Goal: Task Accomplishment & Management: Use online tool/utility

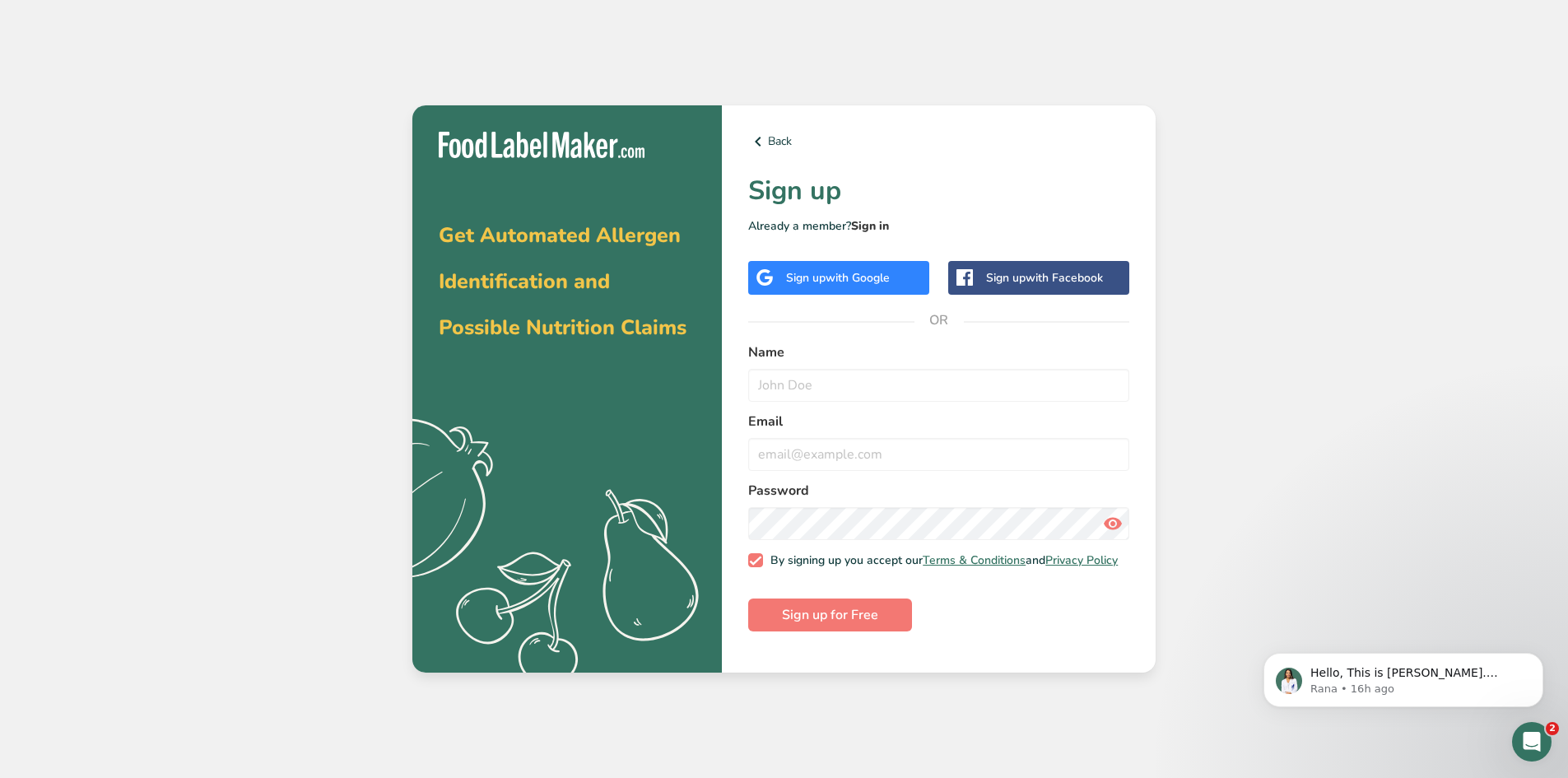
click at [886, 221] on link "Sign in" at bounding box center [870, 225] width 38 height 16
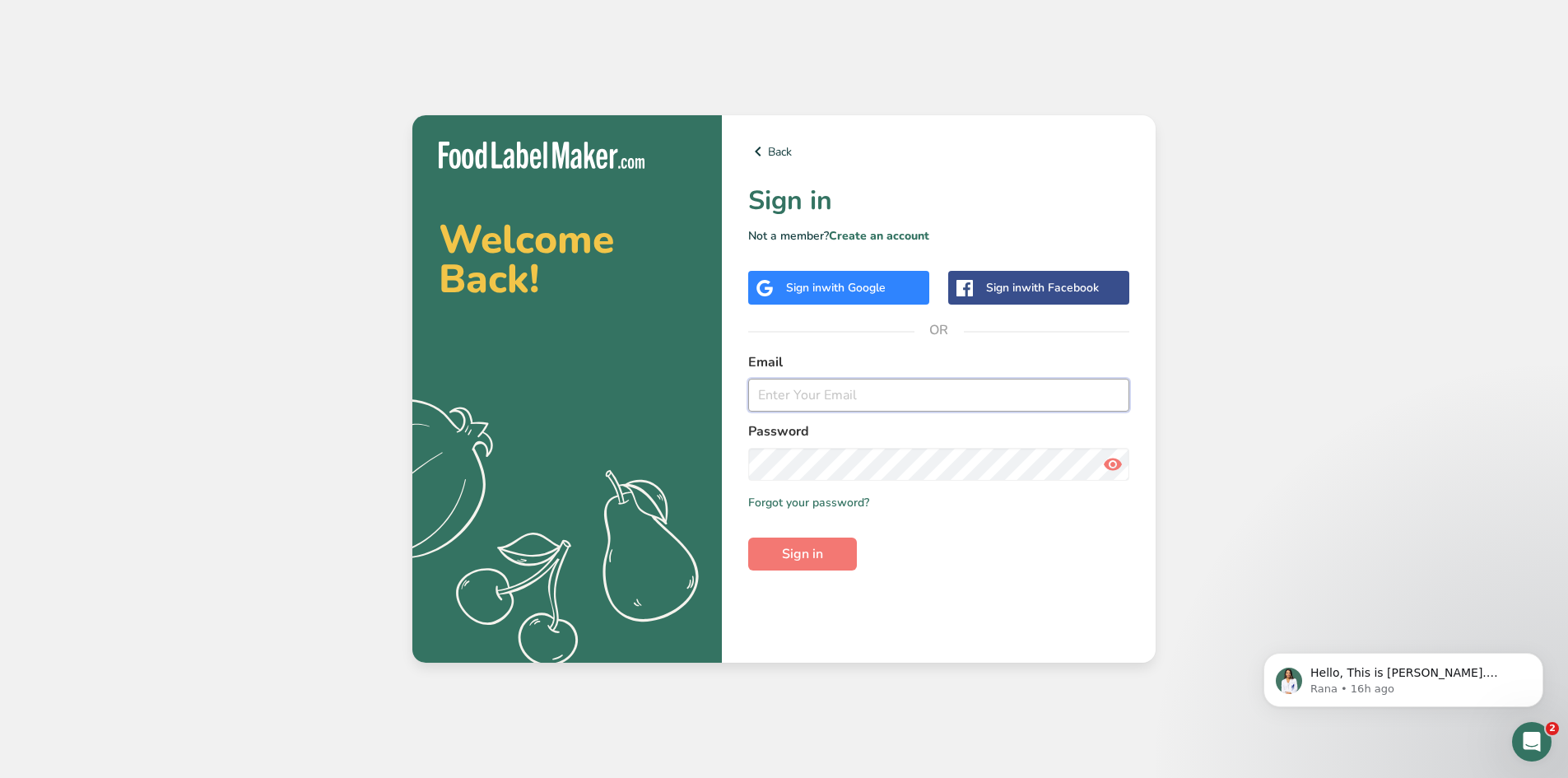
type input "[EMAIL_ADDRESS][DOMAIN_NAME]"
click at [808, 400] on input "[EMAIL_ADDRESS][DOMAIN_NAME]" at bounding box center [939, 395] width 382 height 33
click at [797, 506] on link "Forgot your password?" at bounding box center [809, 503] width 121 height 18
click at [787, 552] on span "Sign in" at bounding box center [802, 554] width 41 height 20
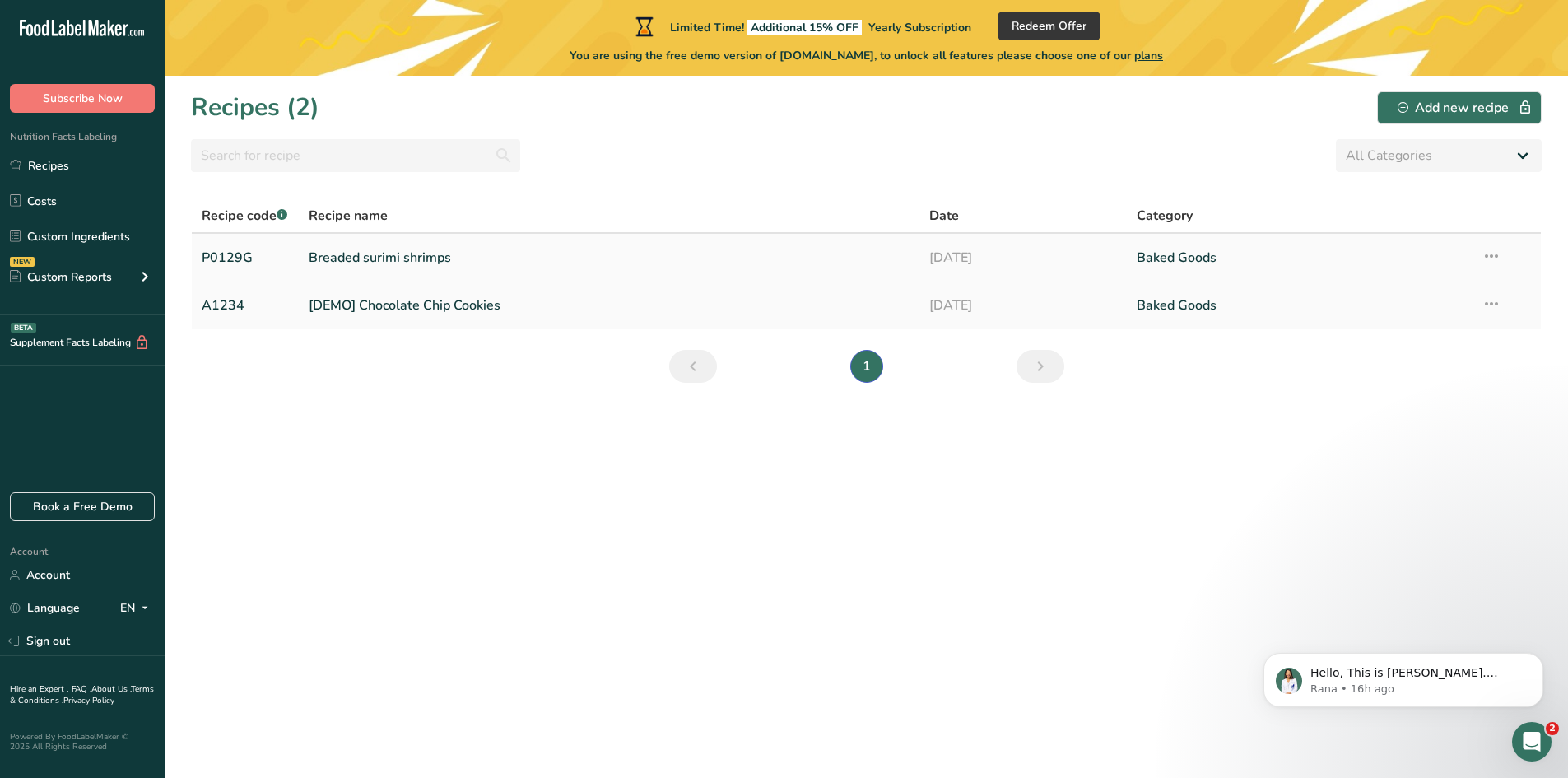
click at [302, 255] on td "Breaded surimi shrimps" at bounding box center [610, 257] width 622 height 47
click at [315, 258] on link "Breaded surimi shrimps" at bounding box center [610, 257] width 602 height 34
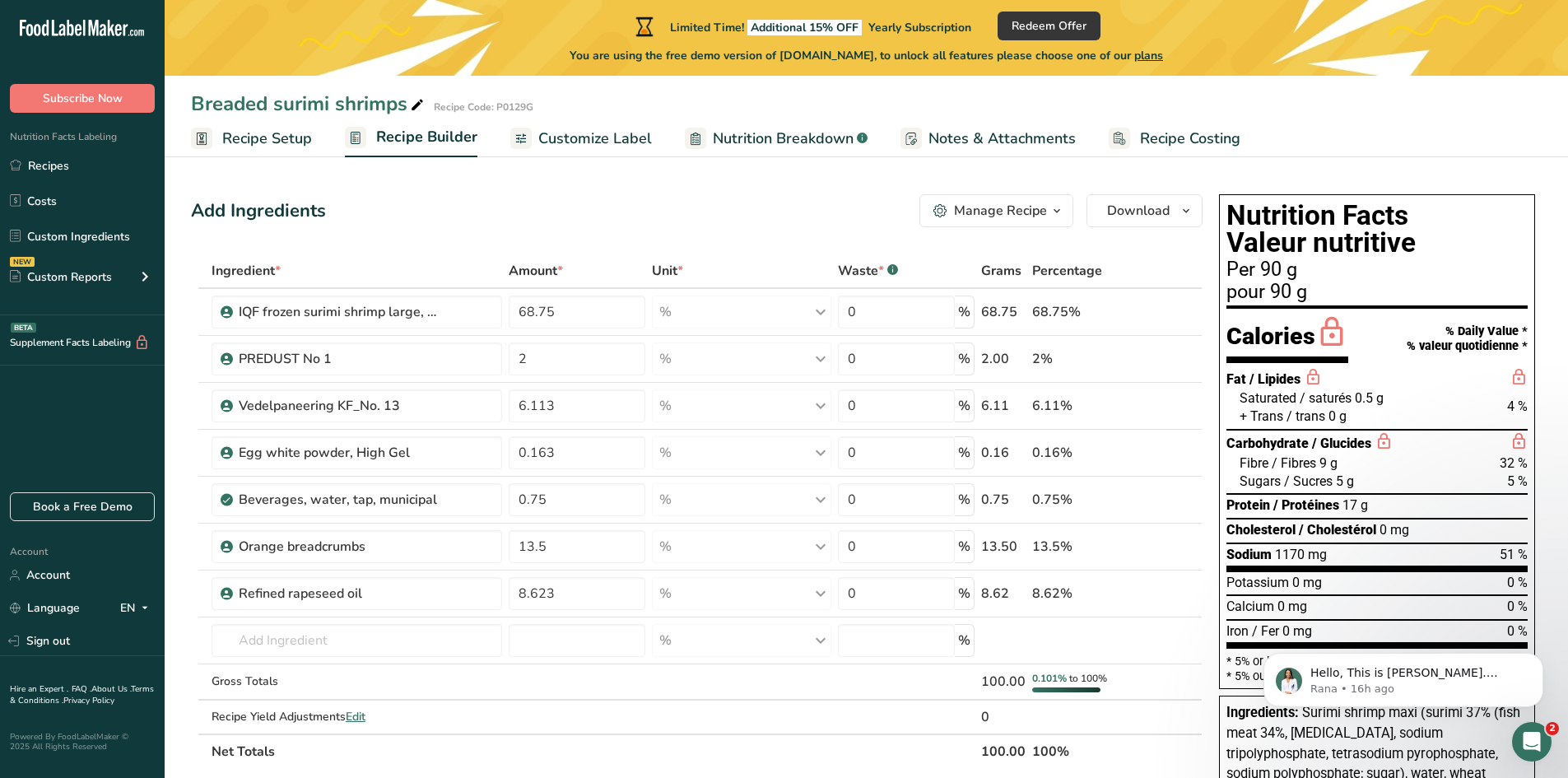
click at [293, 138] on span "Recipe Setup" at bounding box center [267, 139] width 89 height 22
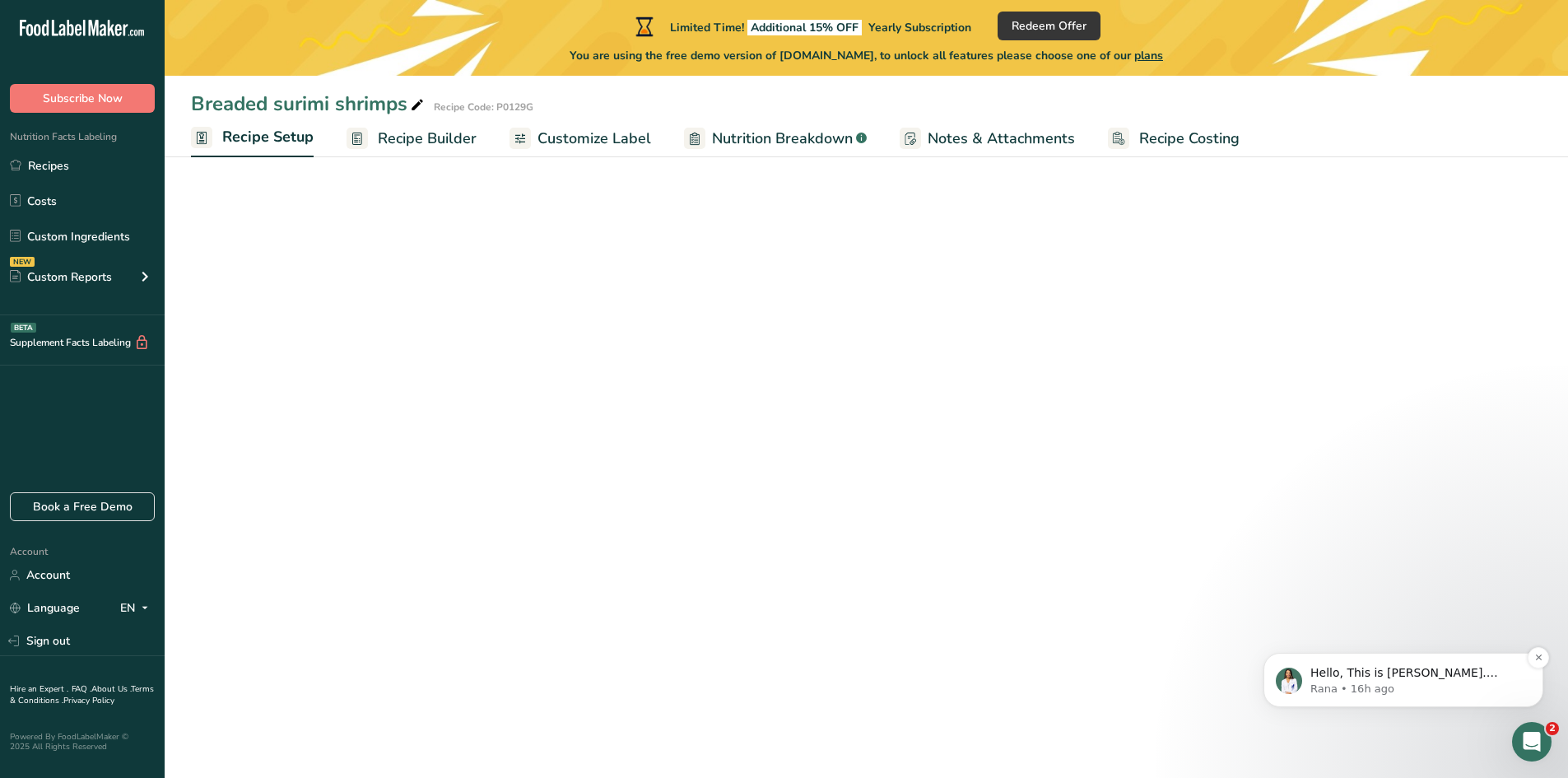
click at [1359, 690] on p "Rana • 16h ago" at bounding box center [1416, 690] width 212 height 15
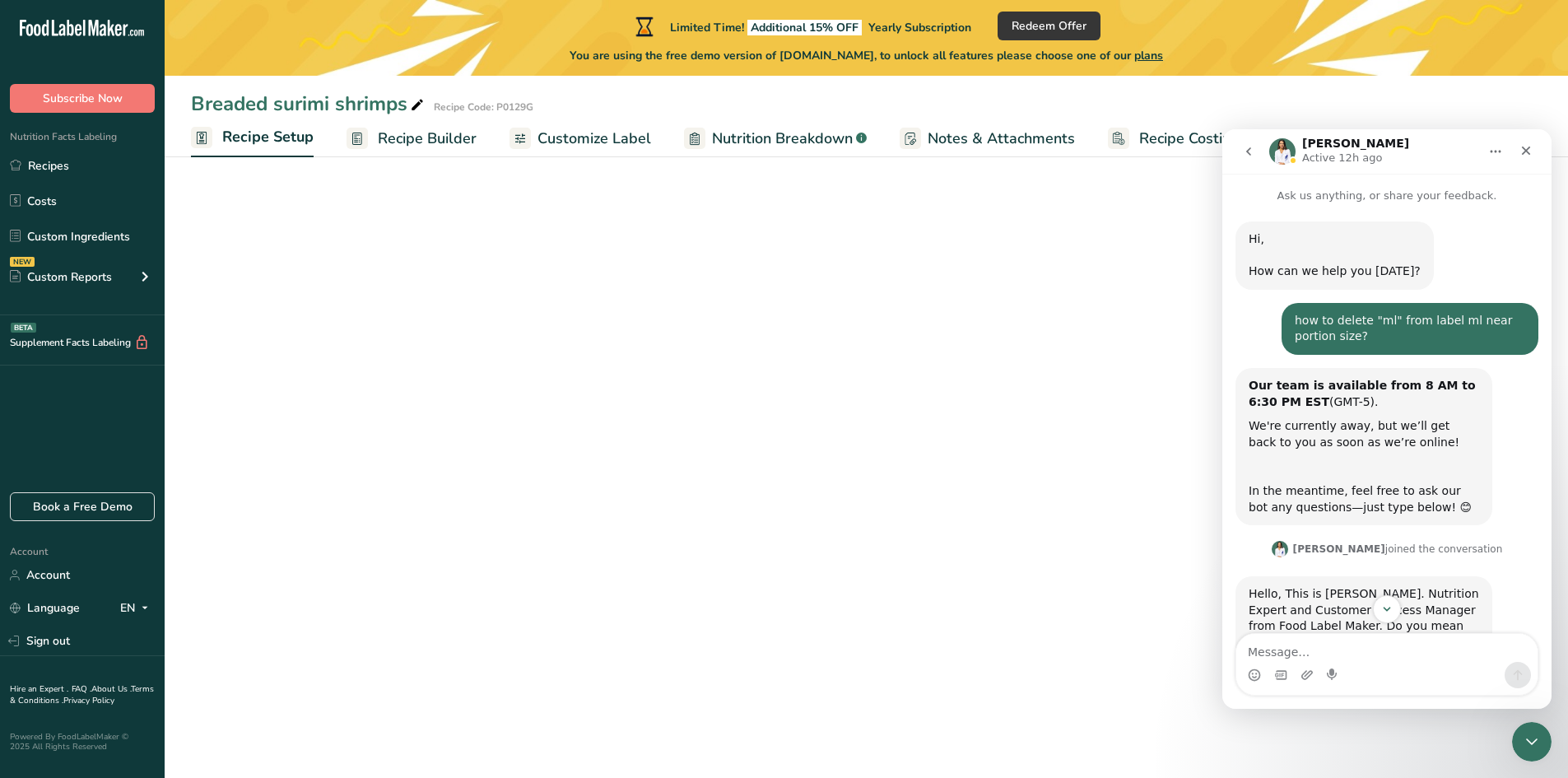
scroll to position [47, 0]
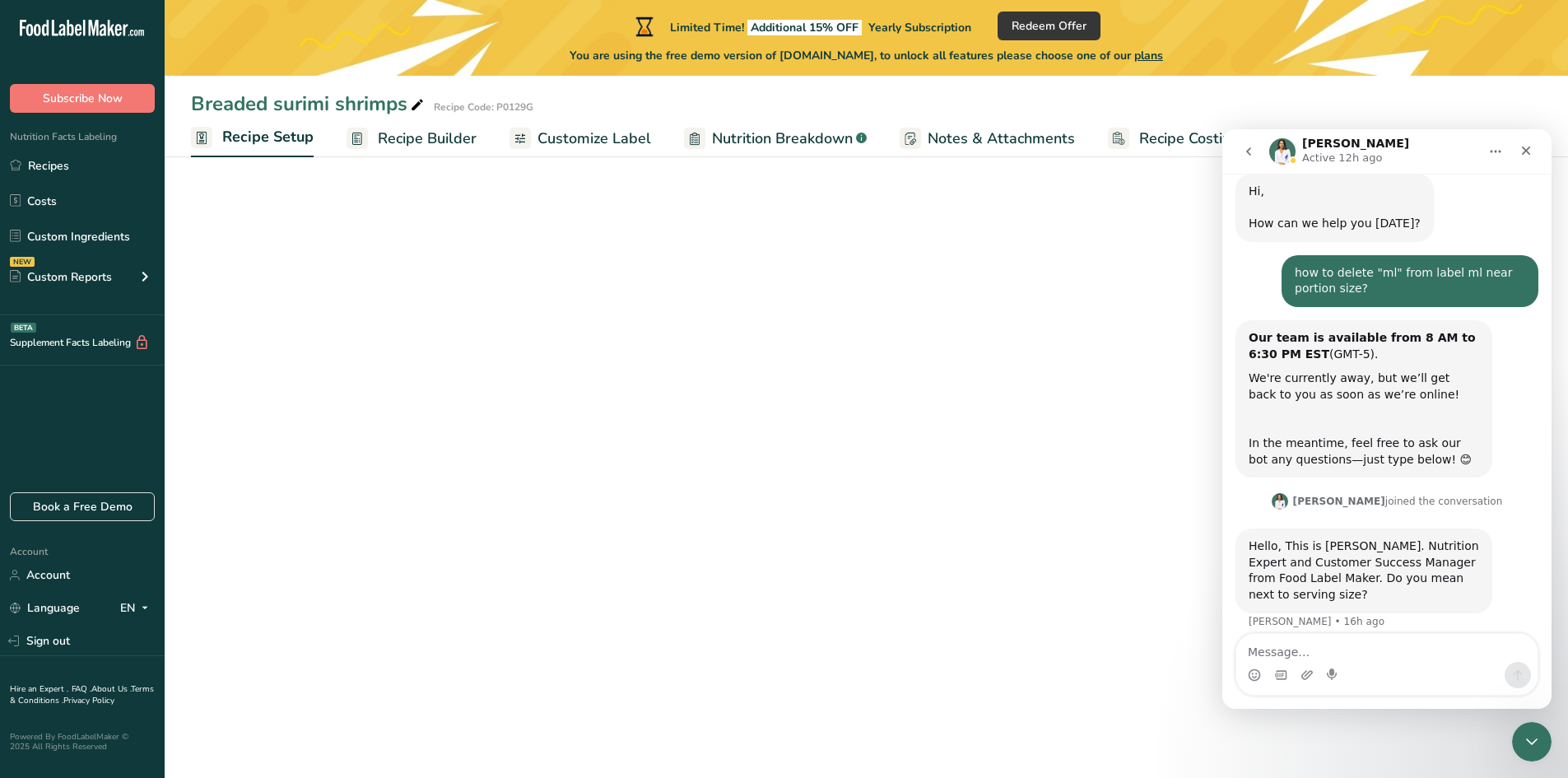
click at [1360, 646] on textarea "Message…" at bounding box center [1387, 648] width 302 height 28
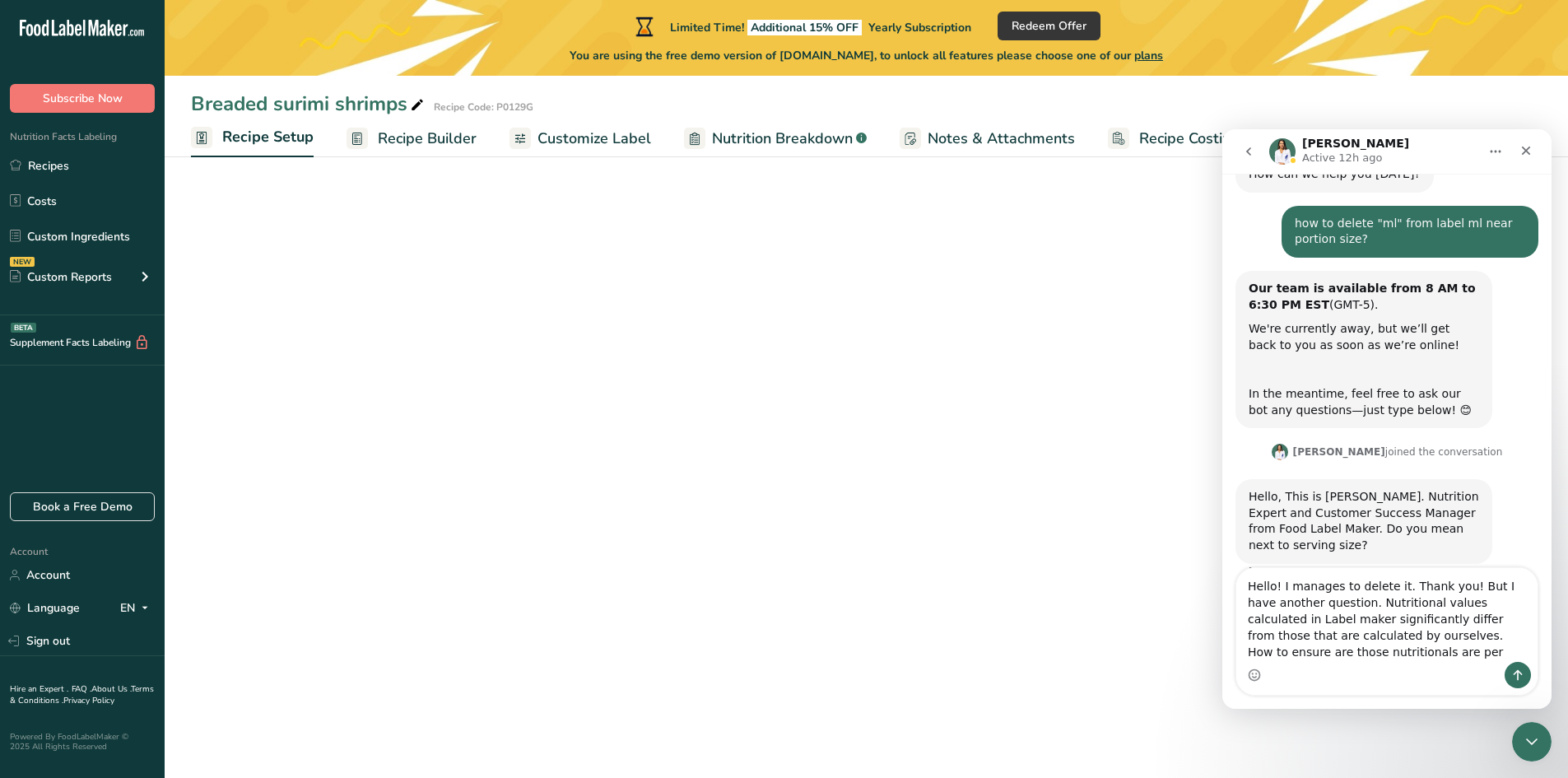
scroll to position [114, 0]
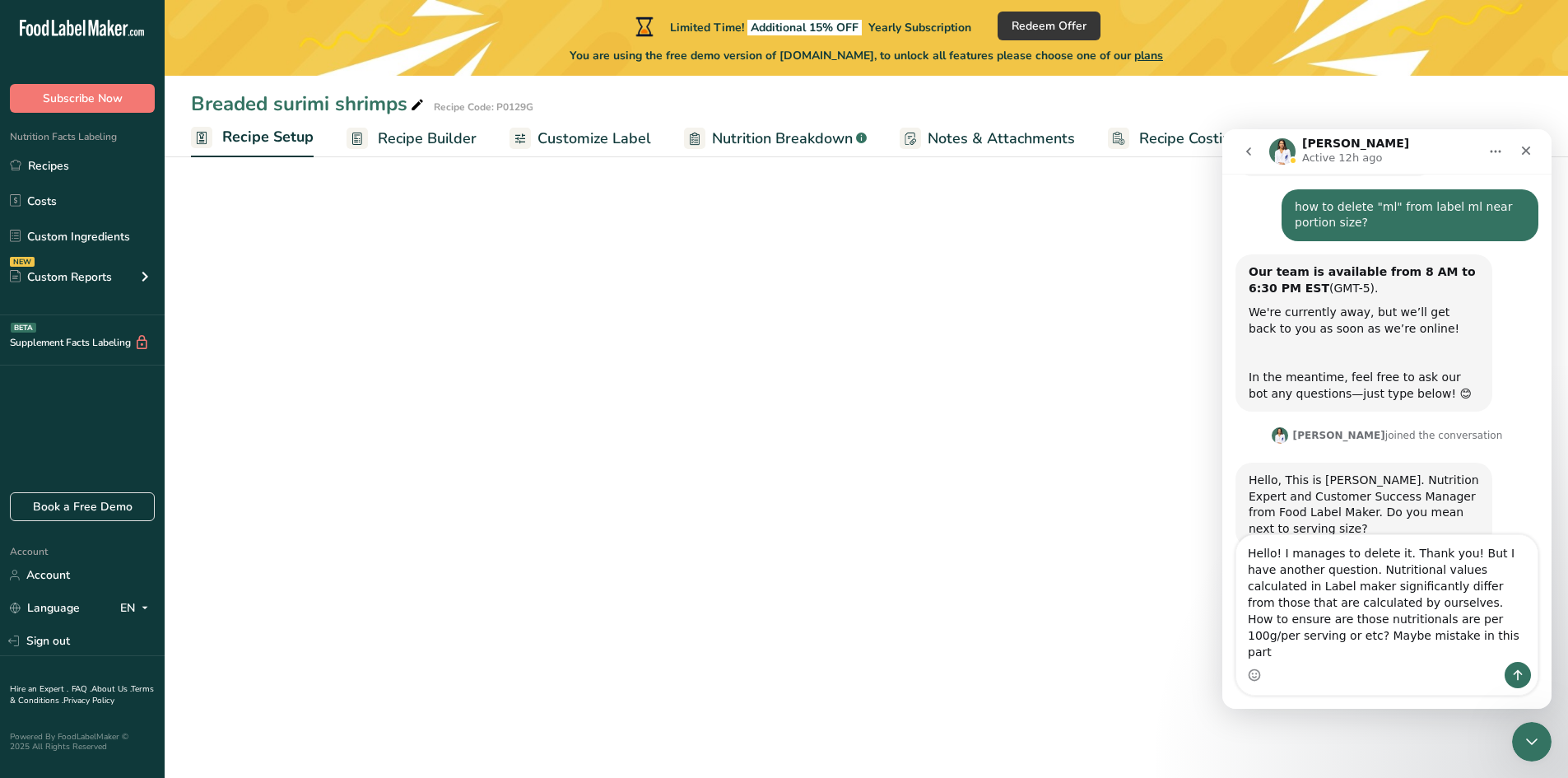
type textarea "Hello! I manages to delete it. Thank you! But I have another question. Nutritio…"
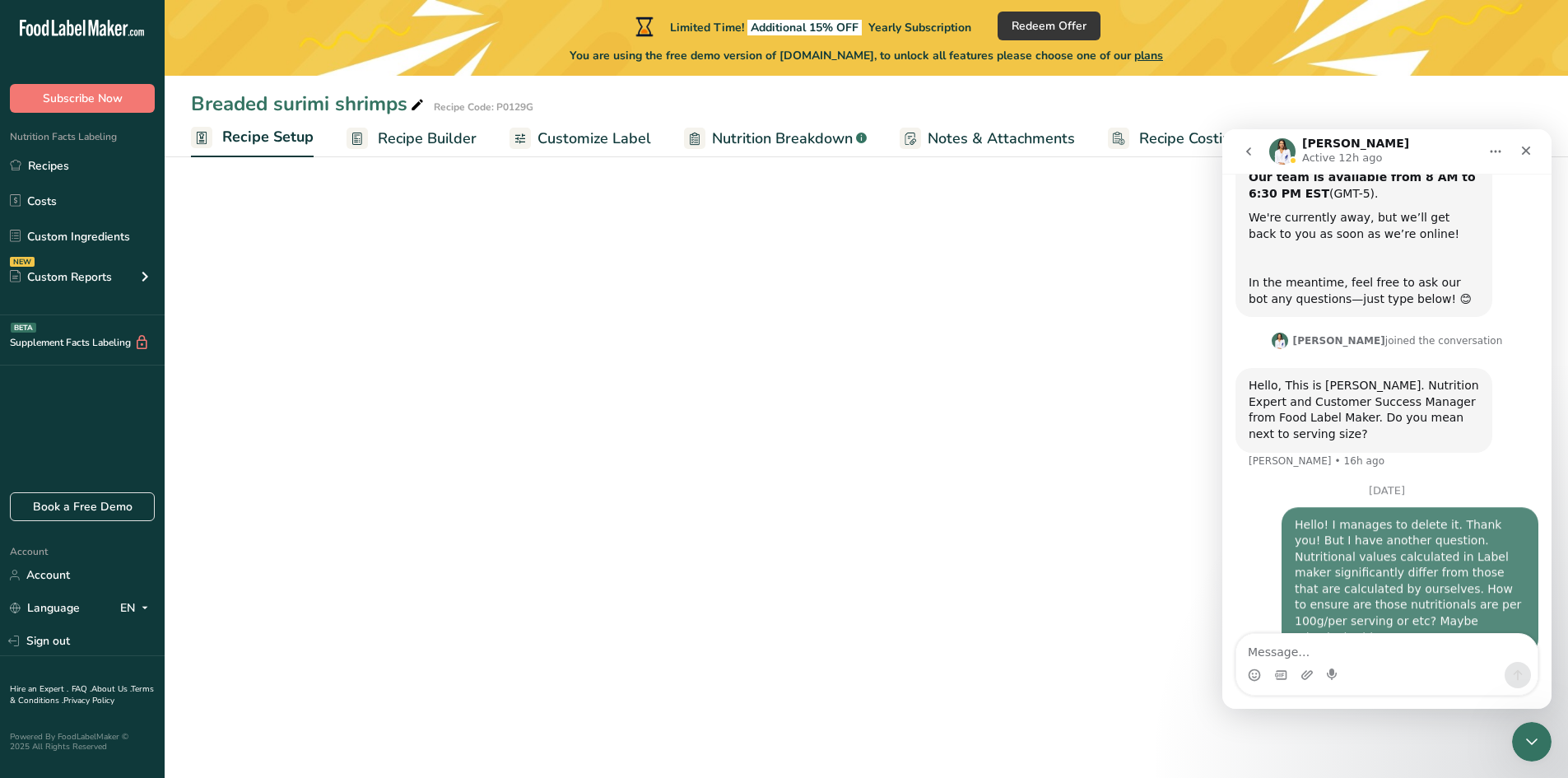
scroll to position [238, 0]
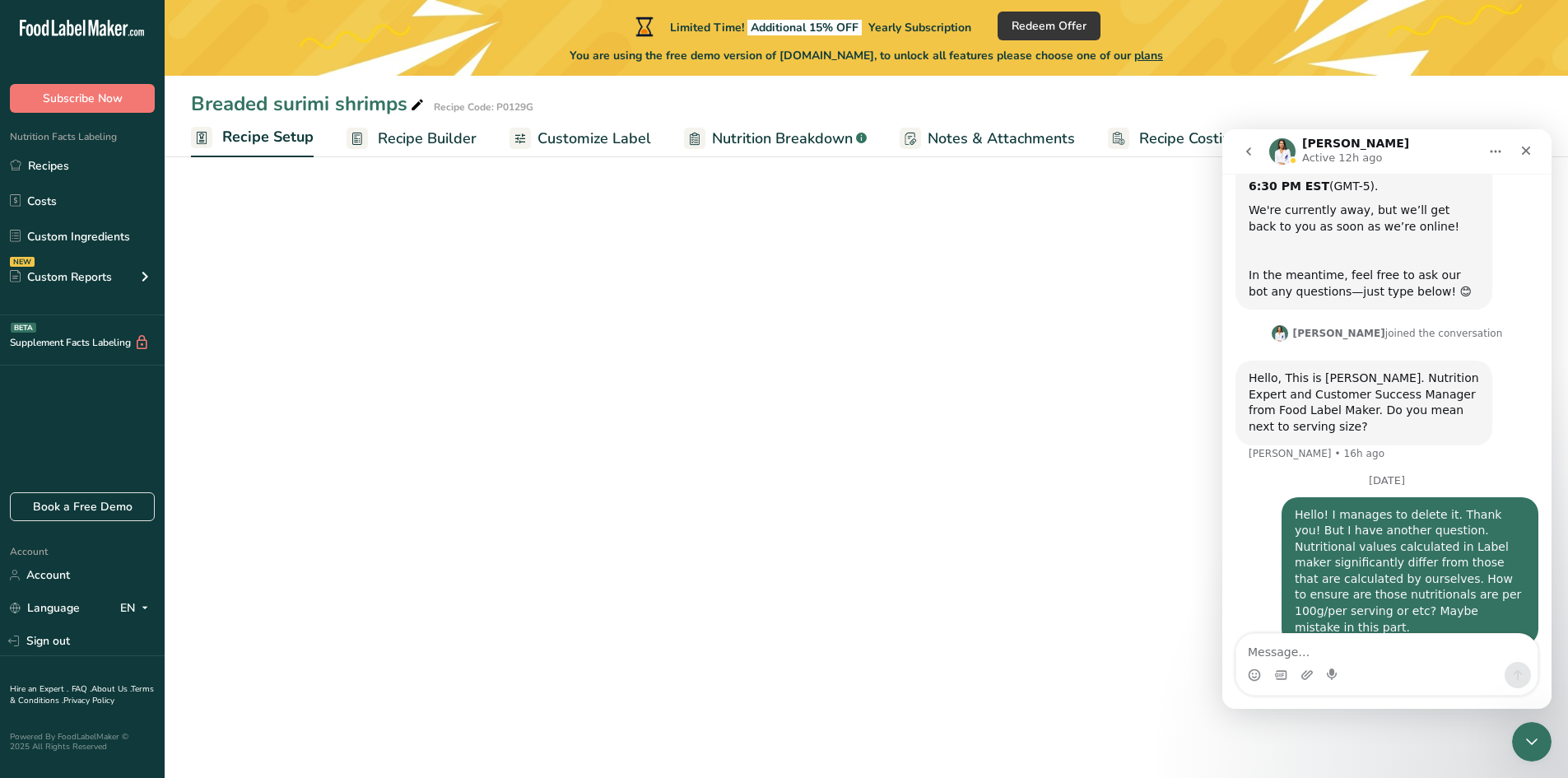
click at [791, 396] on main "Limited Time! Additional 15% OFF Yearly Subscription Redeem Offer You are using…" at bounding box center [784, 389] width 1568 height 778
click at [1521, 154] on icon "Close" at bounding box center [1526, 151] width 13 height 13
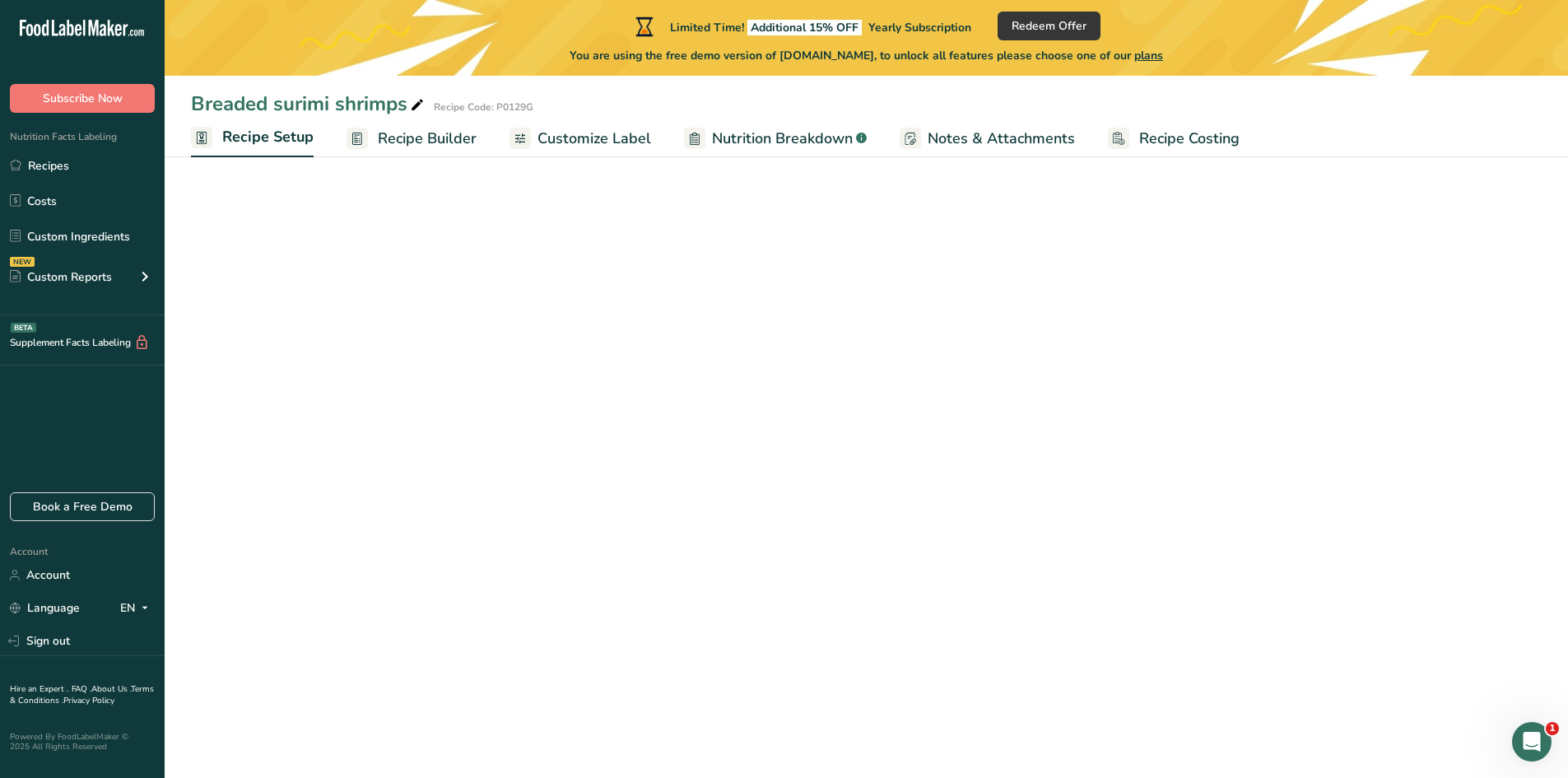
click at [593, 140] on span "Customize Label" at bounding box center [595, 139] width 114 height 22
click at [753, 148] on span "Nutrition Breakdown" at bounding box center [782, 139] width 141 height 22
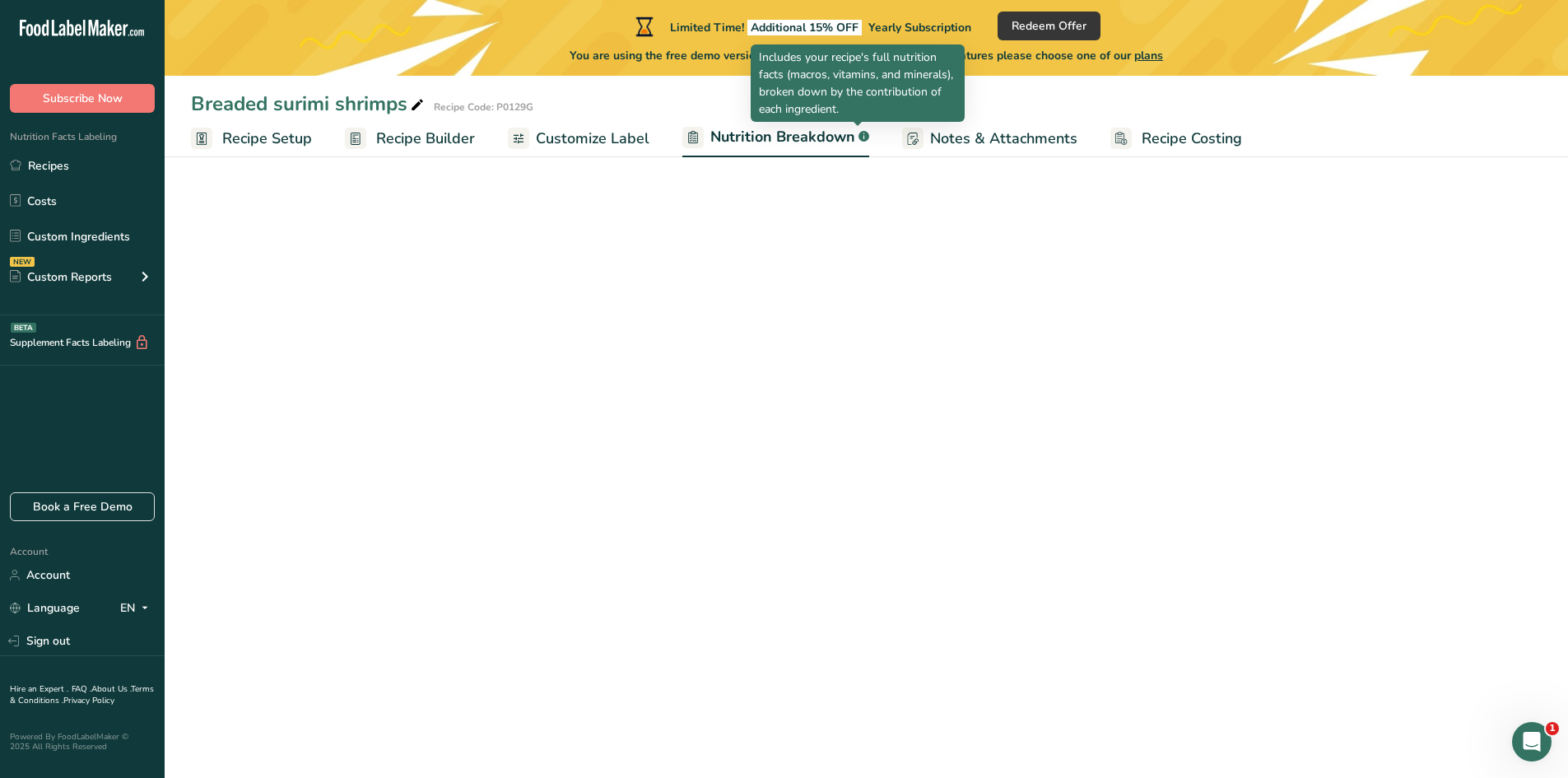
click at [859, 137] on rect at bounding box center [864, 137] width 11 height 11
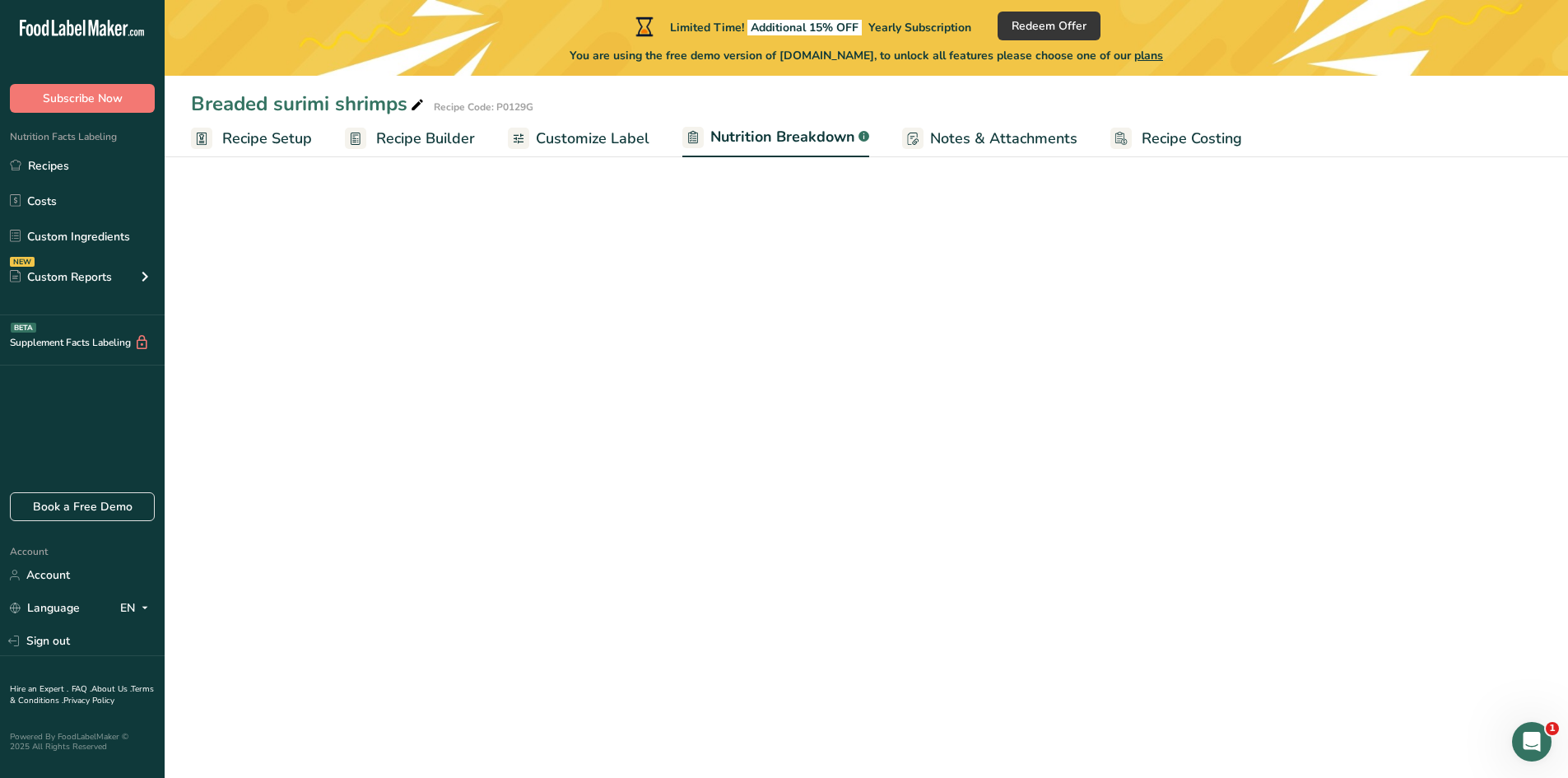
click at [831, 141] on span "Nutrition Breakdown" at bounding box center [783, 137] width 145 height 22
click at [1012, 139] on span "Notes & Attachments" at bounding box center [1004, 139] width 147 height 22
click at [777, 139] on span "Nutrition Breakdown" at bounding box center [780, 139] width 141 height 22
click at [498, 141] on ul "Recipe Setup Recipe Builder Customize Label Nutrition Breakdown .a-a{fill:#3473…" at bounding box center [866, 138] width 1403 height 39
click at [406, 134] on span "Recipe Builder" at bounding box center [425, 139] width 99 height 22
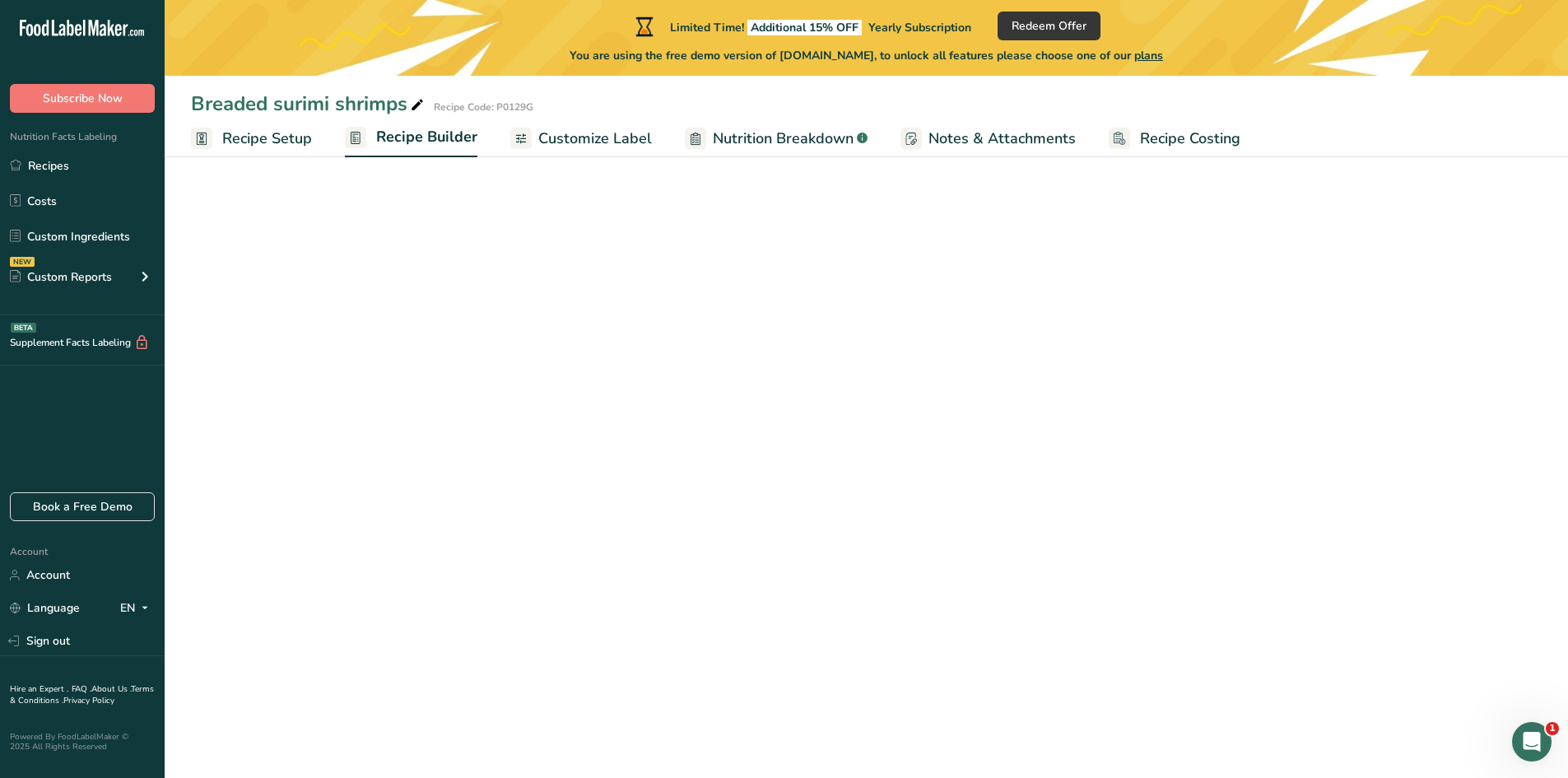
click at [246, 135] on span "Recipe Setup" at bounding box center [267, 139] width 89 height 22
click at [636, 137] on span "Customize Label" at bounding box center [595, 139] width 114 height 22
click at [740, 137] on span "Nutrition Breakdown" at bounding box center [782, 139] width 141 height 22
click at [1163, 48] on span "plans" at bounding box center [1148, 55] width 29 height 16
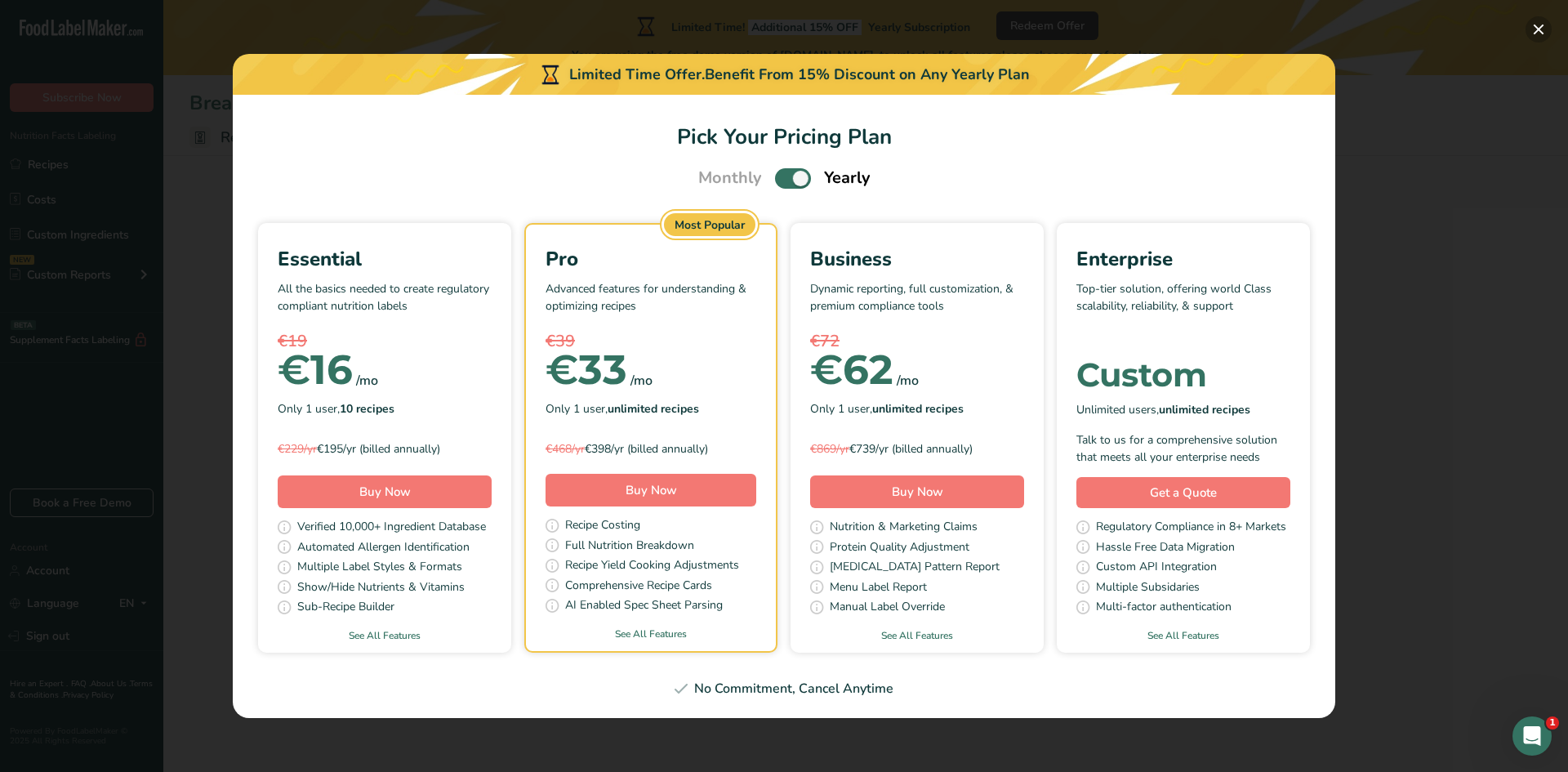
click at [1534, 38] on button "Pick Your Pricing Plan Modal" at bounding box center [1538, 30] width 26 height 26
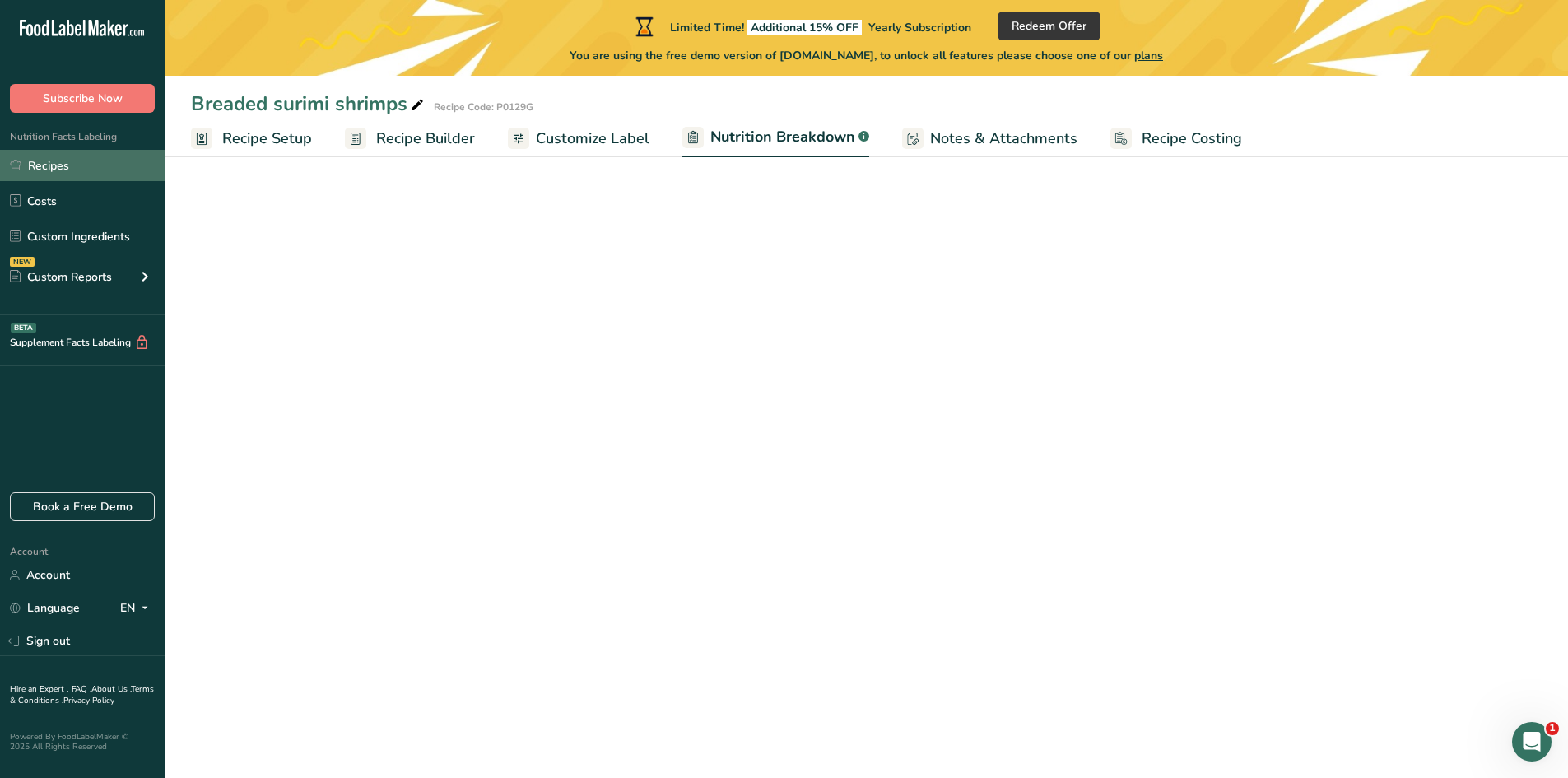
click at [54, 166] on link "Recipes" at bounding box center [82, 166] width 165 height 32
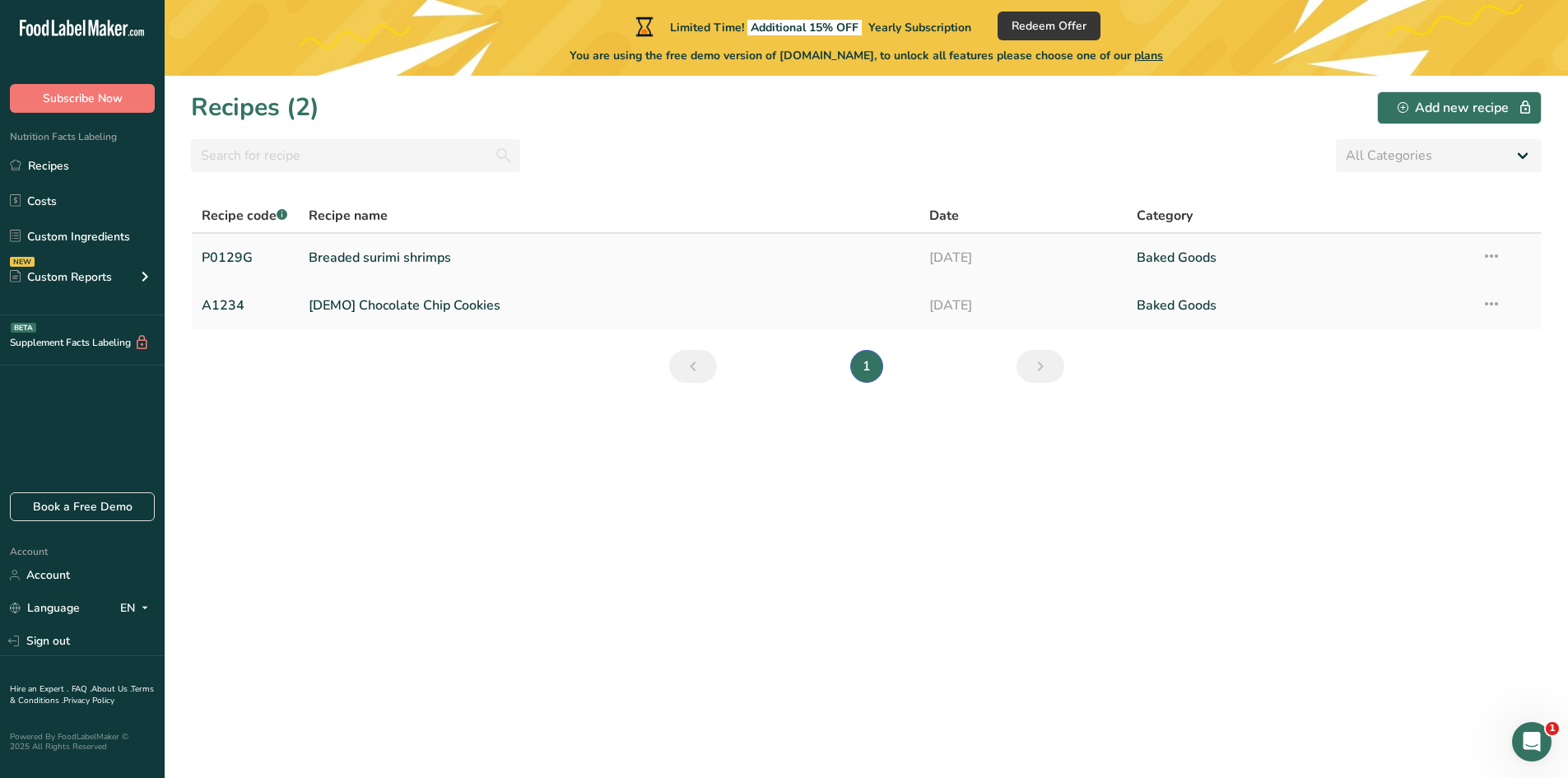
click at [227, 256] on link "P0129G" at bounding box center [246, 257] width 87 height 34
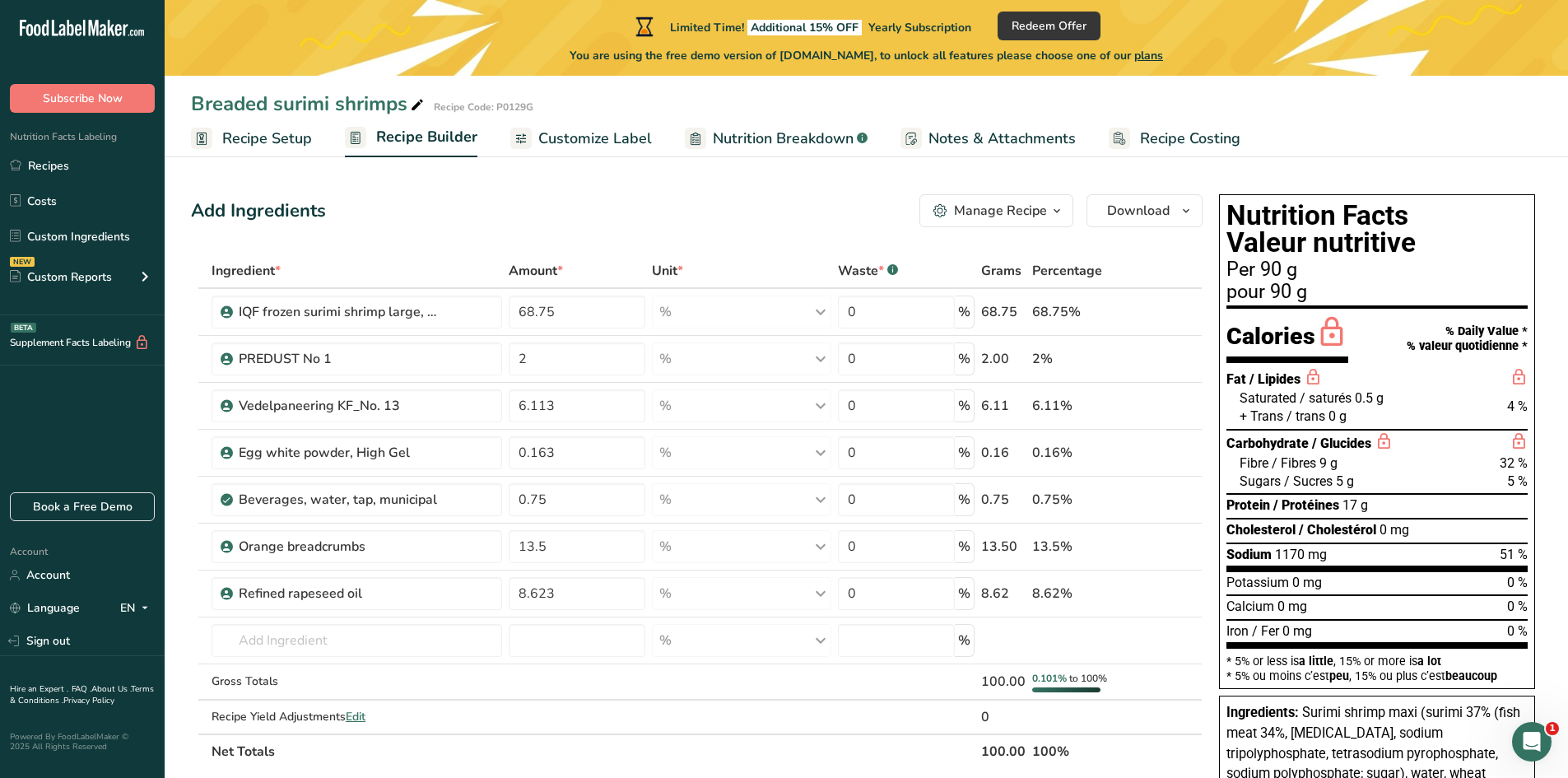
click at [560, 149] on span "Customize Label" at bounding box center [596, 139] width 114 height 22
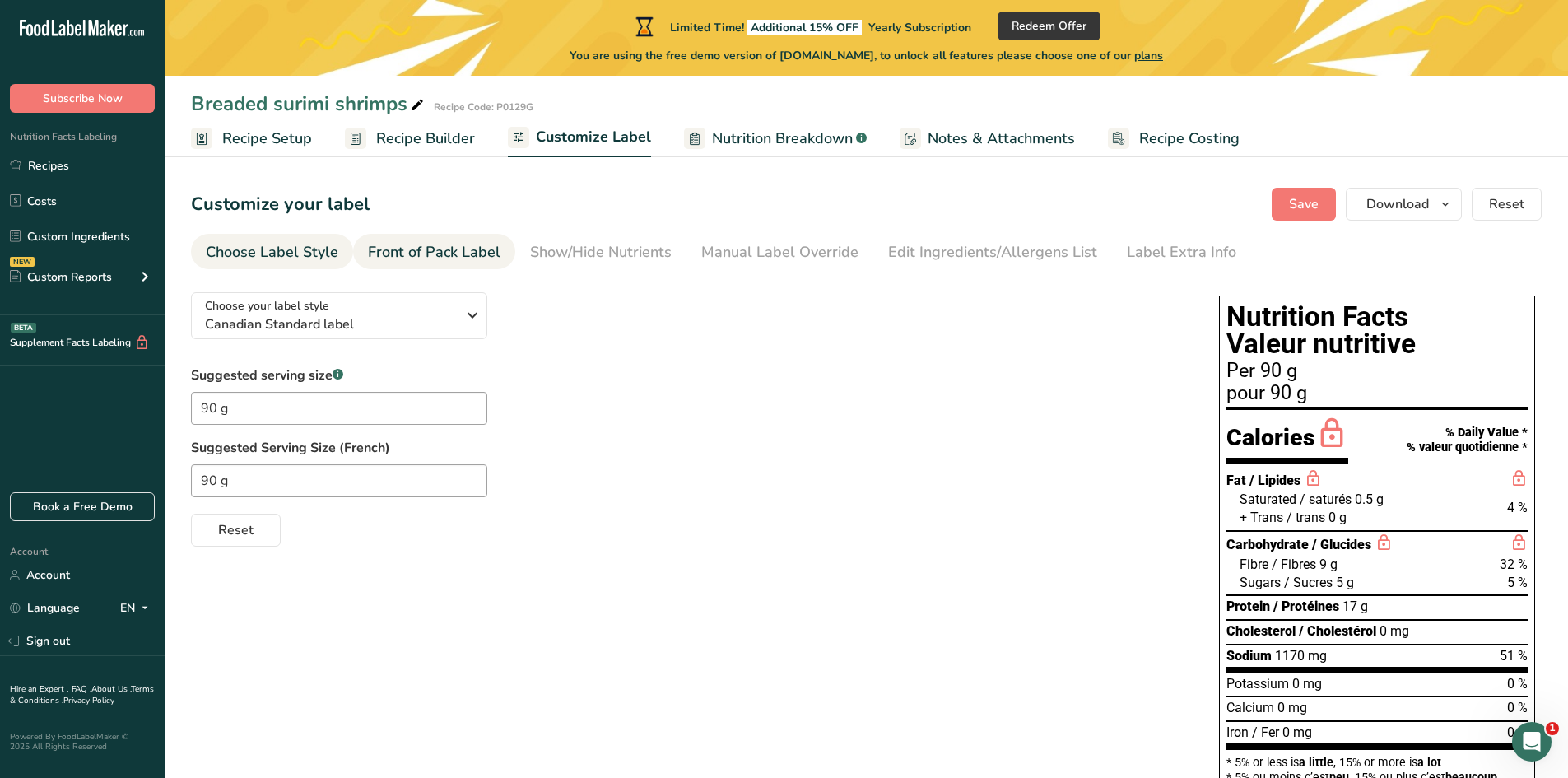
click at [420, 265] on link "Front of Pack Label" at bounding box center [434, 252] width 132 height 37
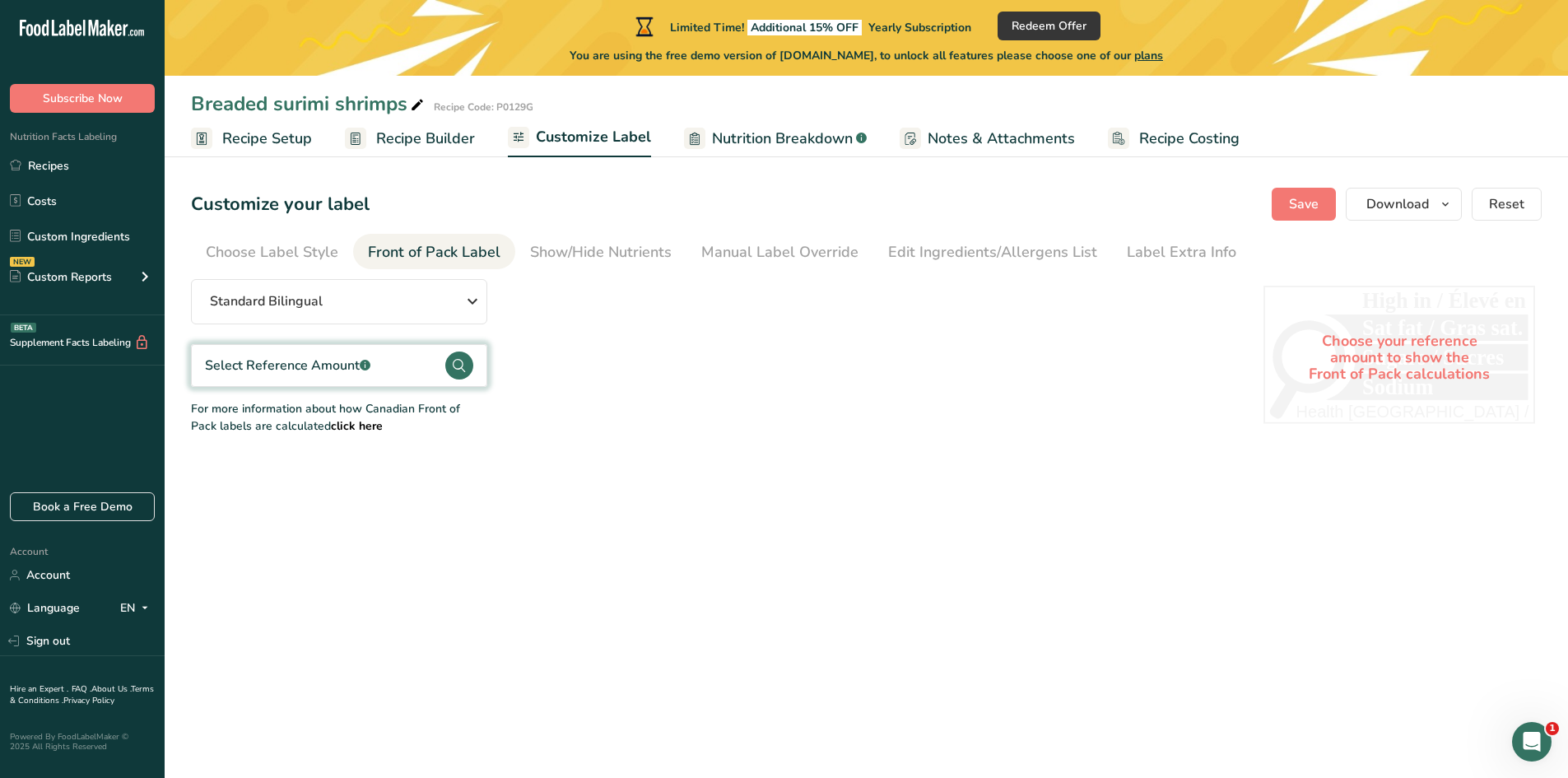
click at [379, 365] on div "Select Reference Amount .a-a{fill:#347362;}.b-a{fill:#fff;}" at bounding box center [339, 366] width 296 height 43
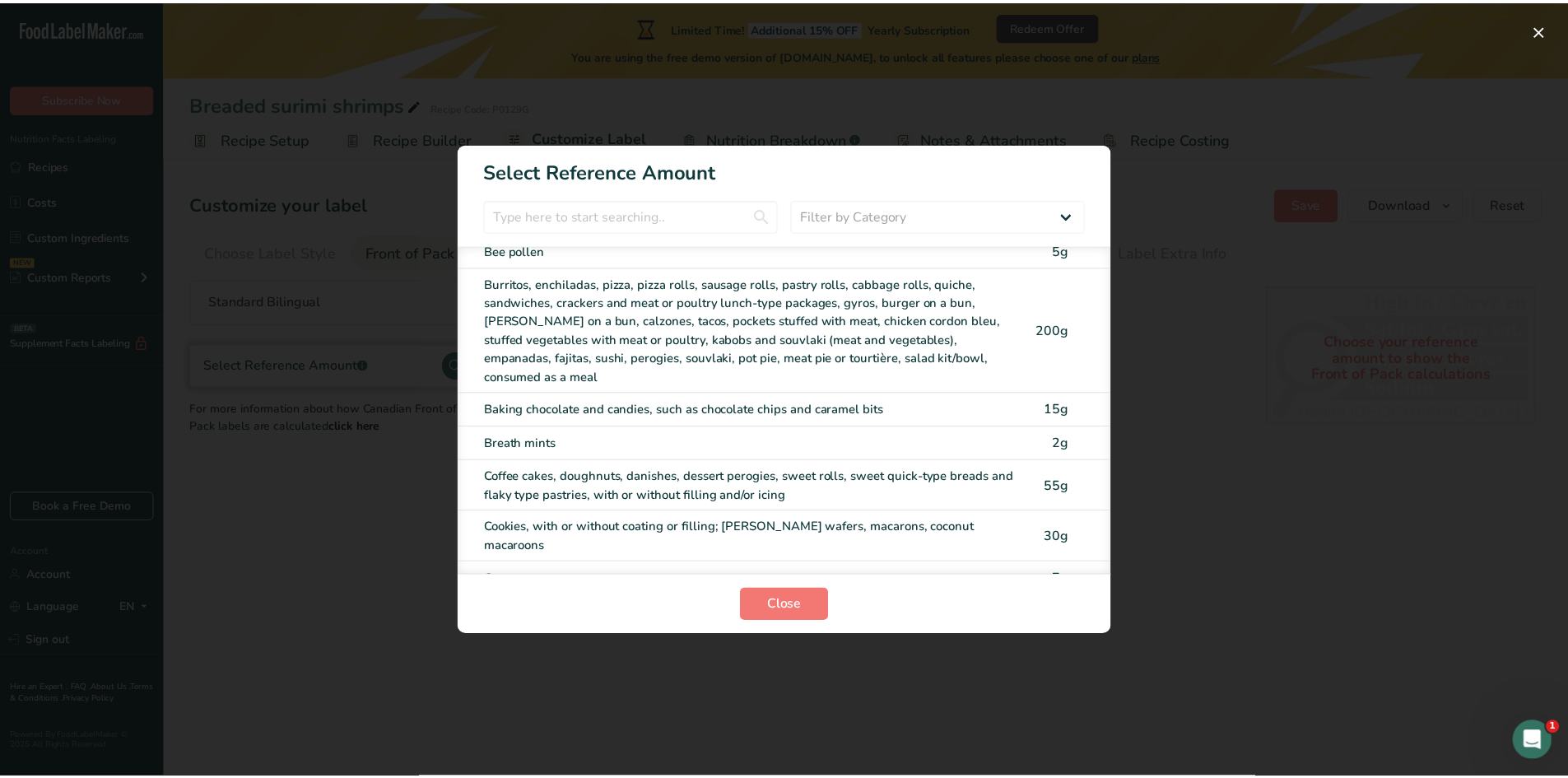
scroll to position [741, 0]
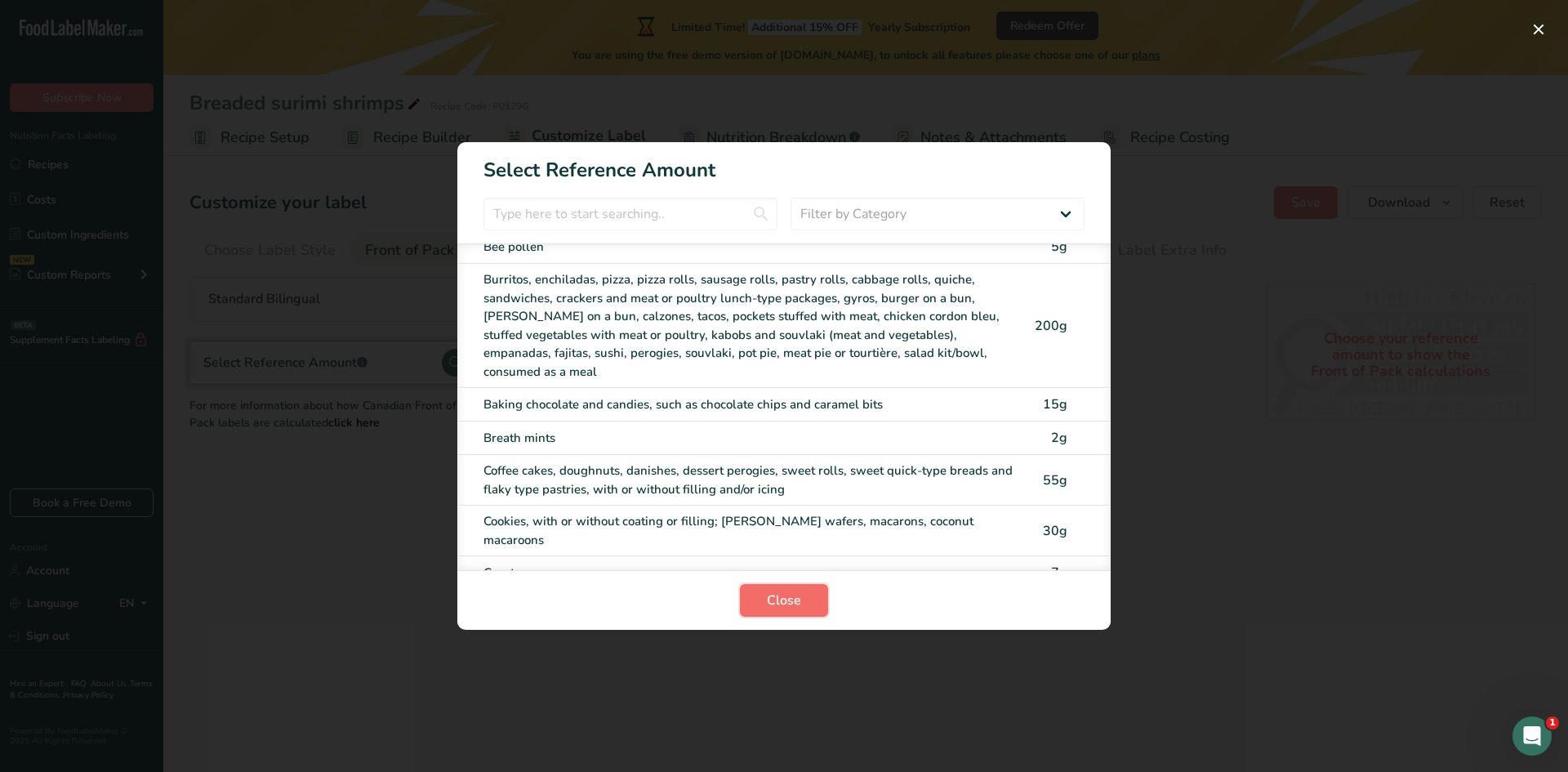
click at [775, 611] on button "Close" at bounding box center [784, 600] width 89 height 32
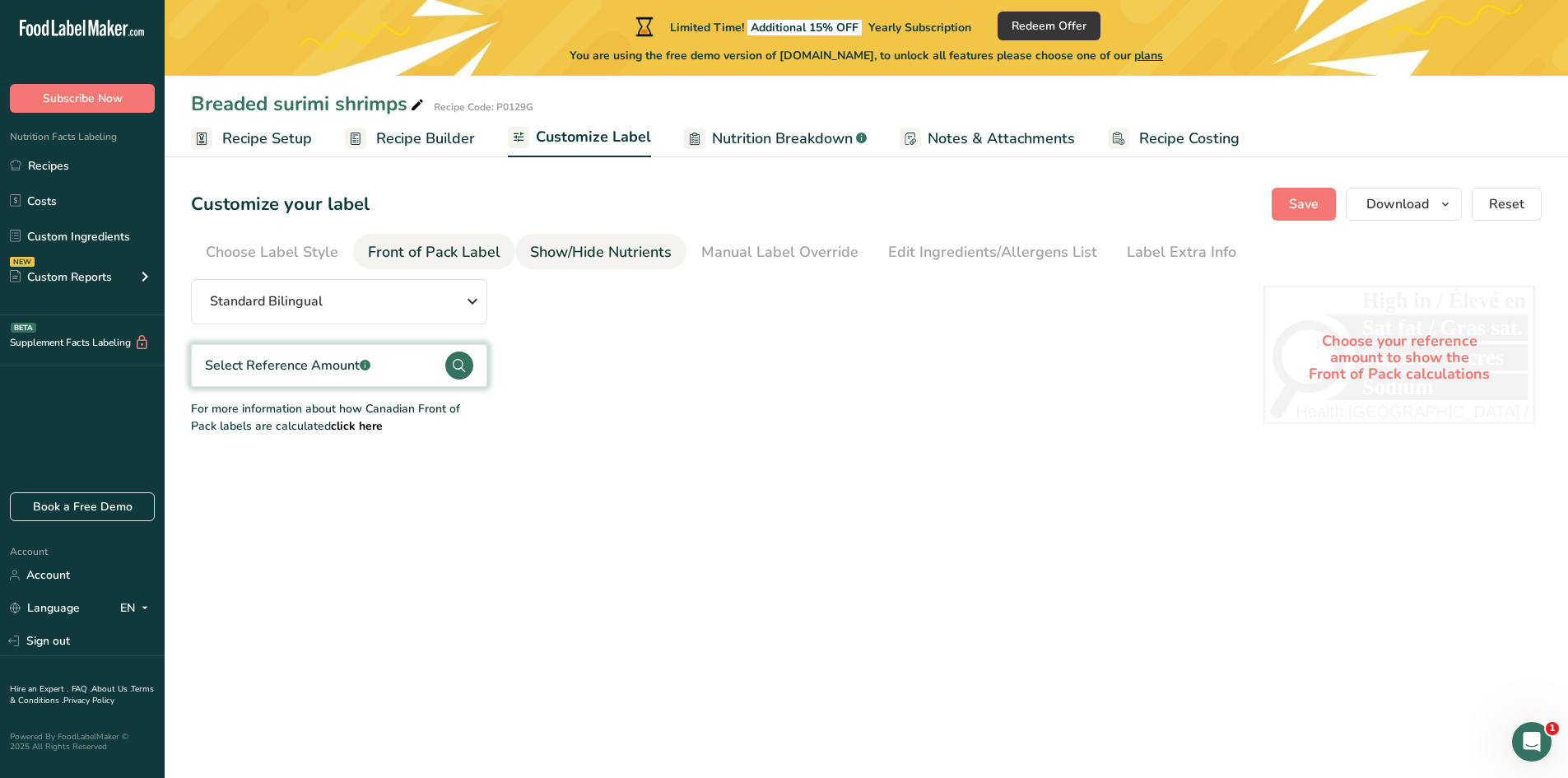
click at [574, 252] on div "Show/Hide Nutrients" at bounding box center [601, 252] width 141 height 22
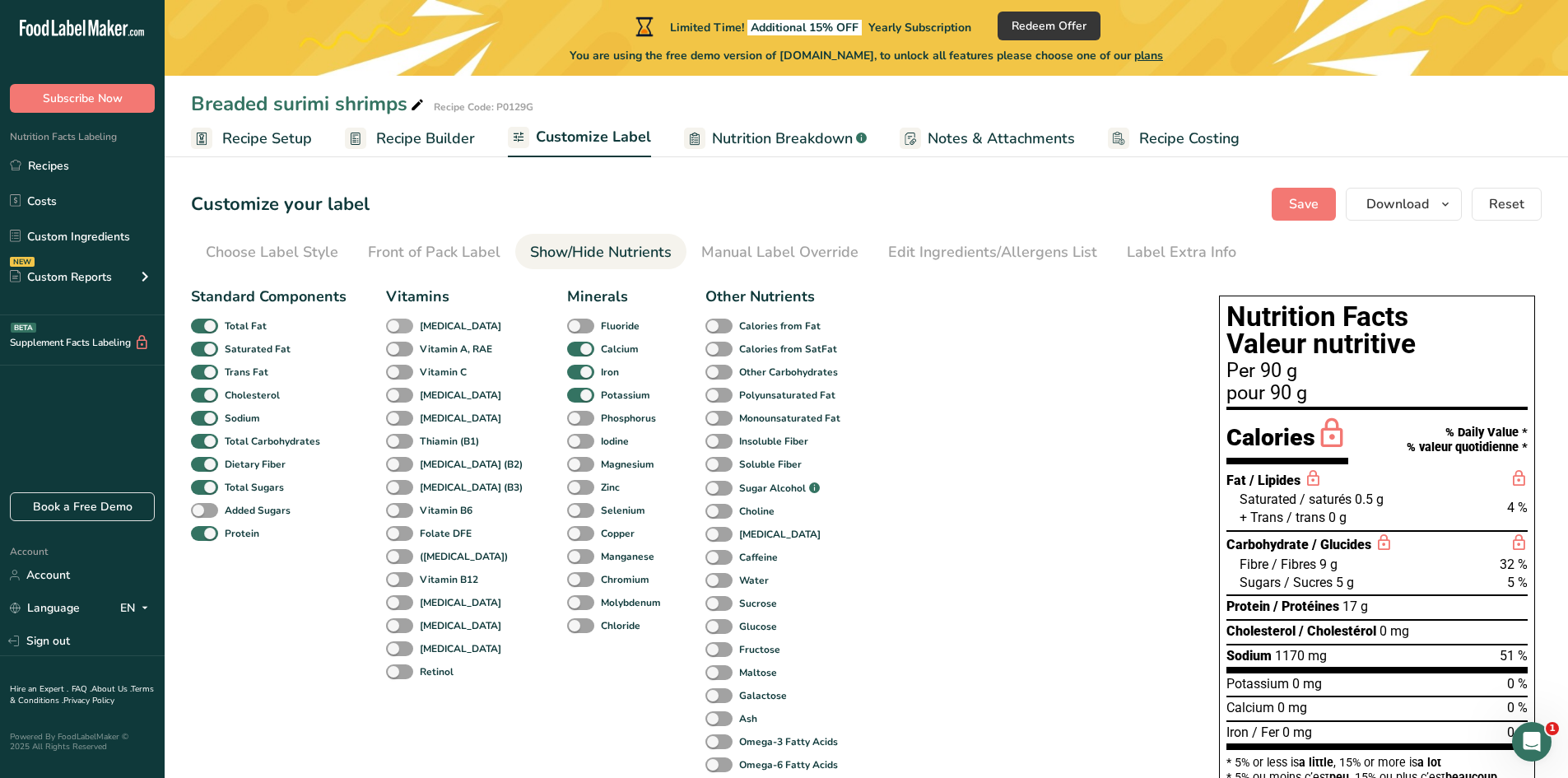
click at [399, 325] on span at bounding box center [399, 326] width 27 height 16
click at [396, 325] on input "[MEDICAL_DATA]" at bounding box center [392, 326] width 11 height 11
checkbox input "true"
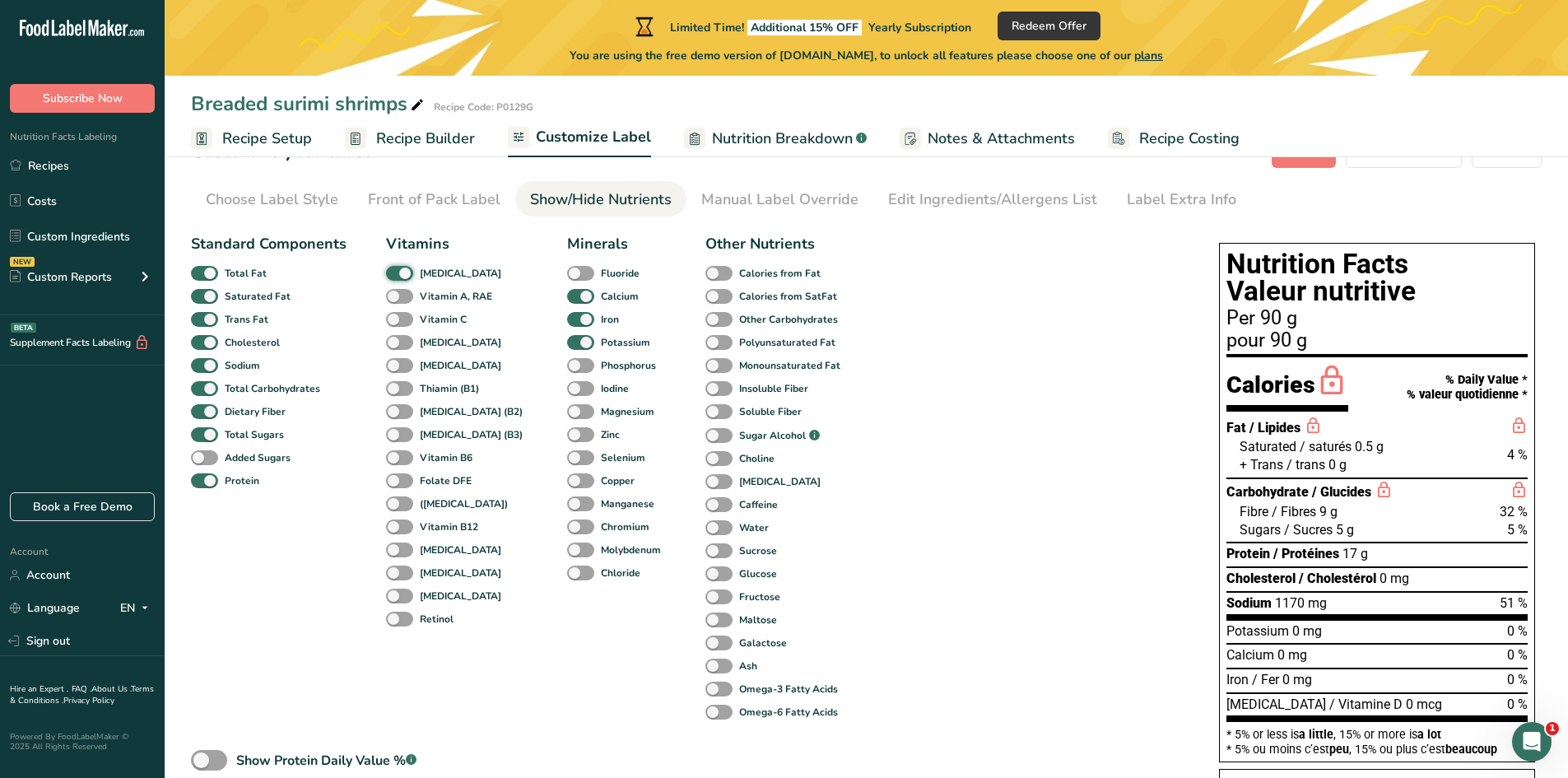
scroll to position [82, 0]
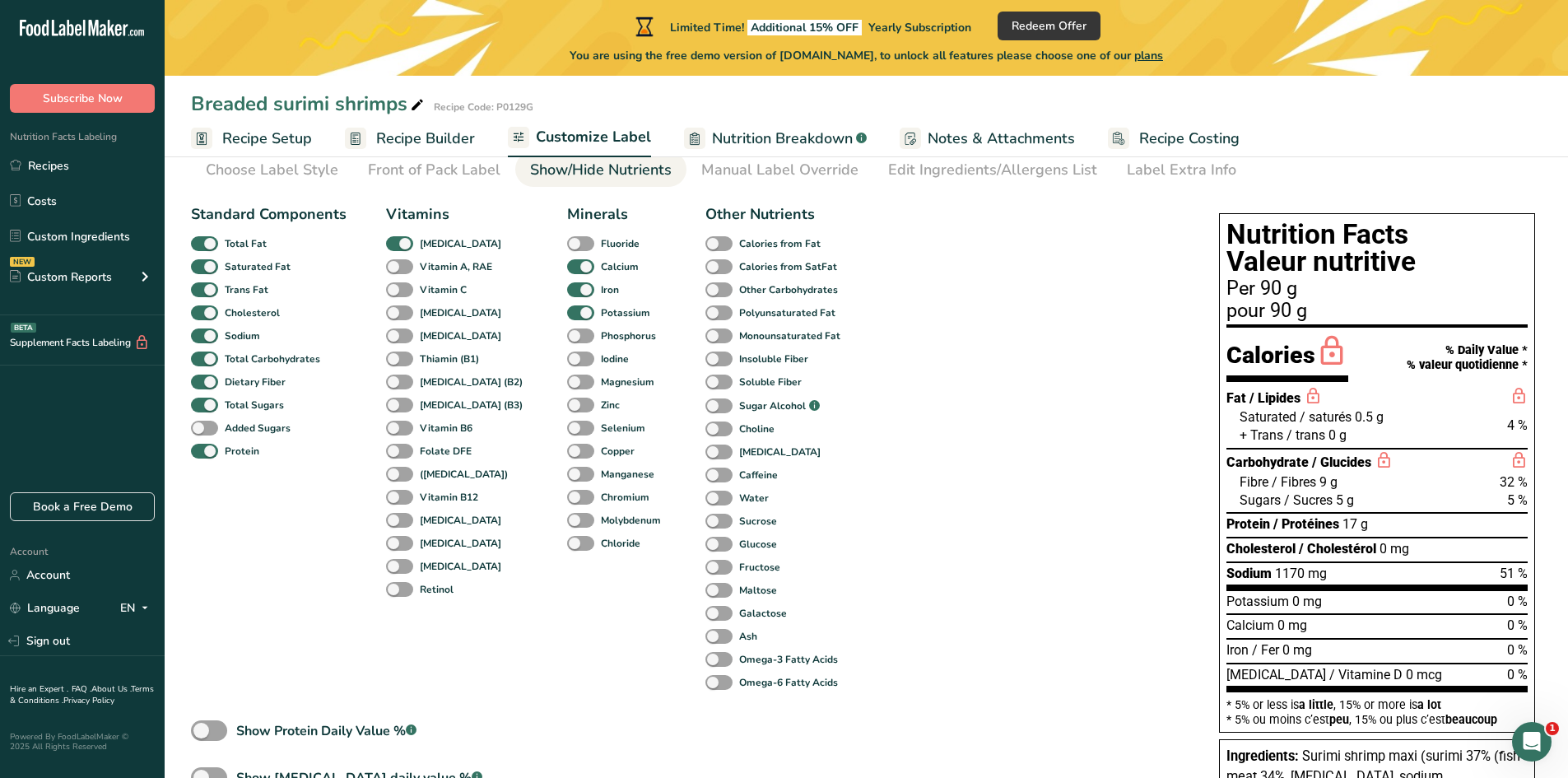
click at [286, 584] on div "Standard Components Total Fat Saturated Fat Trans Fat Cholesterol Sodium Total …" at bounding box center [268, 449] width 155 height 490
click at [761, 174] on div "Manual Label Override" at bounding box center [780, 170] width 157 height 22
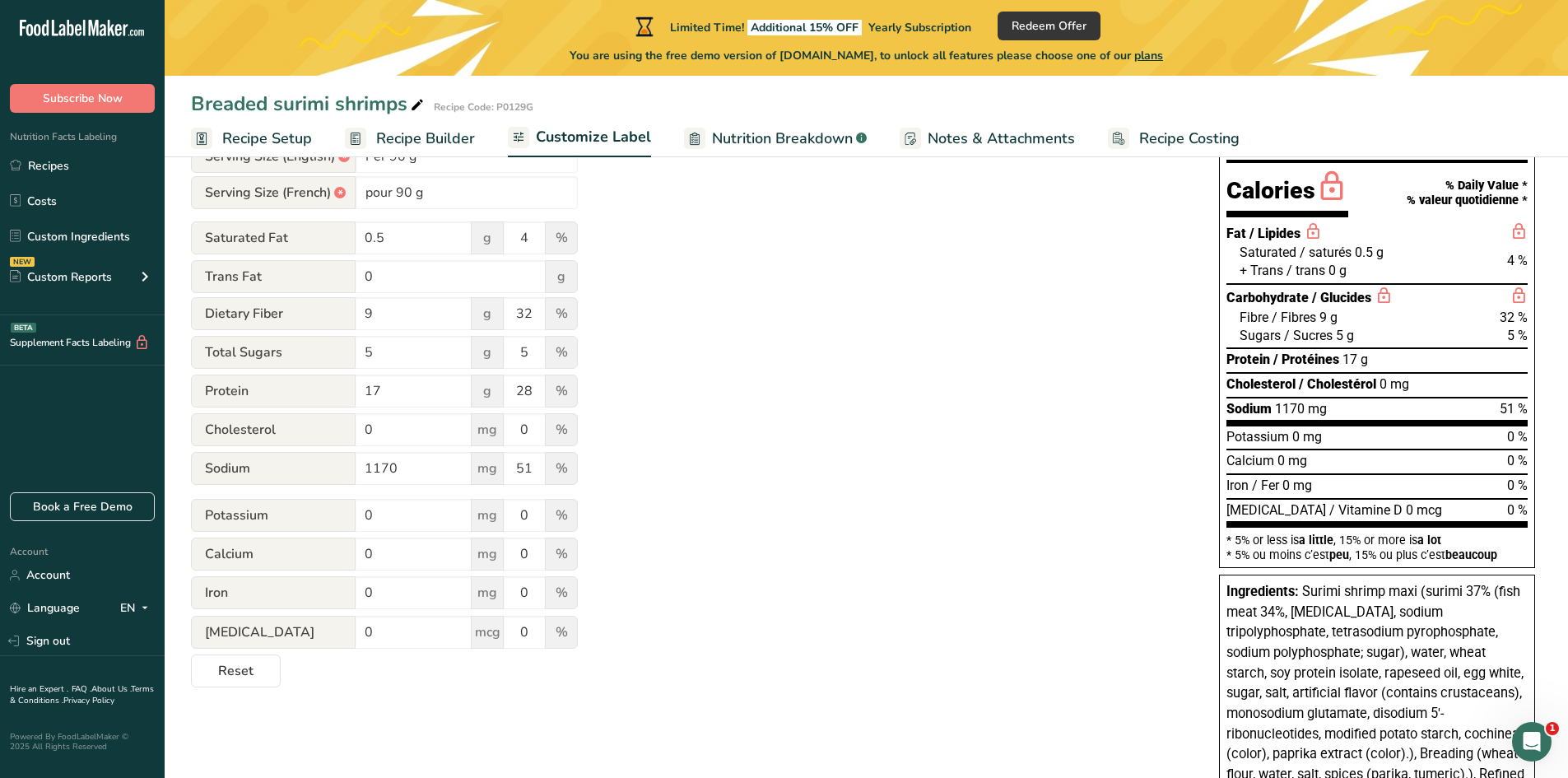
scroll to position [165, 0]
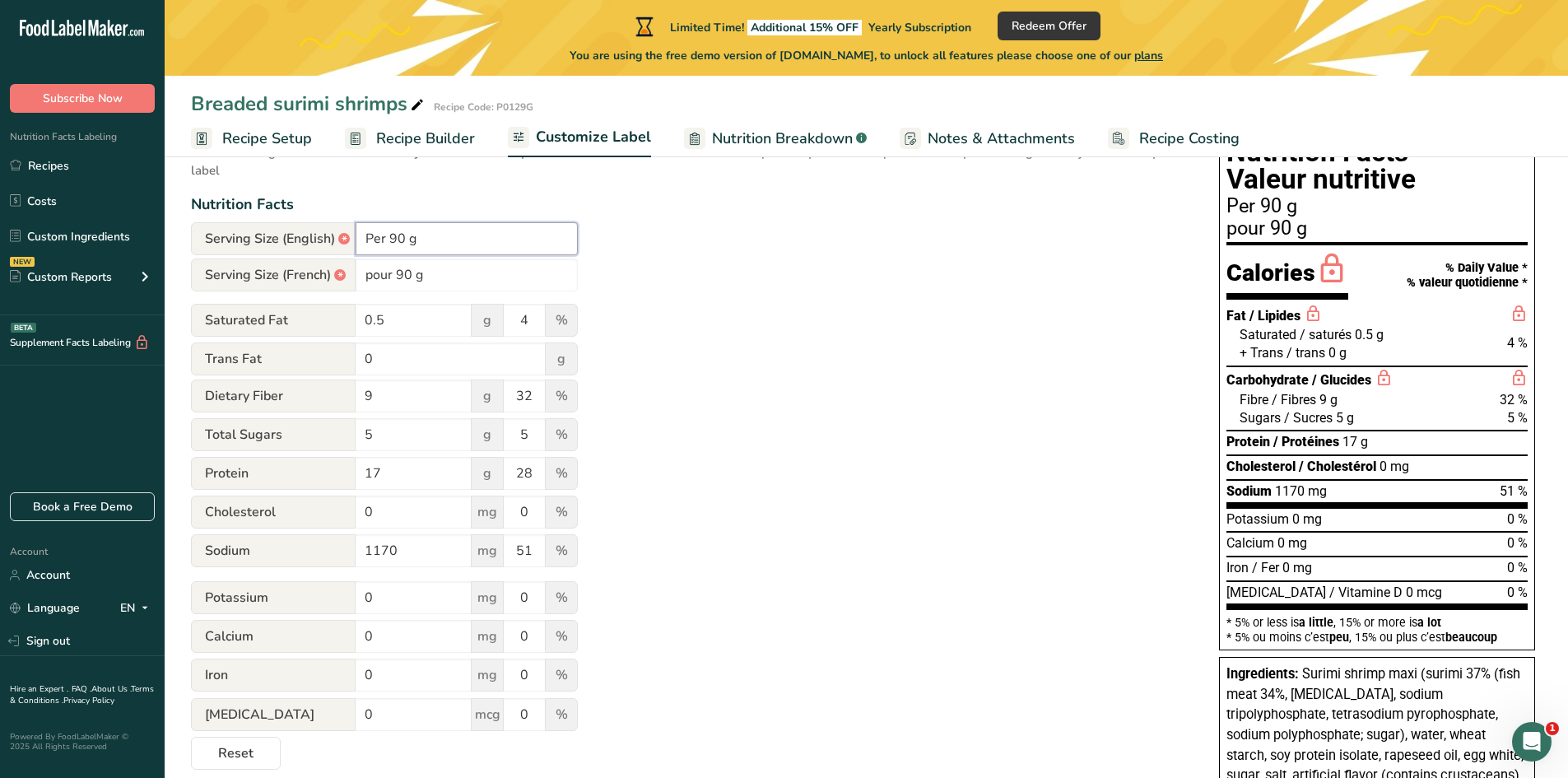
click at [391, 235] on input "Per 90 g" at bounding box center [466, 238] width 222 height 33
click at [524, 239] on input "Per 3 pieces (90 g" at bounding box center [466, 238] width 222 height 33
type input "Per 3 pieces (90 g)"
click at [648, 302] on div "Utilize this manual override feature to get full control over the nutrition lab…" at bounding box center [689, 442] width 996 height 655
click at [347, 276] on span "Serving Size (French) *" at bounding box center [273, 275] width 165 height 33
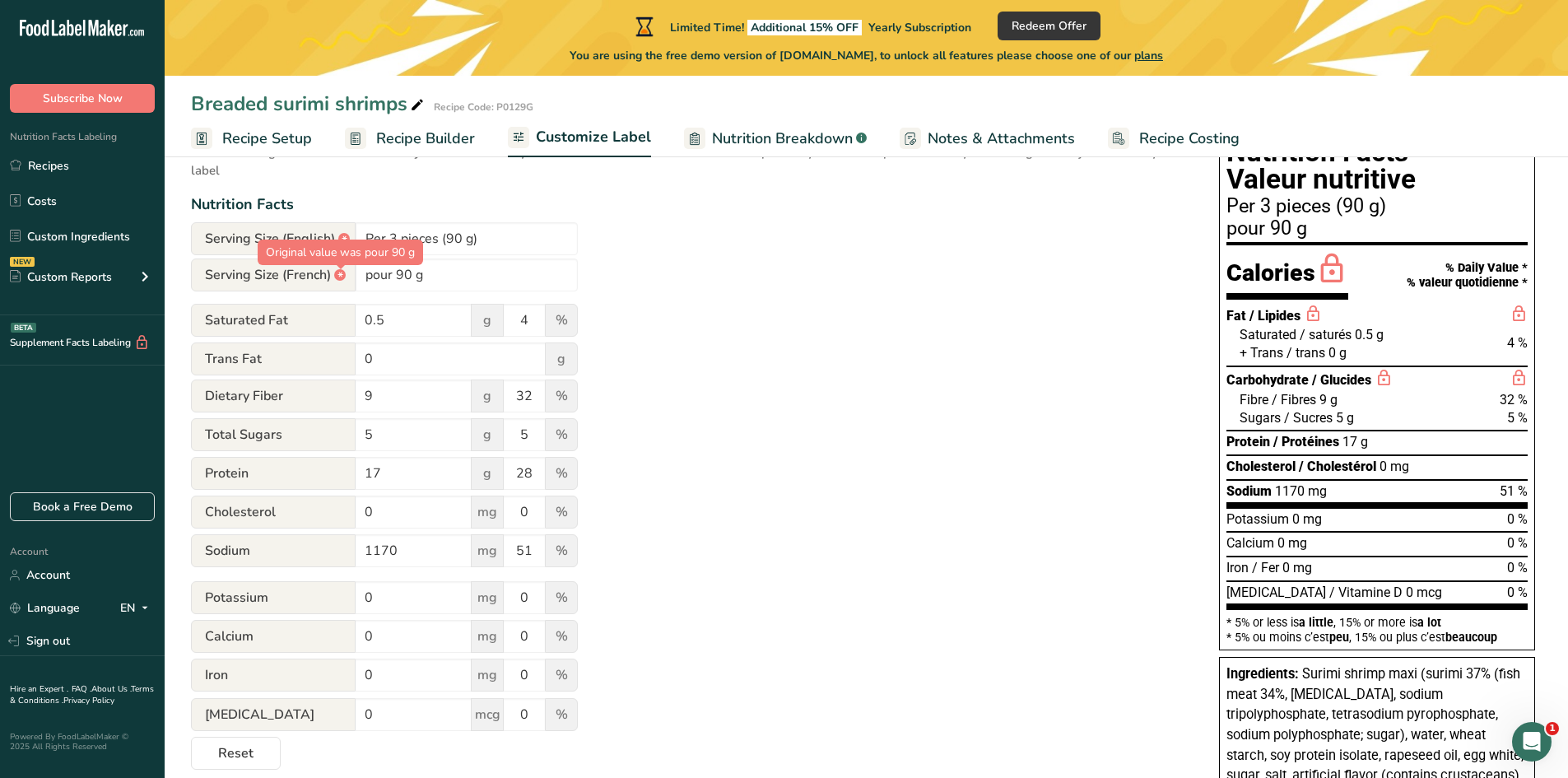
click at [337, 272] on div at bounding box center [341, 269] width 8 height 8
click at [338, 272] on div at bounding box center [341, 269] width 8 height 8
click at [342, 279] on div "*" at bounding box center [340, 275] width 11 height 11
click at [314, 237] on span "Serving Size (English) *" at bounding box center [273, 238] width 165 height 33
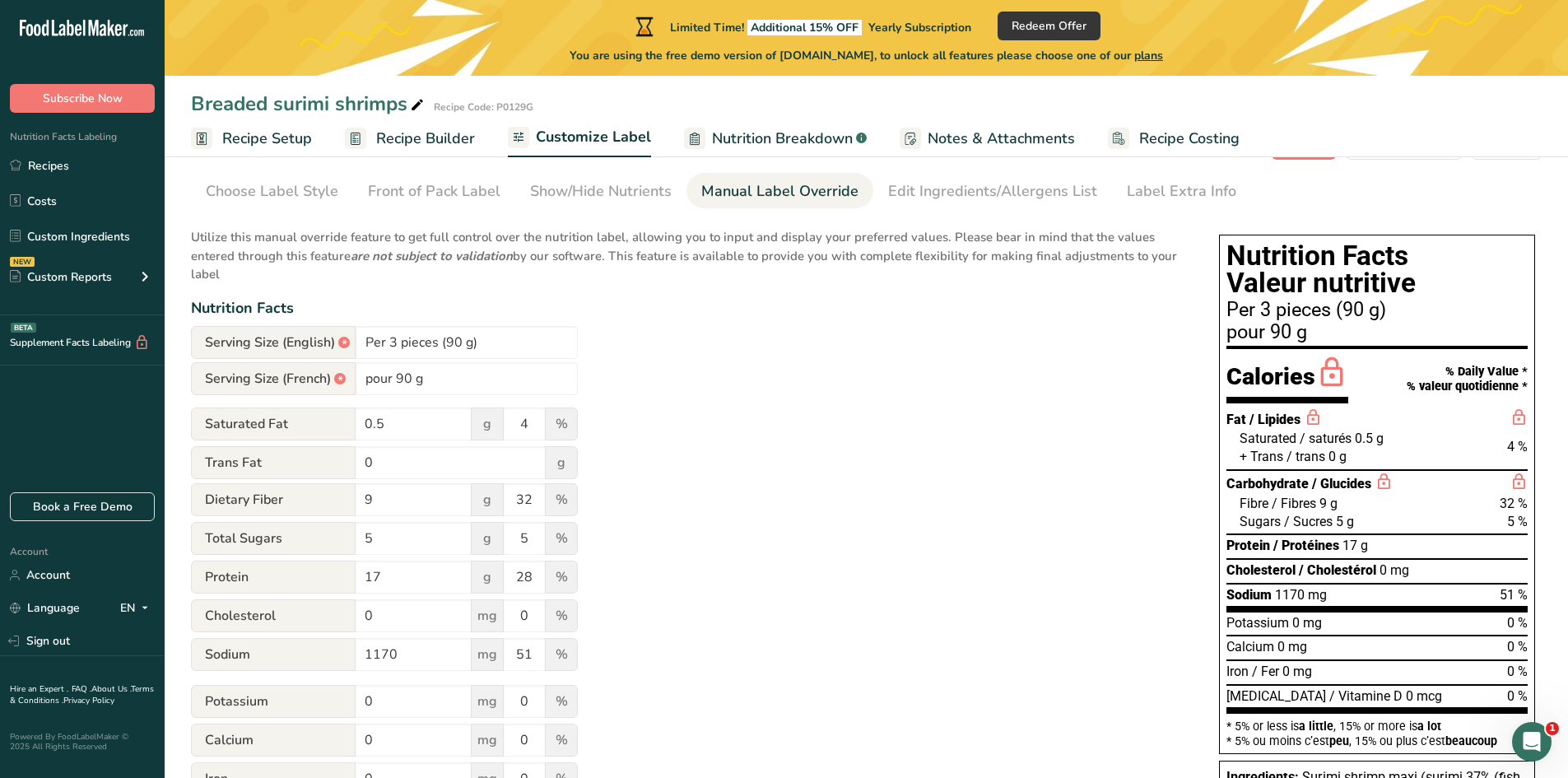
scroll to position [0, 0]
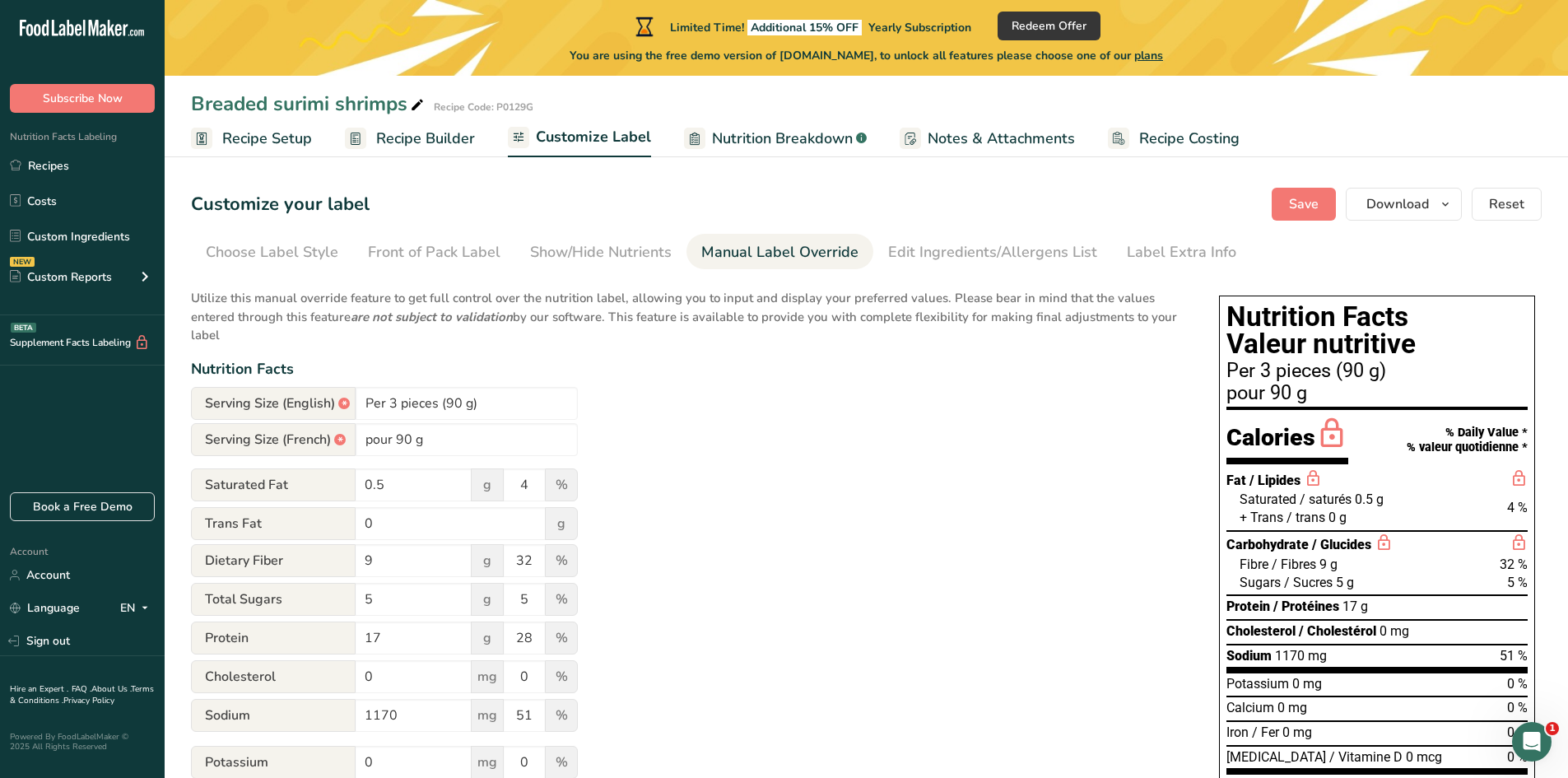
drag, startPoint x: 924, startPoint y: 249, endPoint x: 891, endPoint y: 315, distance: 73.8
click at [924, 249] on div "Edit Ingredients/Allergens List" at bounding box center [993, 252] width 209 height 22
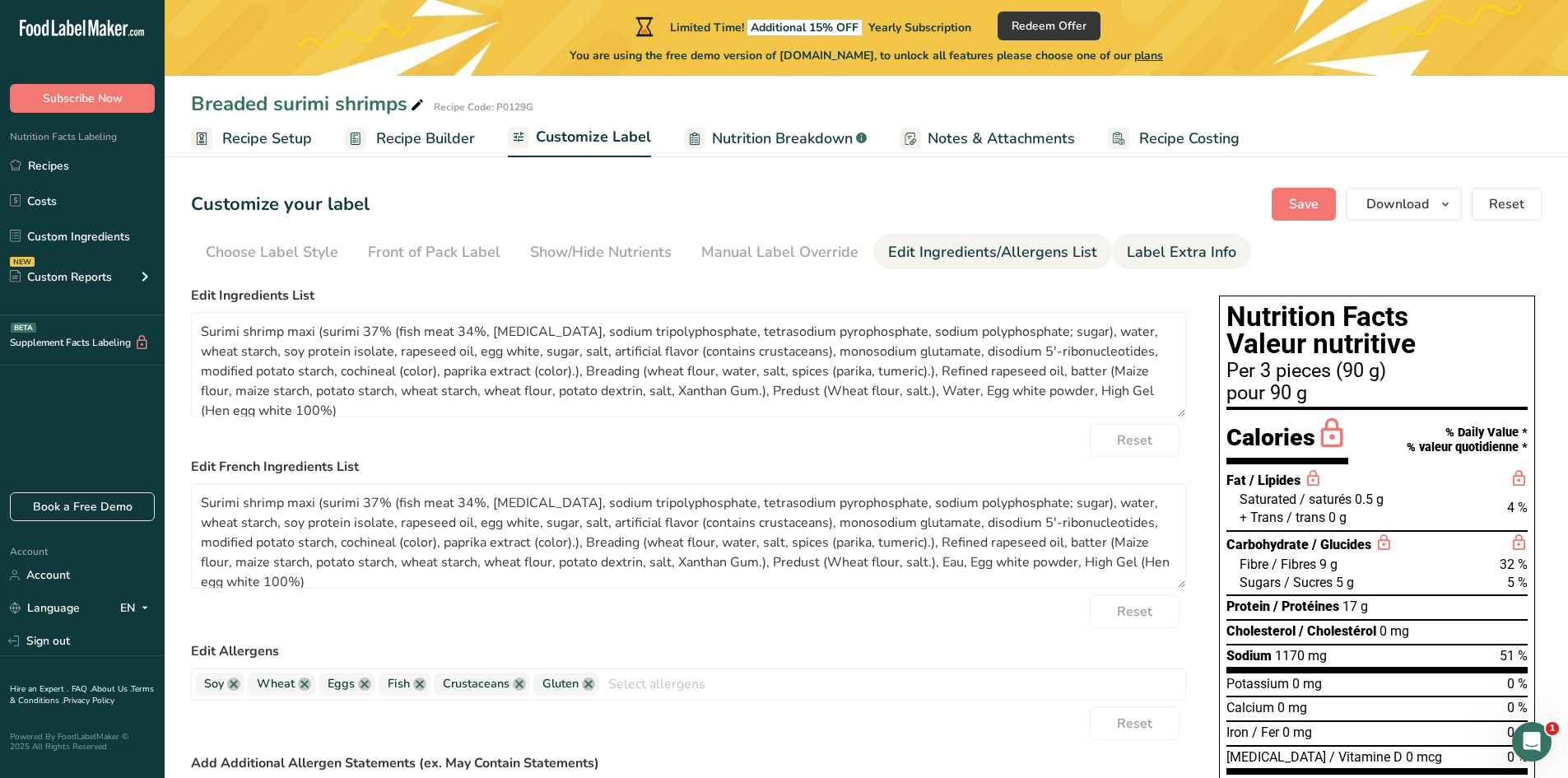
click at [1132, 254] on div "Label Extra Info" at bounding box center [1182, 252] width 110 height 22
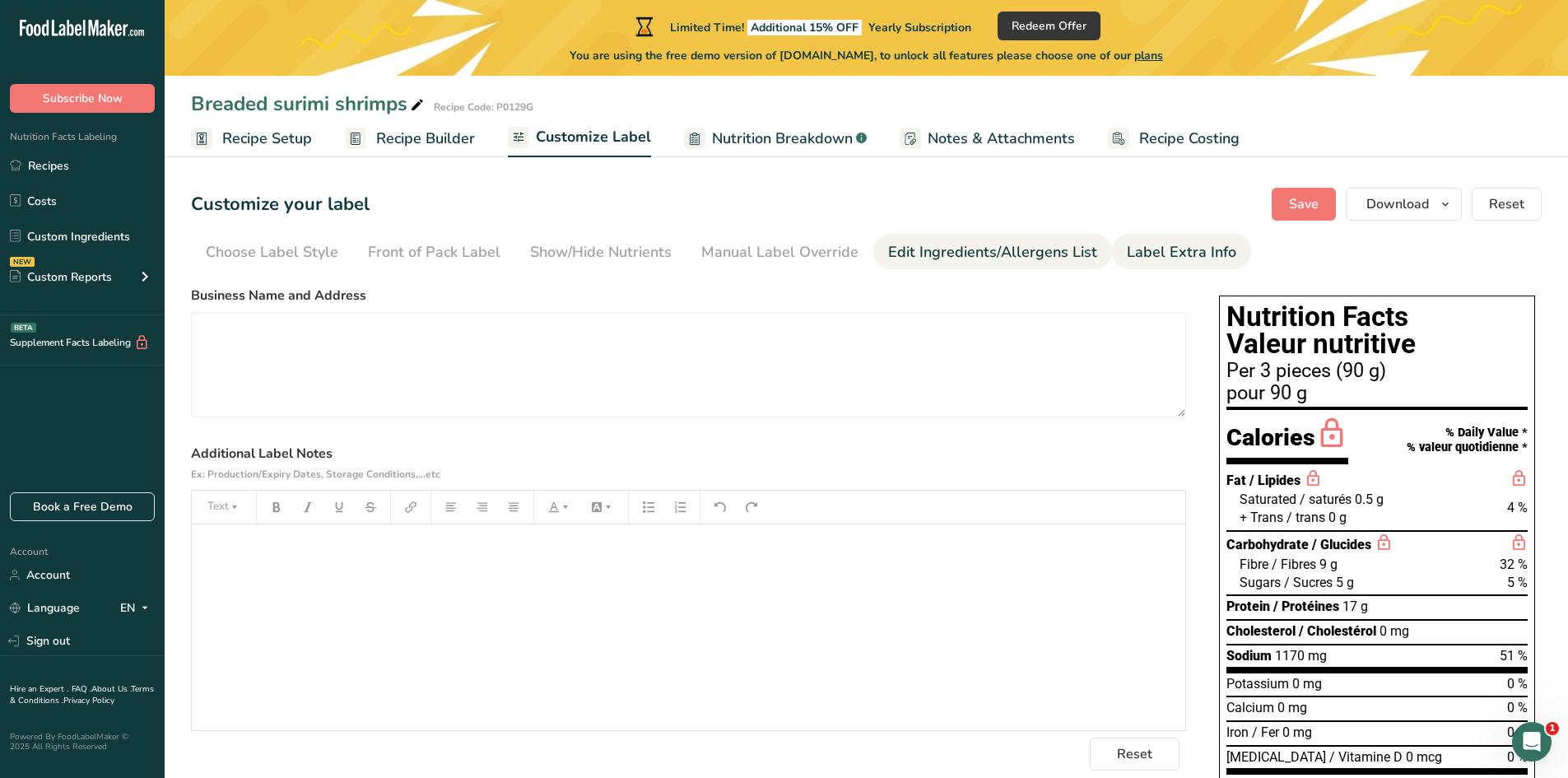
click at [923, 259] on div "Edit Ingredients/Allergens List" at bounding box center [993, 252] width 209 height 22
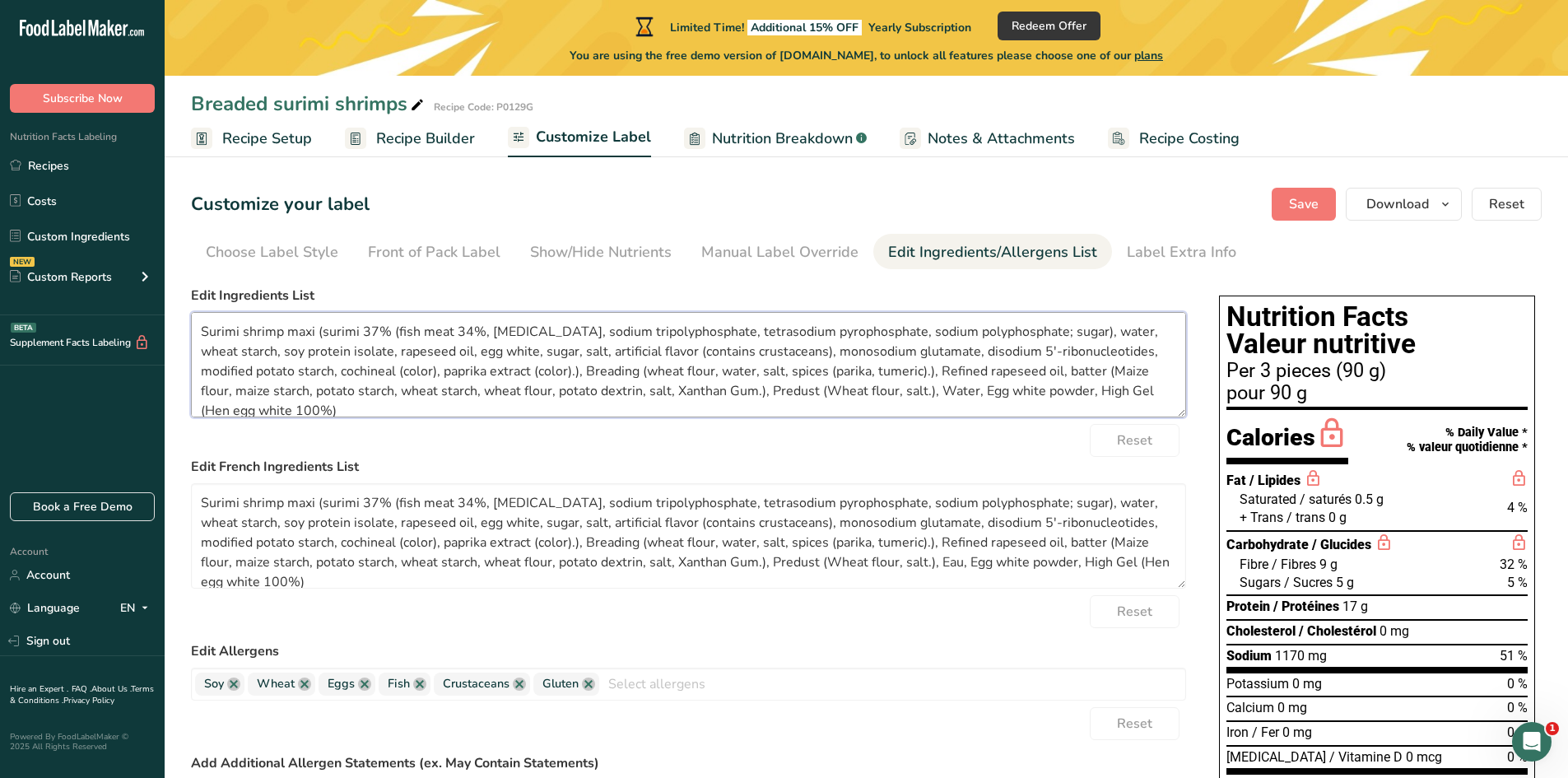
drag, startPoint x: 742, startPoint y: 393, endPoint x: 125, endPoint y: 320, distance: 621.3
click at [125, 320] on div ".a-20{fill:#fff;} Subscribe Now Nutrition Facts Labeling Recipes Costs Custom I…" at bounding box center [784, 785] width 1568 height 1572
paste textarea "70% : fish protein ([PERSON_NAME] and/or Pacific Whiting, [MEDICAL_DATA], sodiu…"
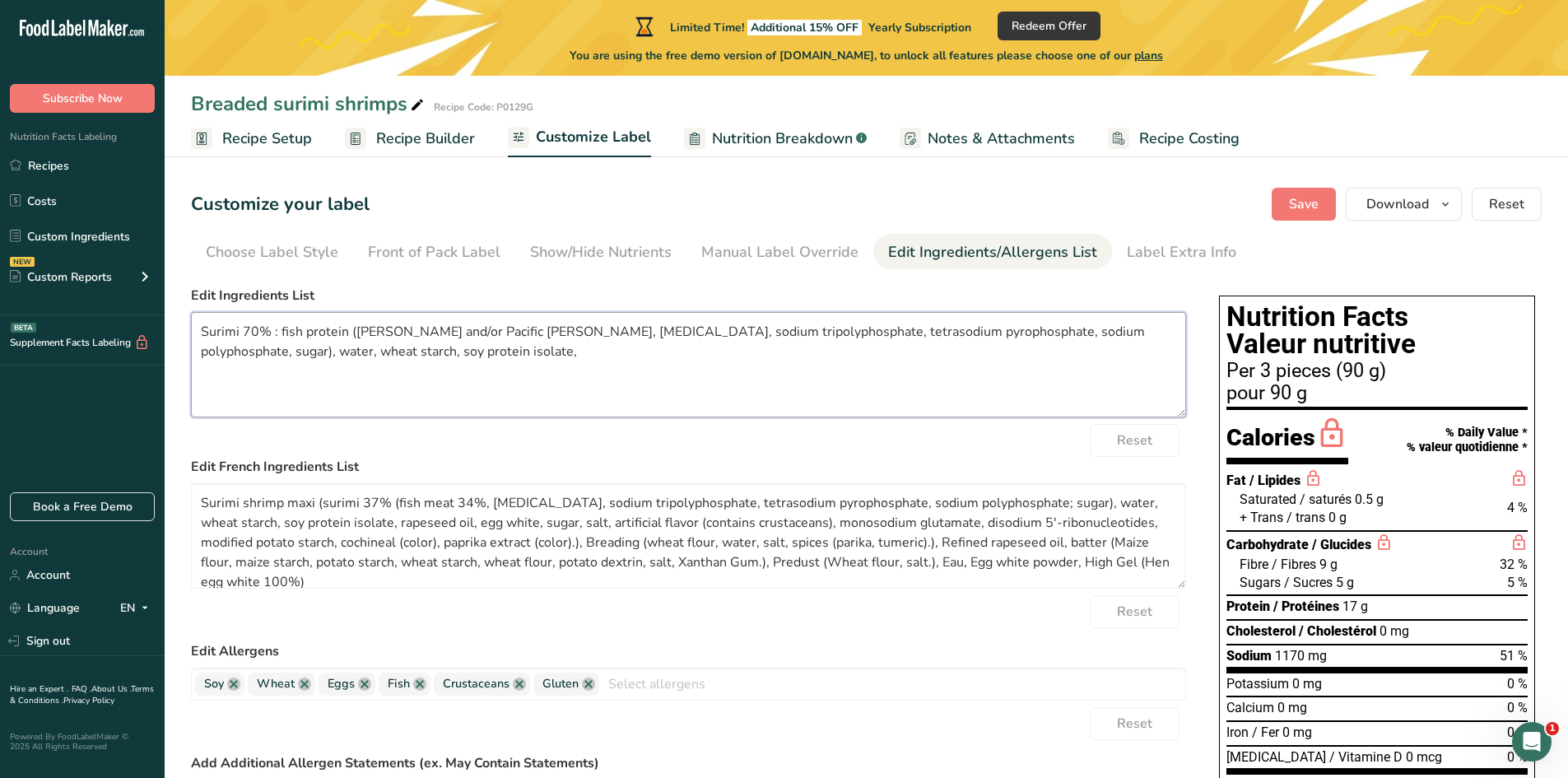
click at [482, 359] on textarea "Surimi 70% : fish protein ([PERSON_NAME] and/or Pacific Whiting, [MEDICAL_DATA]…" at bounding box center [689, 364] width 996 height 105
paste textarea "rapeseed oil, egg whites, sugar, salt, artificial flavor (contains crustancean)…"
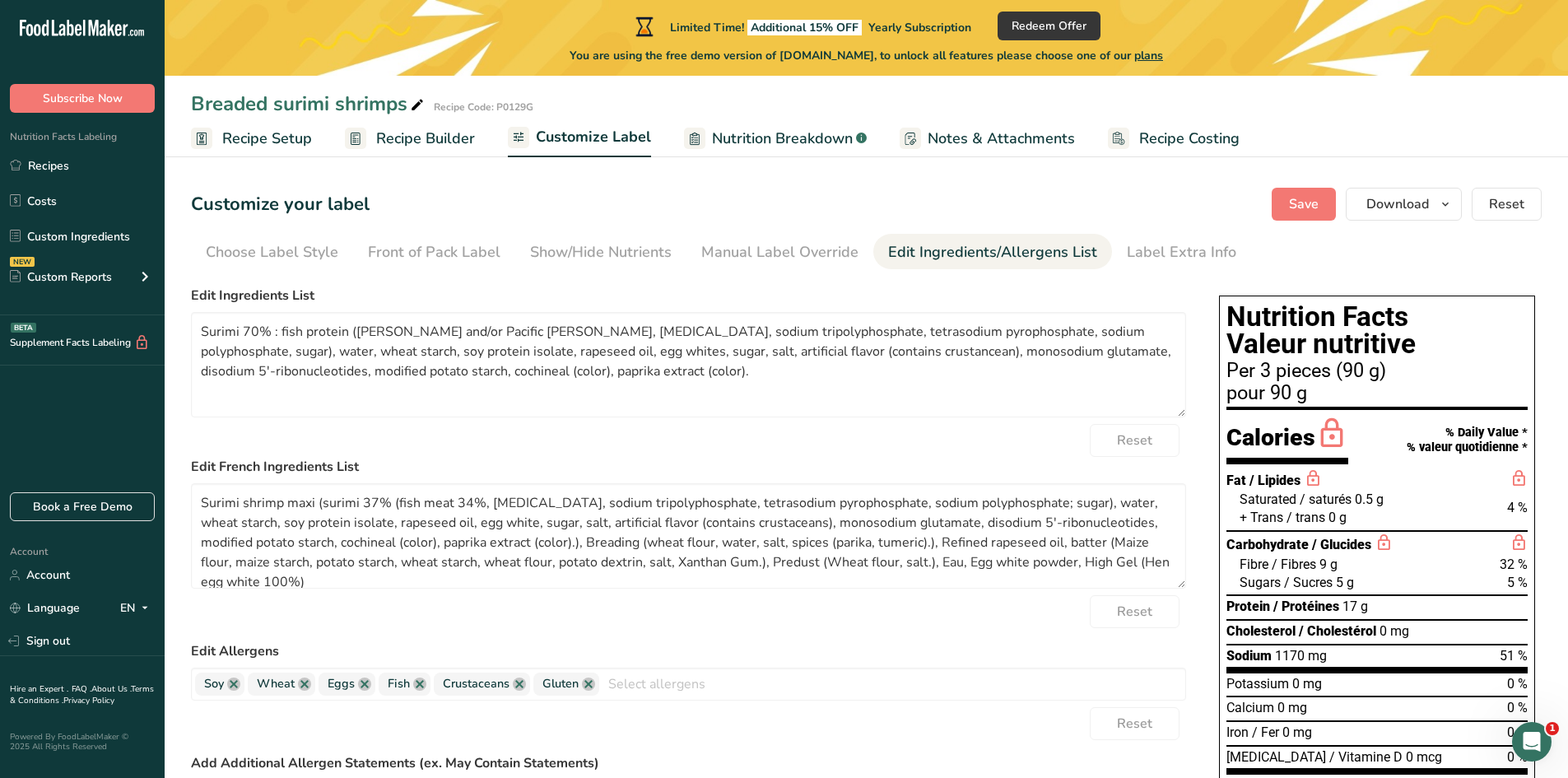
click at [577, 423] on form "Edit Ingredients List Surimi 70% : fish protein (Pollock and/or Pacific Whiting…" at bounding box center [689, 634] width 996 height 697
click at [601, 370] on textarea "Surimi 70% : fish protein (Pollock and/or Pacific Whiting, sorbitol, sodium tri…" at bounding box center [689, 364] width 996 height 105
paste textarea "Breading 30% : wheat flour, rapeseed oil, water, corn flour, corn starch, potat…"
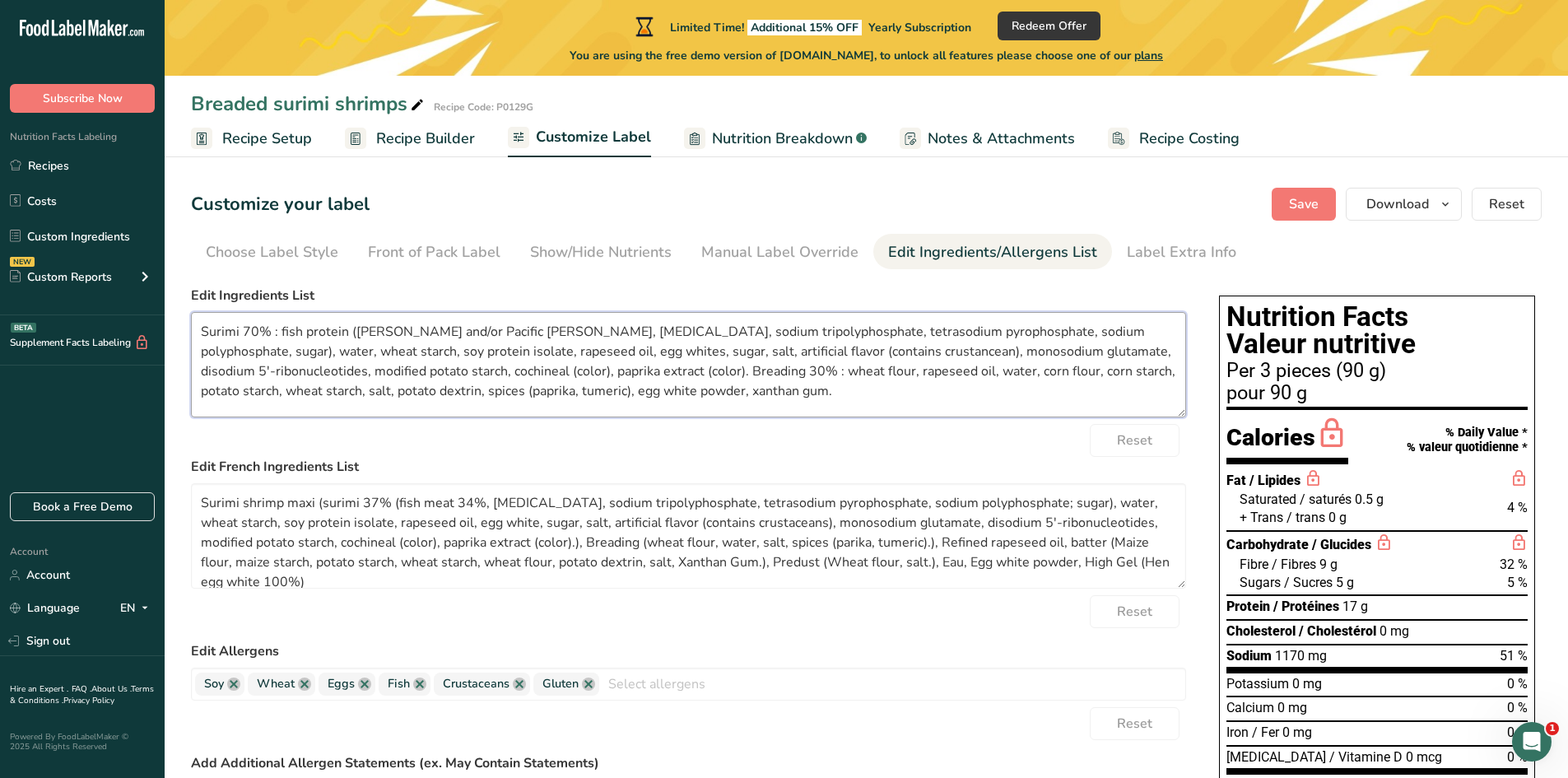
scroll to position [4, 0]
click at [811, 353] on textarea "Surimi 70% : fish protein (Pollock and/or Pacific Whiting, sorbitol, sodium tri…" at bounding box center [689, 364] width 996 height 105
drag, startPoint x: 438, startPoint y: 389, endPoint x: 425, endPoint y: 406, distance: 21.4
click at [425, 406] on textarea "Surimi 70% : fish protein (Pollock and/or Pacific Whiting, sorbitol, sodium tri…" at bounding box center [689, 364] width 996 height 105
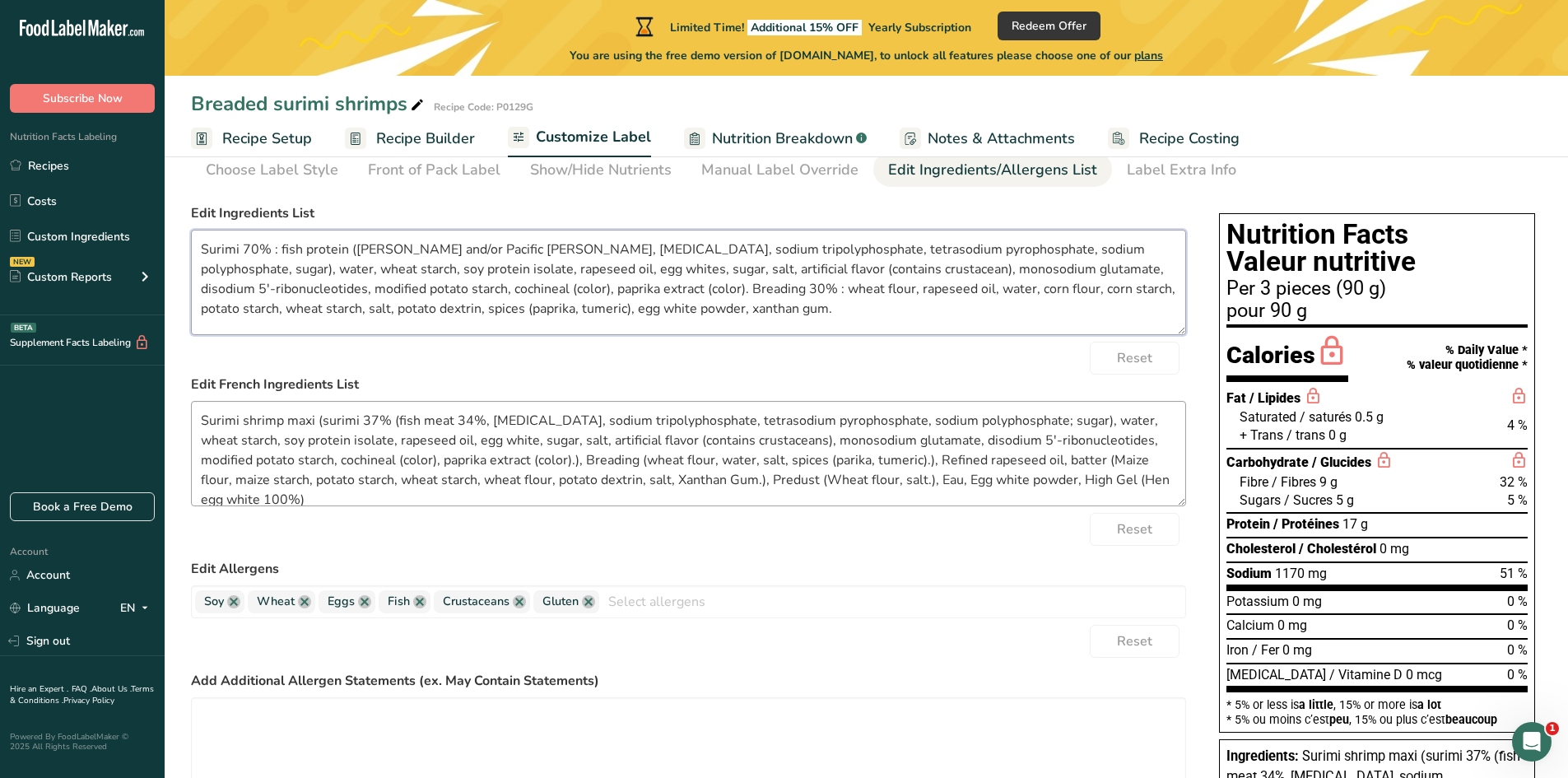
scroll to position [0, 0]
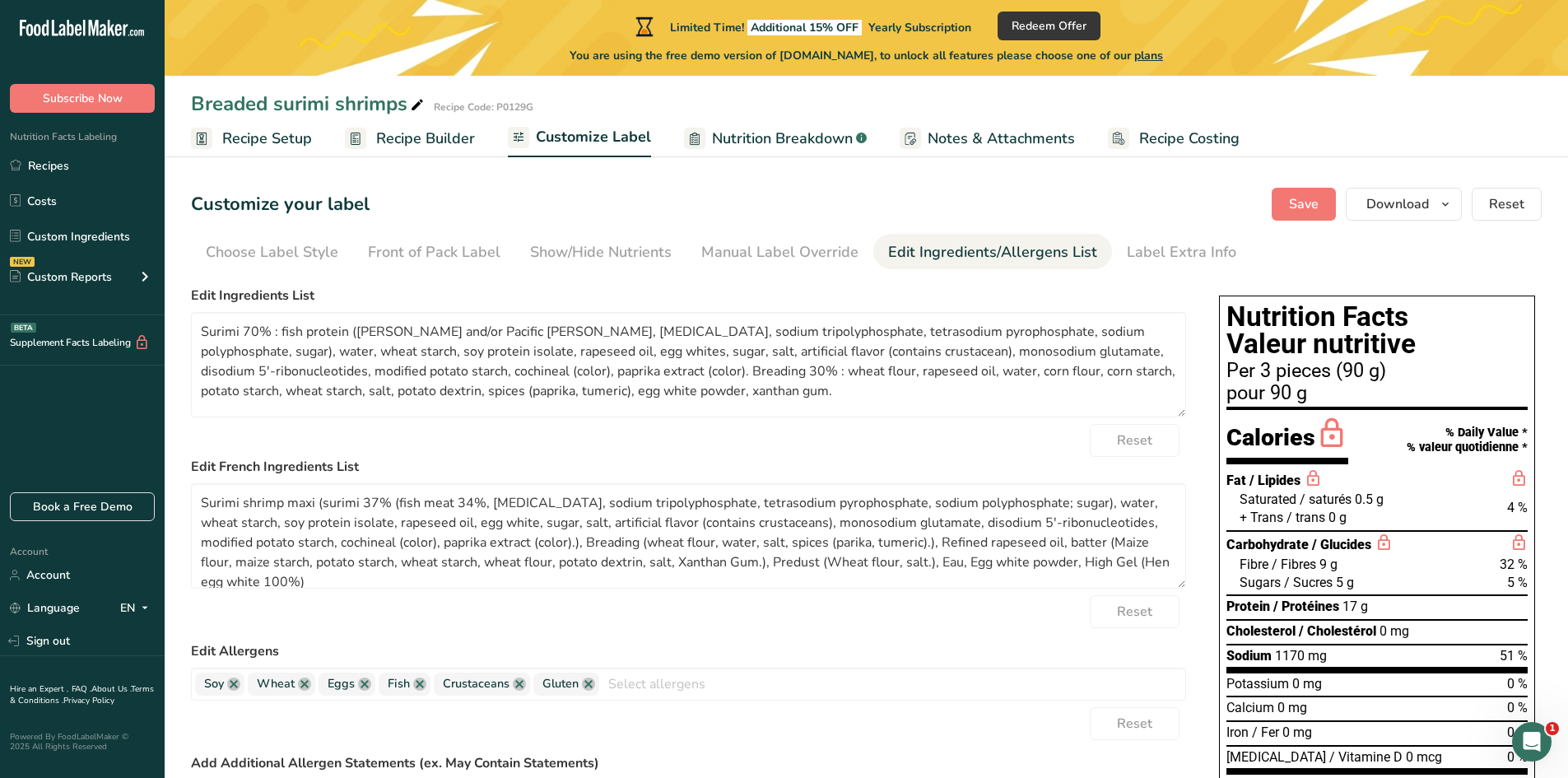
click at [587, 434] on div "Reset" at bounding box center [689, 440] width 996 height 33
click at [1127, 253] on div "Label Extra Info" at bounding box center [1182, 252] width 110 height 22
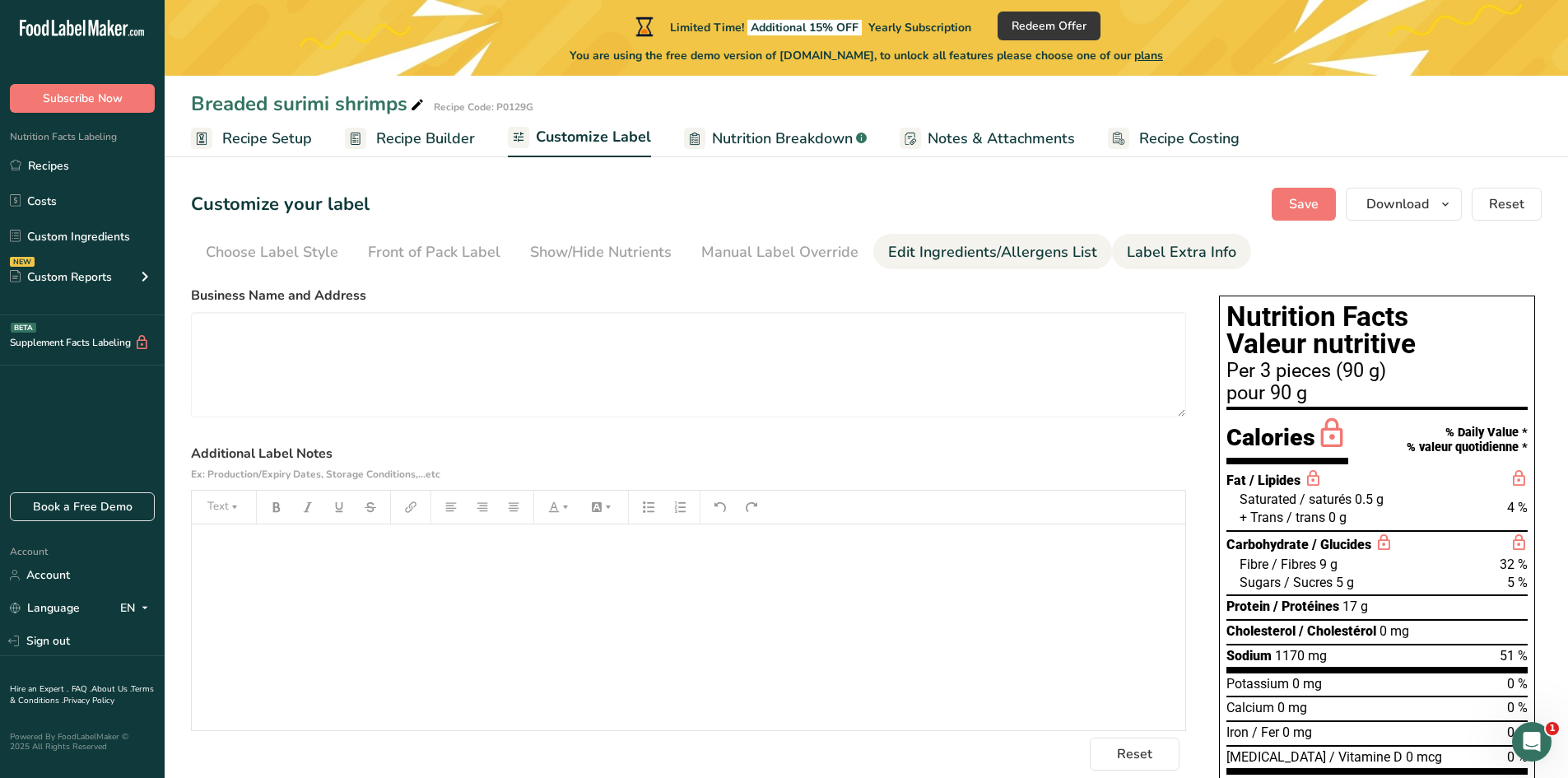
click at [990, 250] on div "Edit Ingredients/Allergens List" at bounding box center [993, 252] width 209 height 22
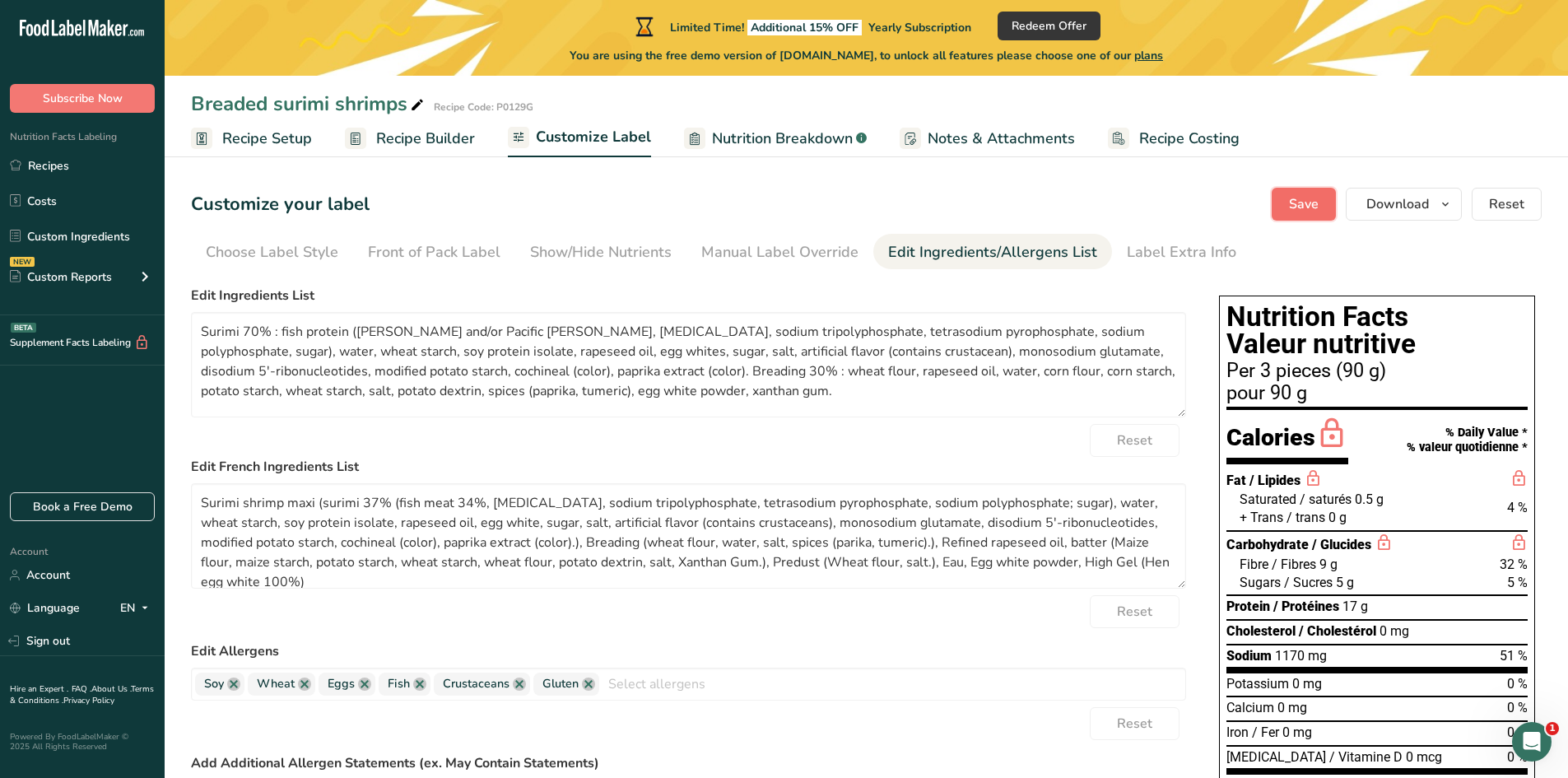
click at [1285, 200] on button "Save" at bounding box center [1304, 204] width 64 height 33
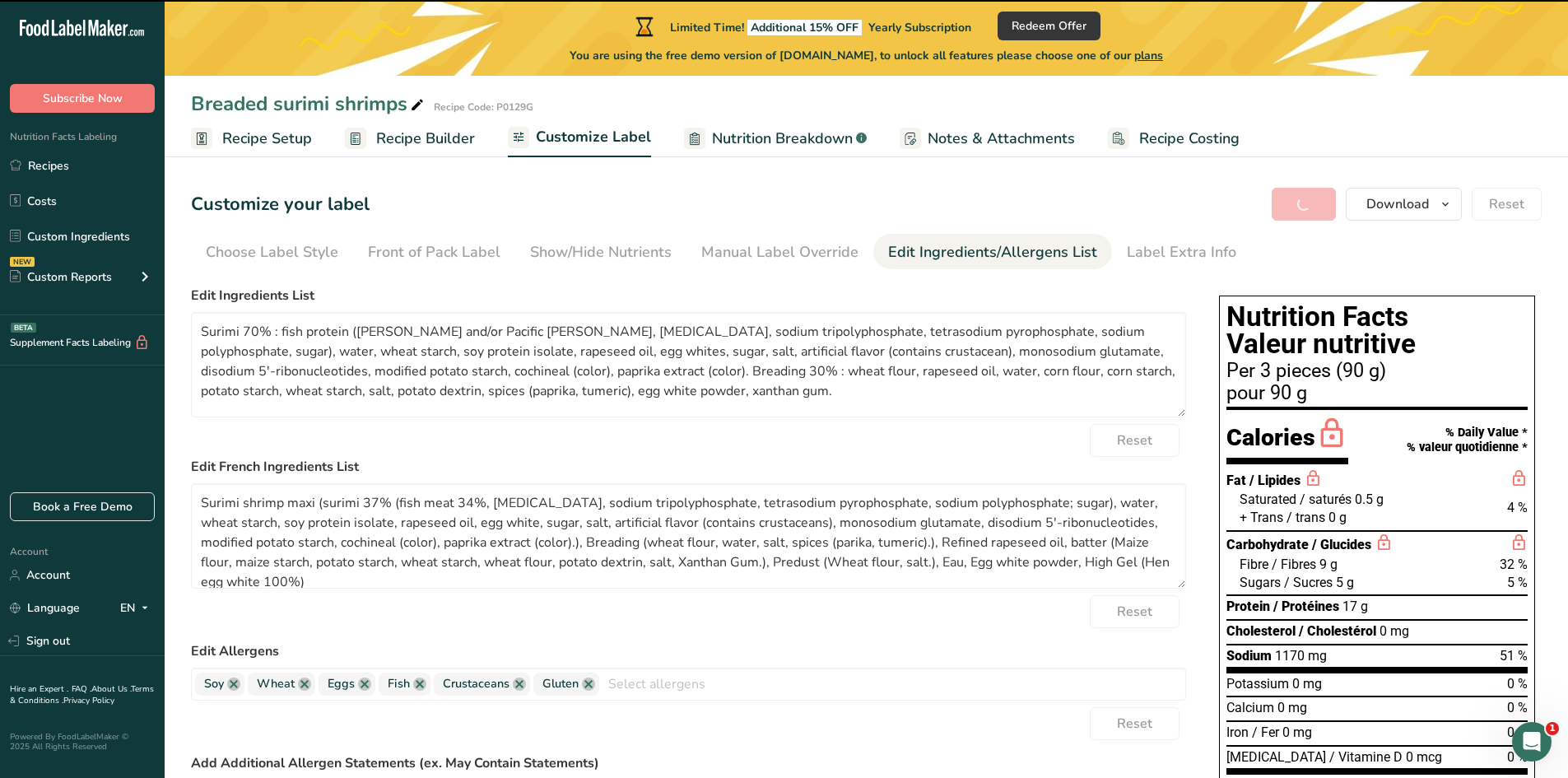
type textarea "Surimi 70% : fish protein (Pollock and/or Pacific Whiting, sorbitol, sodium tri…"
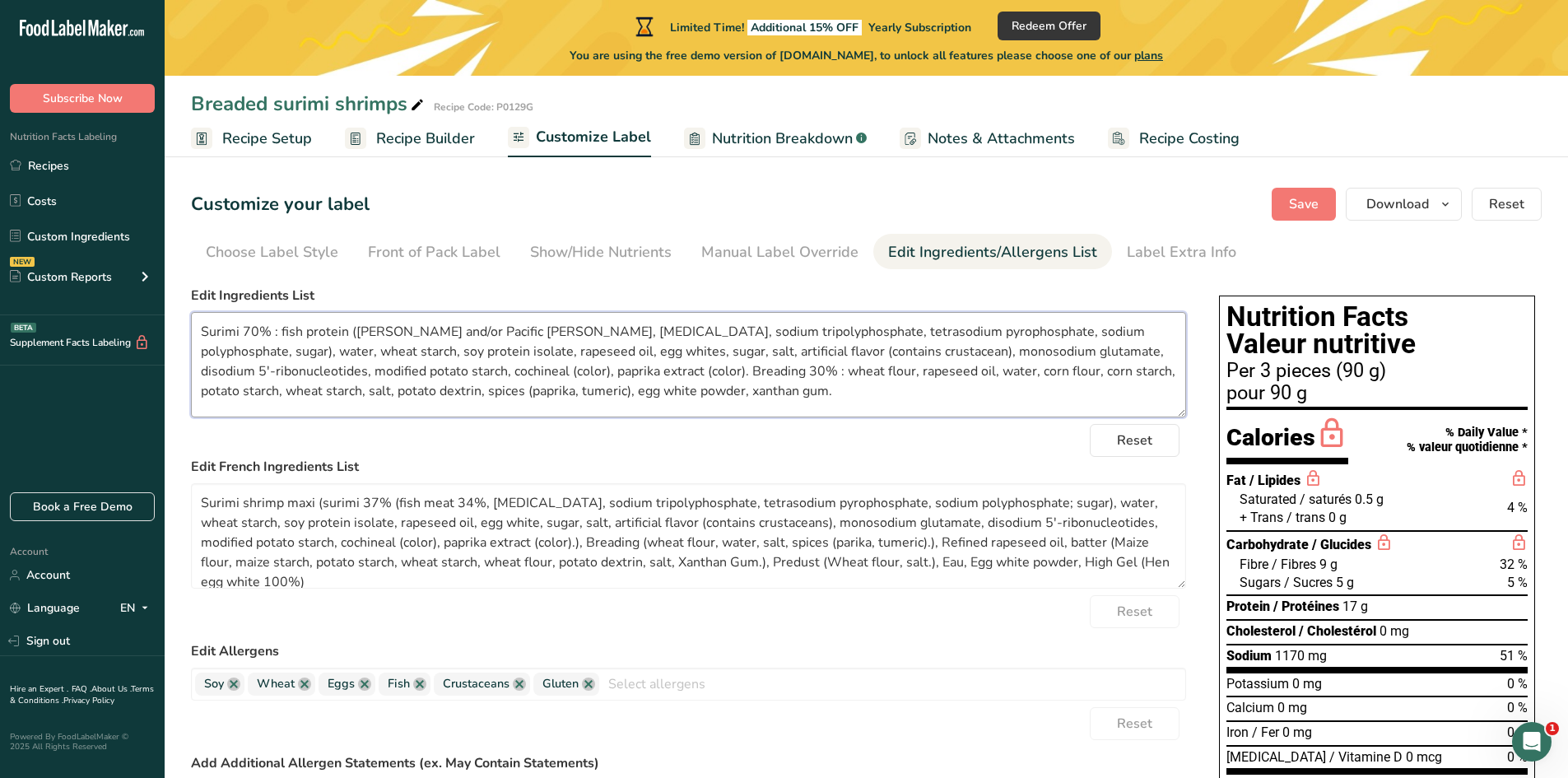
drag, startPoint x: 675, startPoint y: 396, endPoint x: 147, endPoint y: 325, distance: 532.8
click at [147, 325] on div ".a-20{fill:#fff;} Subscribe Now Nutrition Facts Labeling Recipes Costs Custom I…" at bounding box center [784, 775] width 1568 height 1551
drag, startPoint x: 1145, startPoint y: 560, endPoint x: 125, endPoint y: 488, distance: 1022.5
click at [125, 488] on div ".a-20{fill:#fff;} Subscribe Now Nutrition Facts Labeling Recipes Costs Custom I…" at bounding box center [784, 775] width 1568 height 1551
paste textarea "70% : fish protein (Pollock and/or Pacific Whiting, sorbitol, sodium tripolypho…"
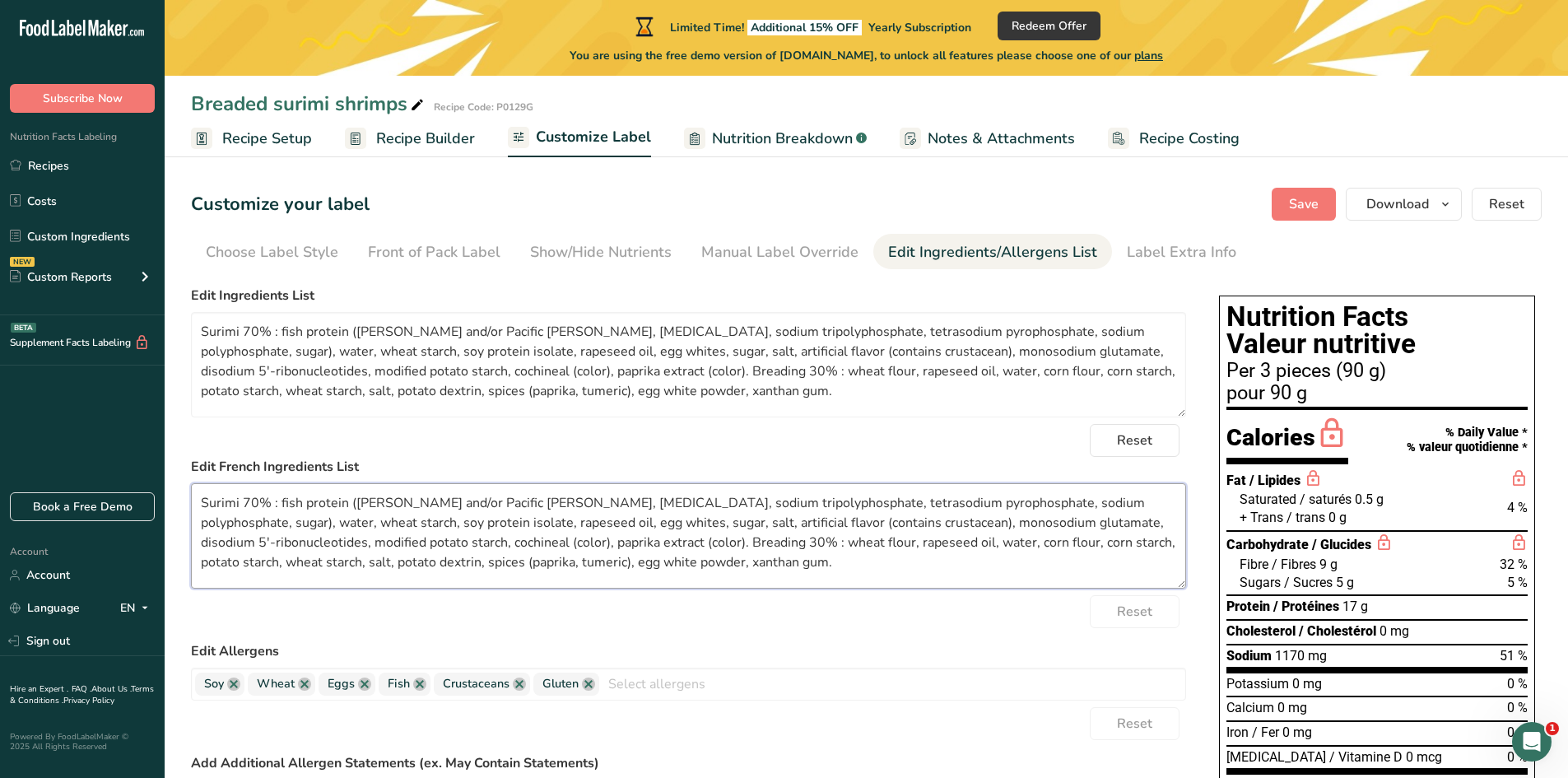
type textarea "Surimi 70% : fish protein (Pollock and/or Pacific Whiting, sorbitol, sodium tri…"
click at [840, 431] on div "Reset" at bounding box center [689, 440] width 996 height 33
click at [1293, 201] on span "Save" at bounding box center [1304, 204] width 30 height 20
click at [1162, 250] on div "Label Extra Info" at bounding box center [1182, 252] width 110 height 22
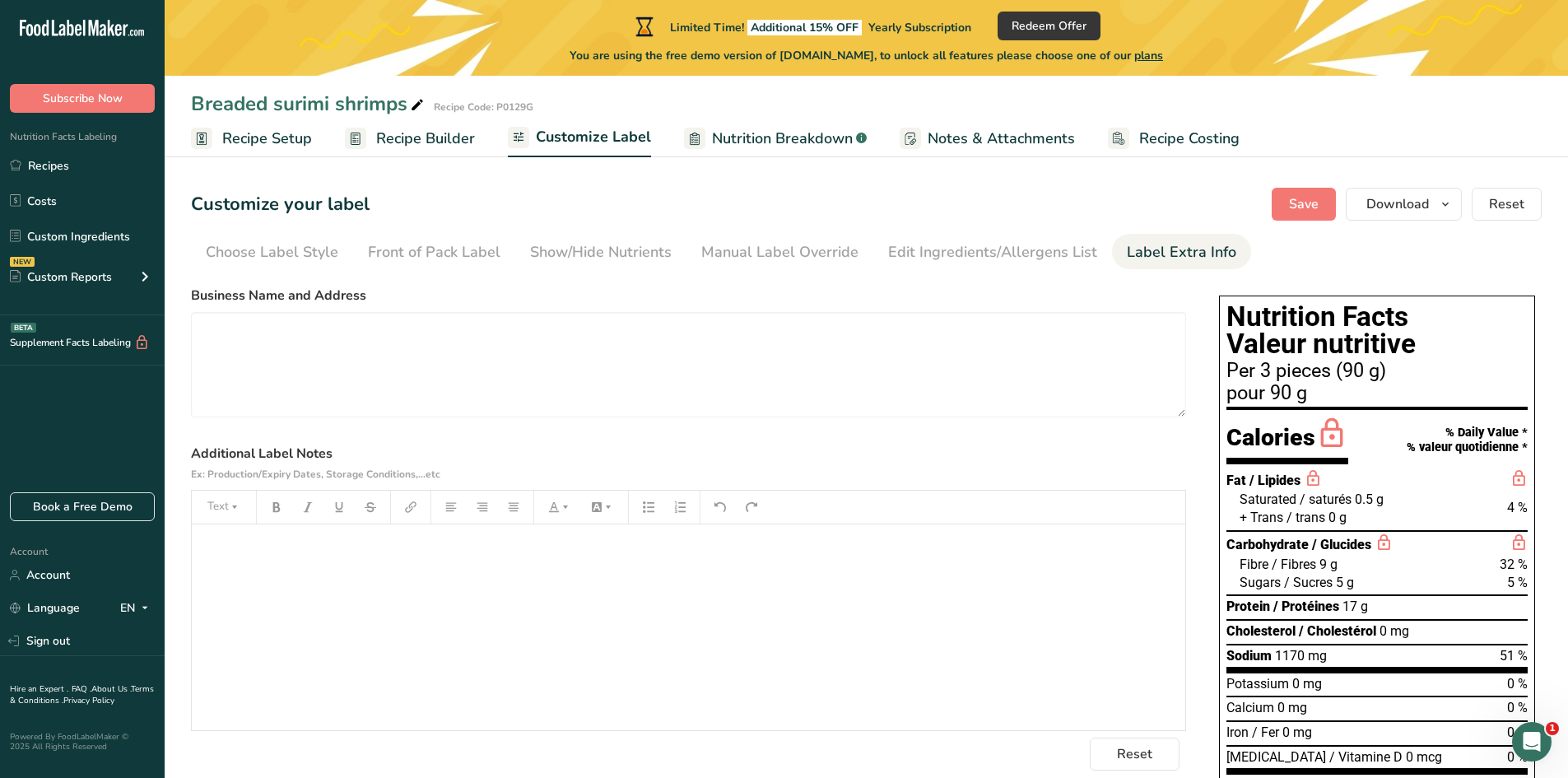
click at [682, 260] on ul "Choose Label Style Front of Pack Label Show/Hide Nutrients Change Language Manu…" at bounding box center [866, 251] width 1351 height 35
click at [568, 258] on div "Show/Hide Nutrients" at bounding box center [601, 252] width 141 height 22
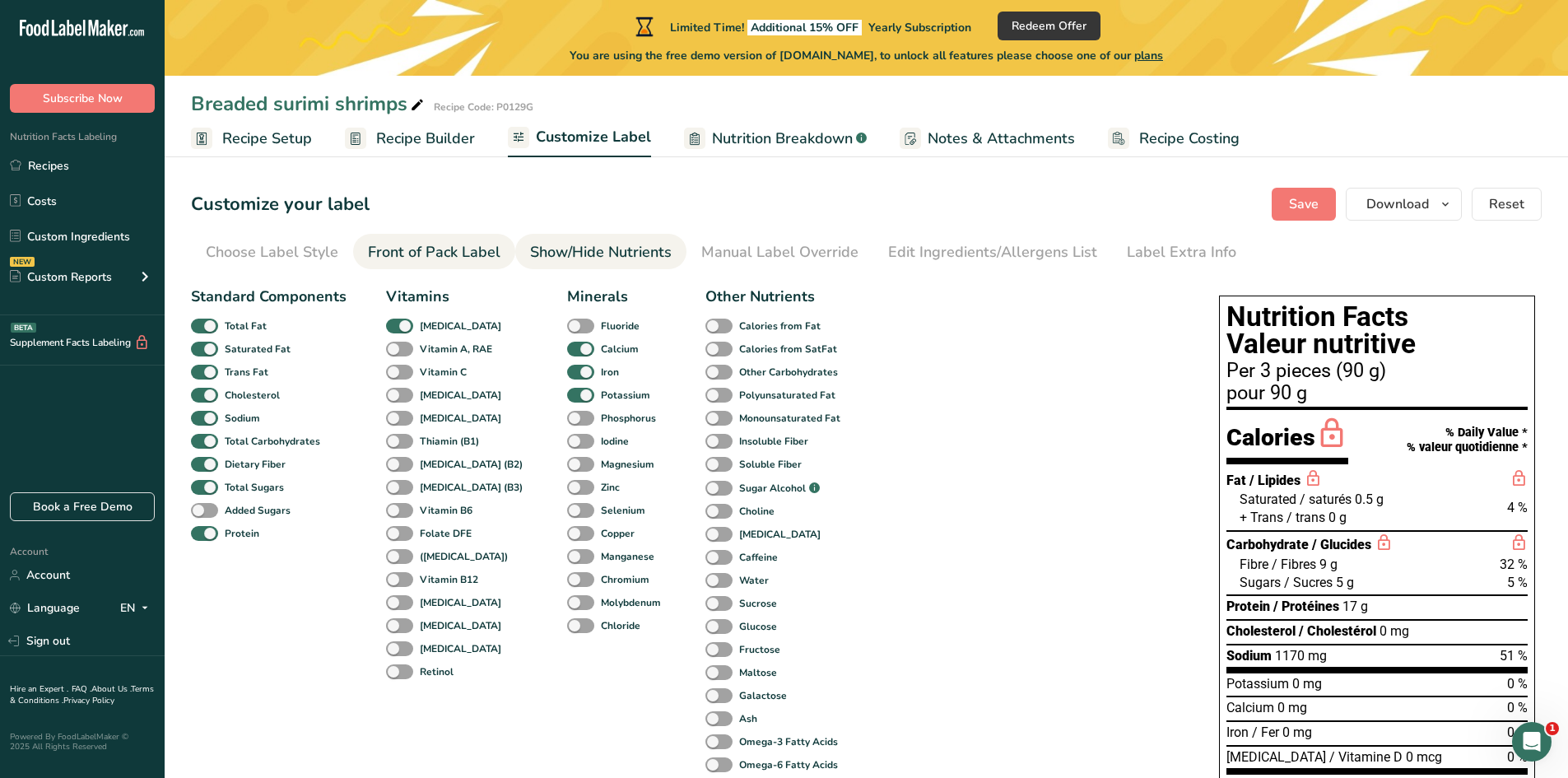
click at [440, 263] on link "Front of Pack Label" at bounding box center [434, 252] width 132 height 37
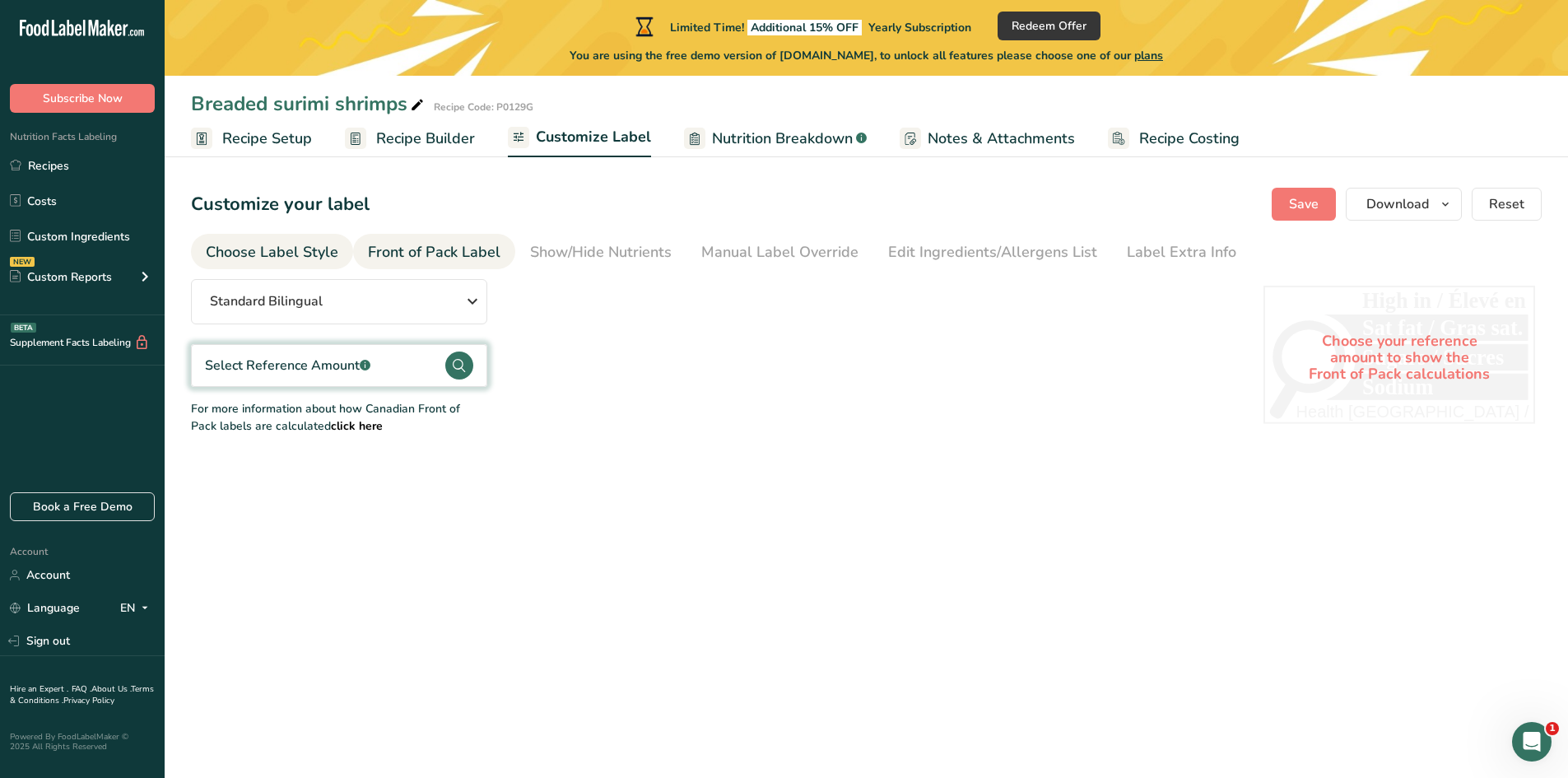
click at [306, 263] on link "Choose Label Style" at bounding box center [272, 252] width 132 height 37
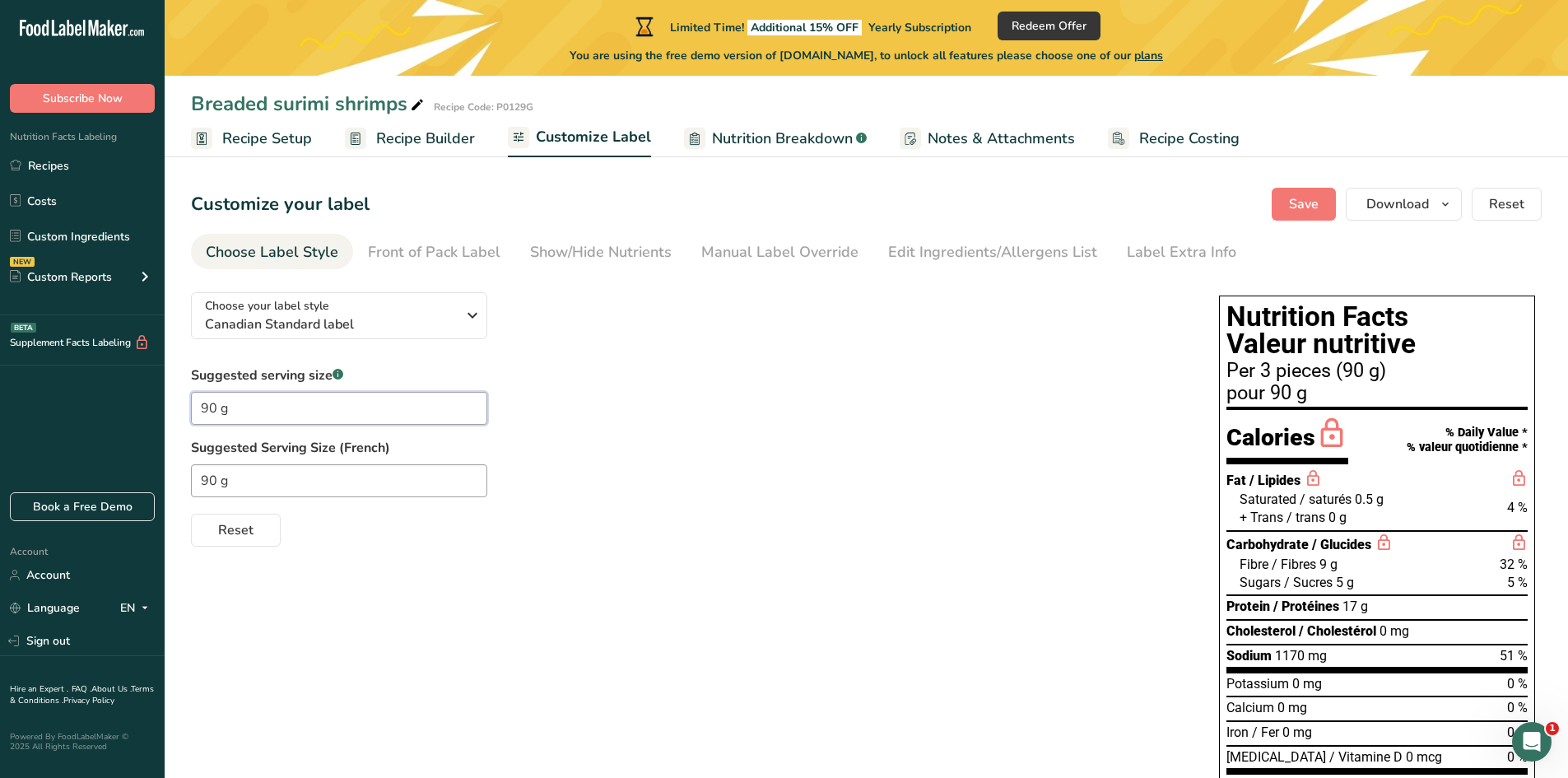
click at [259, 409] on input "90 g" at bounding box center [339, 408] width 296 height 33
click at [201, 403] on input "90 g" at bounding box center [339, 408] width 296 height 33
click at [293, 406] on input "3 pieces (90 g" at bounding box center [339, 408] width 296 height 33
type input "3 pieces (90 g)"
click at [372, 539] on div "Reset" at bounding box center [689, 527] width 996 height 39
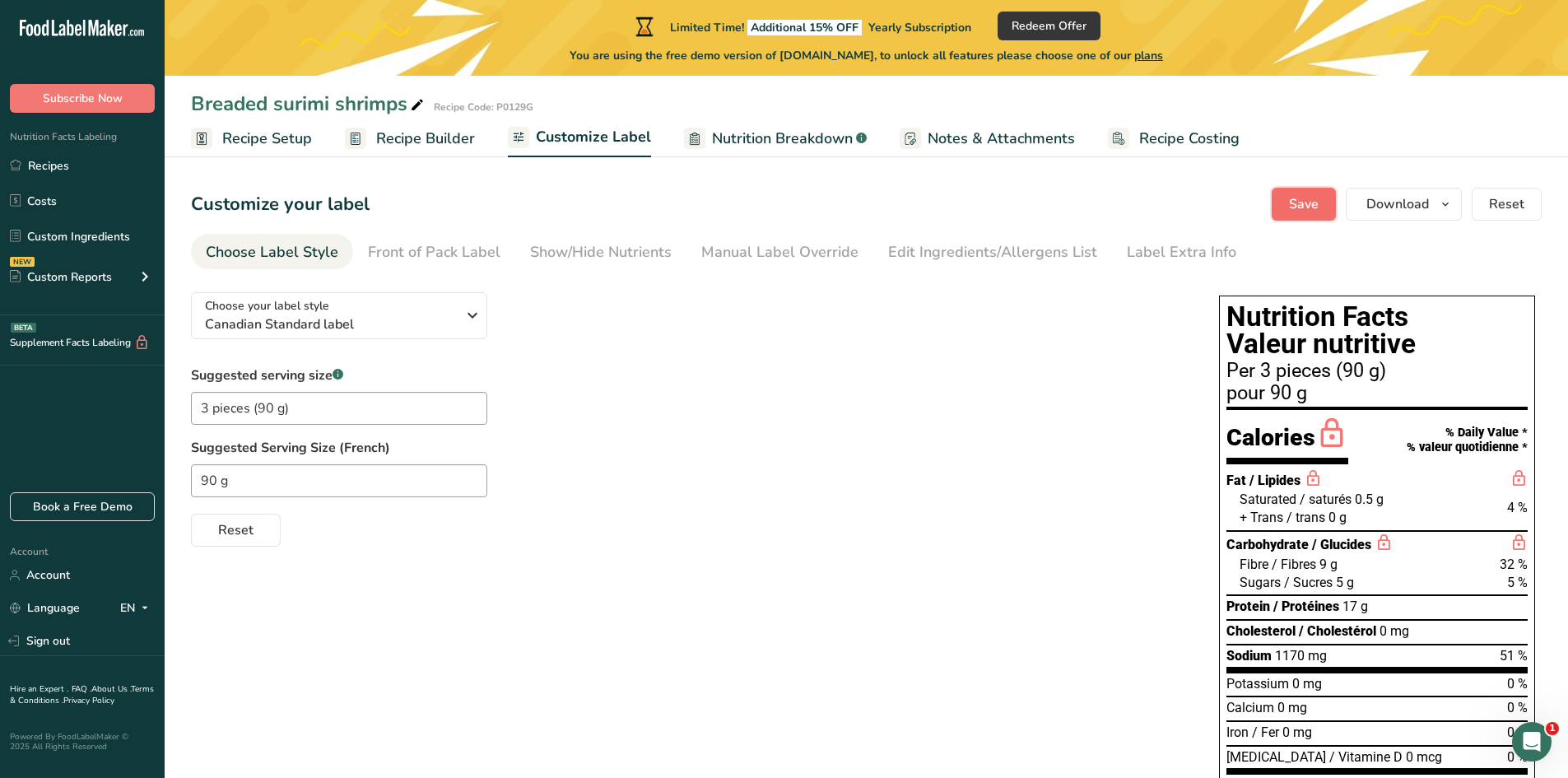
click at [1310, 204] on span "Save" at bounding box center [1304, 204] width 30 height 20
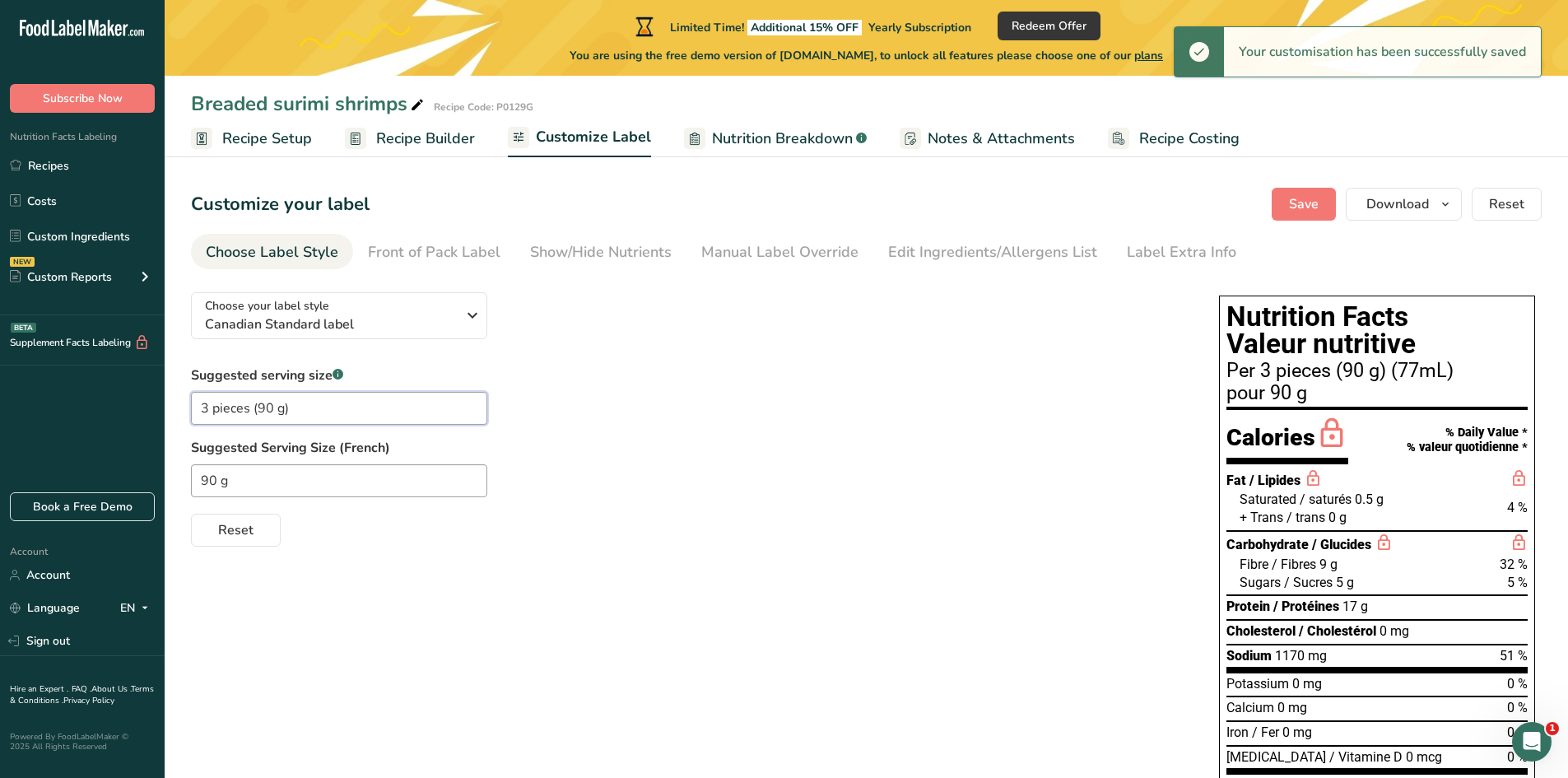
drag, startPoint x: 293, startPoint y: 404, endPoint x: 193, endPoint y: 403, distance: 100.0
click at [193, 403] on input "3 pieces (90 g)" at bounding box center [339, 408] width 296 height 33
drag, startPoint x: 211, startPoint y: 481, endPoint x: 197, endPoint y: 479, distance: 14.1
click at [197, 479] on input "90 g" at bounding box center [339, 480] width 296 height 33
paste input "3 pieces (90 g)"
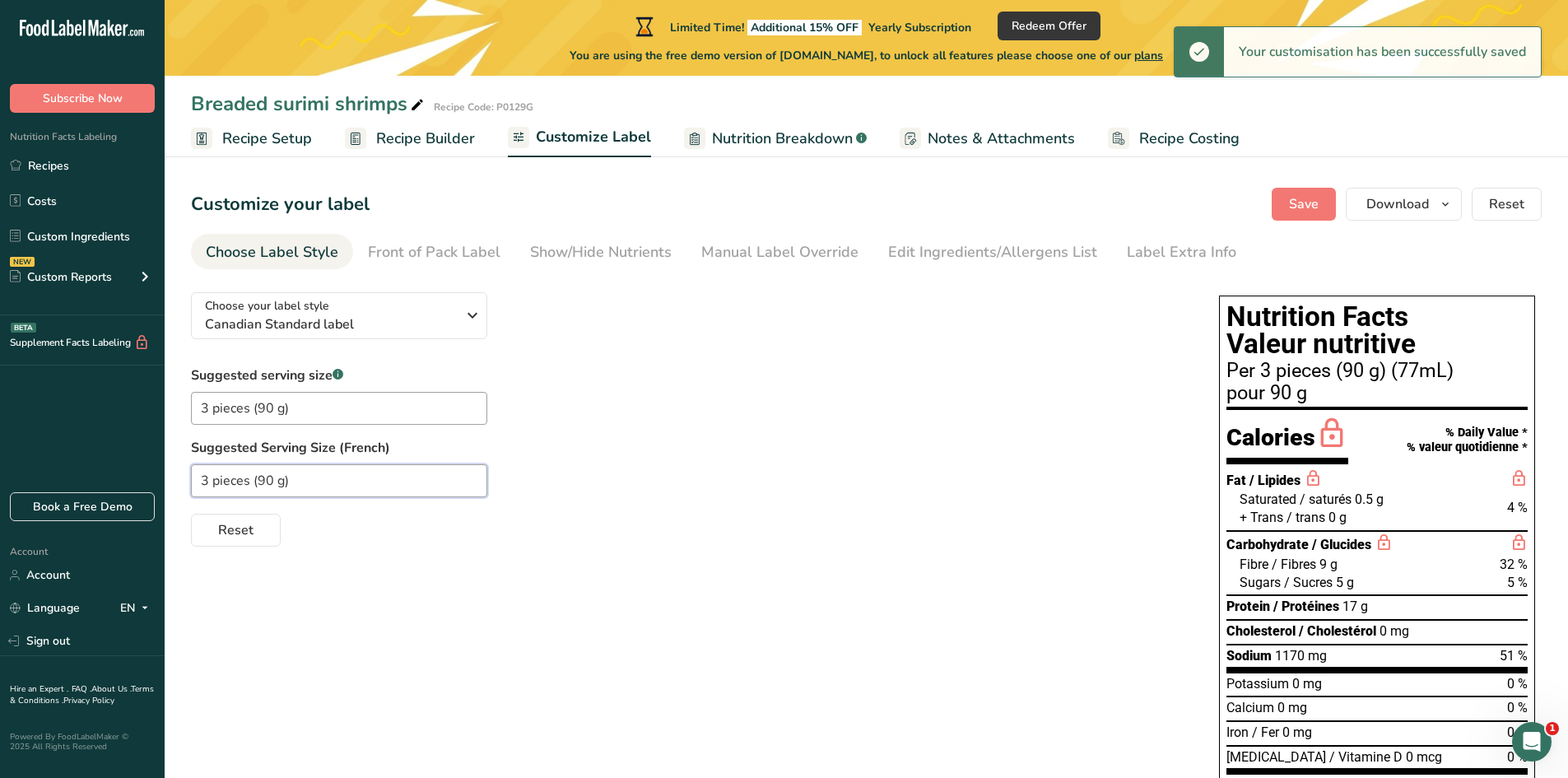
type input "3 pieces (90 g)"
click at [628, 449] on label "Suggested Serving Size (French)" at bounding box center [689, 448] width 996 height 20
click at [1313, 205] on span "Save" at bounding box center [1304, 204] width 30 height 20
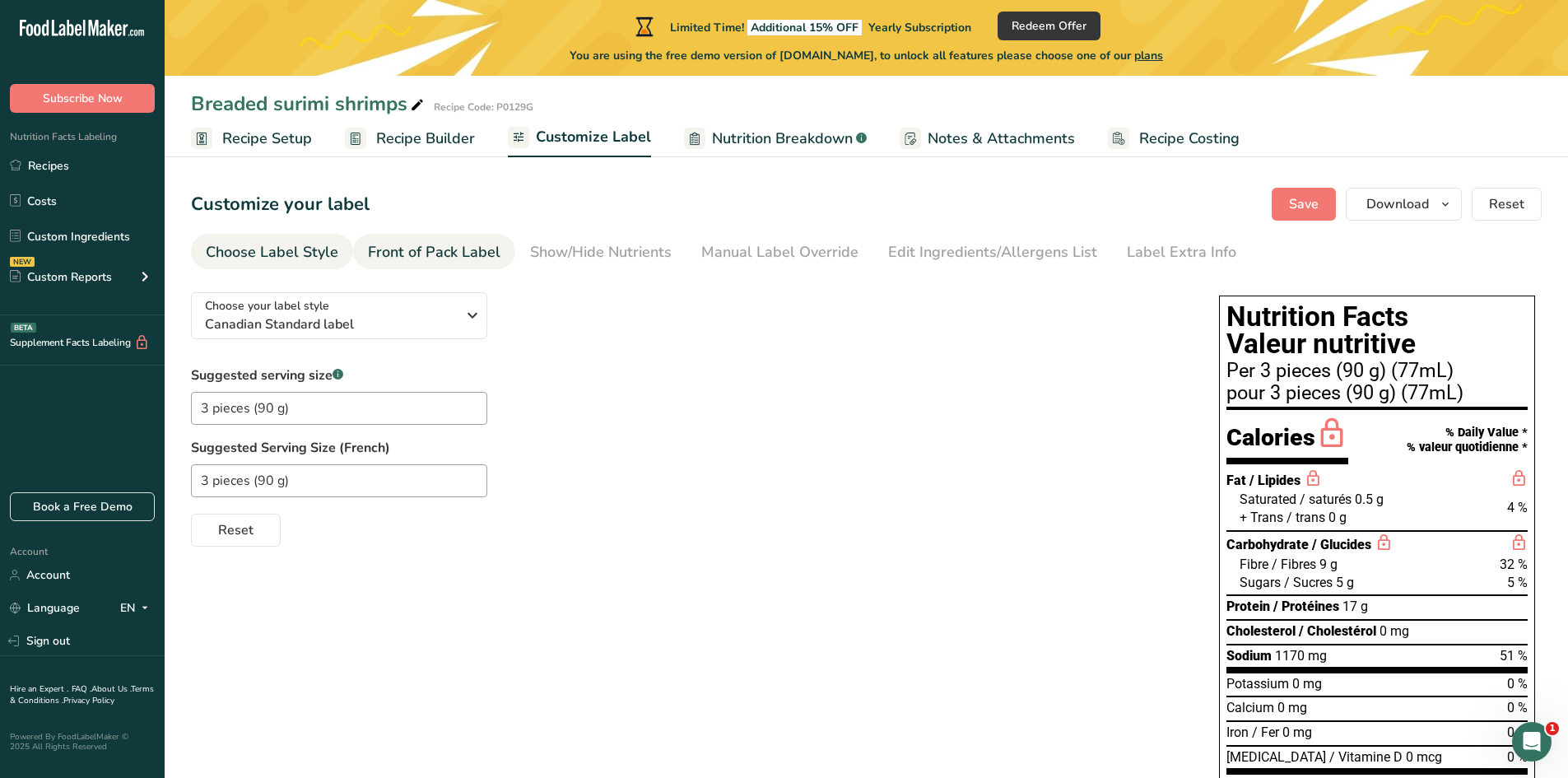
click at [410, 260] on div "Front of Pack Label" at bounding box center [434, 252] width 132 height 22
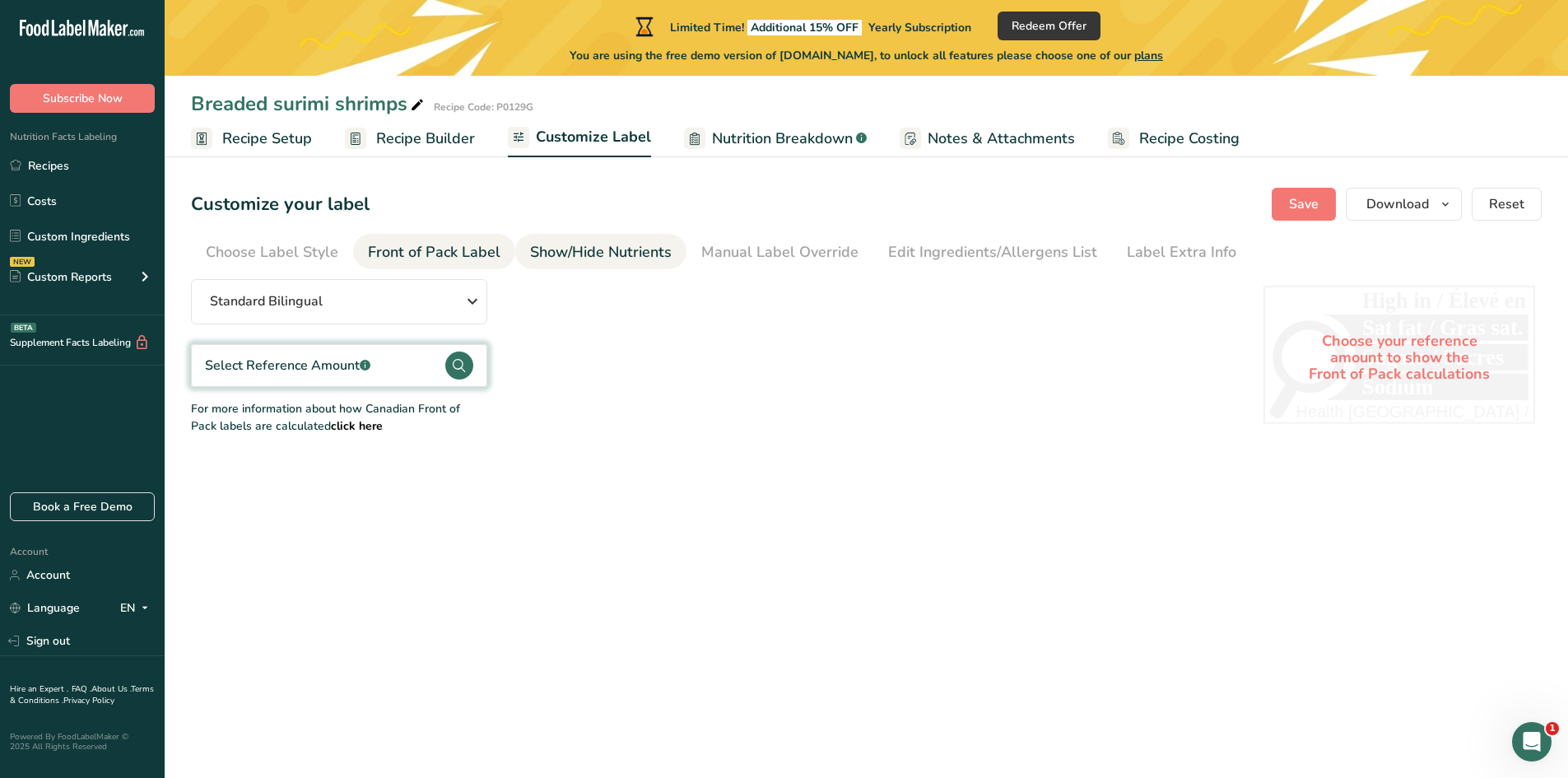
click at [577, 257] on div "Show/Hide Nutrients" at bounding box center [601, 252] width 141 height 22
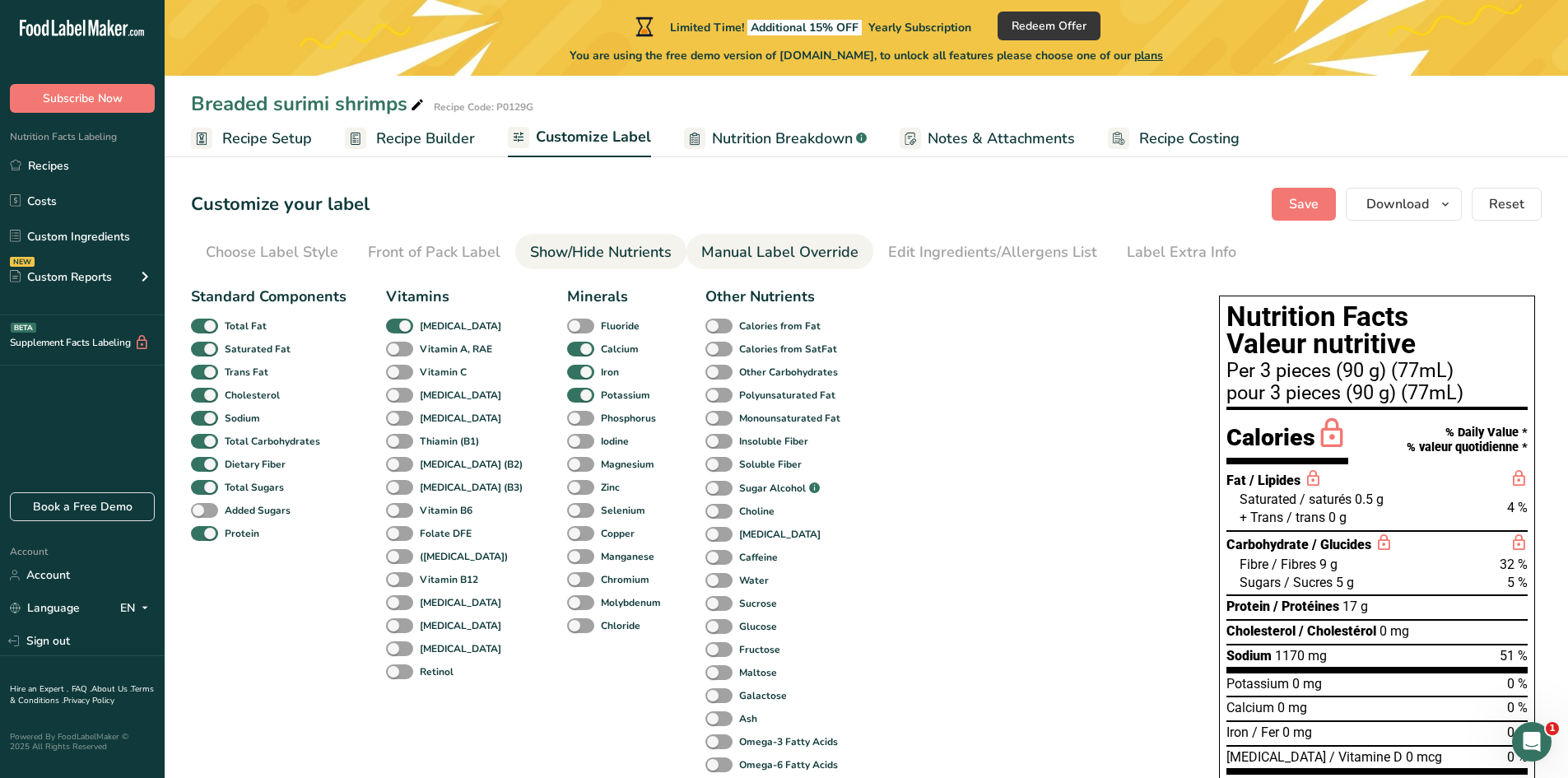
click at [717, 246] on div "Manual Label Override" at bounding box center [780, 252] width 157 height 22
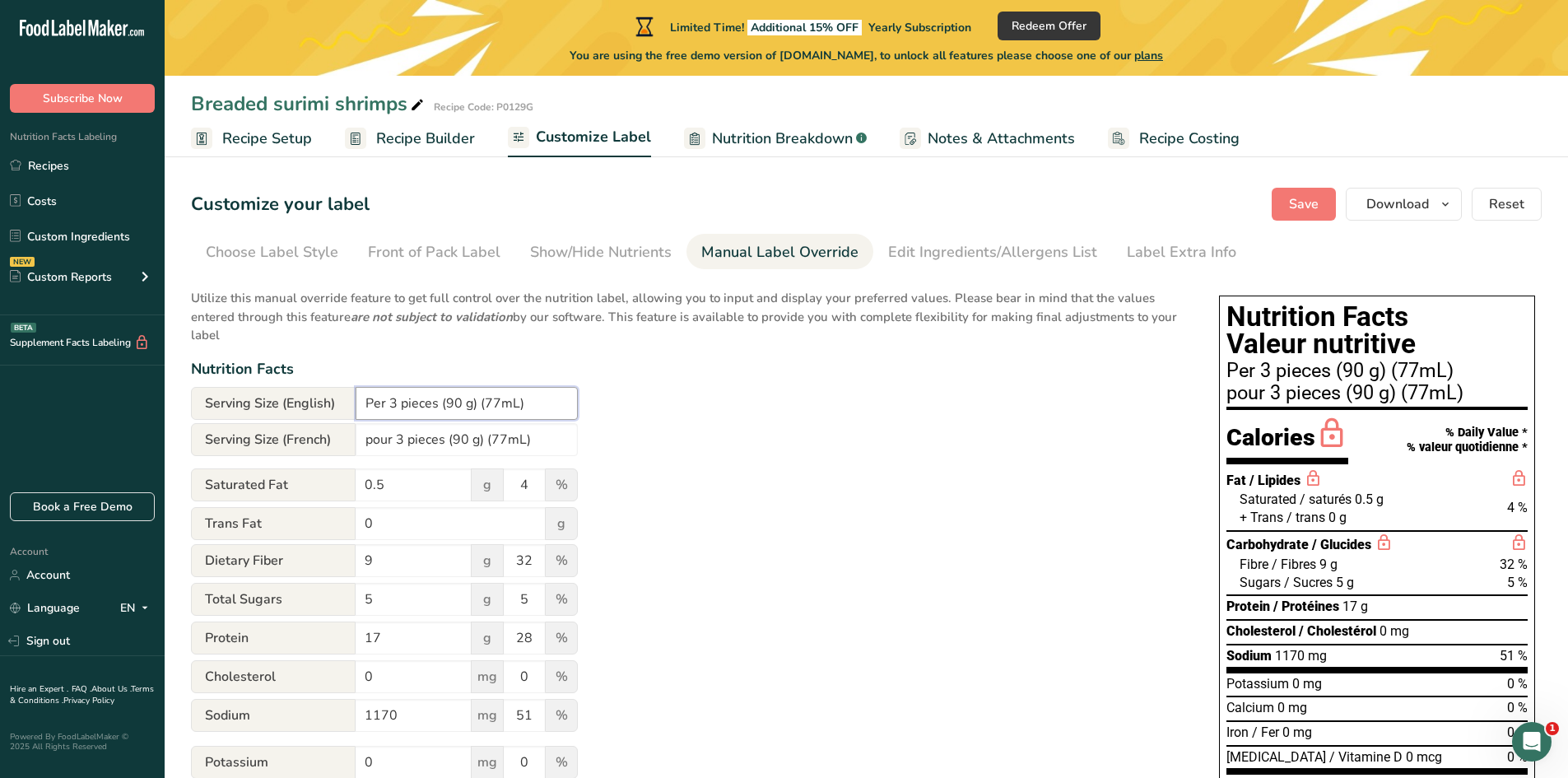
click at [543, 400] on input "Per 3 pieces (90 g) (77mL)" at bounding box center [466, 403] width 222 height 33
type input "Per 3 pieces (90 g)"
click at [539, 422] on form "Serving Size (English) Per 3 pieces (90 g) Serving Size (French) pour 3 pieces …" at bounding box center [384, 661] width 387 height 547
click at [535, 435] on input "pour 3 pieces (90 g) (77mL)" at bounding box center [466, 439] width 222 height 33
type input "pour 3 pieces (90 g)"
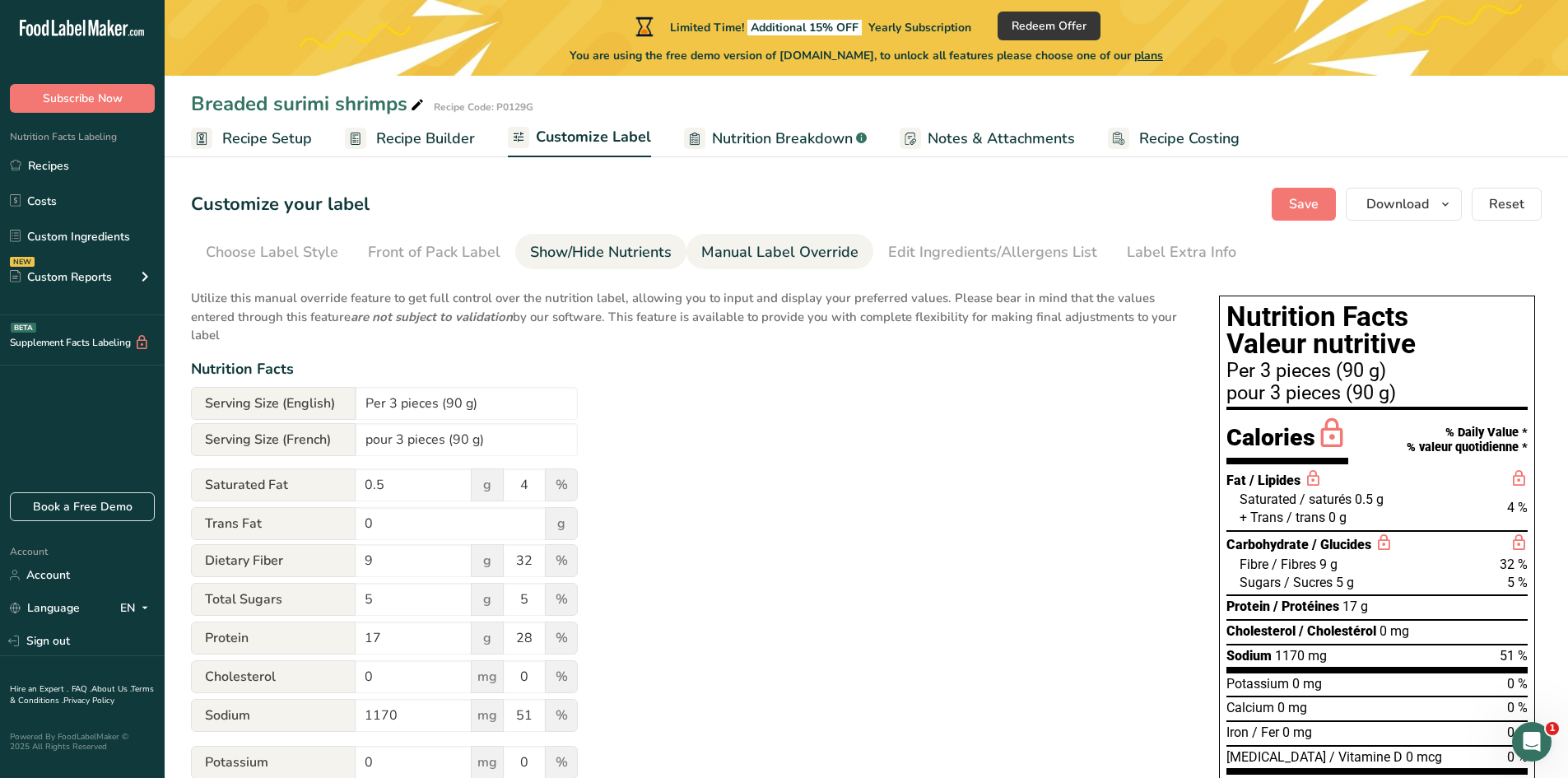
click at [613, 252] on div "Show/Hide Nutrients" at bounding box center [601, 252] width 141 height 22
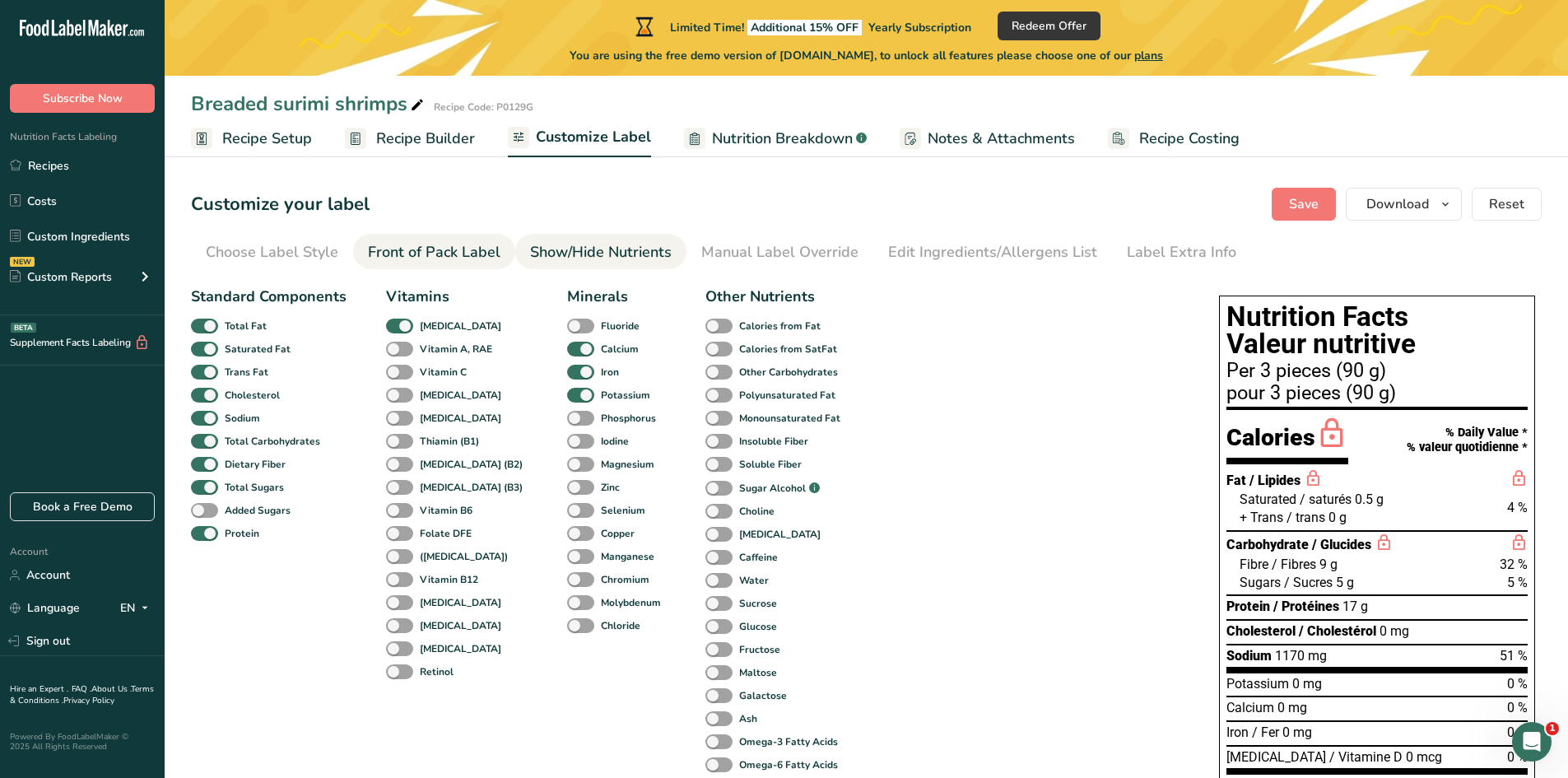
click at [414, 249] on div "Front of Pack Label" at bounding box center [434, 252] width 132 height 22
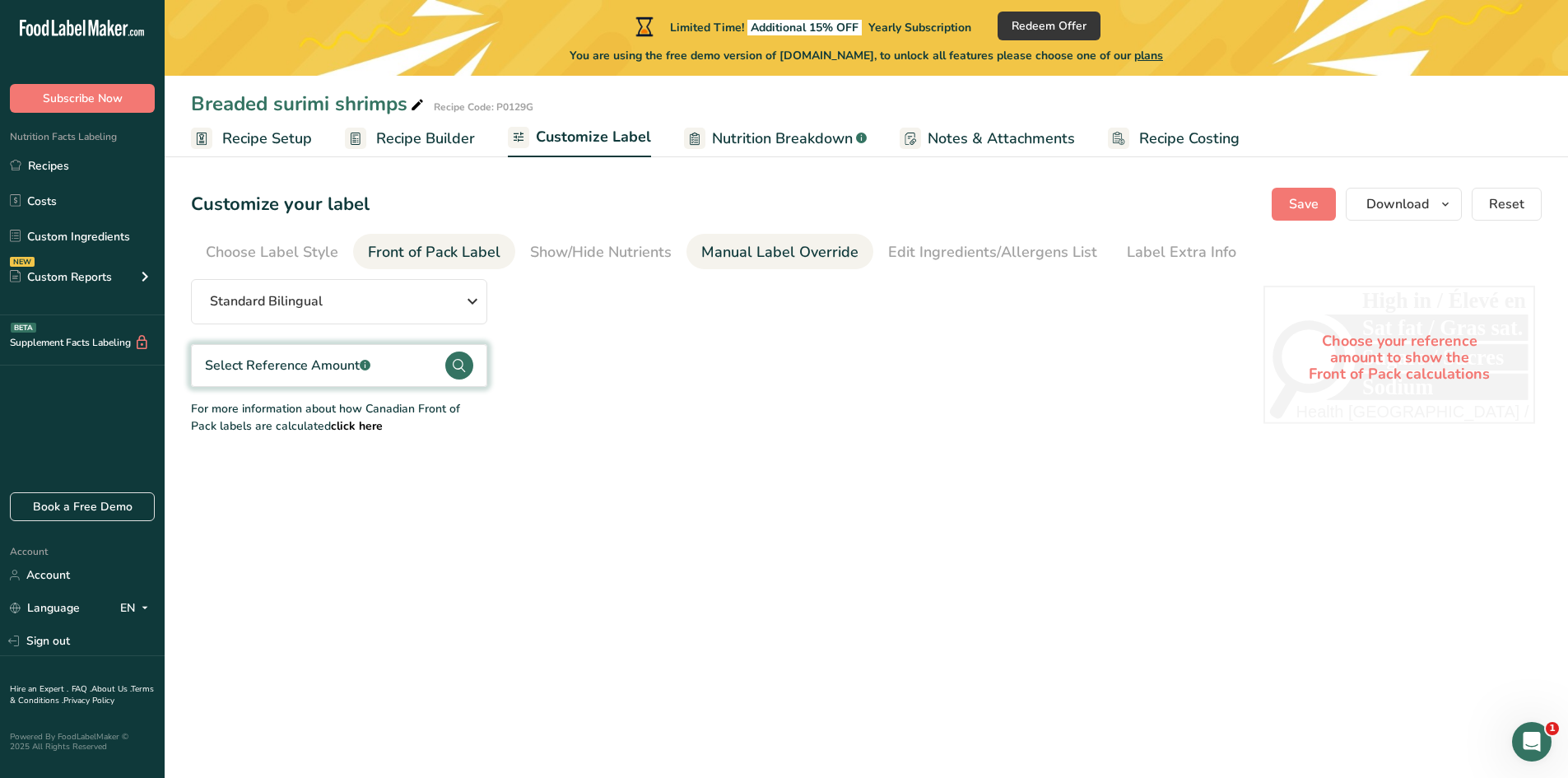
click at [731, 248] on div "Manual Label Override" at bounding box center [780, 252] width 157 height 22
type input "Per 3 pieces (90 g) (77mL)"
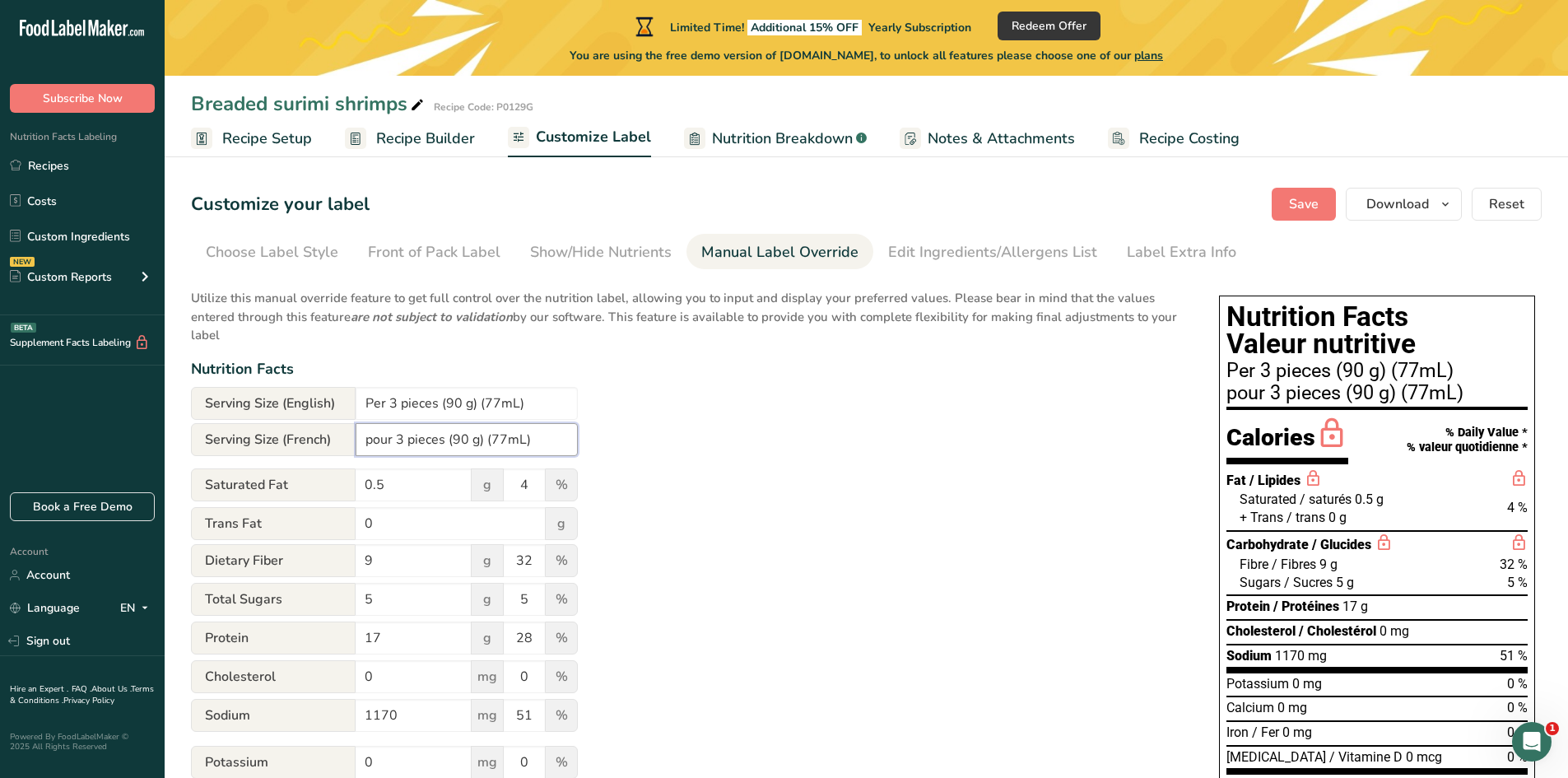
drag, startPoint x: 410, startPoint y: 437, endPoint x: 445, endPoint y: 439, distance: 35.1
click at [445, 439] on input "pour 3 pieces (90 g) (77mL)" at bounding box center [466, 439] width 222 height 33
type input "pour 3 morceaux (90 g) (77mL)"
click at [544, 402] on input "Per 3 pieces (90 g) (77mL)" at bounding box center [466, 403] width 222 height 33
type input "Per 3 pieces (90 g)"
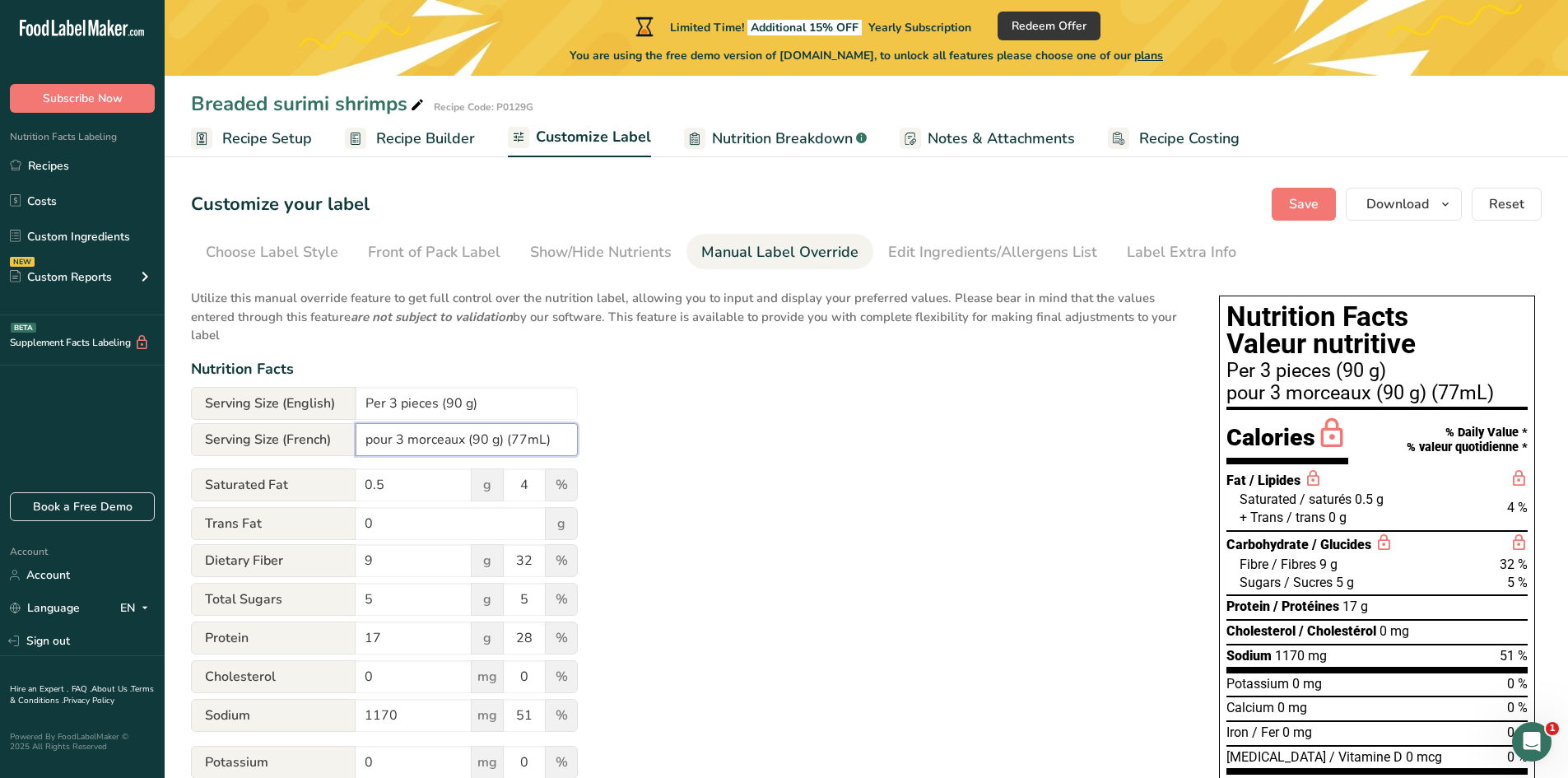
click at [552, 436] on input "pour 3 morceaux (90 g) (77mL)" at bounding box center [466, 439] width 222 height 33
type input "pour 3 morceaux (90 g)"
click at [654, 421] on div "Utilize this manual override feature to get full control over the nutrition lab…" at bounding box center [689, 607] width 996 height 655
click at [1314, 205] on span "Save" at bounding box center [1304, 204] width 30 height 20
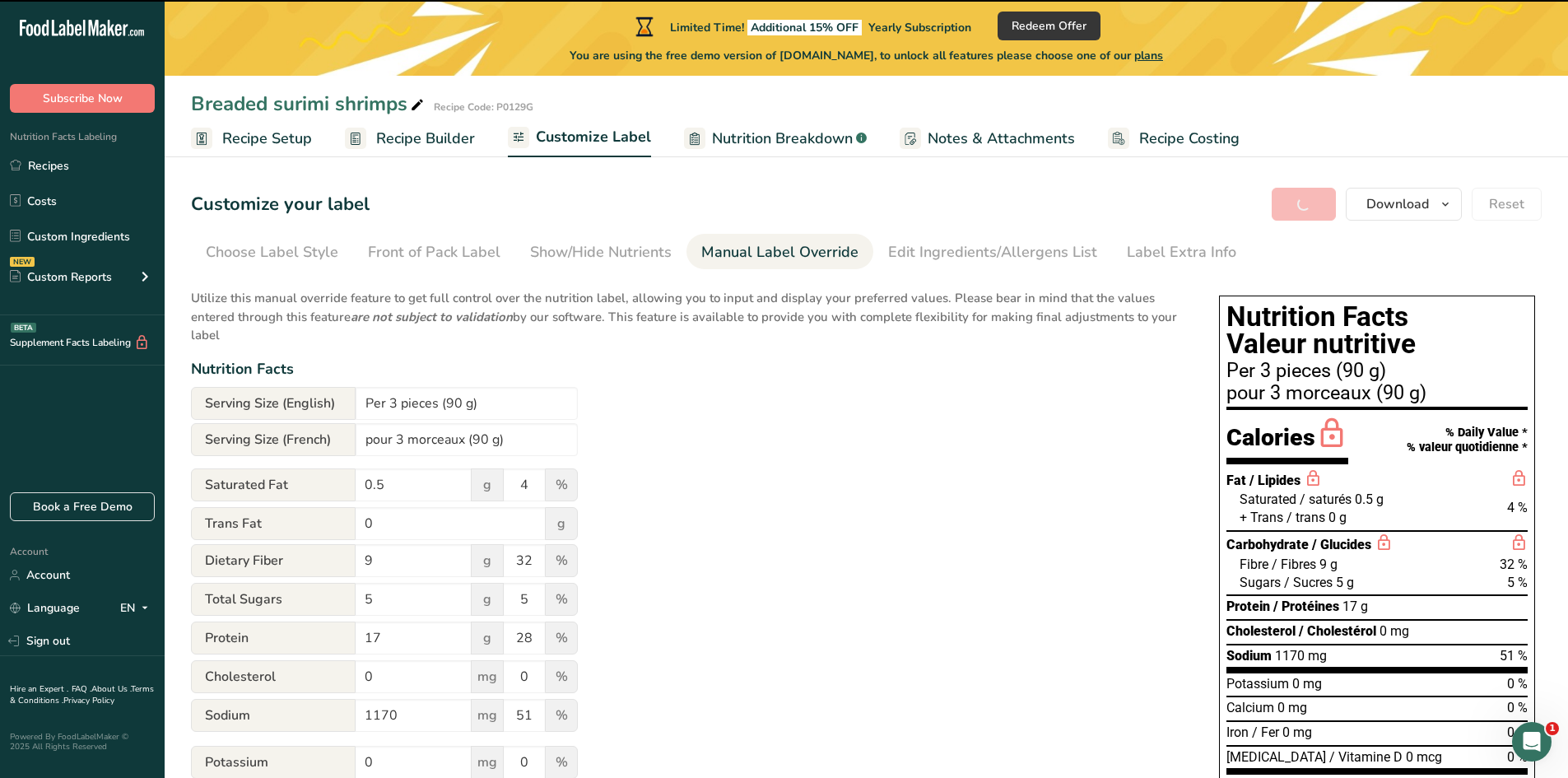
type input "Per 3 pieces (90 g)"
type input "pour 3 morceaux (90 g)"
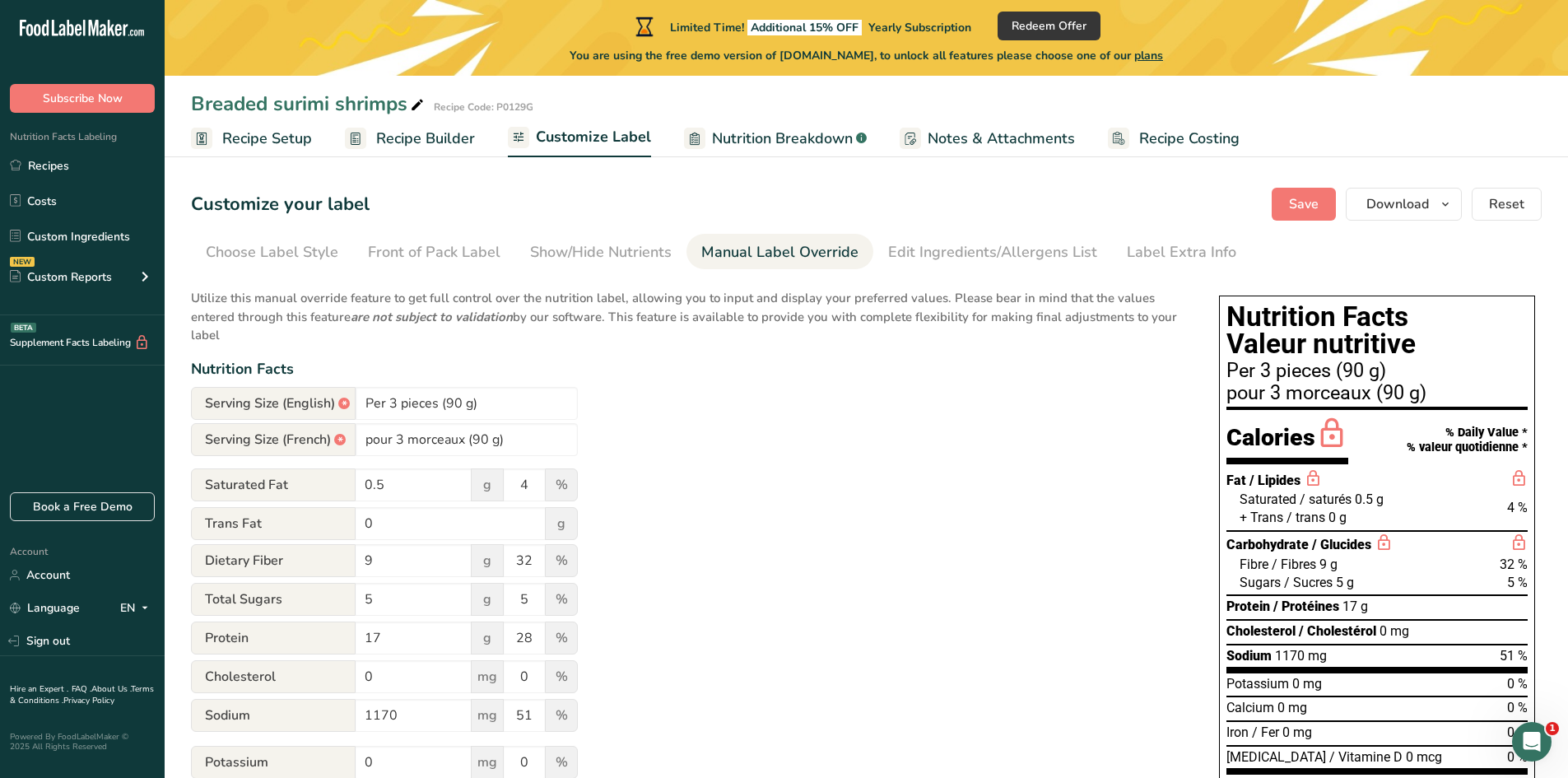
click at [759, 141] on span "Nutrition Breakdown" at bounding box center [782, 139] width 141 height 22
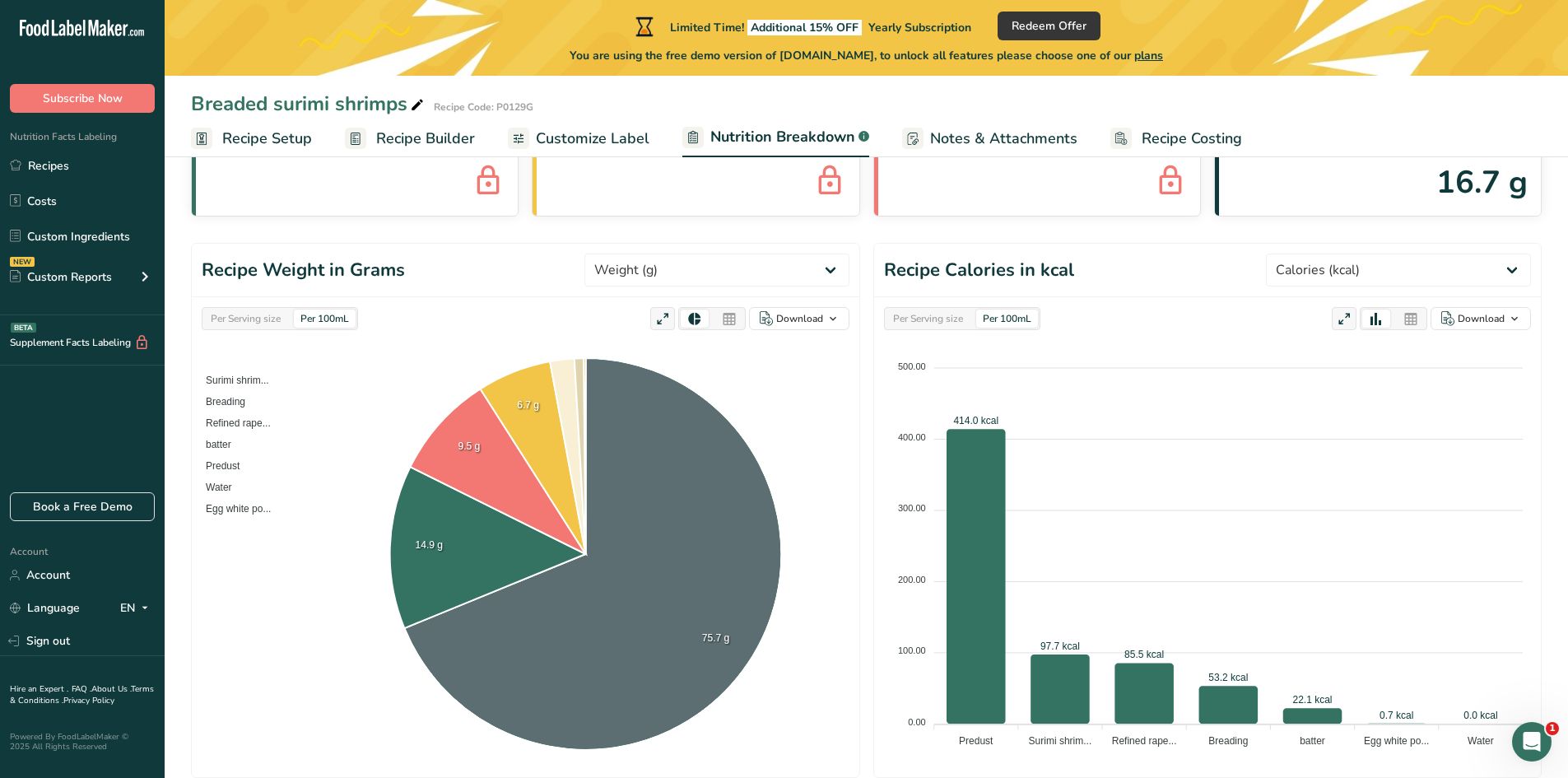
scroll to position [82, 0]
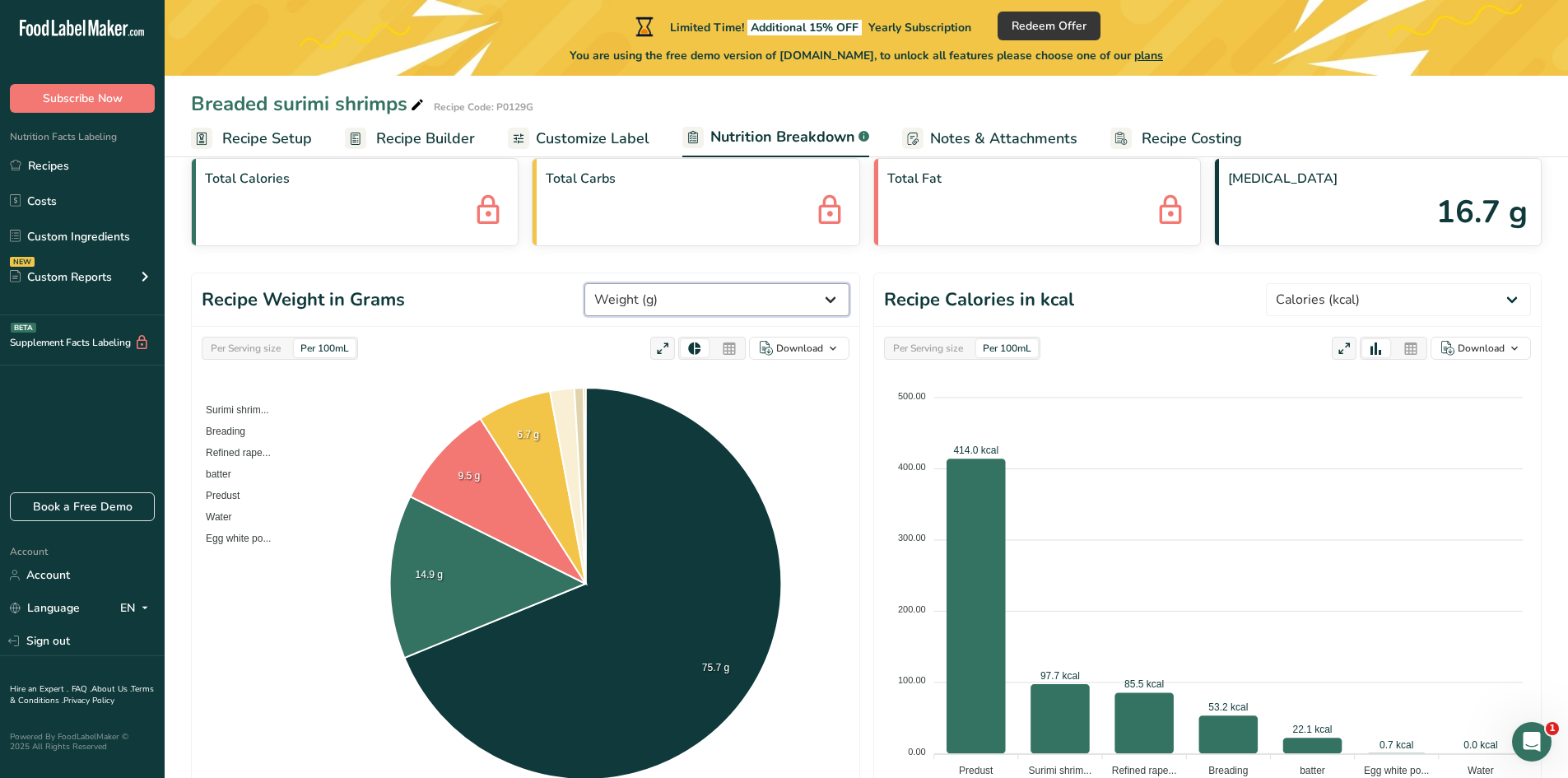
click at [719, 288] on select "Weight (g) Calories (kcal) Energy KJ (kj) Total Fat (g) Saturated Fat (g) Trans…" at bounding box center [717, 299] width 265 height 33
click at [646, 283] on select "Weight (g) Calories (kcal) Energy KJ (kj) Total Fat (g) Saturated Fat (g) Trans…" at bounding box center [717, 299] width 265 height 33
click at [963, 349] on div "Per Serving size" at bounding box center [928, 347] width 83 height 18
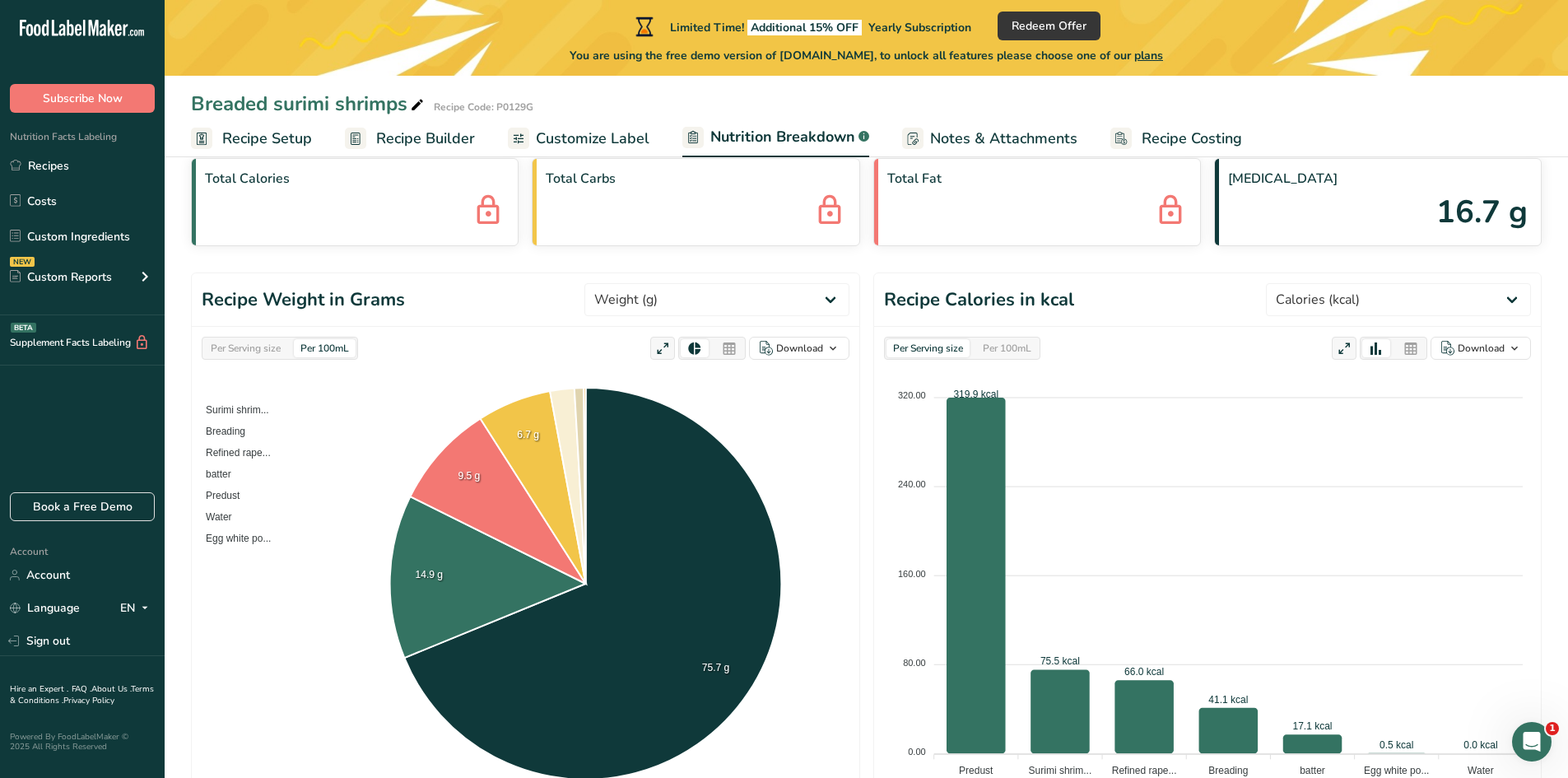
scroll to position [165, 0]
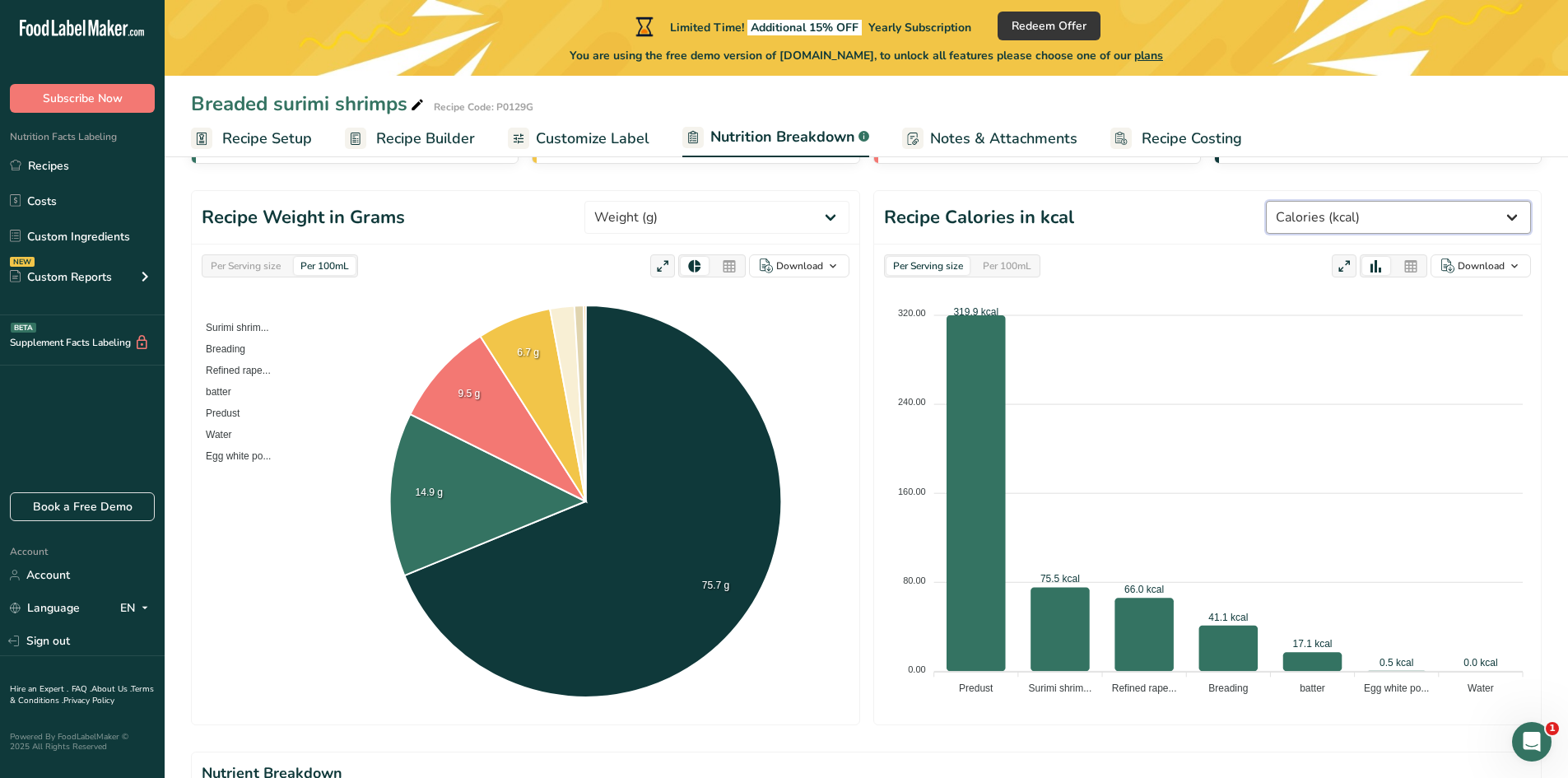
click at [1381, 226] on select "Weight (g) Calories (kcal) Energy KJ (kj) Total Fat (g) Saturated Fat (g) Trans…" at bounding box center [1399, 217] width 265 height 33
select select "Weight"
click at [1328, 201] on select "Weight (g) Calories (kcal) Energy KJ (kj) Total Fat (g) Saturated Fat (g) Trans…" at bounding box center [1399, 217] width 265 height 33
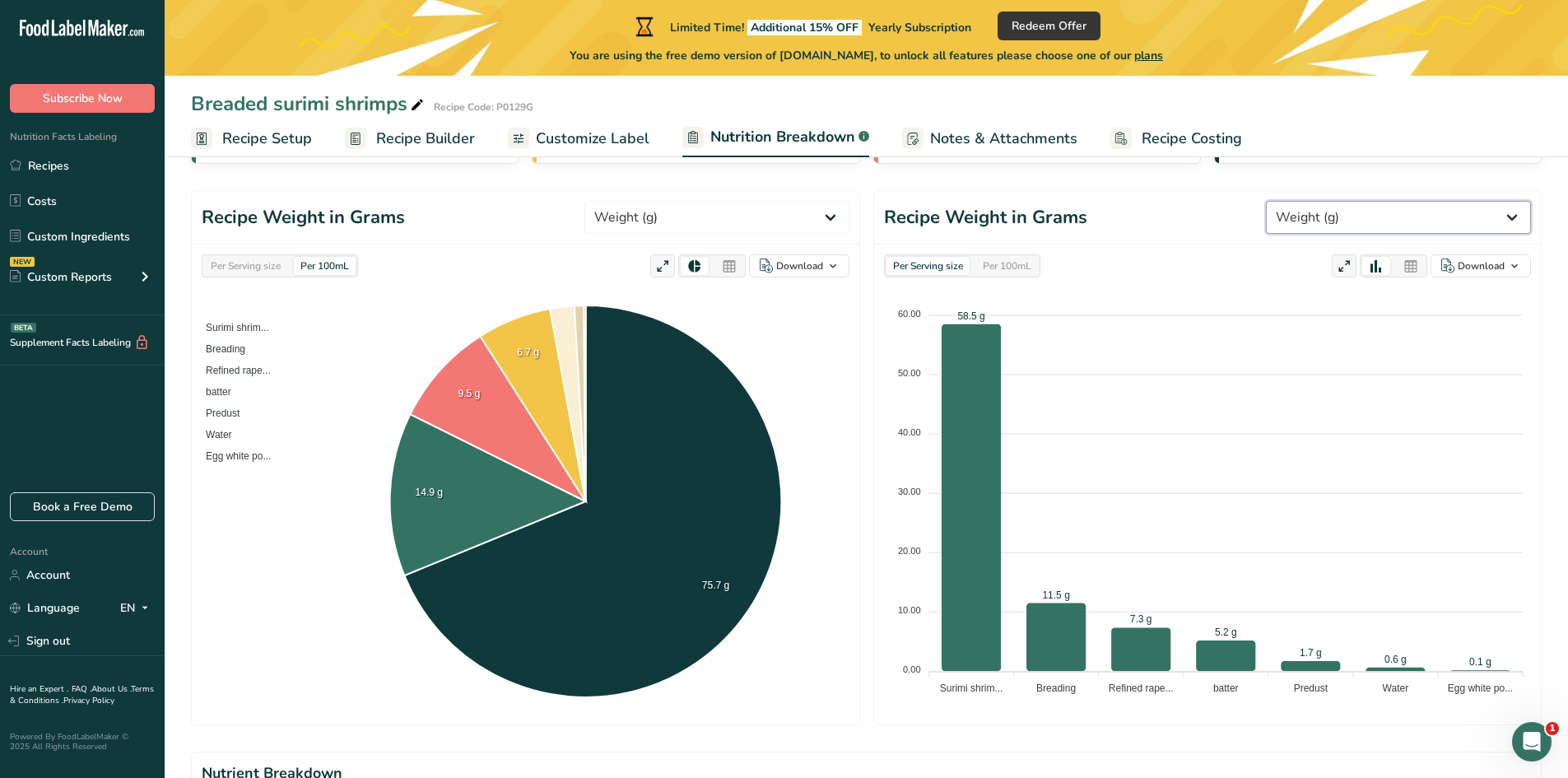
click at [1377, 221] on select "Weight (g) Calories (kcal) Energy KJ (kj) Total Fat (g) Saturated Fat (g) Trans…" at bounding box center [1399, 217] width 265 height 33
click at [1119, 176] on div "Per Serving size Per 100mL Download Total Calories Total Carbs Total Fat Total …" at bounding box center [866, 702] width 1351 height 1357
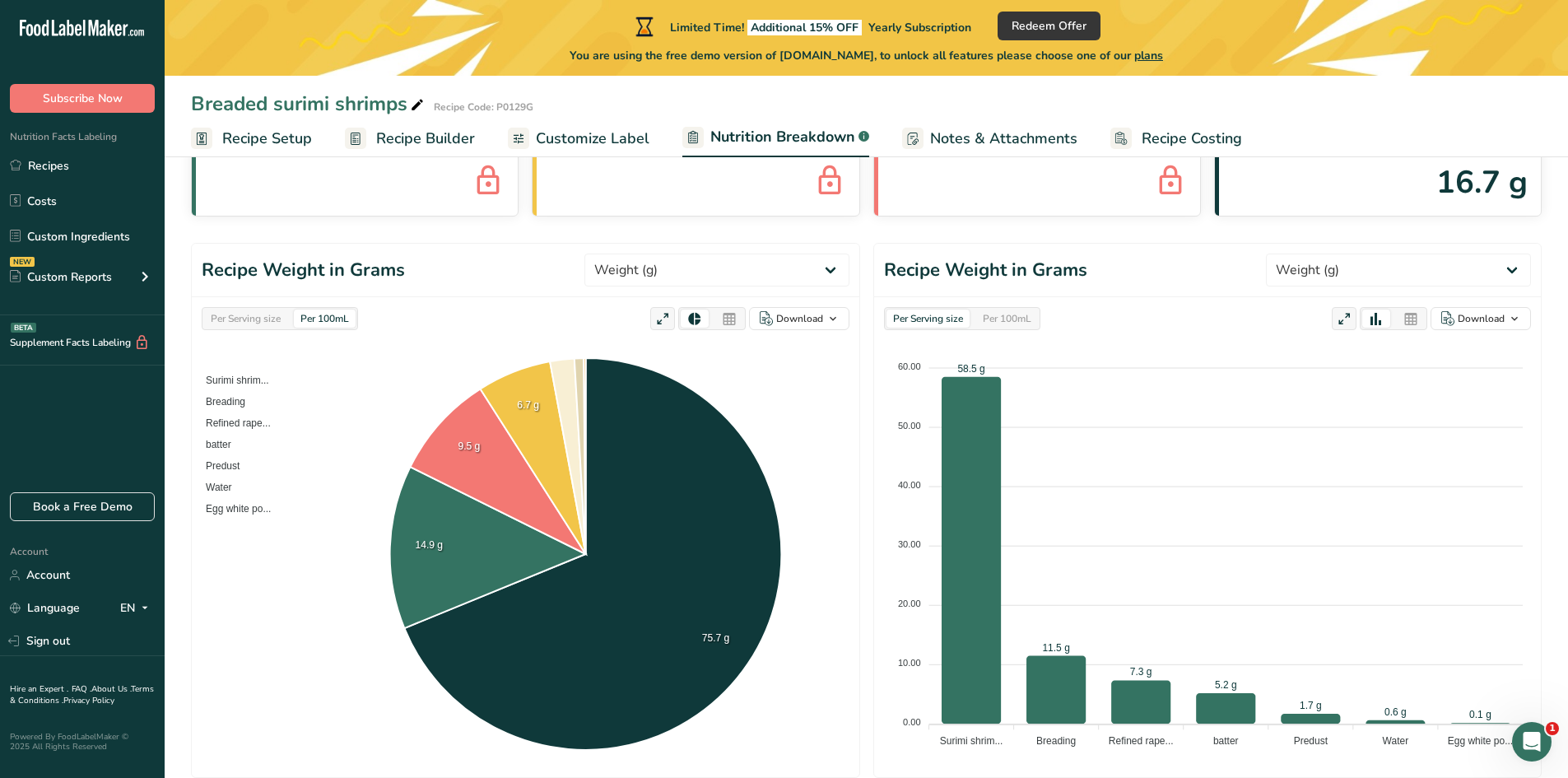
scroll to position [82, 0]
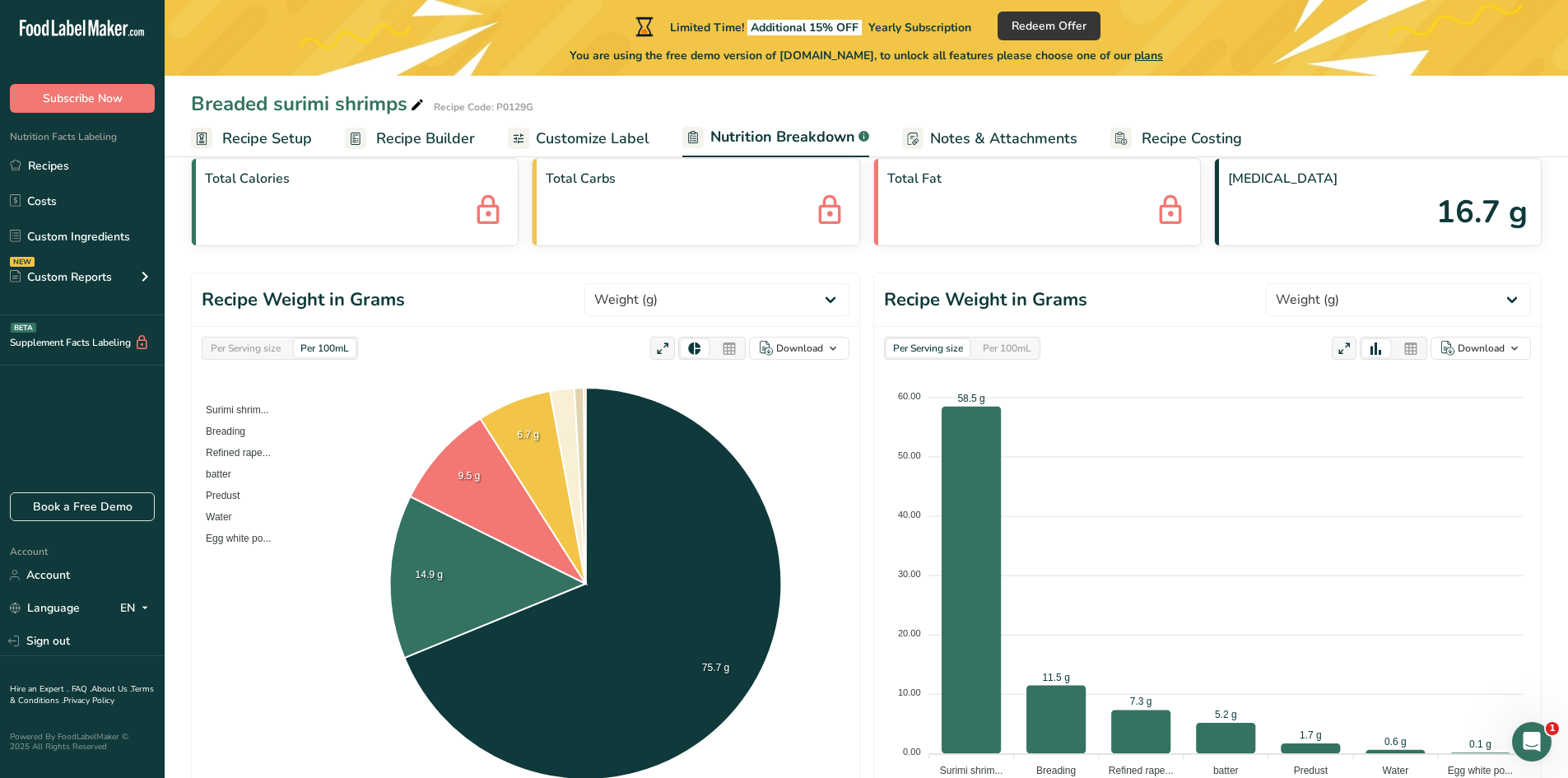
click at [612, 134] on span "Customize Label" at bounding box center [593, 139] width 114 height 22
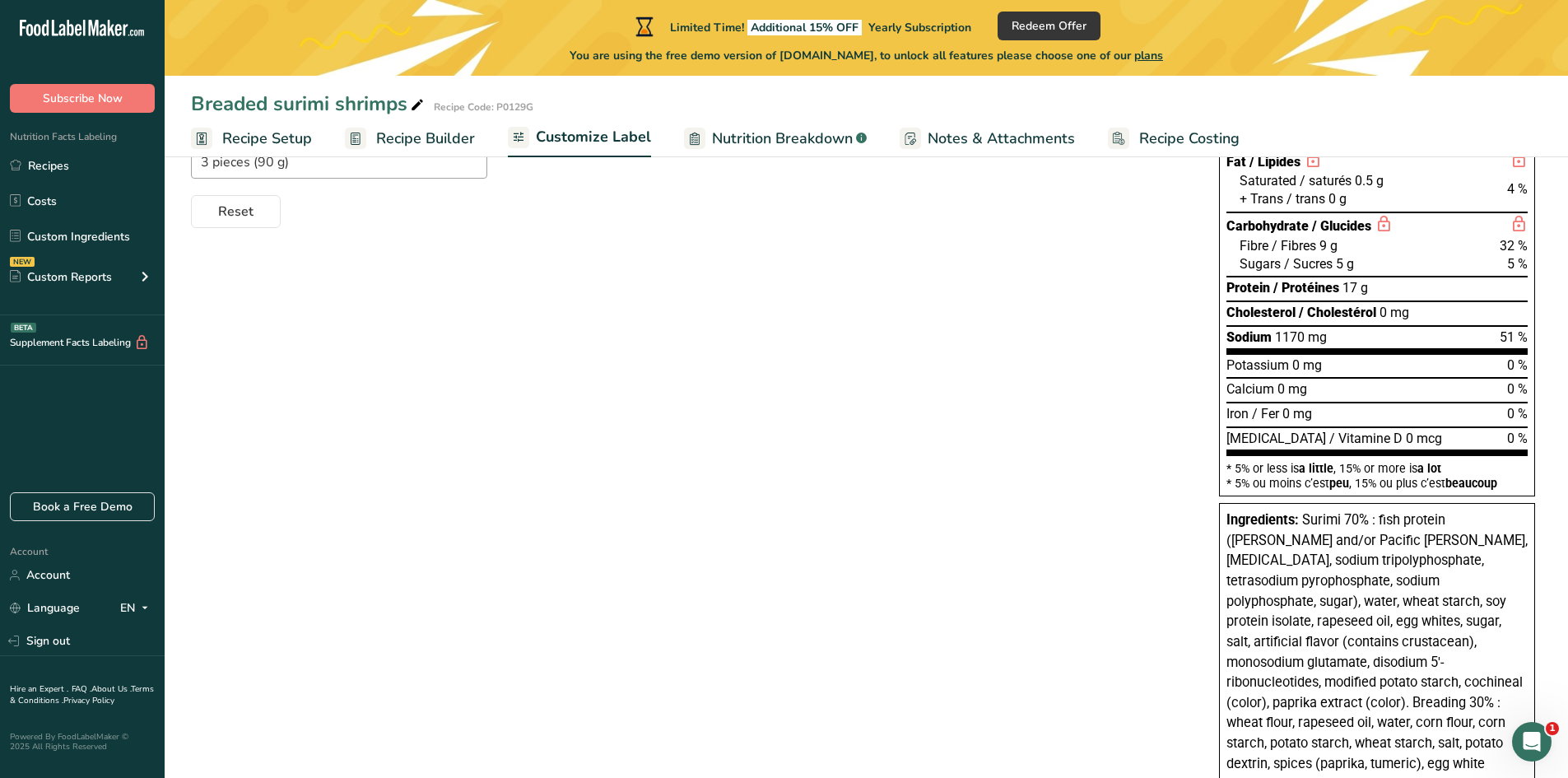
scroll to position [301, 0]
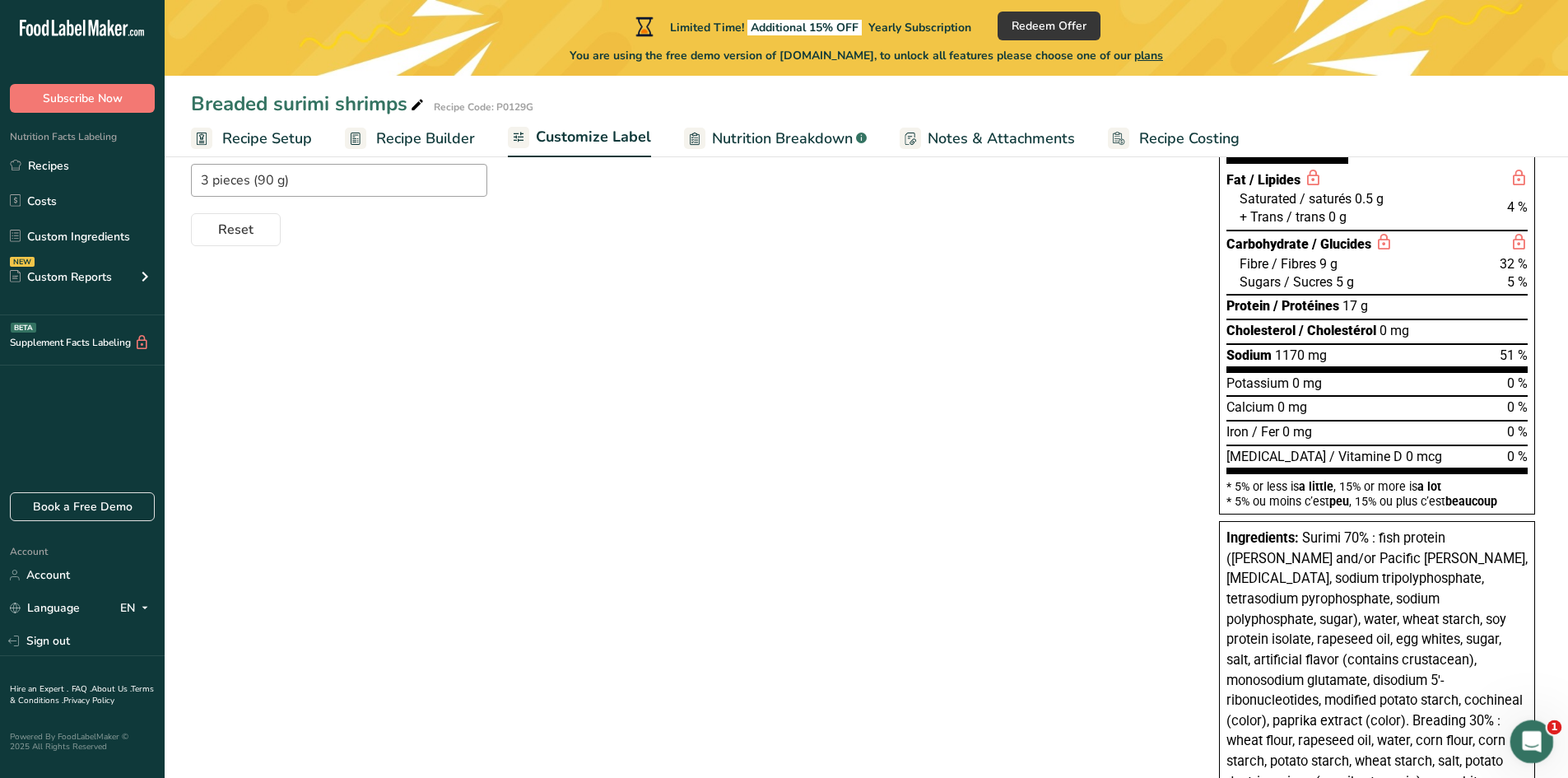
click at [1536, 748] on div "Open Intercom Messenger" at bounding box center [1530, 739] width 54 height 54
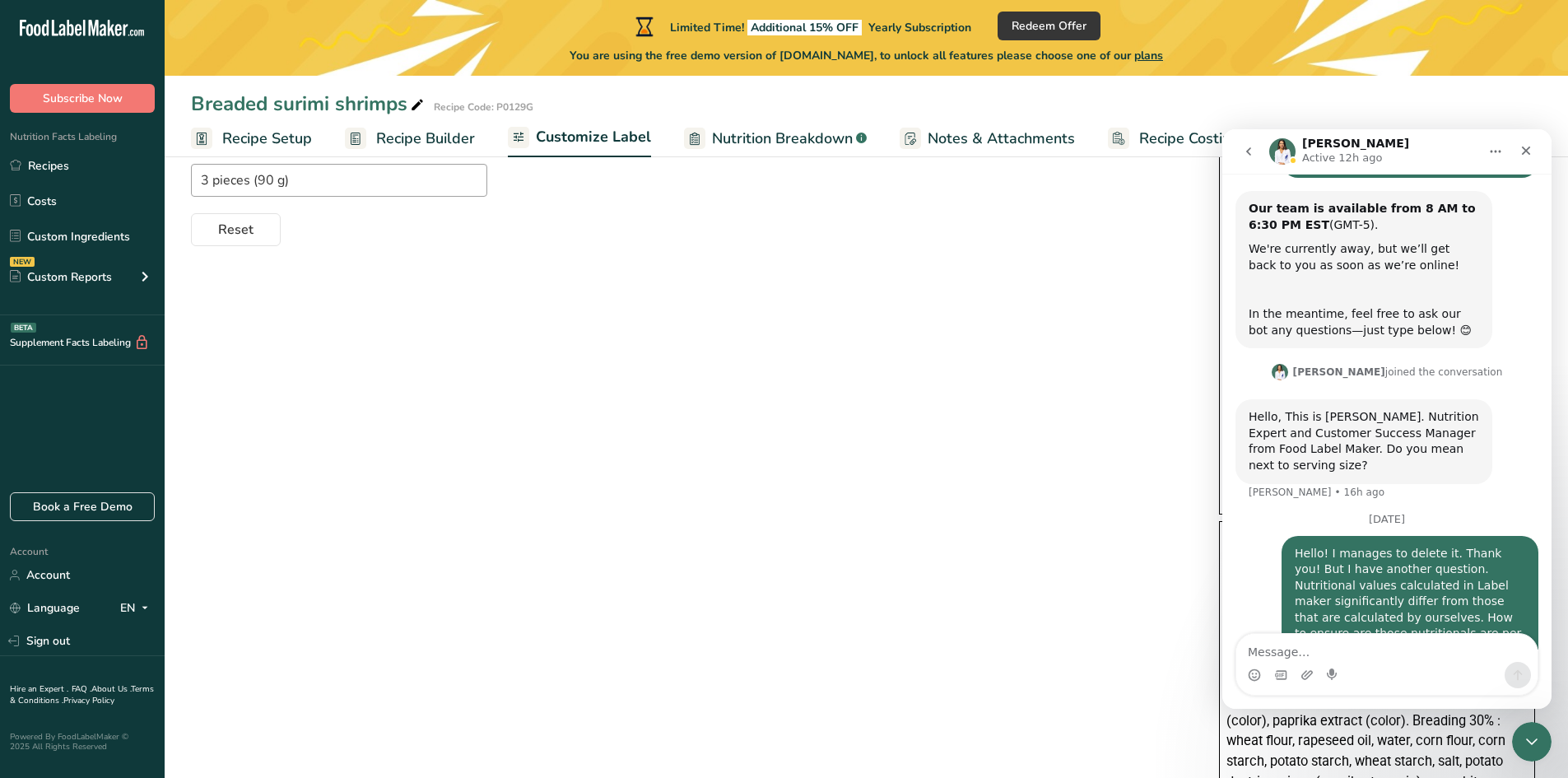
scroll to position [238, 0]
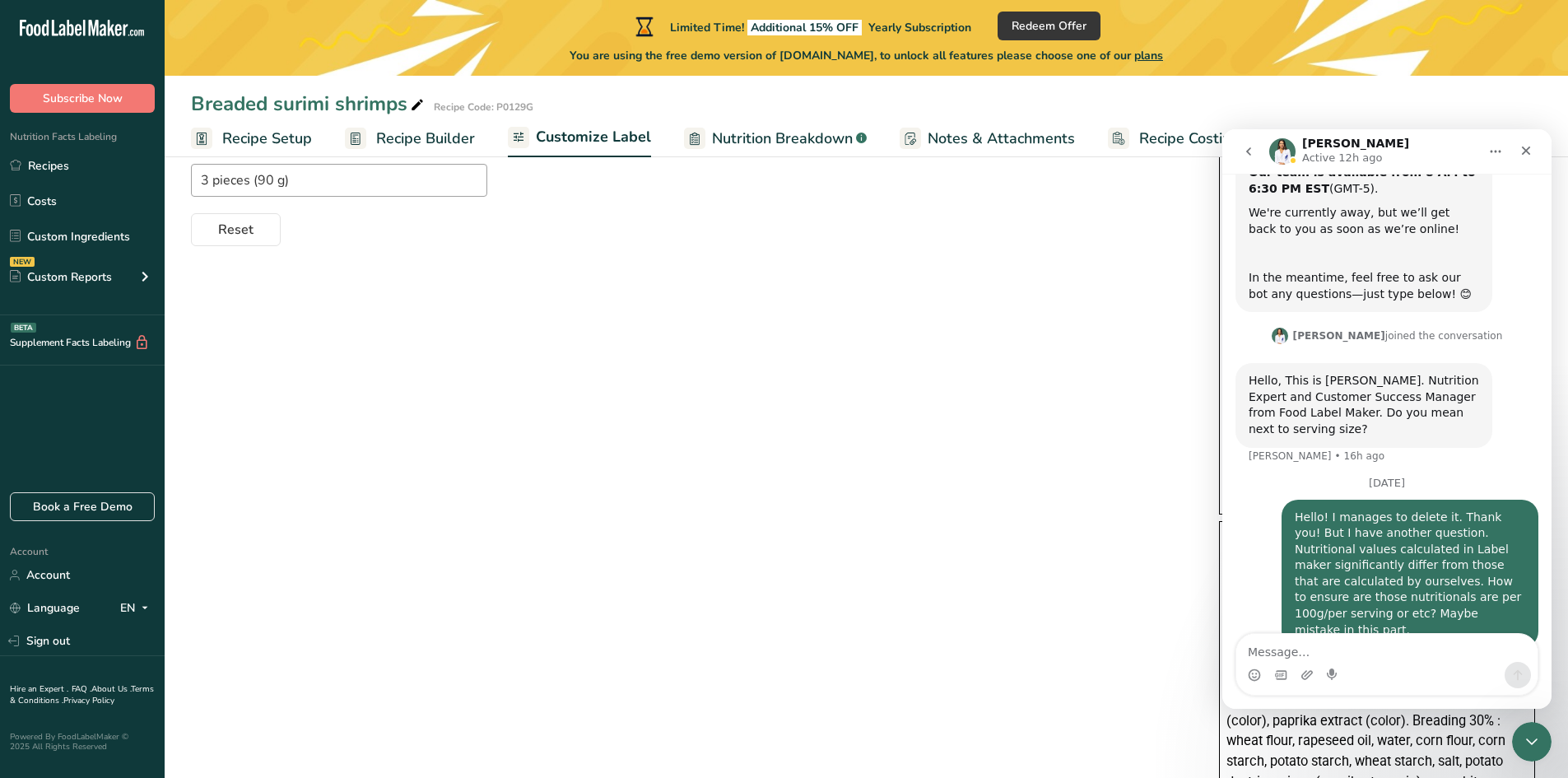
click at [461, 148] on span "Recipe Builder" at bounding box center [425, 139] width 99 height 22
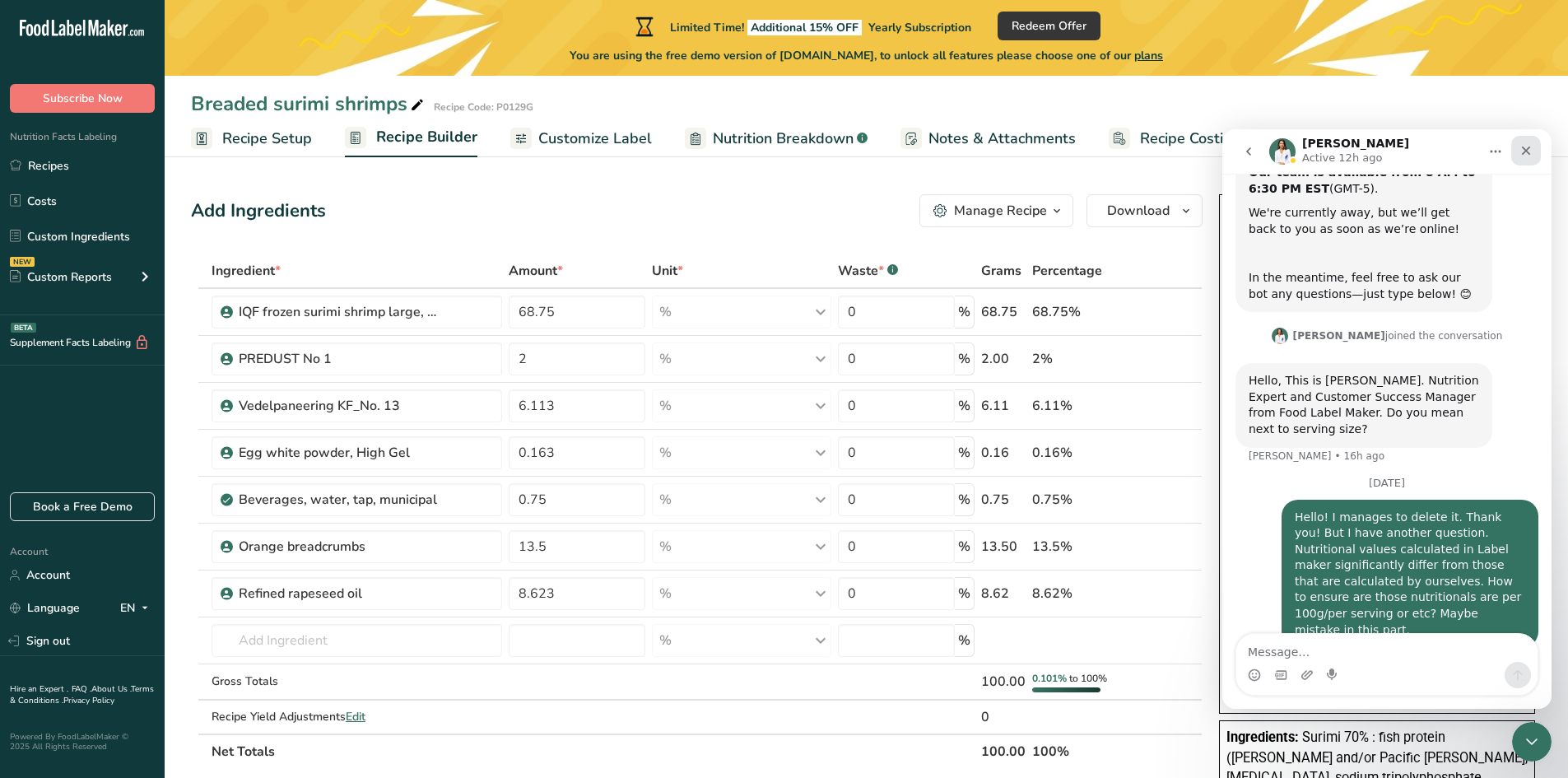
click at [1523, 154] on icon "Close" at bounding box center [1527, 151] width 9 height 9
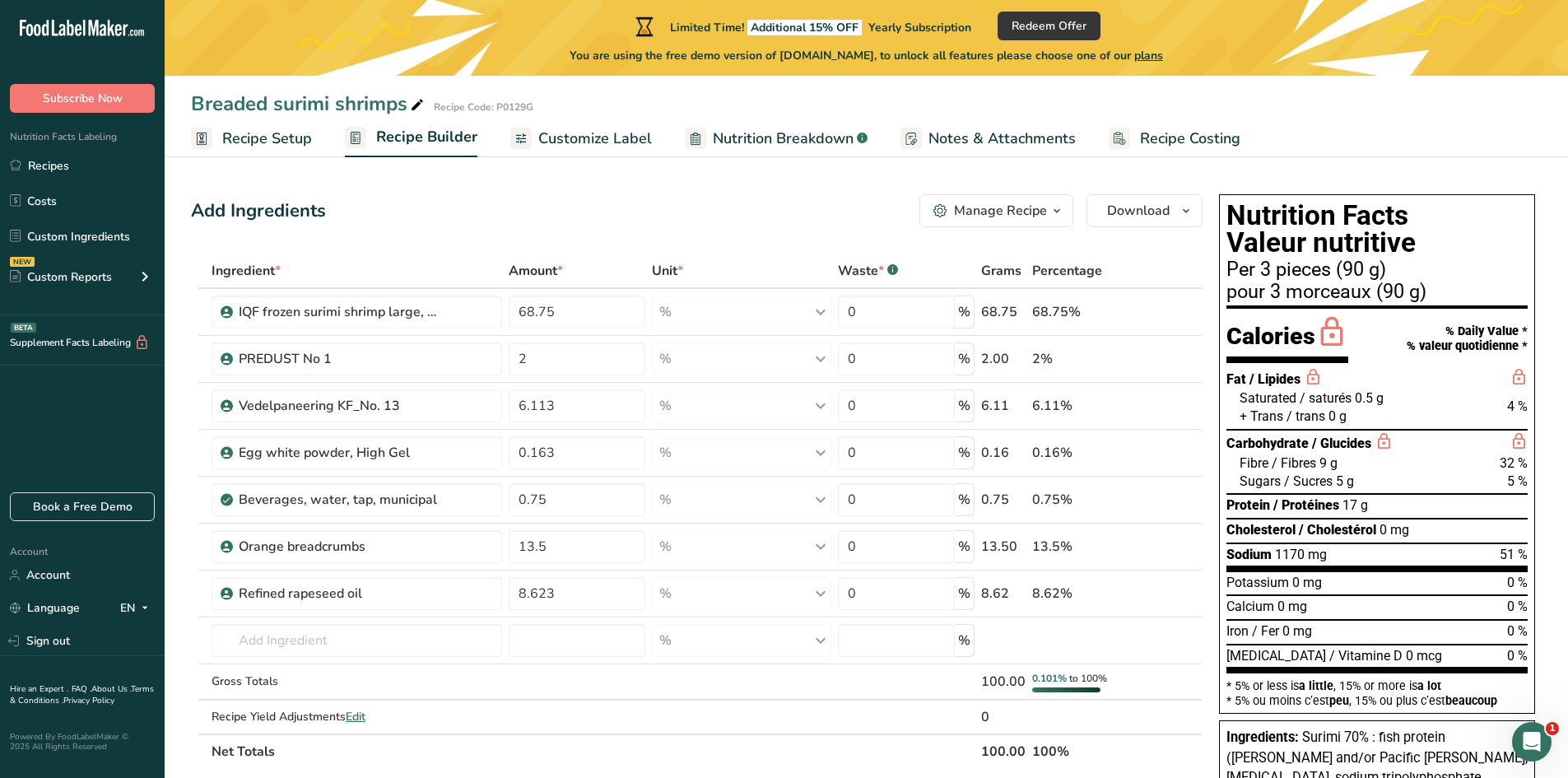
click at [530, 133] on link "Customize Label" at bounding box center [582, 139] width 141 height 37
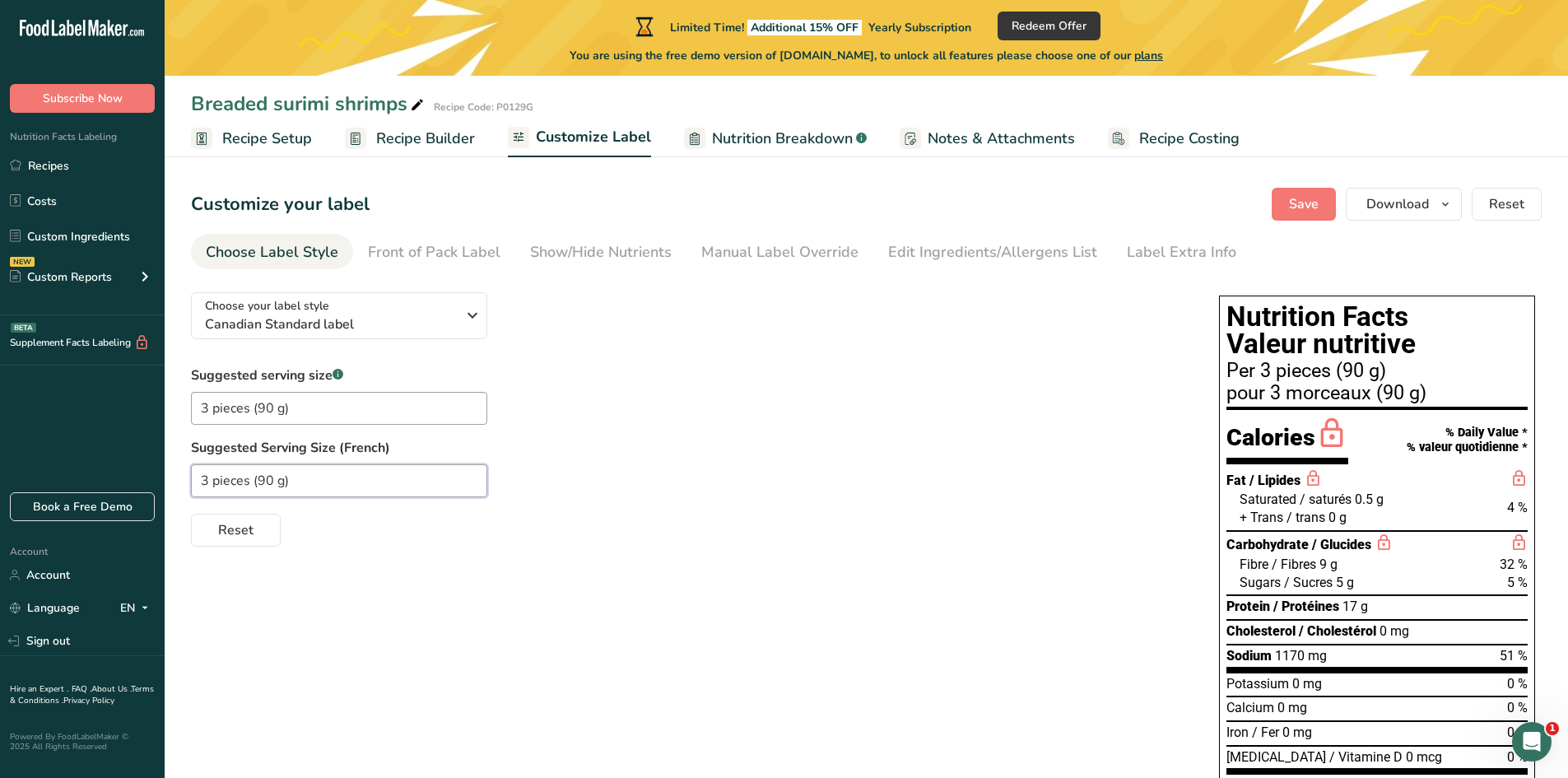
drag, startPoint x: 211, startPoint y: 481, endPoint x: 247, endPoint y: 481, distance: 36.0
click at [247, 481] on input "3 pieces (90 g)" at bounding box center [339, 480] width 296 height 33
type input "3 morceaux (90 g)"
click at [1297, 207] on span "Save" at bounding box center [1304, 204] width 30 height 20
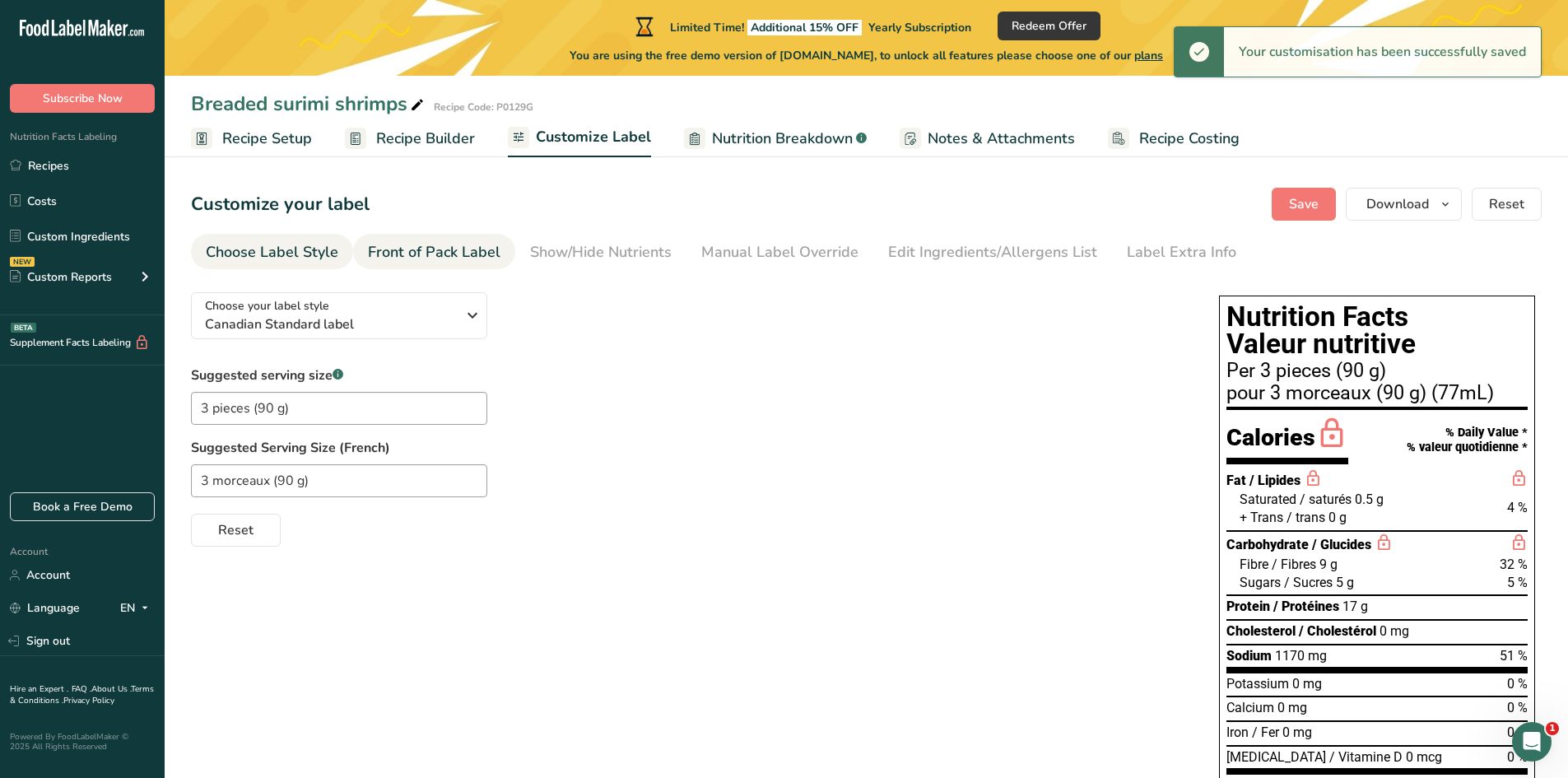
click at [438, 257] on div "Front of Pack Label" at bounding box center [434, 252] width 132 height 22
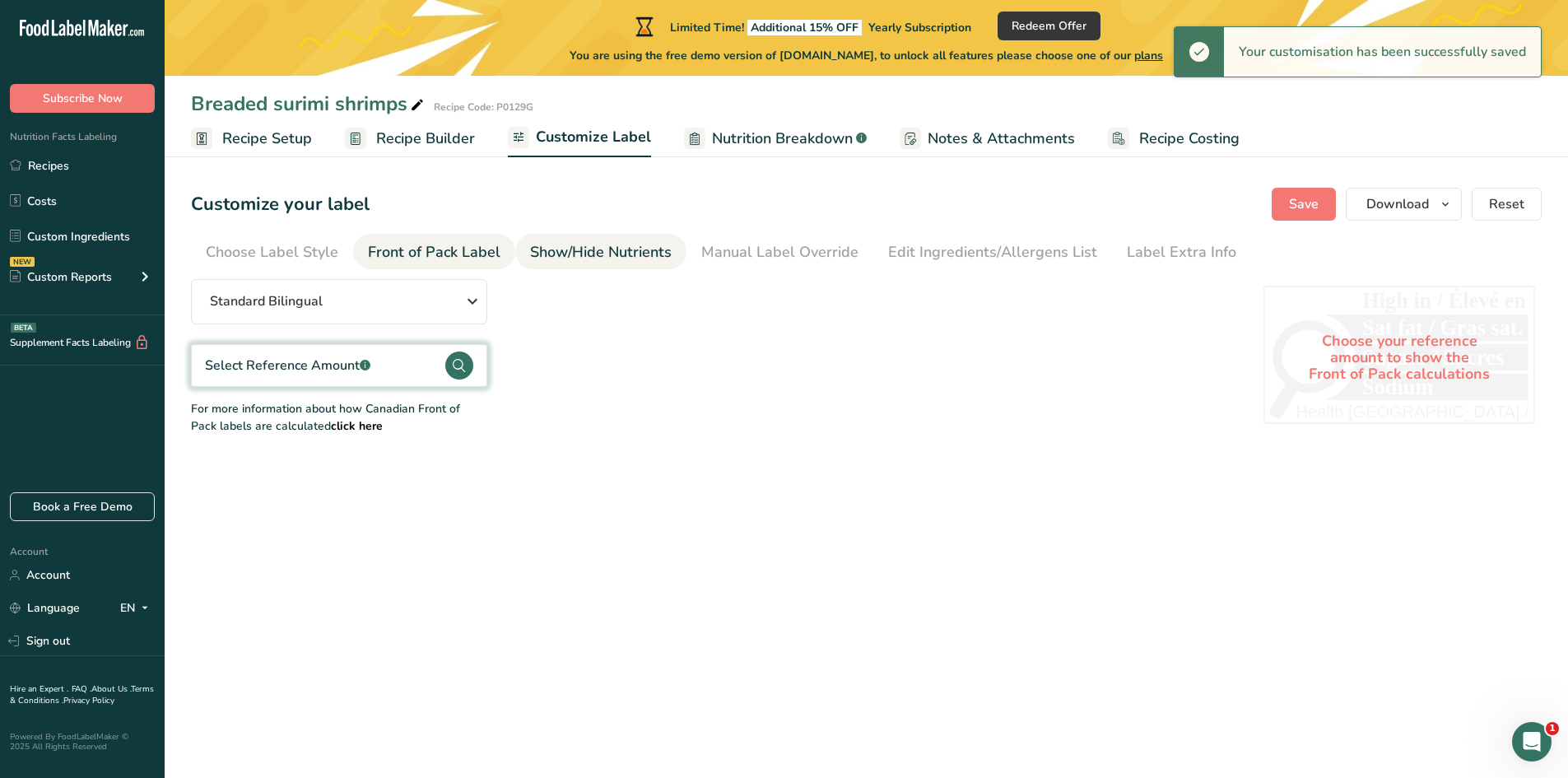
click at [579, 247] on div "Show/Hide Nutrients" at bounding box center [601, 252] width 141 height 22
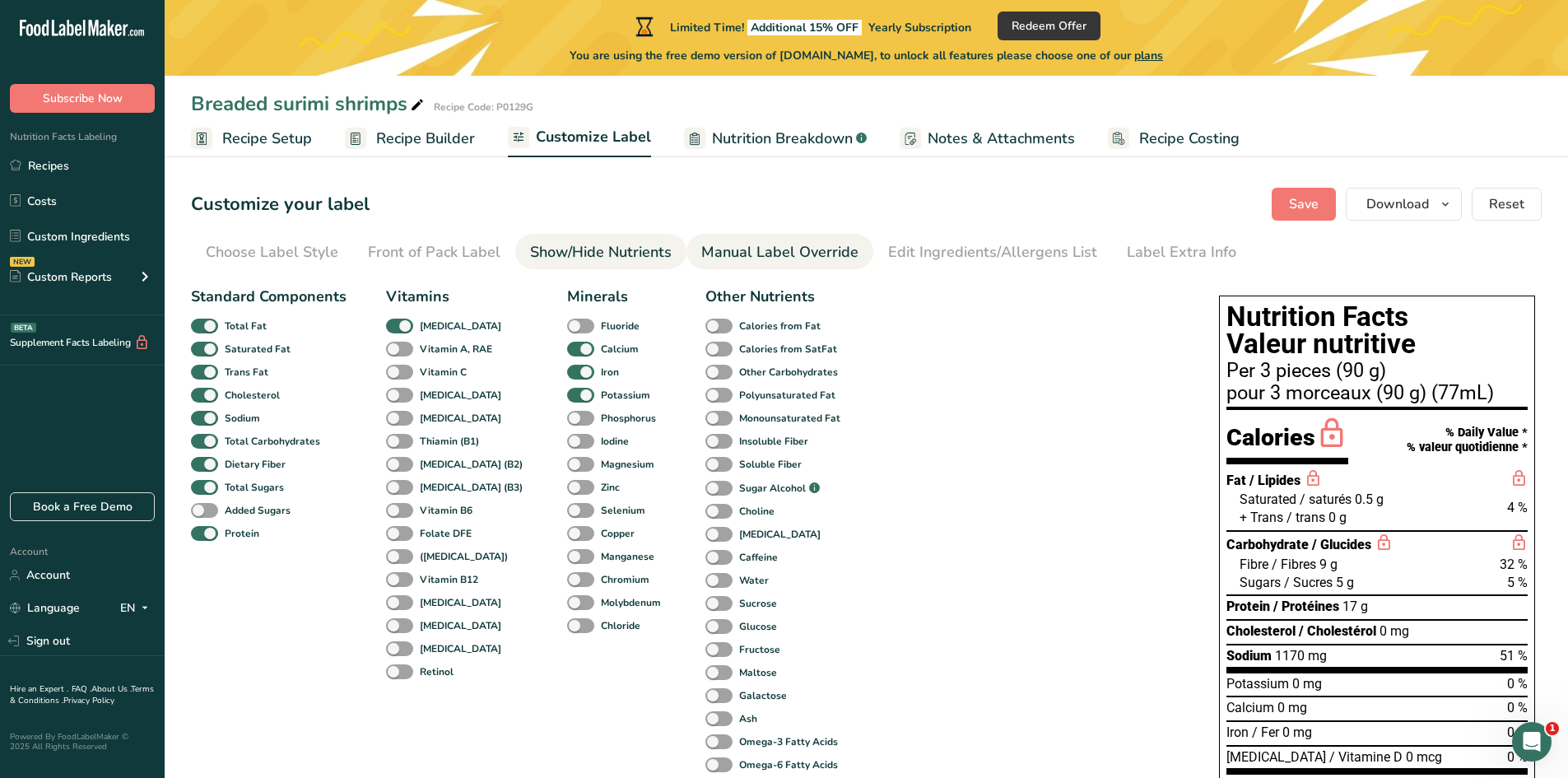
click at [746, 251] on div "Manual Label Override" at bounding box center [780, 252] width 157 height 22
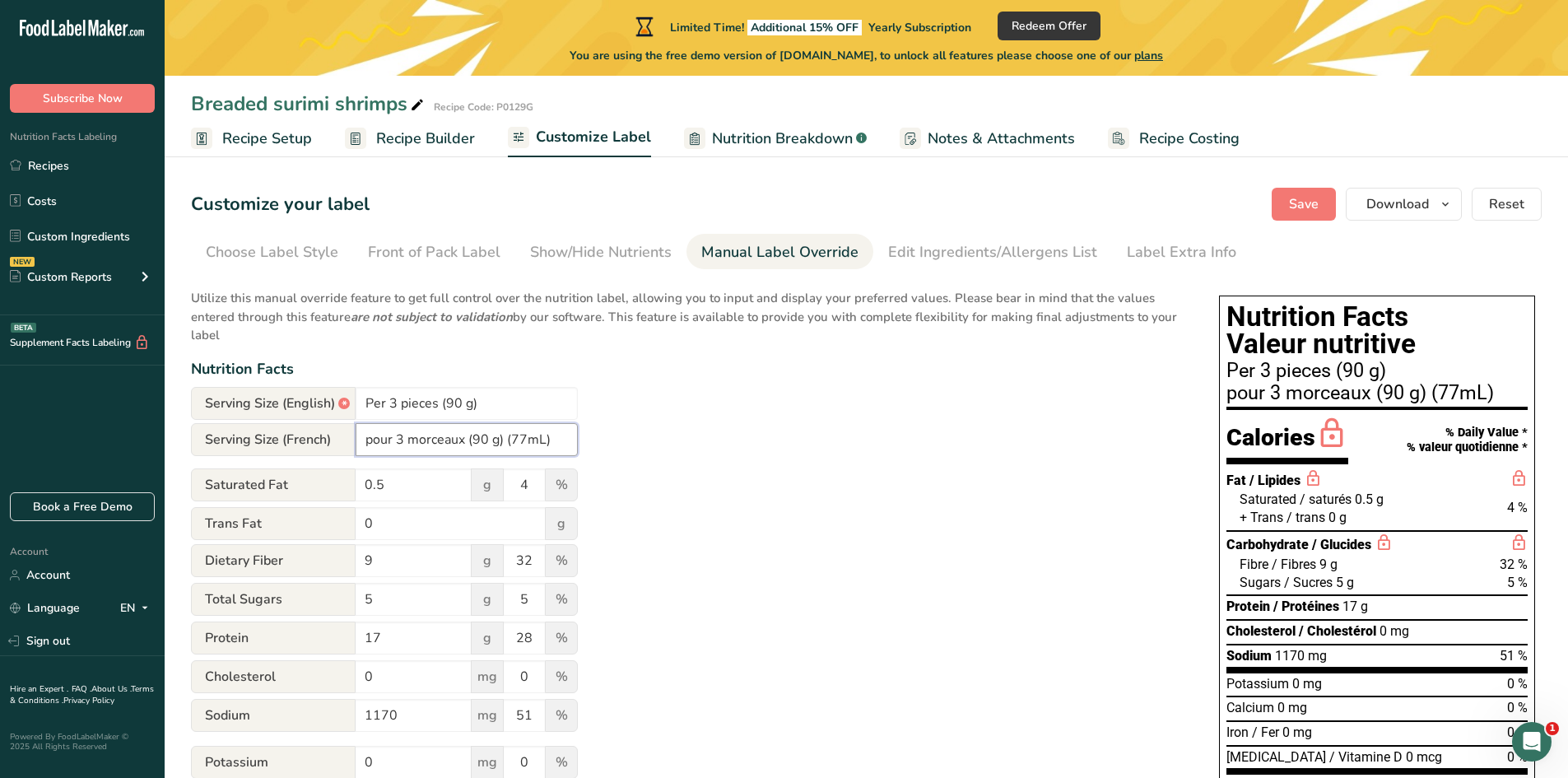
click at [560, 438] on input "pour 3 morceaux (90 g) (77mL)" at bounding box center [466, 439] width 222 height 33
click at [1297, 205] on span "Save" at bounding box center [1304, 204] width 30 height 20
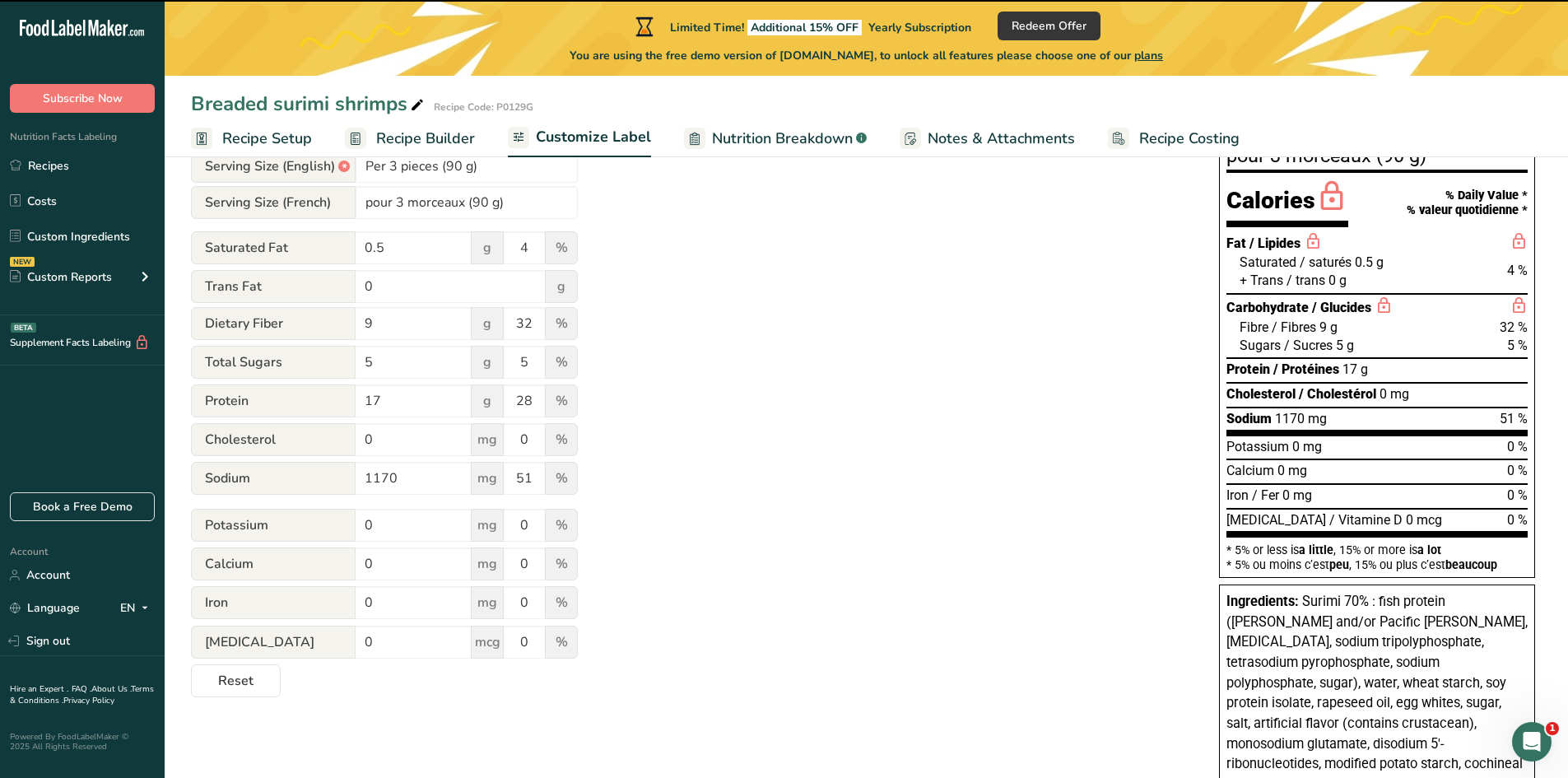
type input "pour 3 morceaux (90 g)"
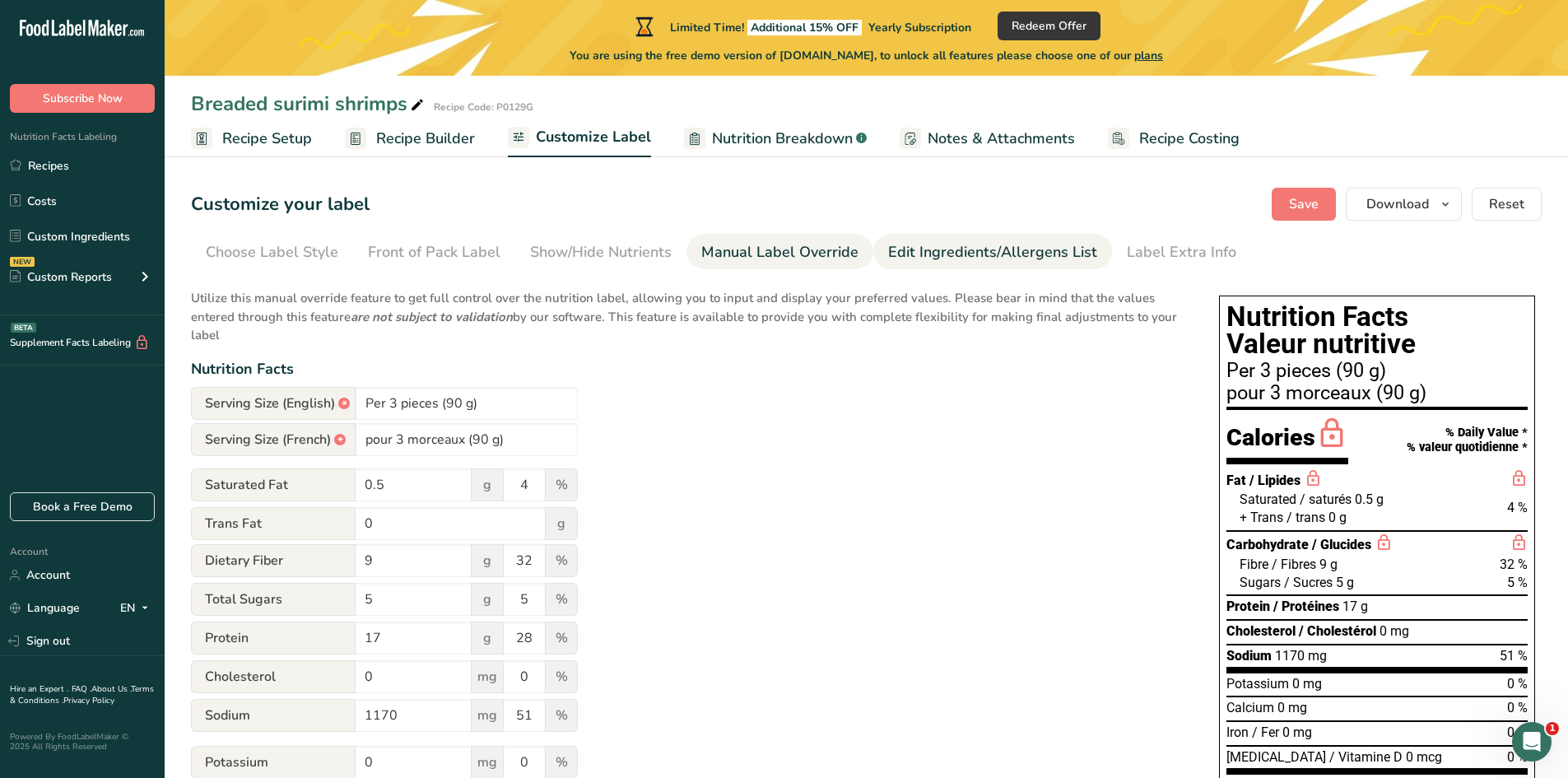
click at [1021, 249] on div "Edit Ingredients/Allergens List" at bounding box center [993, 252] width 209 height 22
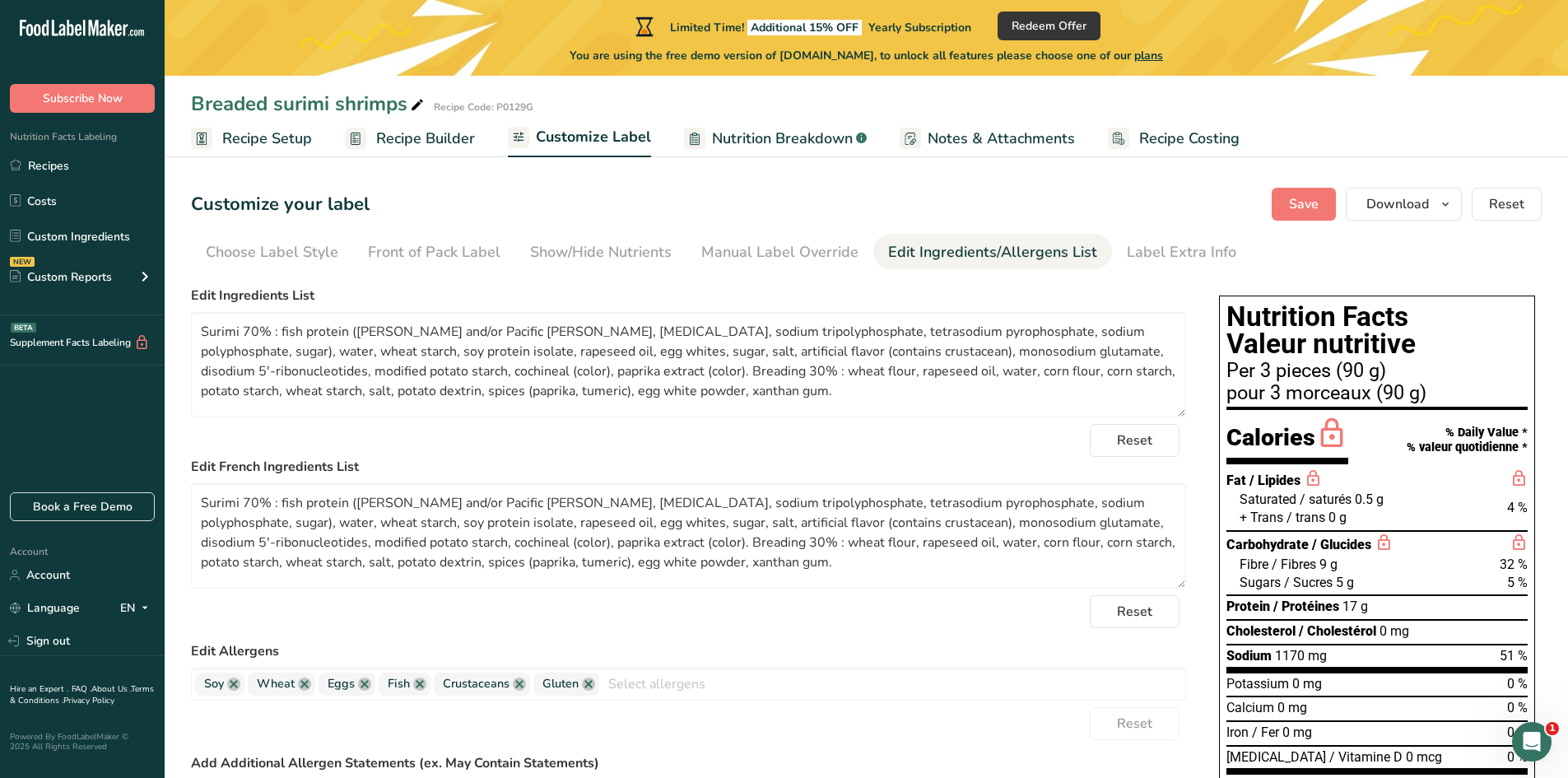
scroll to position [82, 0]
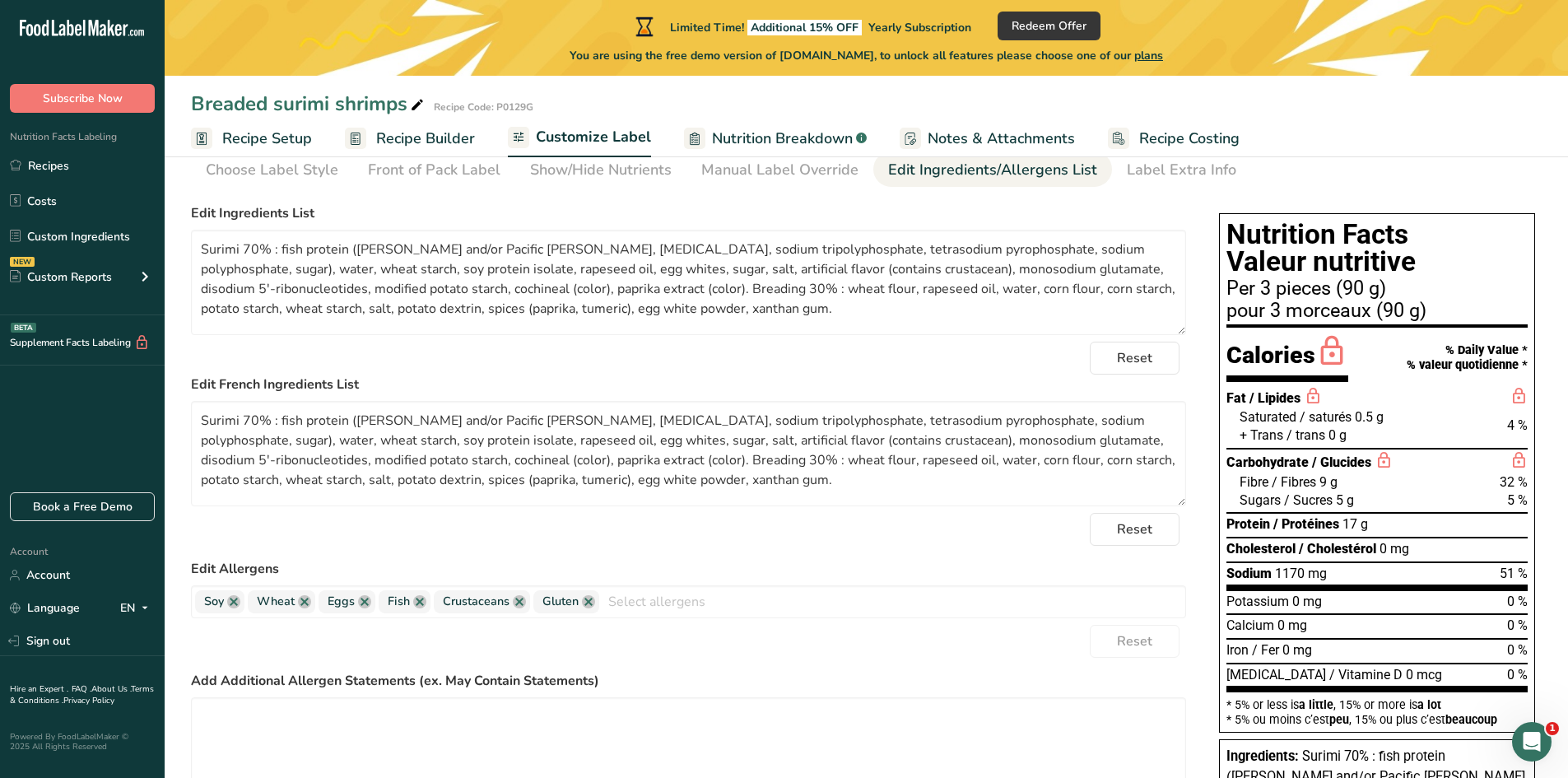
click at [1143, 130] on span "Recipe Costing" at bounding box center [1189, 139] width 101 height 22
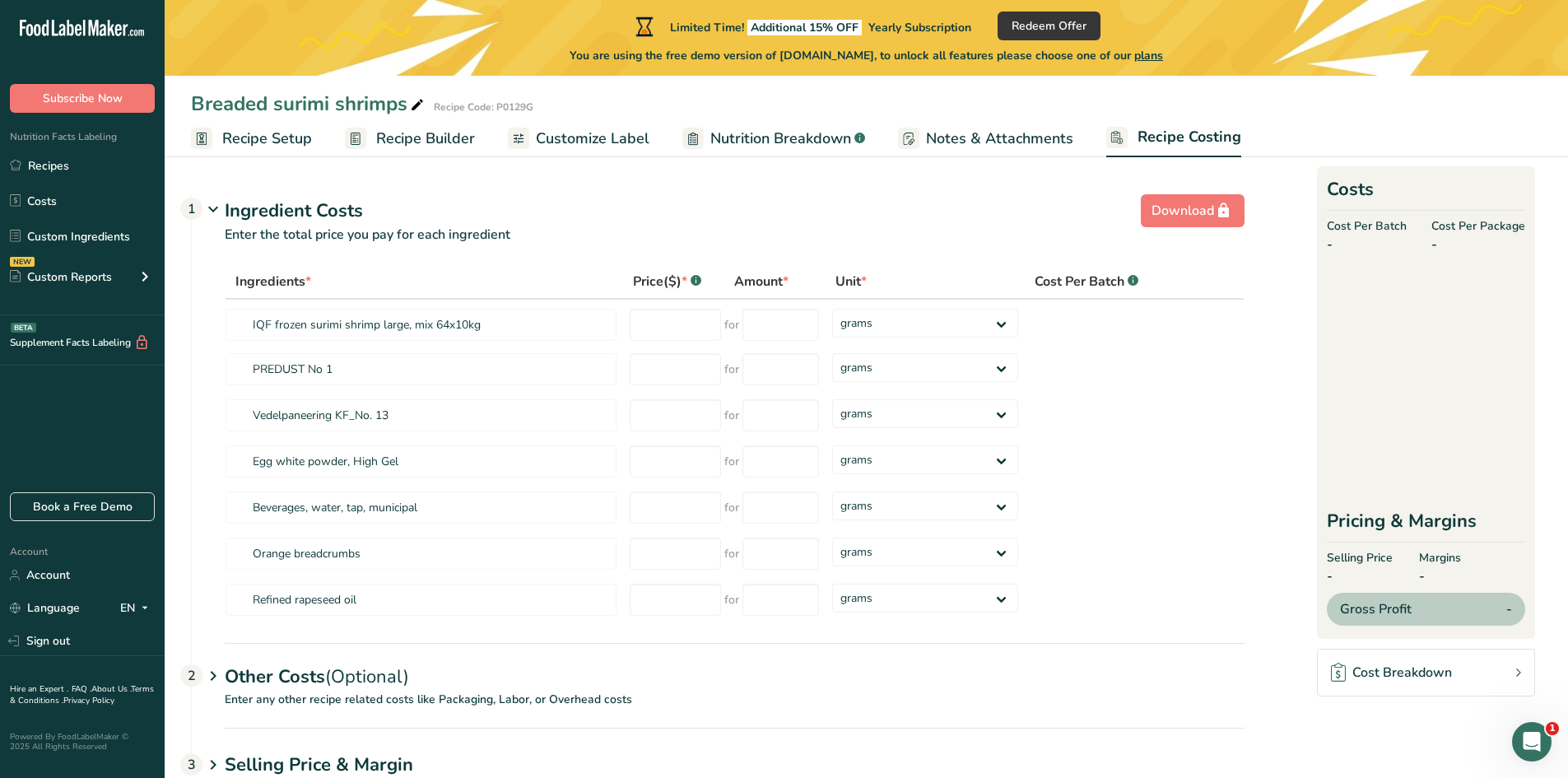
click at [989, 135] on span "Notes & Attachments" at bounding box center [999, 139] width 147 height 22
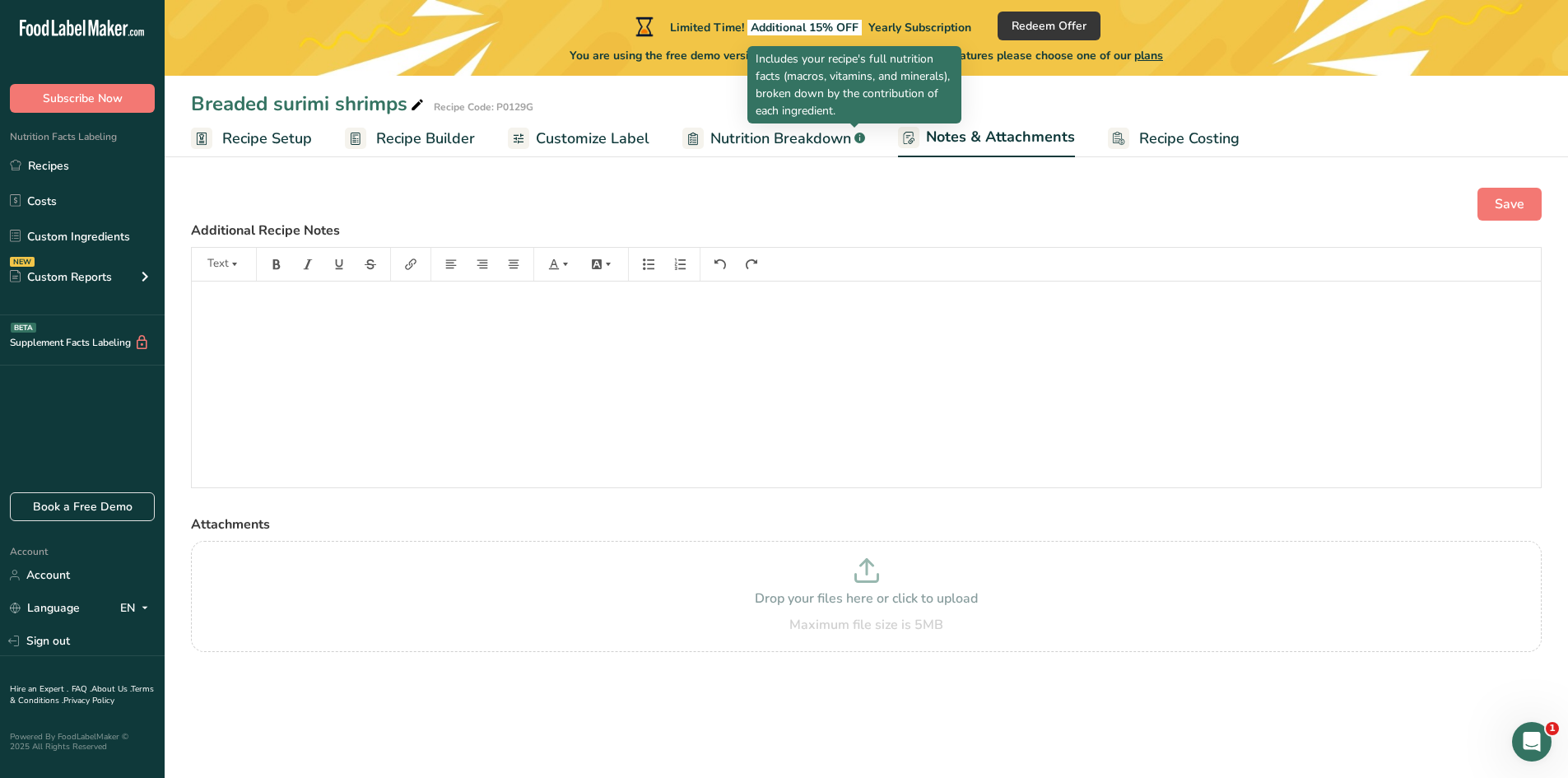
click at [791, 140] on span "Nutrition Breakdown" at bounding box center [780, 139] width 141 height 22
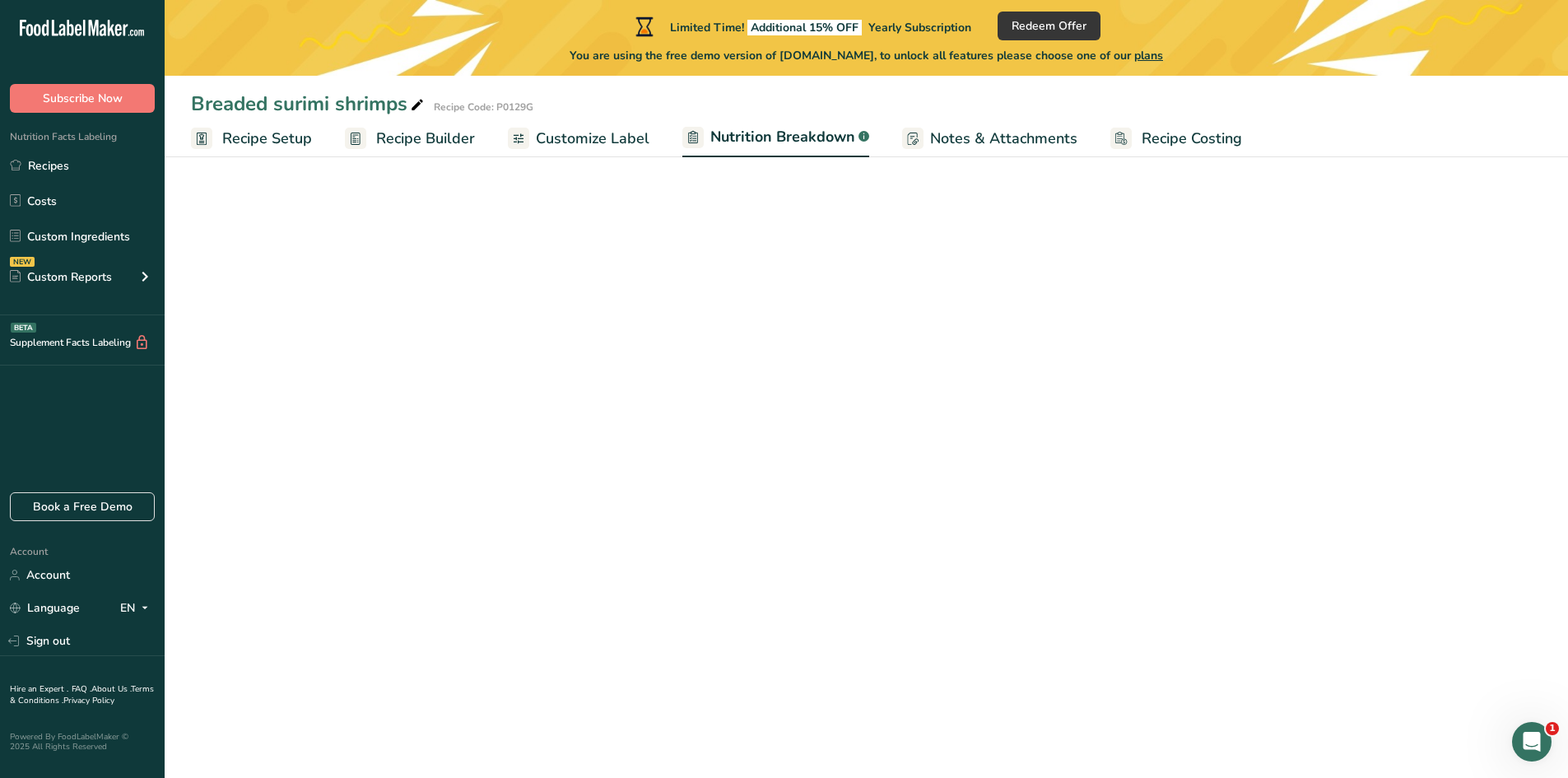
select select "Calories"
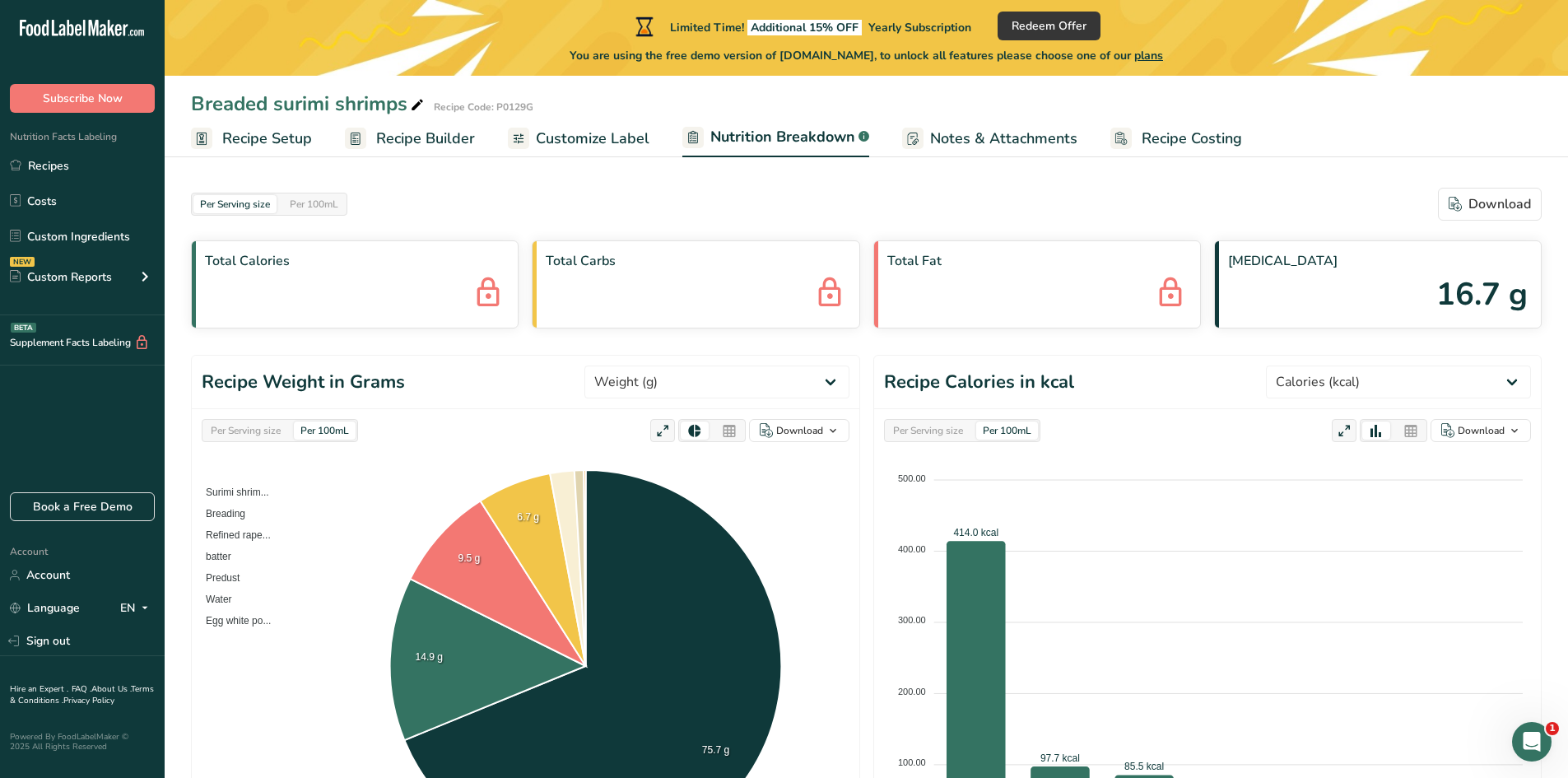
click at [1380, 265] on span "Total Protein" at bounding box center [1378, 261] width 300 height 20
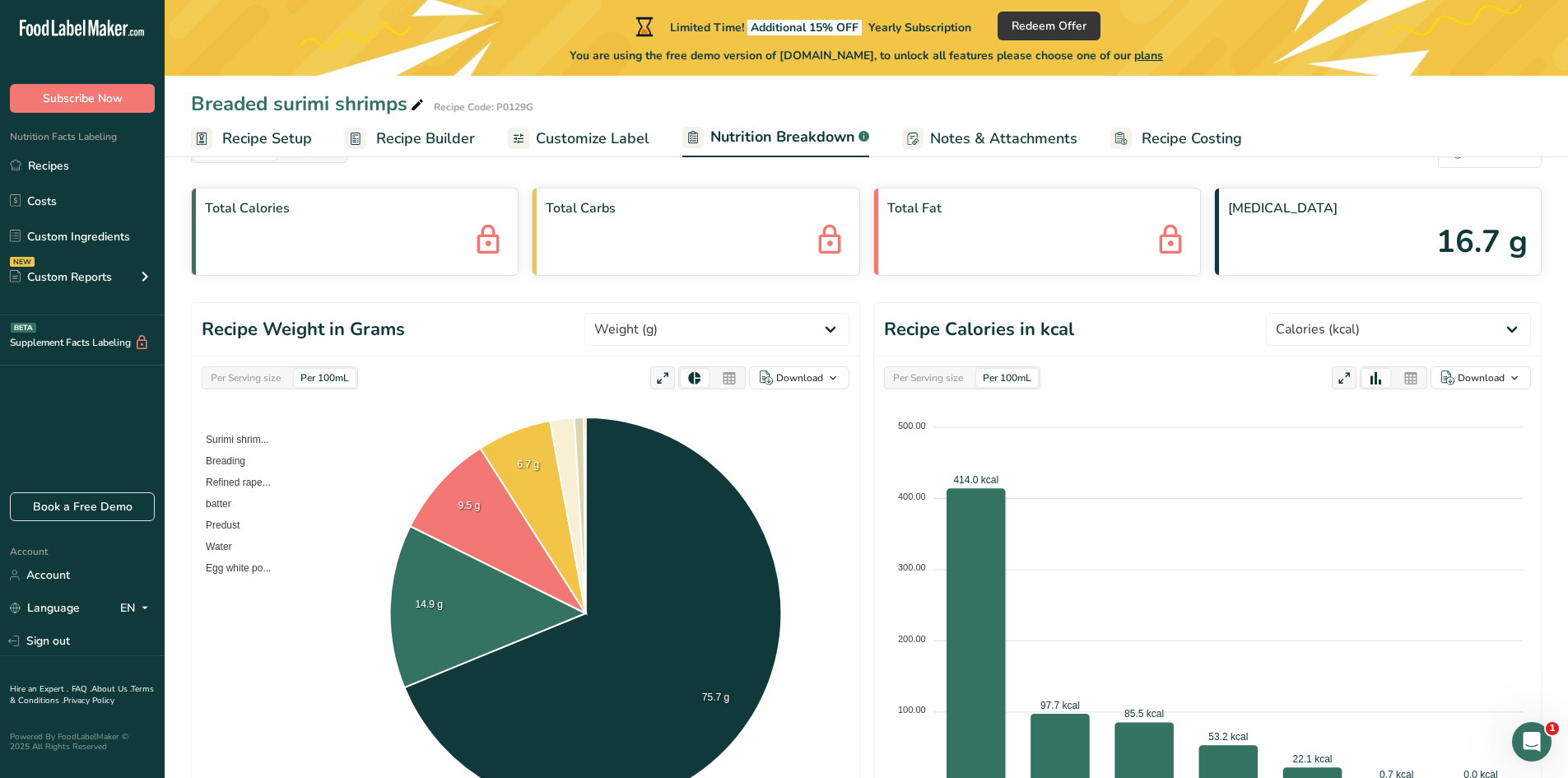
scroll to position [82, 0]
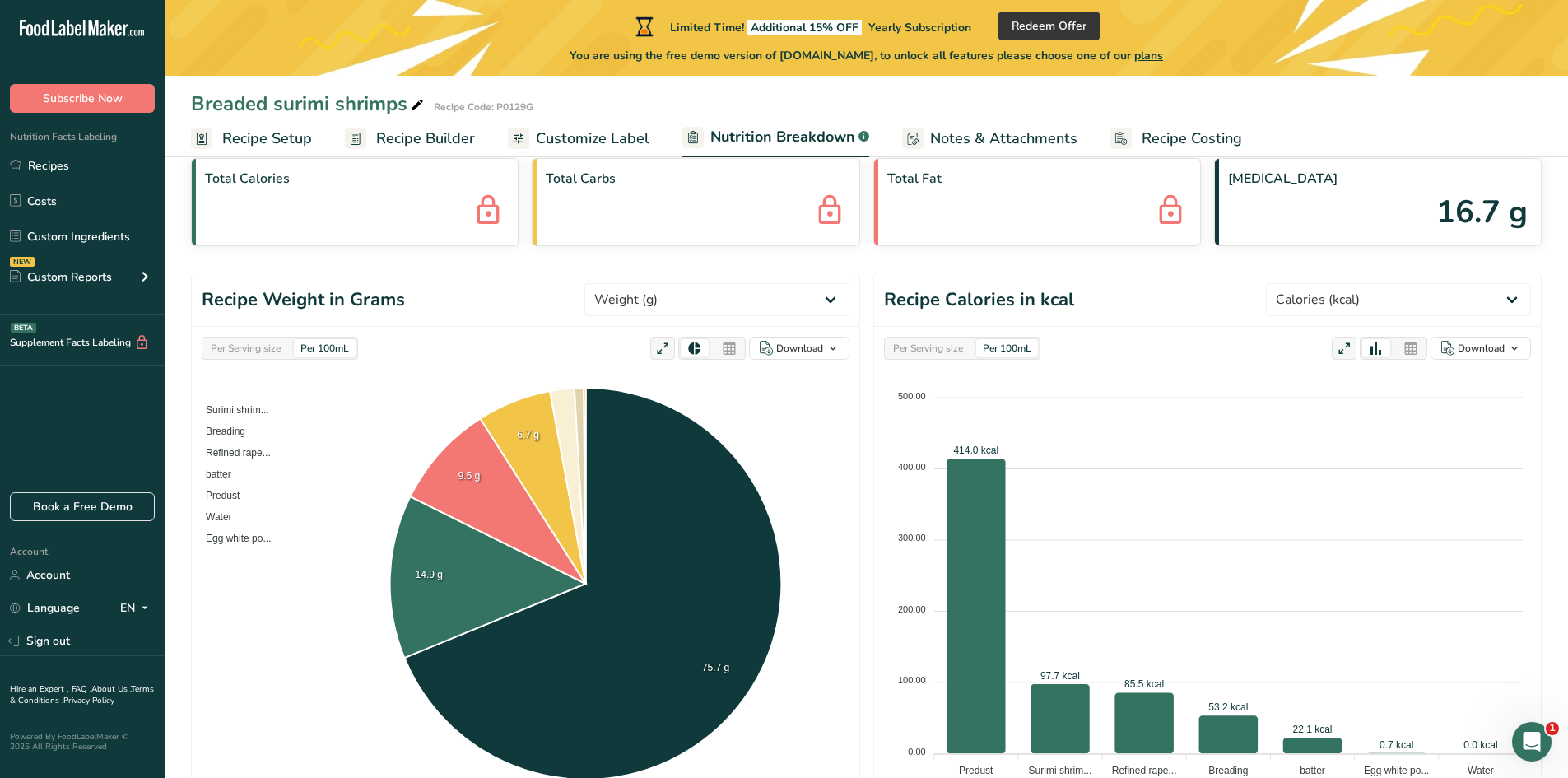
click at [266, 350] on div "Per Serving size" at bounding box center [245, 347] width 83 height 18
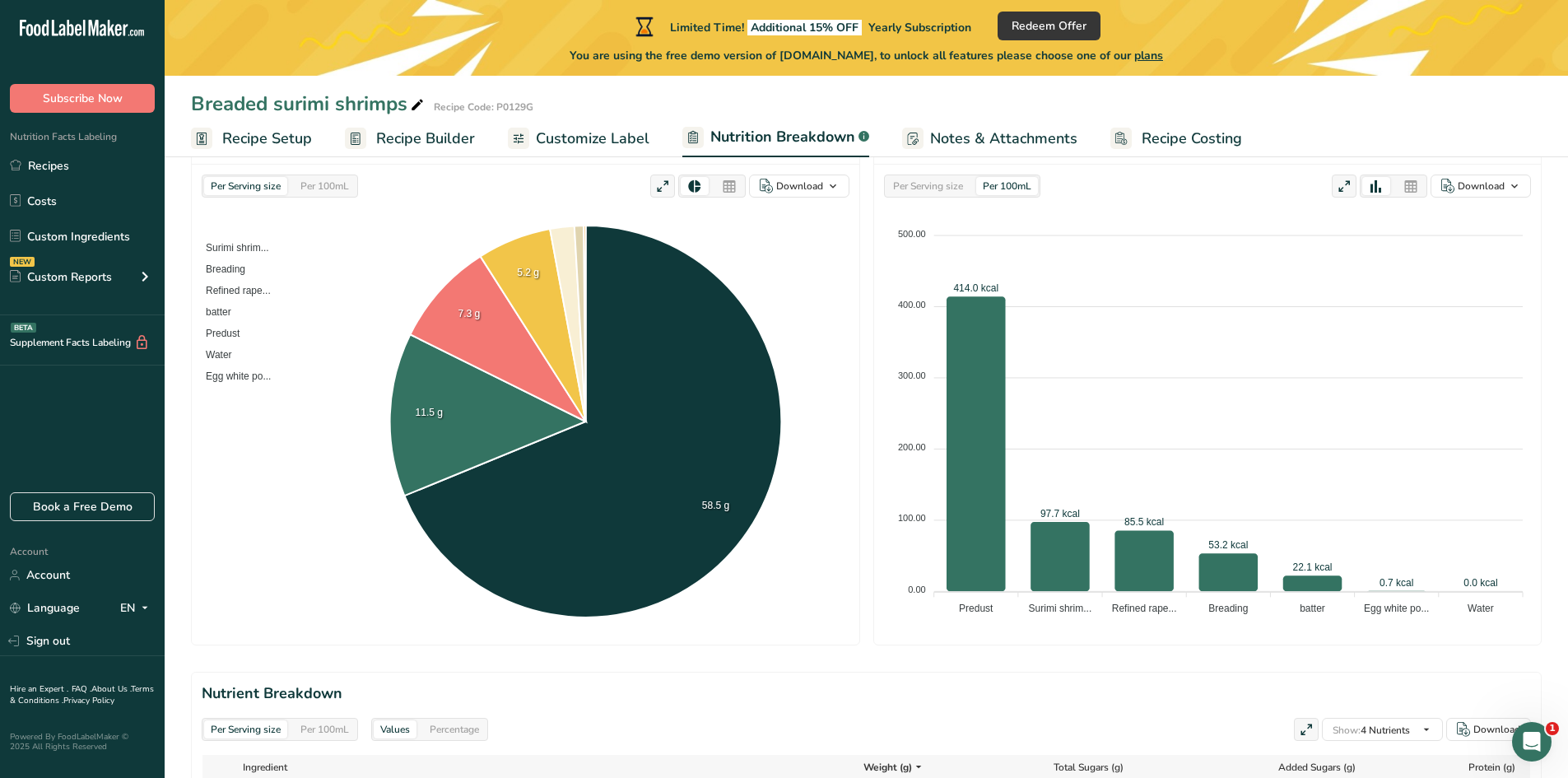
scroll to position [243, 0]
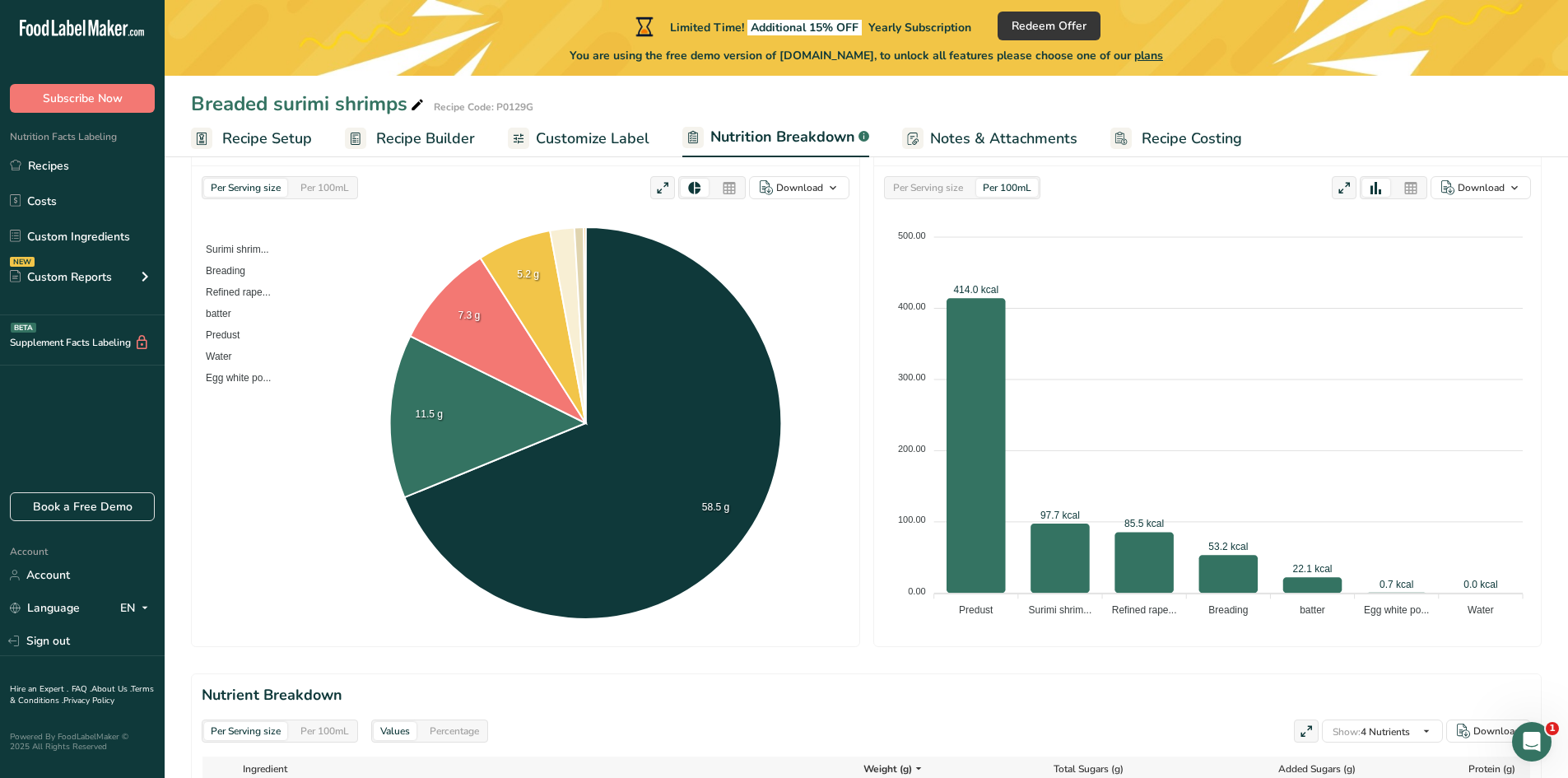
click at [918, 199] on div "Per Serving size Per 100mL Download As image (.png) As table (.xlsx) 500.00 500…" at bounding box center [1208, 407] width 667 height 480
click at [921, 192] on div "Per Serving size" at bounding box center [928, 187] width 83 height 18
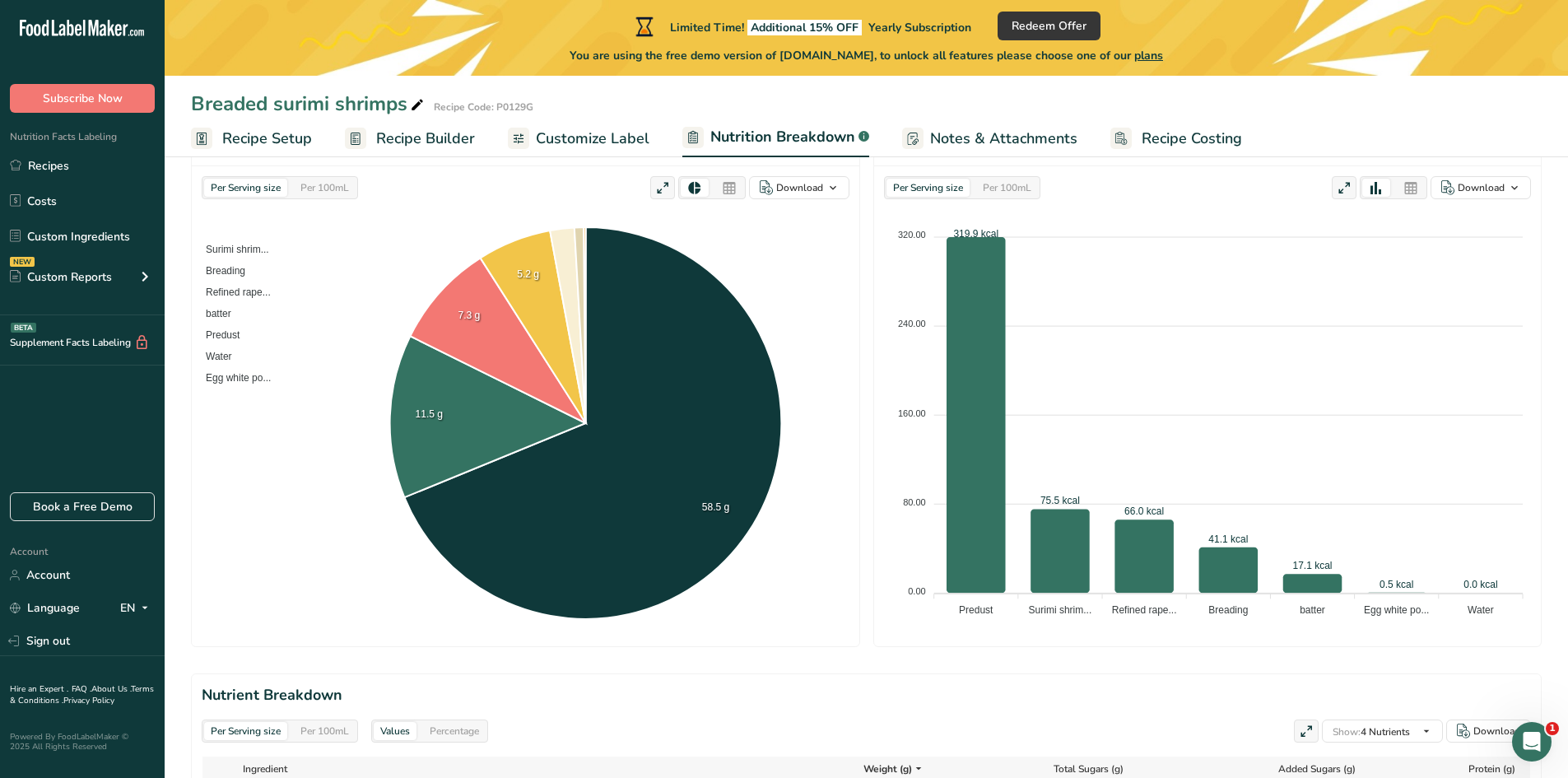
click at [1018, 145] on span "Notes & Attachments" at bounding box center [1004, 139] width 147 height 22
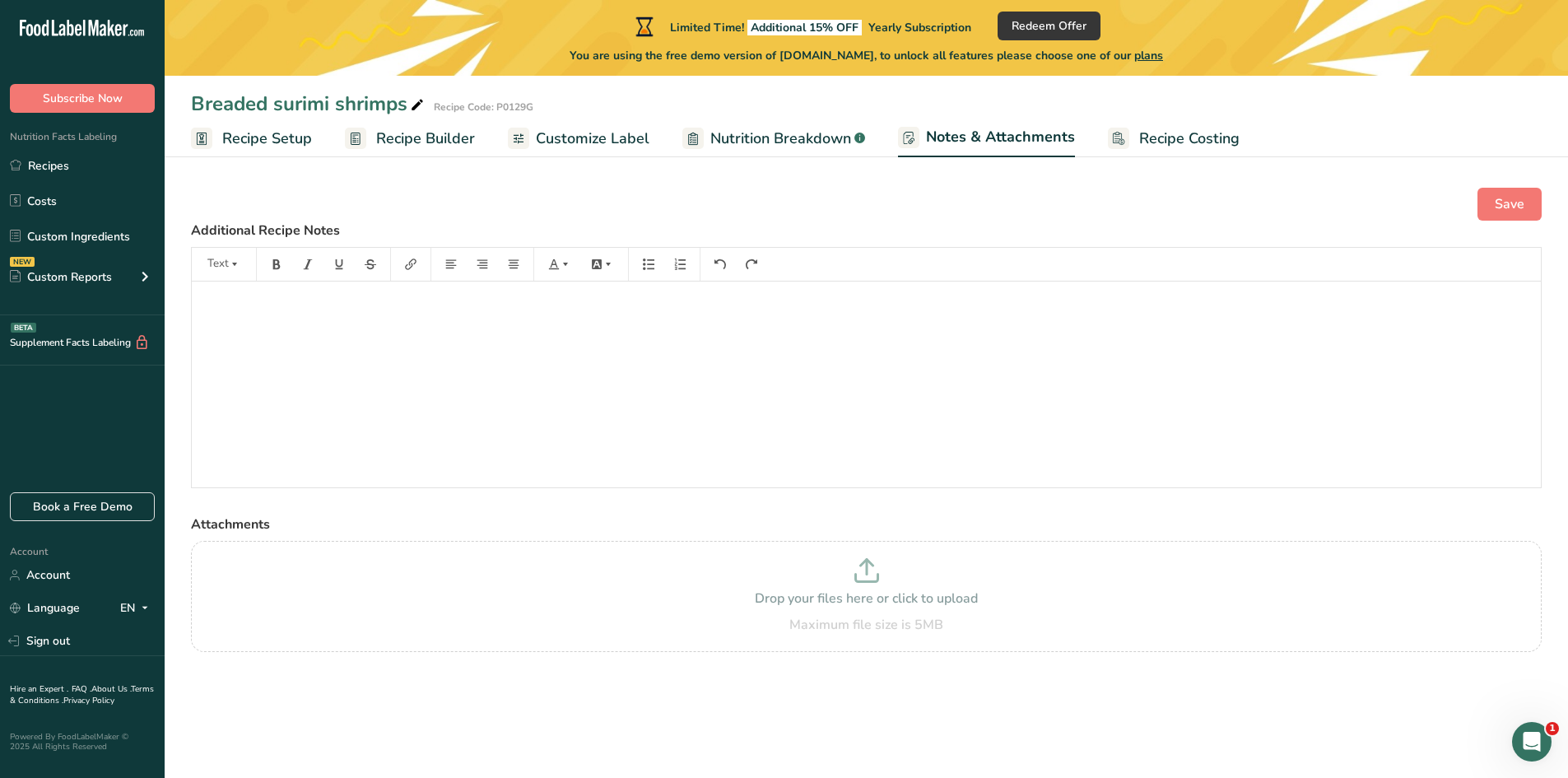
click at [1149, 139] on span "Recipe Costing" at bounding box center [1189, 139] width 101 height 22
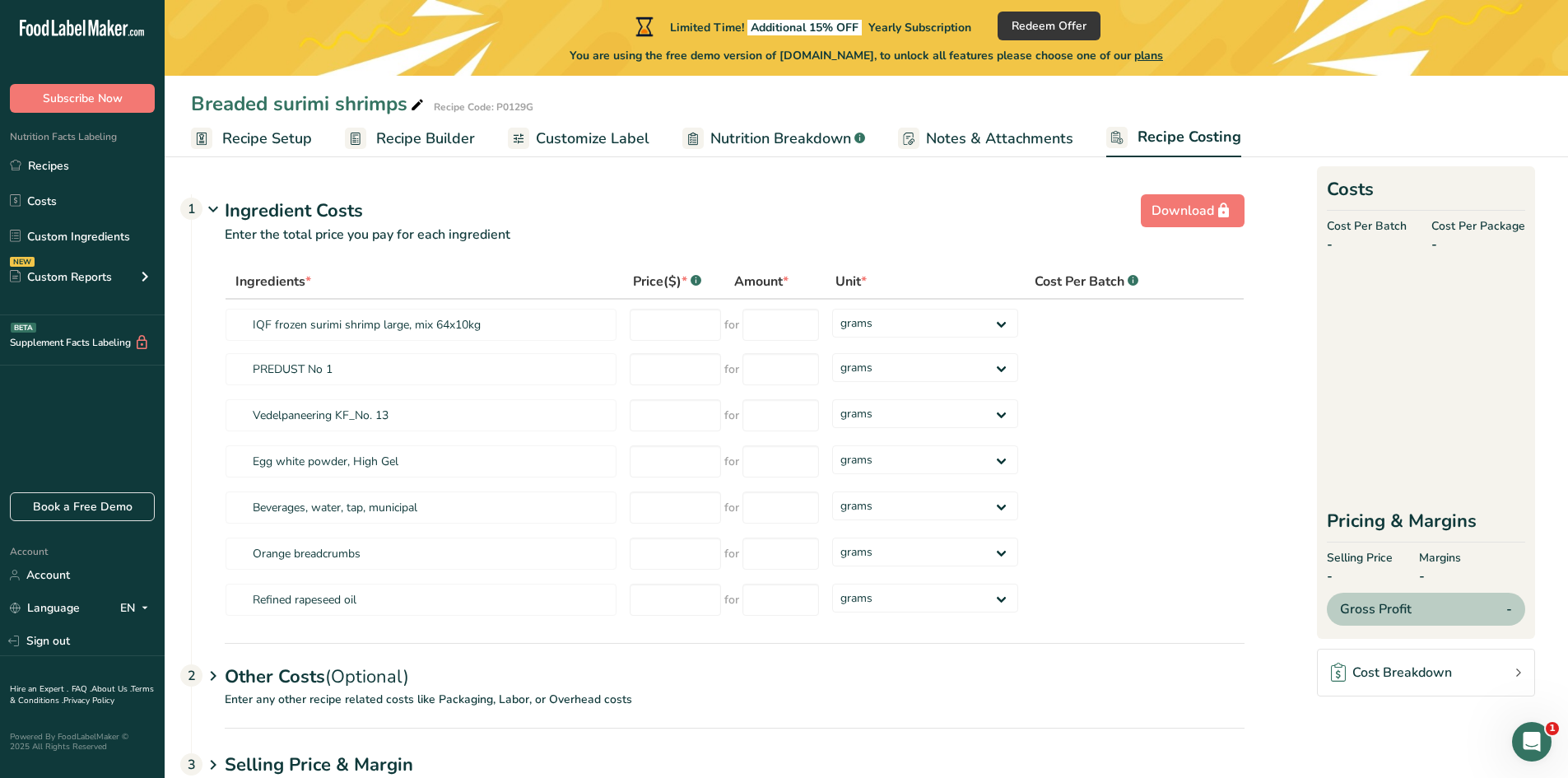
click at [283, 142] on span "Recipe Setup" at bounding box center [267, 139] width 89 height 22
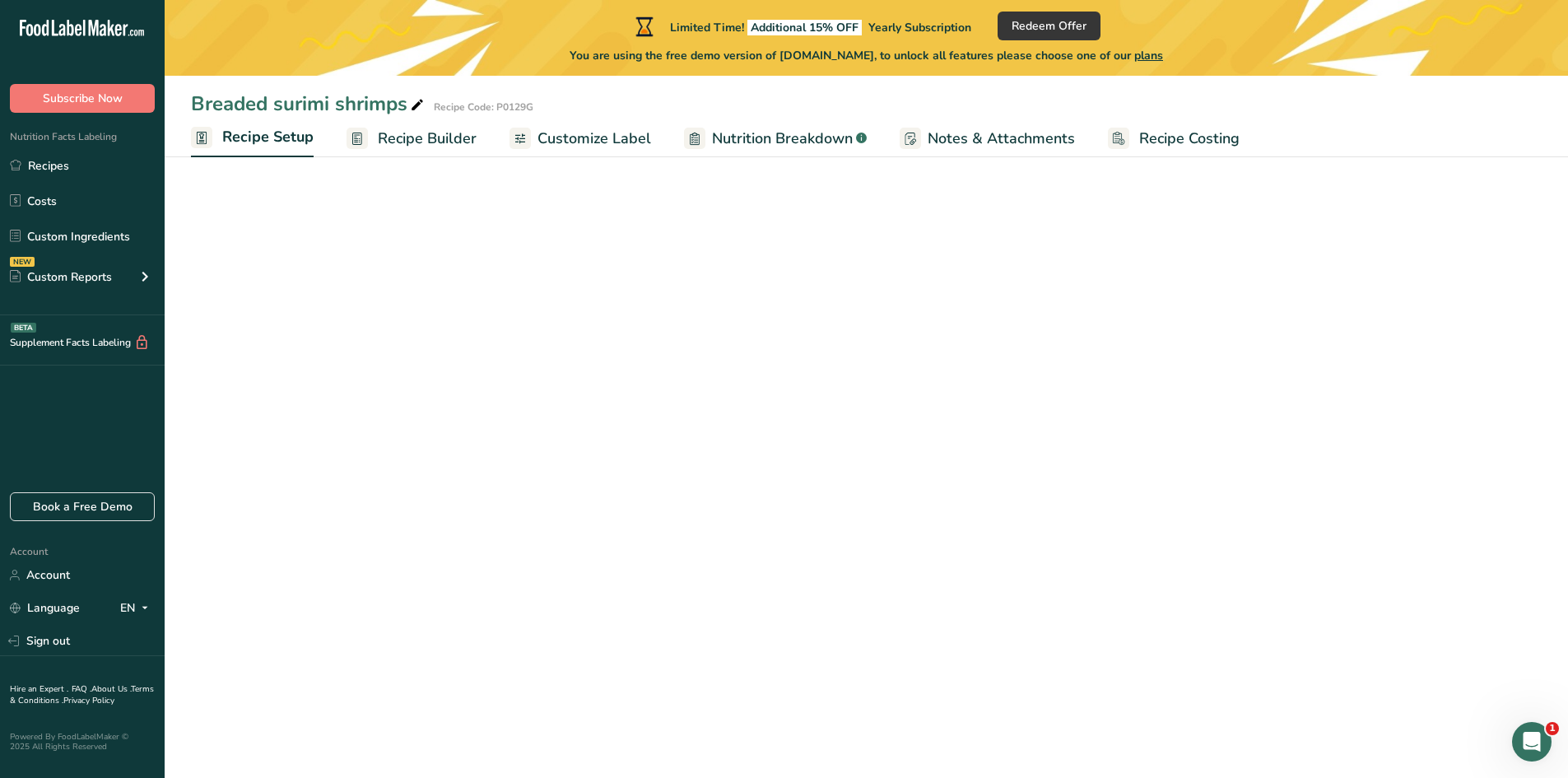
select select "22"
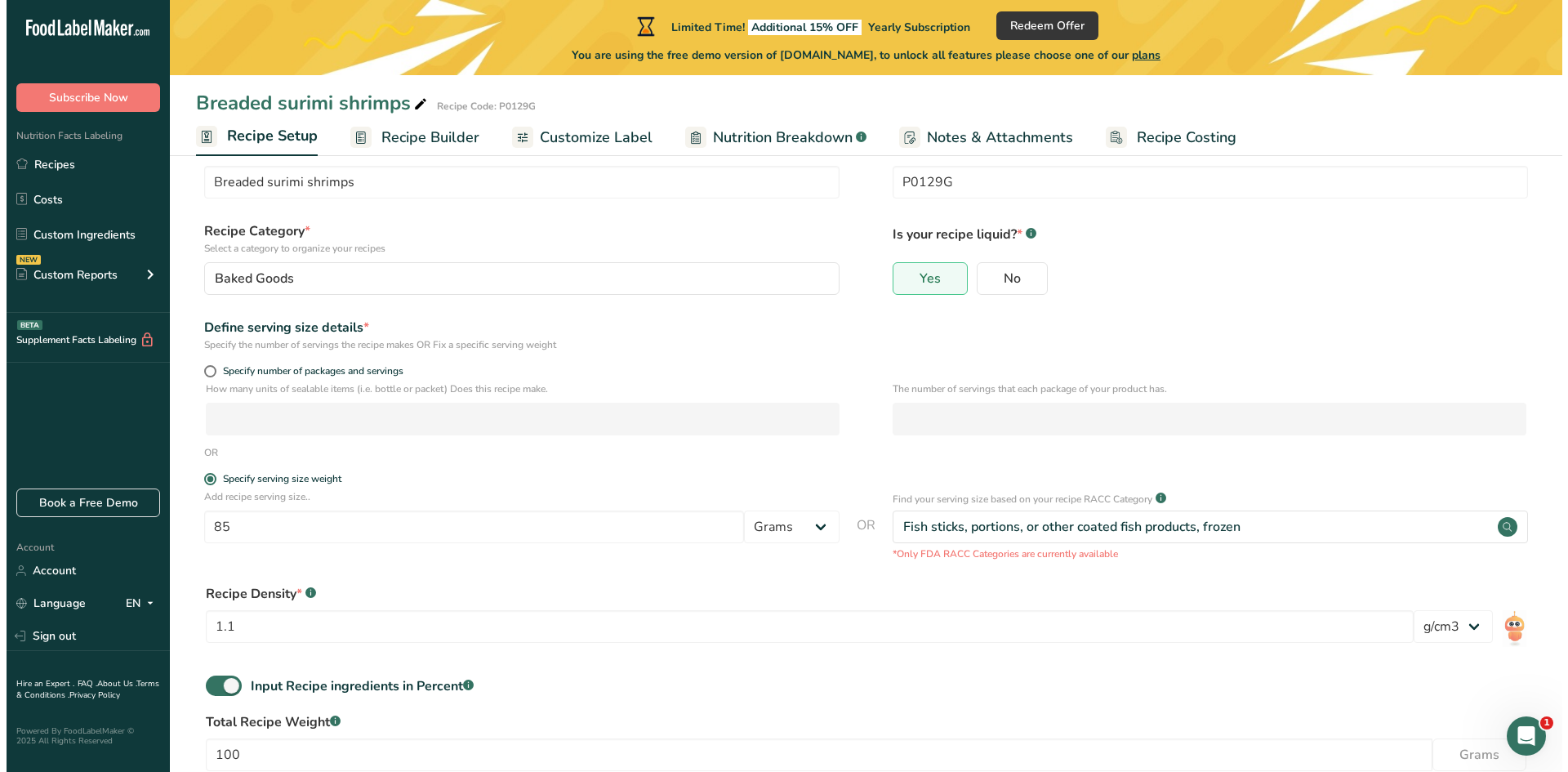
scroll to position [81, 0]
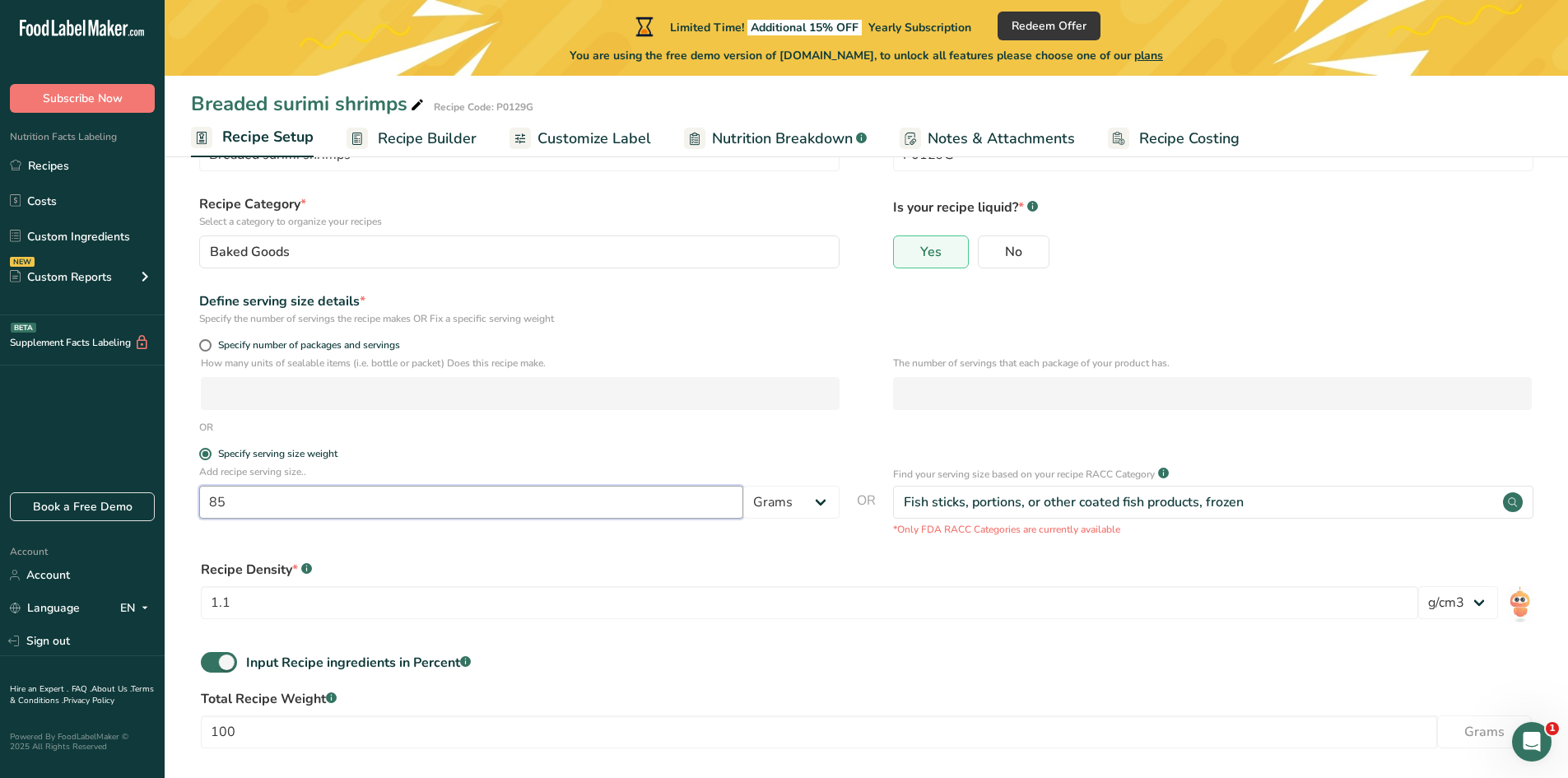
drag, startPoint x: 241, startPoint y: 497, endPoint x: 168, endPoint y: 492, distance: 73.2
click at [168, 492] on section "Recipe name * Breaded surimi shrimps Recipe code .a-a{fill:#347362;}.b-a{fill:#…" at bounding box center [866, 464] width 1403 height 771
type input "90"
click at [281, 534] on div "Add recipe serving size.. 90 Grams kg mg mcg lb oz l mL fl oz tbsp tsp cup qt g…" at bounding box center [866, 501] width 1351 height 73
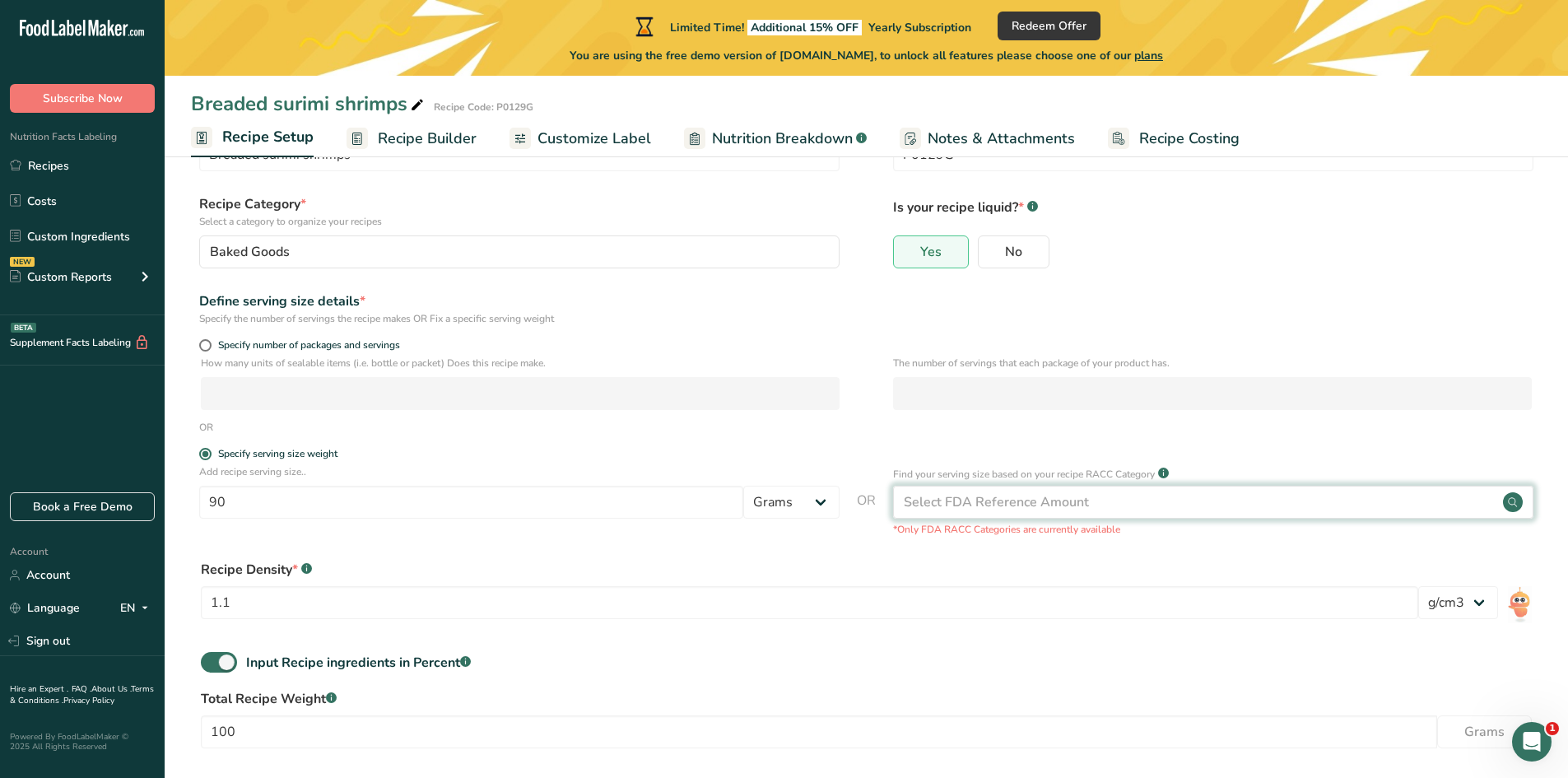
click at [924, 492] on div "Select FDA Reference Amount" at bounding box center [996, 502] width 185 height 20
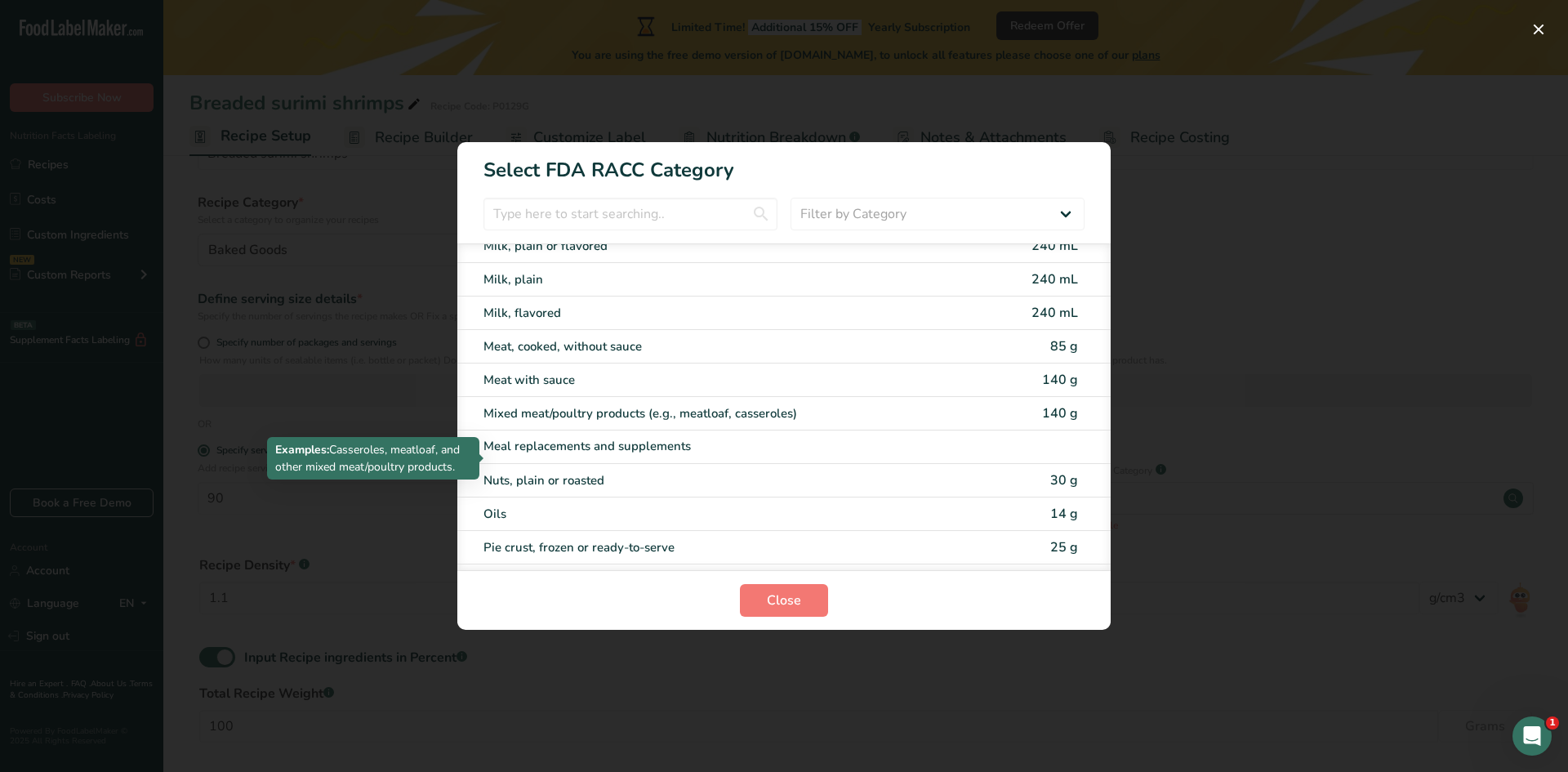
scroll to position [2124, 0]
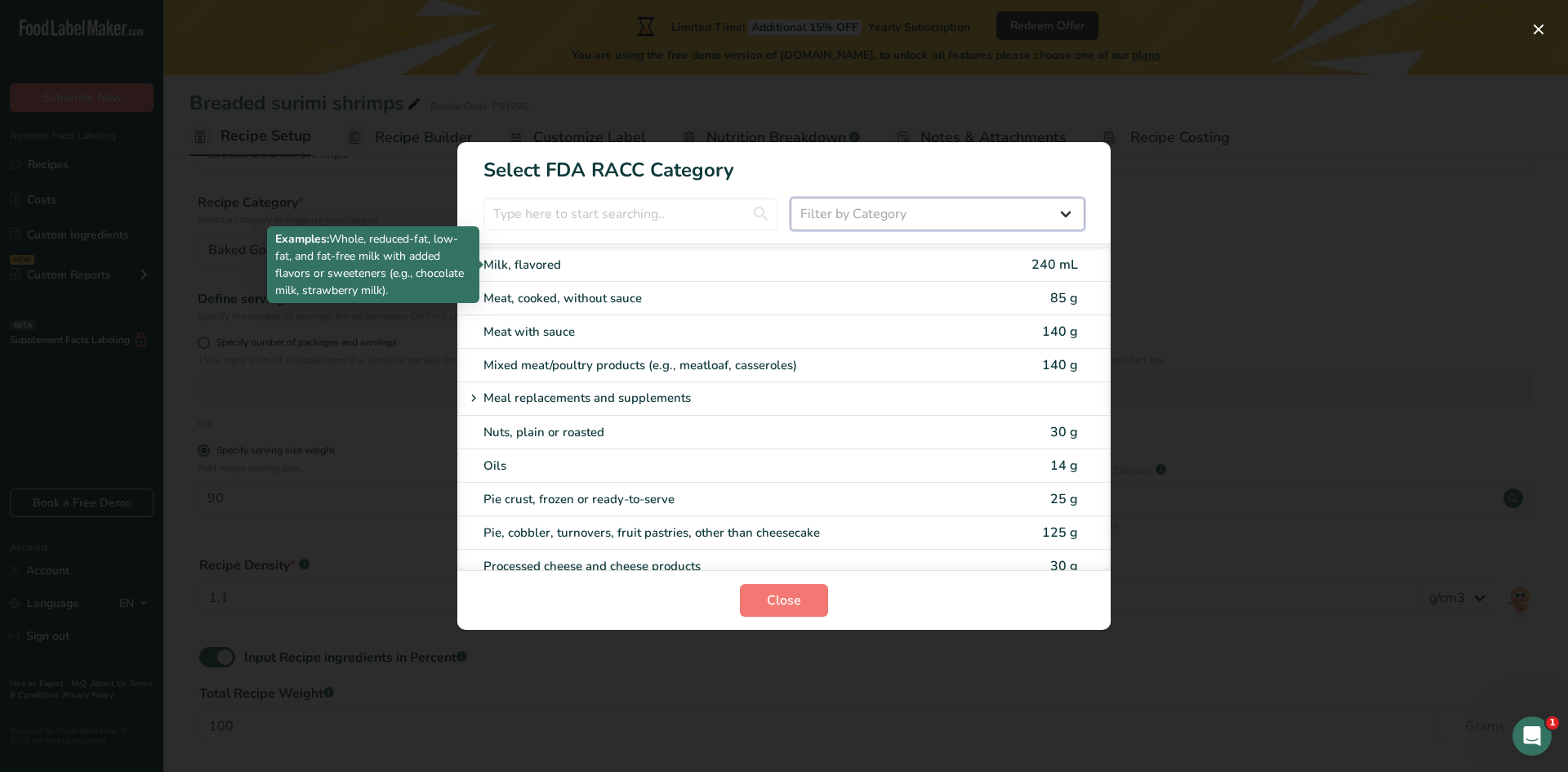
click at [872, 224] on select "Filter by Category All Bakery products Beverages Cereals and other grain produc…" at bounding box center [937, 213] width 293 height 32
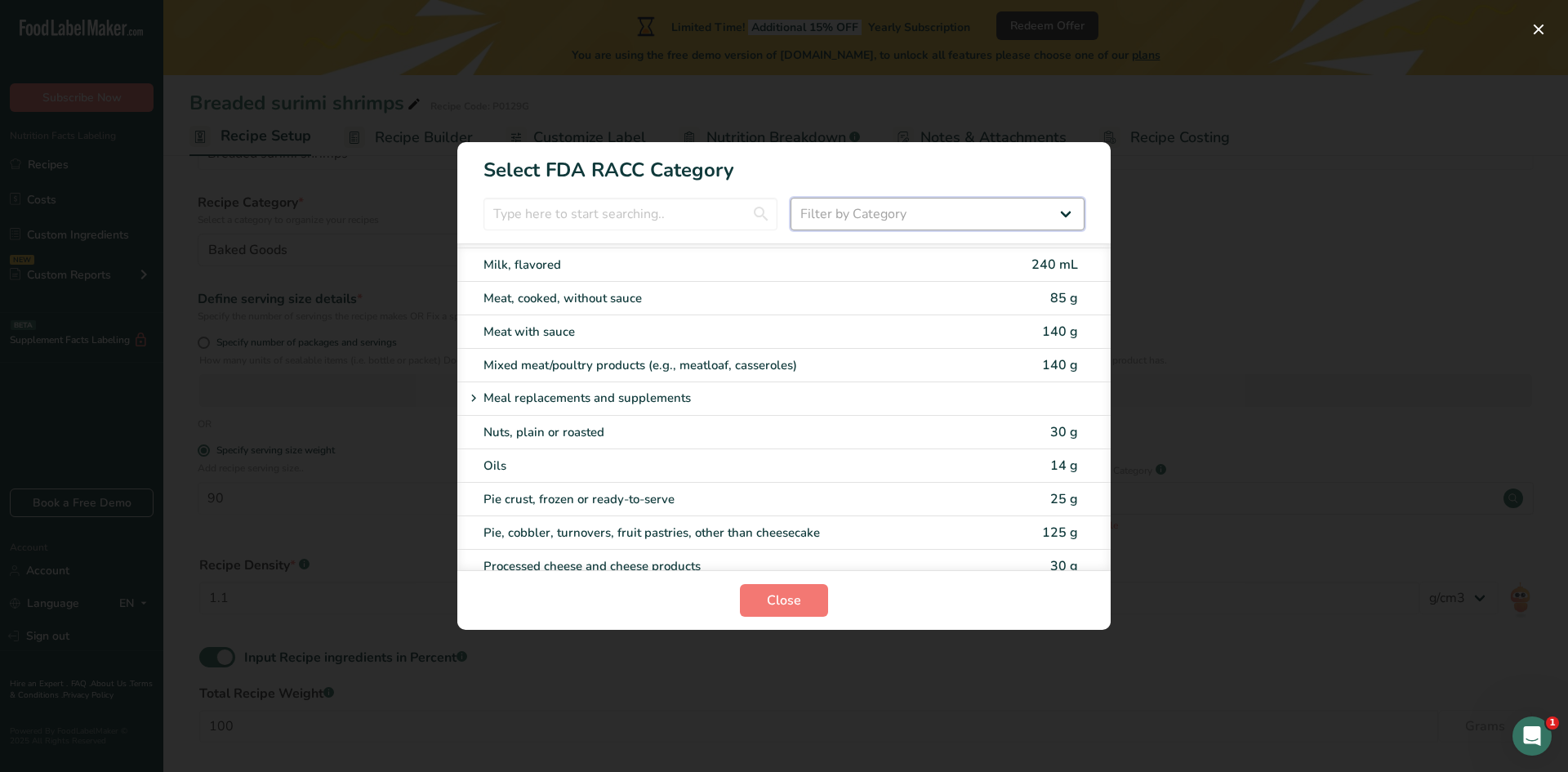
select select "13"
click at [790, 198] on select "Filter by Category All Bakery products Beverages Cereals and other grain produc…" at bounding box center [937, 213] width 293 height 32
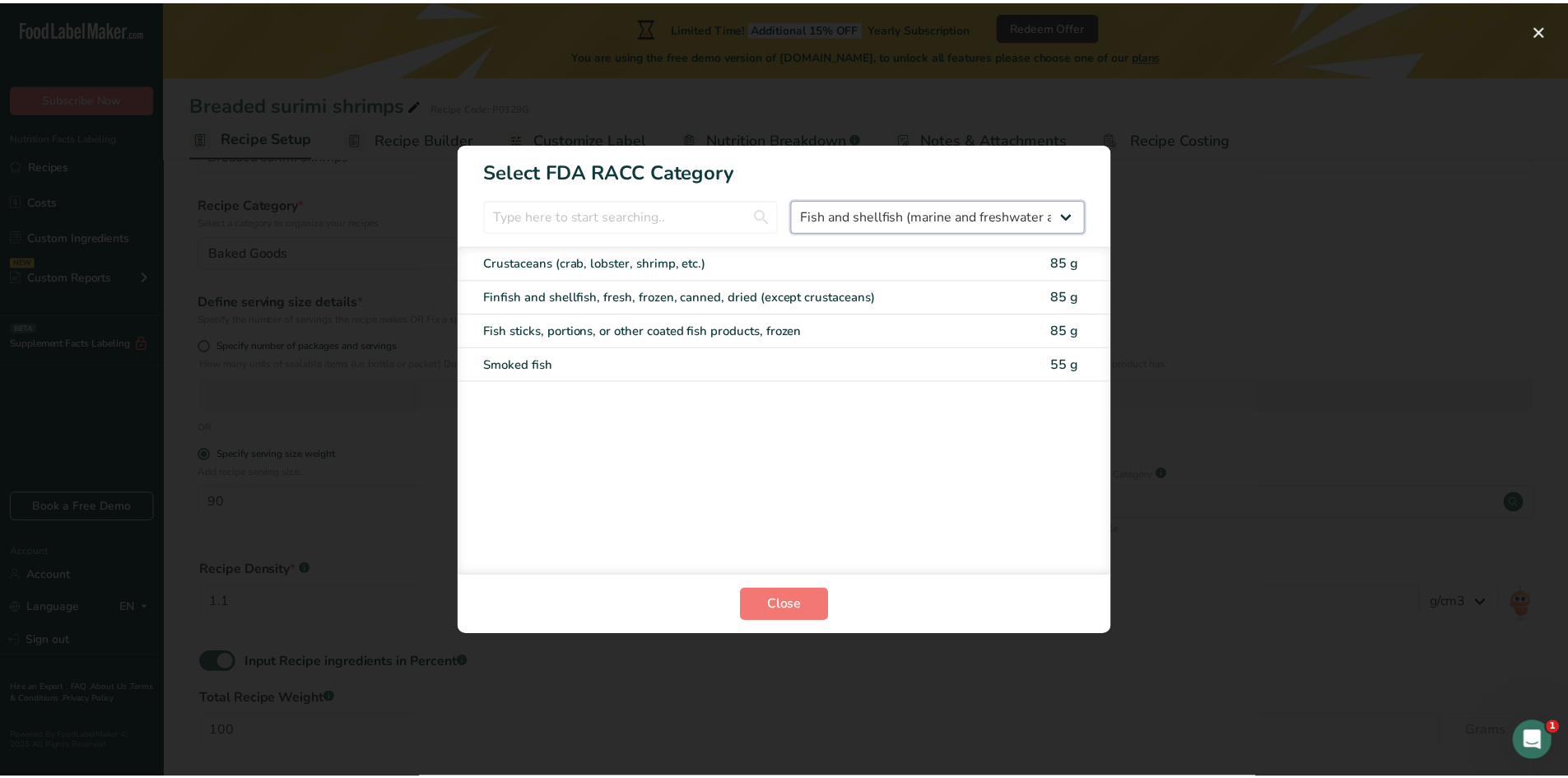
scroll to position [0, 0]
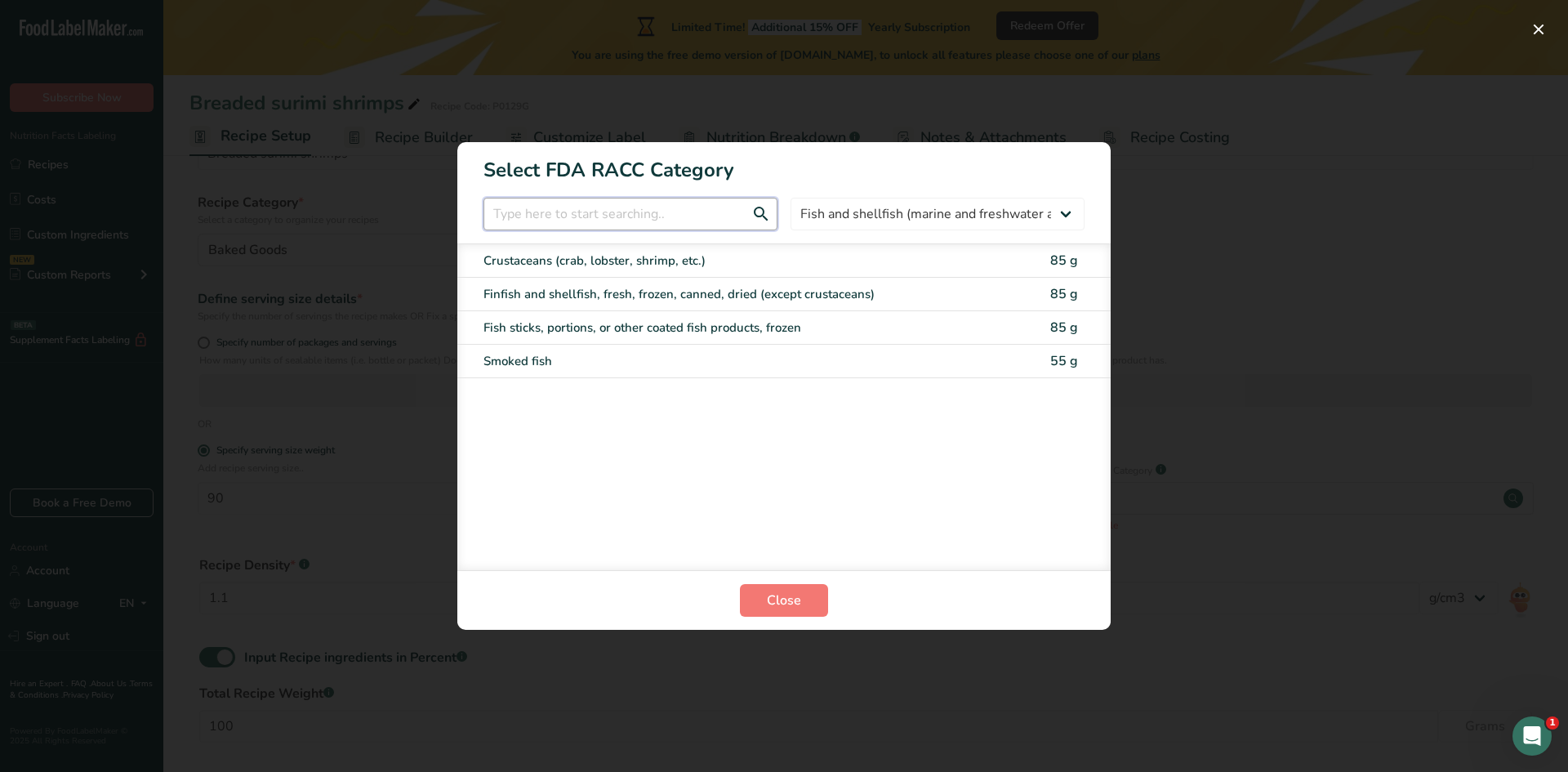
click at [697, 216] on input "RACC Category Selection Modal" at bounding box center [630, 213] width 293 height 32
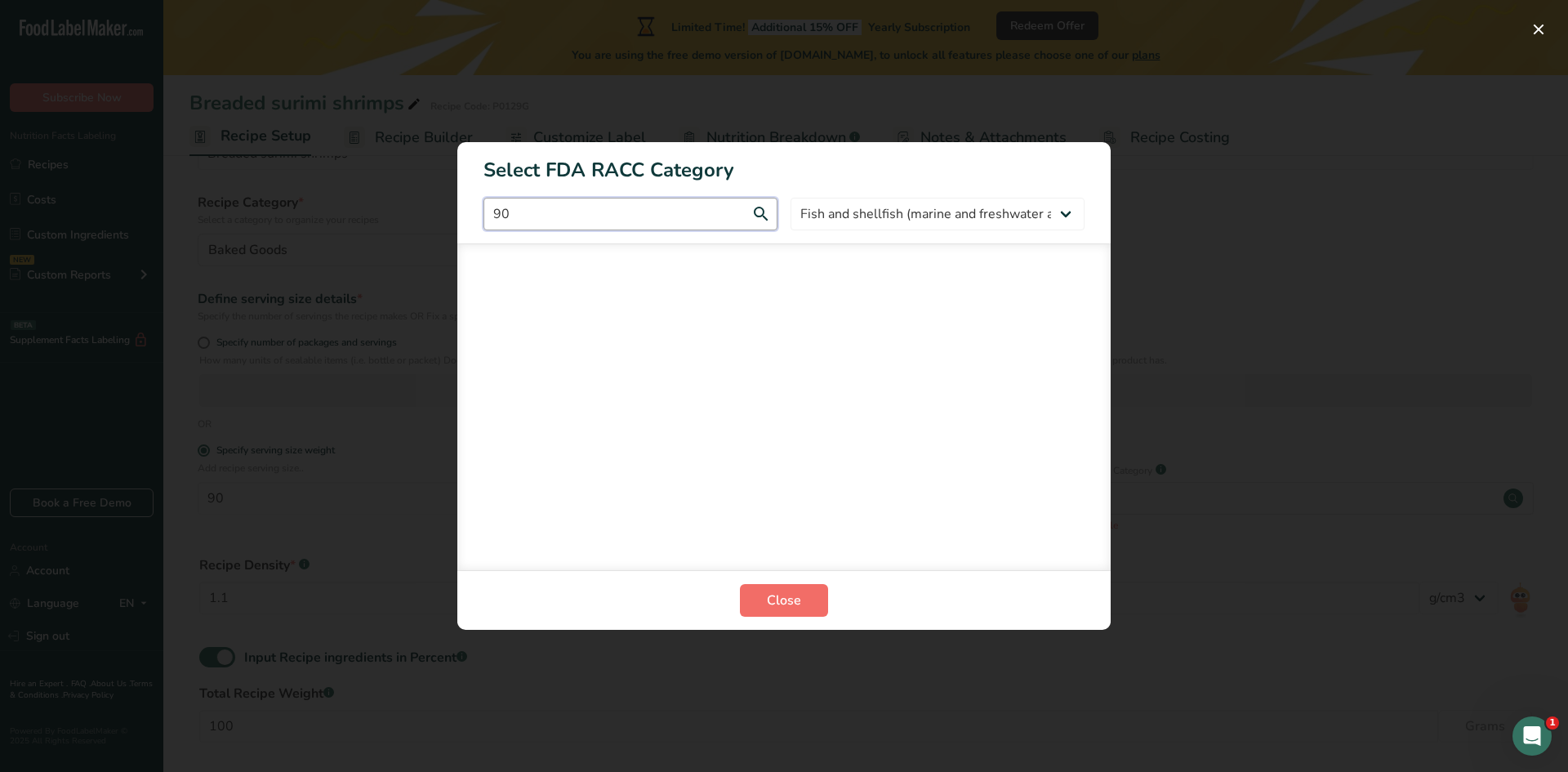
type input "90"
click at [799, 598] on span "Close" at bounding box center [784, 600] width 34 height 19
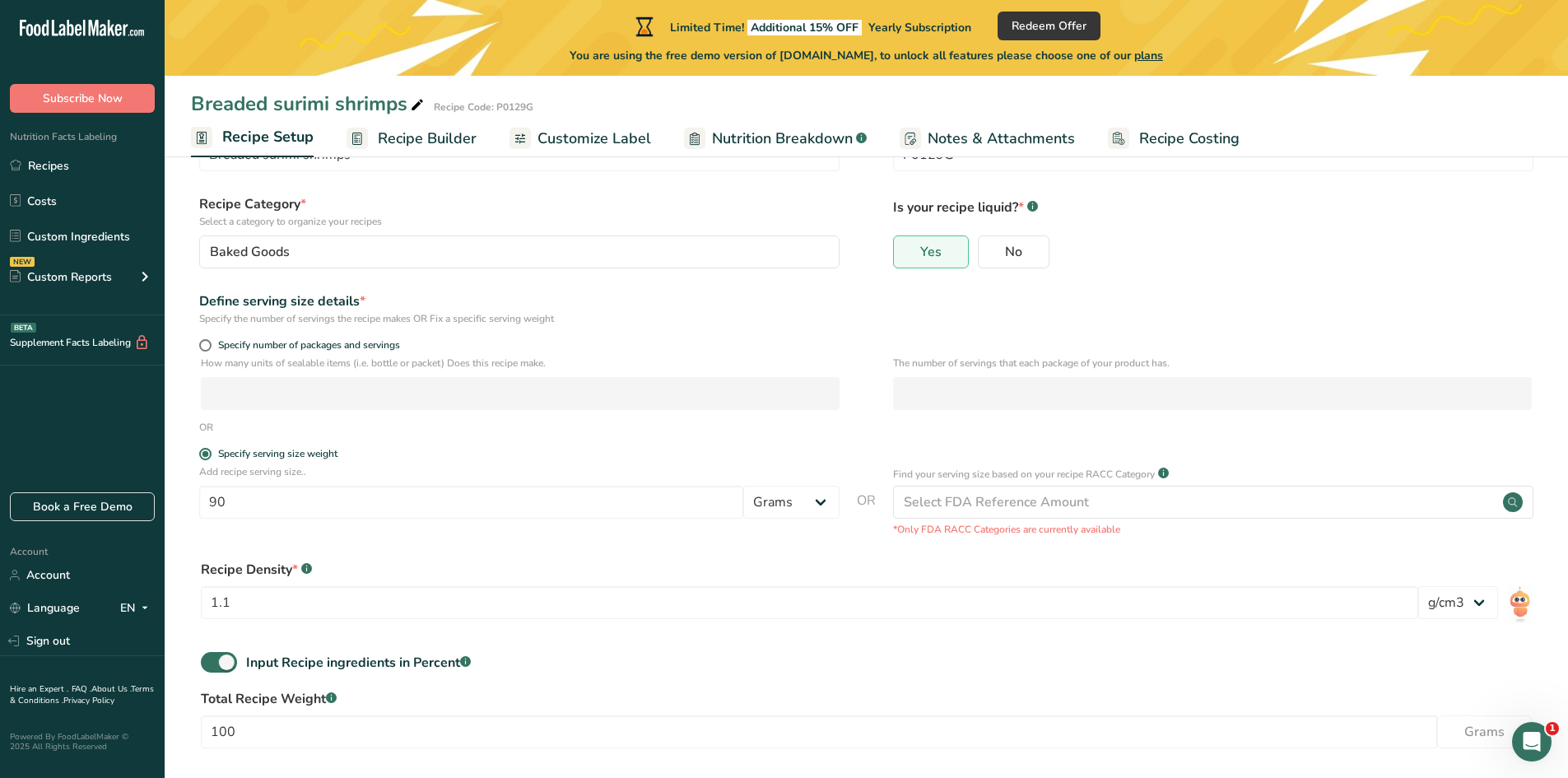
click at [533, 548] on form "Recipe name * Breaded surimi shrimps Recipe code .a-a{fill:#347362;}.b-a{fill:#…" at bounding box center [866, 467] width 1351 height 712
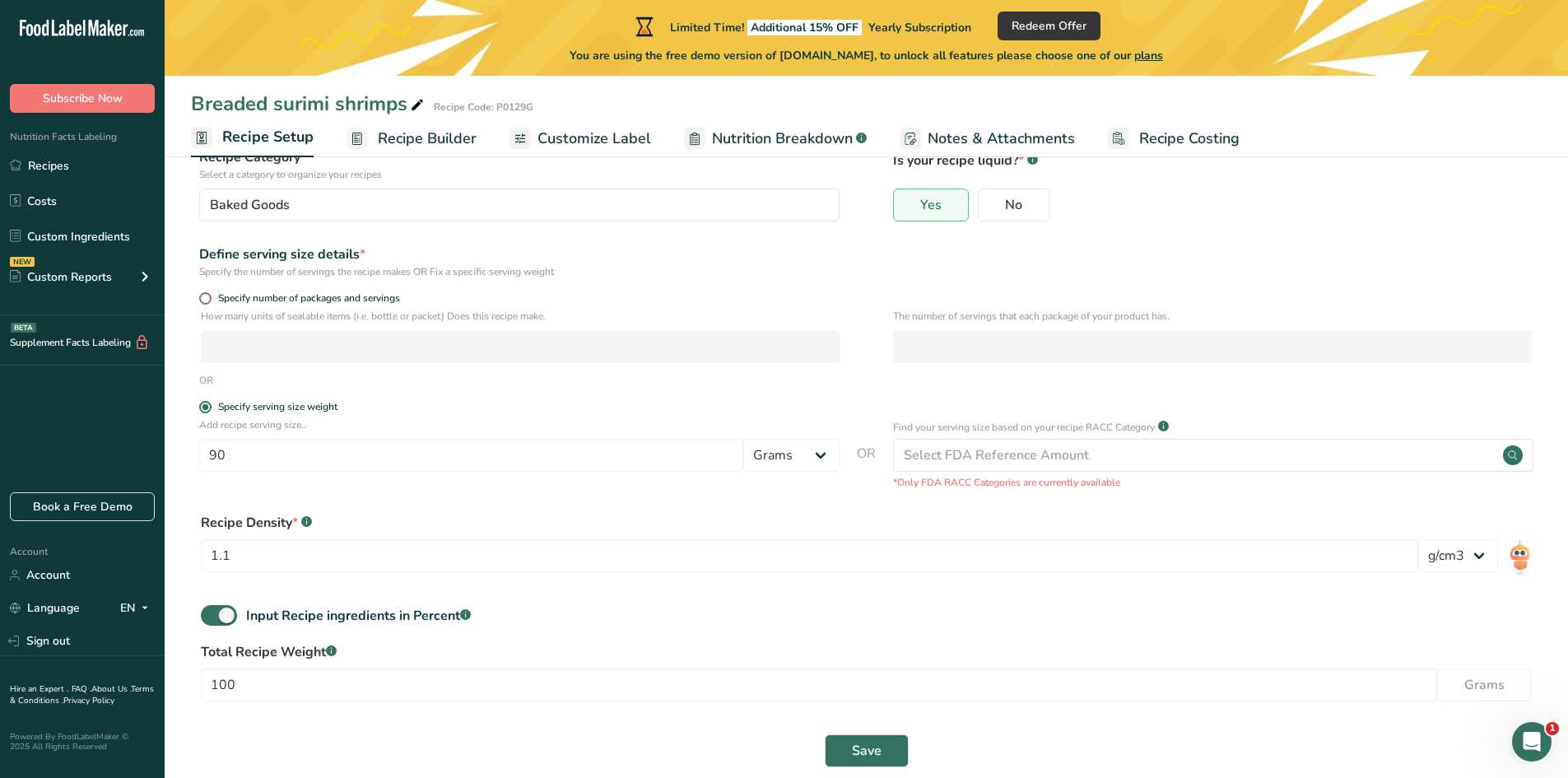
scroll to position [154, 0]
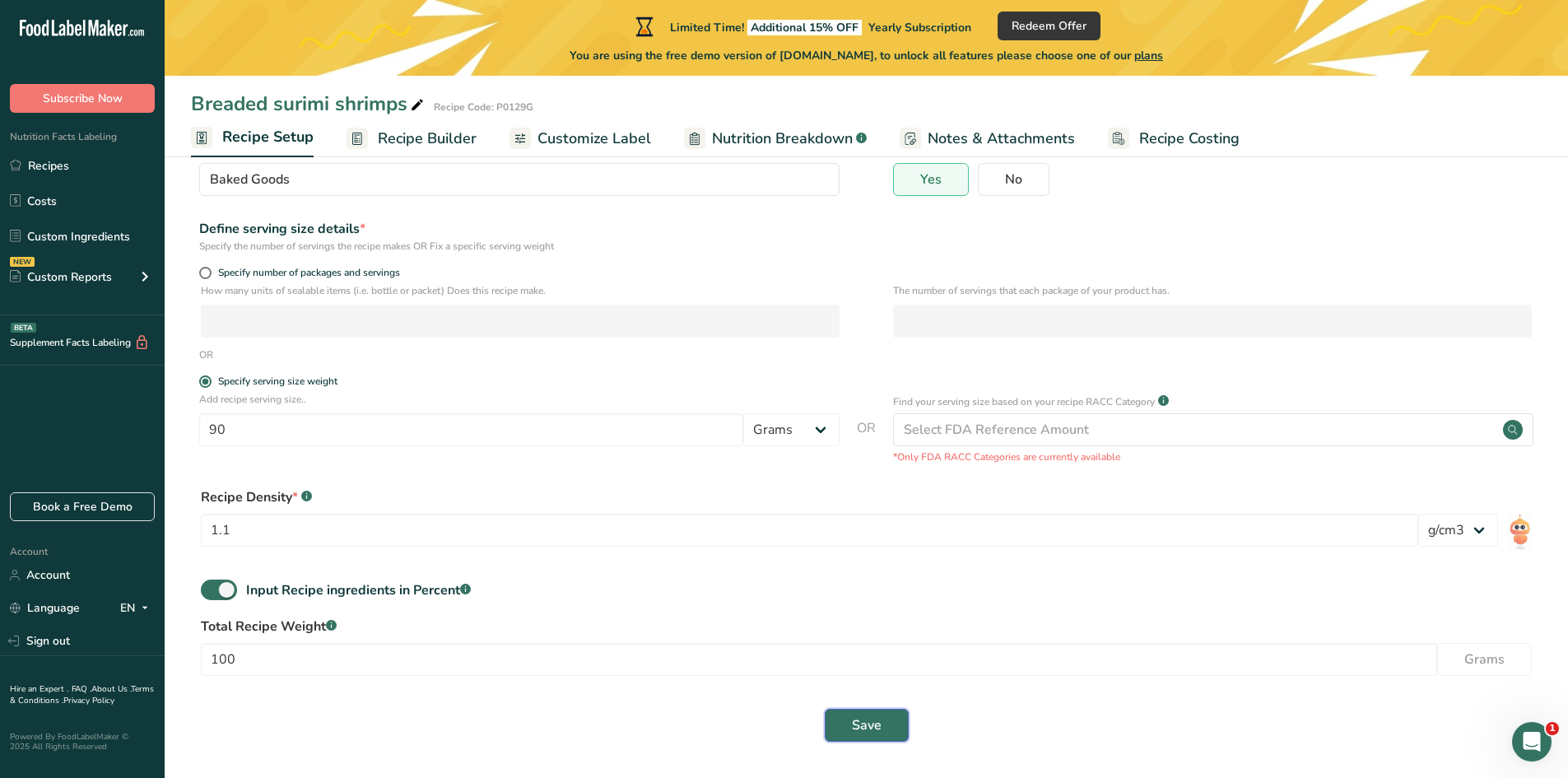
click at [853, 724] on span "Save" at bounding box center [867, 725] width 30 height 20
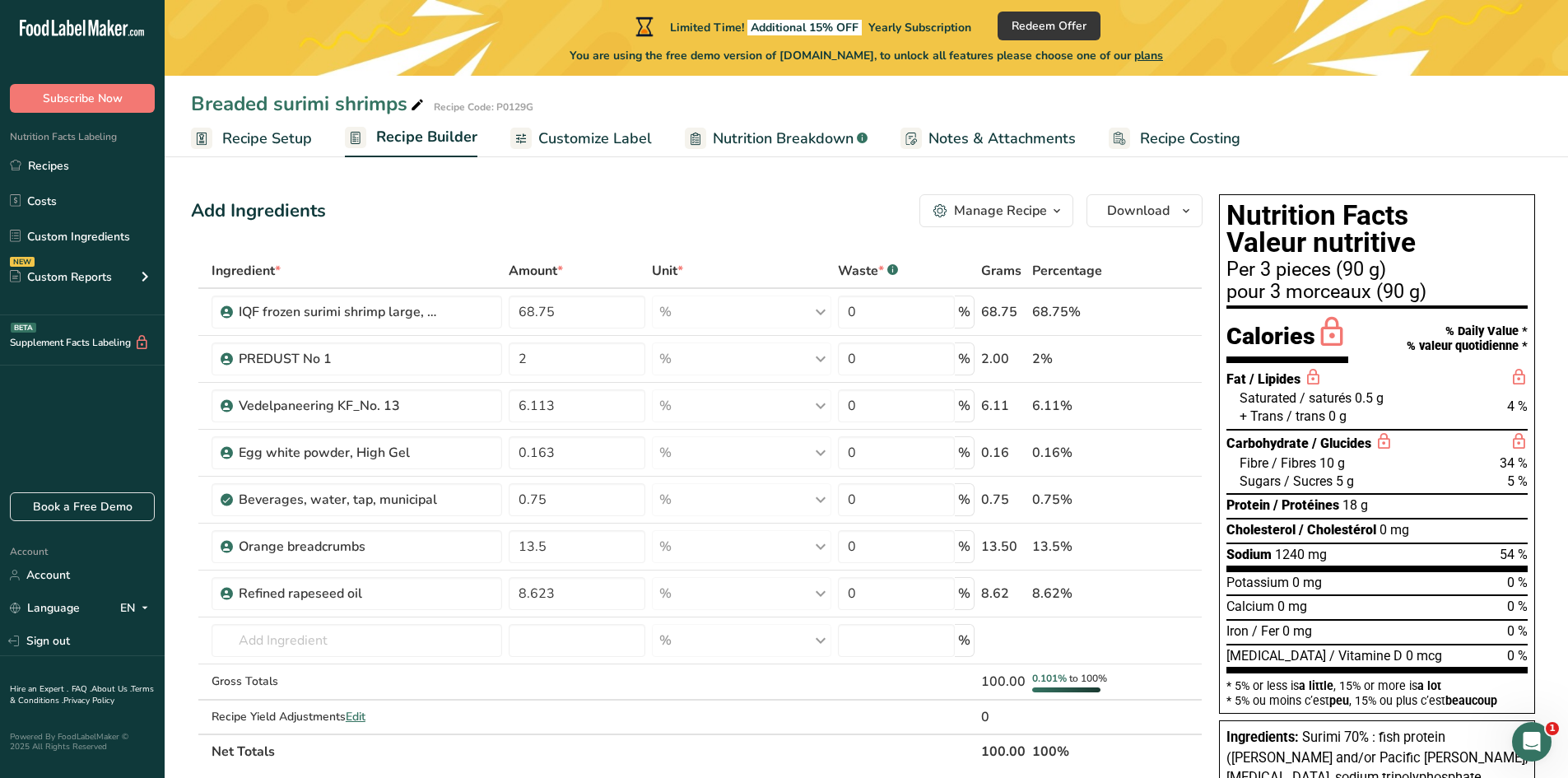
click at [236, 141] on span "Recipe Setup" at bounding box center [267, 139] width 89 height 22
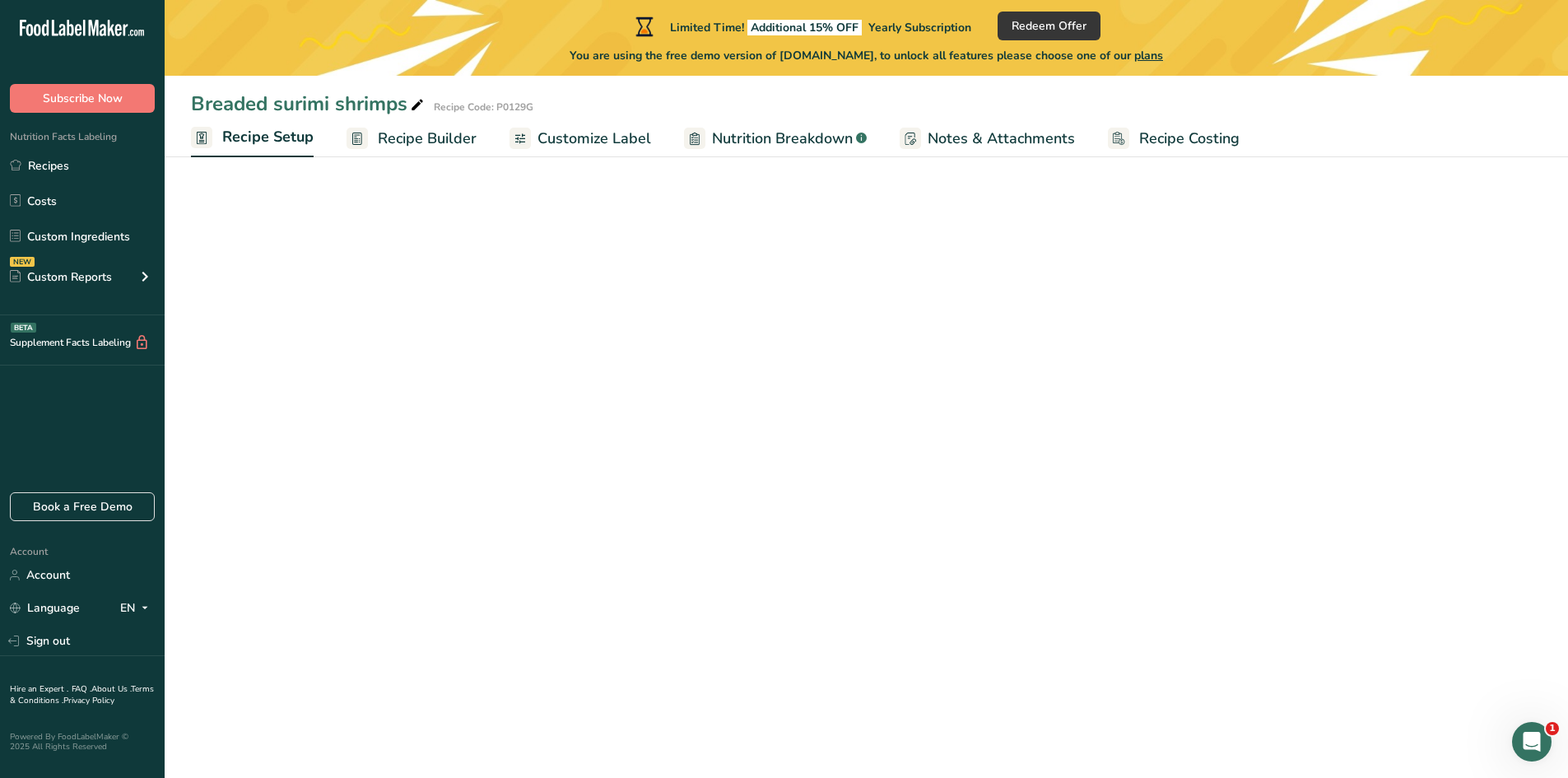
select select "22"
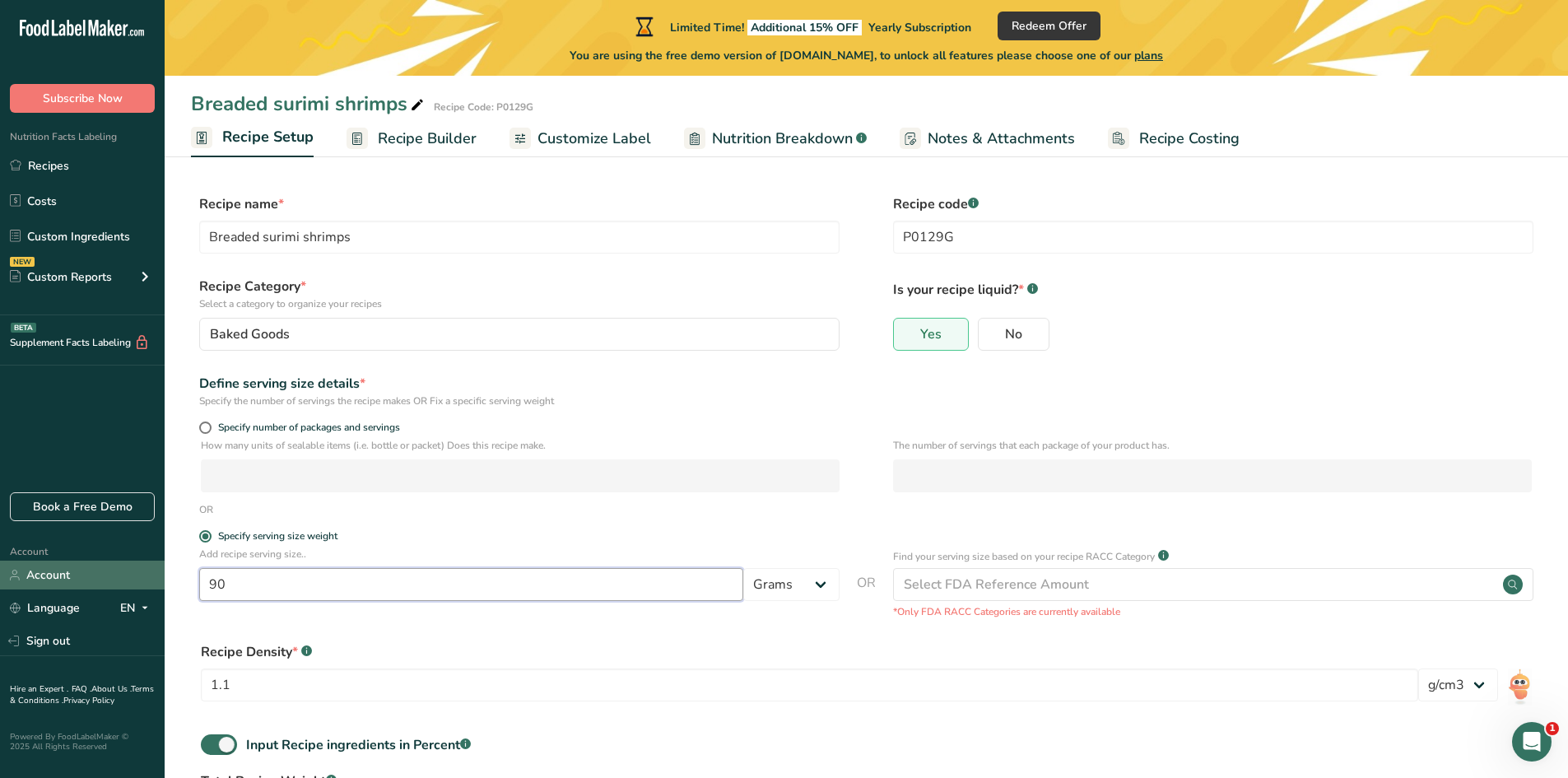
drag, startPoint x: 257, startPoint y: 595, endPoint x: 141, endPoint y: 574, distance: 117.9
click at [141, 574] on div ".a-20{fill:#fff;} Subscribe Now Nutrition Facts Labeling Recipes Costs Custom I…" at bounding box center [784, 466] width 1568 height 932
click at [659, 638] on div "Recipe Density * .a-a{fill:#347362;}.b-a{fill:#fff;} 1.1 lb/ft3 g/cm3" at bounding box center [866, 677] width 1351 height 89
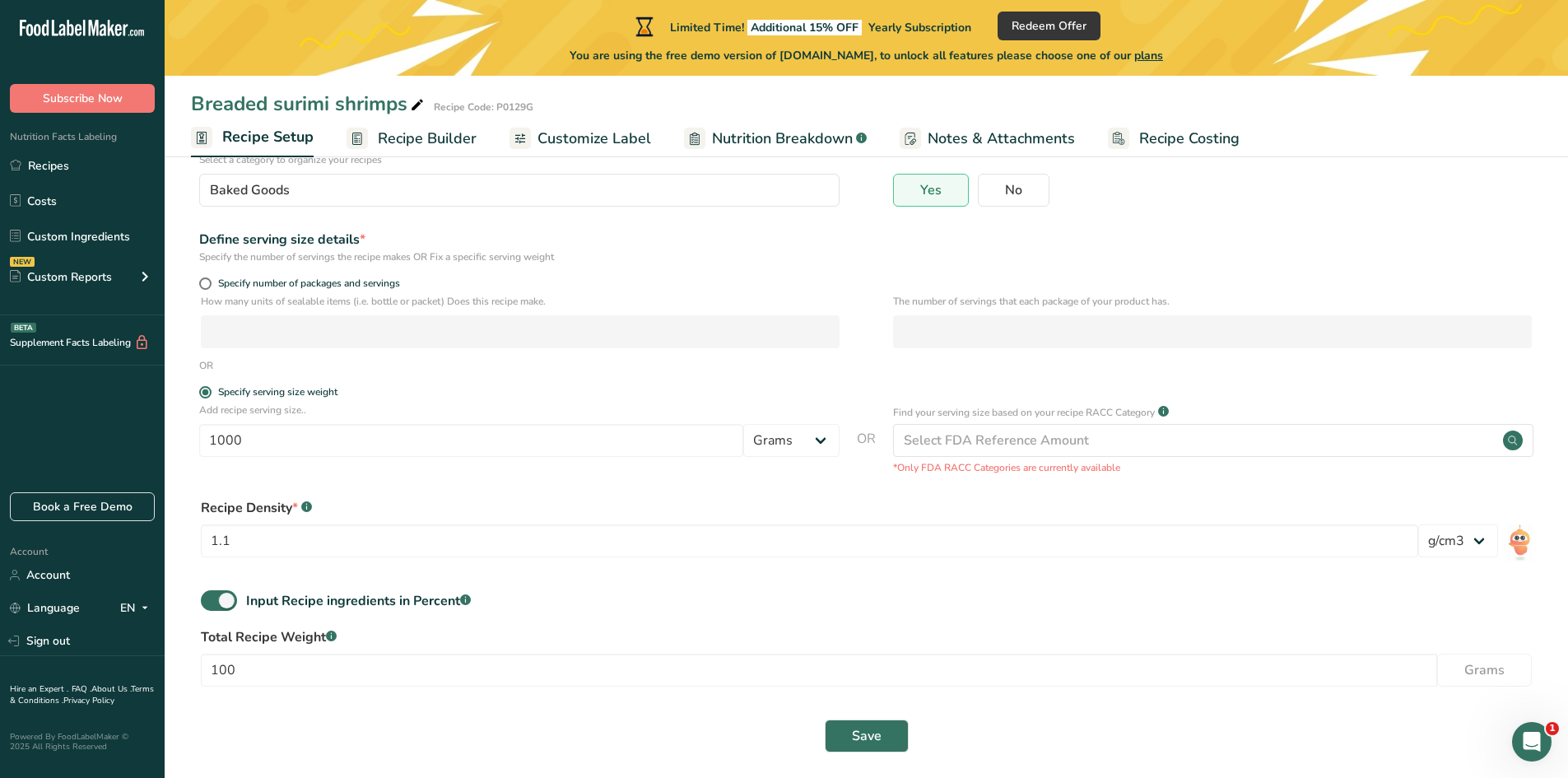
scroll to position [154, 0]
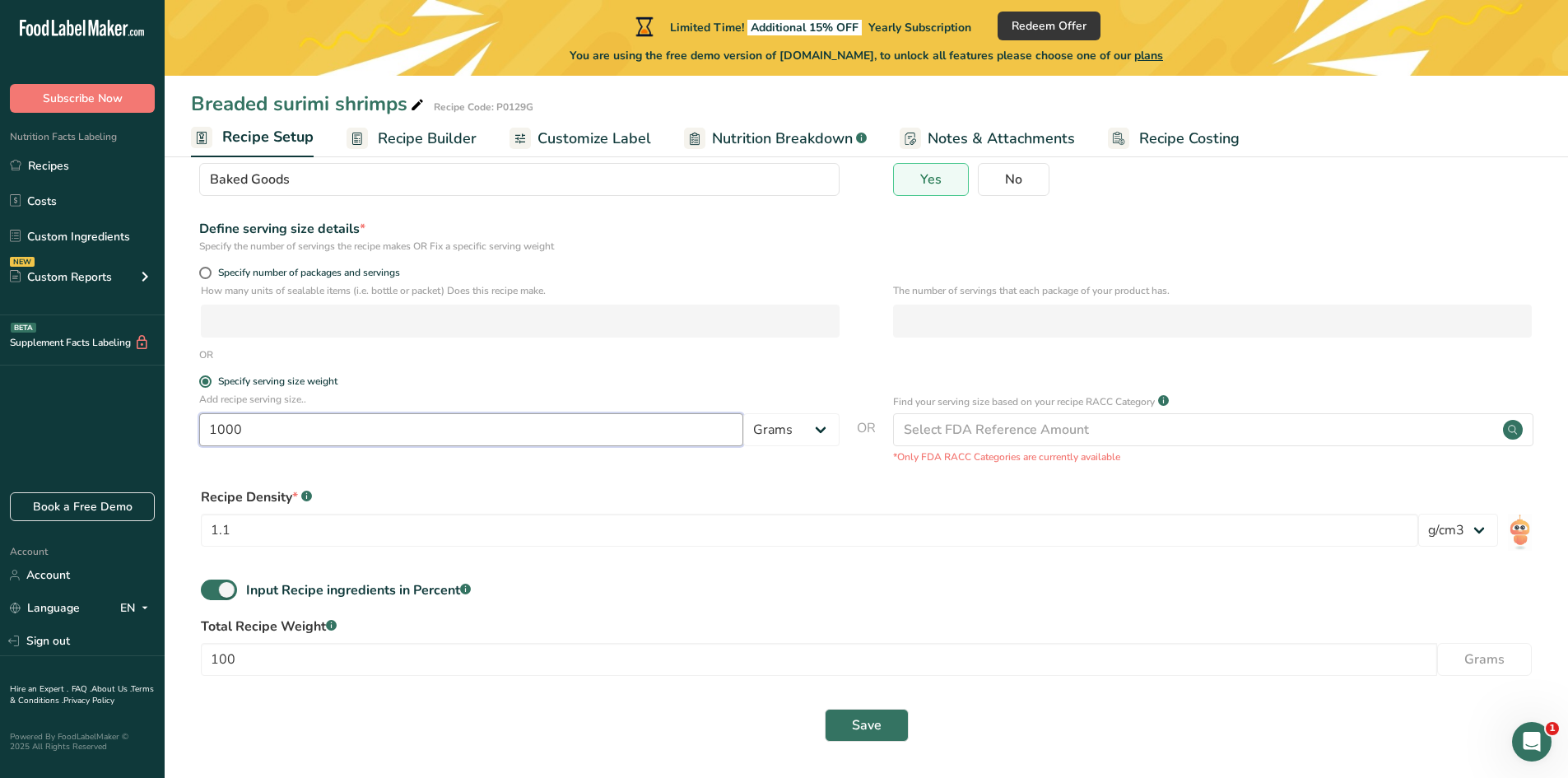
drag, startPoint x: 260, startPoint y: 440, endPoint x: 164, endPoint y: 431, distance: 96.4
click at [164, 431] on div ".a-20{fill:#fff;} Subscribe Now Nutrition Facts Labeling Recipes Costs Custom I…" at bounding box center [784, 312] width 1568 height 932
type input "90"
click at [276, 653] on input "100" at bounding box center [819, 659] width 1237 height 33
type input "1000"
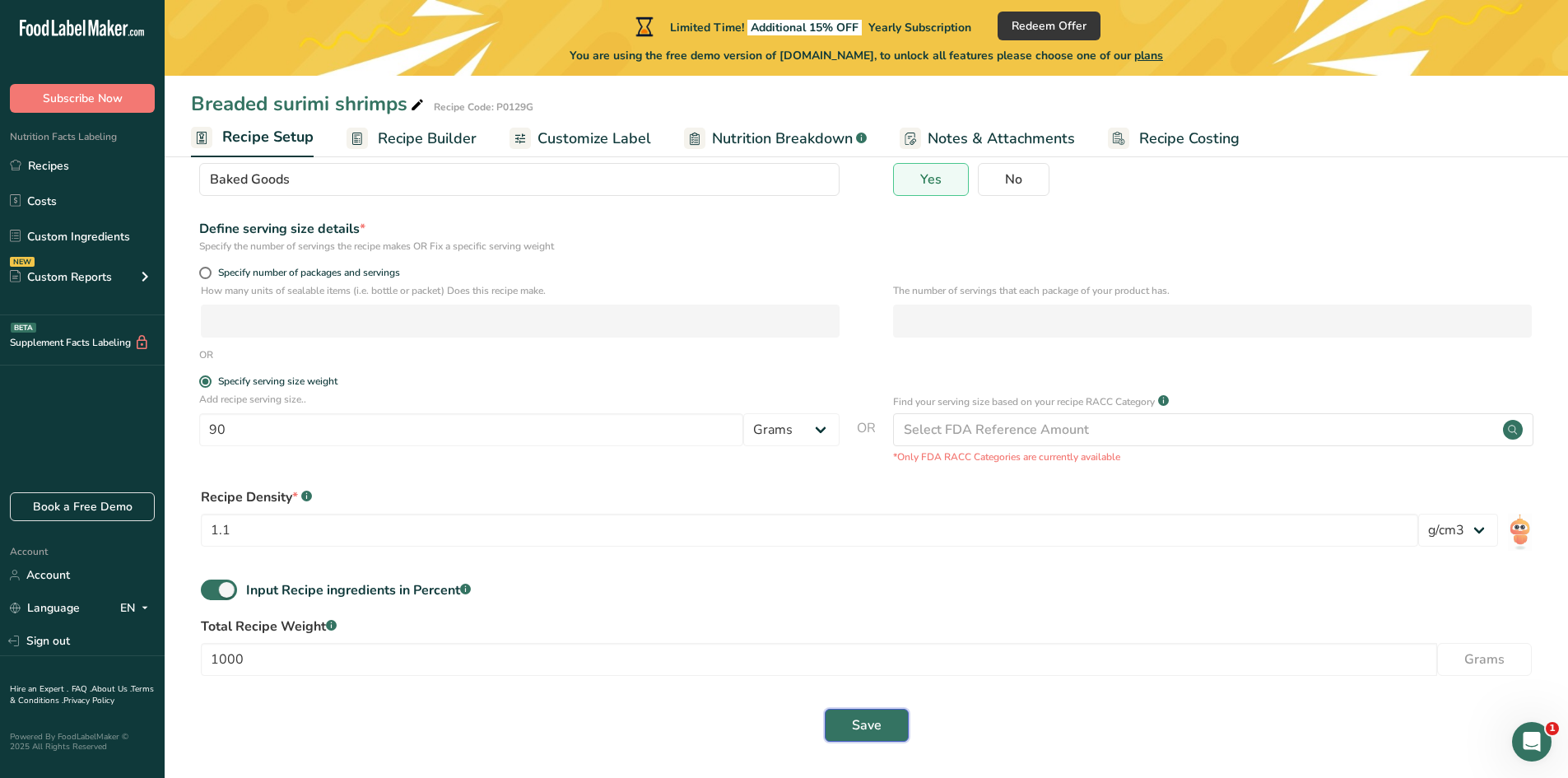
click at [891, 718] on button "Save" at bounding box center [866, 725] width 84 height 33
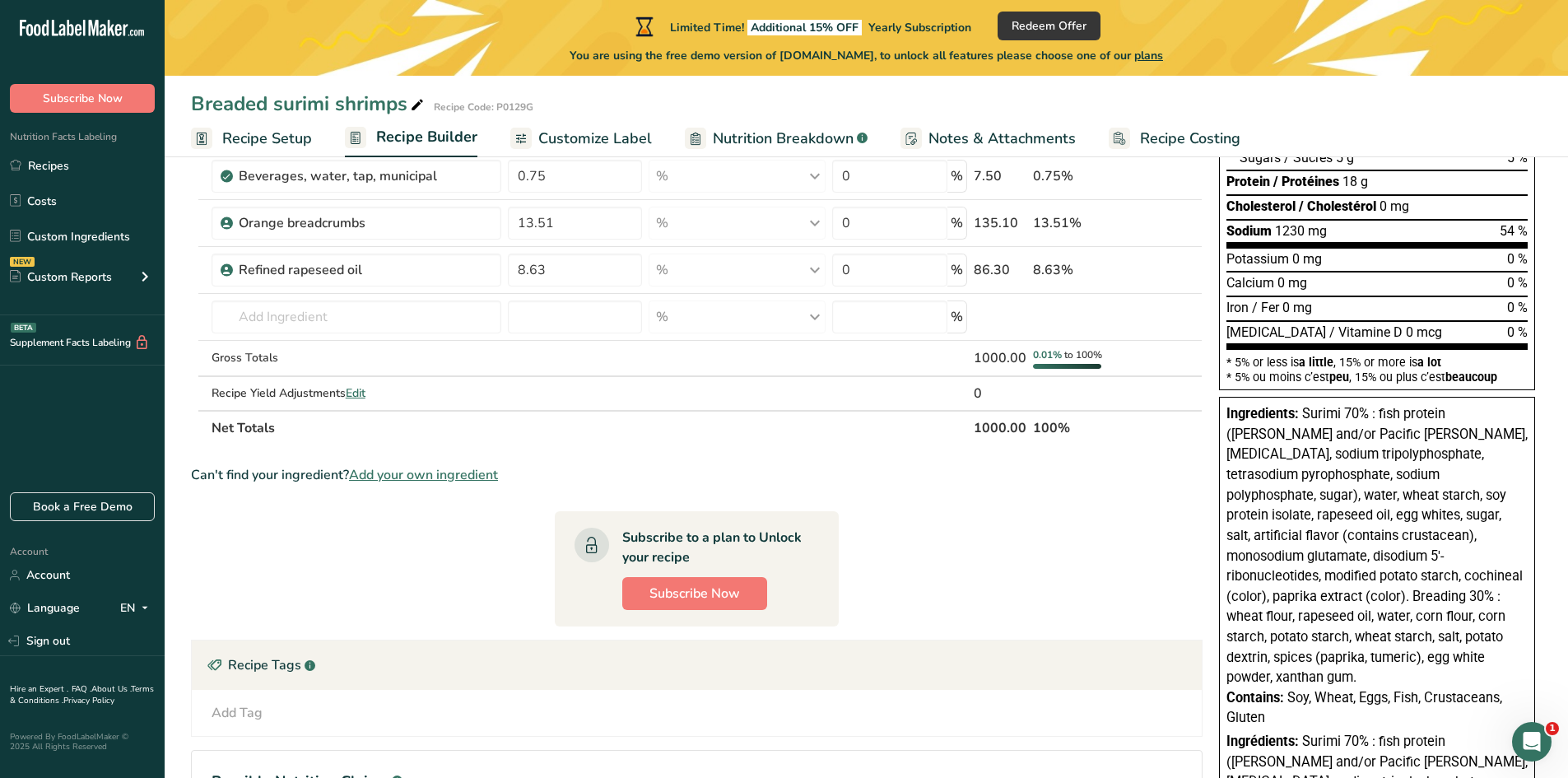
scroll to position [329, 0]
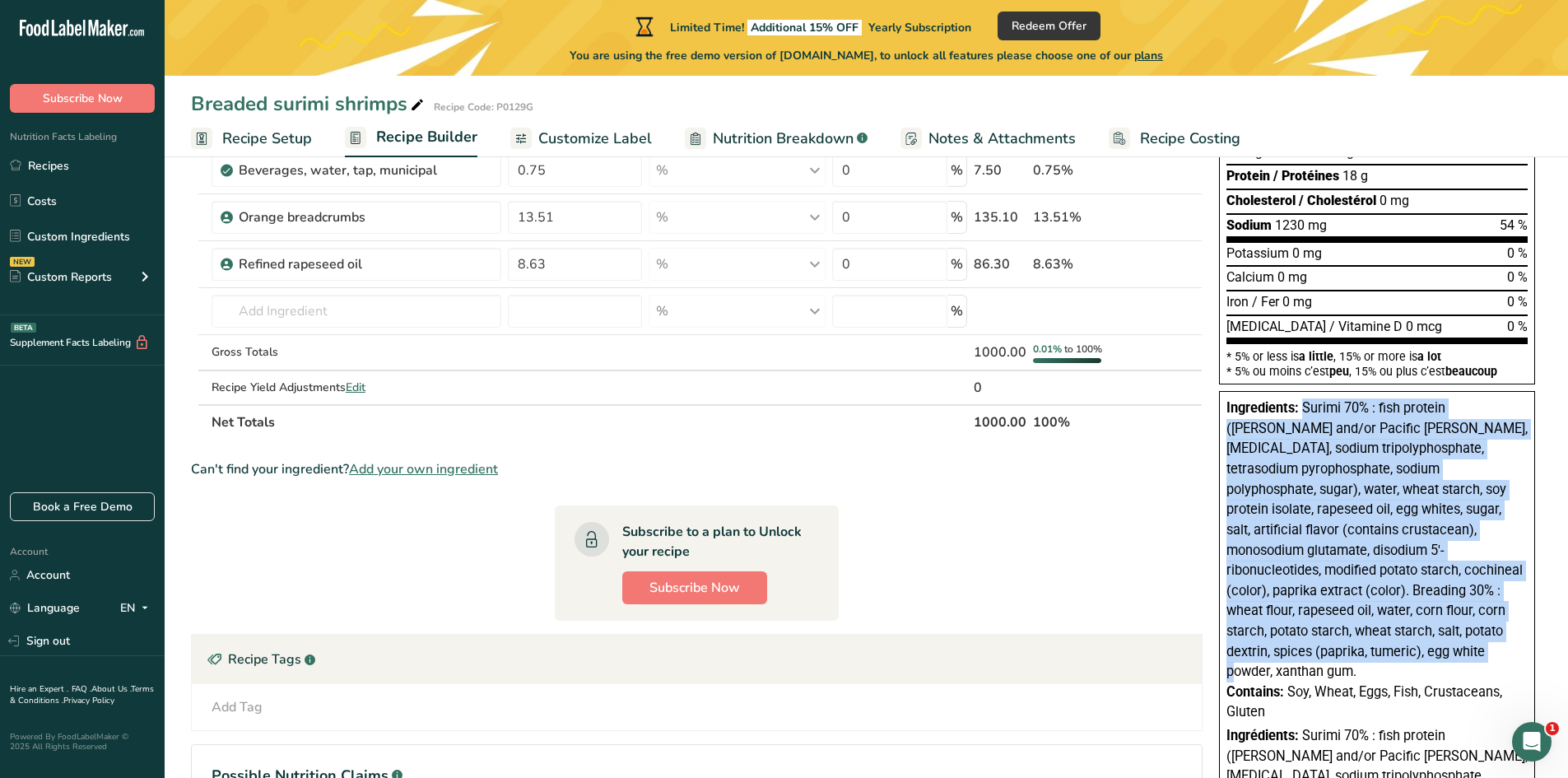
drag, startPoint x: 1307, startPoint y: 403, endPoint x: 1357, endPoint y: 647, distance: 249.1
click at [1357, 647] on span "Surimi 70% : fish protein (Pollock and/or Pacific Whiting, sorbitol, sodium tri…" at bounding box center [1377, 540] width 302 height 279
copy span "Surimi 70% : fish protein (Pollock and/or Pacific Whiting, sorbitol, sodium tri…"
click at [629, 139] on span "Customize Label" at bounding box center [596, 139] width 114 height 22
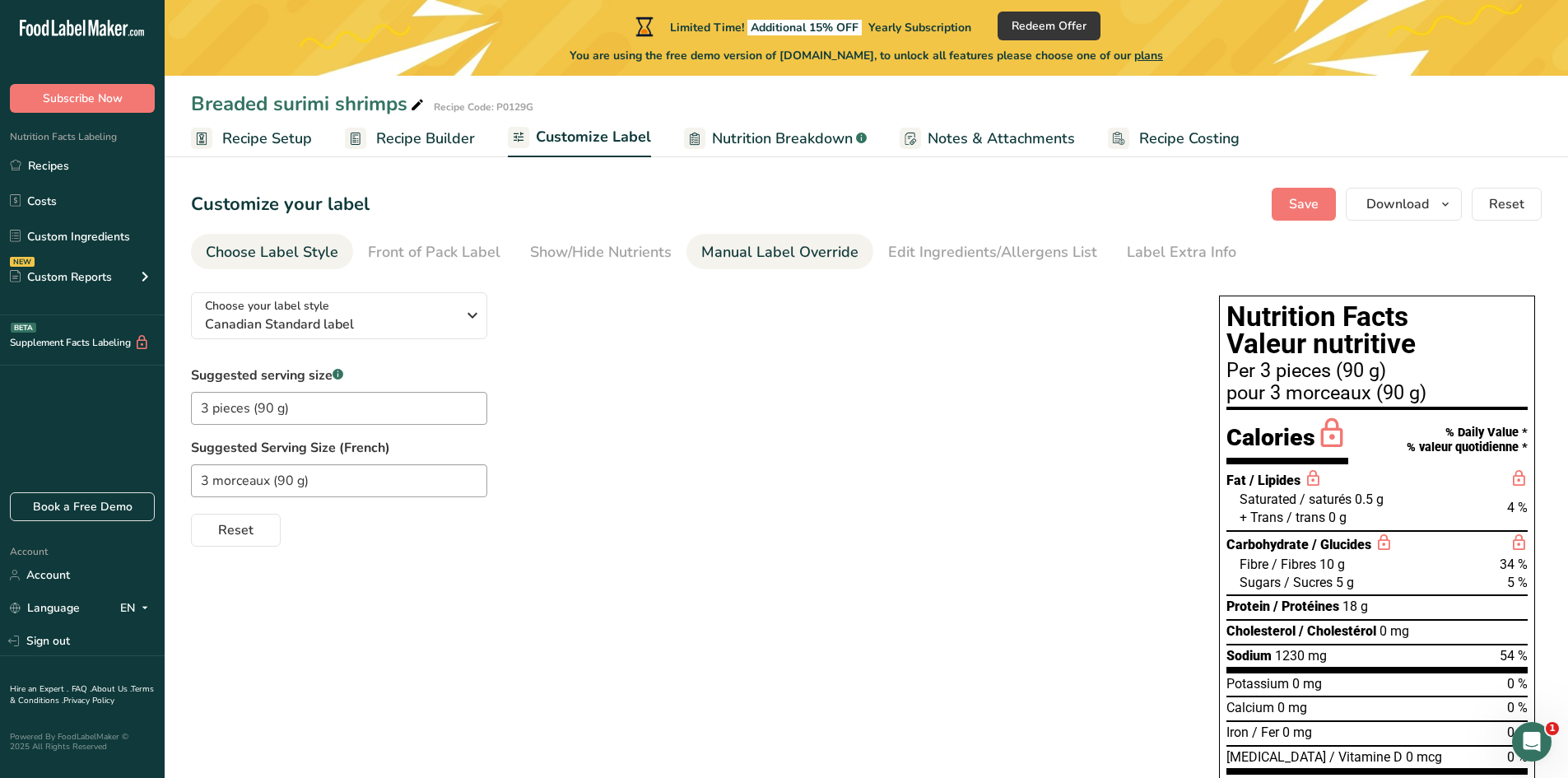
click at [833, 260] on div "Manual Label Override" at bounding box center [780, 252] width 157 height 22
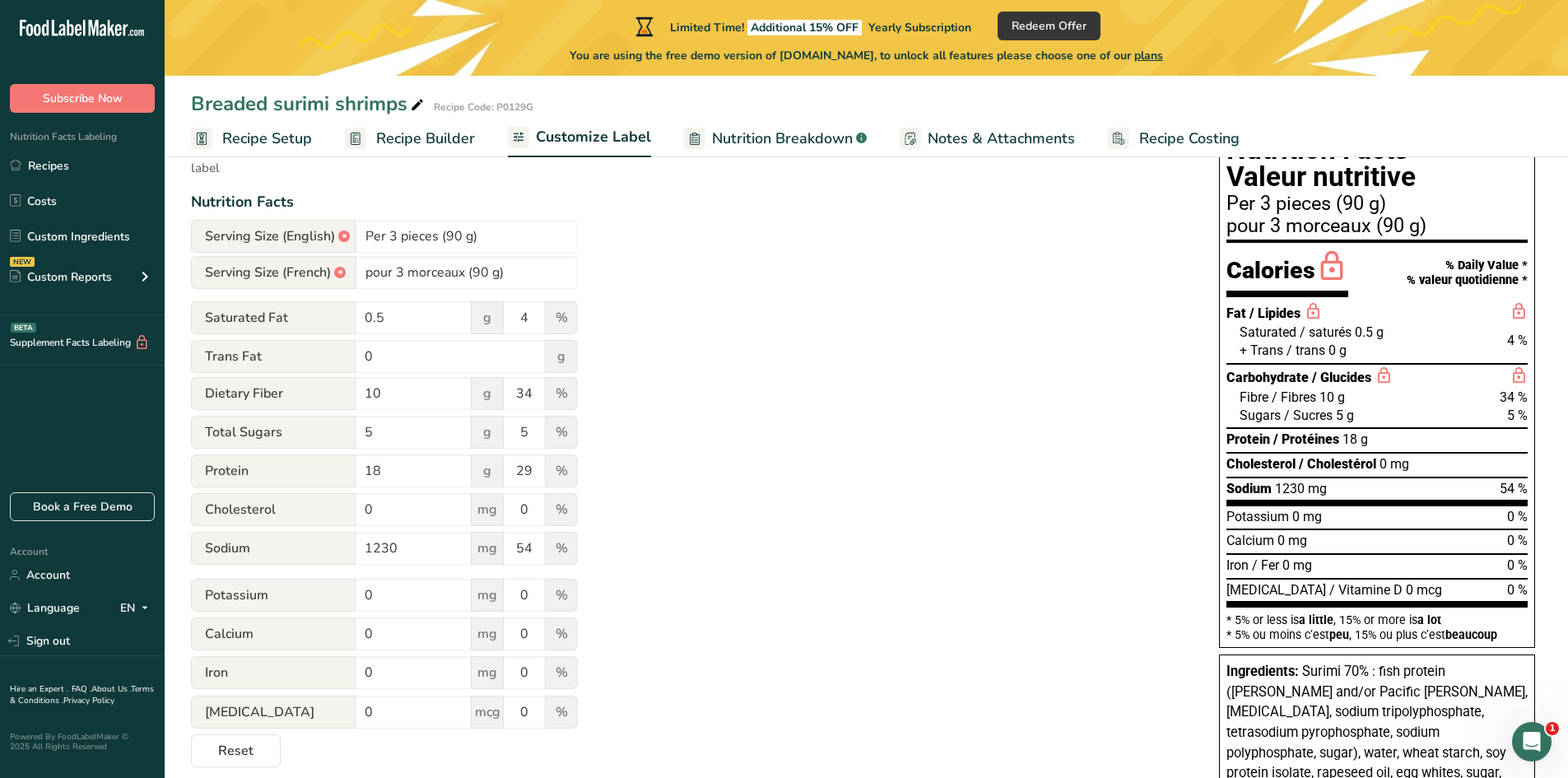
scroll to position [165, 0]
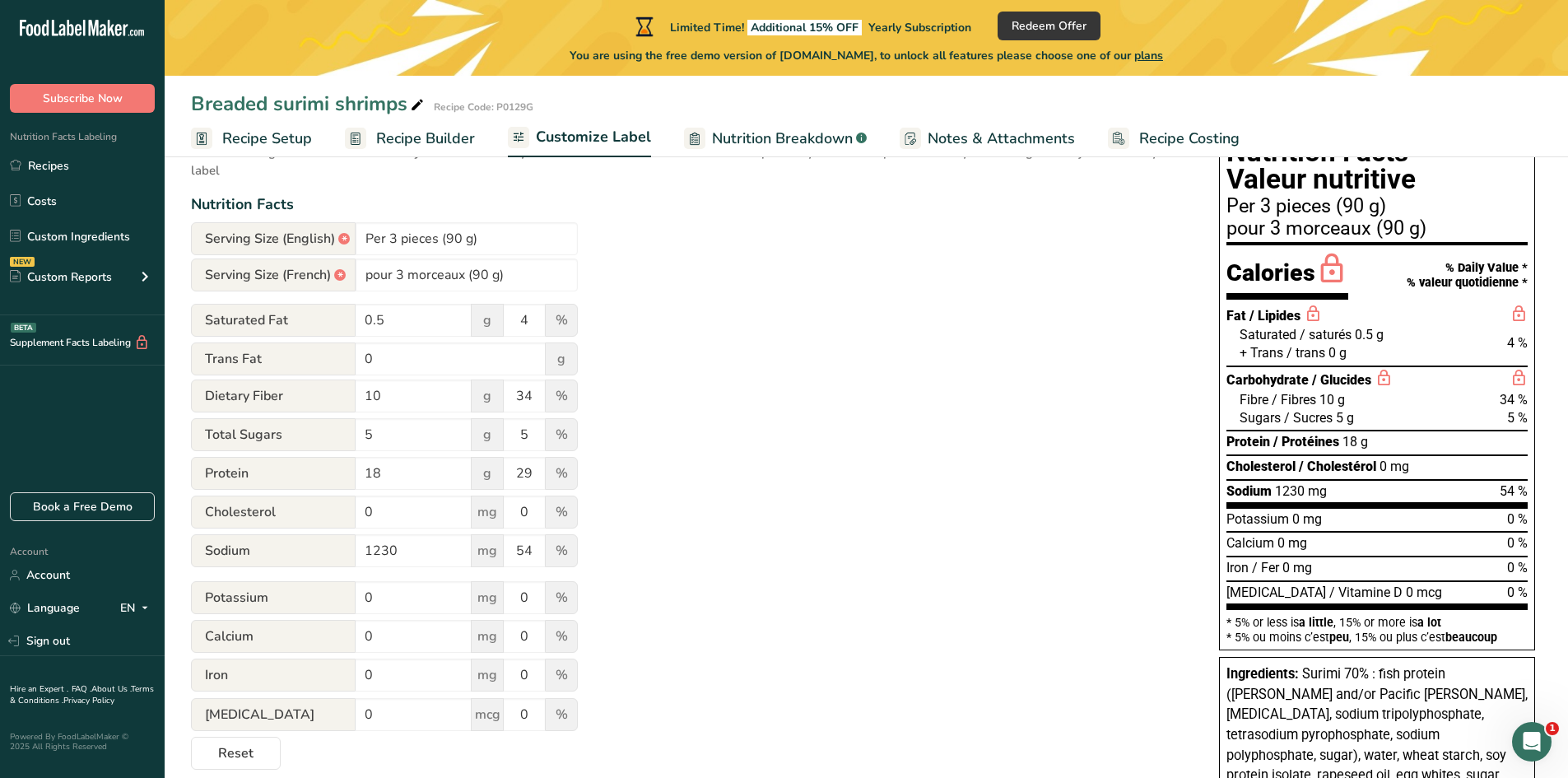
click at [402, 135] on span "Recipe Builder" at bounding box center [425, 139] width 99 height 22
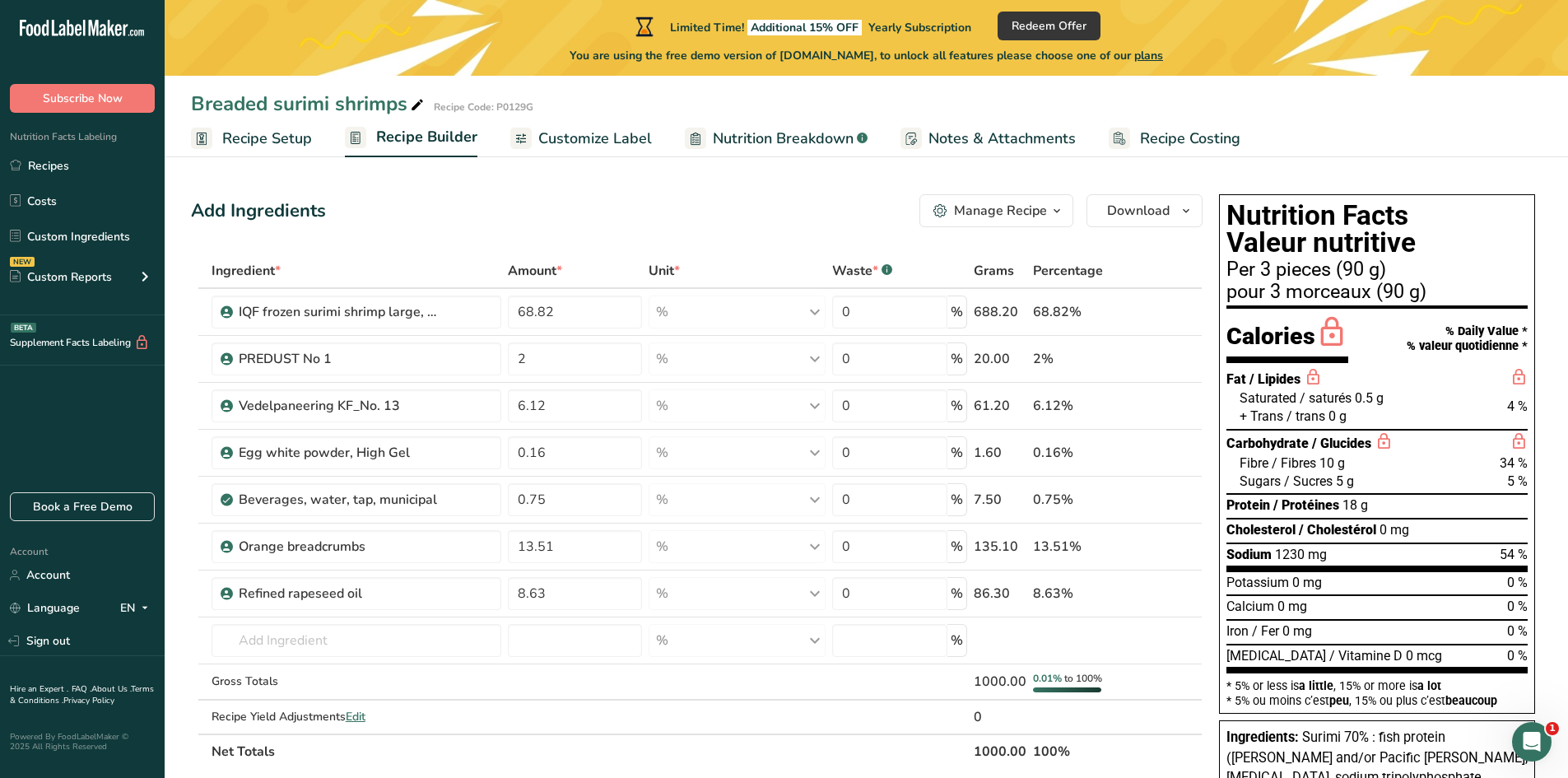
click at [515, 141] on icon at bounding box center [521, 139] width 13 height 20
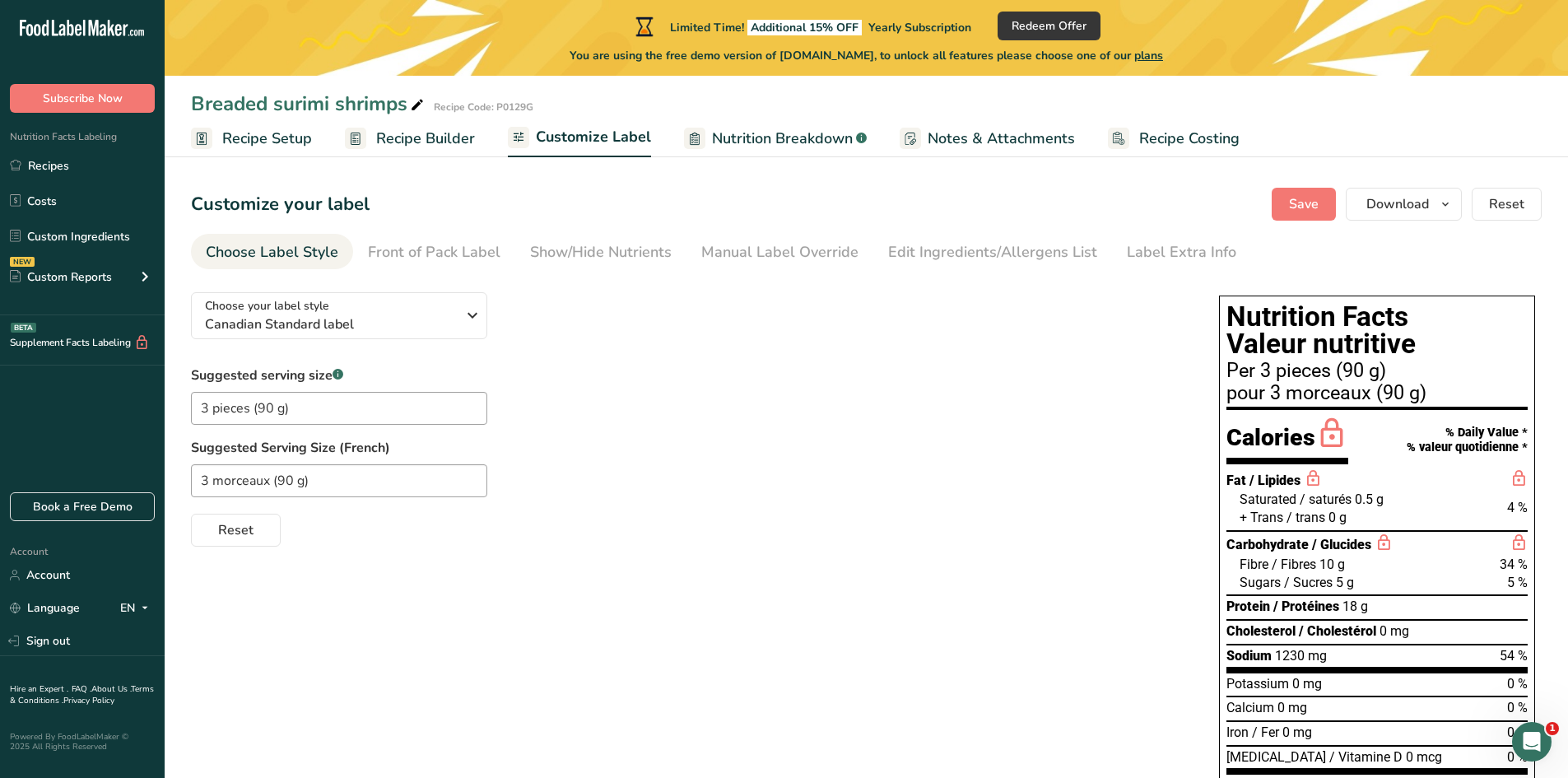
click at [282, 143] on span "Recipe Setup" at bounding box center [267, 139] width 89 height 22
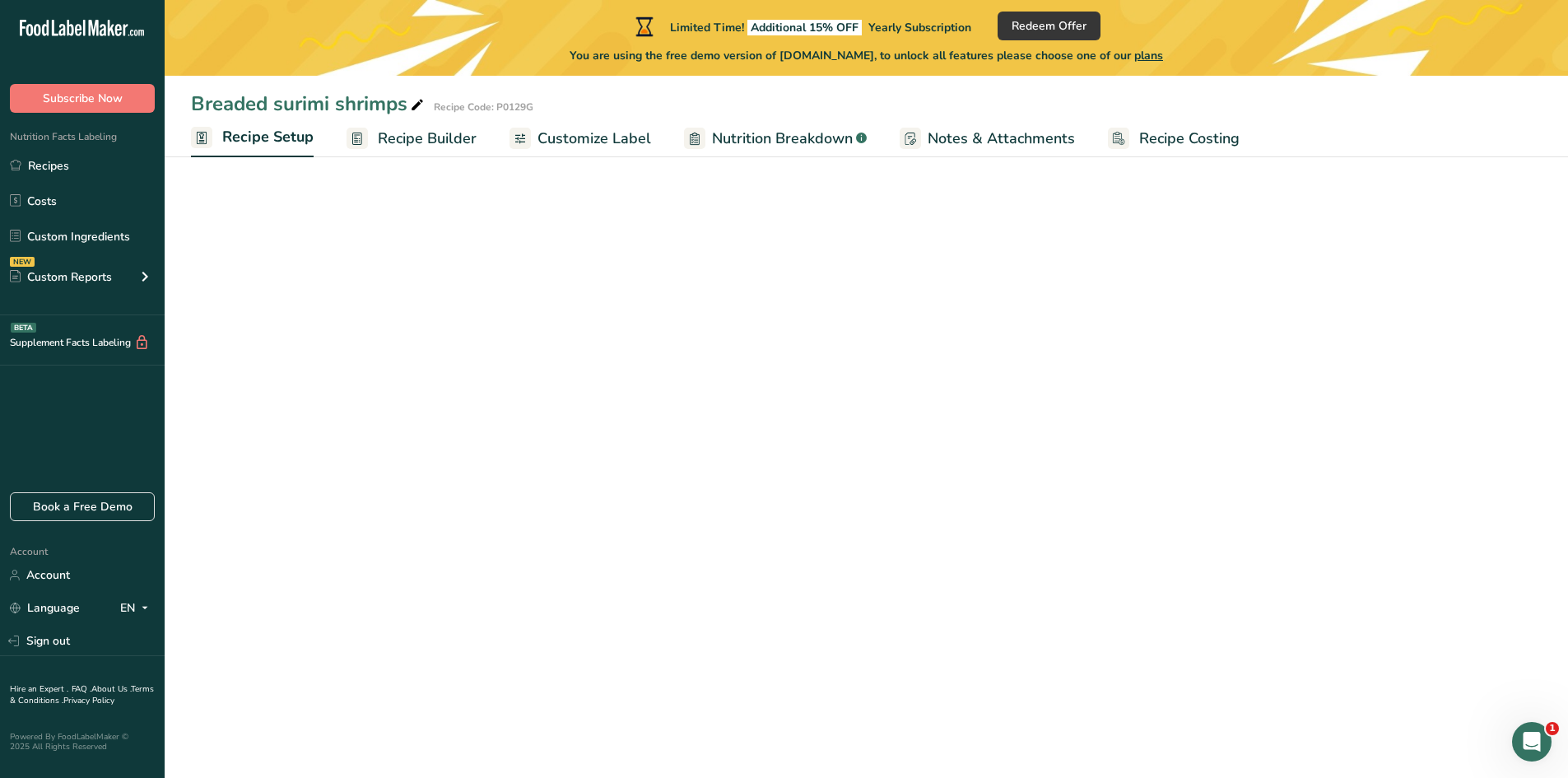
select select "22"
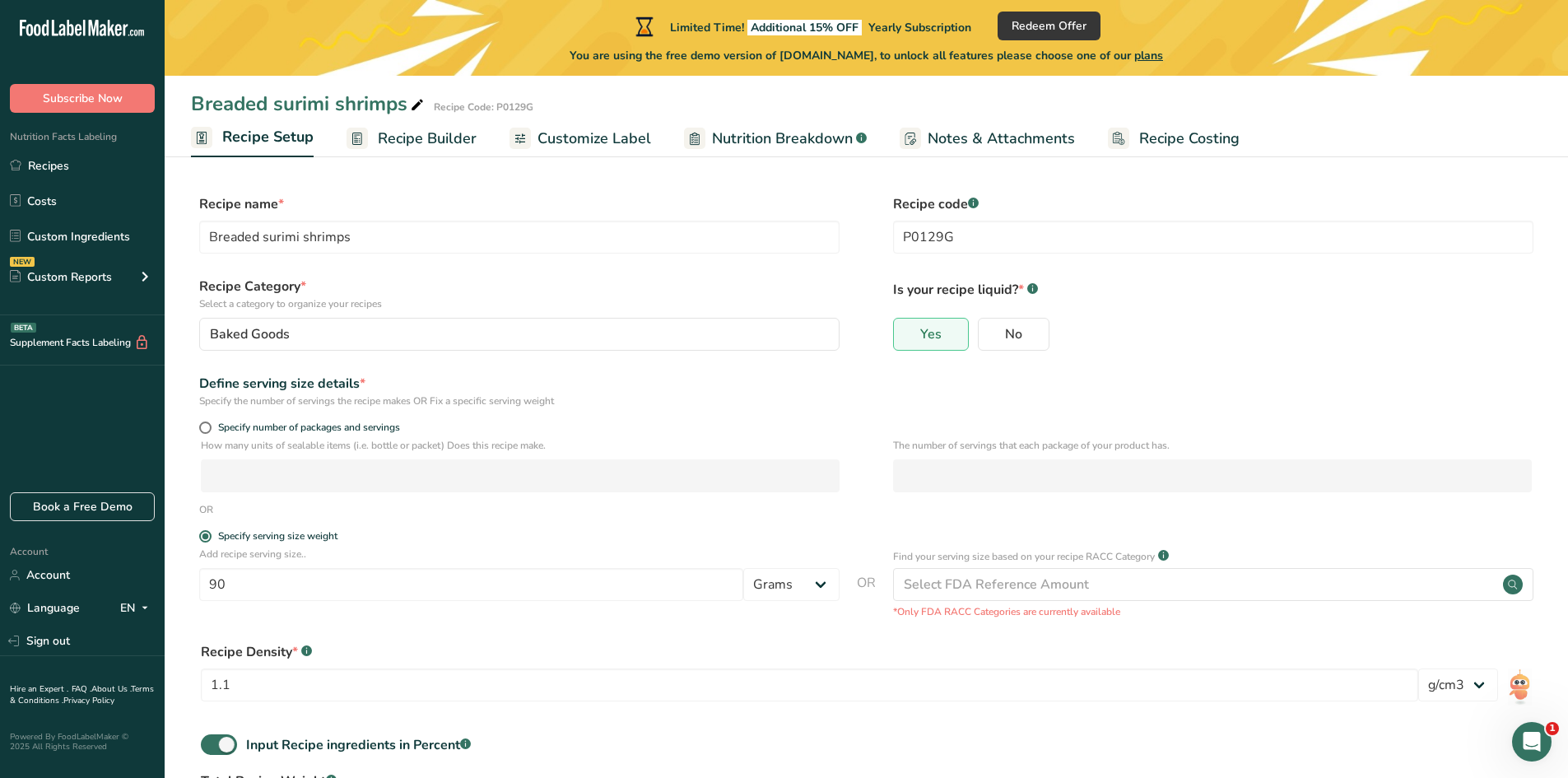
click at [815, 136] on span "Nutrition Breakdown" at bounding box center [782, 139] width 141 height 22
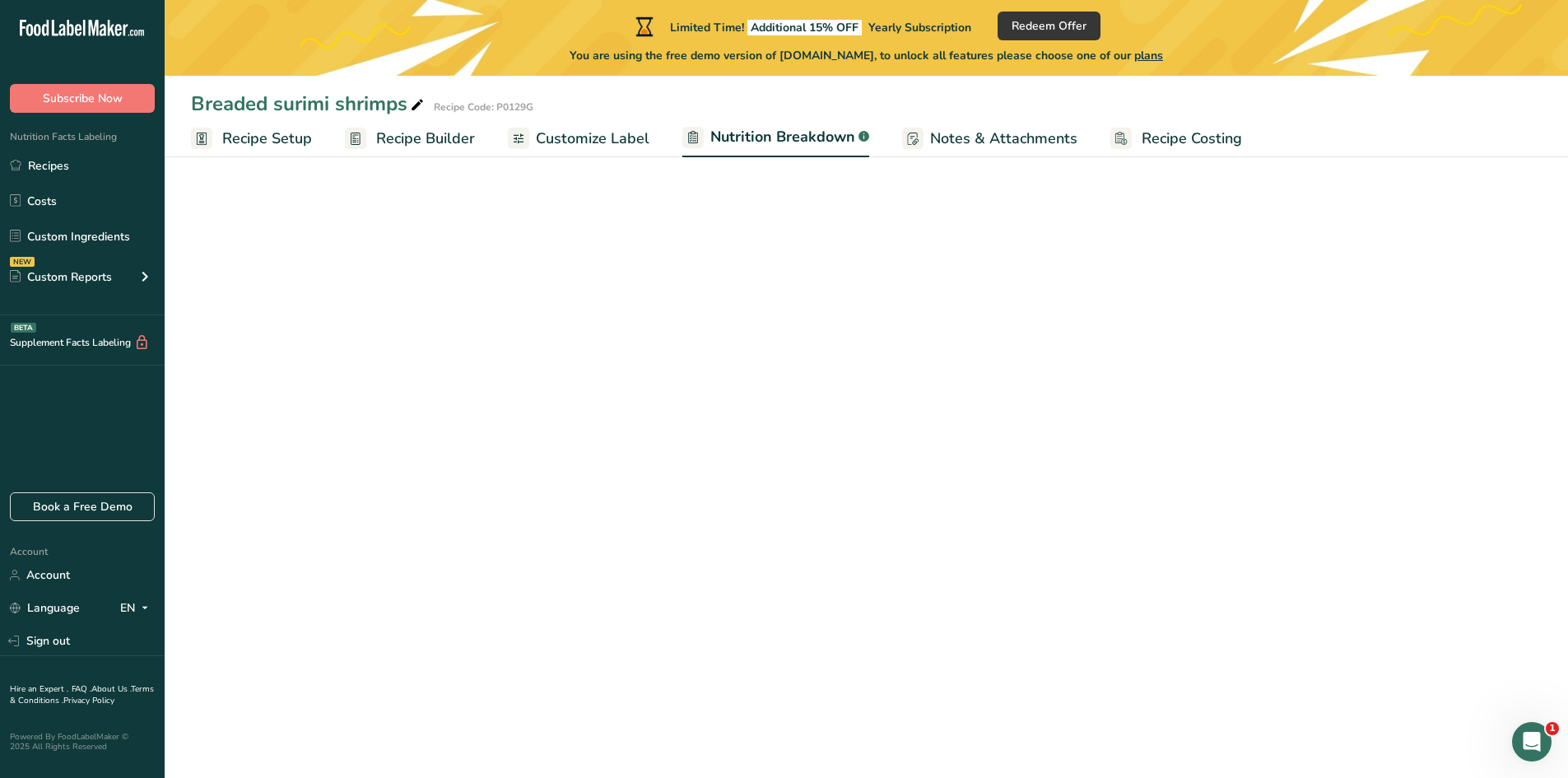
select select "Calories"
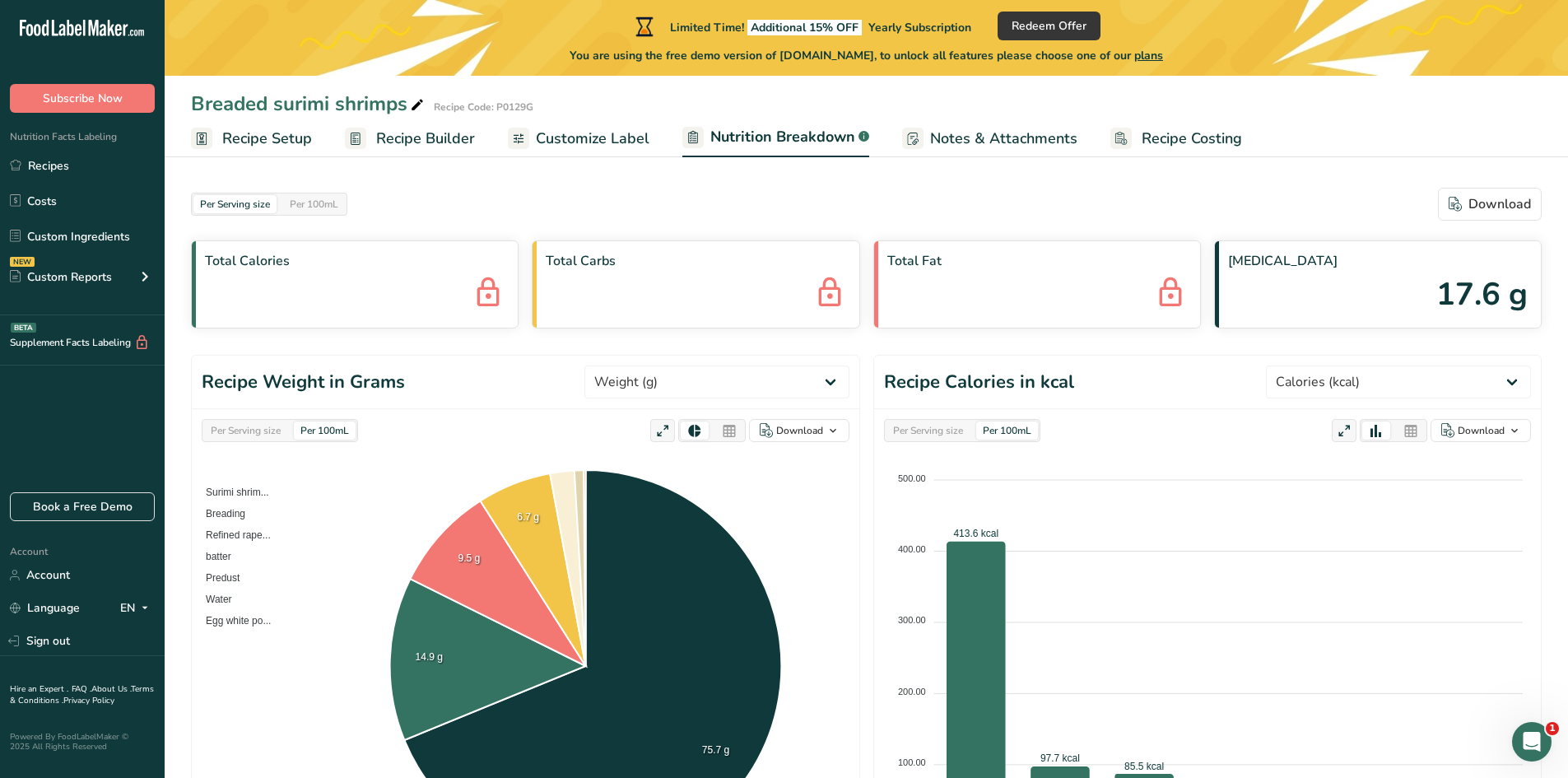
click at [983, 133] on span "Notes & Attachments" at bounding box center [1004, 139] width 147 height 22
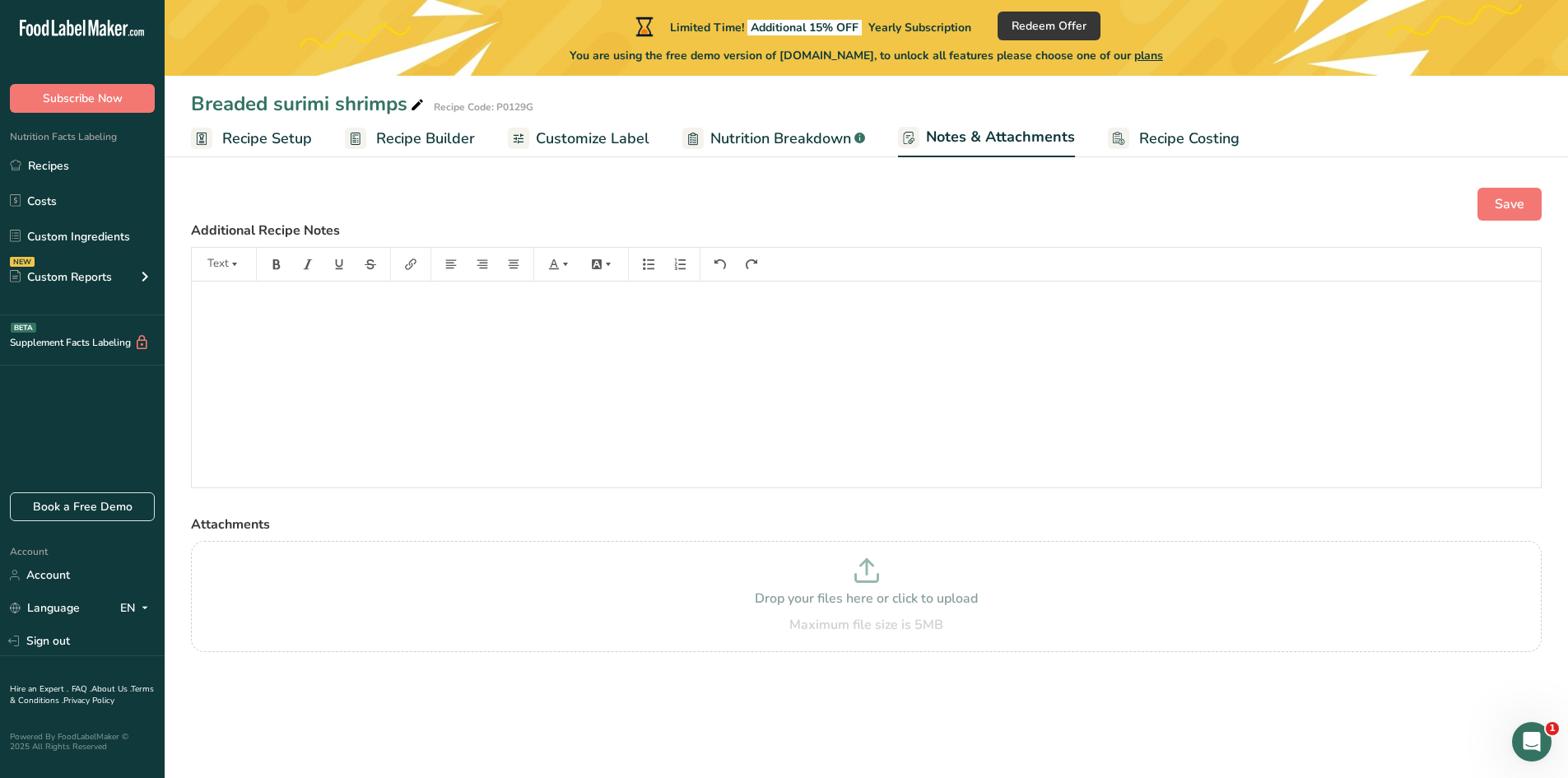
click at [763, 140] on span "Nutrition Breakdown" at bounding box center [780, 139] width 141 height 22
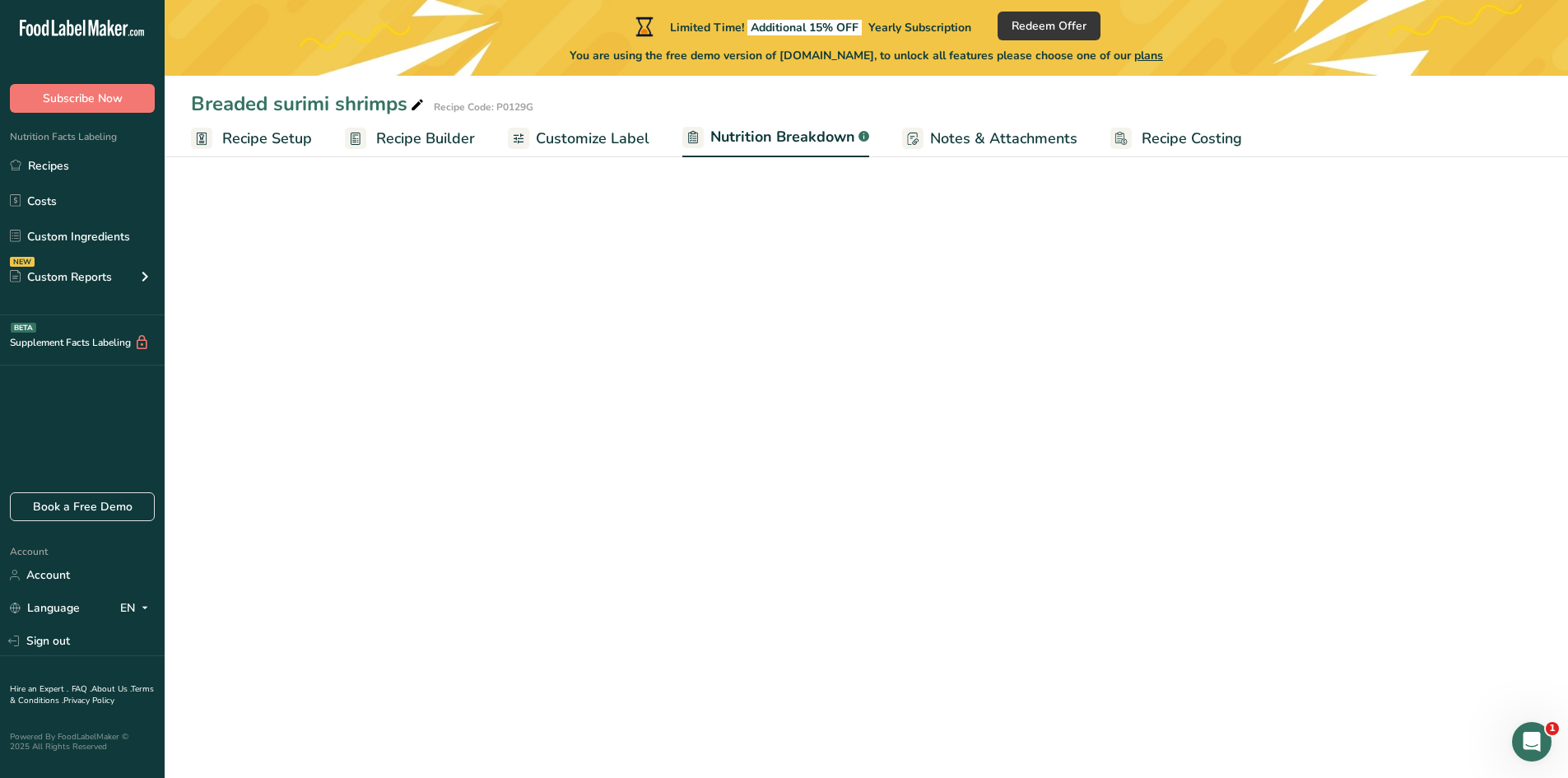
select select "Calories"
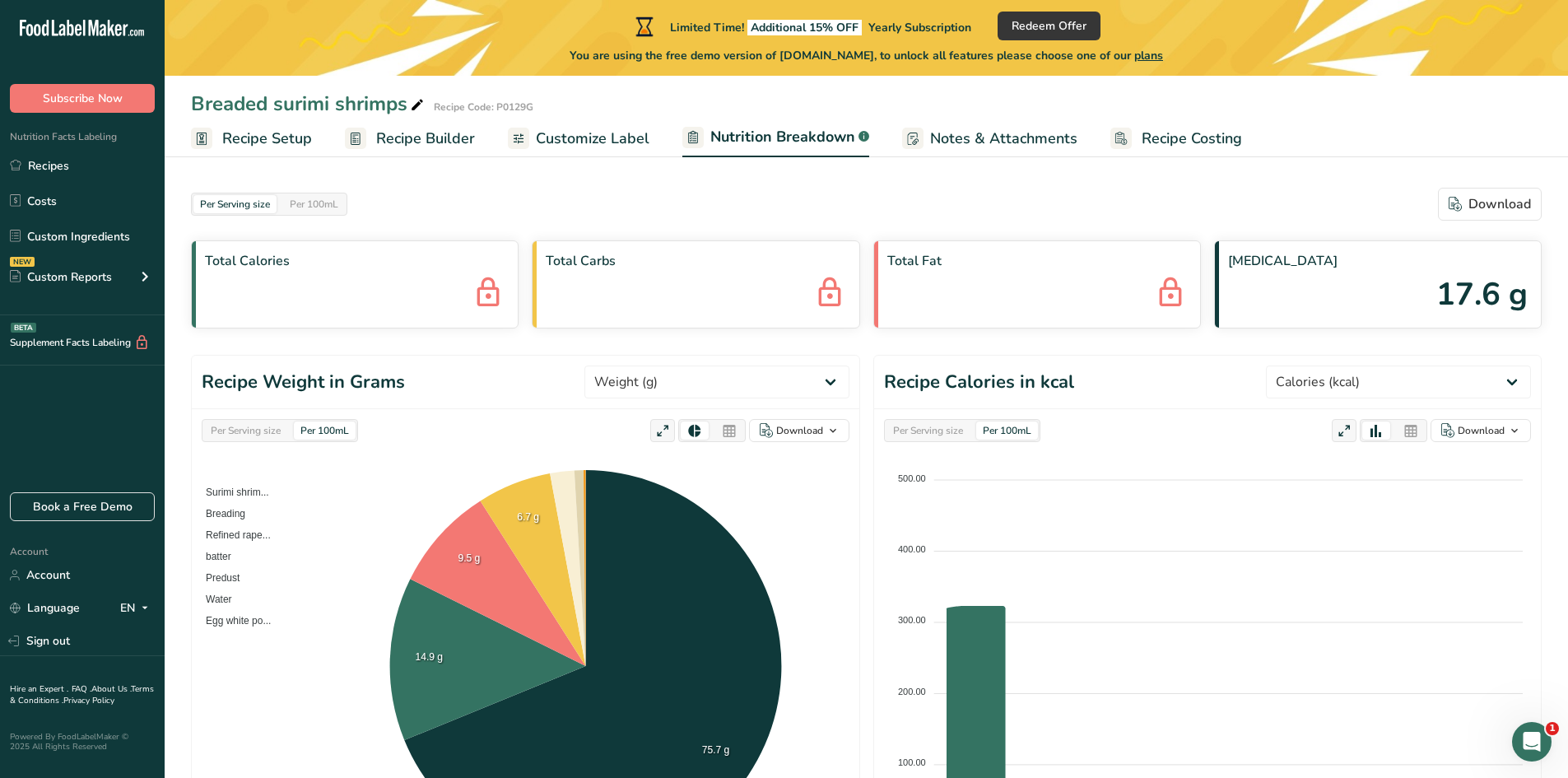
click at [597, 143] on span "Customize Label" at bounding box center [593, 139] width 114 height 22
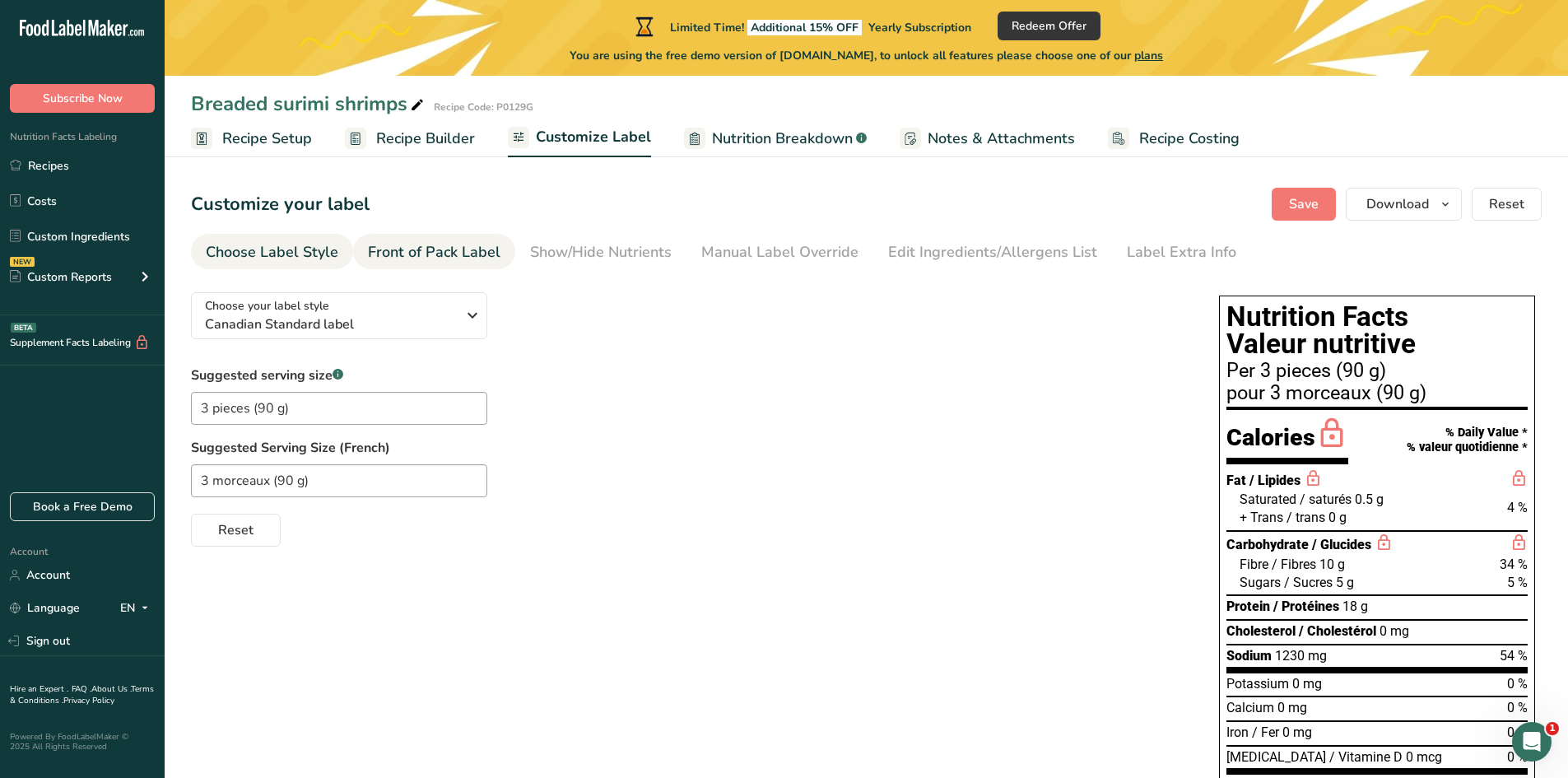
click at [473, 244] on div "Front of Pack Label" at bounding box center [434, 252] width 132 height 22
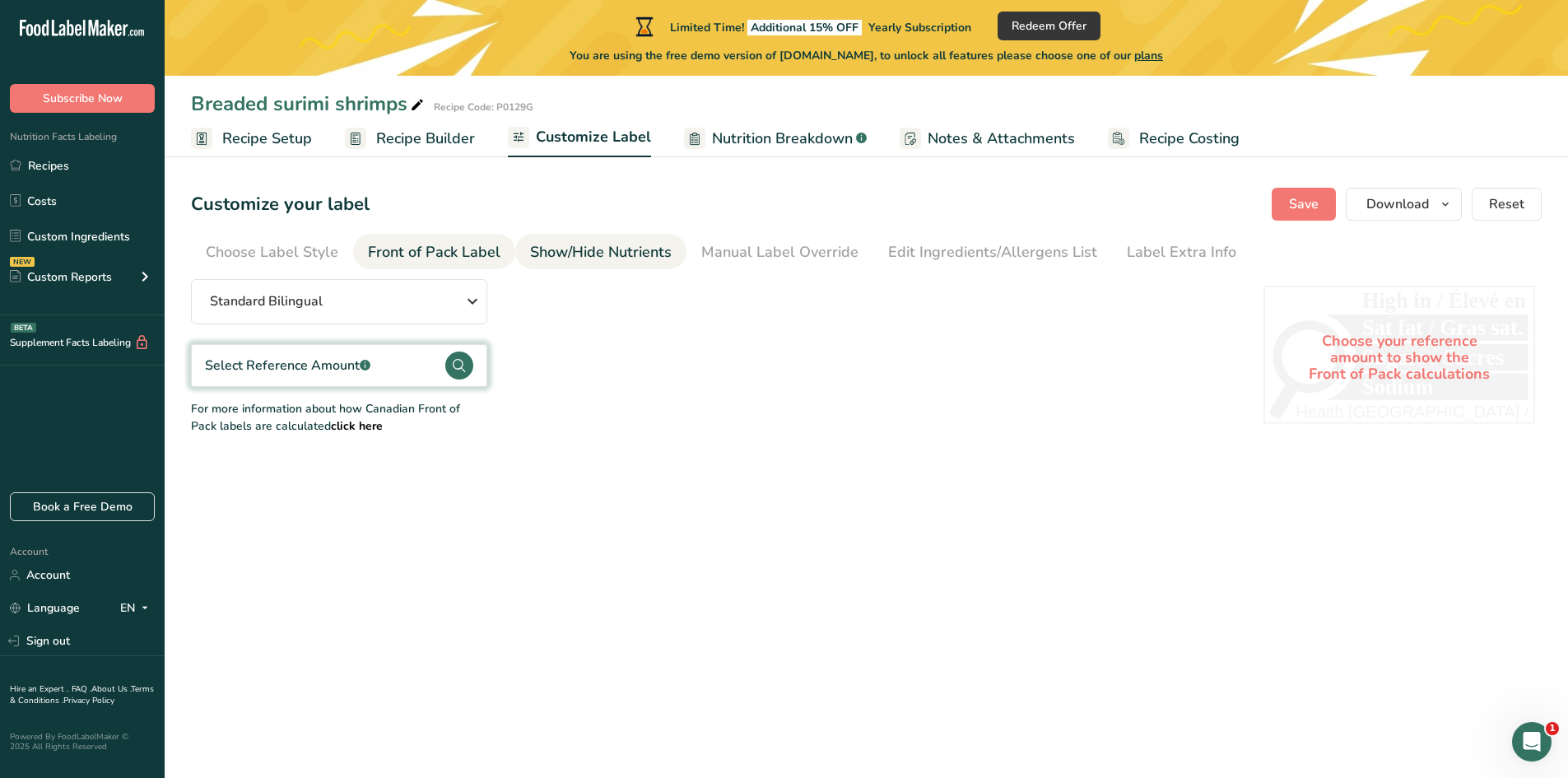
click at [607, 253] on div "Show/Hide Nutrients" at bounding box center [601, 252] width 141 height 22
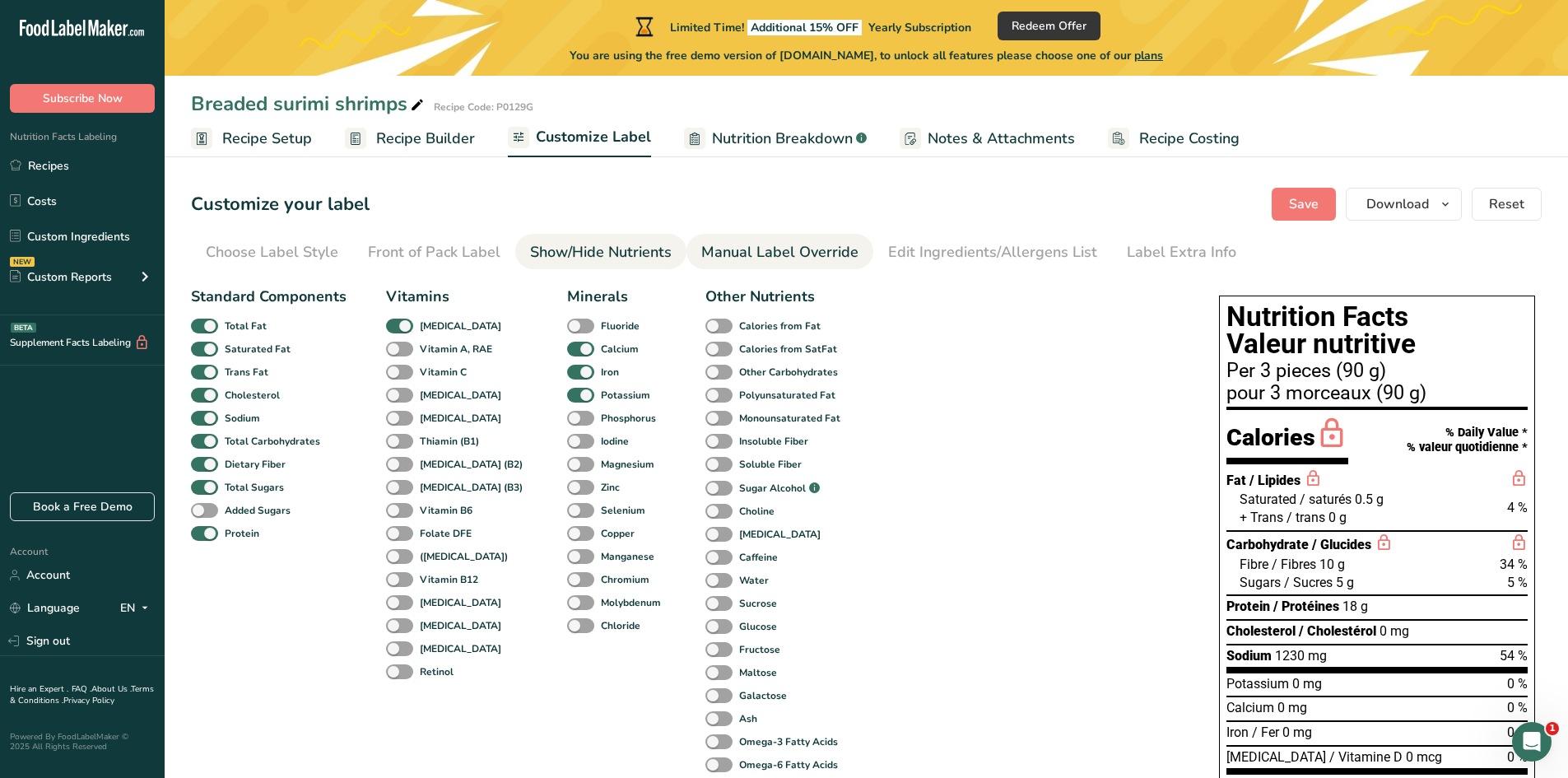
click at [717, 253] on div "Manual Label Override" at bounding box center [780, 252] width 157 height 22
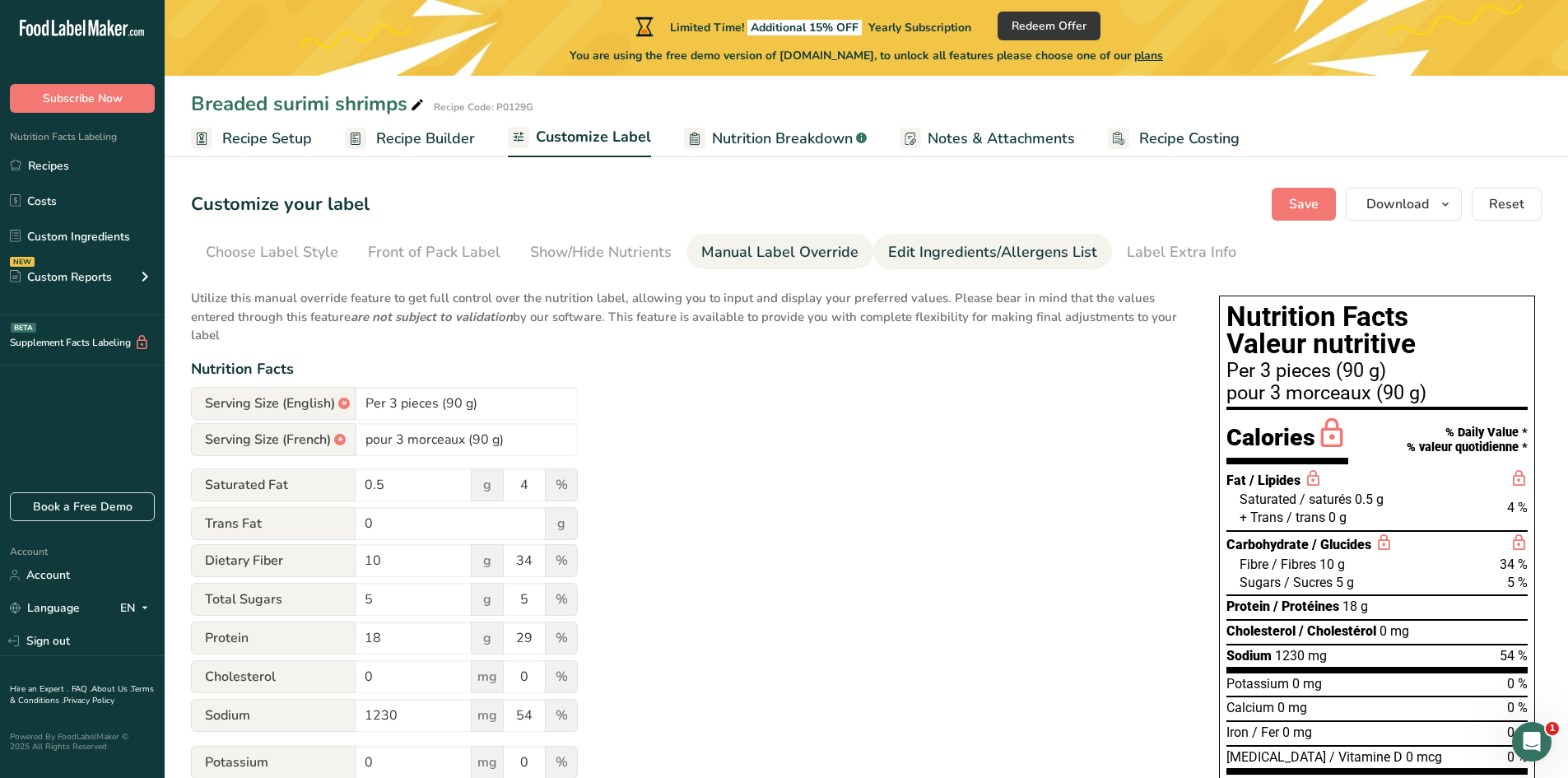
click at [949, 247] on div "Edit Ingredients/Allergens List" at bounding box center [993, 252] width 209 height 22
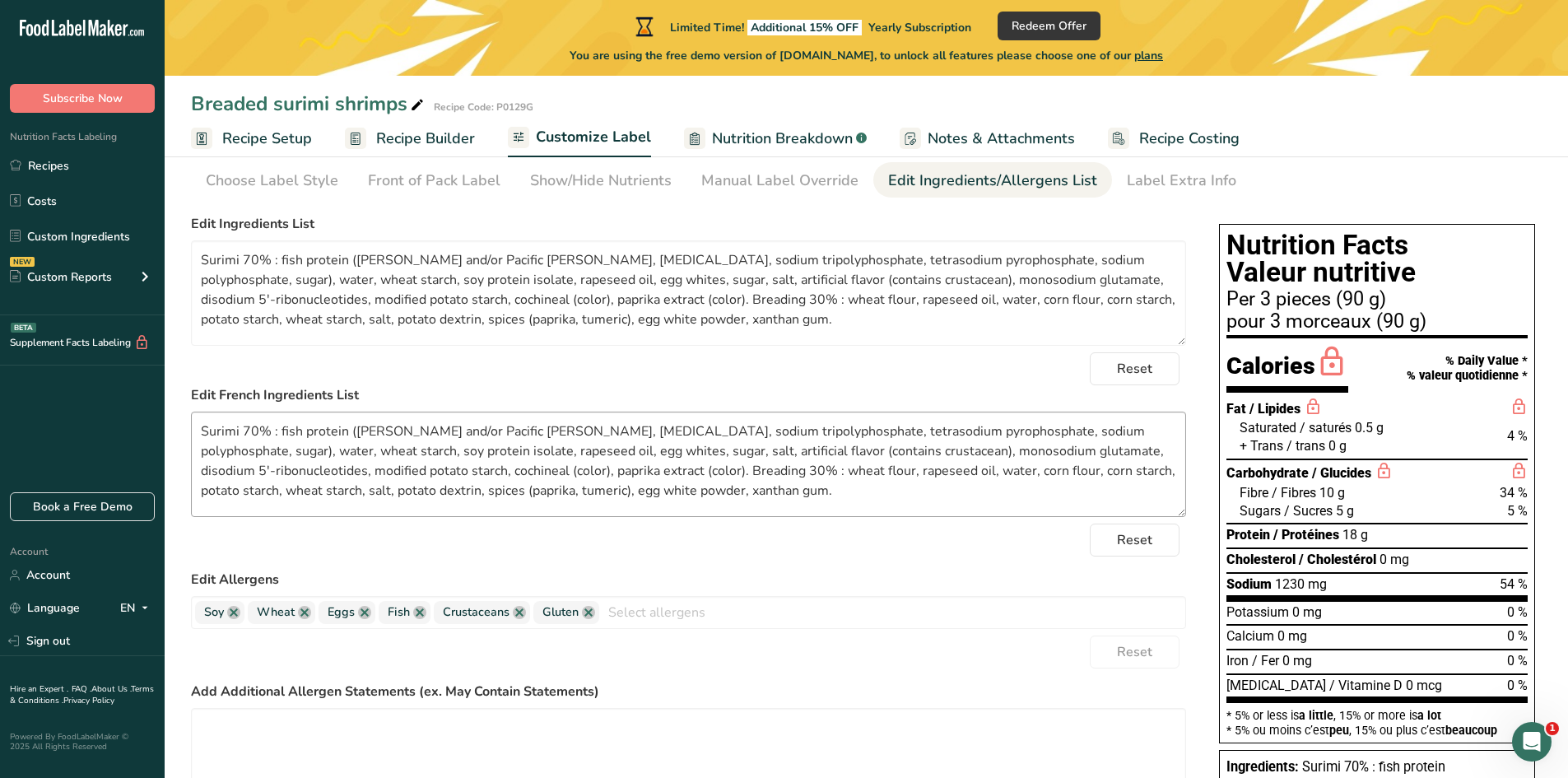
scroll to position [165, 0]
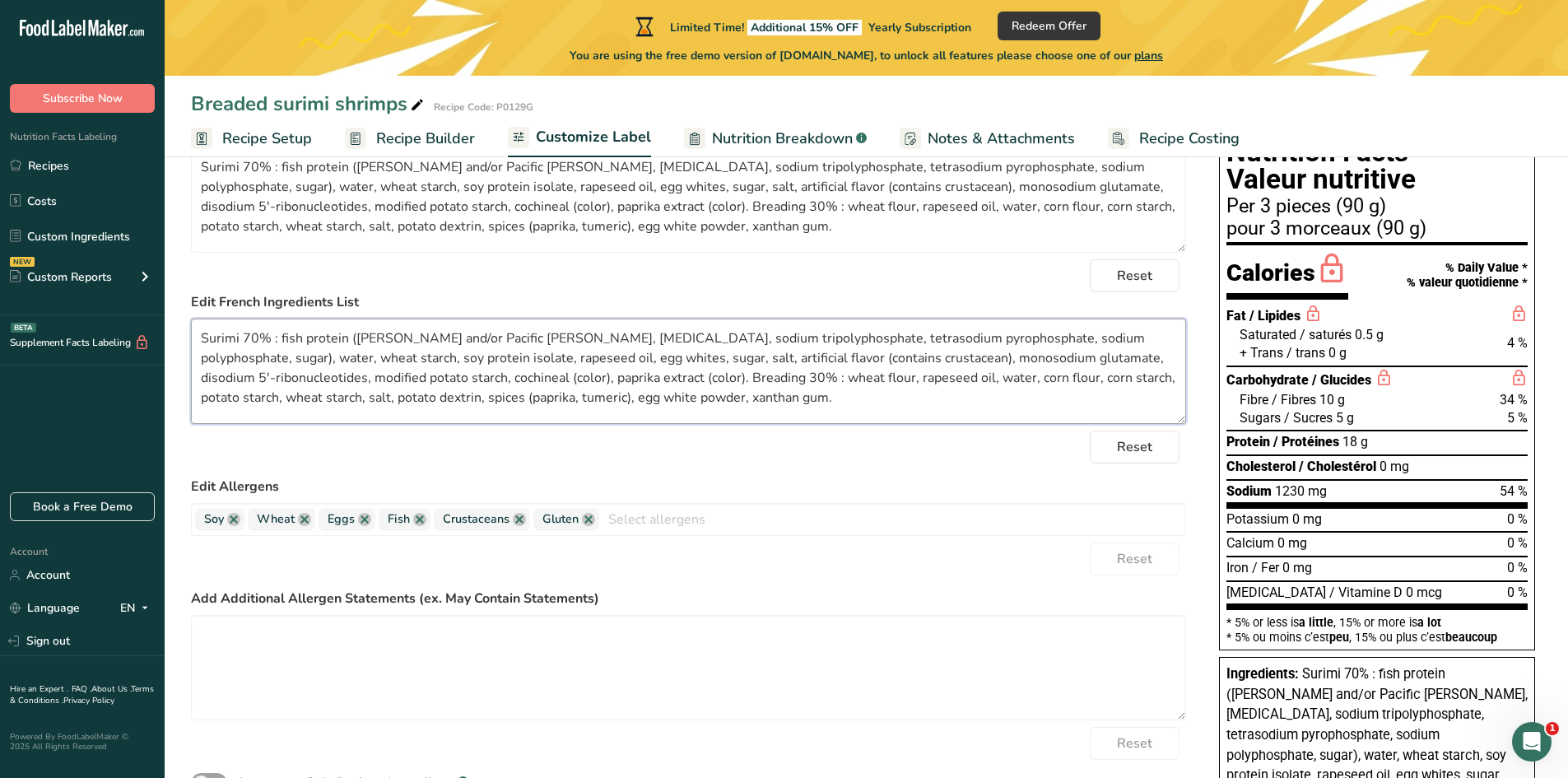
drag, startPoint x: 670, startPoint y: 403, endPoint x: 199, endPoint y: 330, distance: 476.6
click at [199, 330] on textarea "Surimi 70% : fish protein (Pollock and/or Pacific Whiting, sorbitol, sodium tri…" at bounding box center [689, 370] width 996 height 105
paste textarea "% : protéines de poisson (colin d'Alaska et/ou merlan du Pacifique, sorbitol, t…"
paste textarea "Panure 30 % : farine de blé, huile de colza, eau, farine de maïs, amidon de maï…"
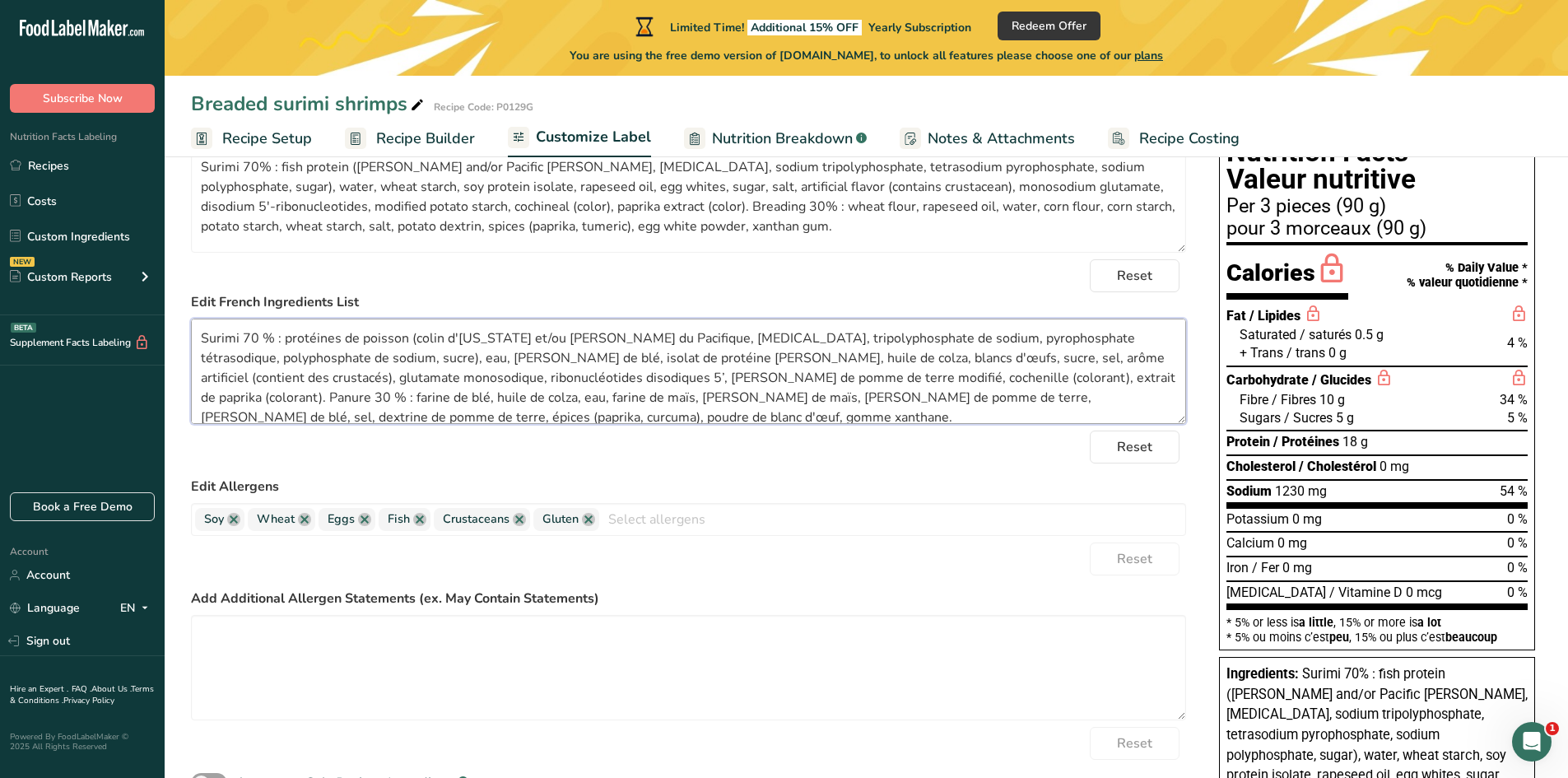
scroll to position [4, 0]
click at [334, 339] on textarea "Surimi 70 % : protéines de poisson (colin d'Alaska et/ou merlan du Pacifique, s…" at bounding box center [689, 370] width 996 height 105
click at [289, 370] on textarea "Surimi 70 % : protéine de poisson (colin d'Alaska et/ou merlan du Pacifique, so…" at bounding box center [689, 370] width 996 height 105
click at [471, 371] on textarea "Surimi 70 % : protéine de poisson (colin d'Alaska et/ou merlan du Pacifique, so…" at bounding box center [689, 370] width 996 height 105
click at [296, 374] on textarea "Surimi 70 % : protéine de poisson (colin d'Alaska et/ou merlan du Pacifique, so…" at bounding box center [689, 370] width 996 height 105
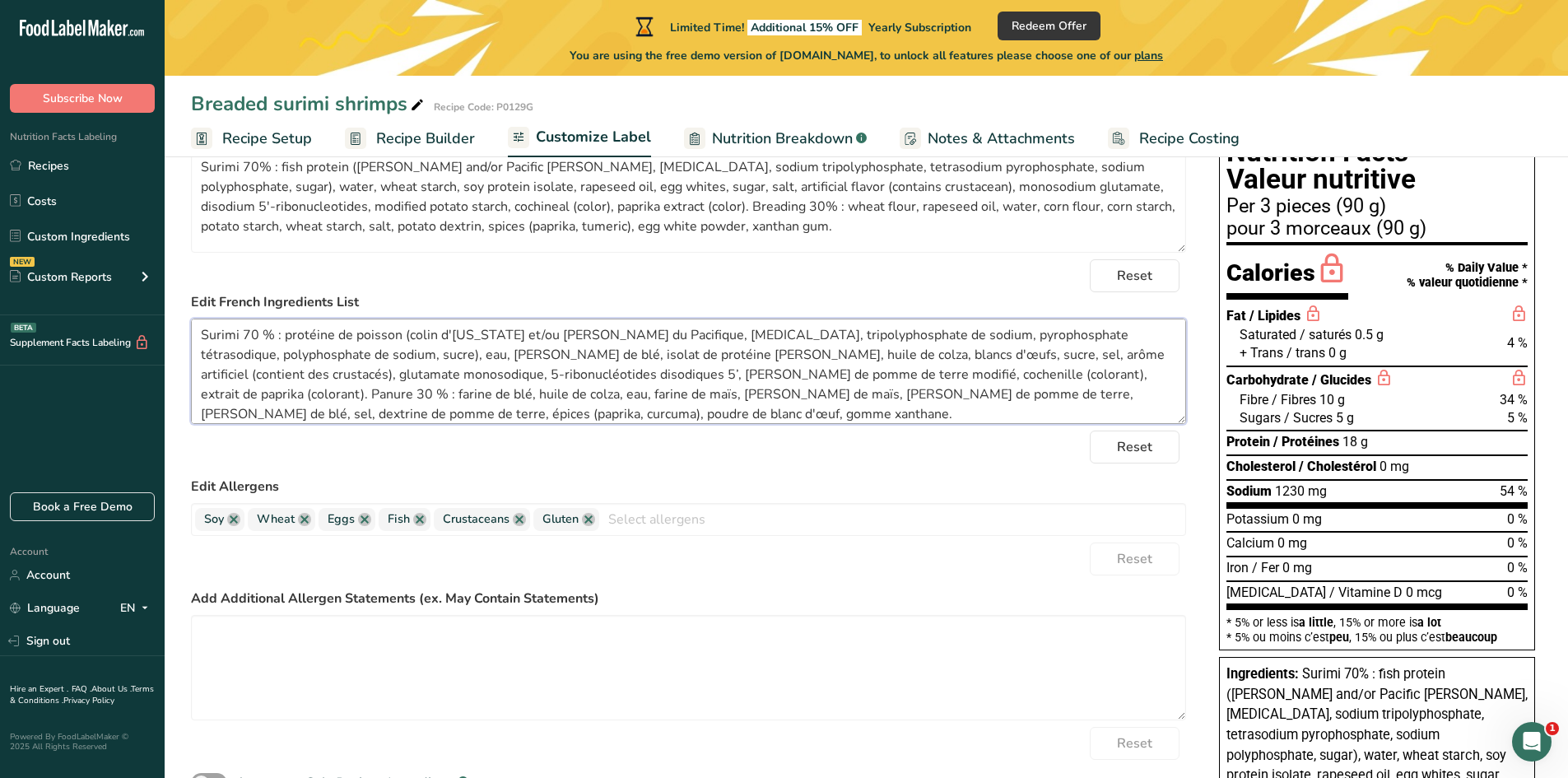
paste textarea "’"
click at [471, 375] on textarea "Surimi 70 % : protéine de poisson (colin d'Alaska et/ou merlan du Pacifique, so…" at bounding box center [689, 370] width 996 height 105
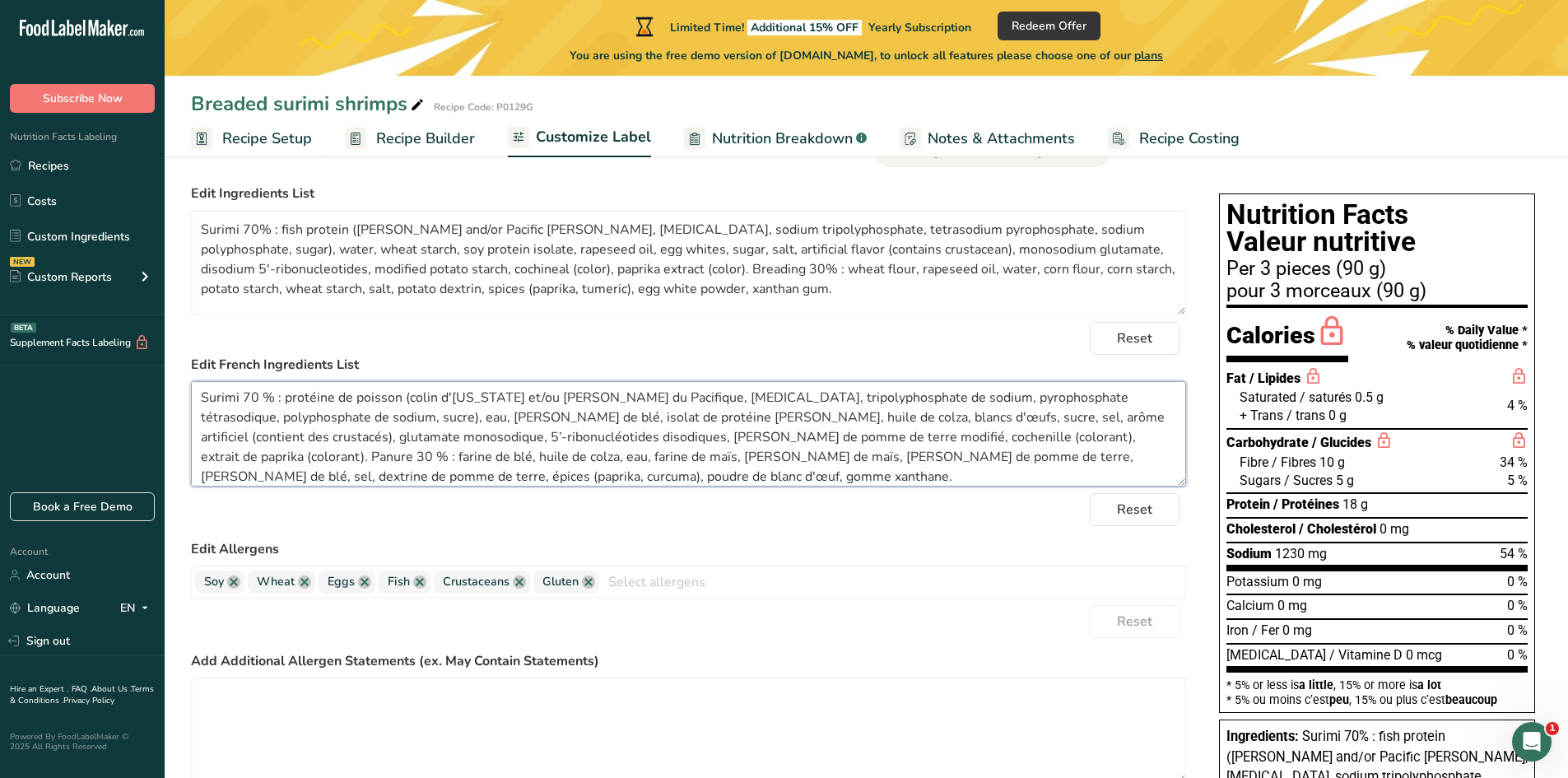
scroll to position [0, 0]
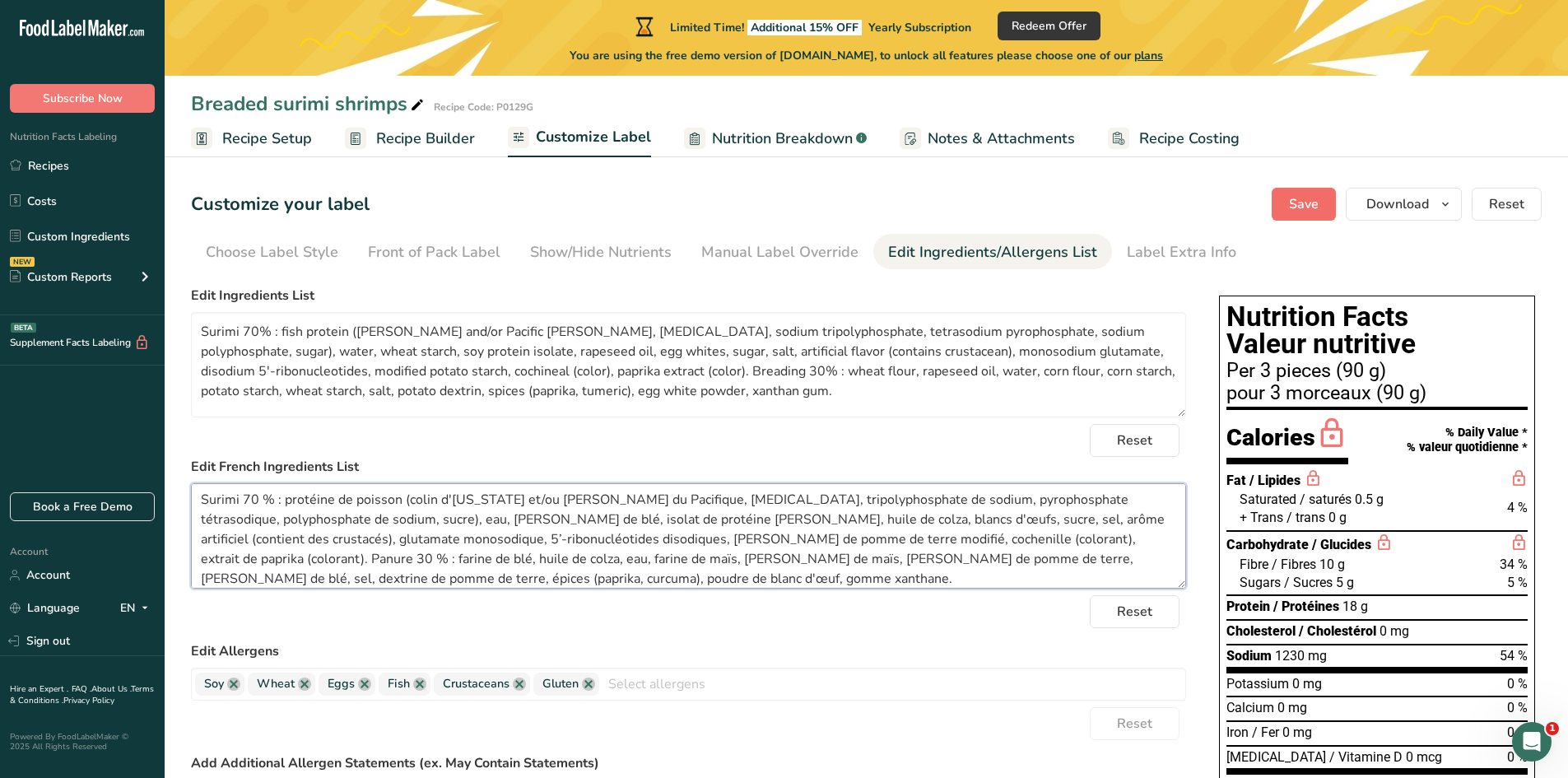
type textarea "Surimi 70 % : protéine de poisson (colin d'Alaska et/ou merlan du Pacifique, so…"
click at [1312, 210] on span "Save" at bounding box center [1304, 204] width 30 height 20
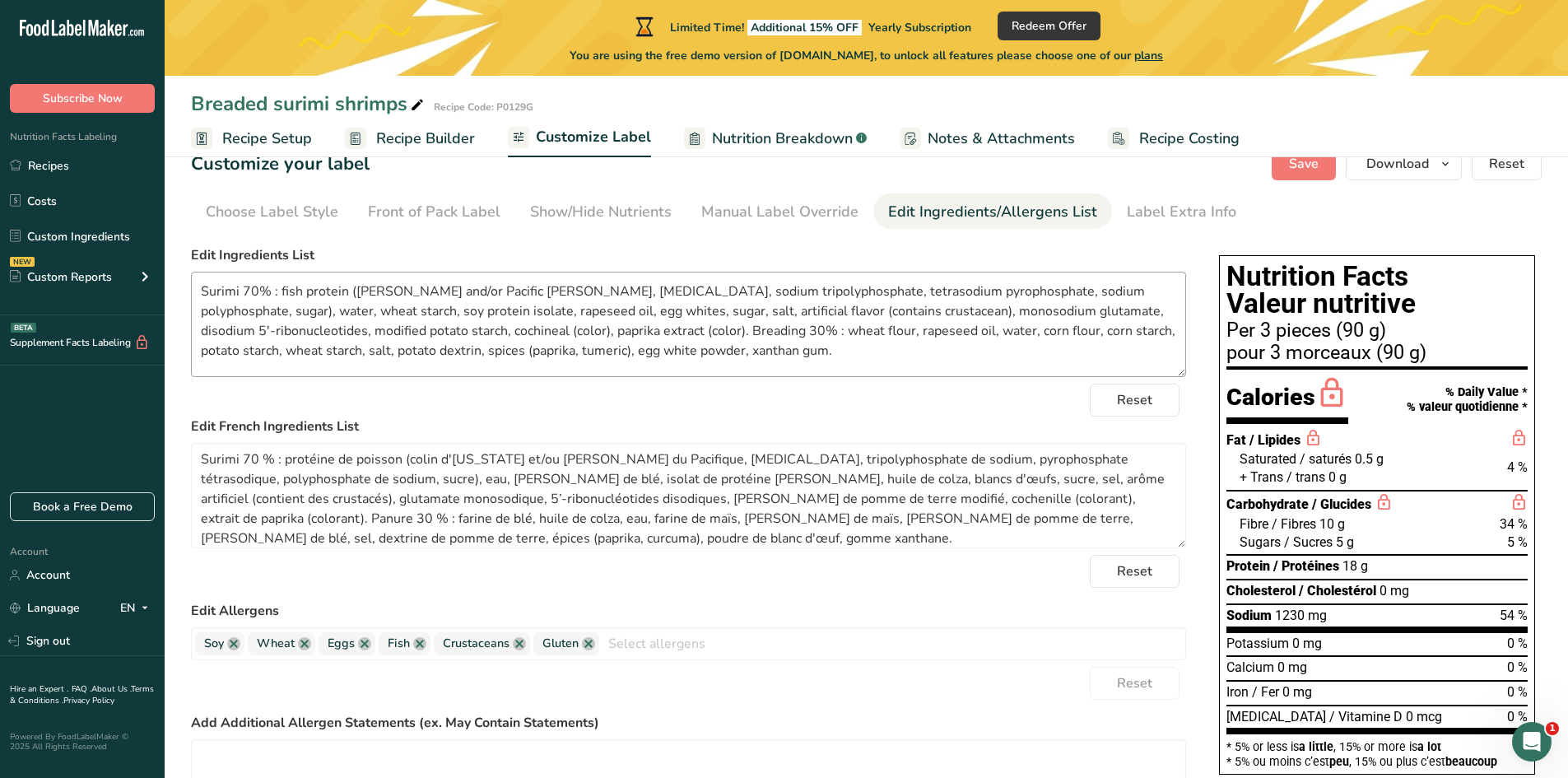
scroll to position [11, 0]
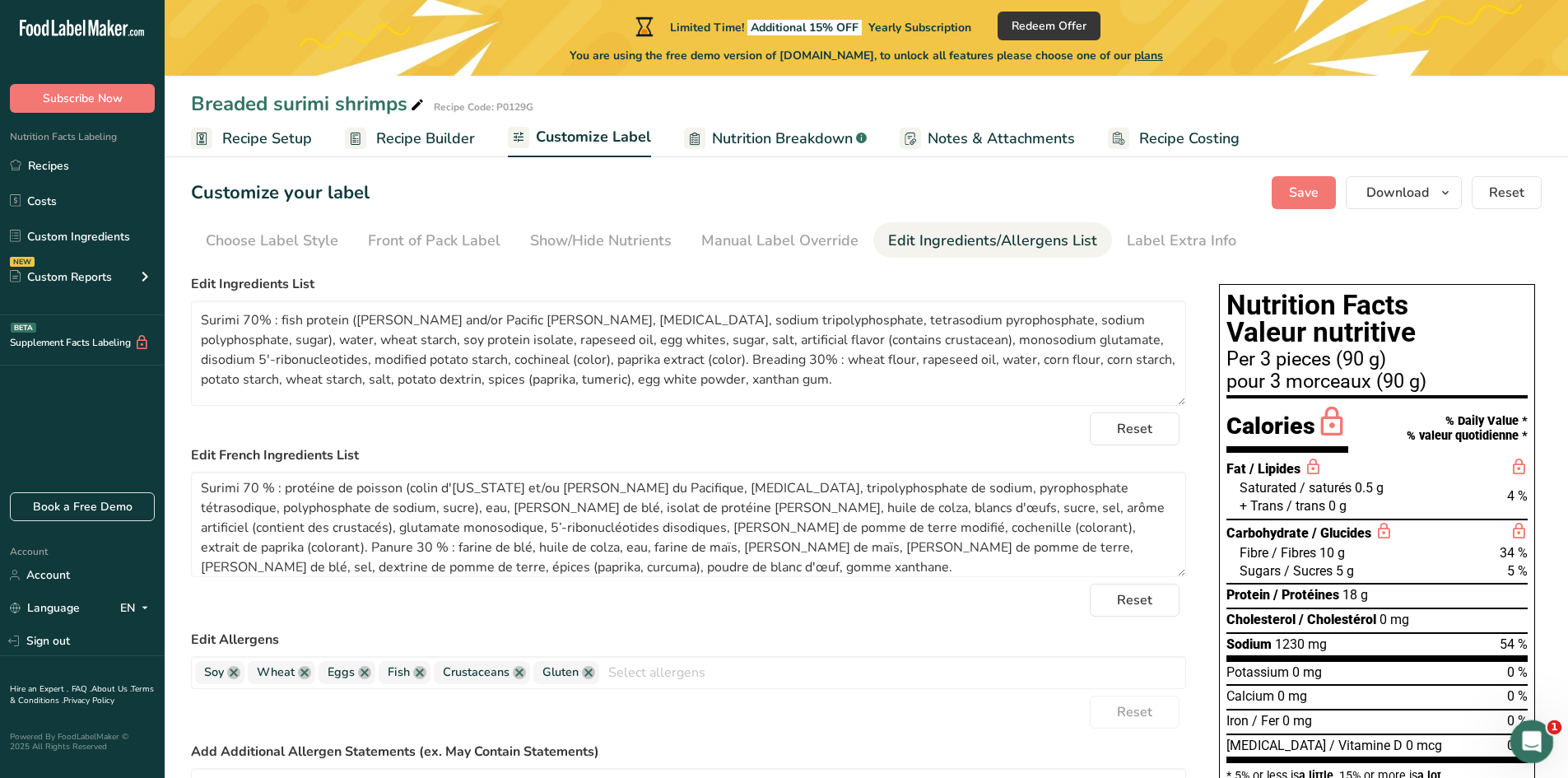
click at [1519, 736] on icon "Open Intercom Messenger" at bounding box center [1530, 739] width 27 height 27
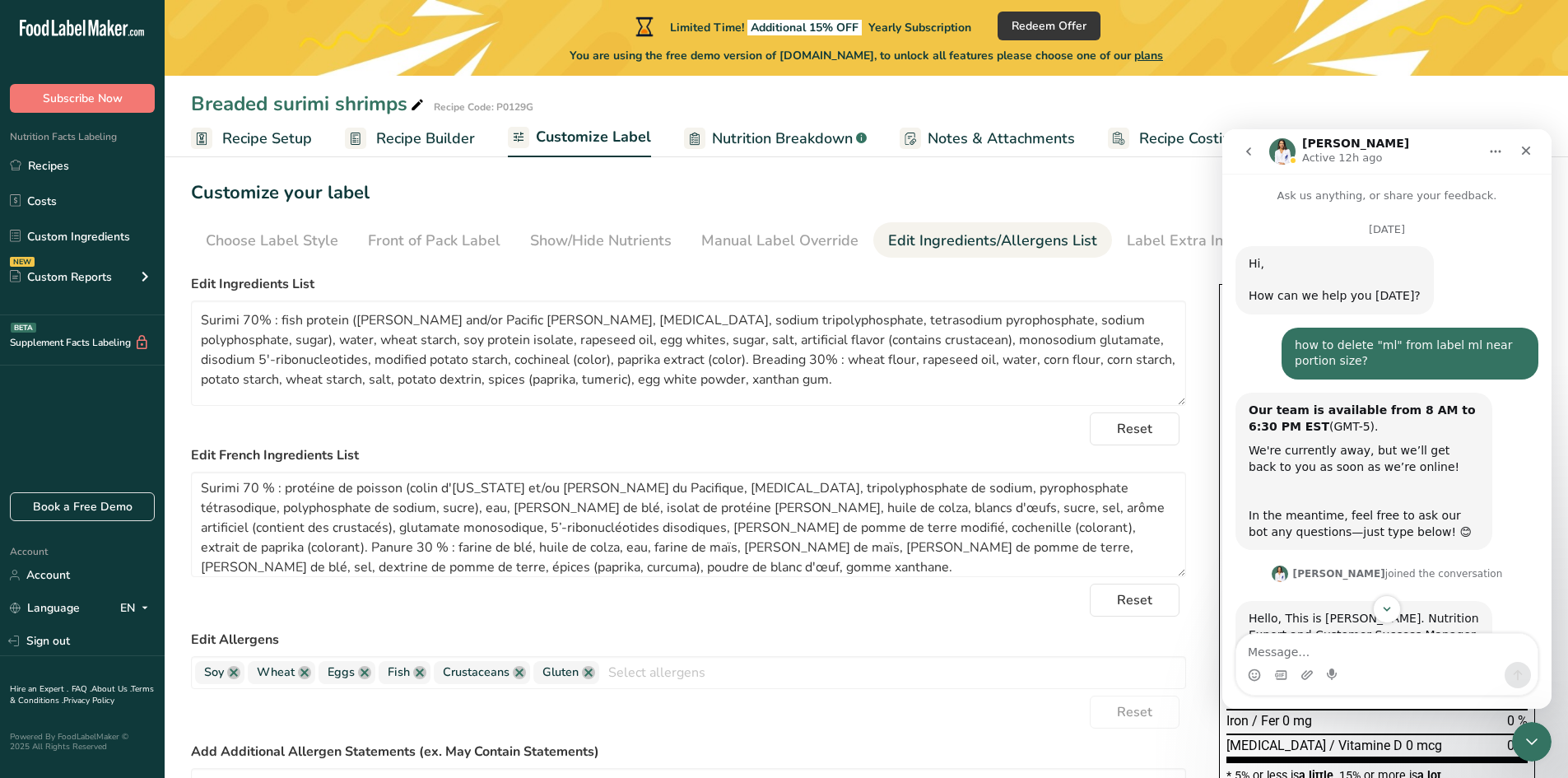
scroll to position [238, 0]
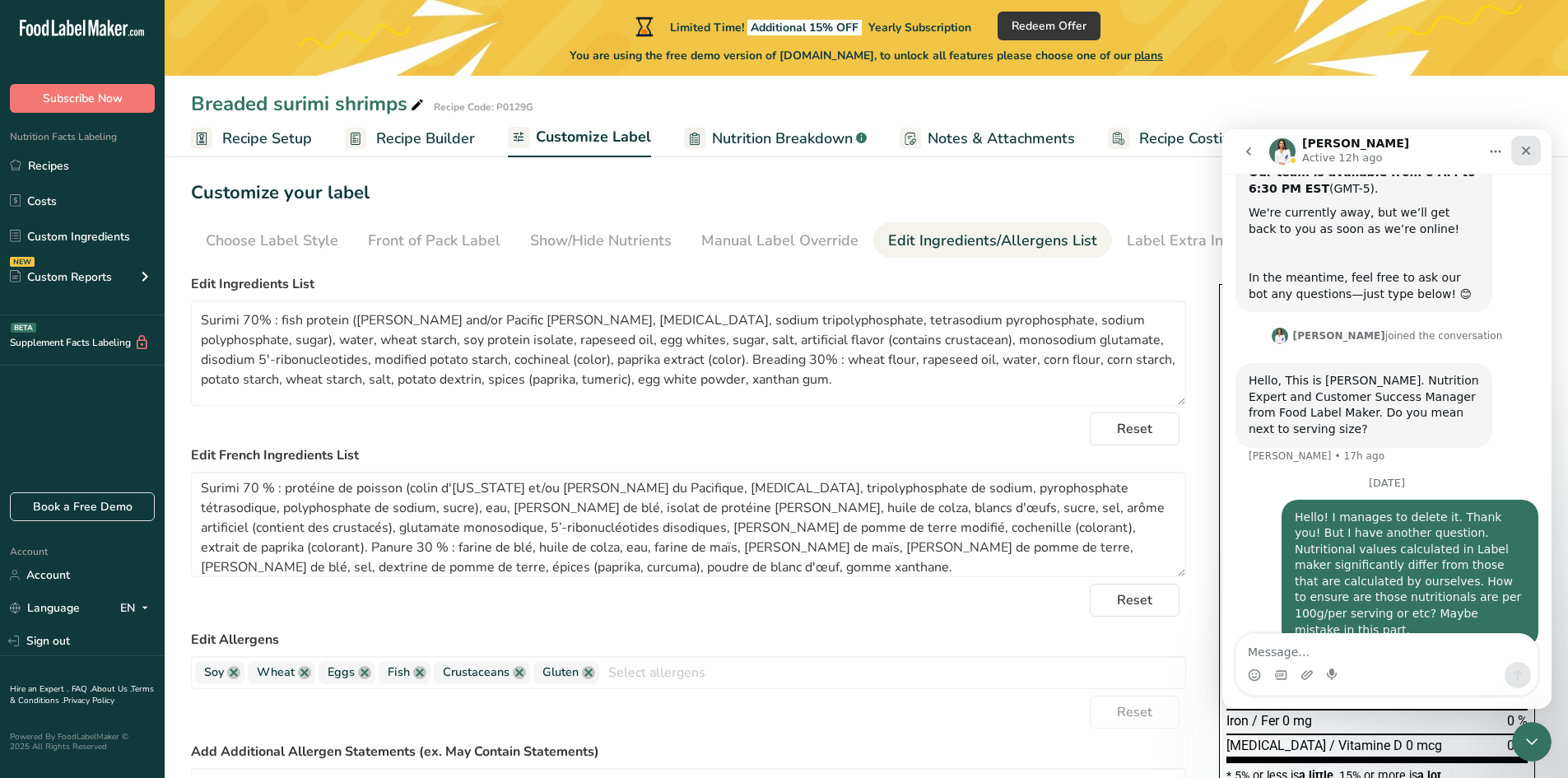
click at [1532, 155] on icon "Close" at bounding box center [1526, 151] width 13 height 13
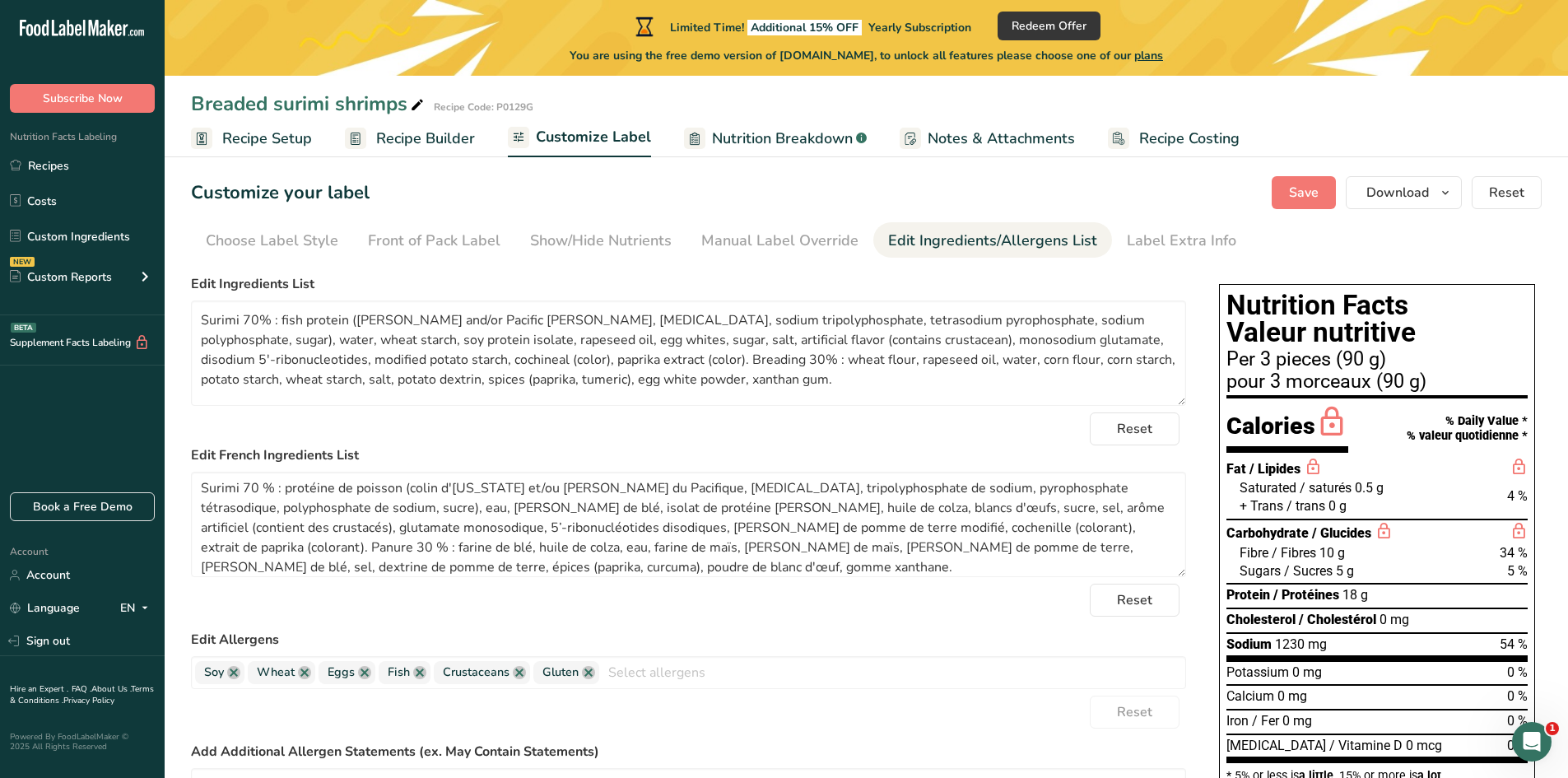
click at [446, 137] on span "Recipe Builder" at bounding box center [425, 139] width 99 height 22
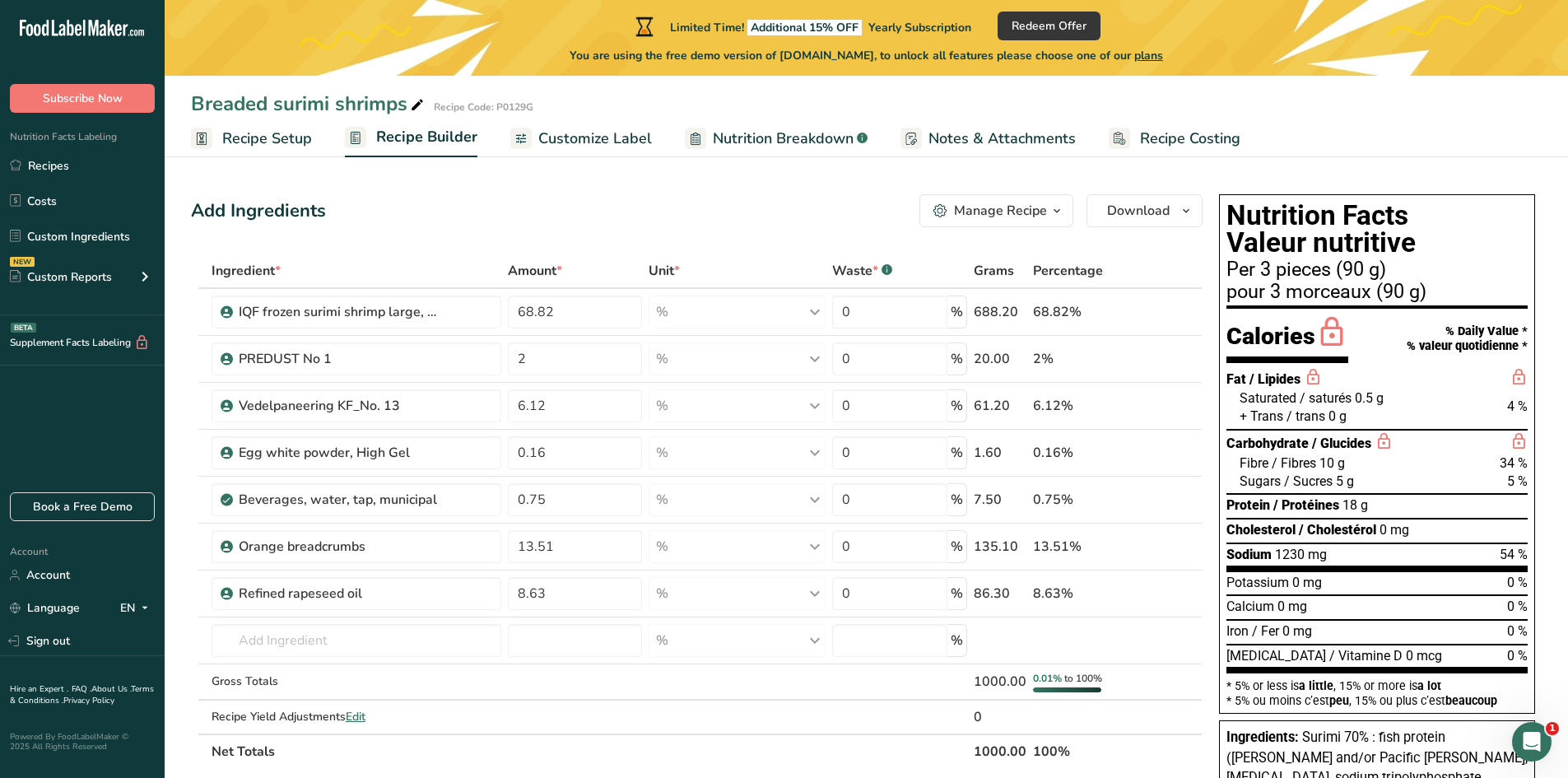
click at [586, 143] on span "Customize Label" at bounding box center [596, 139] width 114 height 22
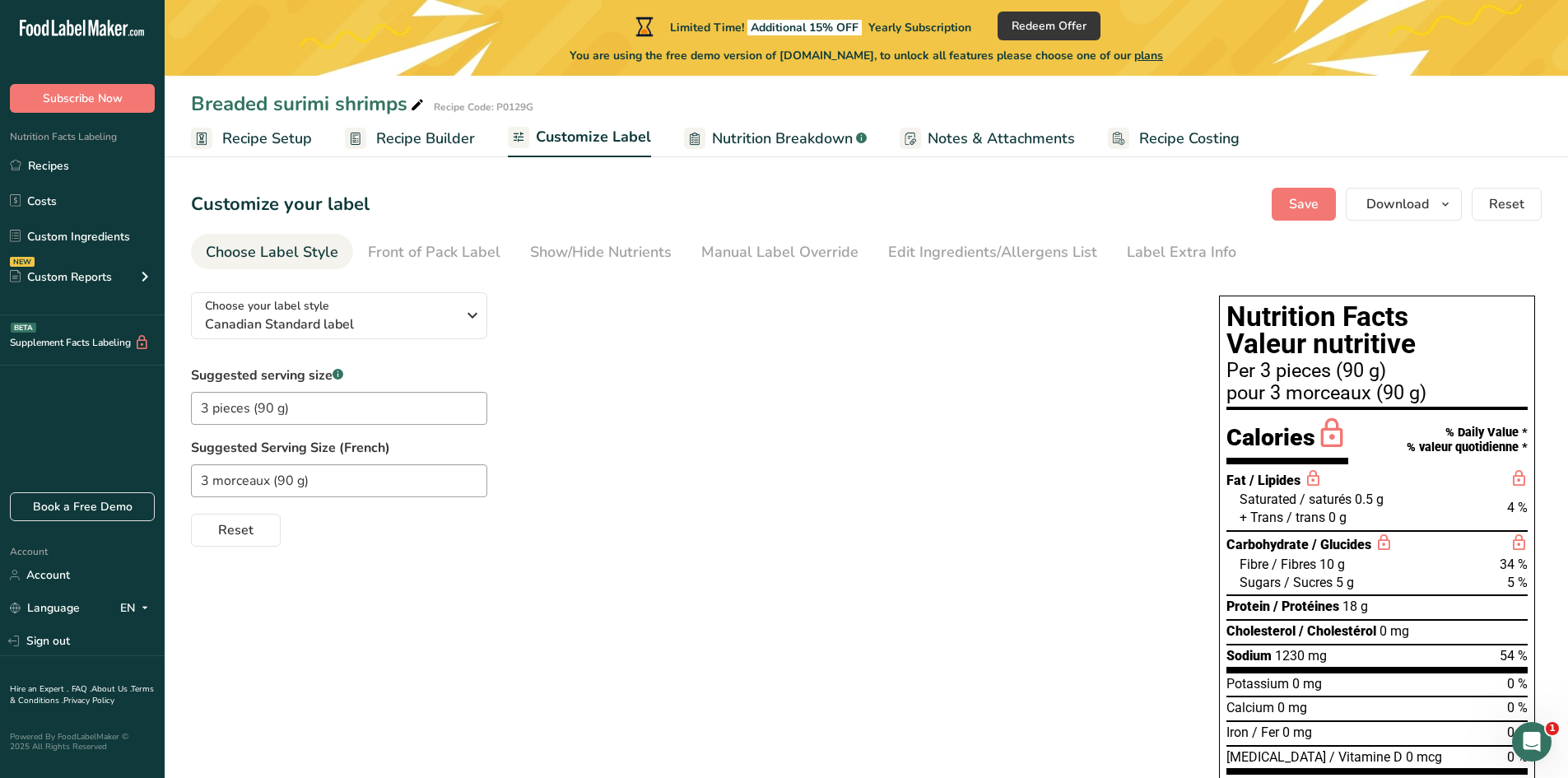
click at [742, 142] on span "Nutrition Breakdown" at bounding box center [782, 139] width 141 height 22
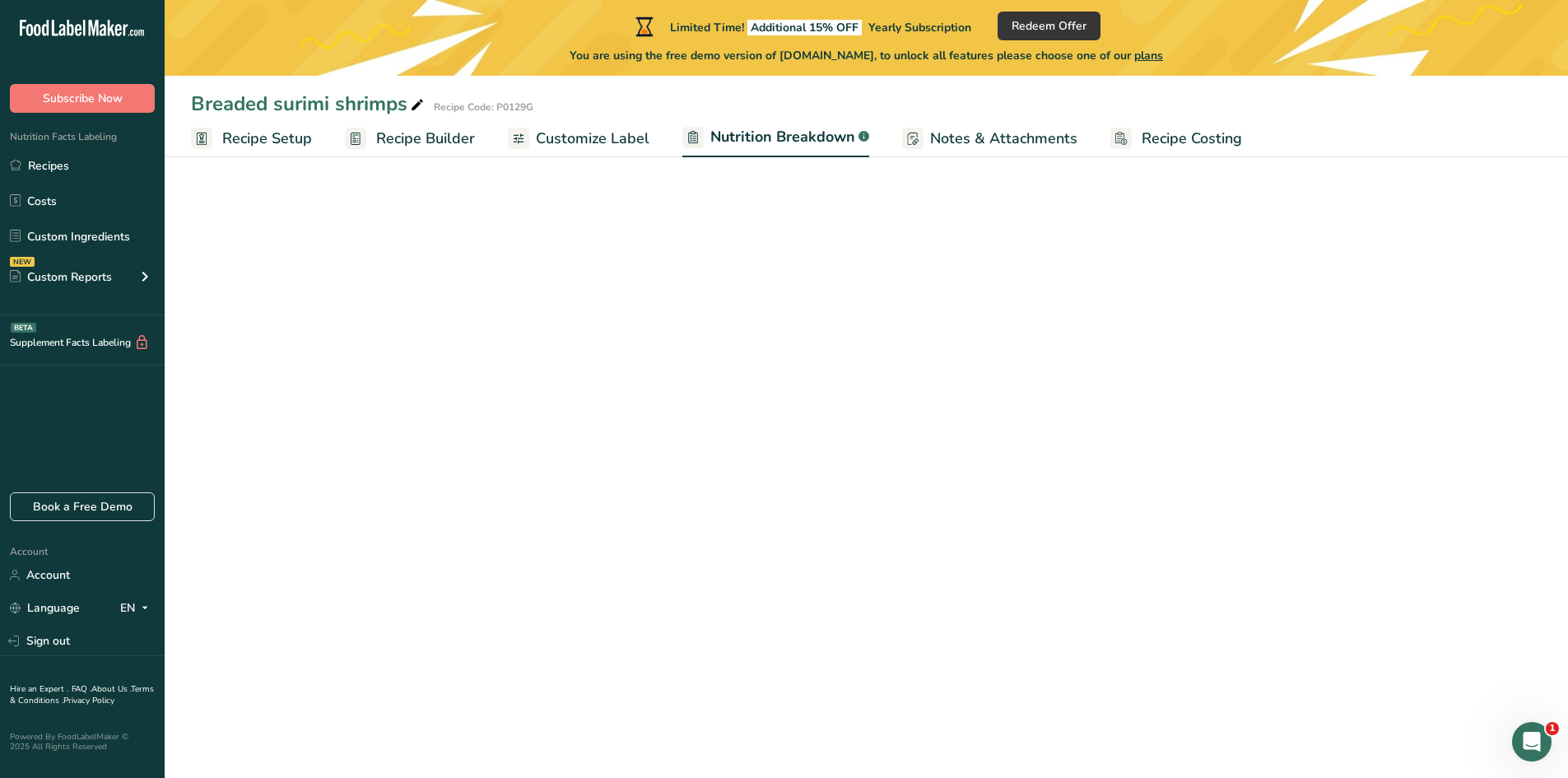
select select "Calories"
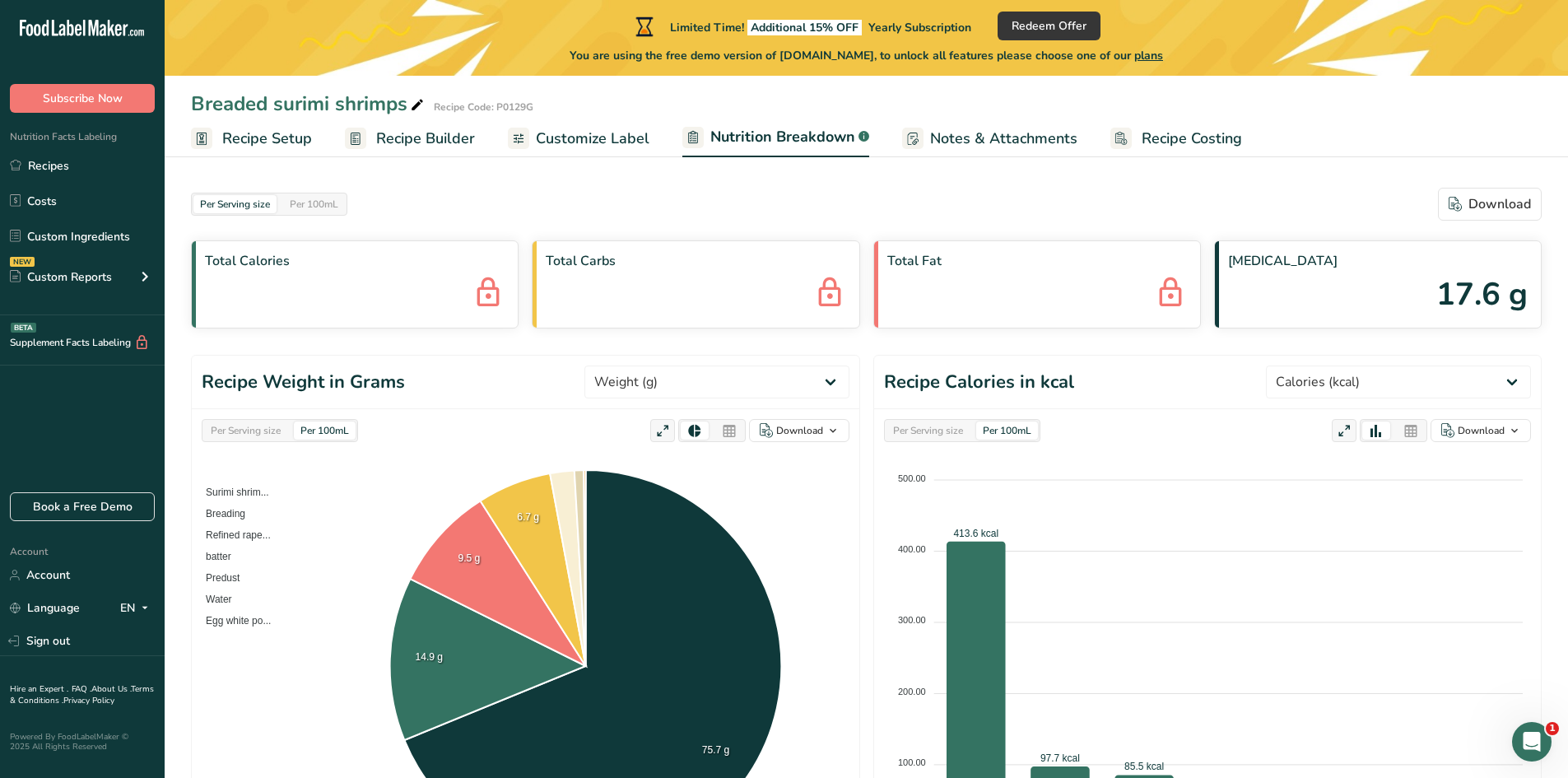
click at [620, 149] on span "Customize Label" at bounding box center [593, 139] width 114 height 22
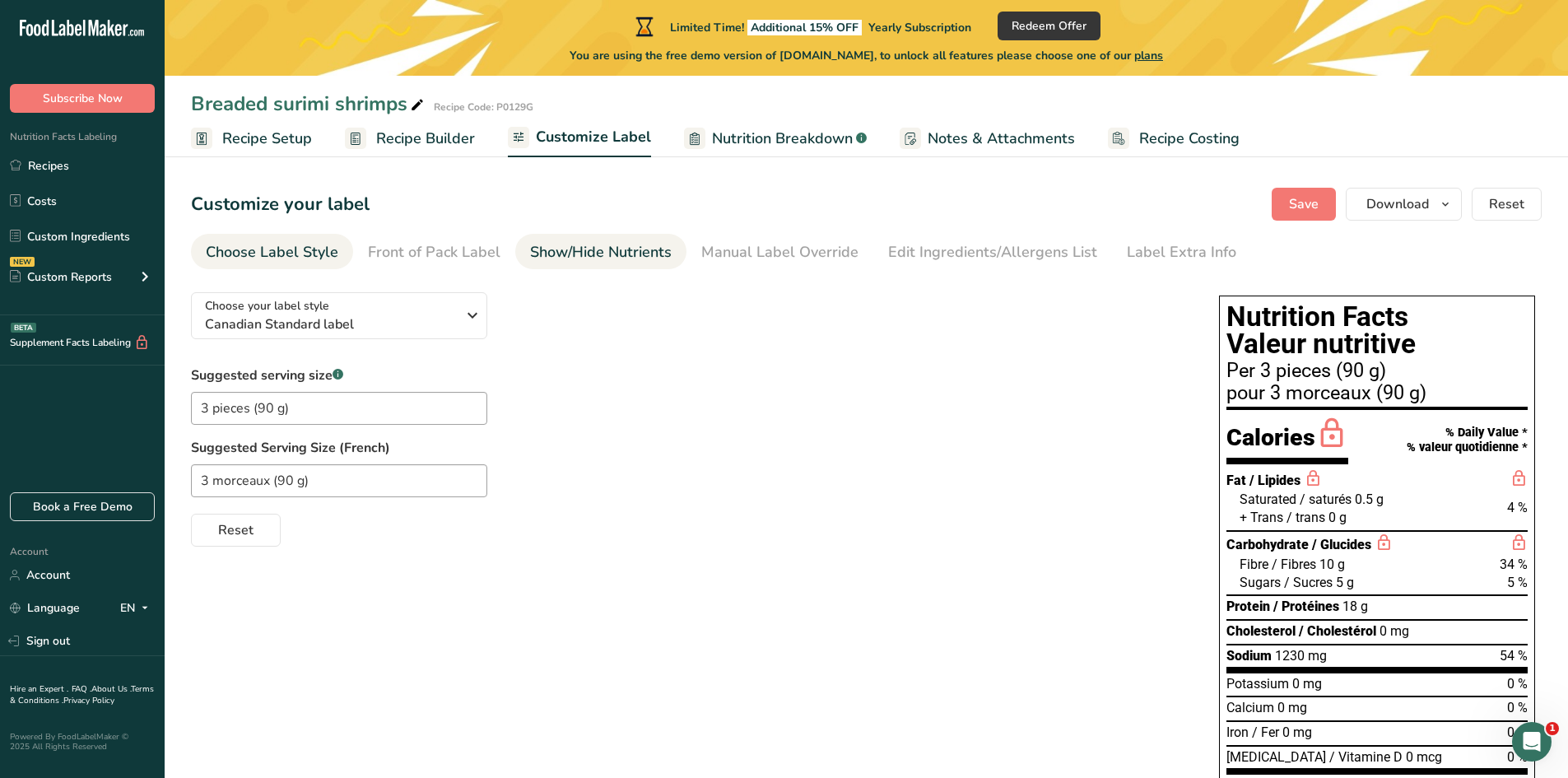
click at [597, 265] on link "Show/Hide Nutrients" at bounding box center [601, 252] width 141 height 37
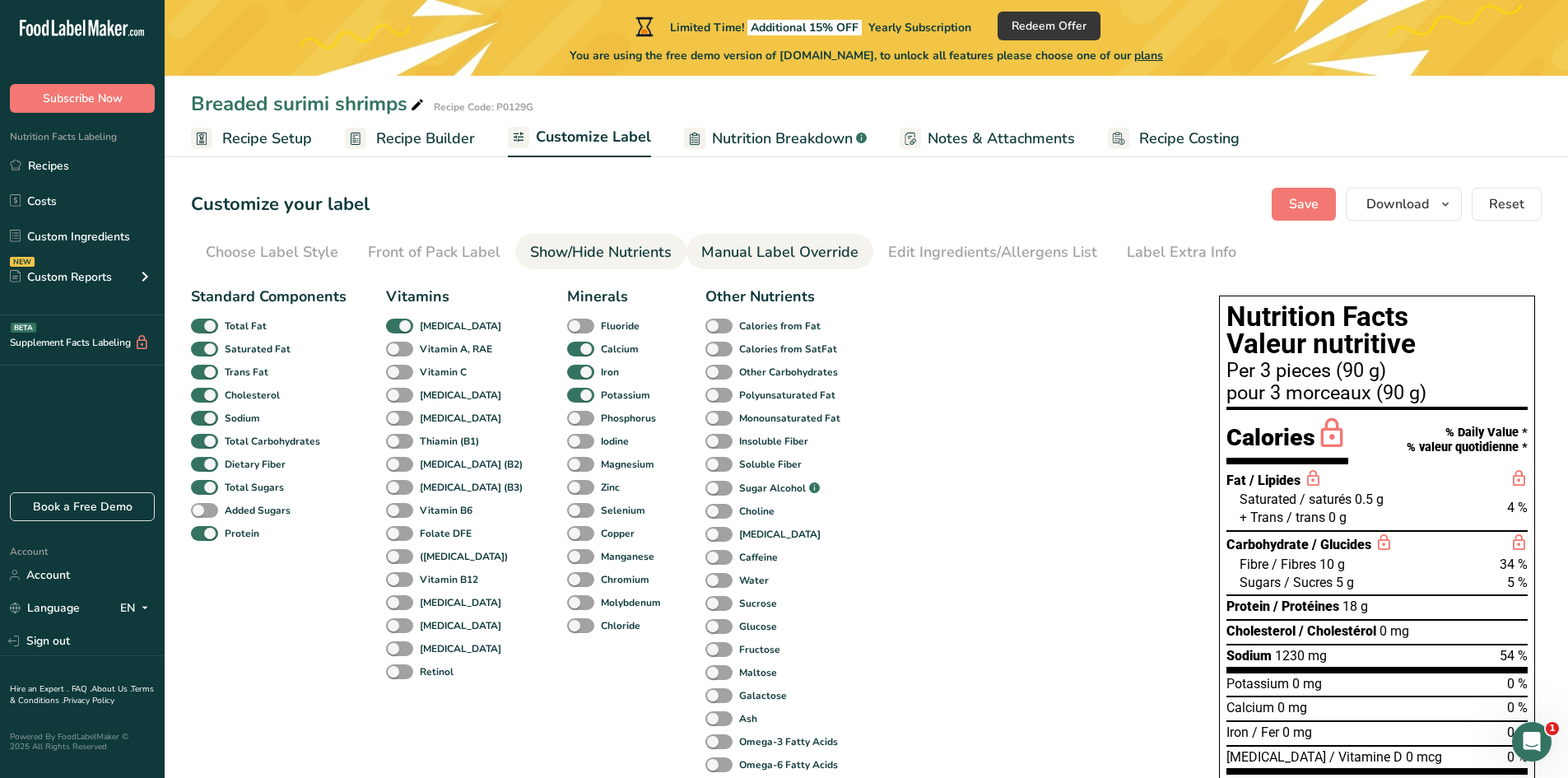
click at [731, 264] on link "Manual Label Override" at bounding box center [780, 252] width 157 height 37
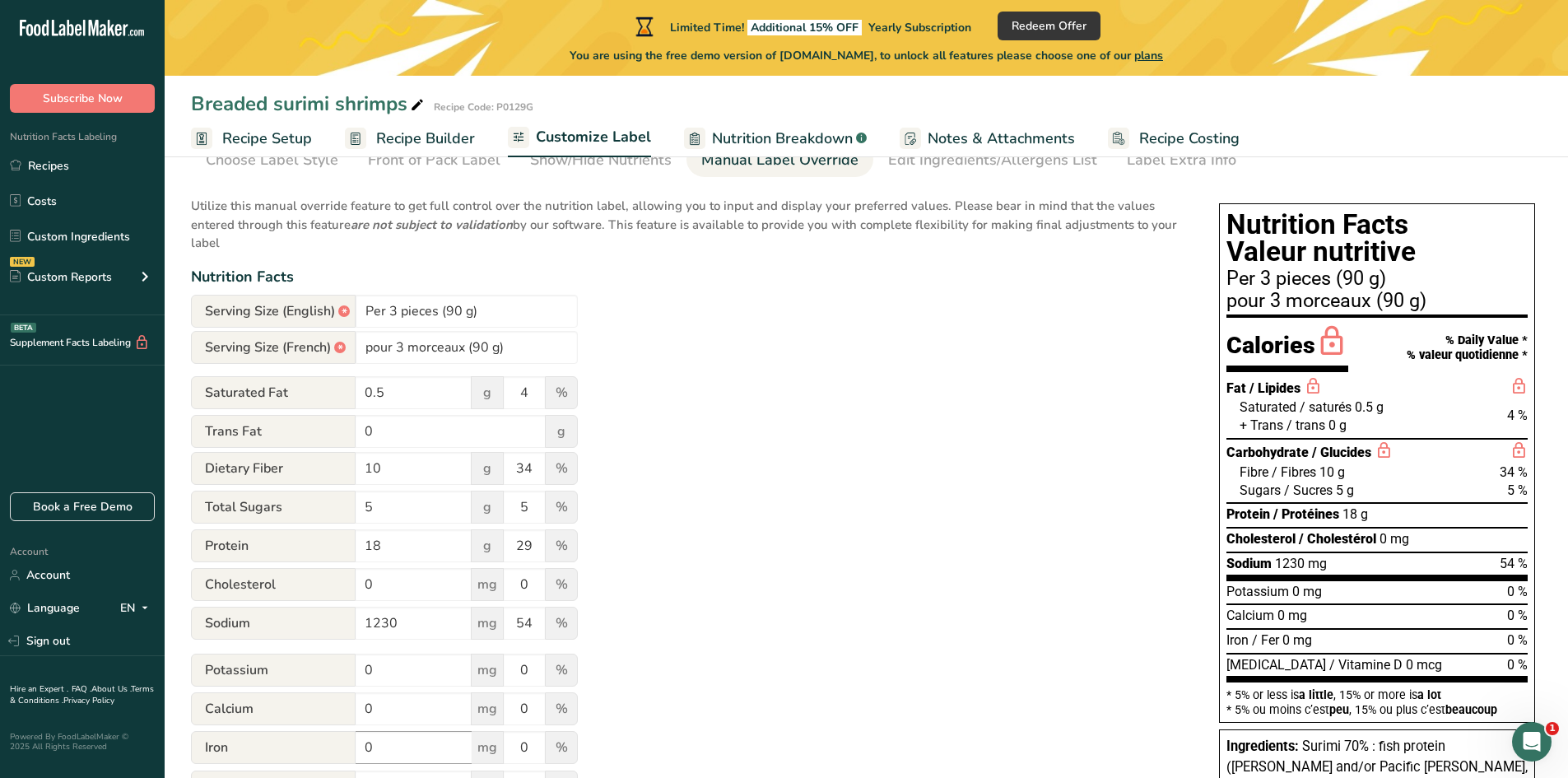
scroll to position [82, 0]
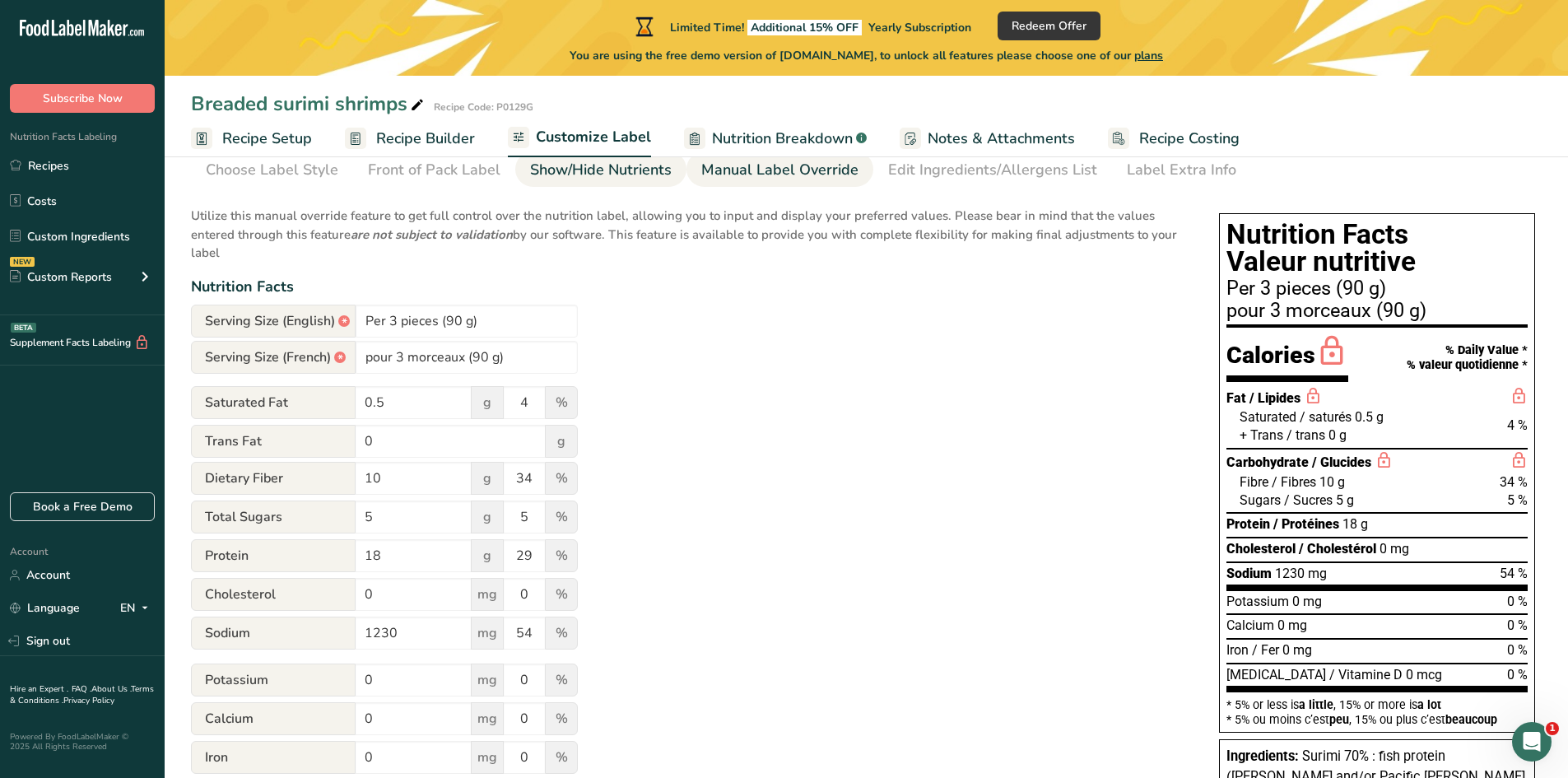
click at [587, 165] on div "Show/Hide Nutrients" at bounding box center [601, 170] width 141 height 22
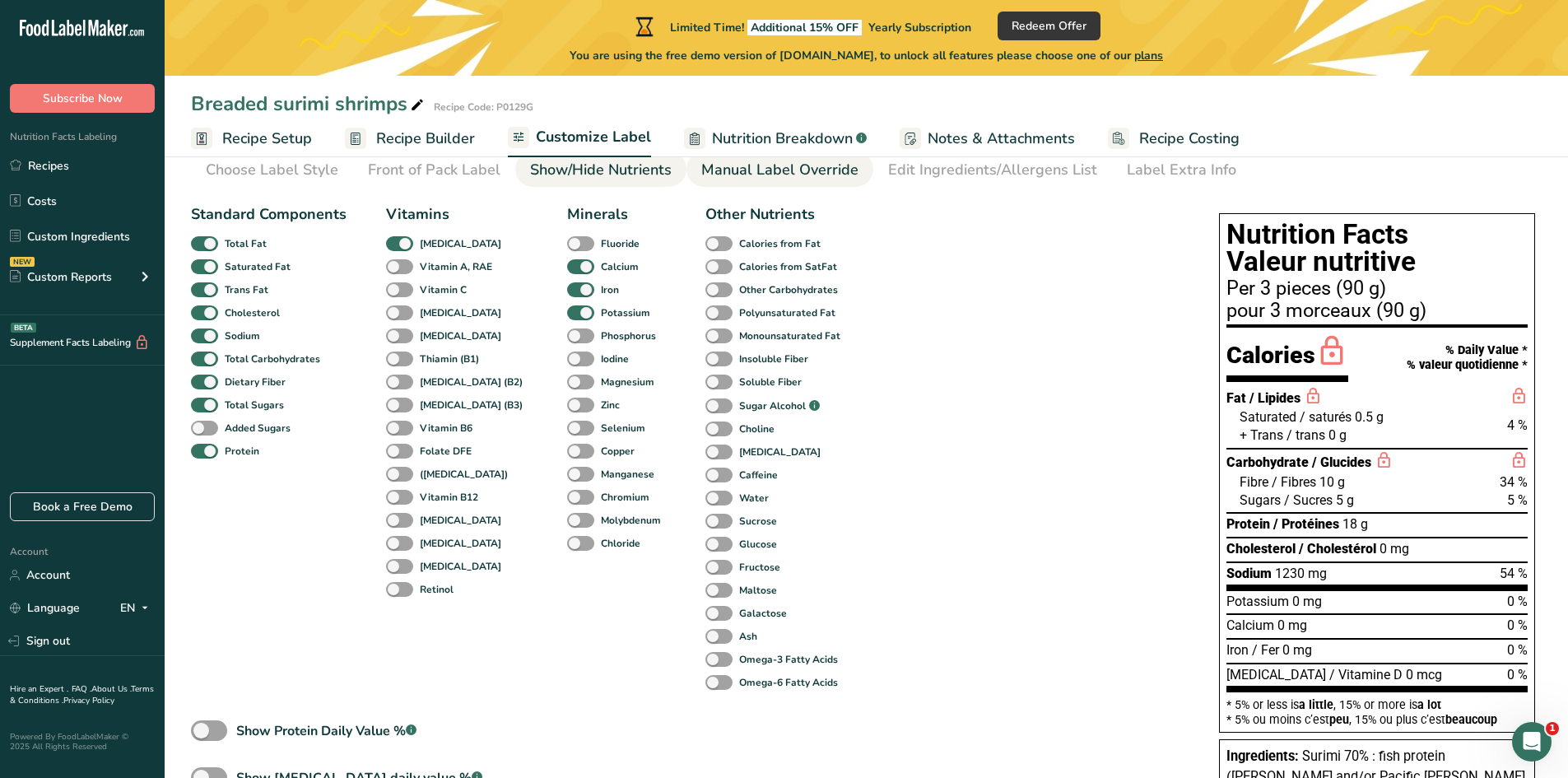
click at [774, 170] on div "Manual Label Override" at bounding box center [780, 170] width 157 height 22
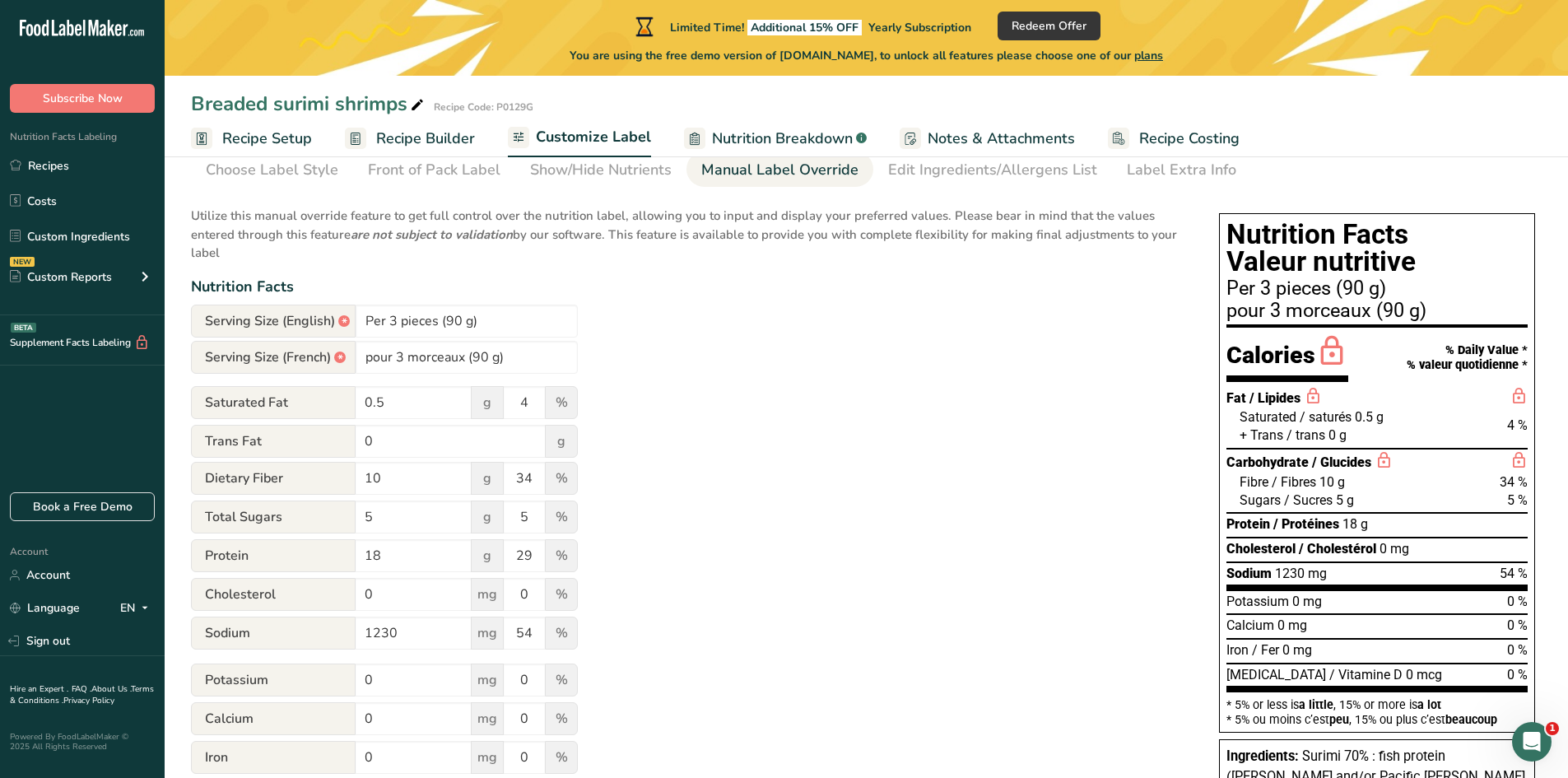
click at [415, 129] on span "Recipe Builder" at bounding box center [425, 139] width 99 height 22
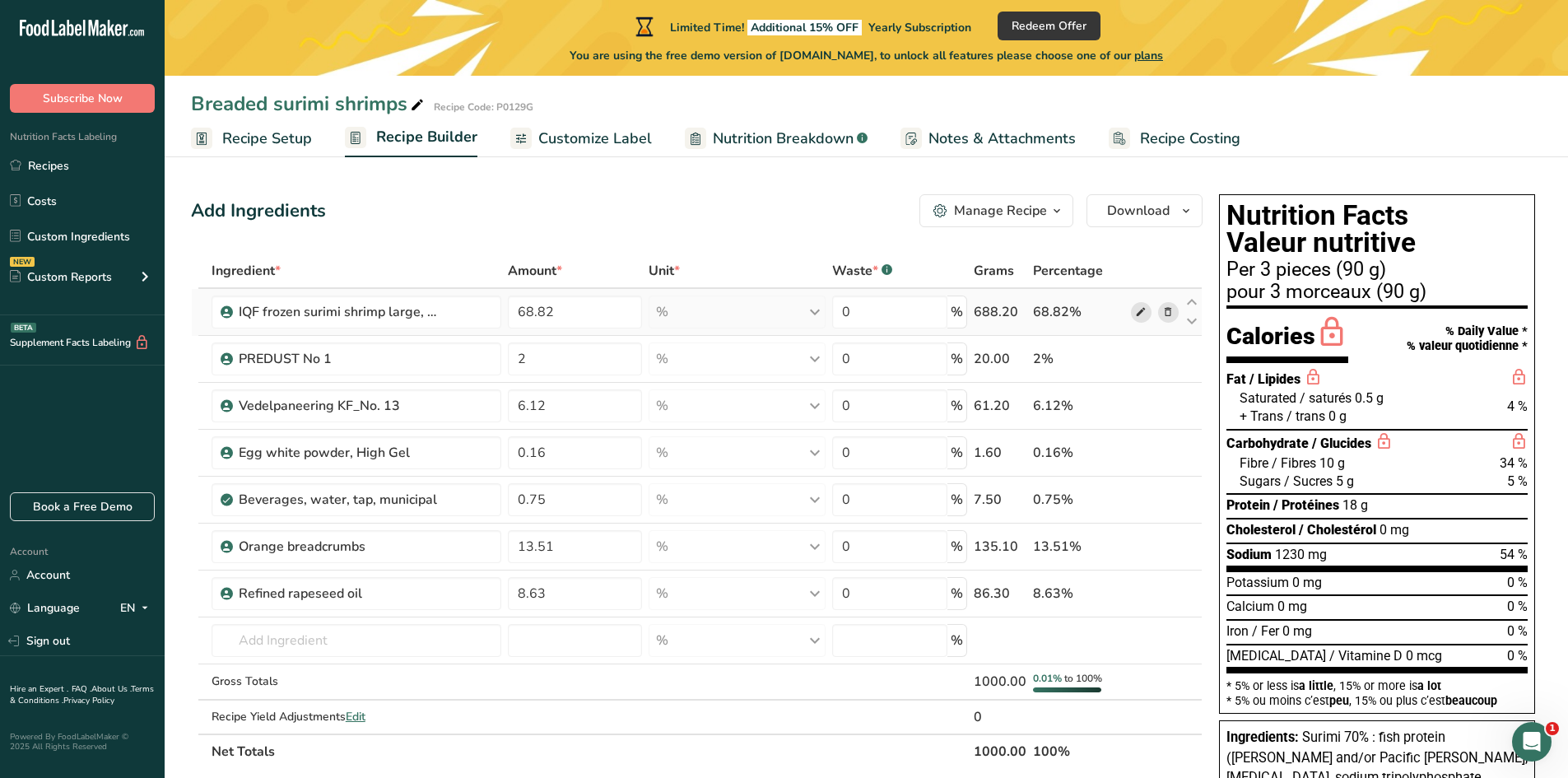
click at [1138, 314] on icon at bounding box center [1141, 312] width 11 height 18
click at [1136, 360] on icon at bounding box center [1141, 359] width 11 height 18
click at [1143, 406] on icon at bounding box center [1141, 406] width 11 height 18
click at [1146, 358] on icon at bounding box center [1141, 359] width 11 height 18
click at [1138, 313] on icon at bounding box center [1141, 312] width 11 height 18
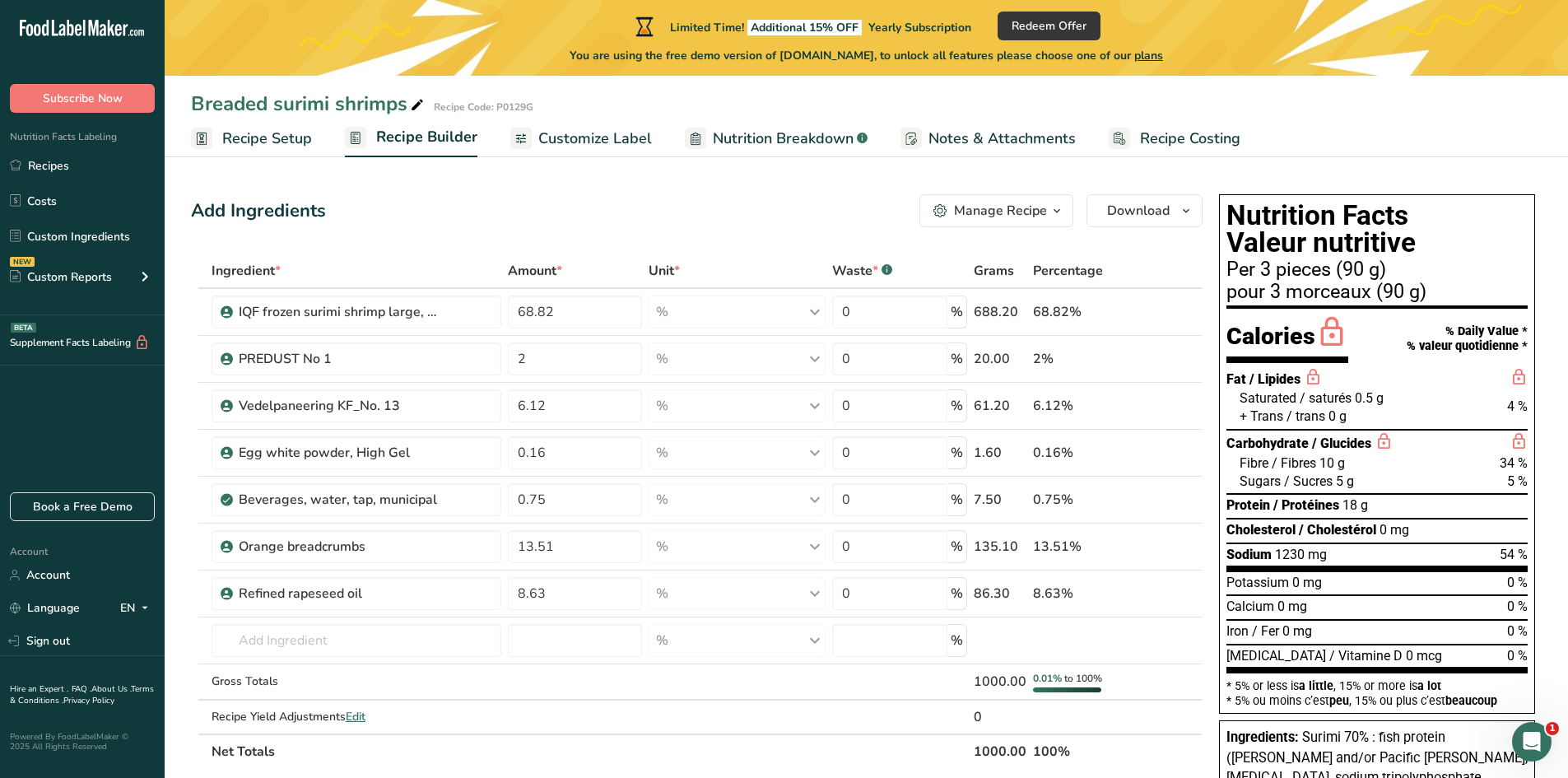
click at [260, 140] on span "Recipe Setup" at bounding box center [267, 139] width 89 height 22
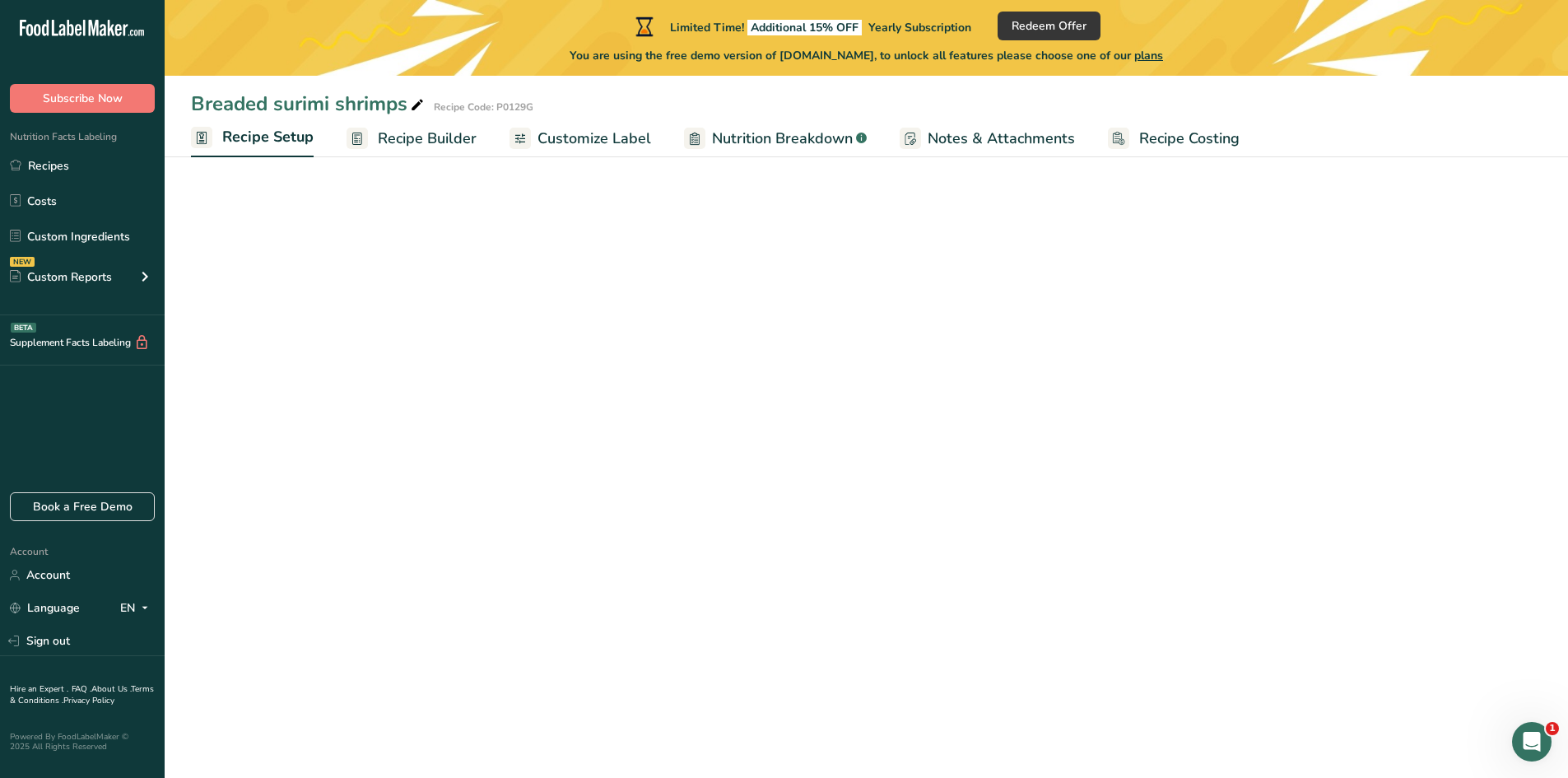
select select "22"
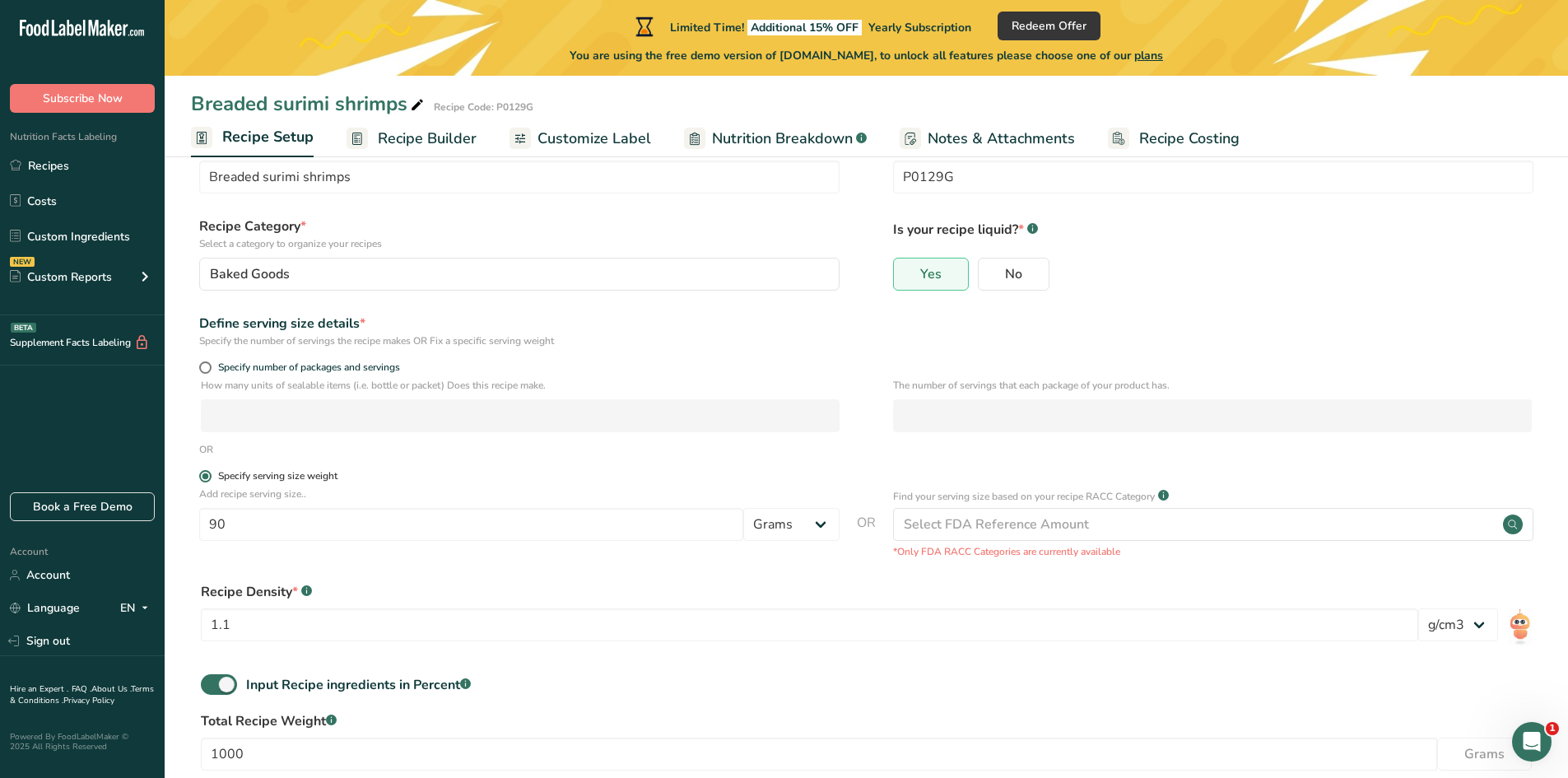
scroll to position [154, 0]
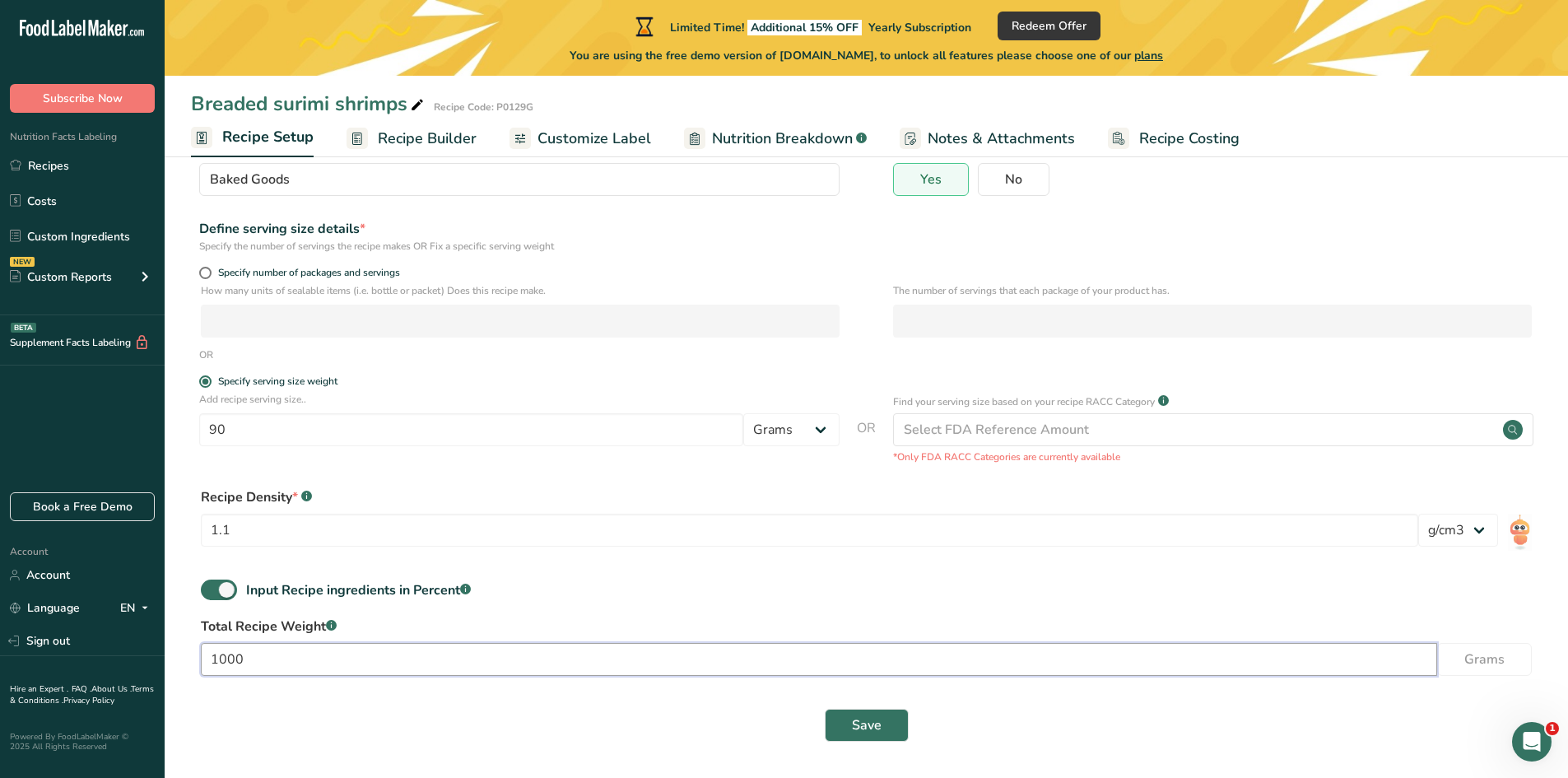
click at [253, 656] on input "1000" at bounding box center [819, 659] width 1237 height 33
type input "100"
click at [861, 727] on span "Save" at bounding box center [867, 725] width 30 height 20
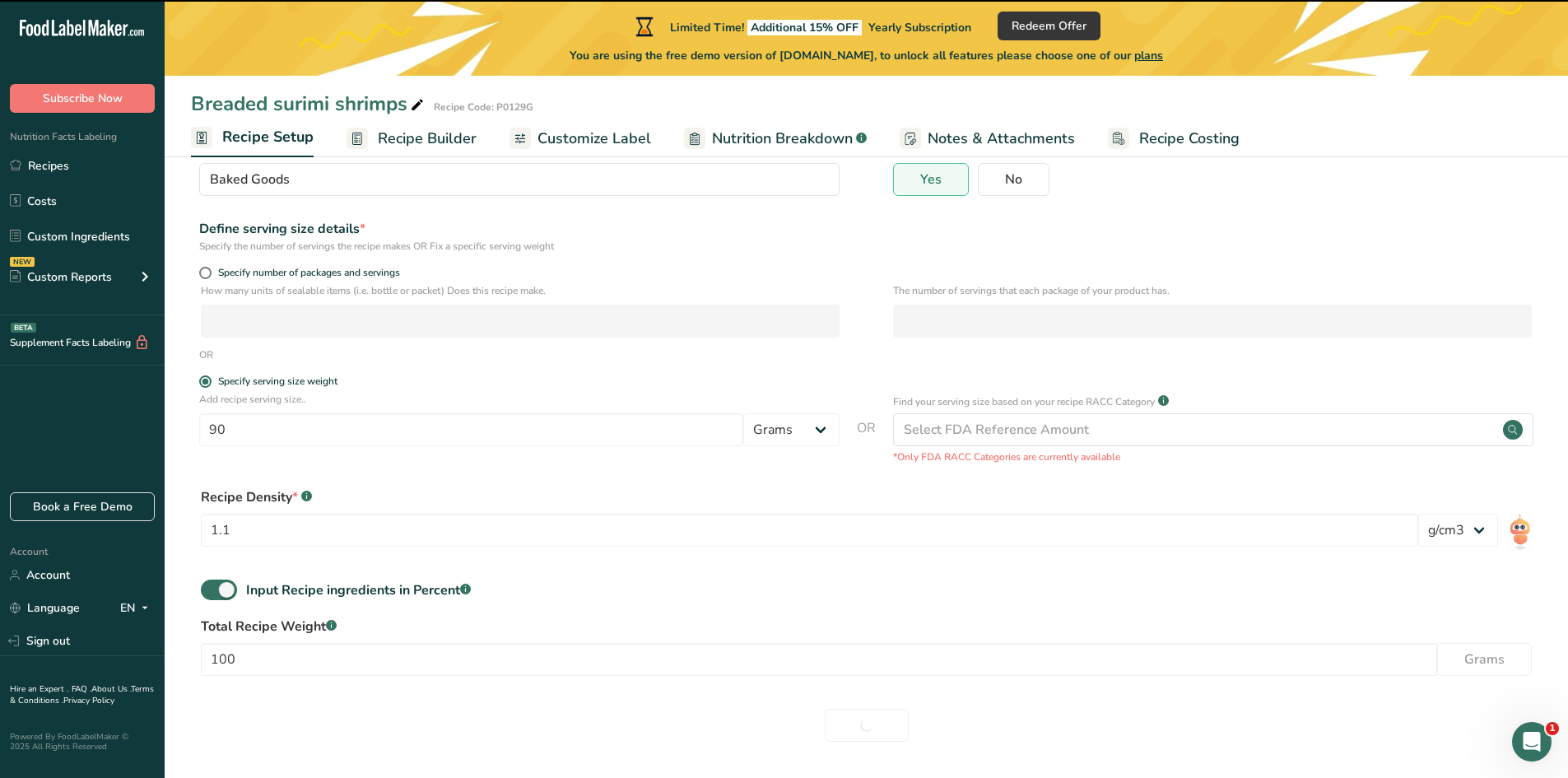
click at [427, 141] on span "Recipe Builder" at bounding box center [427, 139] width 99 height 22
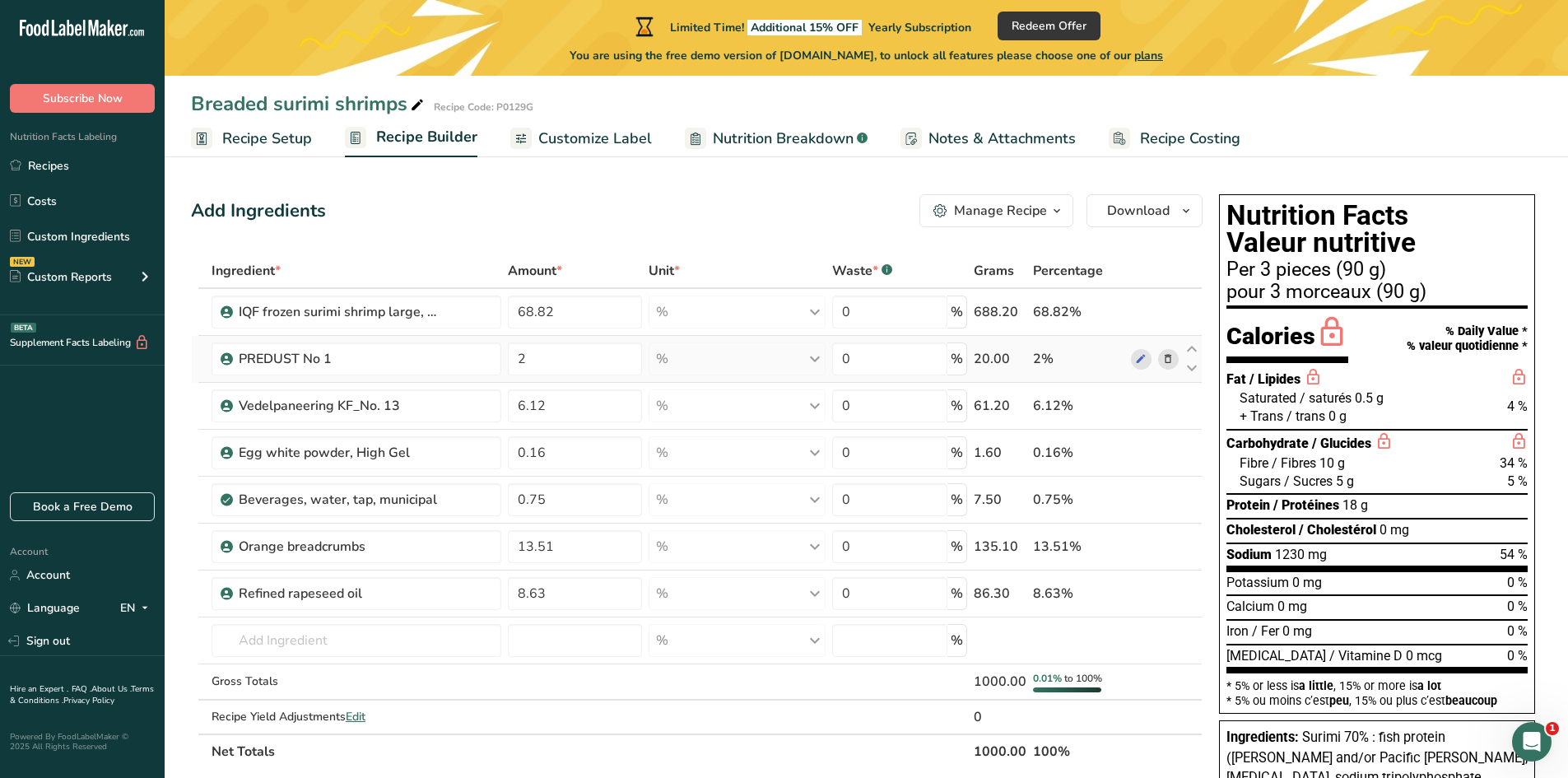
type input "68.83"
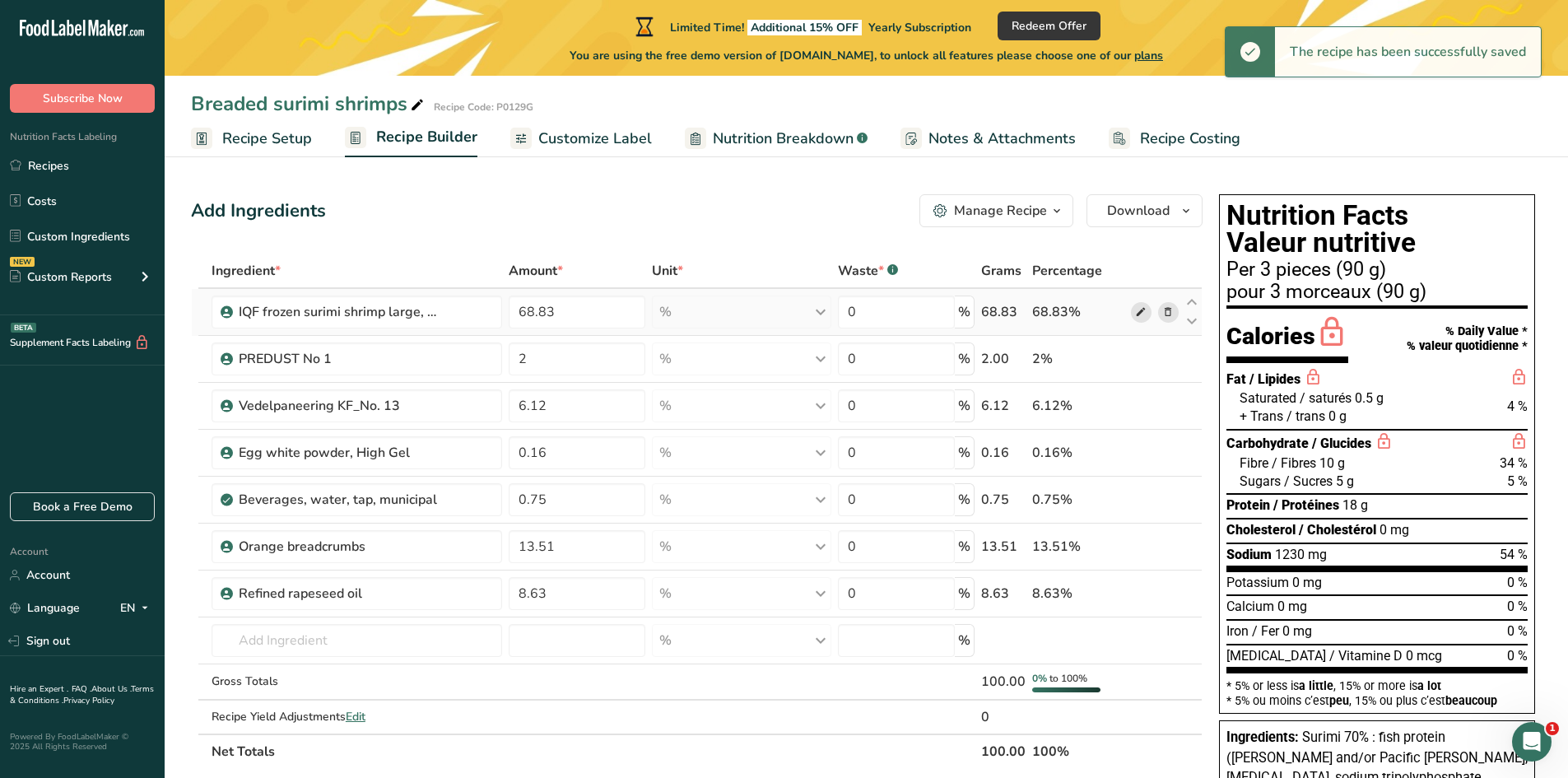
click at [1140, 311] on icon at bounding box center [1141, 312] width 11 height 18
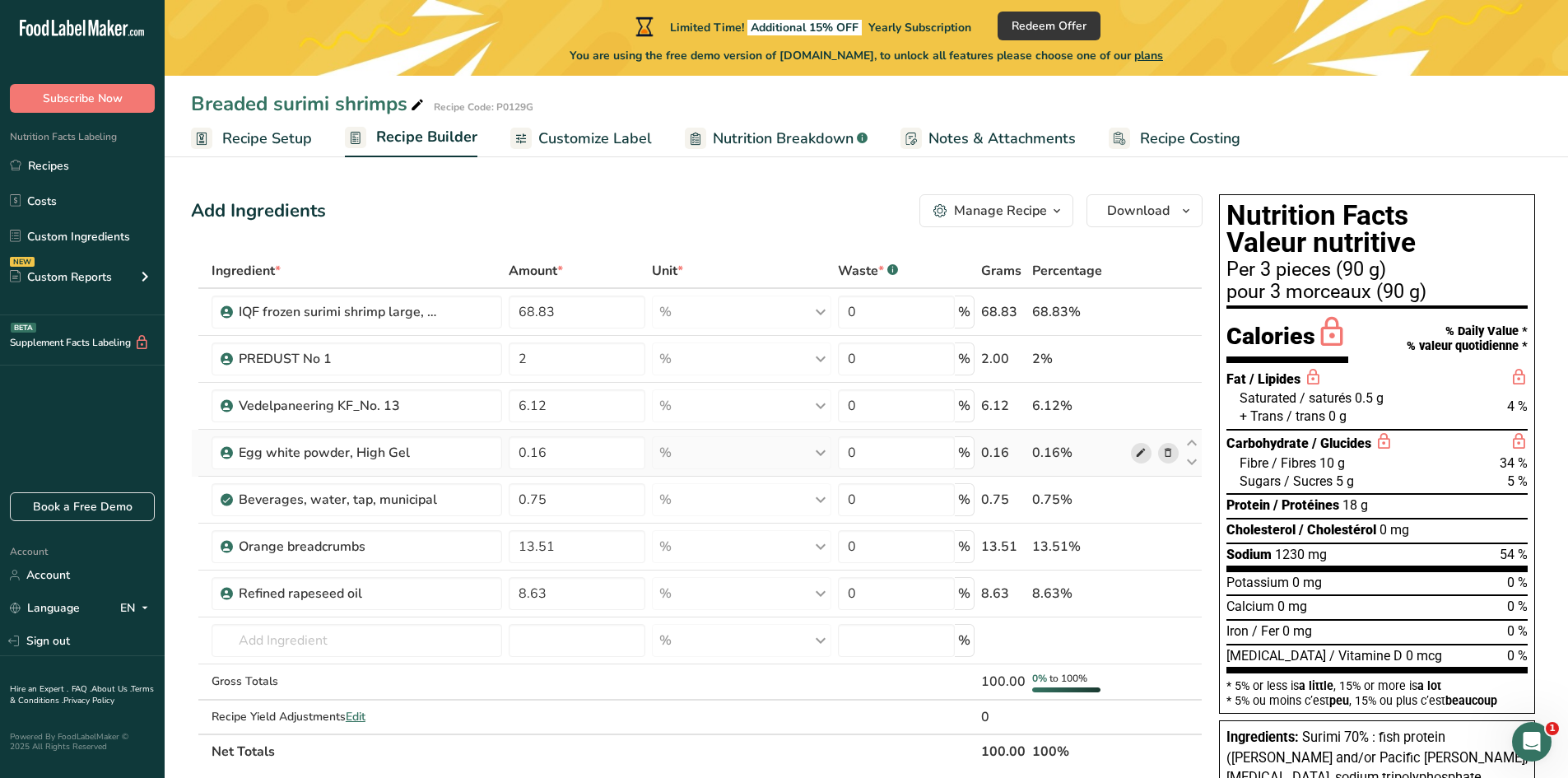
click at [1134, 451] on span at bounding box center [1141, 452] width 20 height 20
click at [1141, 497] on link "i" at bounding box center [1142, 500] width 20 height 20
click at [1145, 503] on link "i" at bounding box center [1142, 500] width 20 height 20
click at [1170, 502] on icon at bounding box center [1168, 500] width 11 height 18
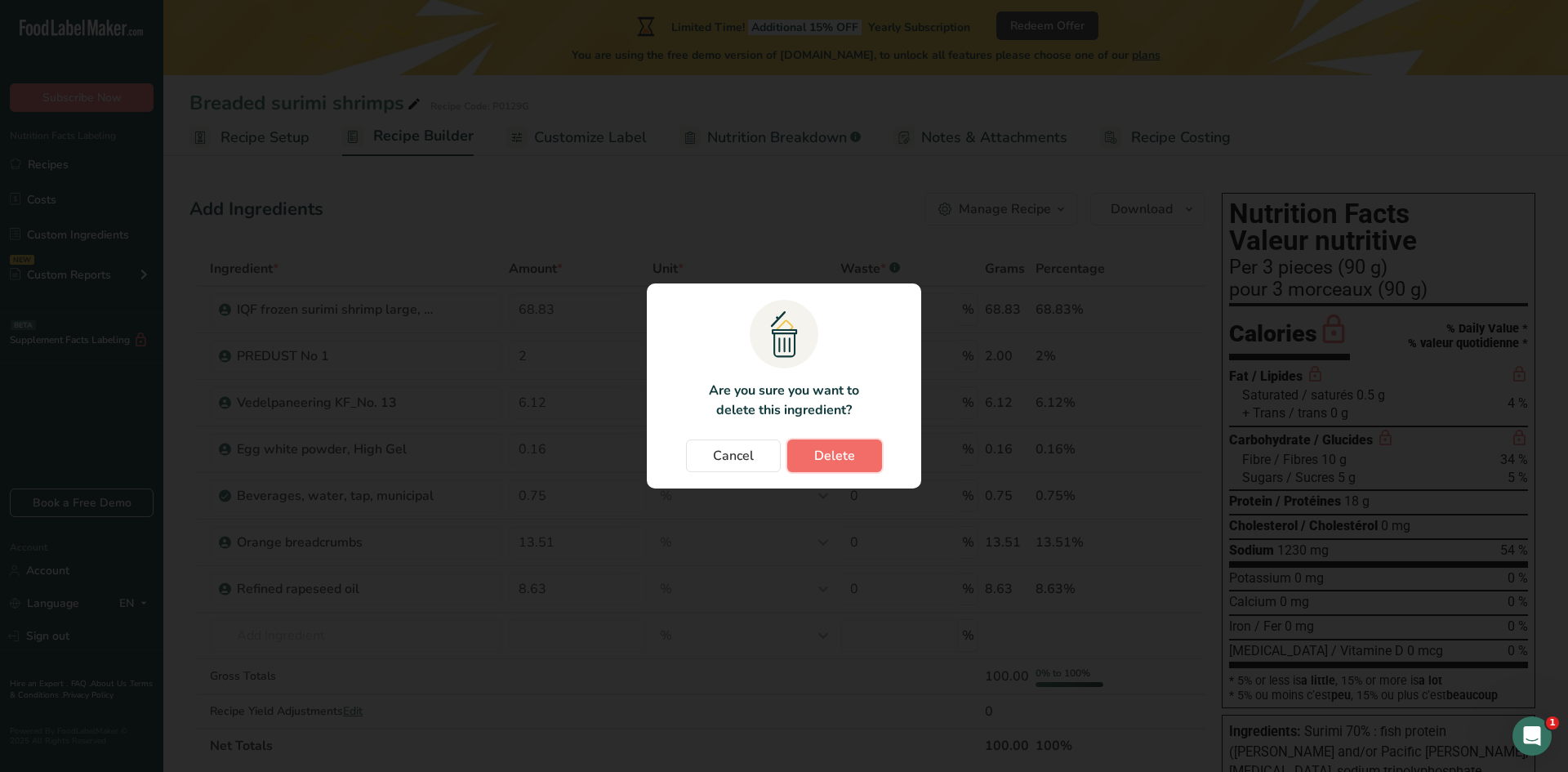
click at [810, 456] on button "Delete" at bounding box center [834, 455] width 95 height 32
type input "13.51"
type input "8.63"
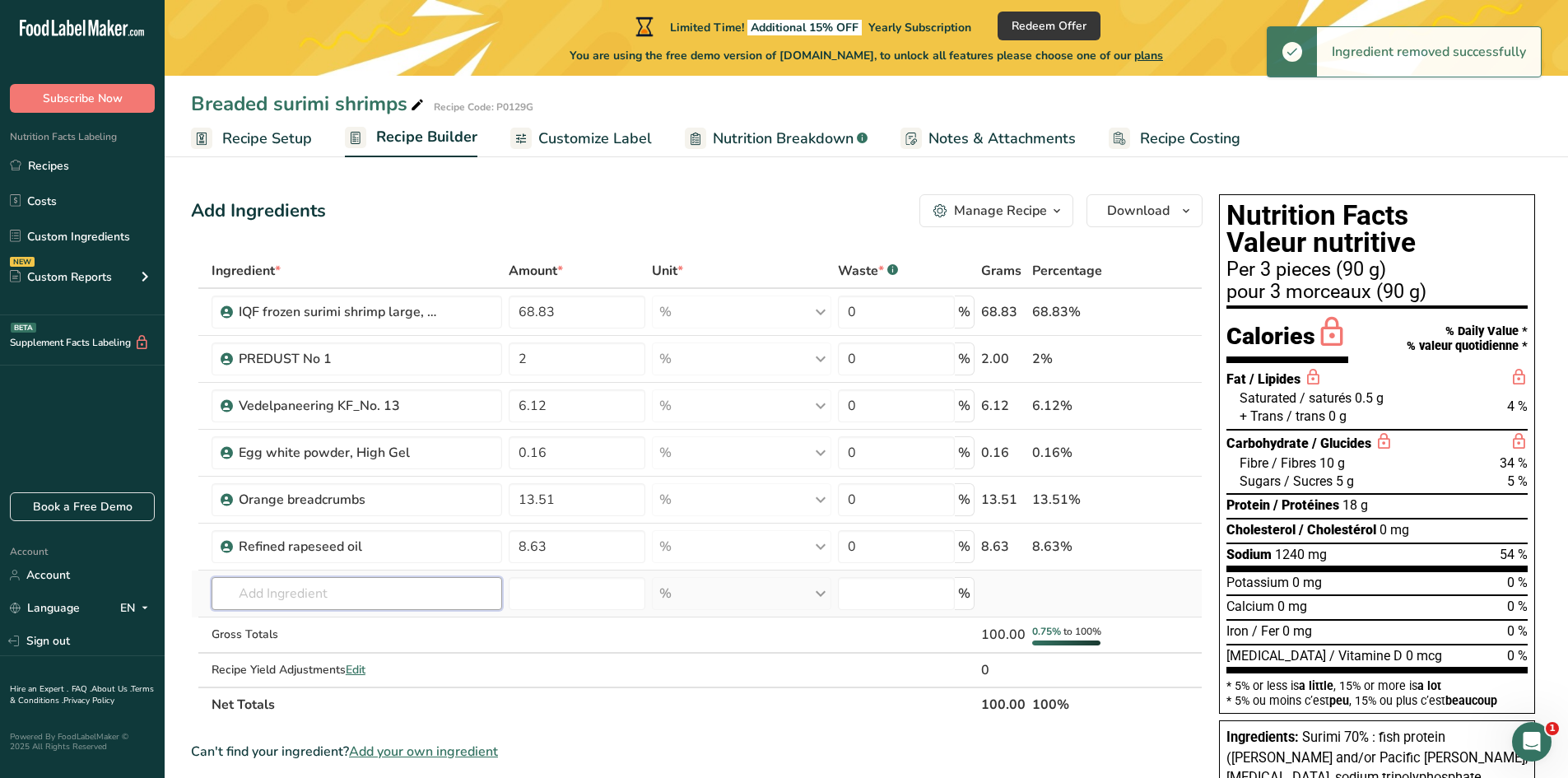
click at [257, 600] on input "text" at bounding box center [356, 593] width 291 height 33
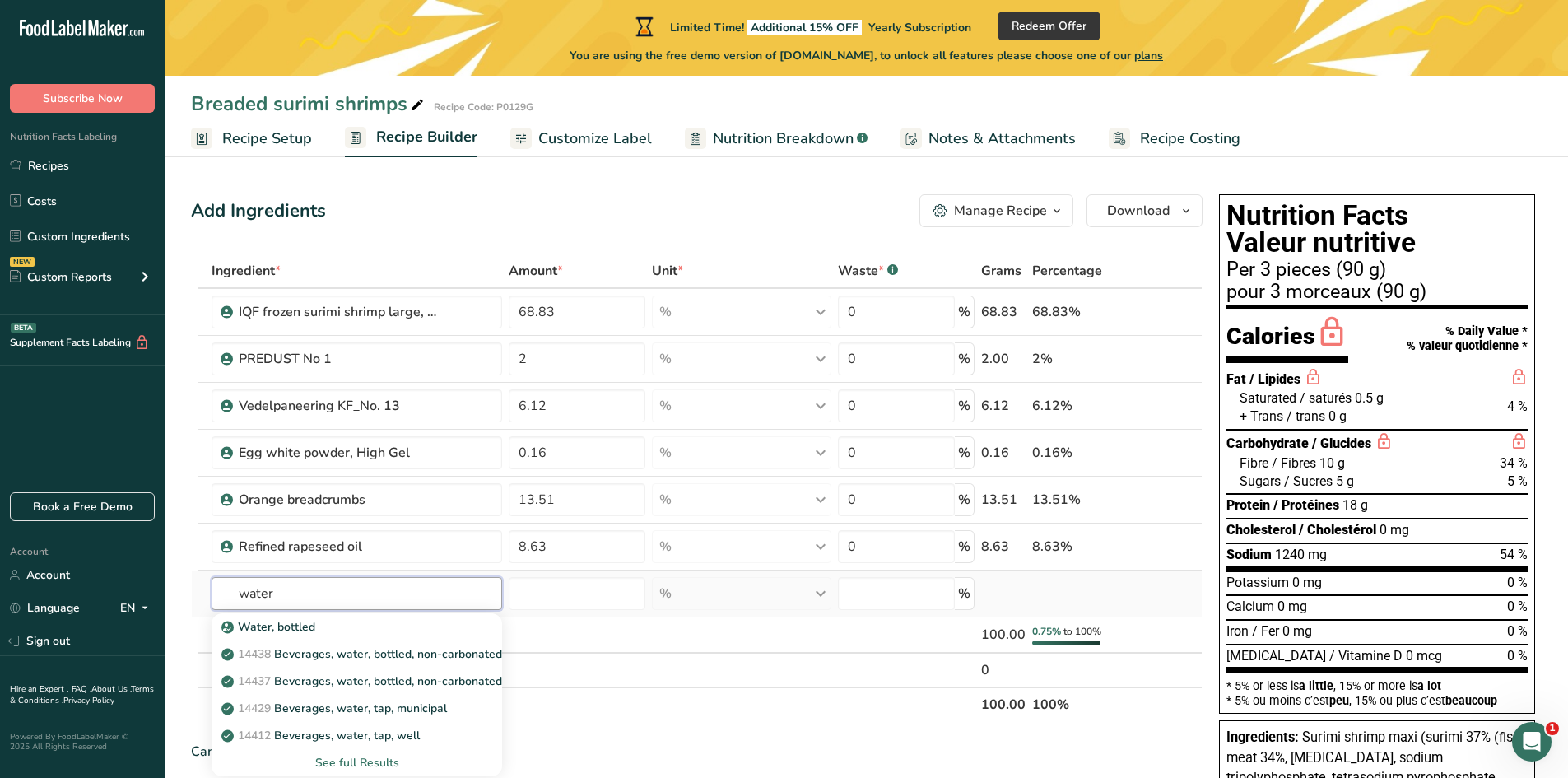
drag, startPoint x: 287, startPoint y: 590, endPoint x: 218, endPoint y: 594, distance: 69.1
click at [218, 594] on input "water" at bounding box center [356, 593] width 291 height 33
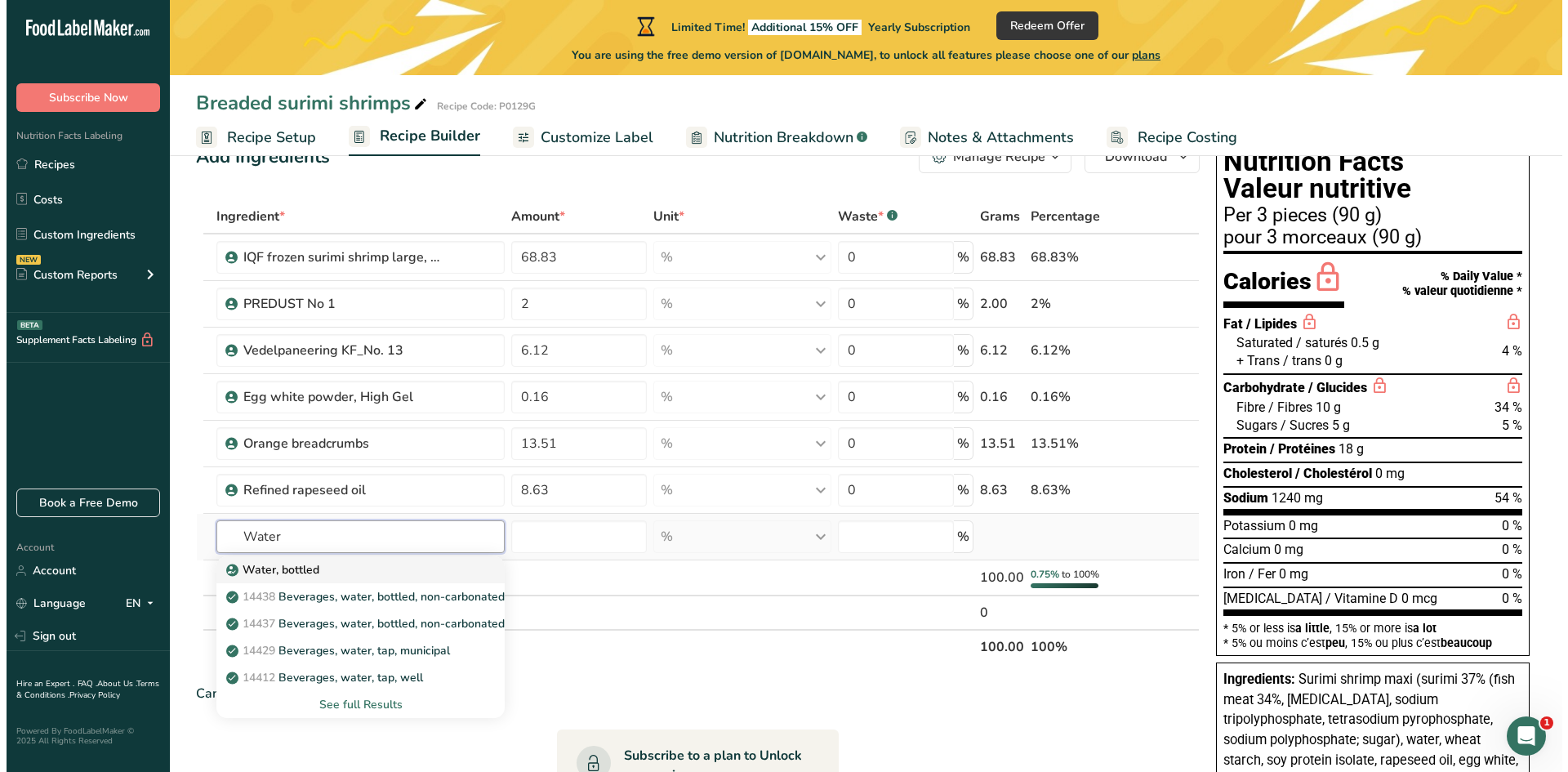
scroll to position [81, 0]
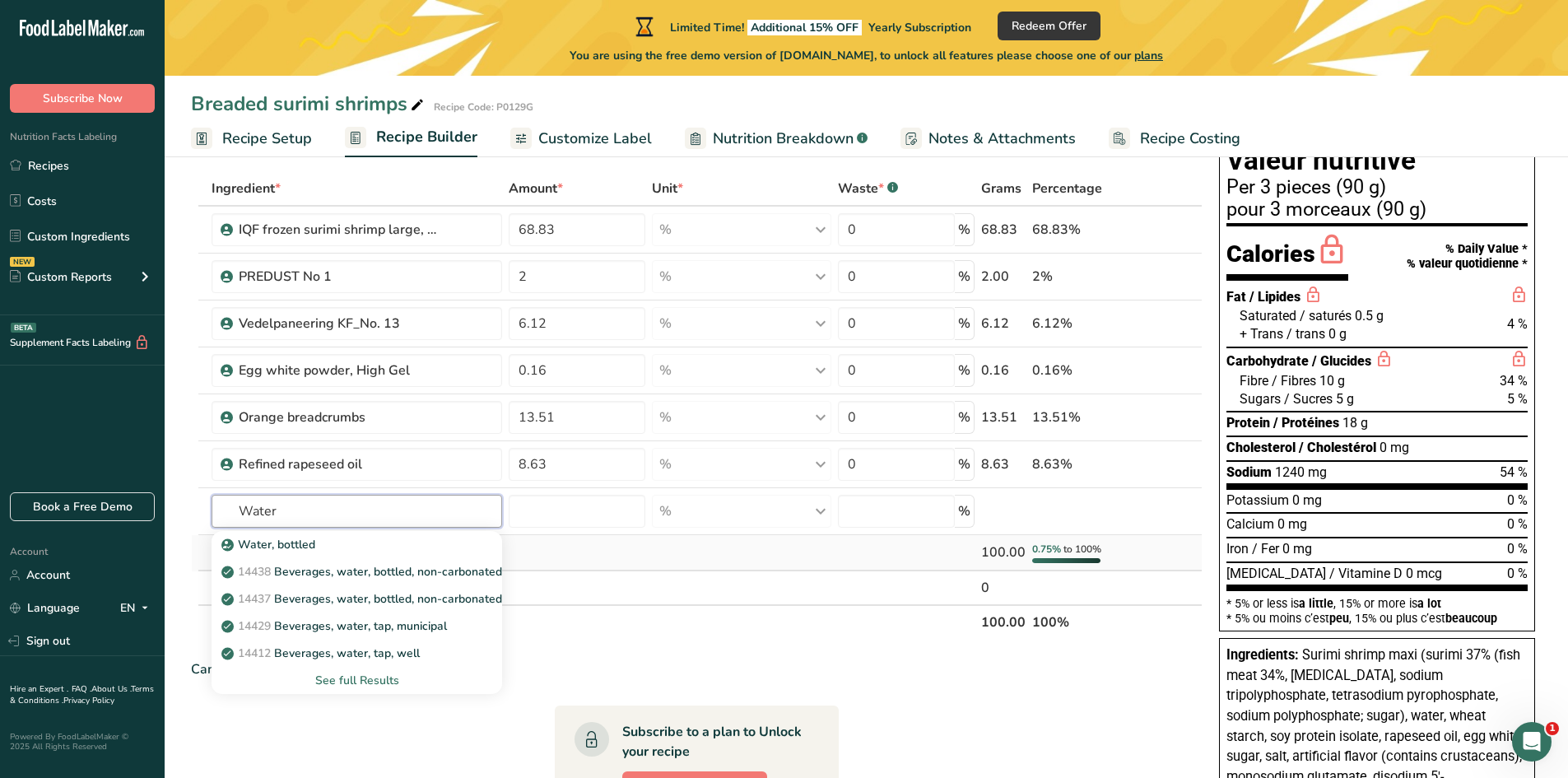
type input "Water"
click at [576, 570] on td at bounding box center [576, 553] width 142 height 36
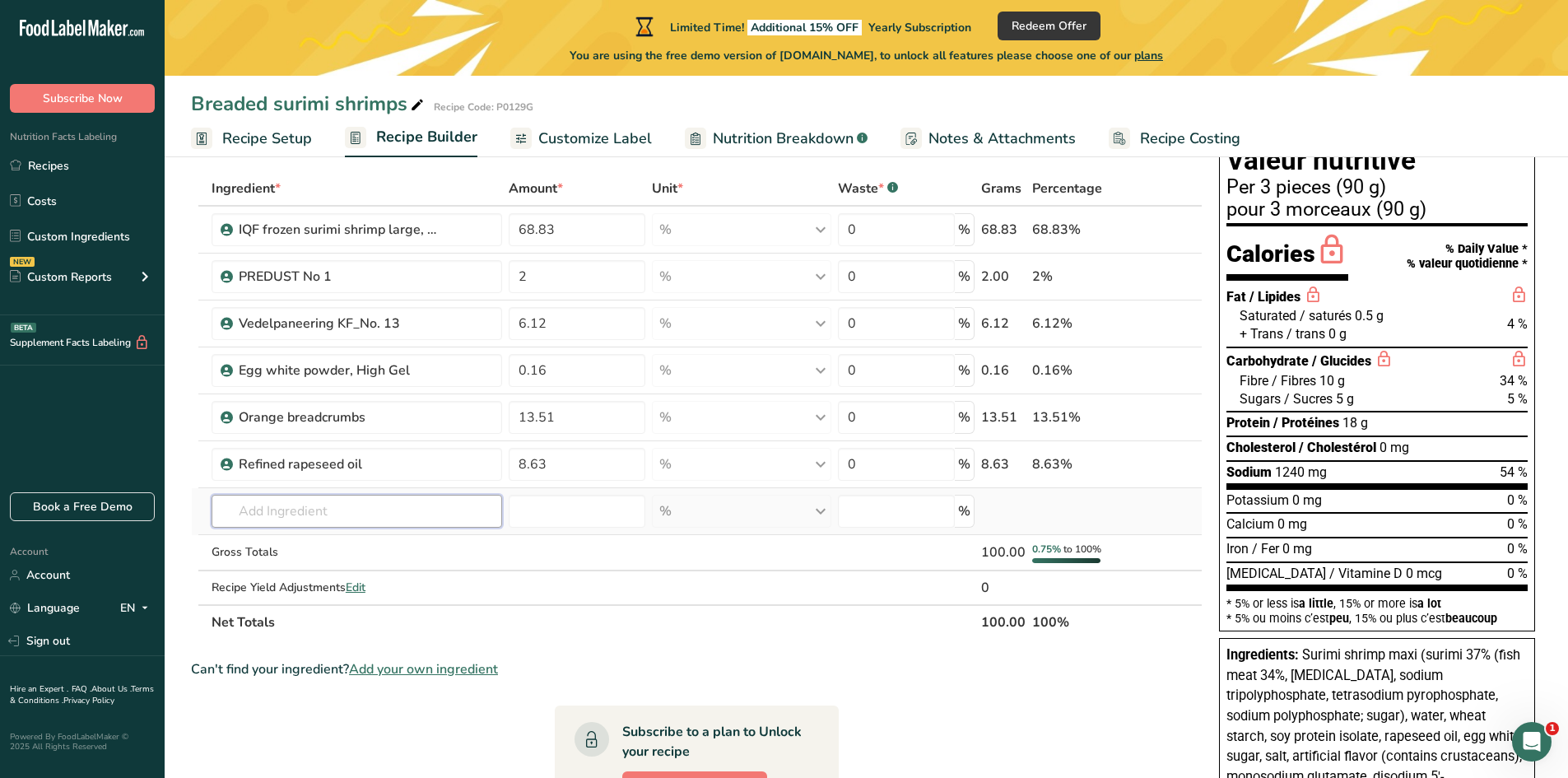
click at [363, 518] on input "text" at bounding box center [356, 511] width 291 height 33
click at [295, 517] on input "text" at bounding box center [356, 511] width 291 height 33
click at [254, 508] on input "text" at bounding box center [356, 511] width 291 height 33
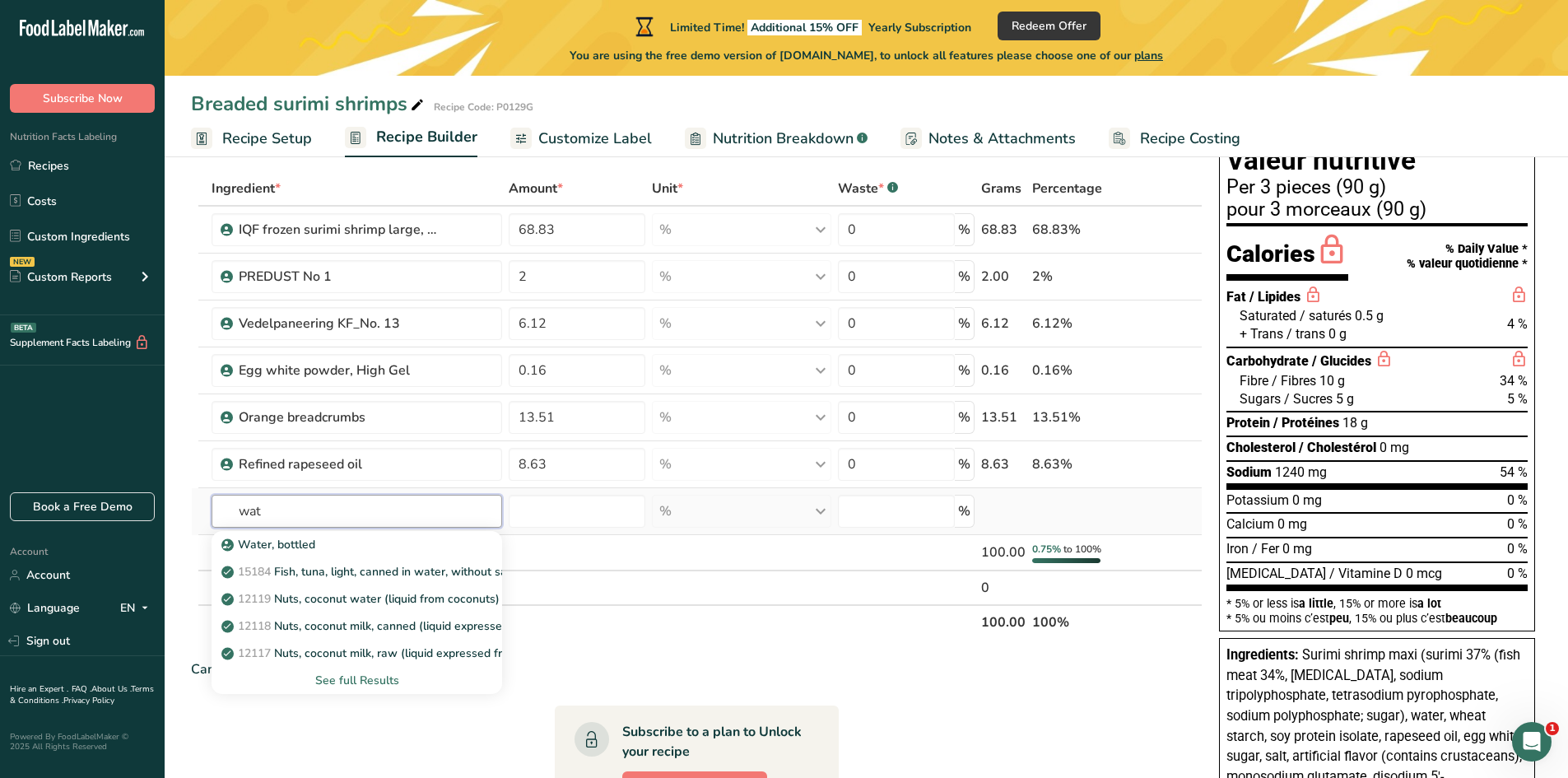
type input "wat"
click at [339, 679] on div "See full Results" at bounding box center [357, 680] width 265 height 18
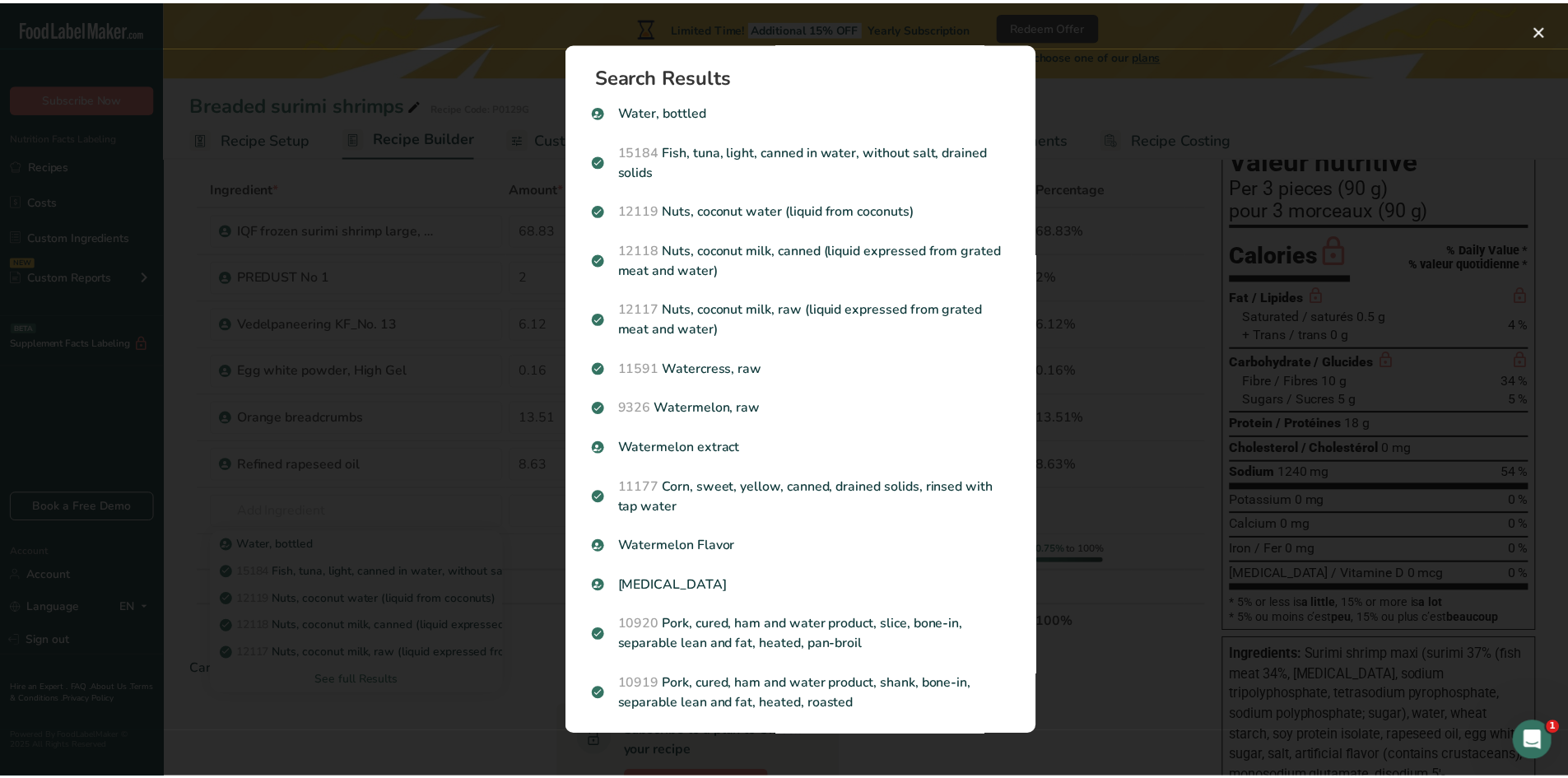
scroll to position [0, 0]
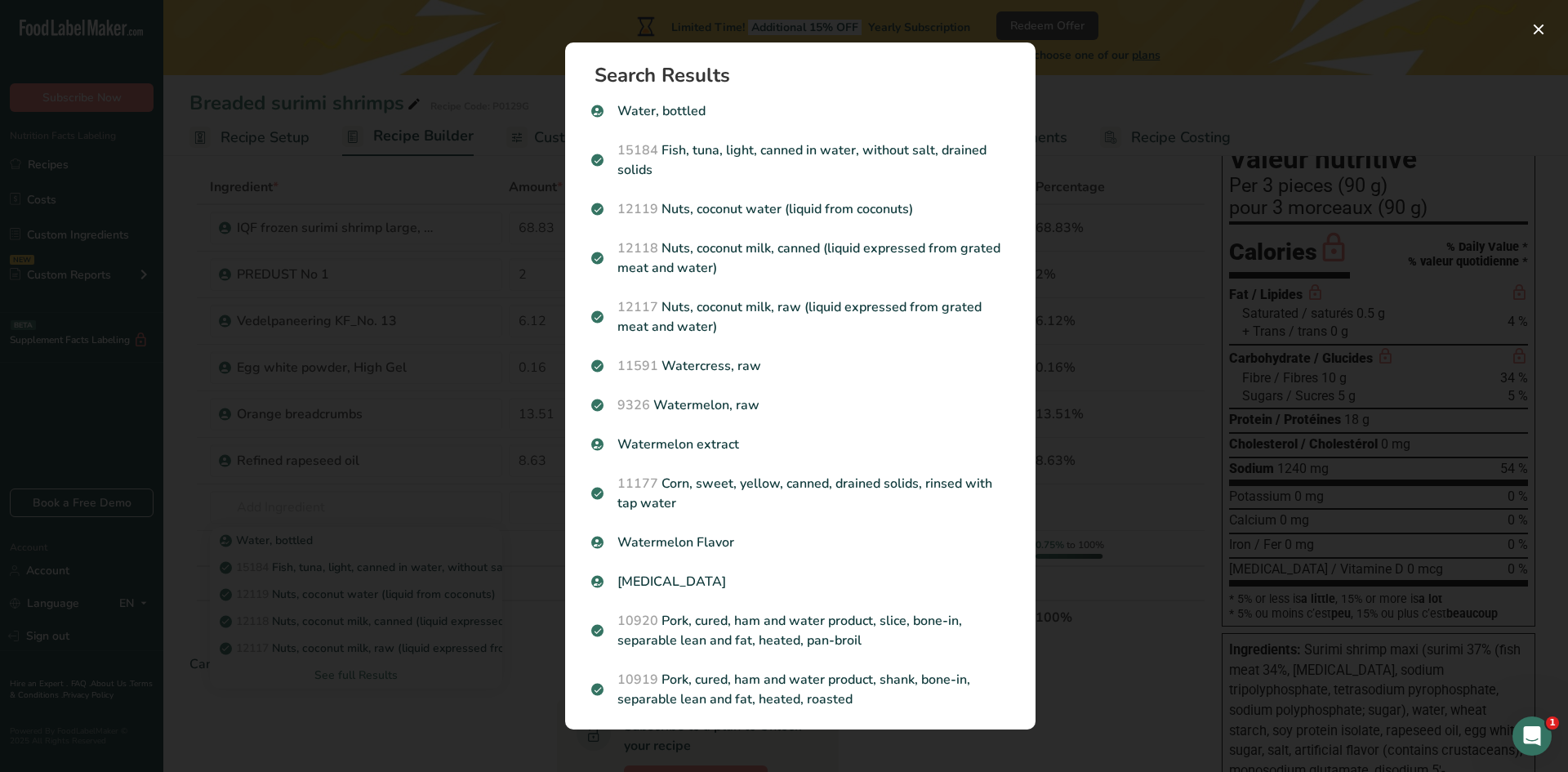
click at [506, 503] on div "Search results modal" at bounding box center [784, 386] width 1568 height 772
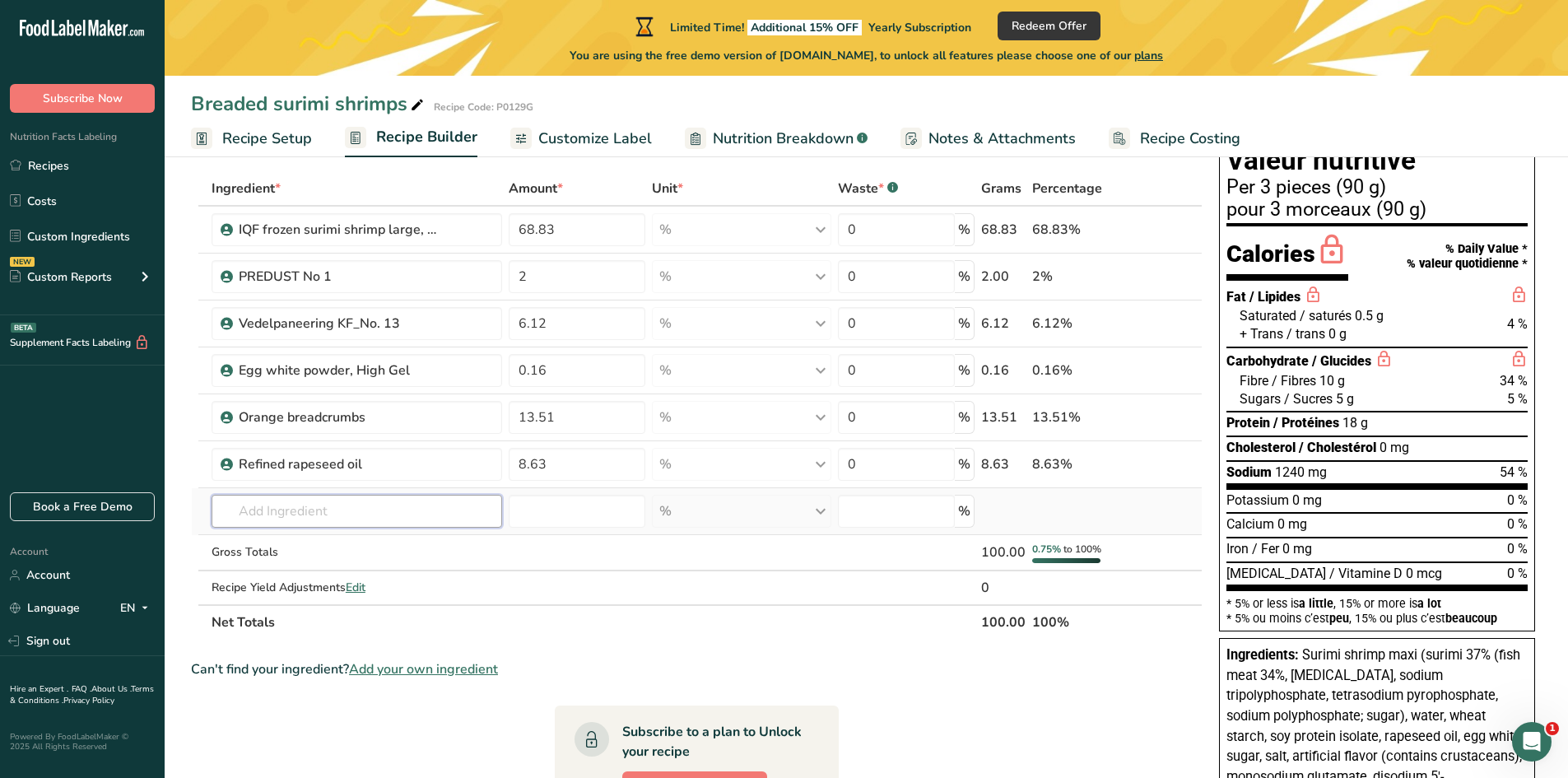
click at [399, 504] on input "text" at bounding box center [356, 511] width 291 height 33
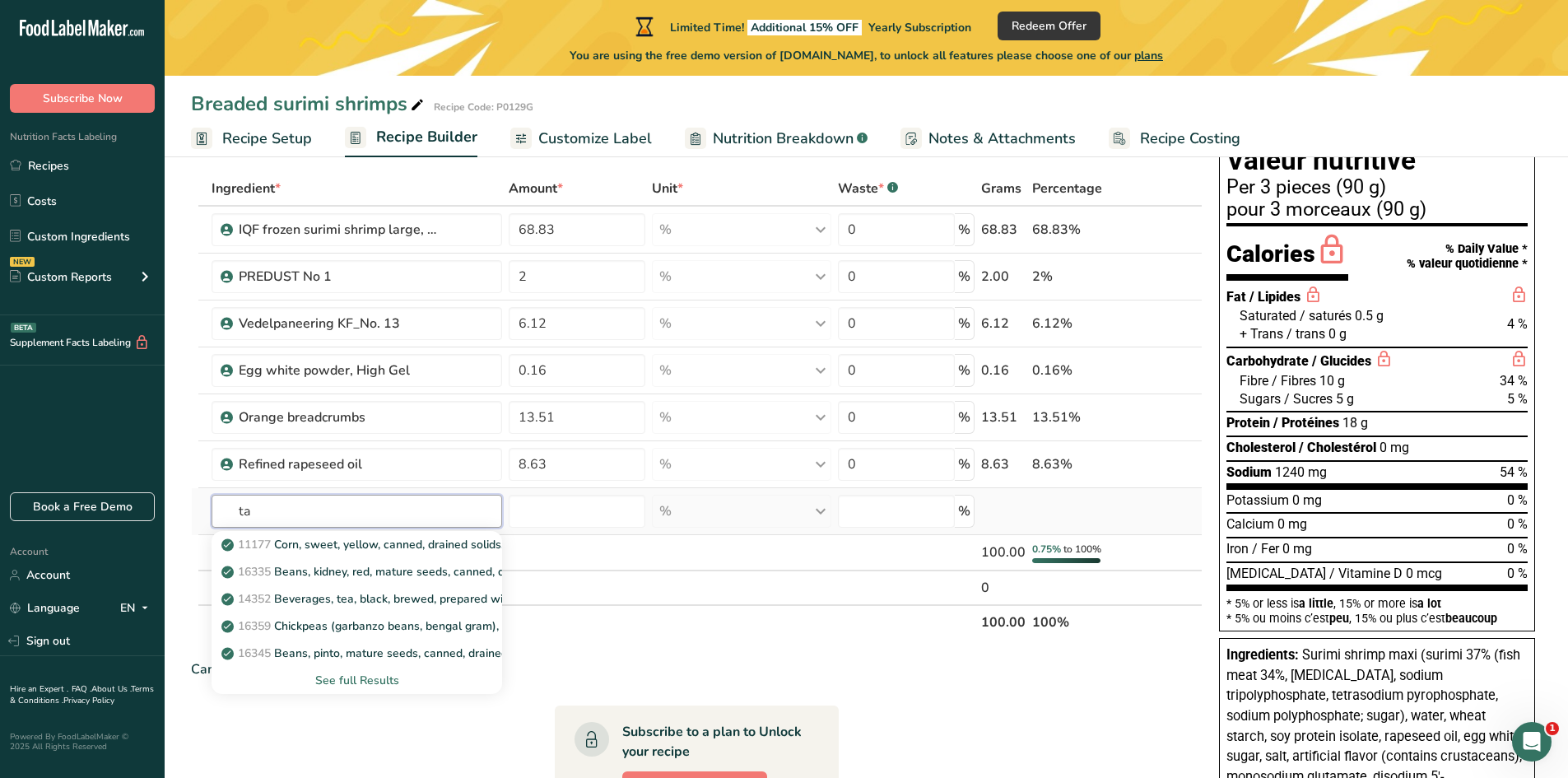
type input "t"
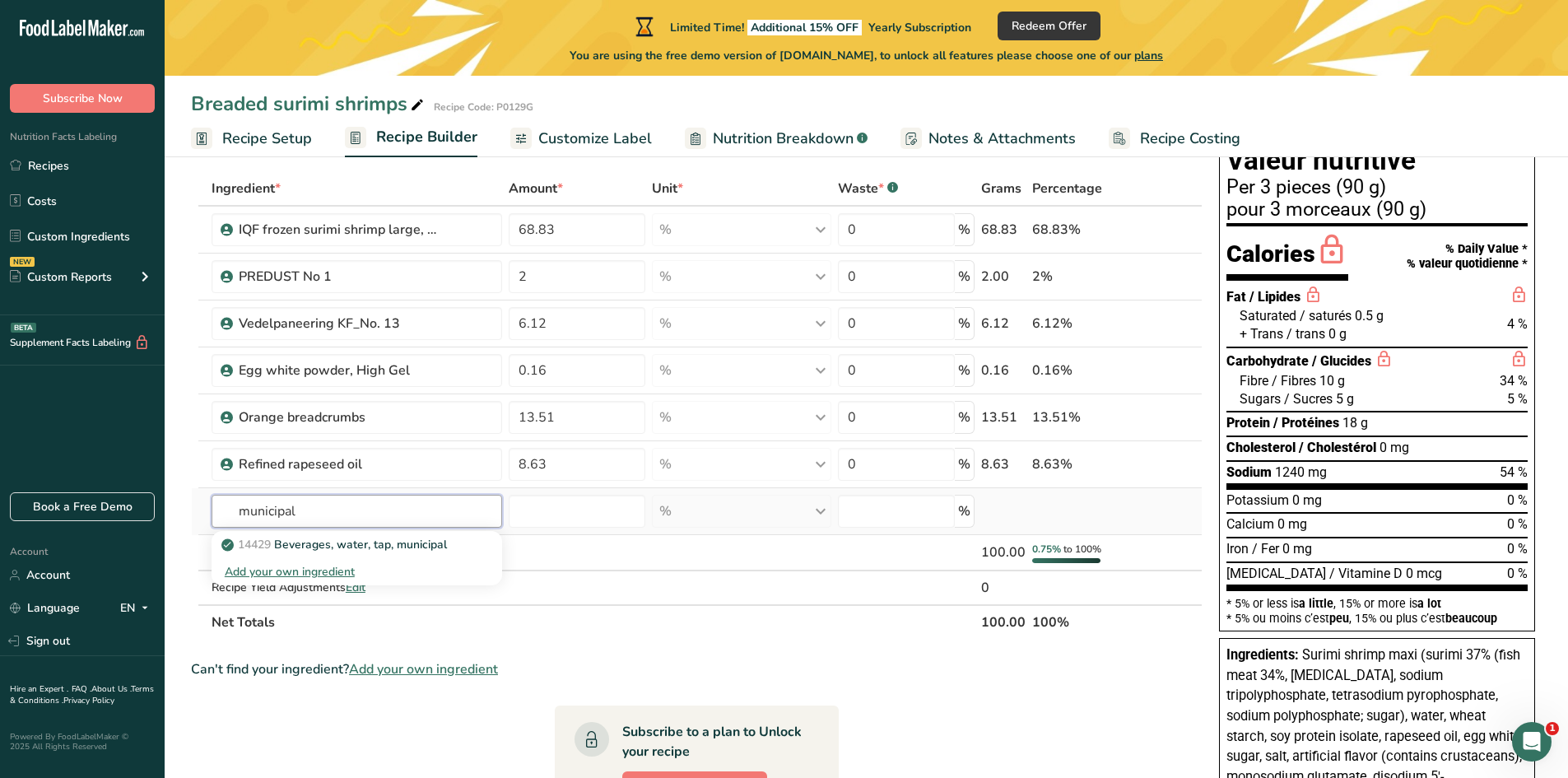
type input "municipal"
click at [315, 568] on div "Add your own ingredient" at bounding box center [357, 571] width 265 height 18
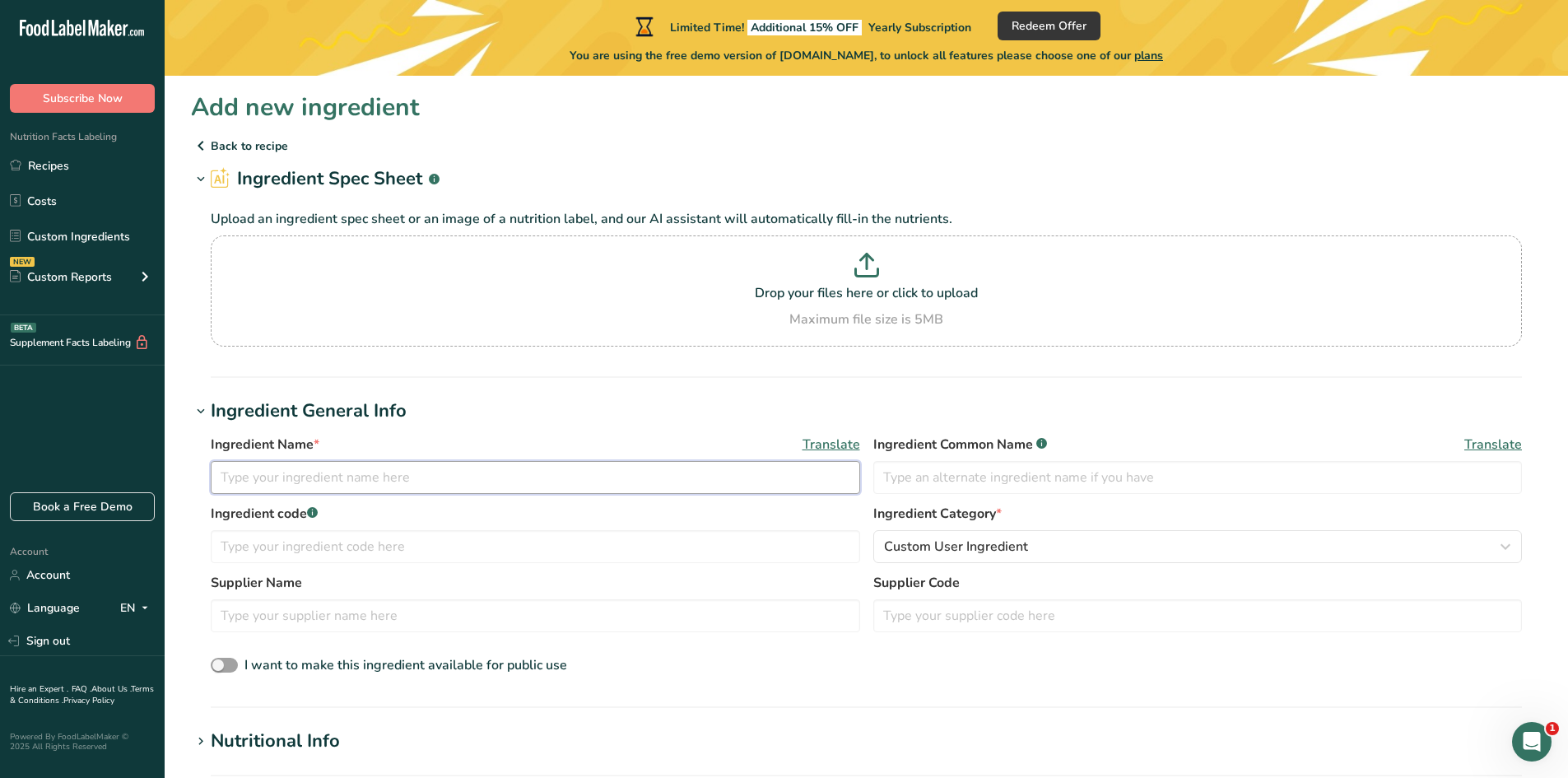
click at [348, 482] on input "text" at bounding box center [535, 476] width 650 height 33
type input "Water"
click at [964, 468] on input "text" at bounding box center [1199, 476] width 650 height 33
type input "water"
click at [316, 552] on input "text" at bounding box center [535, 546] width 650 height 33
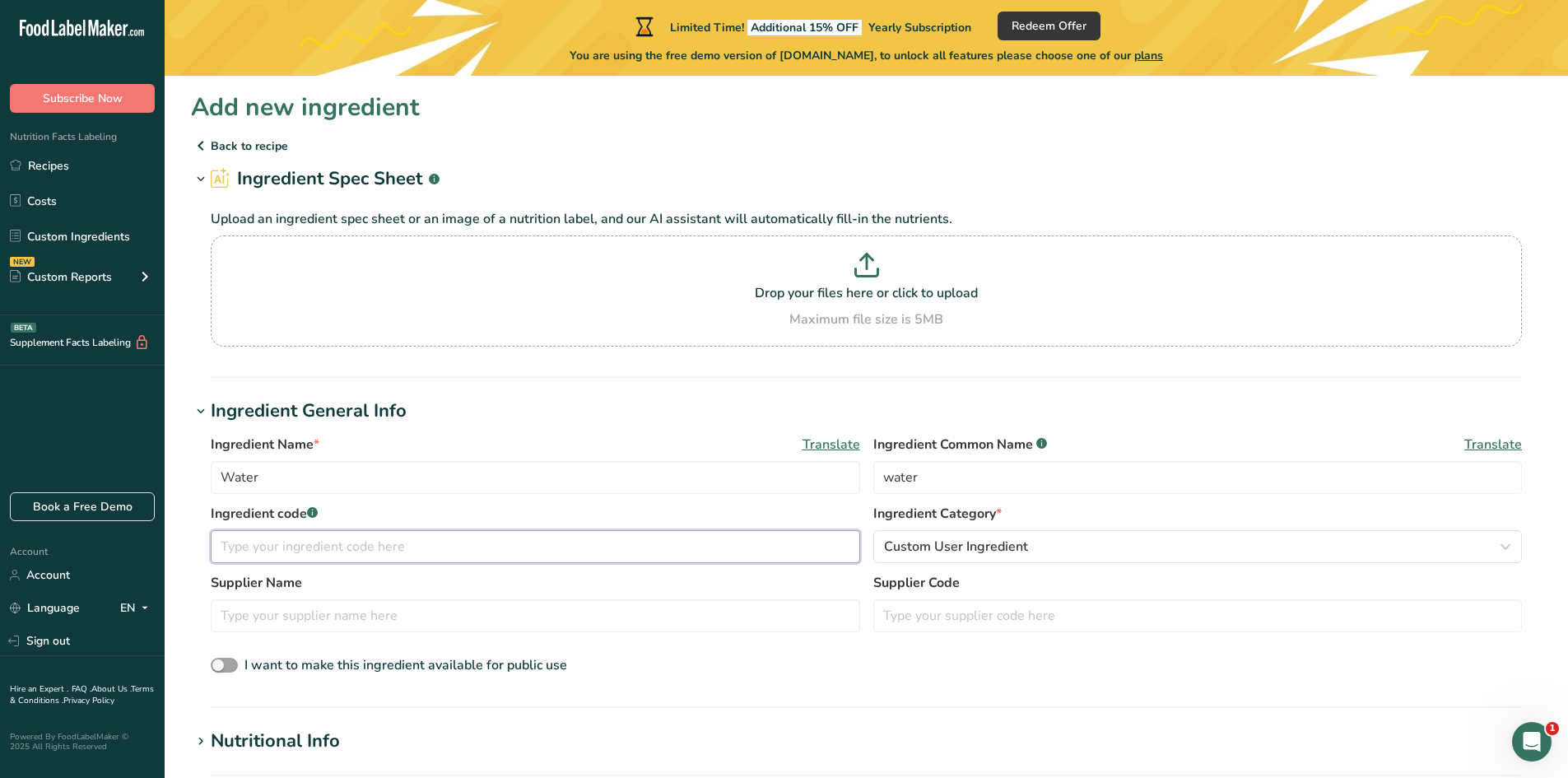
click at [417, 545] on input "text" at bounding box center [535, 546] width 650 height 33
paste input "90010000"
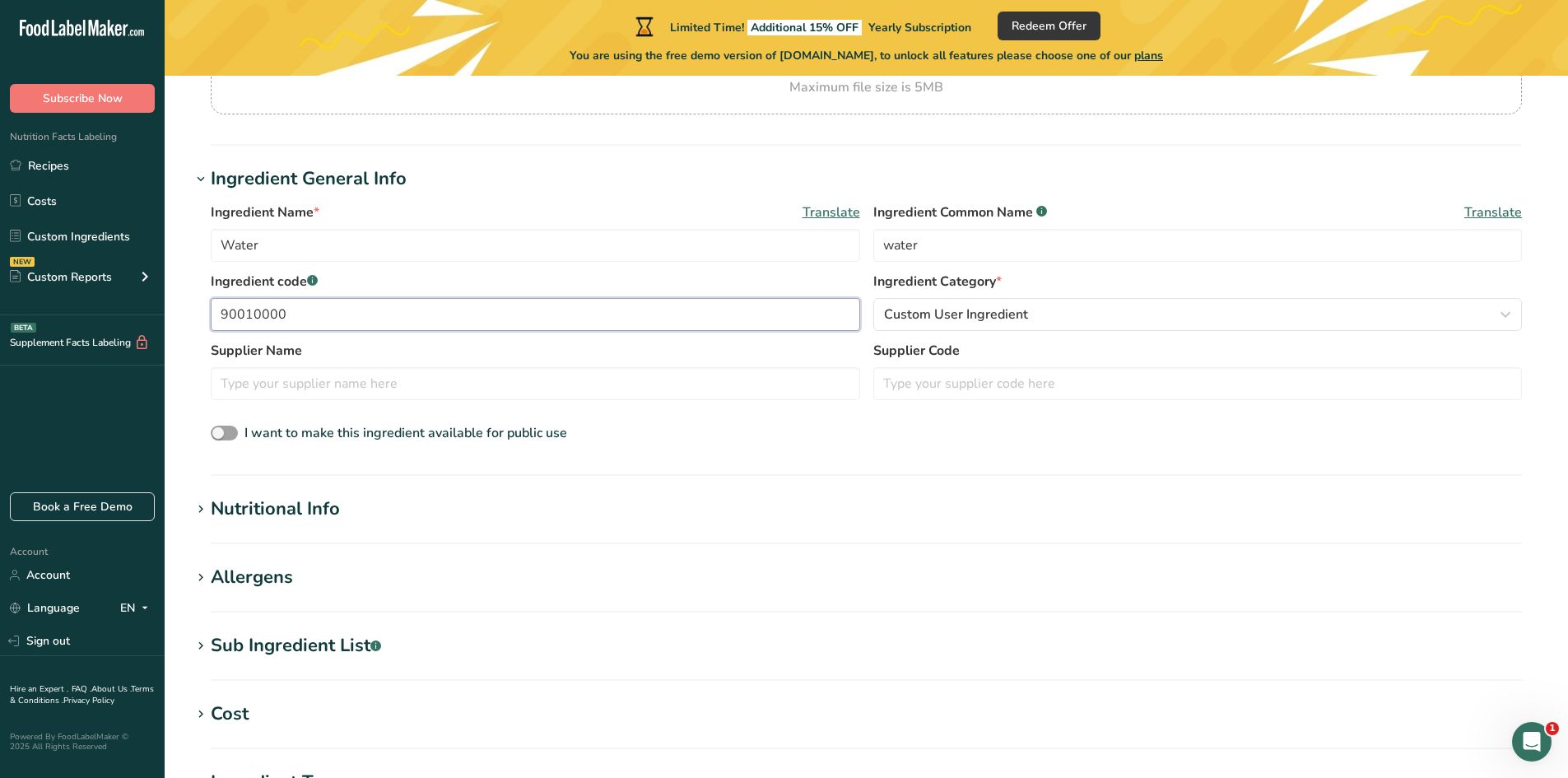
scroll to position [247, 0]
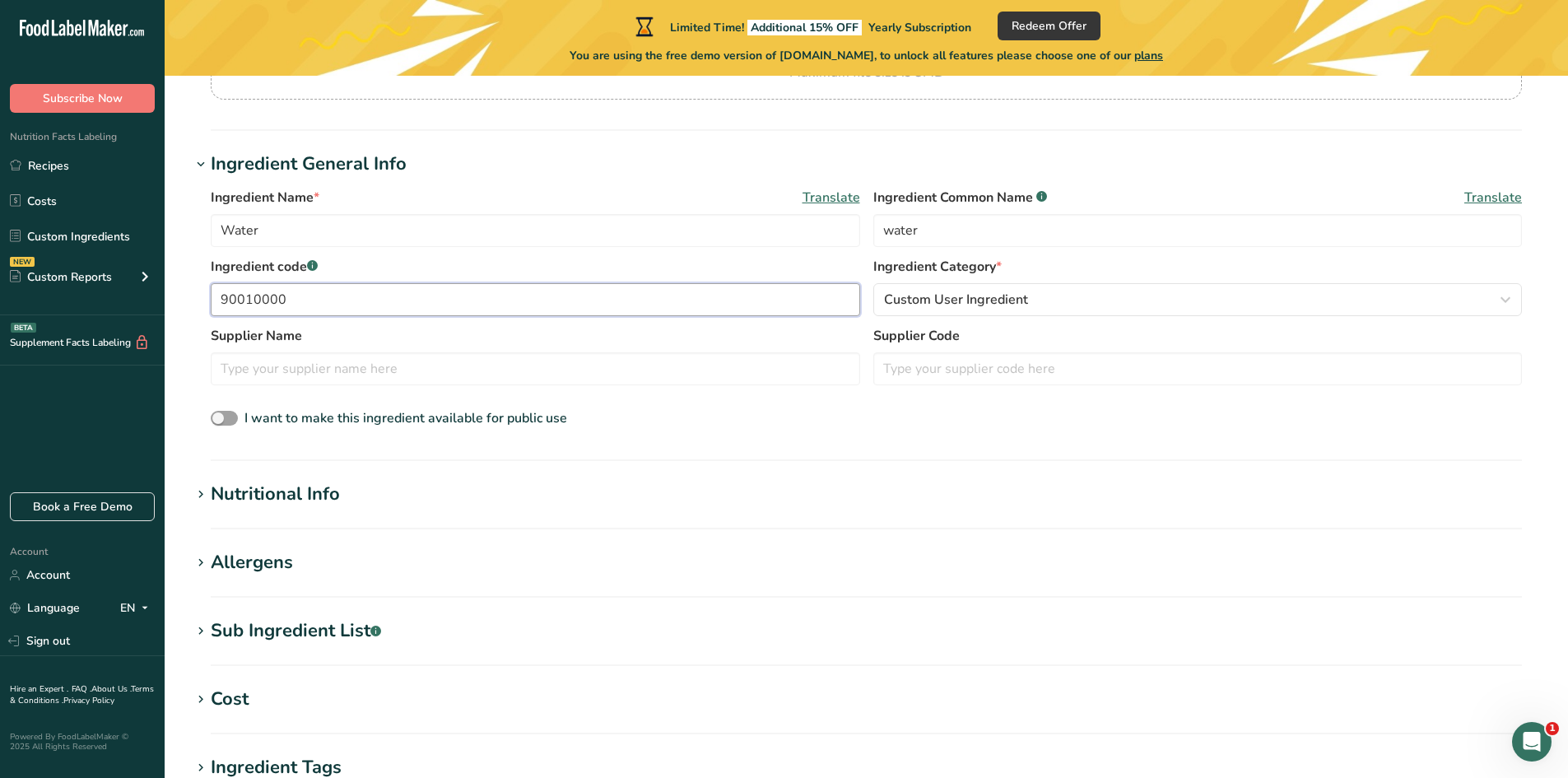
type input "90010000"
click at [315, 502] on div "Nutritional Info" at bounding box center [275, 494] width 129 height 27
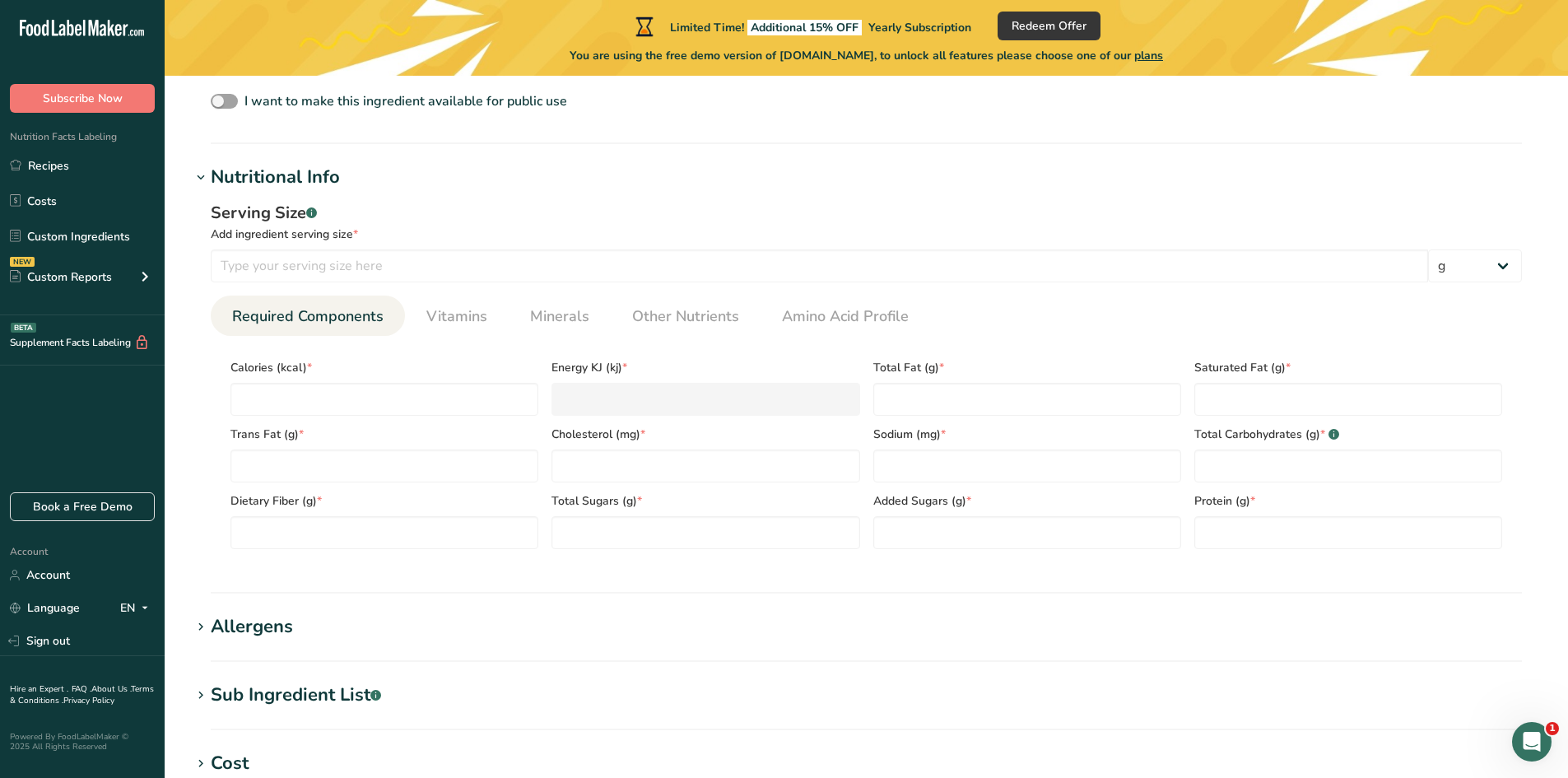
scroll to position [576, 0]
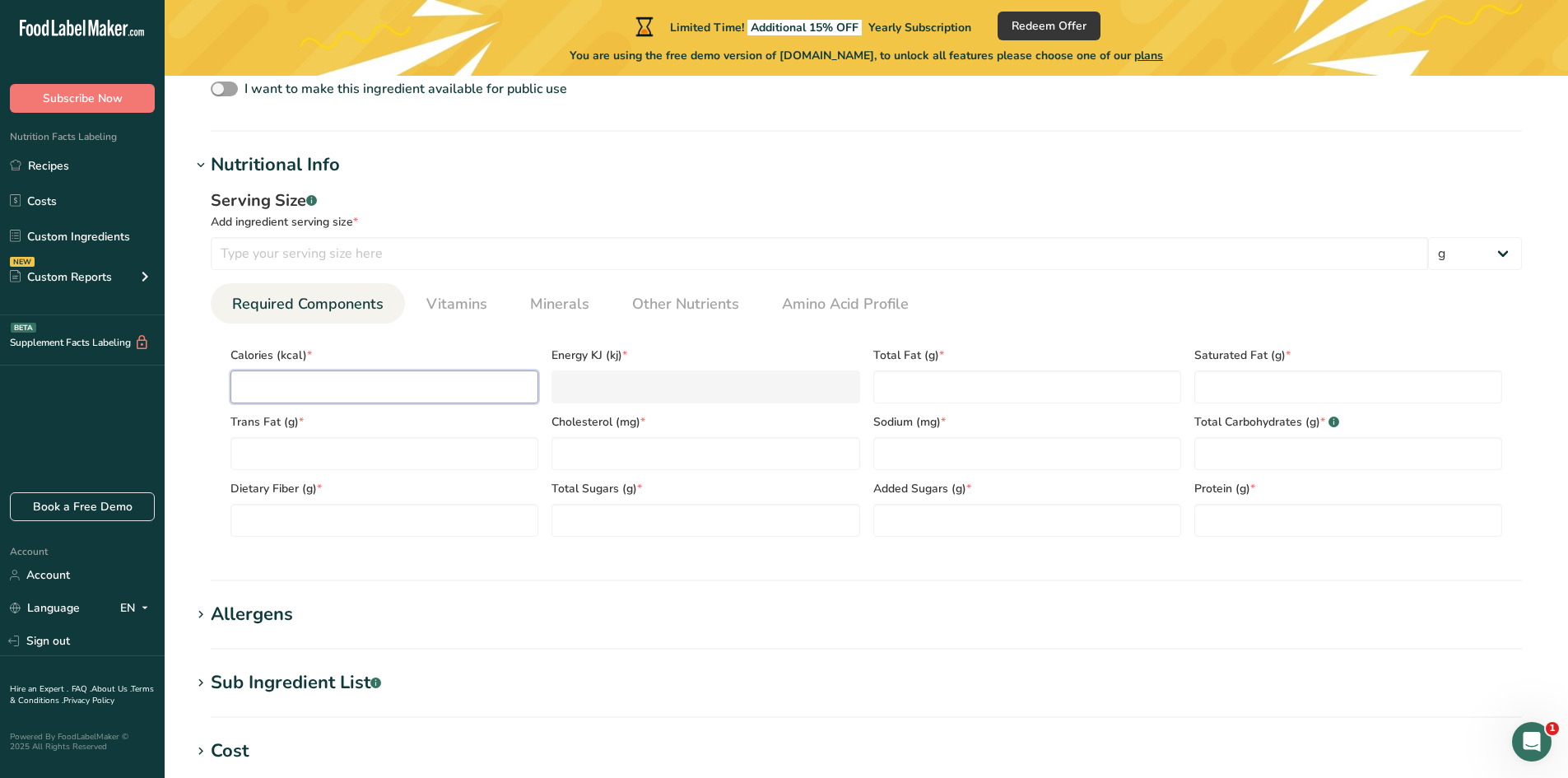
click at [390, 382] on input "number" at bounding box center [384, 386] width 308 height 33
type input "0"
type KJ "0"
type input "0"
click at [369, 457] on Fat "number" at bounding box center [384, 453] width 308 height 33
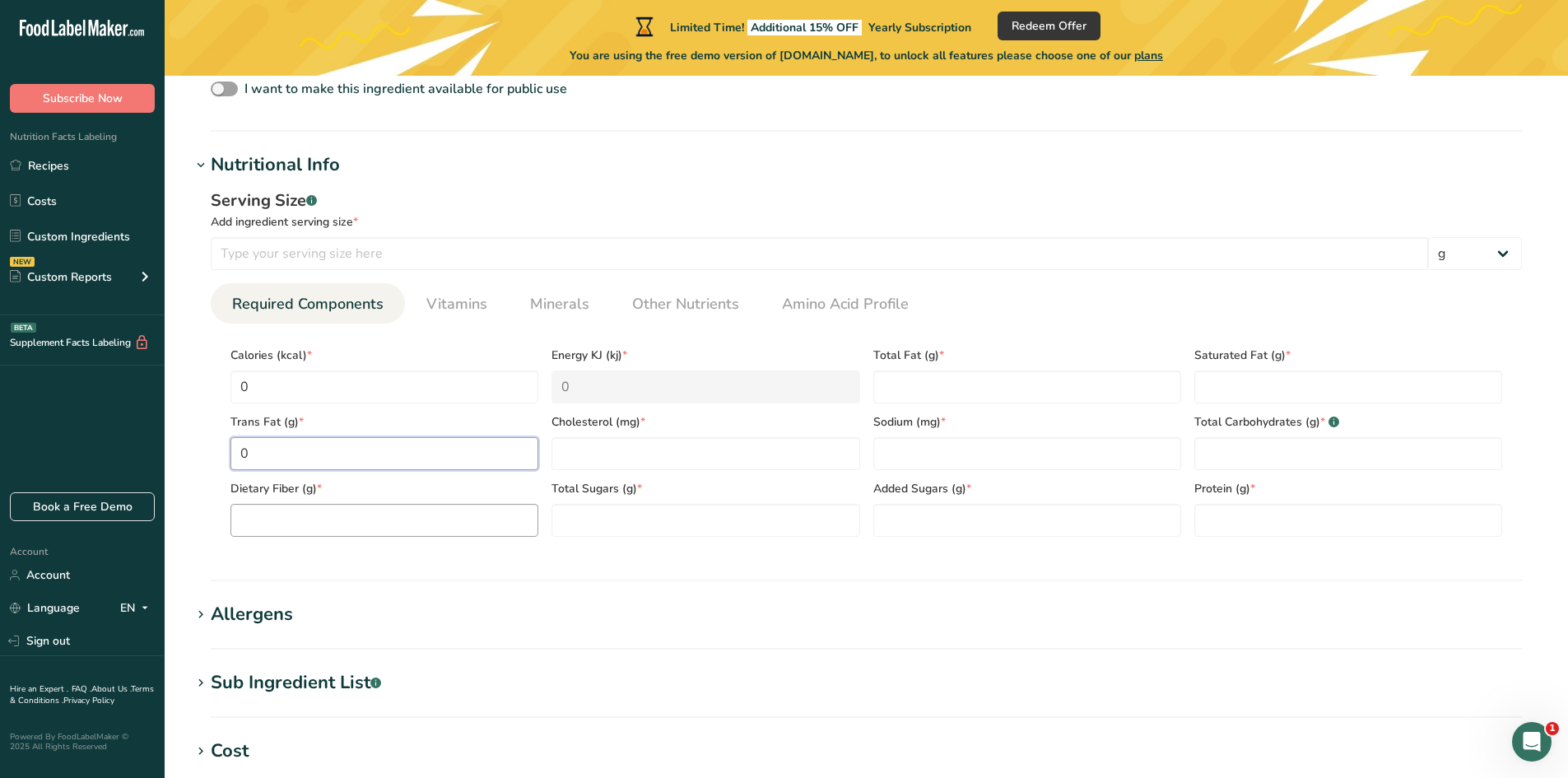
type Fat "0"
click at [356, 516] on Fiber "number" at bounding box center [384, 519] width 308 height 33
type Fiber "0"
click at [563, 503] on div "Total Sugars (g) *" at bounding box center [705, 503] width 321 height 67
click at [583, 441] on input "number" at bounding box center [705, 453] width 308 height 33
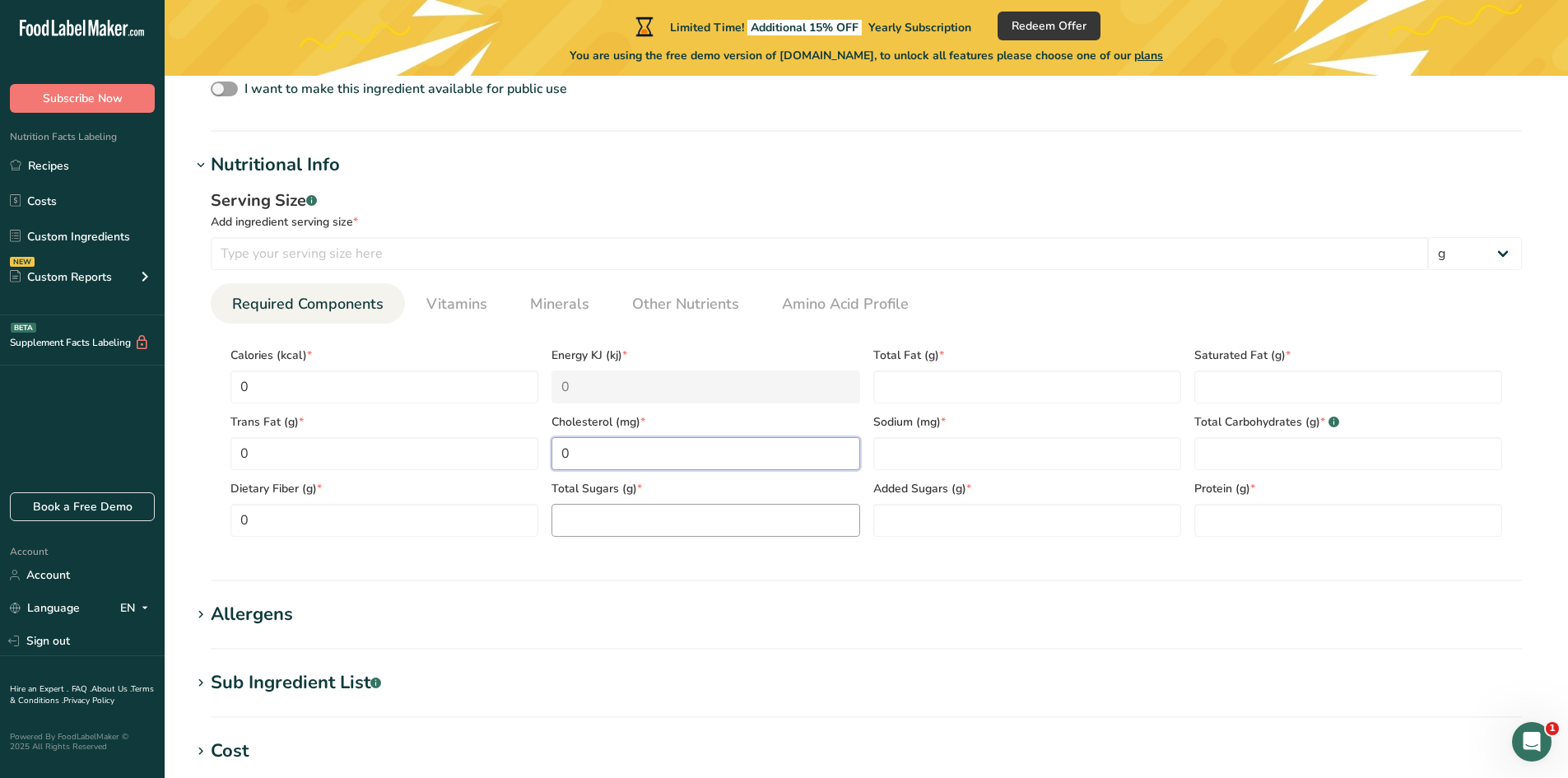
type input "0"
click at [578, 515] on Sugars "number" at bounding box center [705, 519] width 308 height 33
type Sugars "0"
click at [958, 516] on Sugars "number" at bounding box center [1027, 519] width 308 height 33
type Sugars "0"
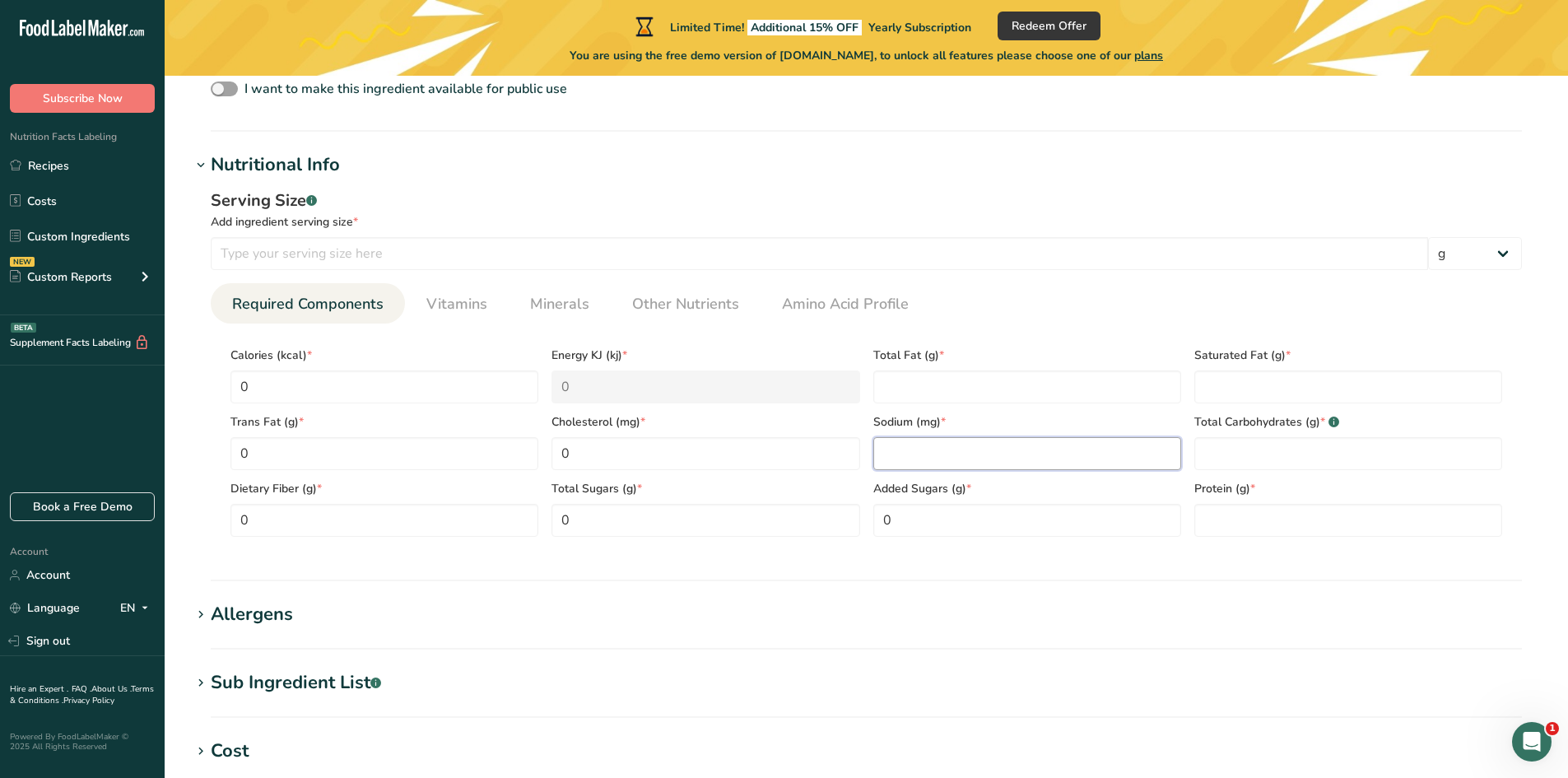
click at [967, 446] on input "number" at bounding box center [1027, 453] width 308 height 33
type input "0"
click at [969, 389] on Fat "number" at bounding box center [1027, 386] width 308 height 33
type Fat "0"
click at [1246, 386] on Fat "number" at bounding box center [1348, 386] width 308 height 33
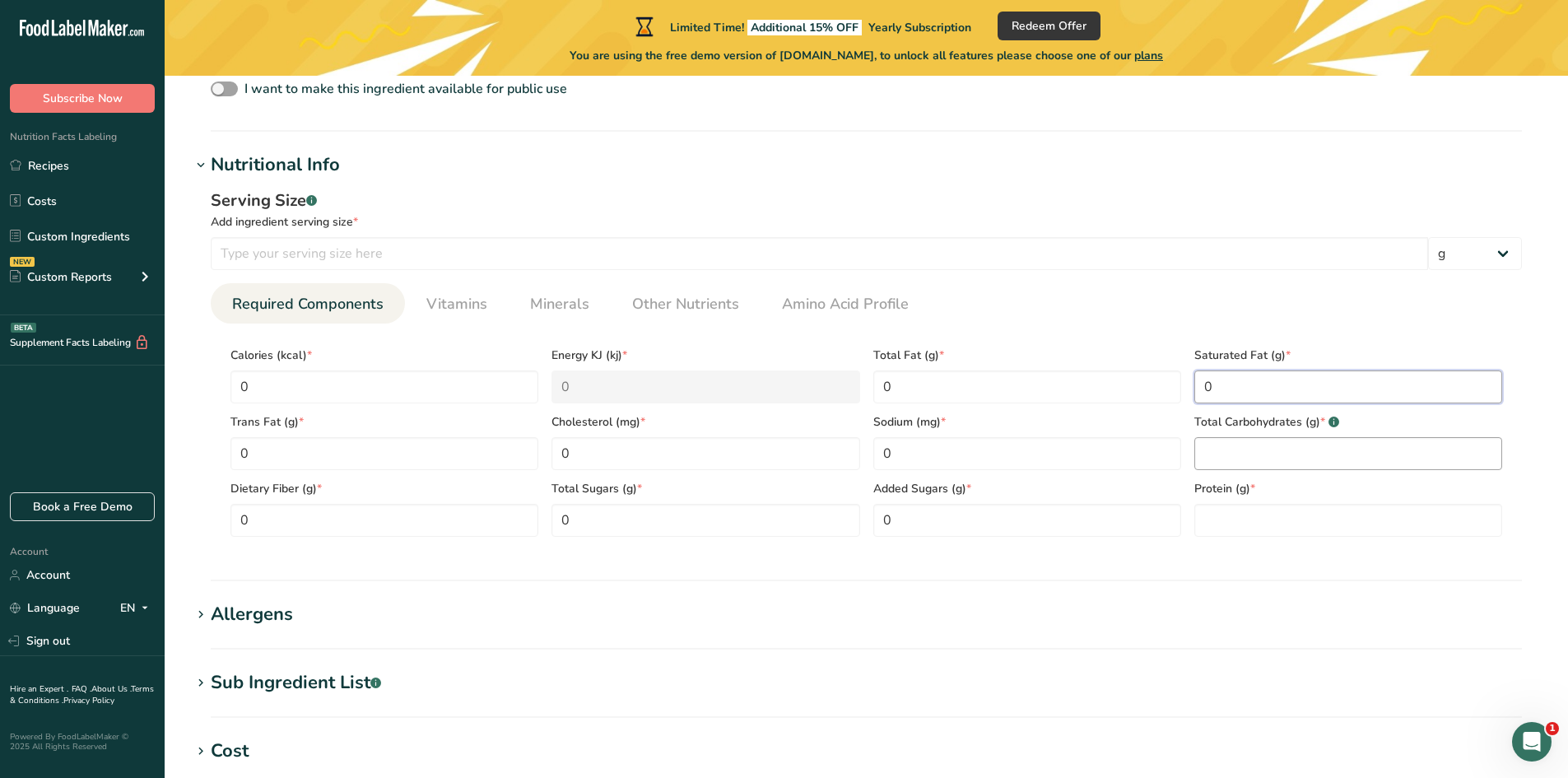
type Fat "0"
click at [1246, 453] on Carbohydrates "number" at bounding box center [1348, 453] width 308 height 33
type Carbohydrates "0"
click at [1245, 523] on input "number" at bounding box center [1348, 519] width 308 height 33
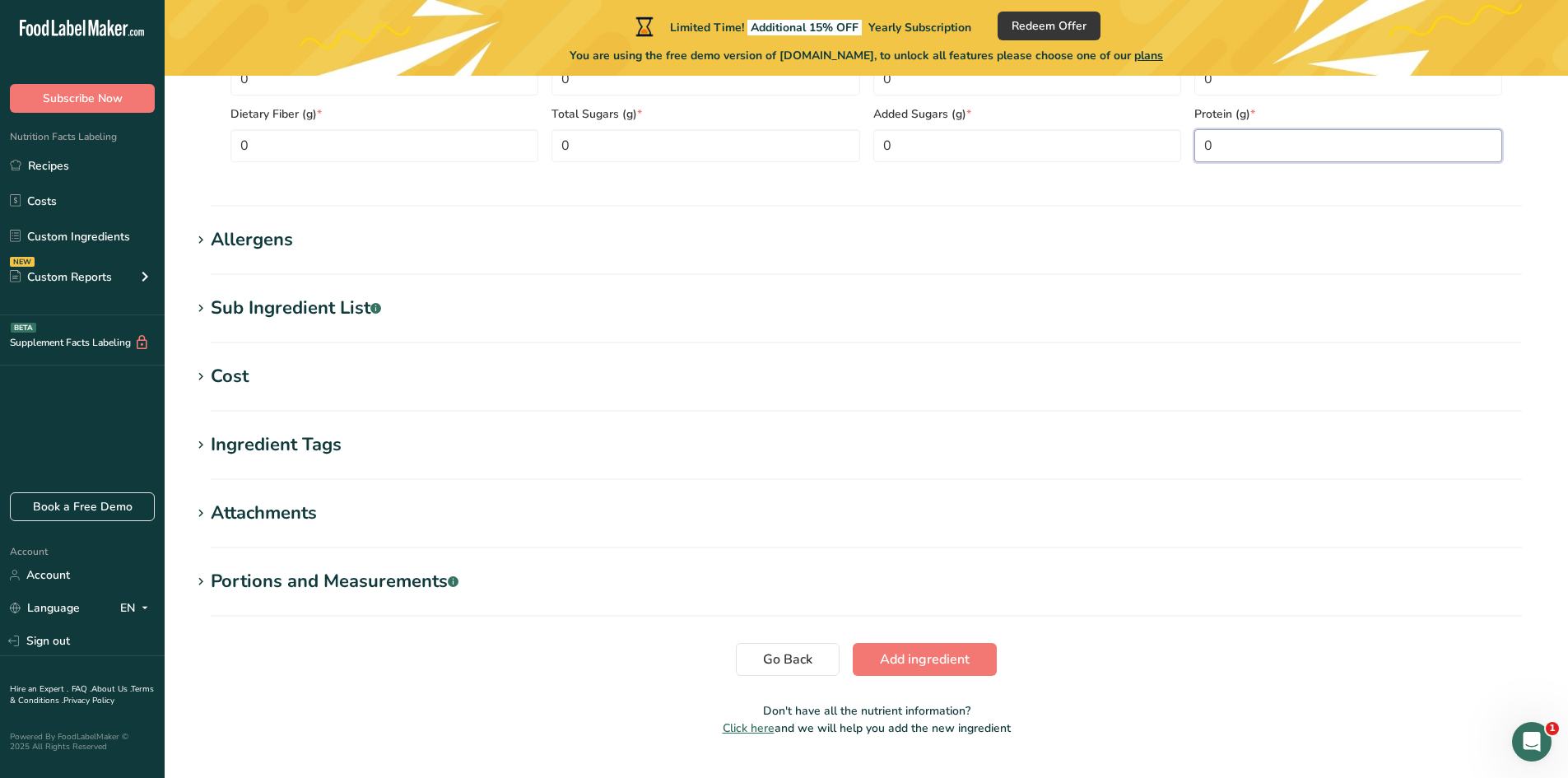
scroll to position [988, 0]
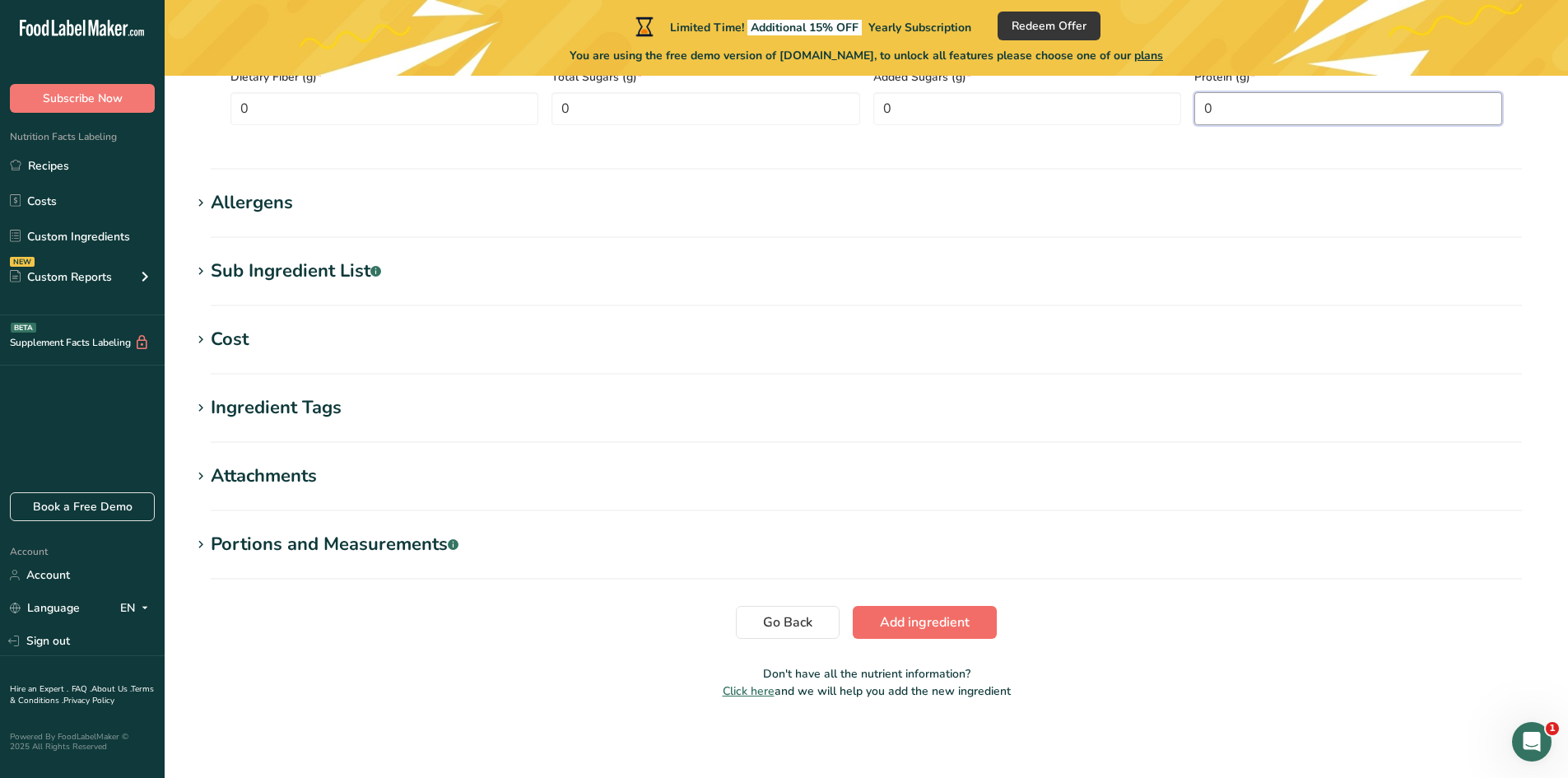
type input "0"
click at [889, 632] on span "Add ingredient" at bounding box center [925, 622] width 89 height 20
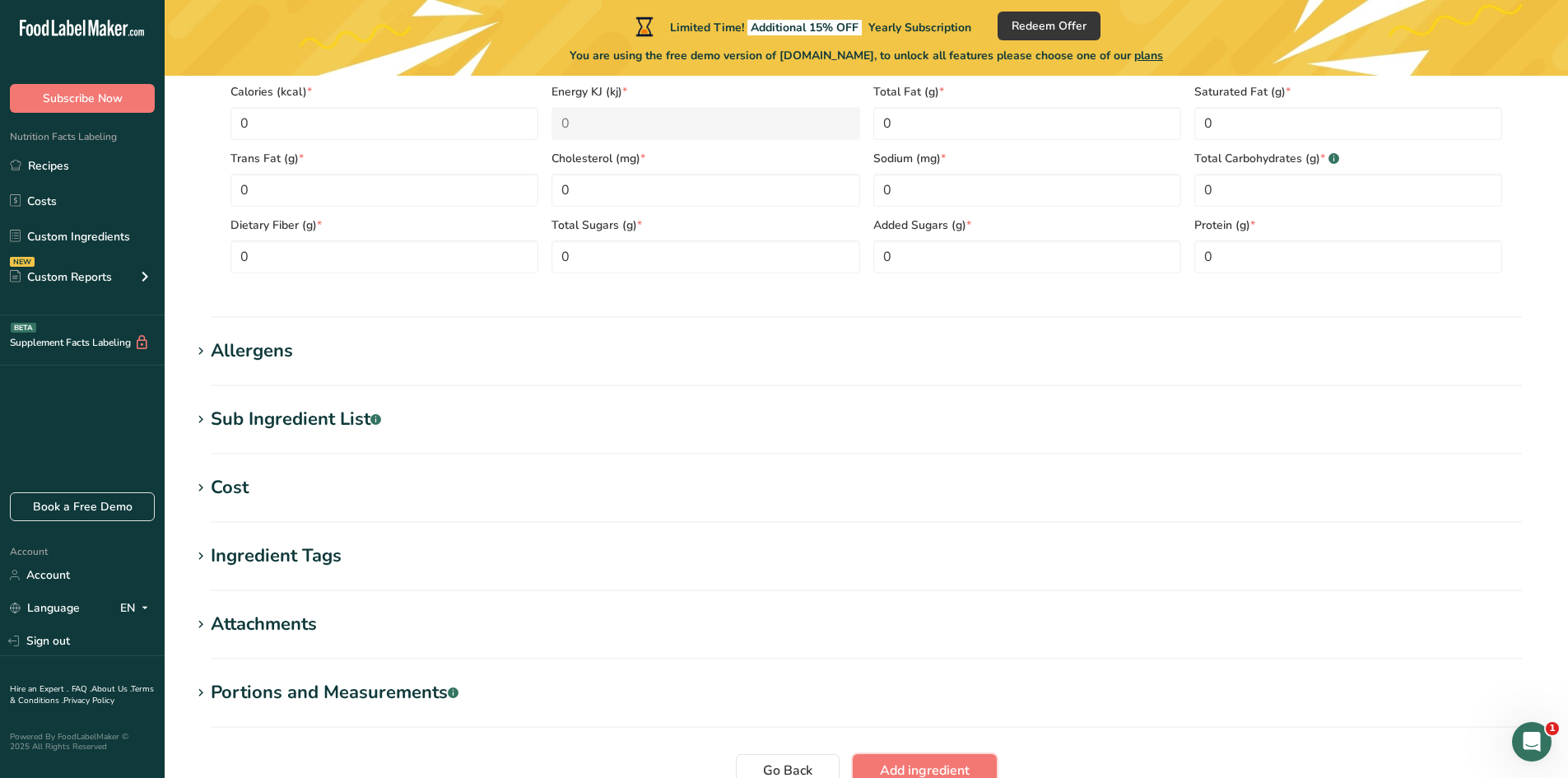
scroll to position [169, 0]
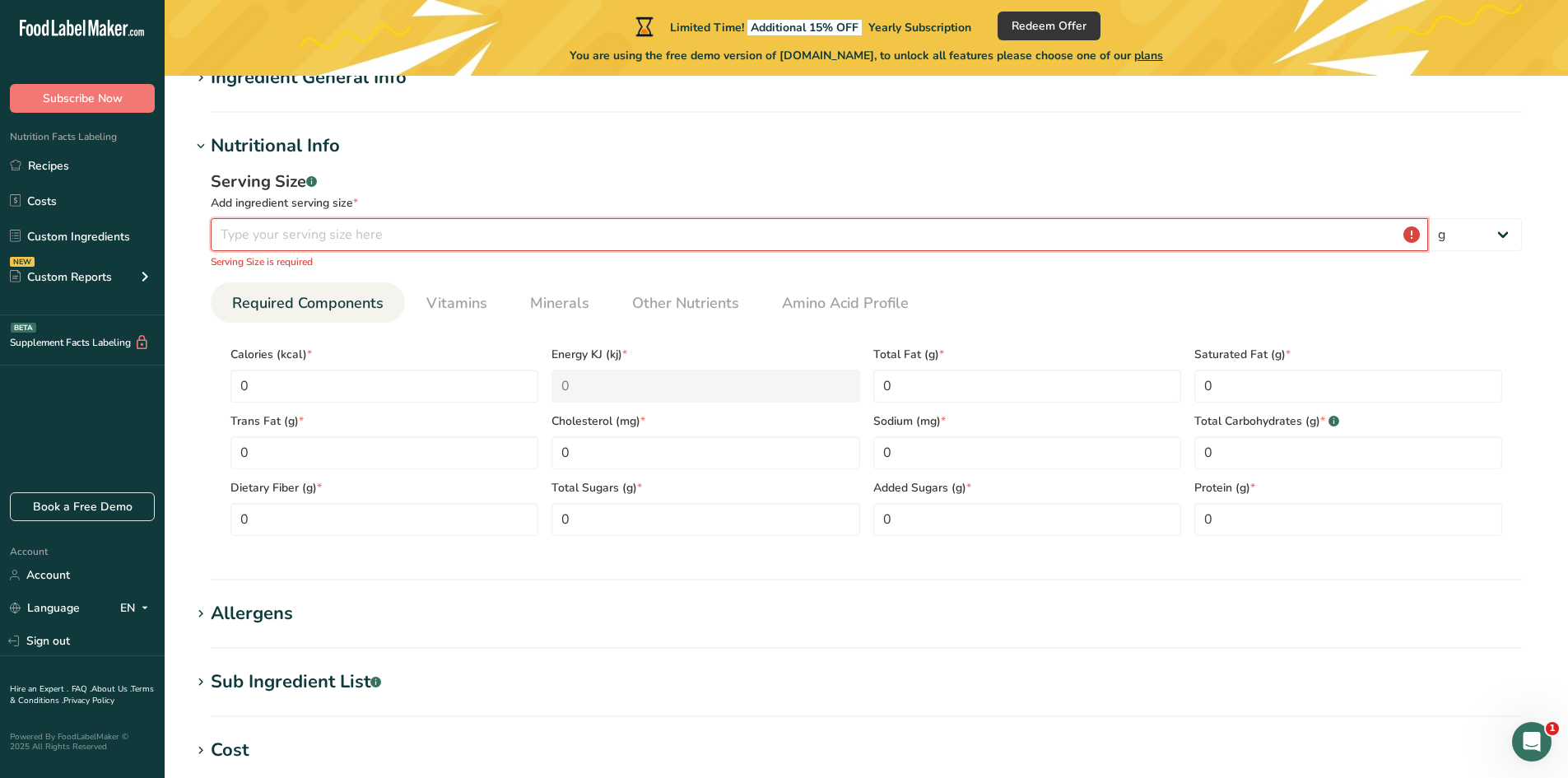
click at [261, 230] on input "number" at bounding box center [819, 234] width 1217 height 33
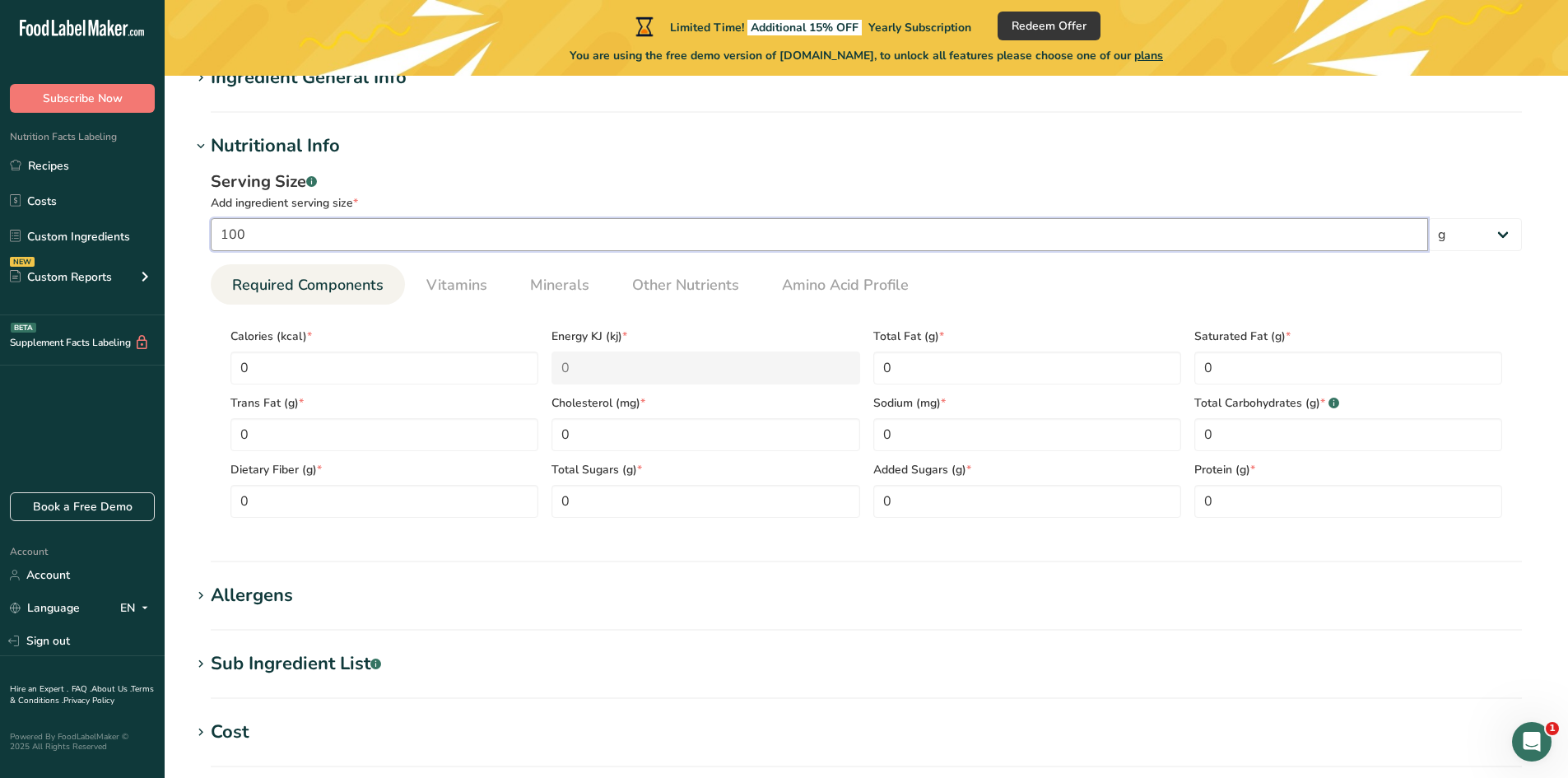
type input "100"
click at [1177, 266] on ul "Required Components Vitamins Minerals Other Nutrients Amino Acid Profile" at bounding box center [865, 284] width 1311 height 40
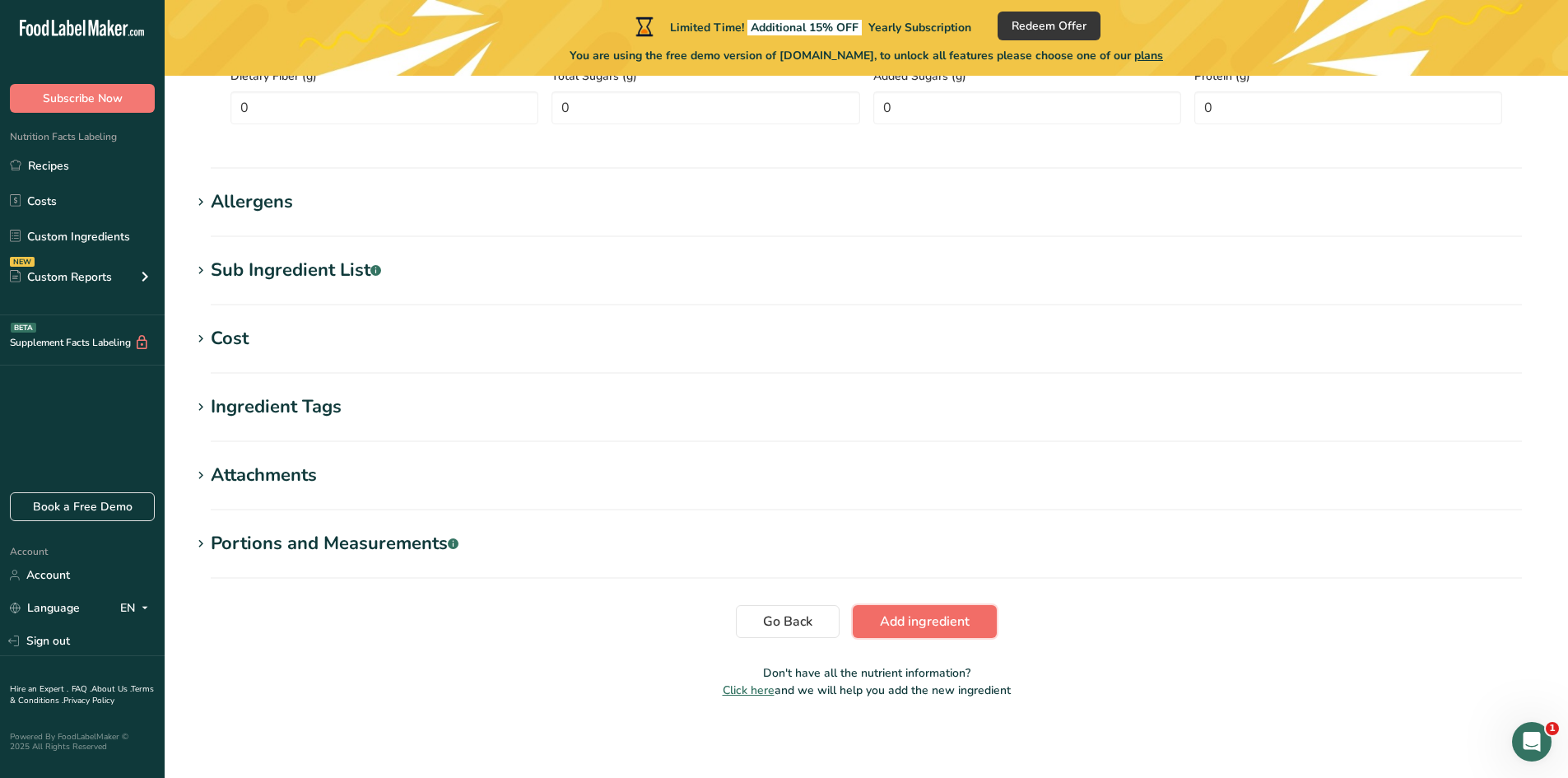
click at [915, 624] on span "Add ingredient" at bounding box center [925, 621] width 89 height 20
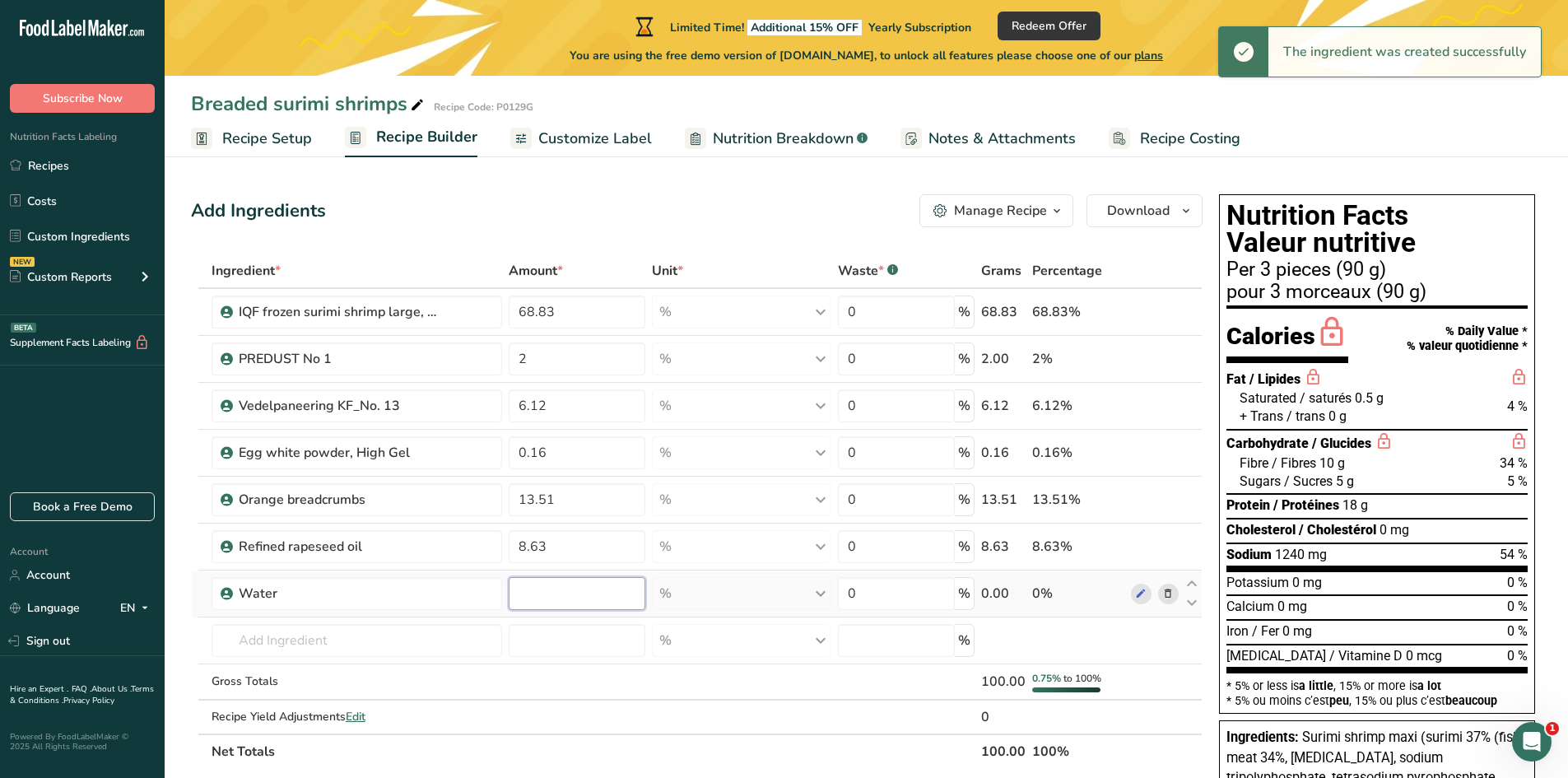
click at [598, 597] on input "number" at bounding box center [577, 593] width 136 height 33
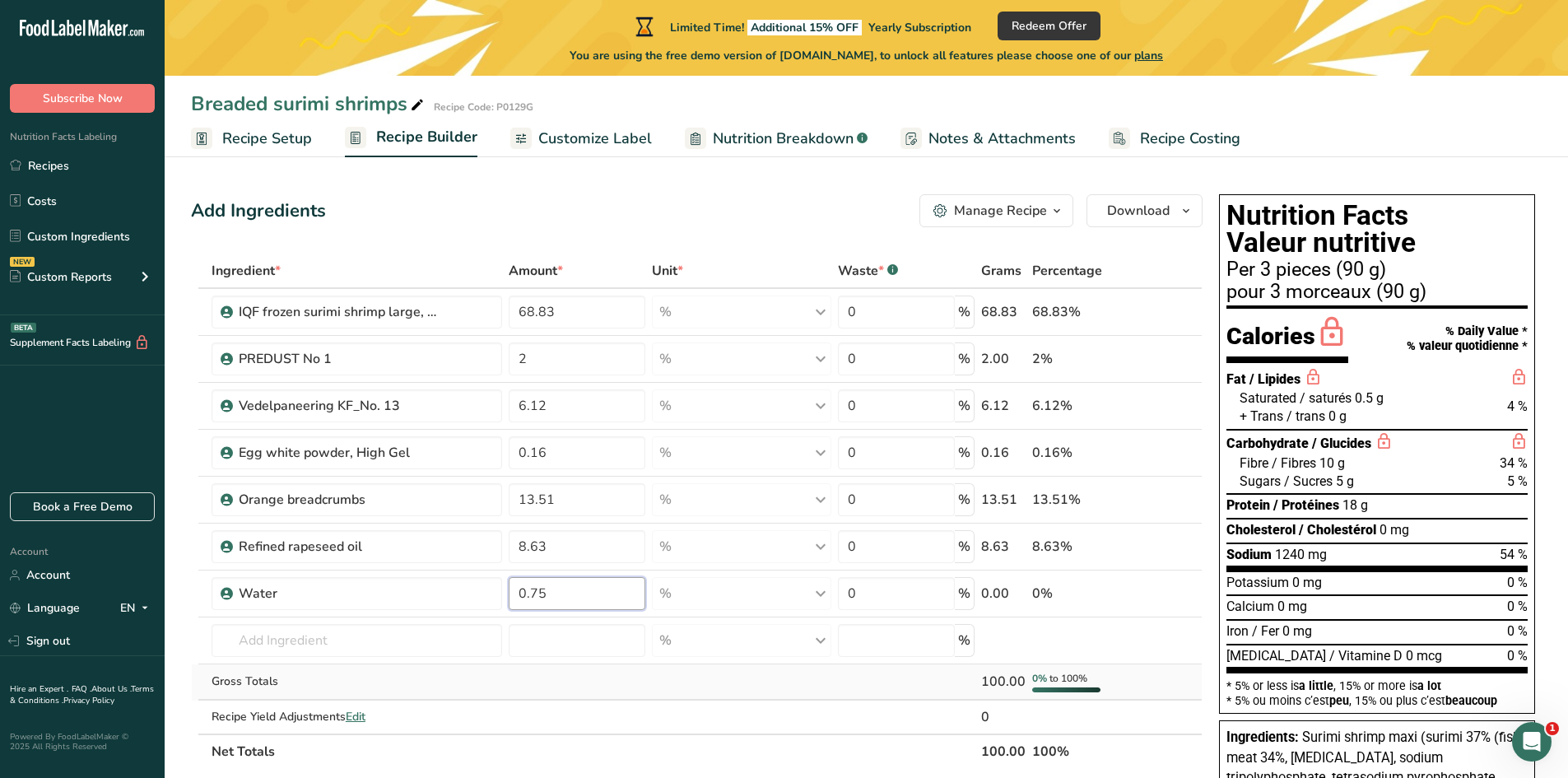
type input "0.75"
click at [717, 680] on div "Ingredient * Amount * Unit * Waste * .a-a{fill:#347362;}.b-a{fill:#fff;} Grams …" at bounding box center [696, 511] width 1012 height 516
click at [1139, 308] on icon at bounding box center [1141, 312] width 11 height 18
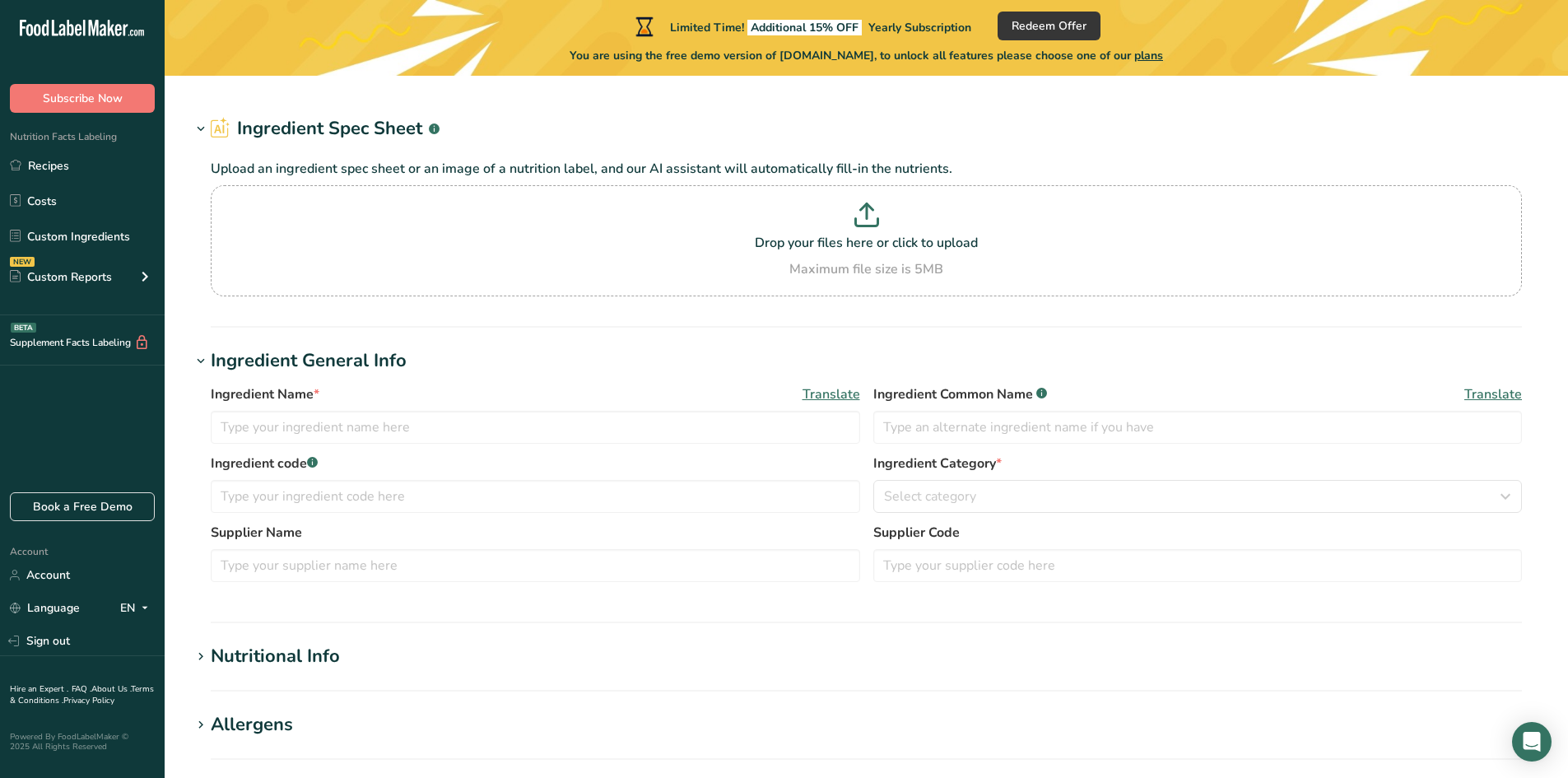
type input "IQF frozen surimi shrimp large, mix 64x10kg"
type input "Surimi shrimp maxi"
type input "4900KREVE8 (A SHL 165)"
type input "PKP"
type input "A SHL 165"
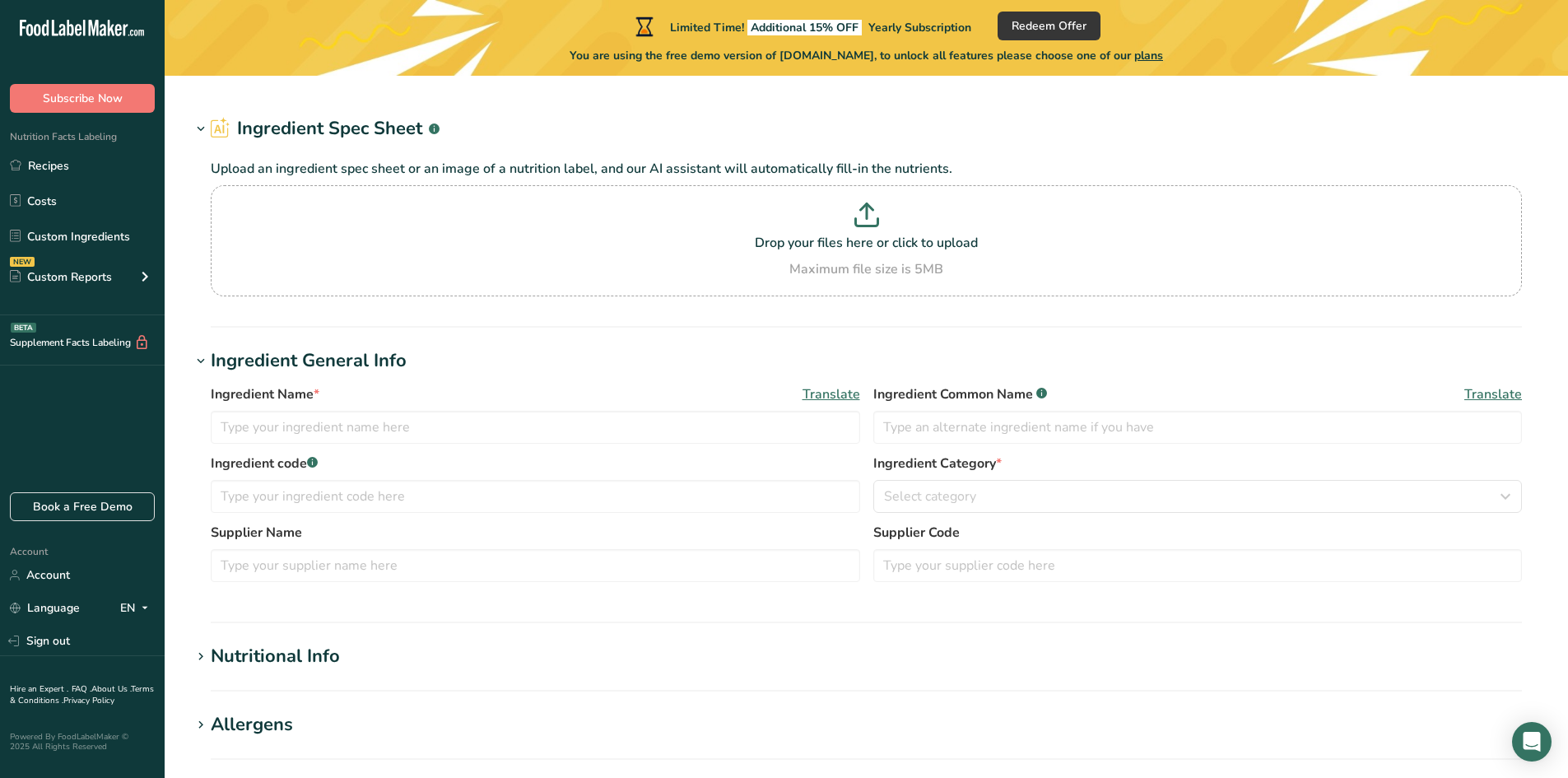
type input "100"
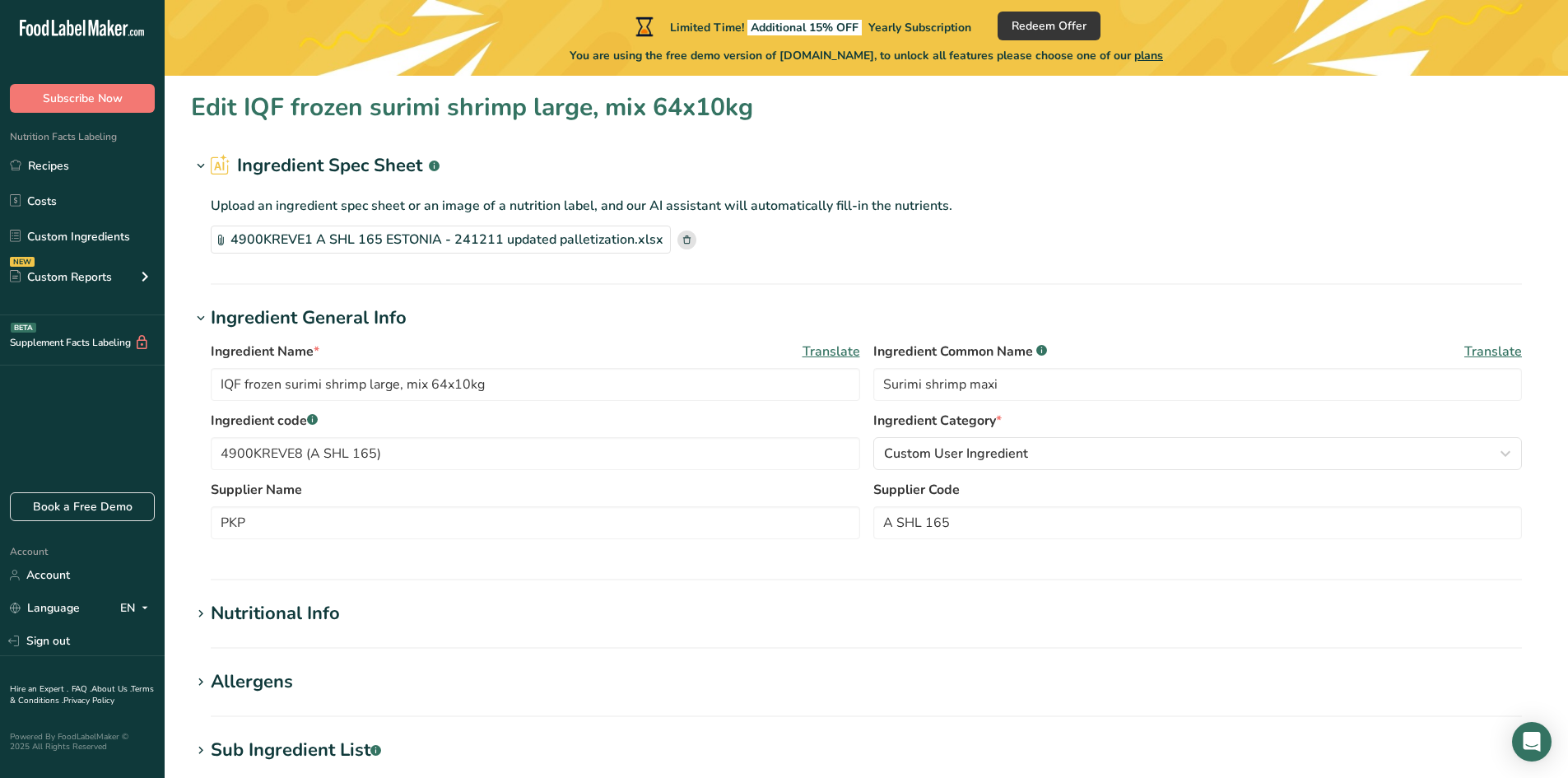
type input "129"
type KJ "539.74"
type Fat "2.3"
type Fat "0.2"
type Fat "0"
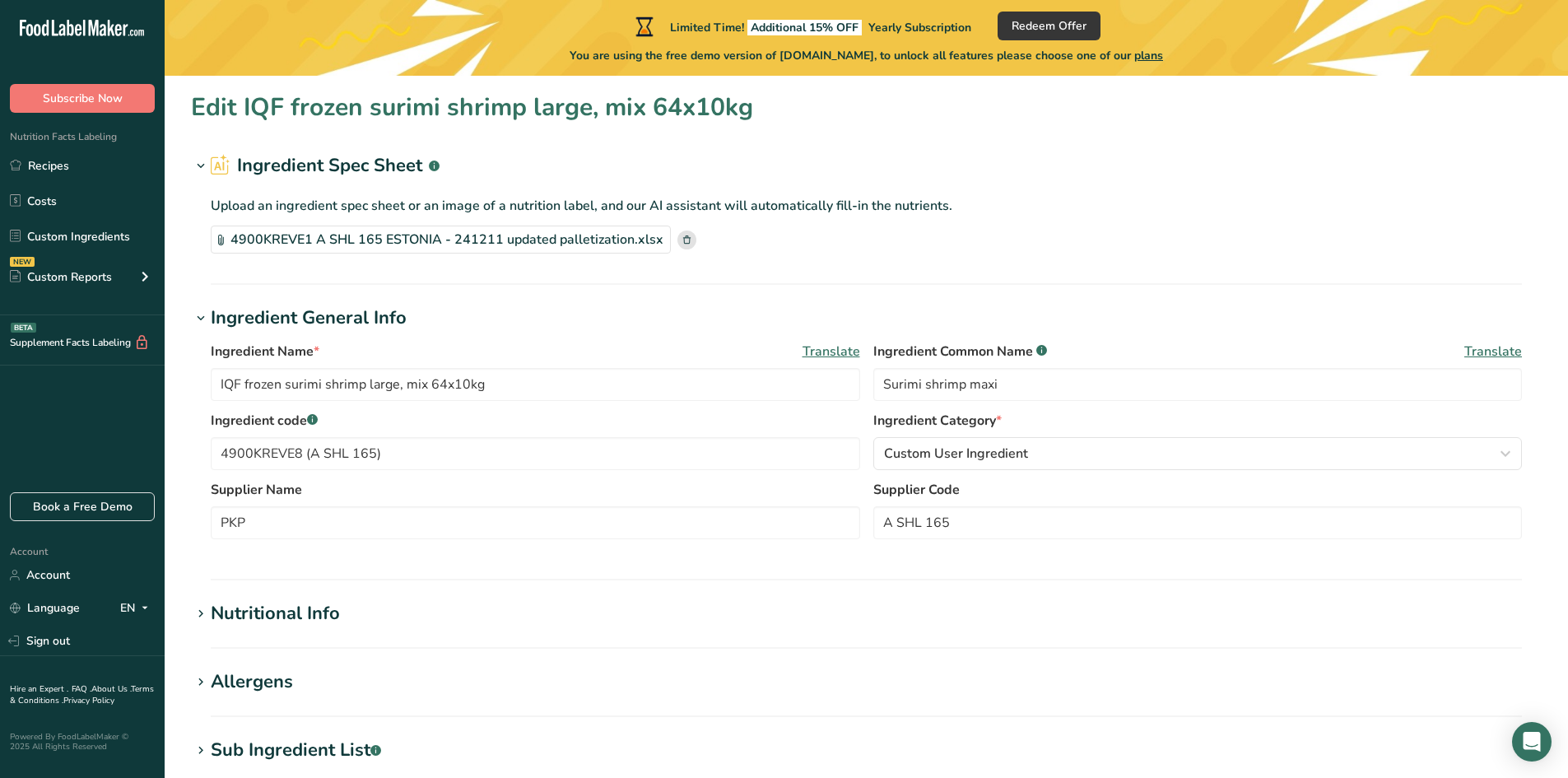
type input "0"
type input "720"
type Carbohydrates "19.4"
type Fiber "0.02"
type Sugars "3.3"
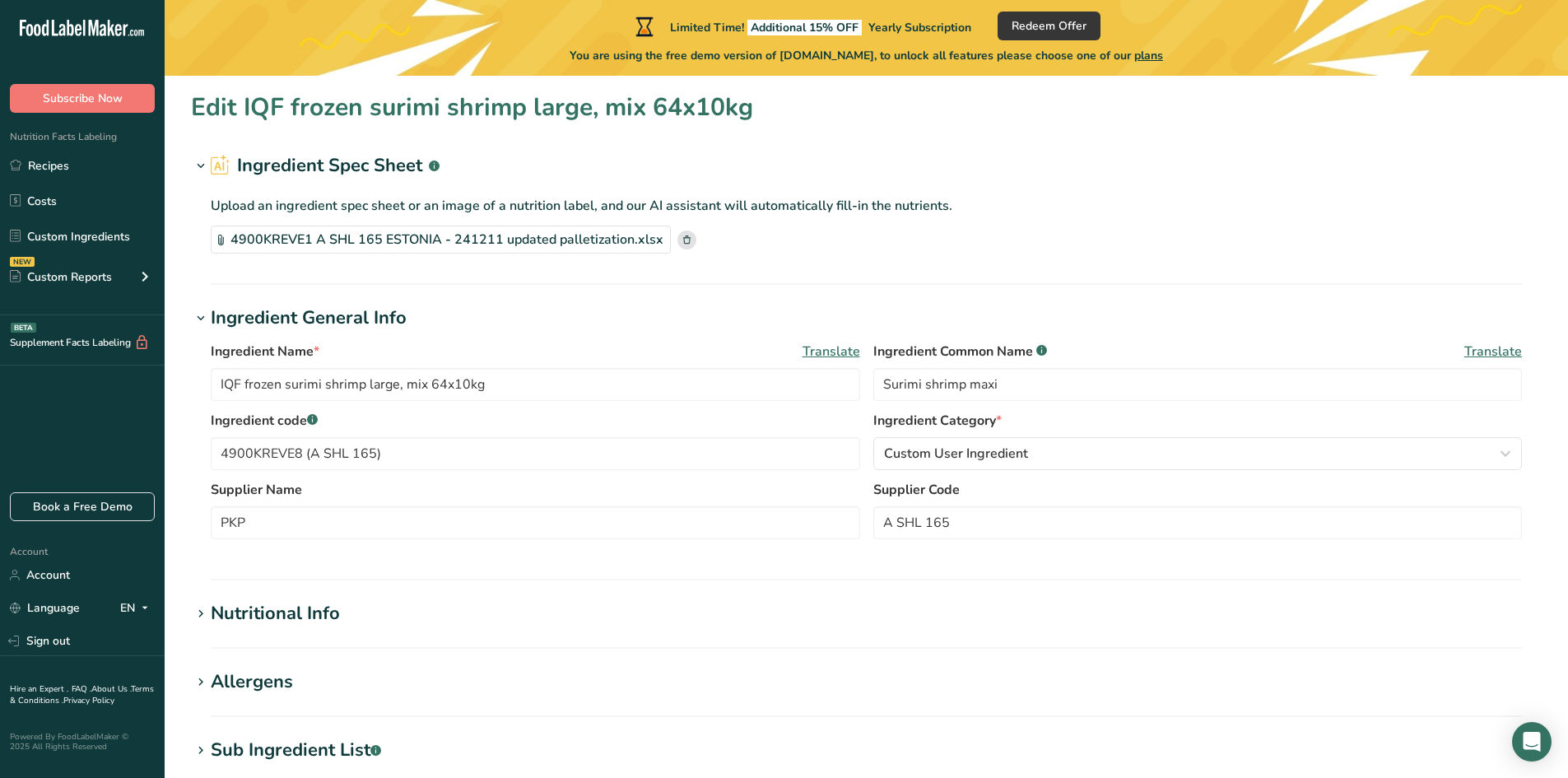
type Sugars "0"
type input "8.3"
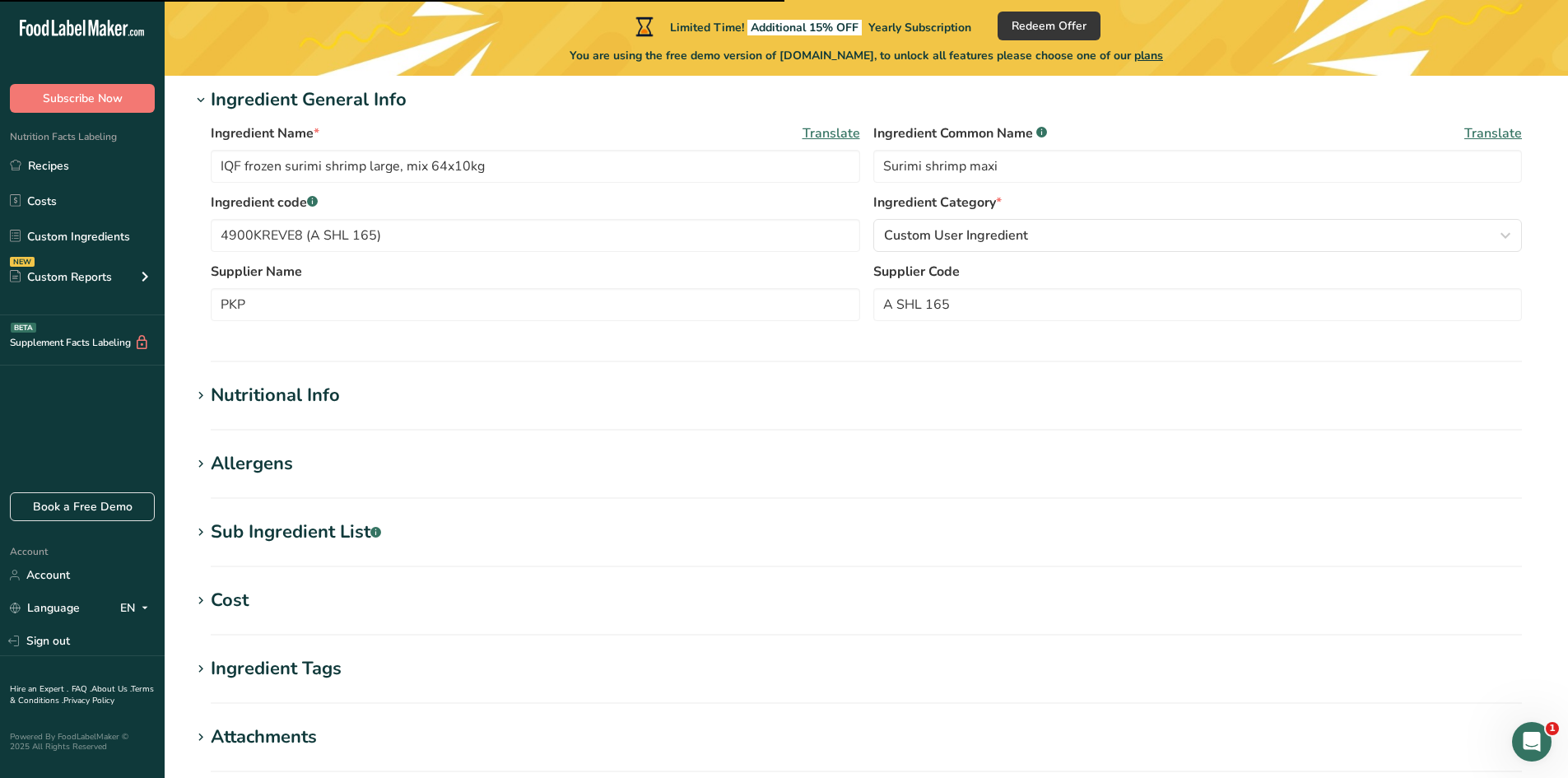
scroll to position [329, 0]
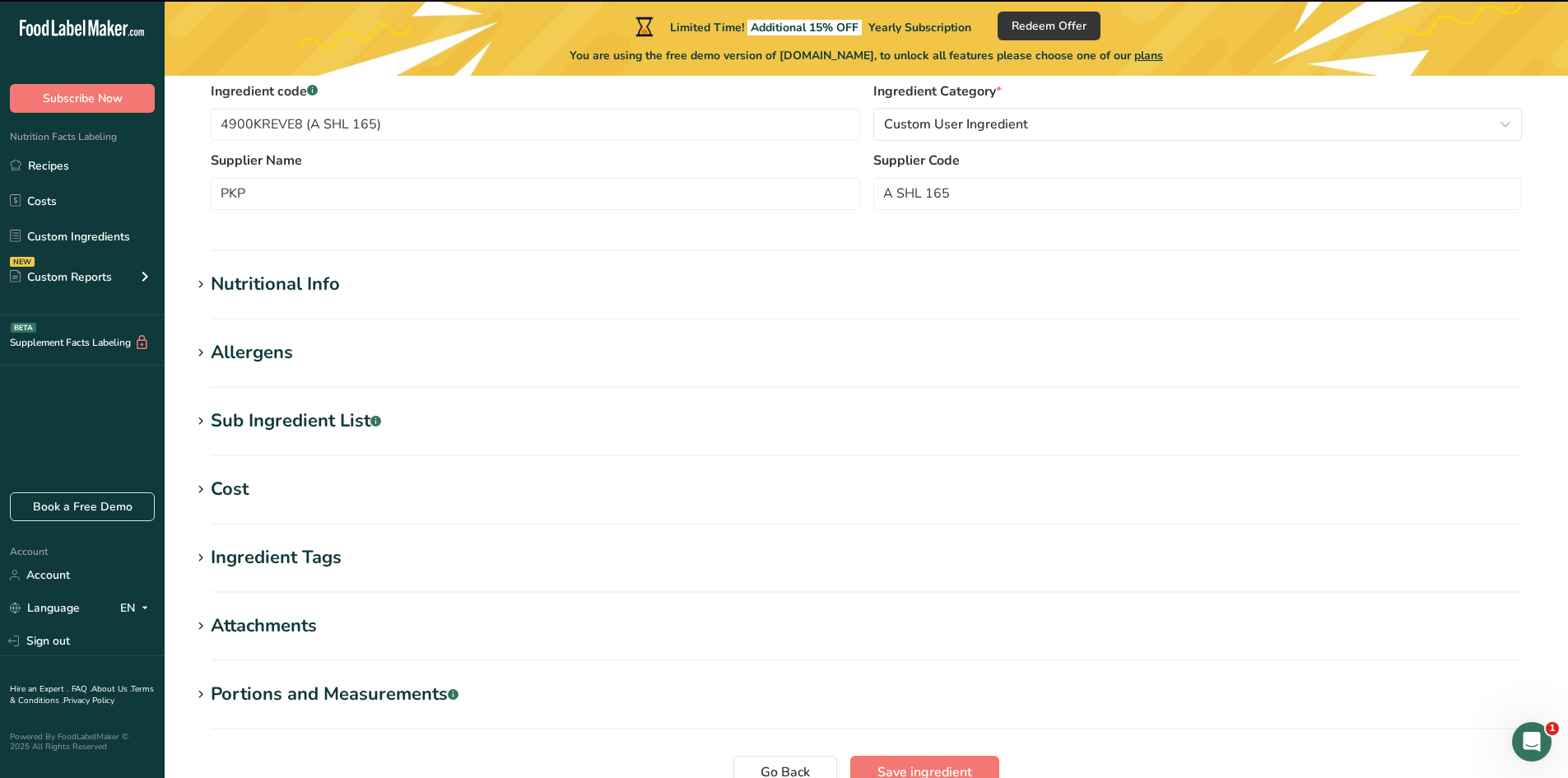
click at [314, 288] on div "Nutritional Info" at bounding box center [275, 284] width 129 height 27
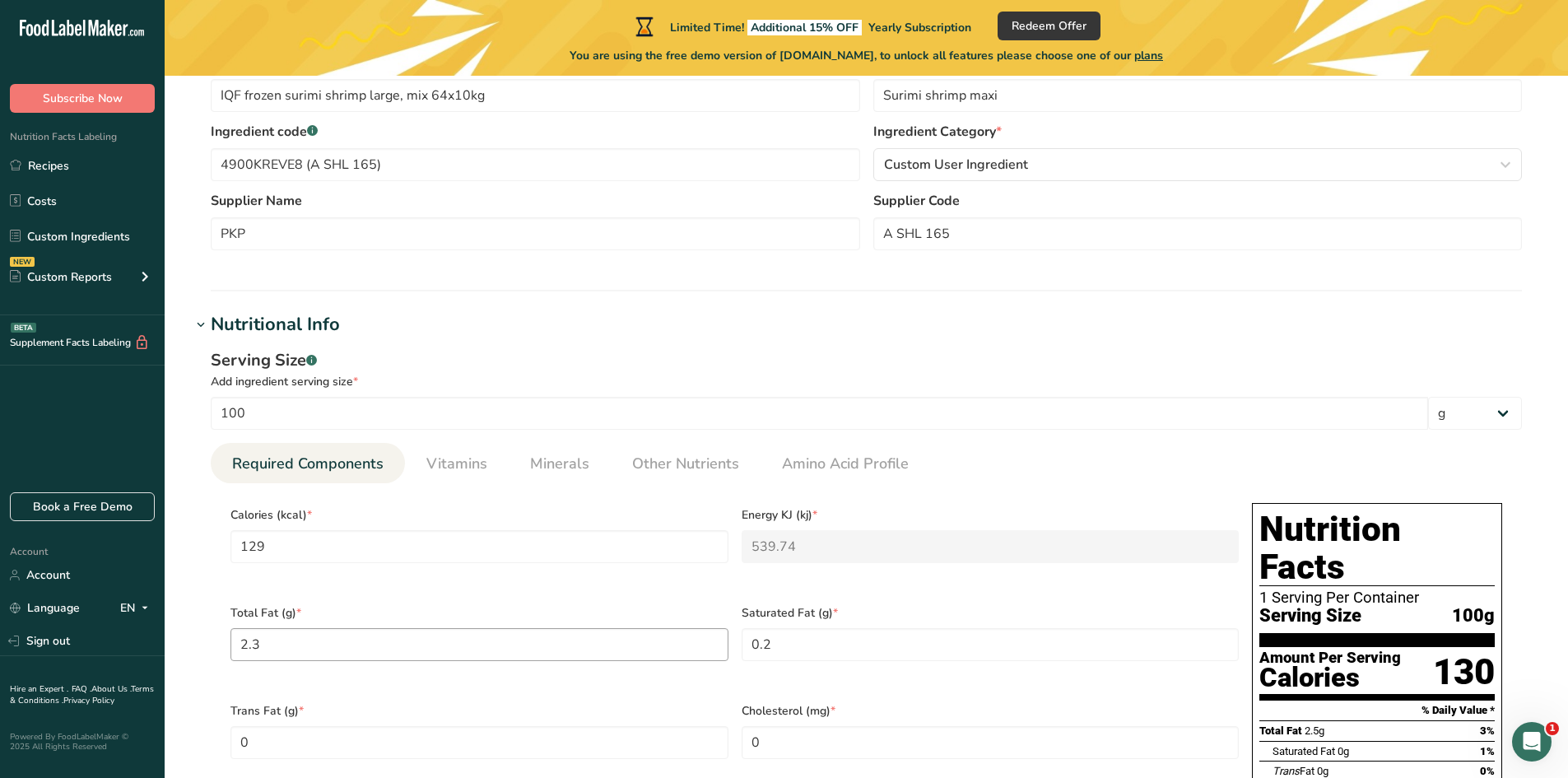
scroll to position [411, 0]
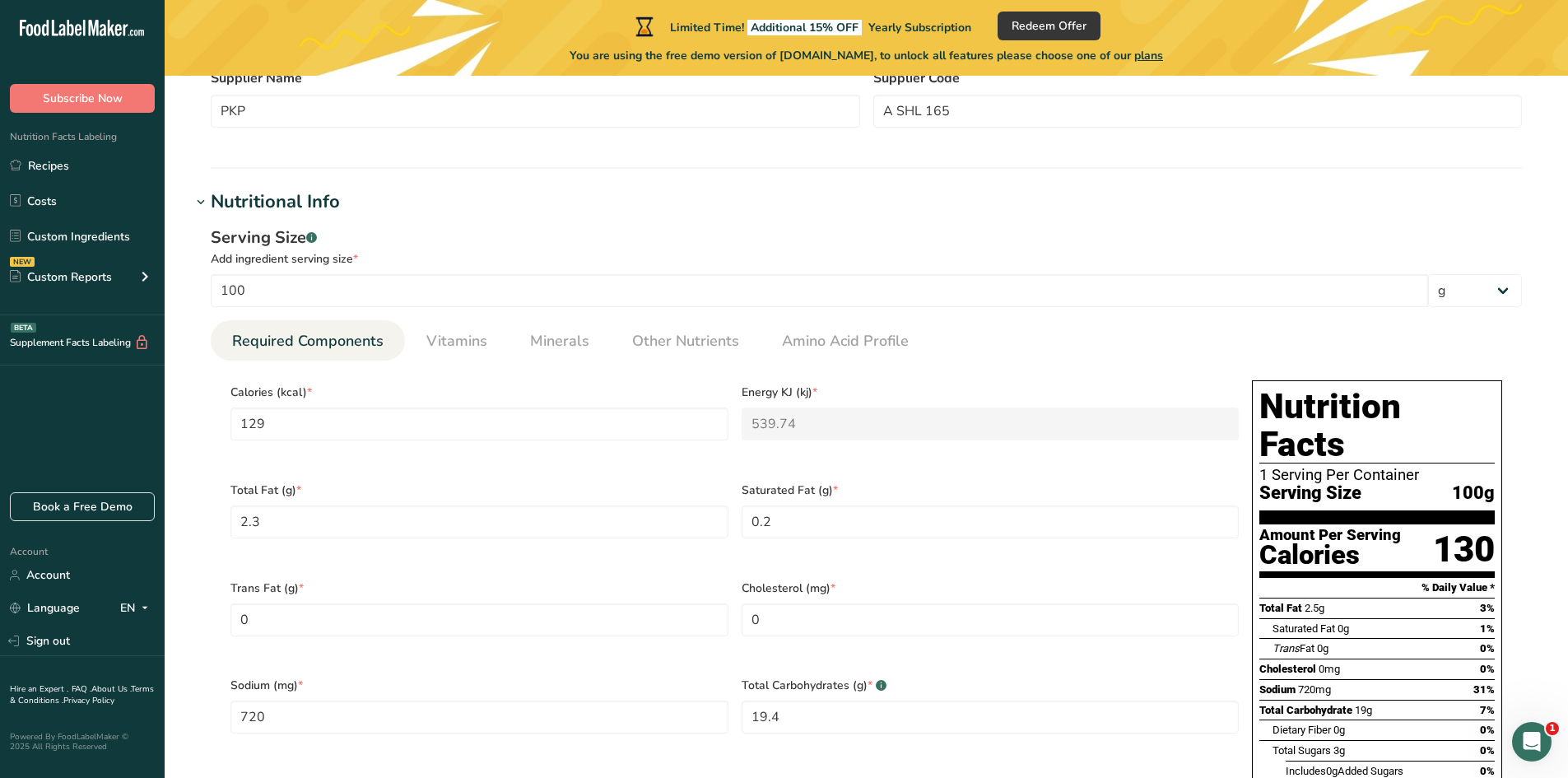
click at [138, 776] on div ".a-20{fill:#fff;} Subscribe Now Nutrition Facts Labeling Recipes Costs Custom I…" at bounding box center [82, 389] width 165 height 778
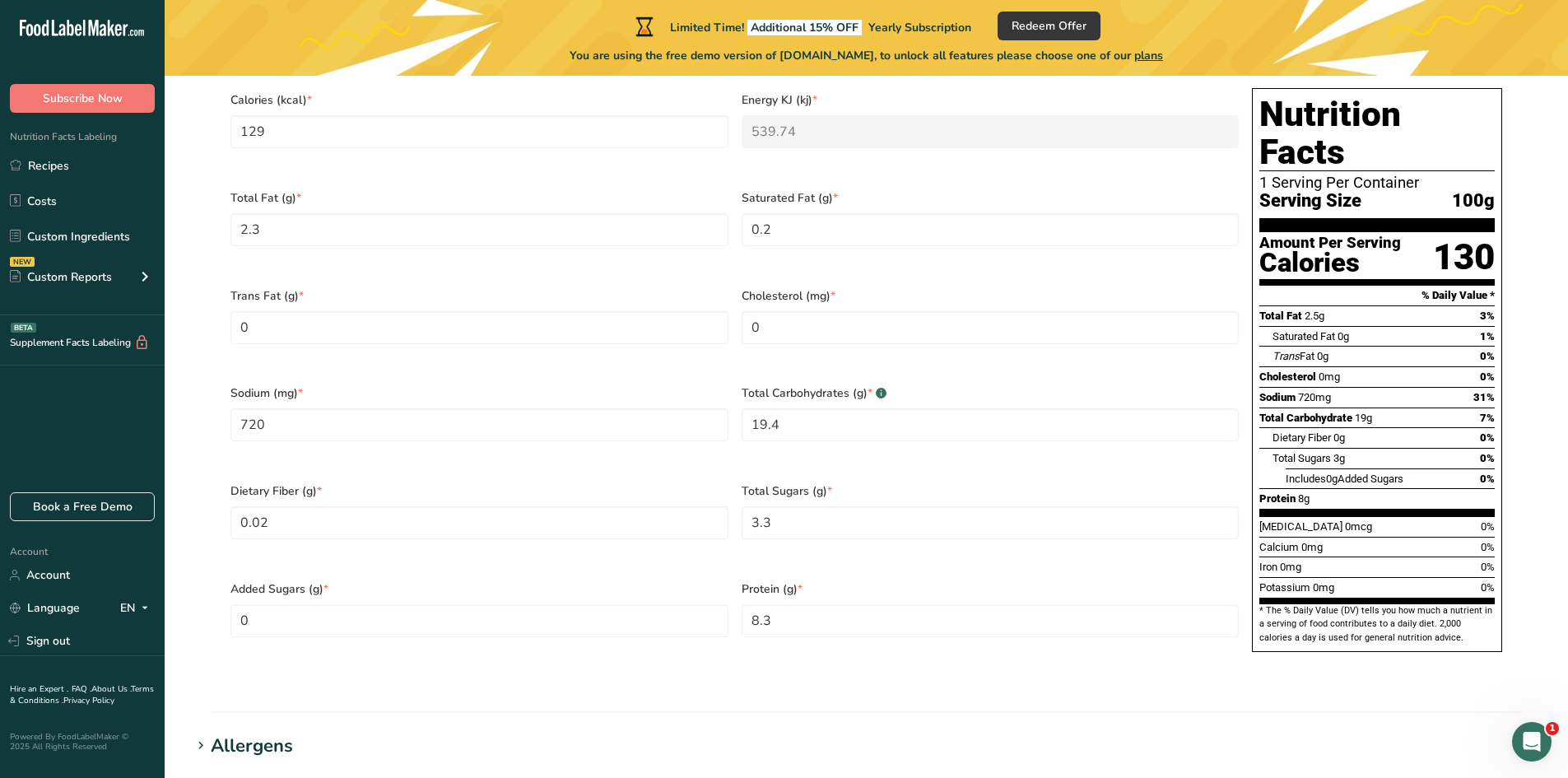
scroll to position [659, 0]
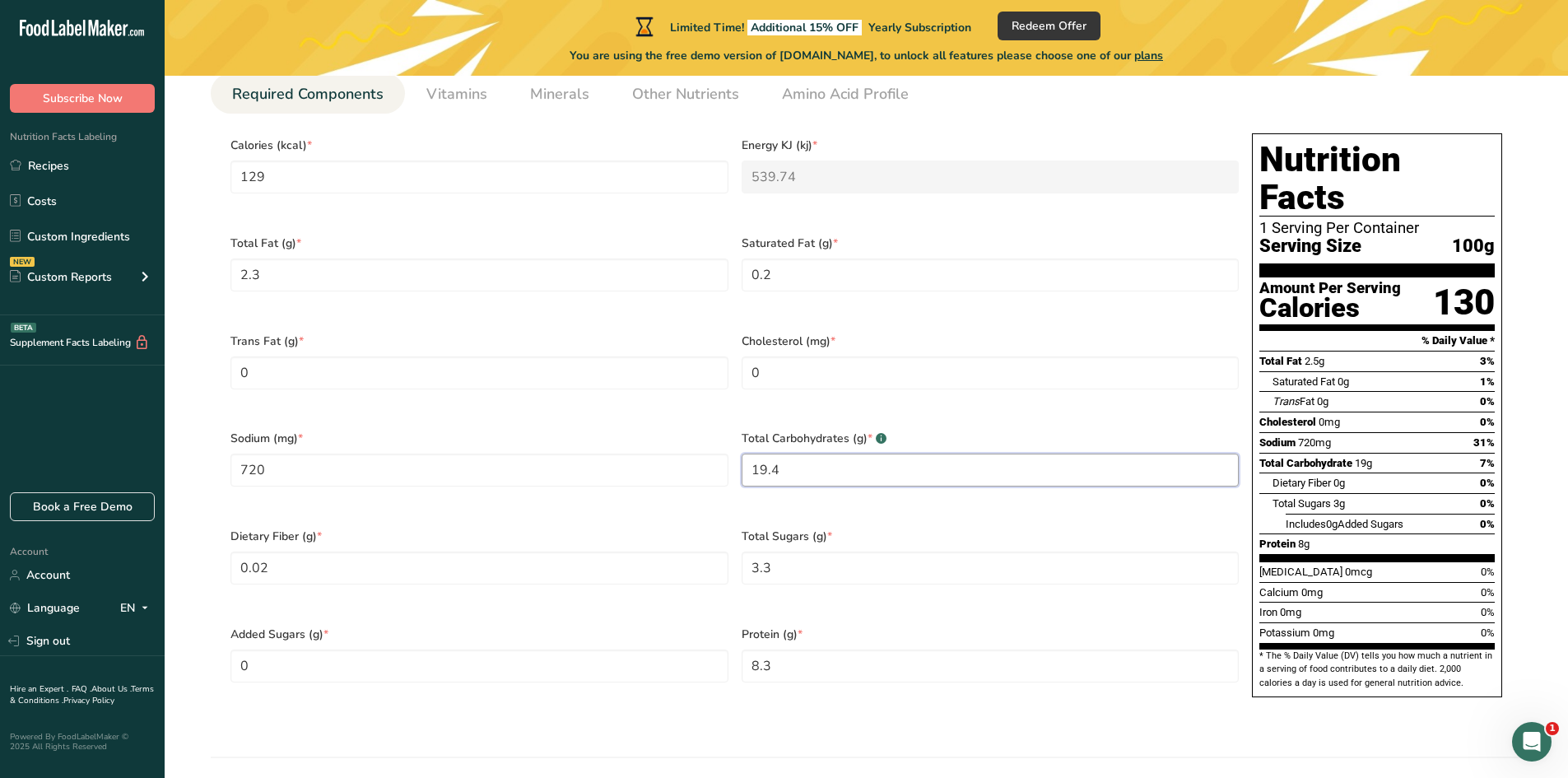
click at [769, 453] on Carbohydrates "19.4" at bounding box center [990, 469] width 498 height 33
type Carbohydrates "19.4"
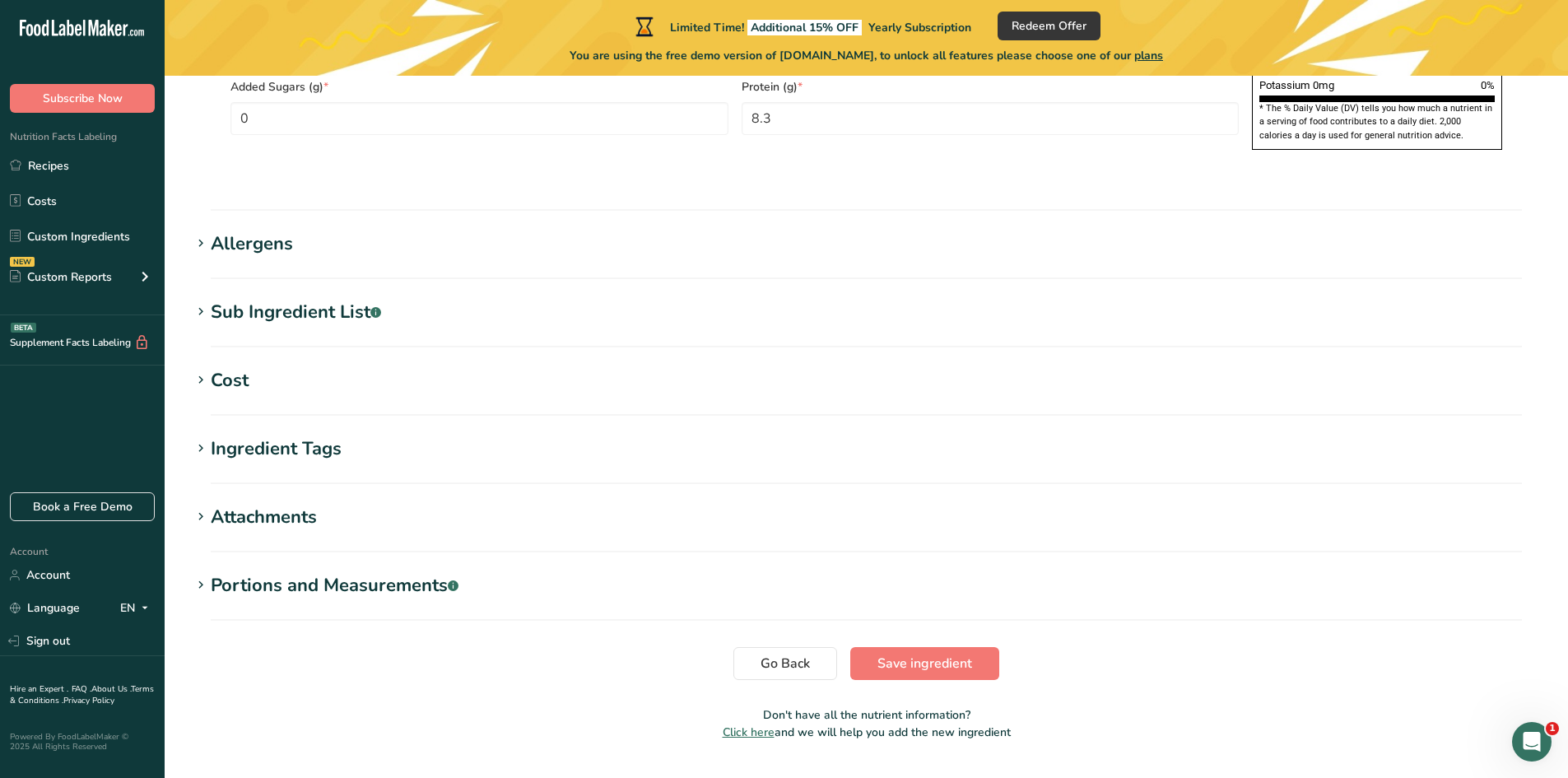
scroll to position [1210, 0]
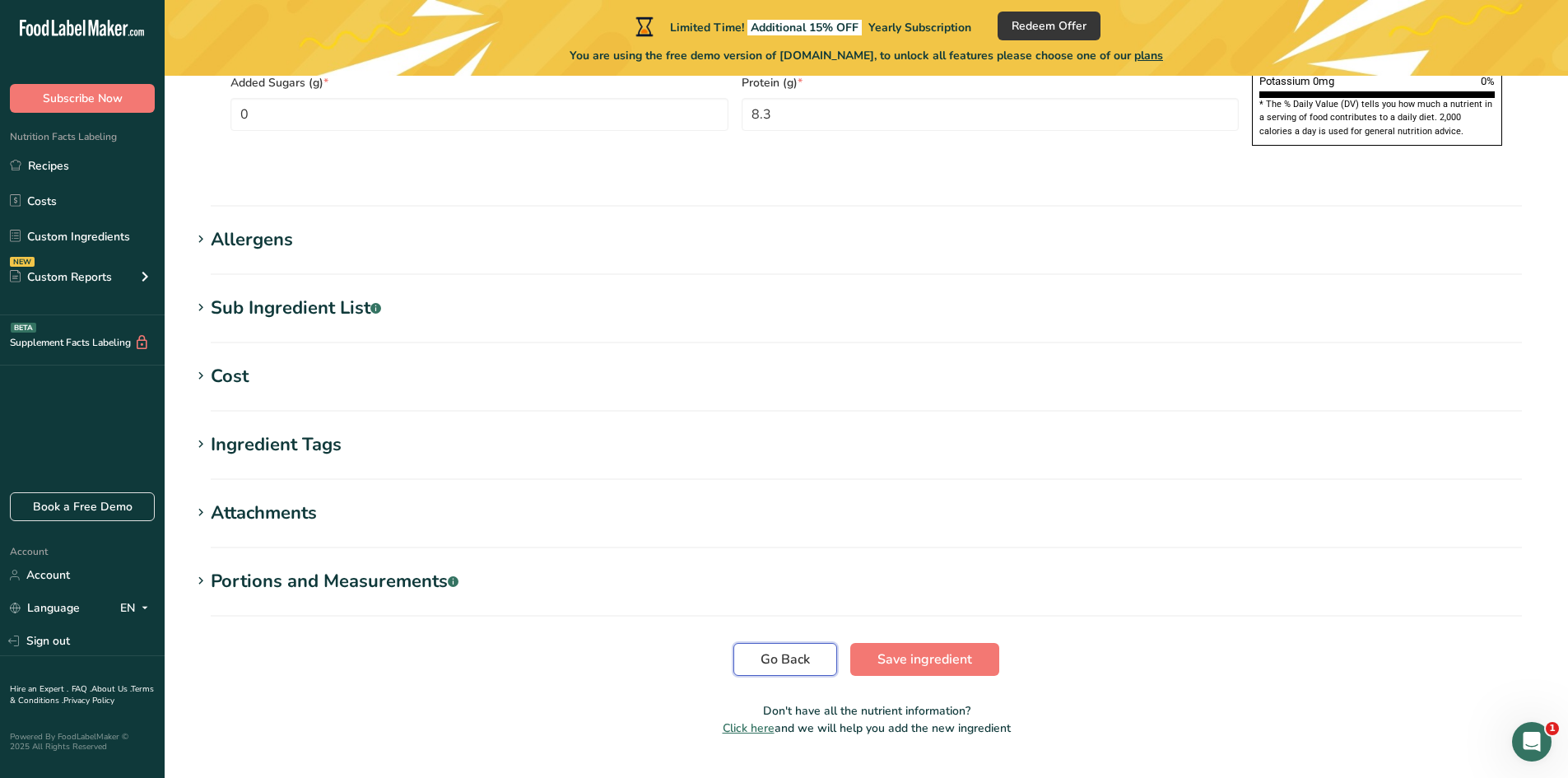
click at [784, 650] on span "Go Back" at bounding box center [784, 659] width 49 height 20
click at [762, 650] on span "Go Back" at bounding box center [784, 659] width 49 height 20
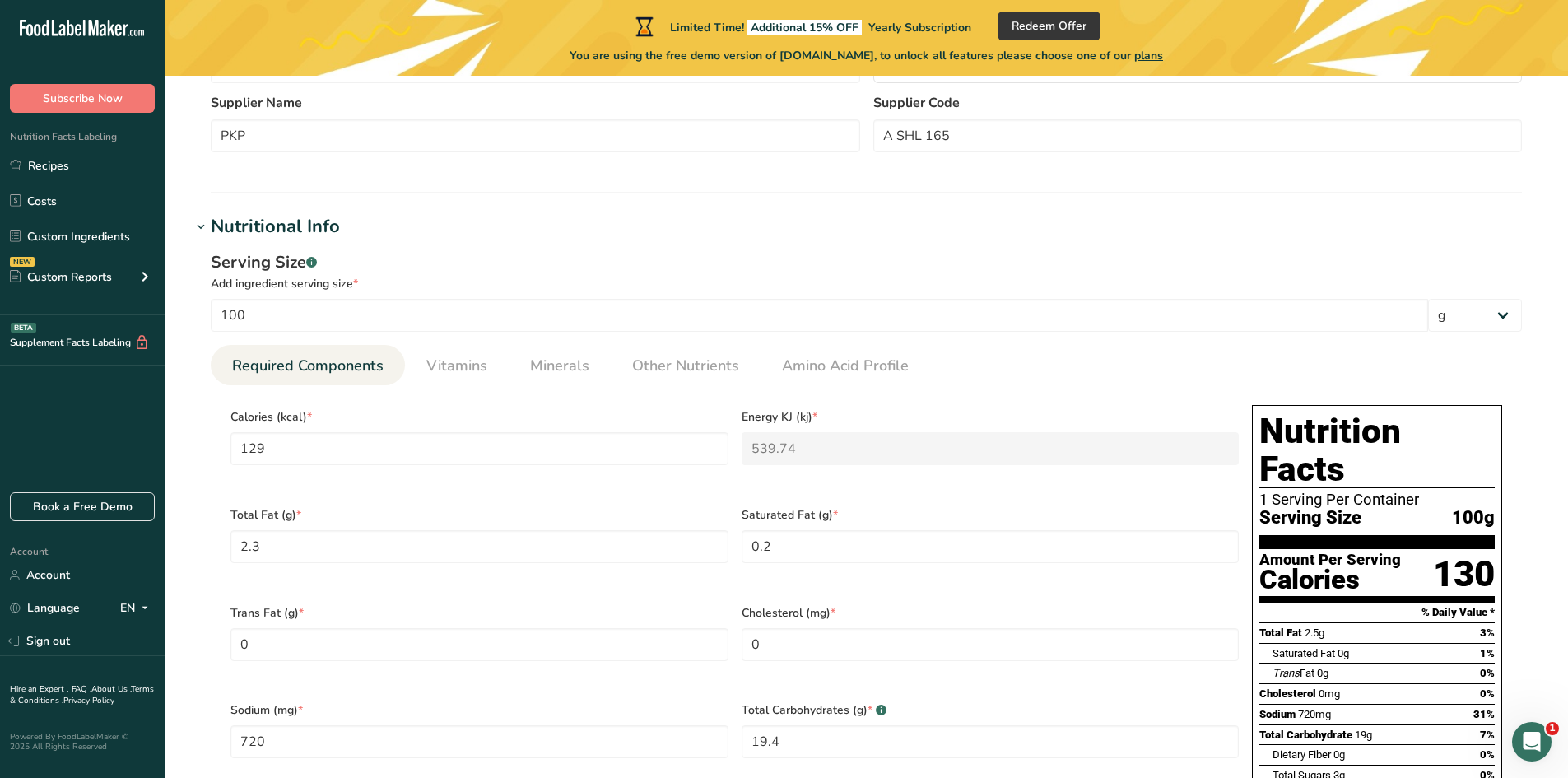
scroll to position [58, 0]
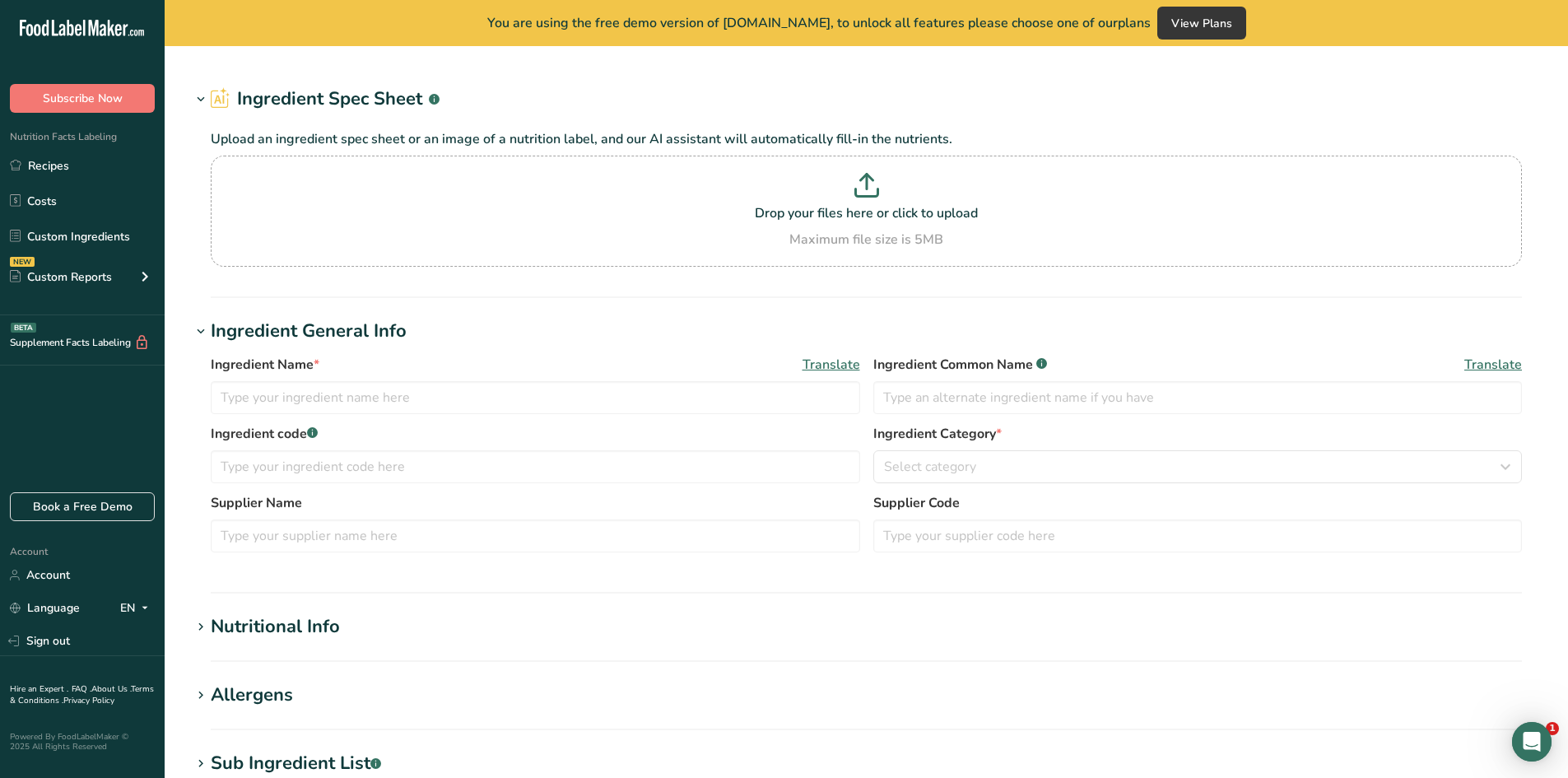
scroll to position [60, 0]
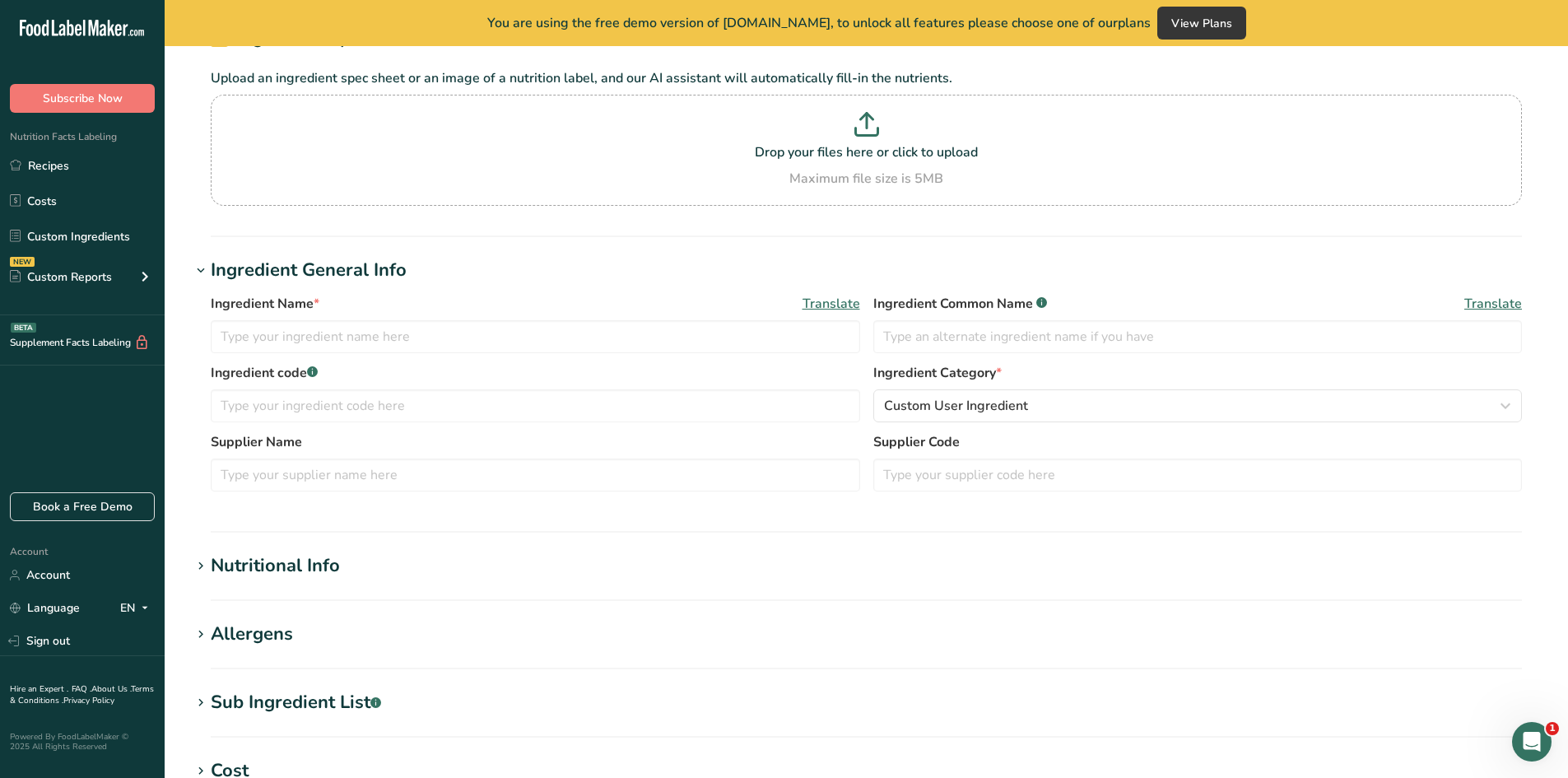
type input "PREDUST No 1"
type input "Predust"
type input "1004DA1"
type input "FINE PREDUST No 1 25Kg"
type input "20061341"
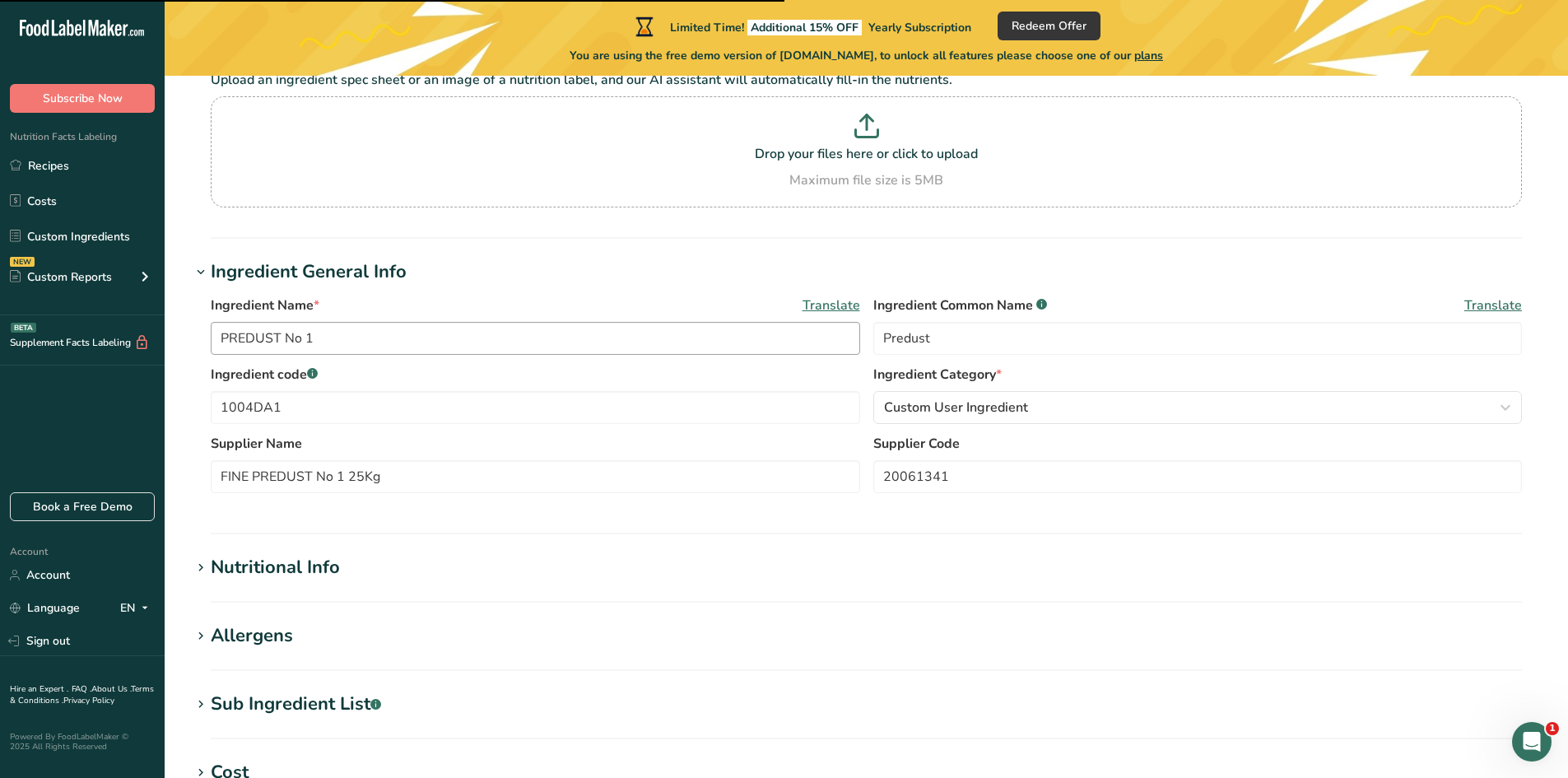
scroll to position [119, 0]
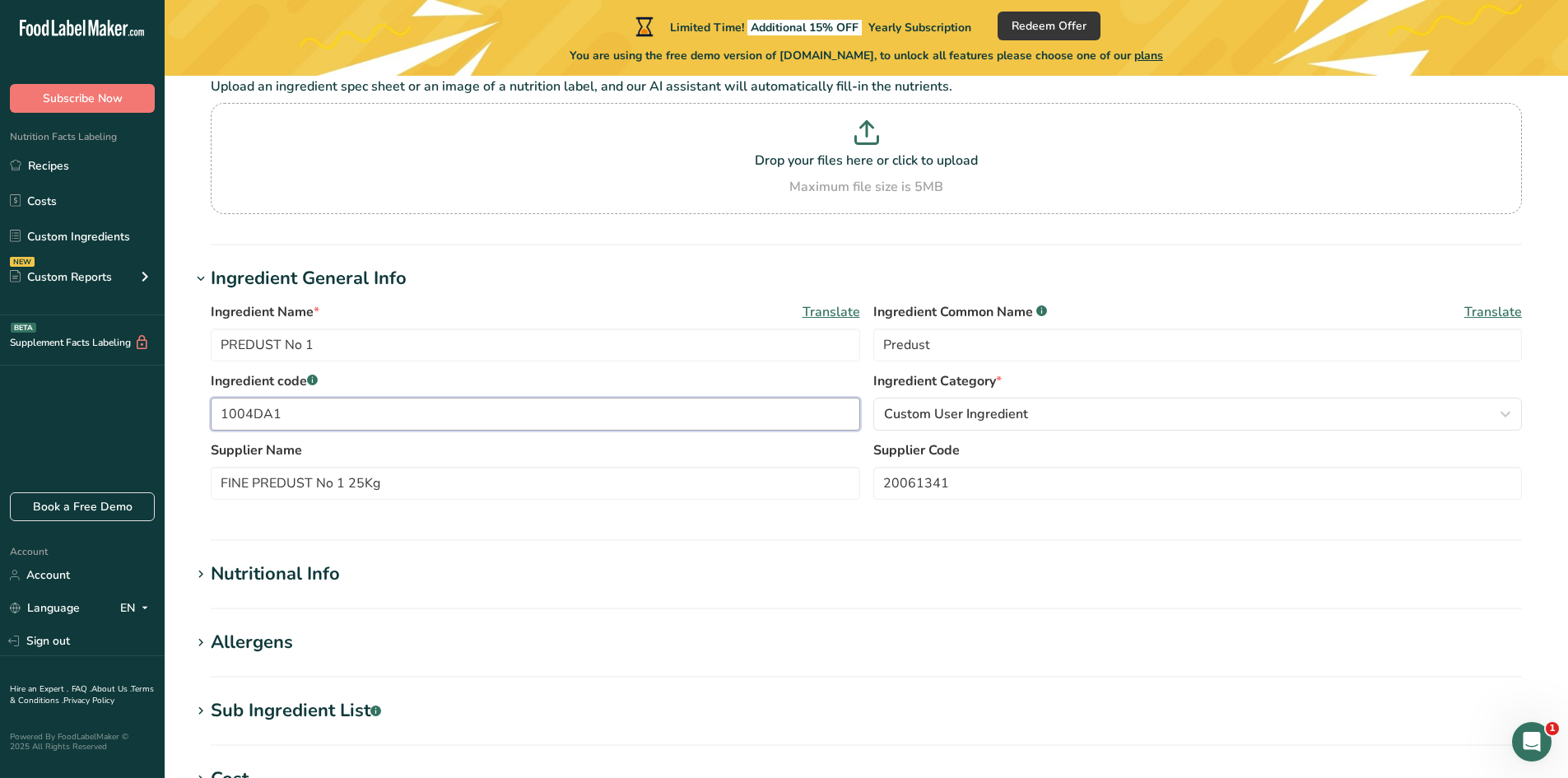
drag, startPoint x: 288, startPoint y: 414, endPoint x: 203, endPoint y: 412, distance: 85.0
click at [203, 412] on div "Ingredient Name * Translate PREDUST No 1 Ingredient Common Name .a-a{fill:#3473…" at bounding box center [866, 406] width 1351 height 227
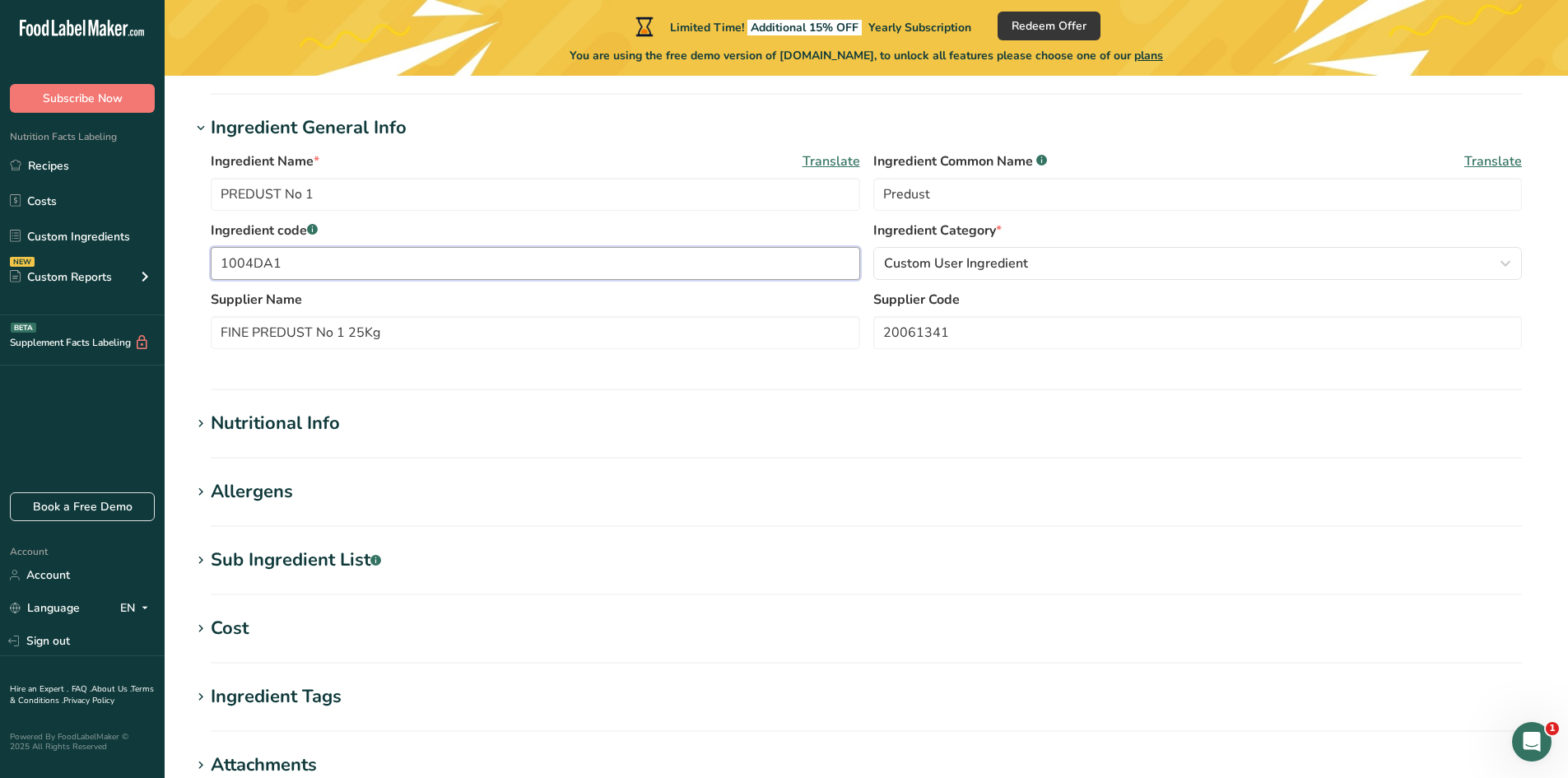
scroll to position [284, 0]
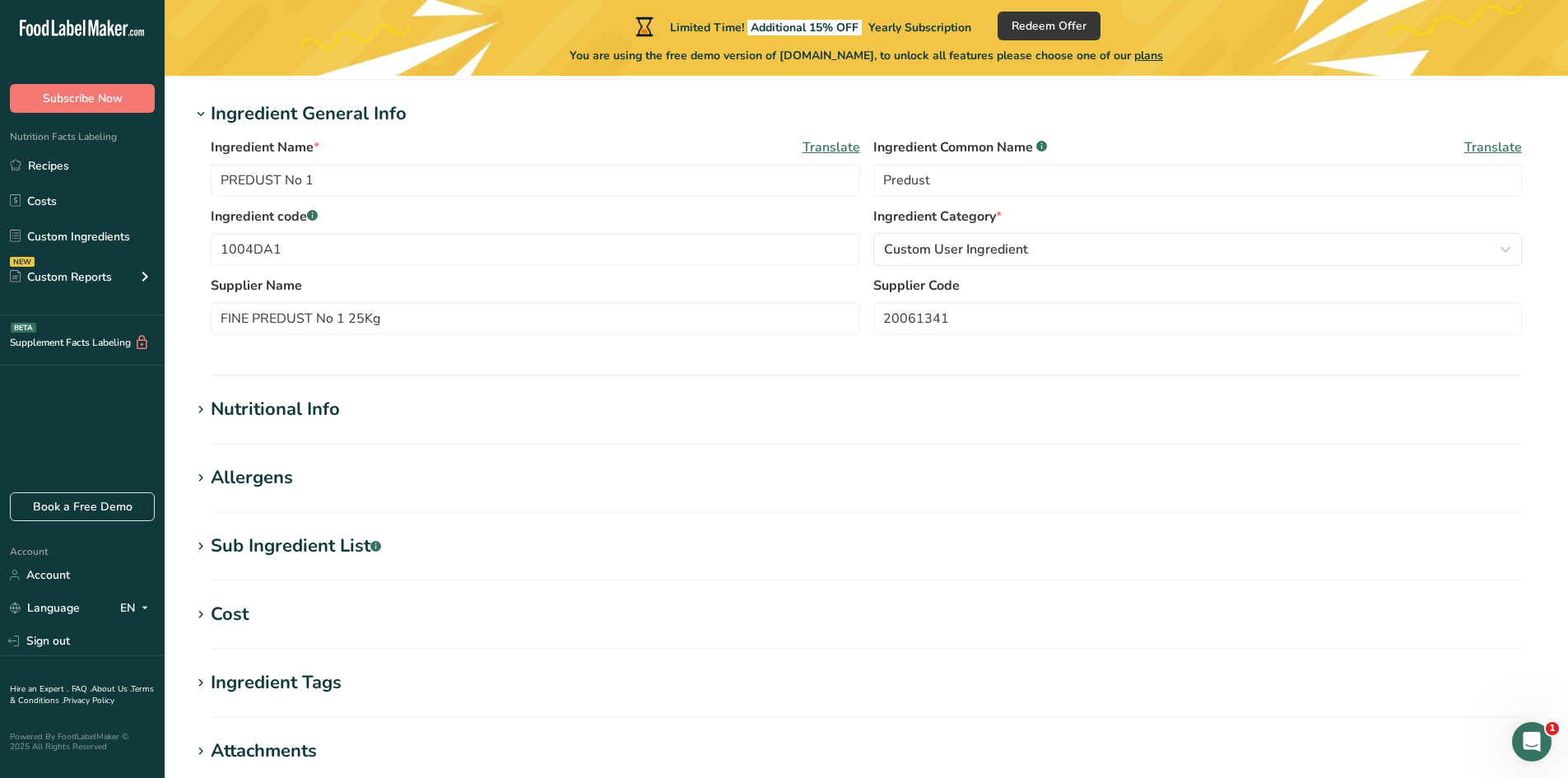
click at [663, 429] on section "Nutritional Info Serving Size .a-a{fill:#347362;}.b-a{fill:#fff;} Add ingredien…" at bounding box center [866, 421] width 1351 height 48
click at [225, 409] on div "Nutritional Info" at bounding box center [275, 409] width 129 height 27
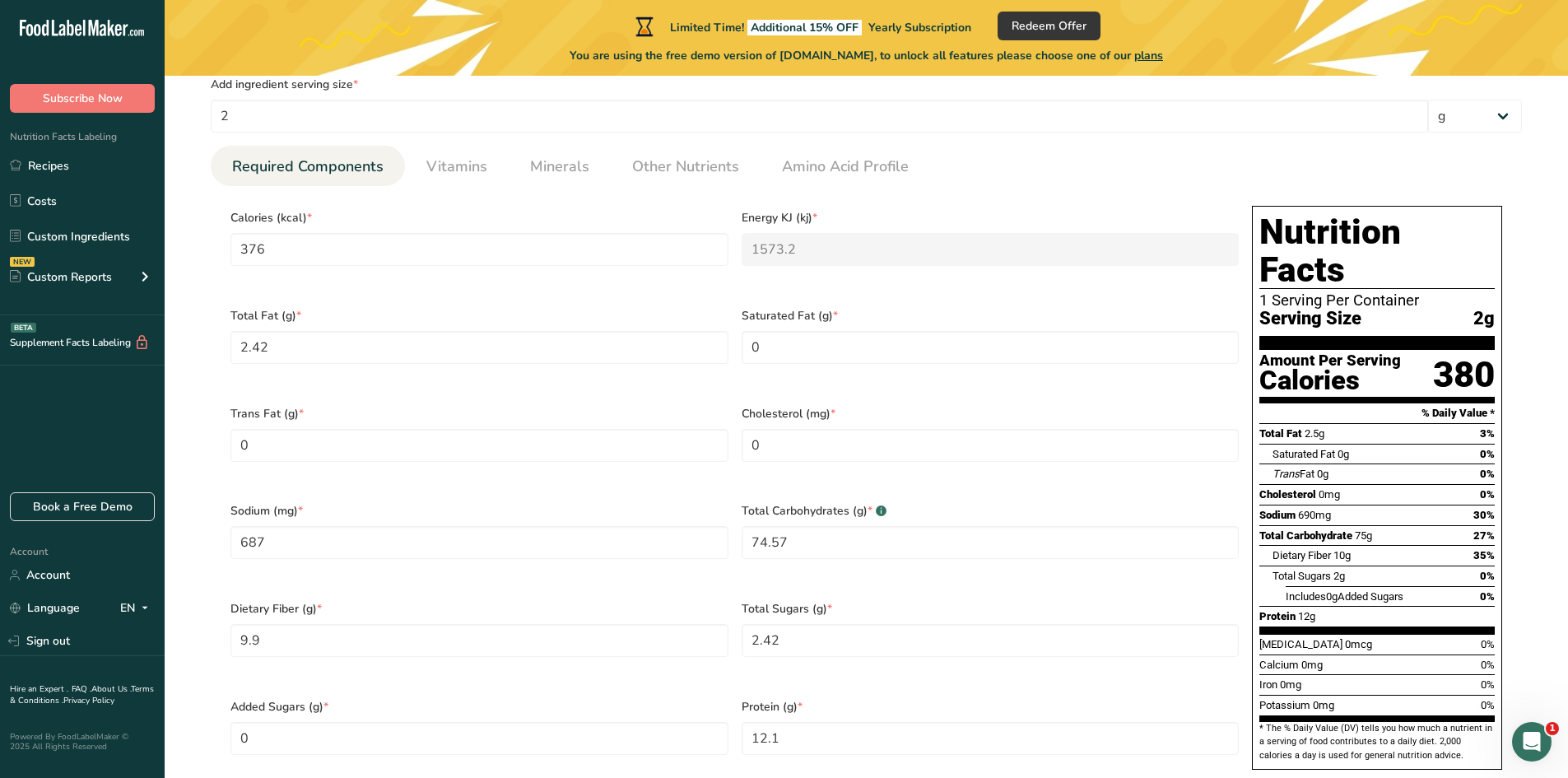
scroll to position [696, 0]
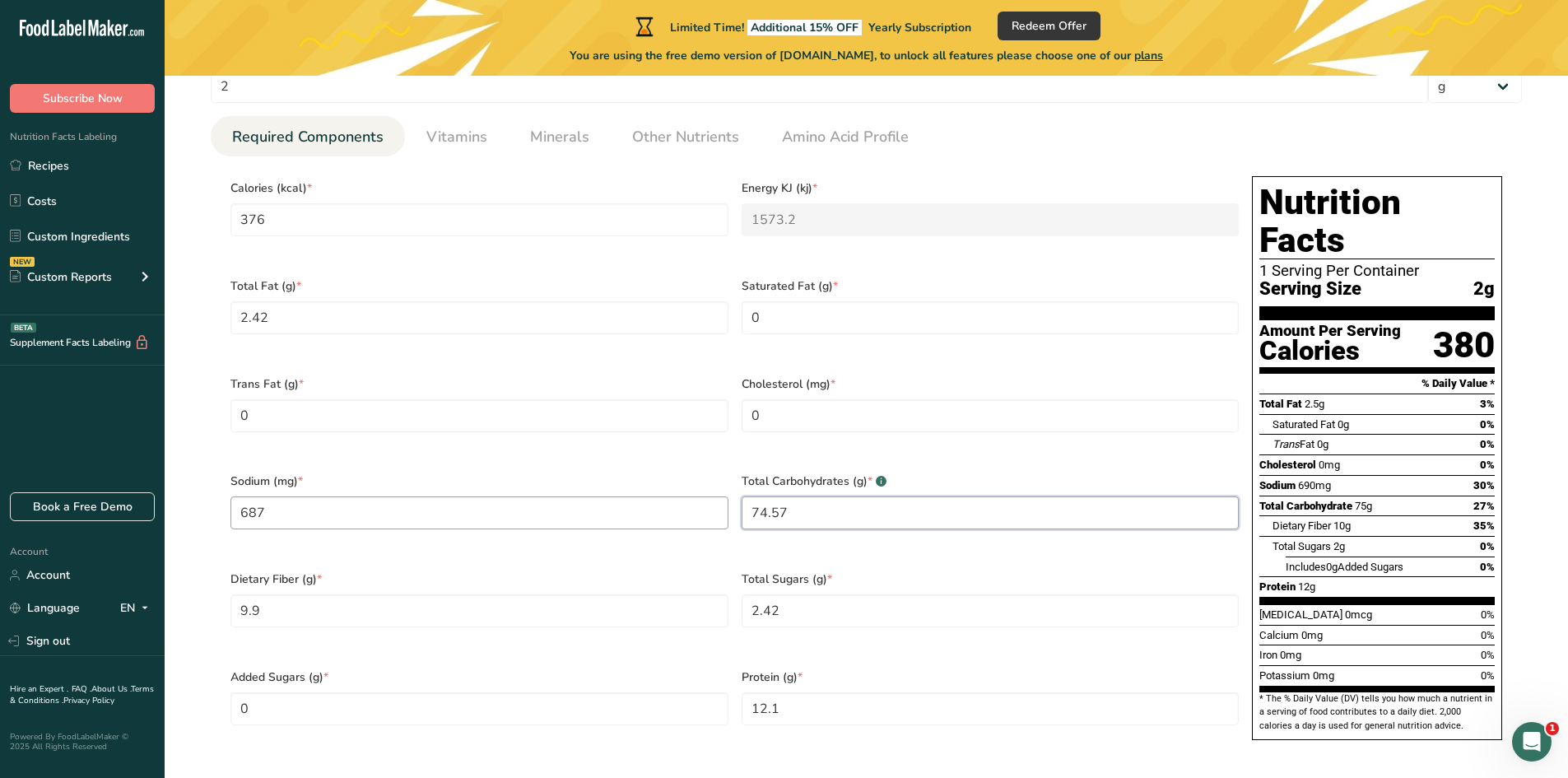
drag, startPoint x: 806, startPoint y: 498, endPoint x: 705, endPoint y: 492, distance: 101.2
click at [705, 492] on div "Calories (kcal) * 376 Energy KJ (kj) * 1573.2 Total Fat (g) * 2.42 Saturated Fa…" at bounding box center [735, 463] width 1022 height 587
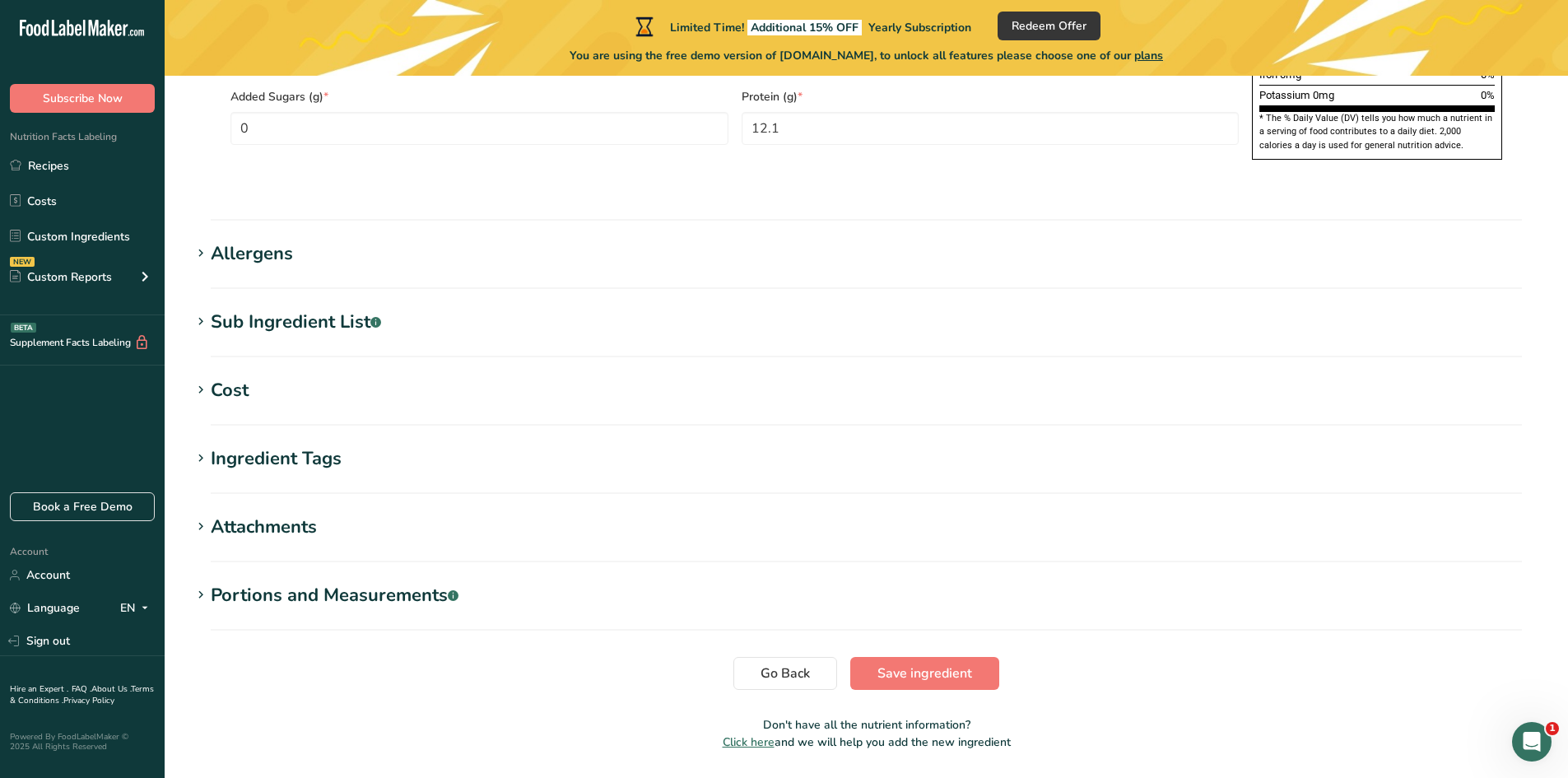
scroll to position [1290, 0]
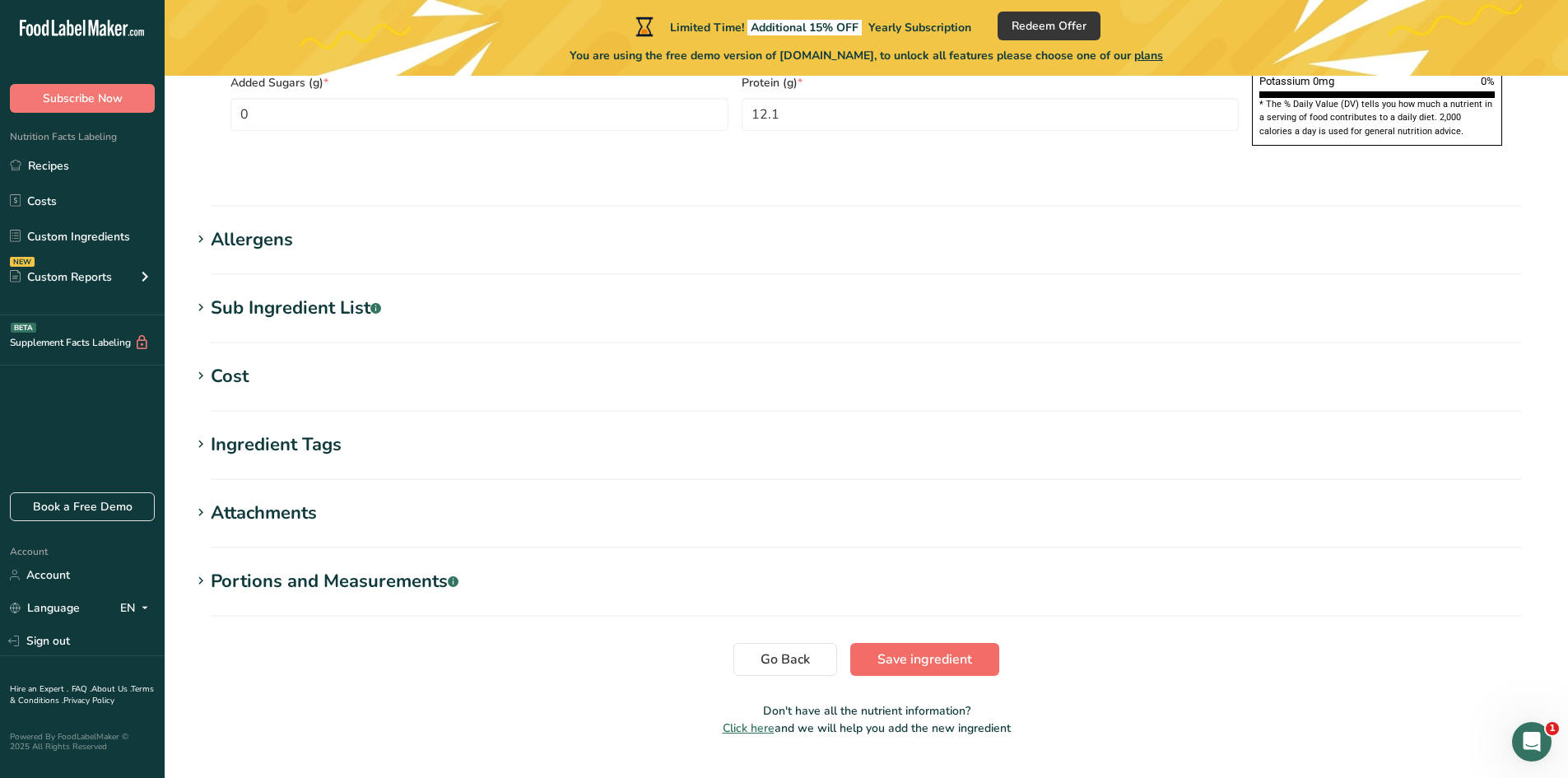
type Carbohydrates "71.57"
click at [882, 650] on span "Save ingredient" at bounding box center [925, 659] width 95 height 20
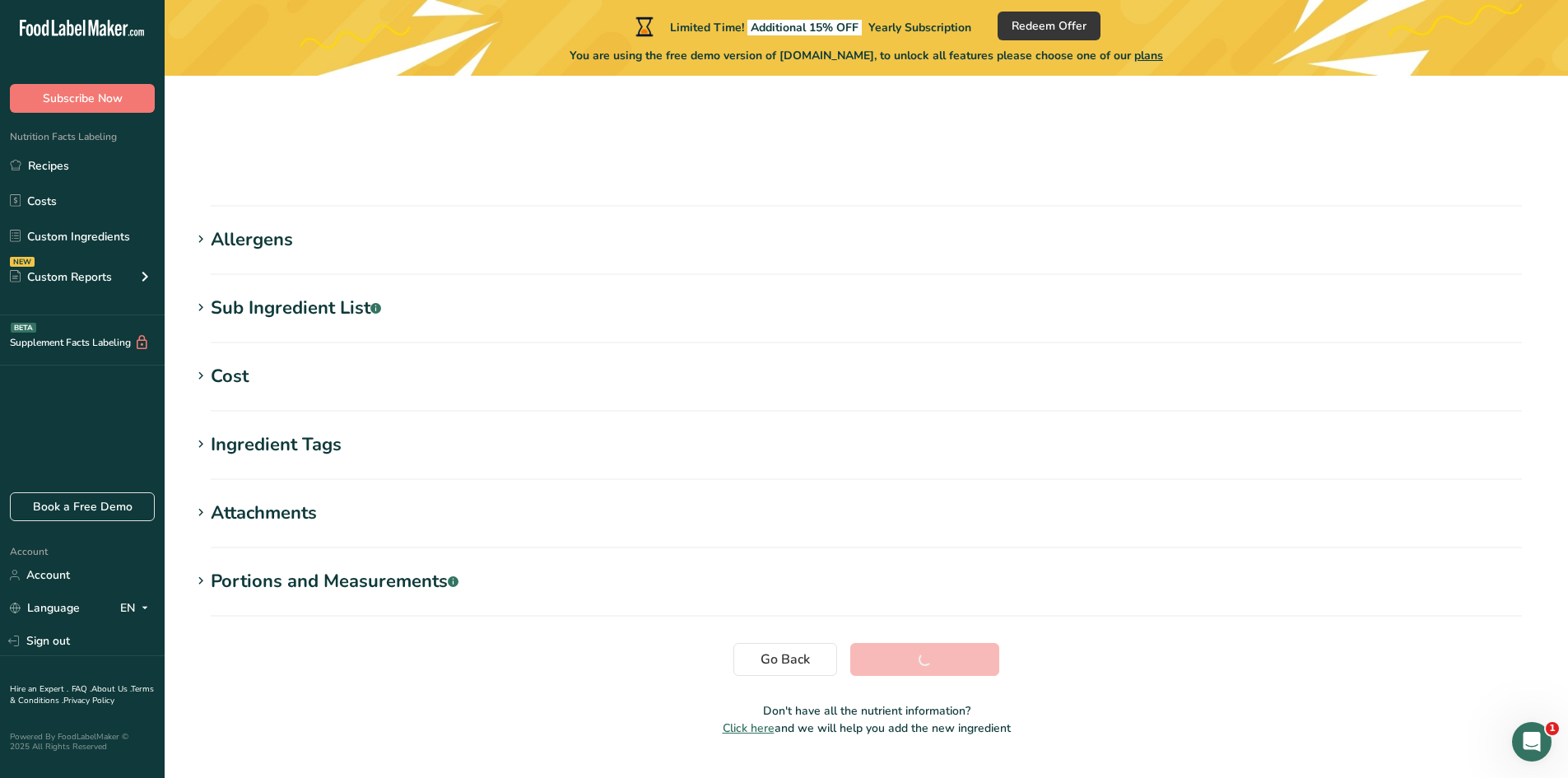
scroll to position [168, 0]
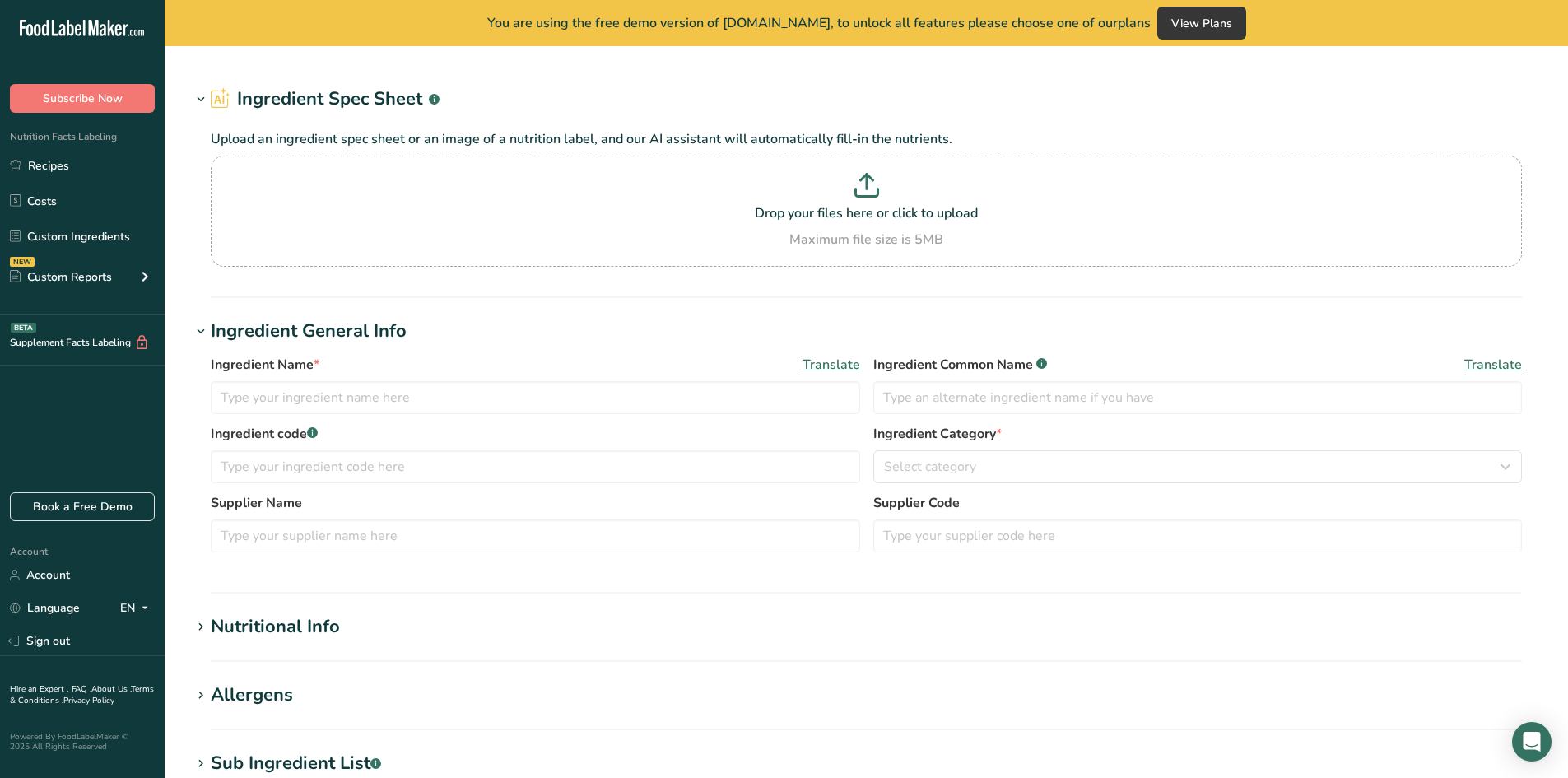
type input "Vedelpaneering KF_No. 13"
type input "batter"
type input "1002DA23"
type input "AB "Kauno grūdai""
type input "BATTER DA23"
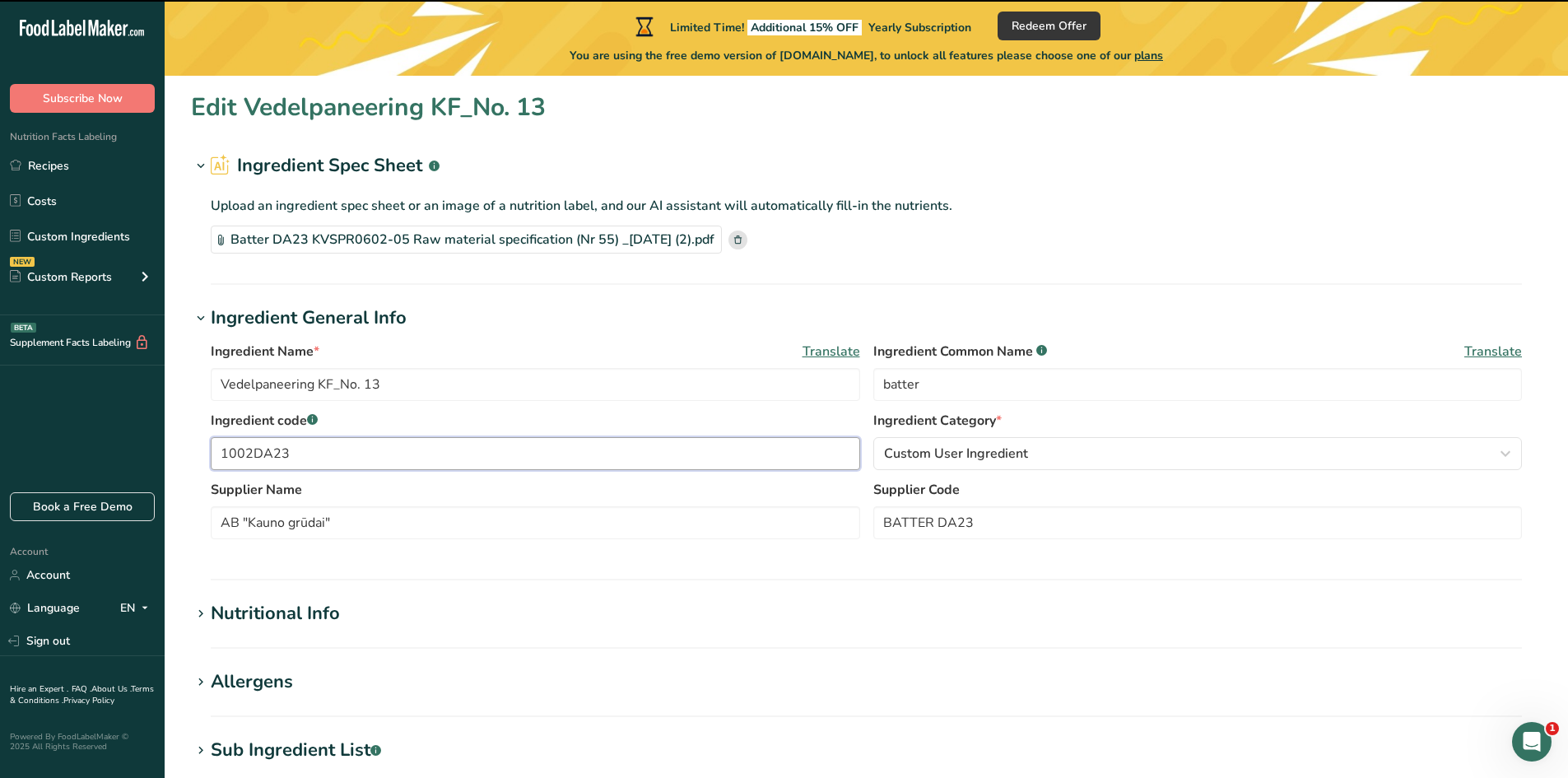
drag, startPoint x: 301, startPoint y: 447, endPoint x: 192, endPoint y: 447, distance: 109.0
click at [192, 447] on div "Ingredient Name * Translate Vedelpaneering KF_No. 13 Ingredient Common Name .a-…" at bounding box center [866, 446] width 1351 height 227
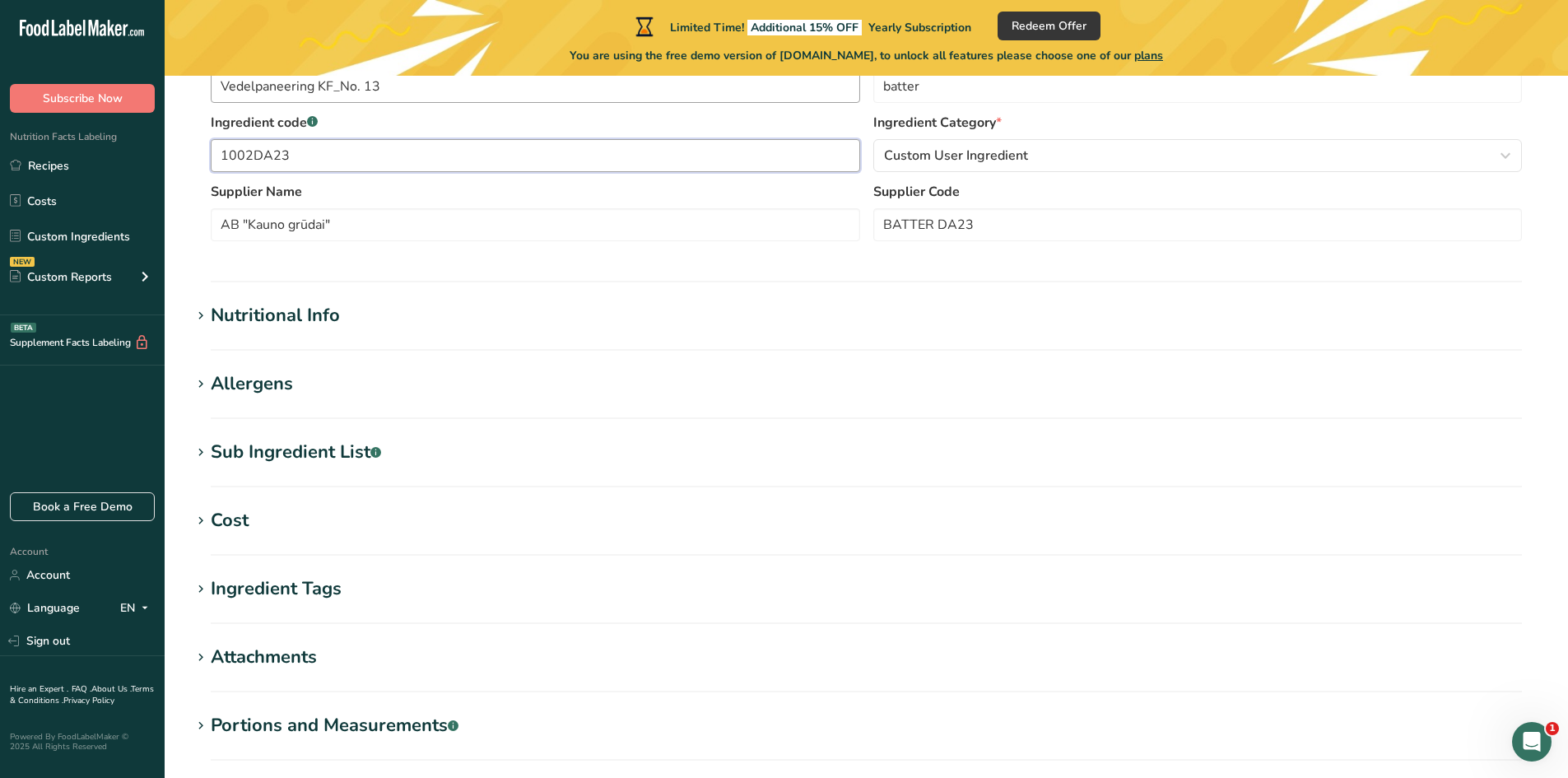
scroll to position [329, 0]
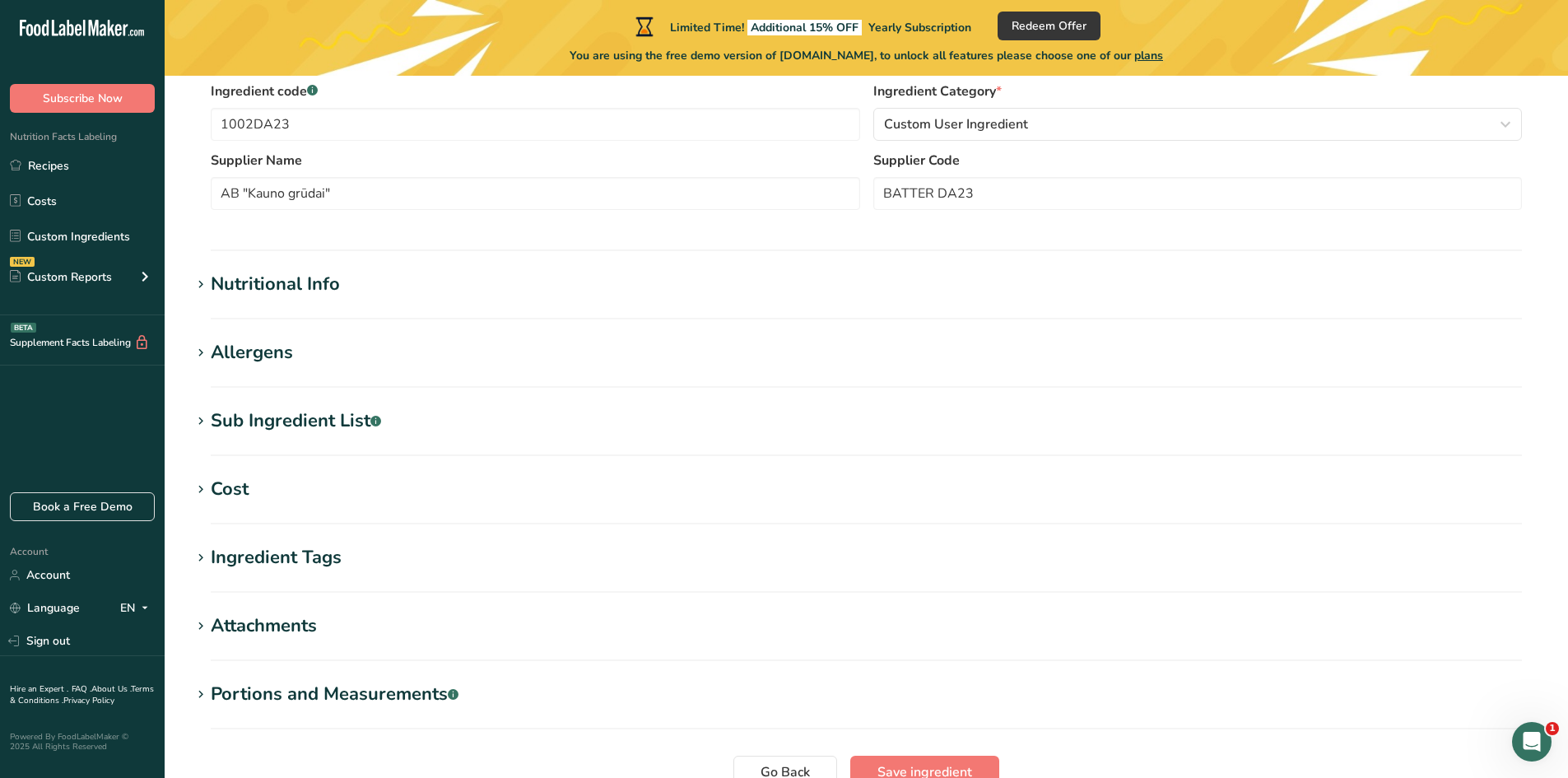
click at [267, 290] on div "Nutritional Info" at bounding box center [275, 284] width 129 height 27
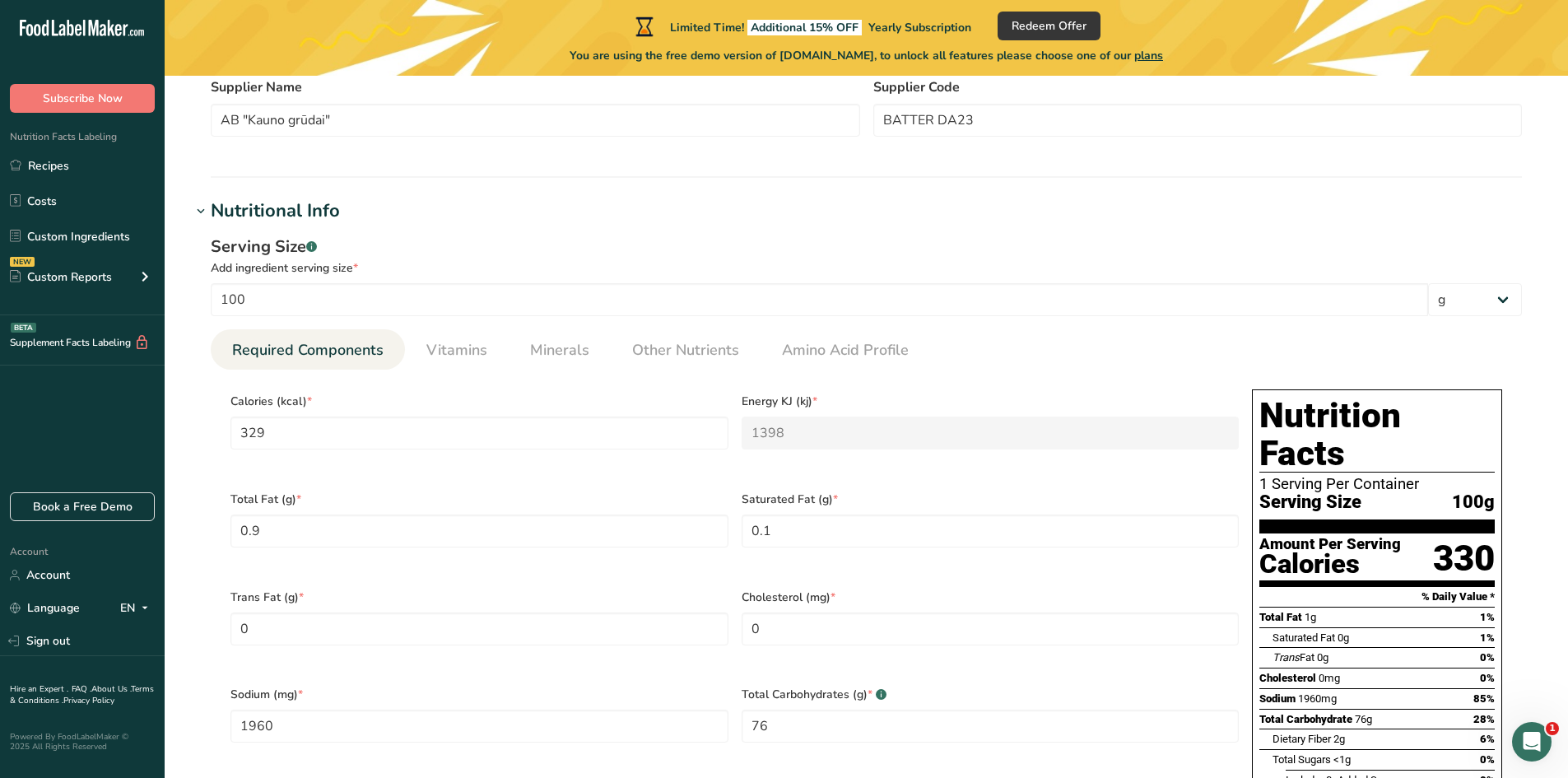
scroll to position [247, 0]
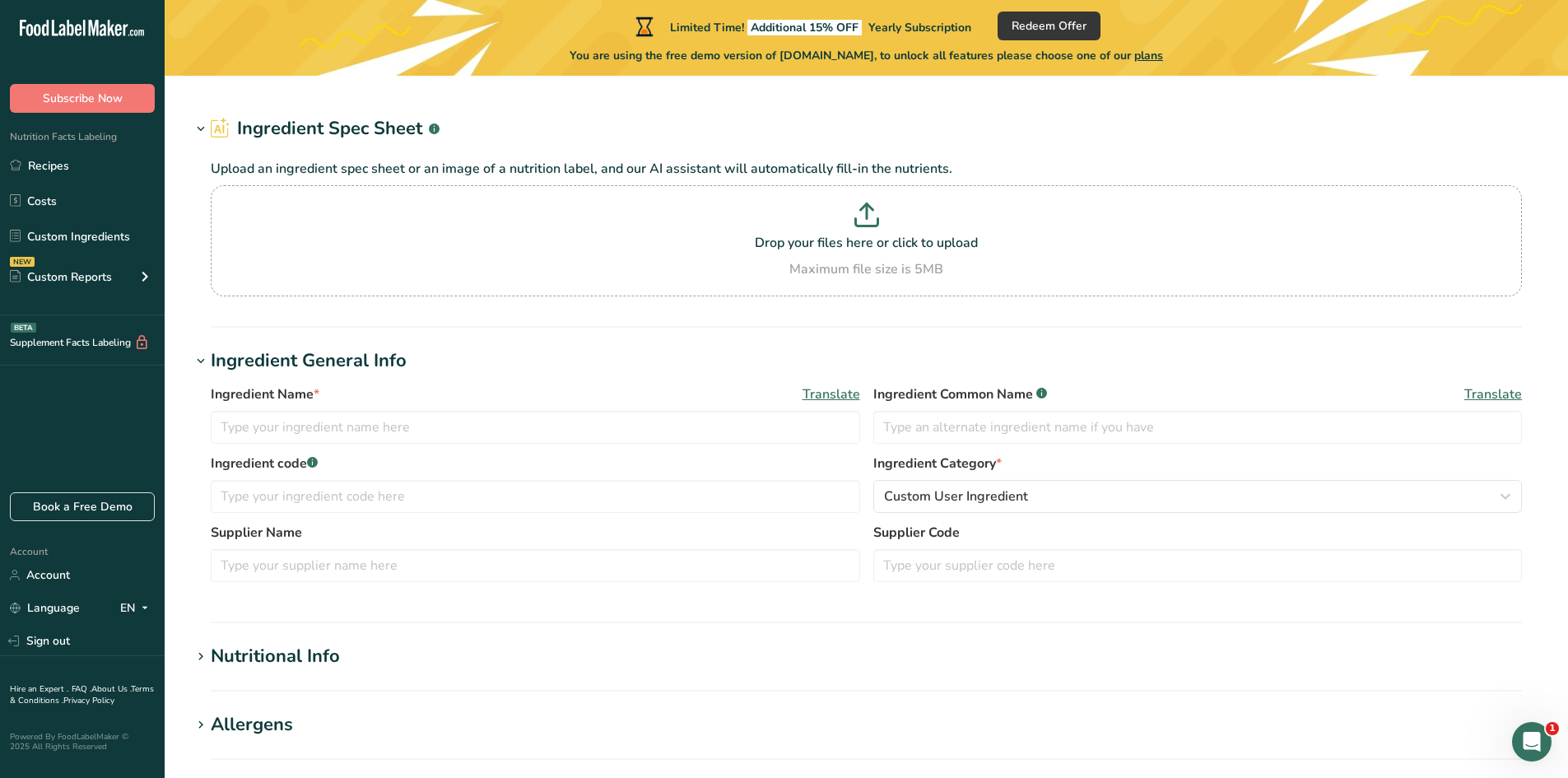
type input "PREDUST No 1"
type input "Predust"
type input "1004DA1"
type input "FINE PREDUST No 1 25Kg"
type input "20061341"
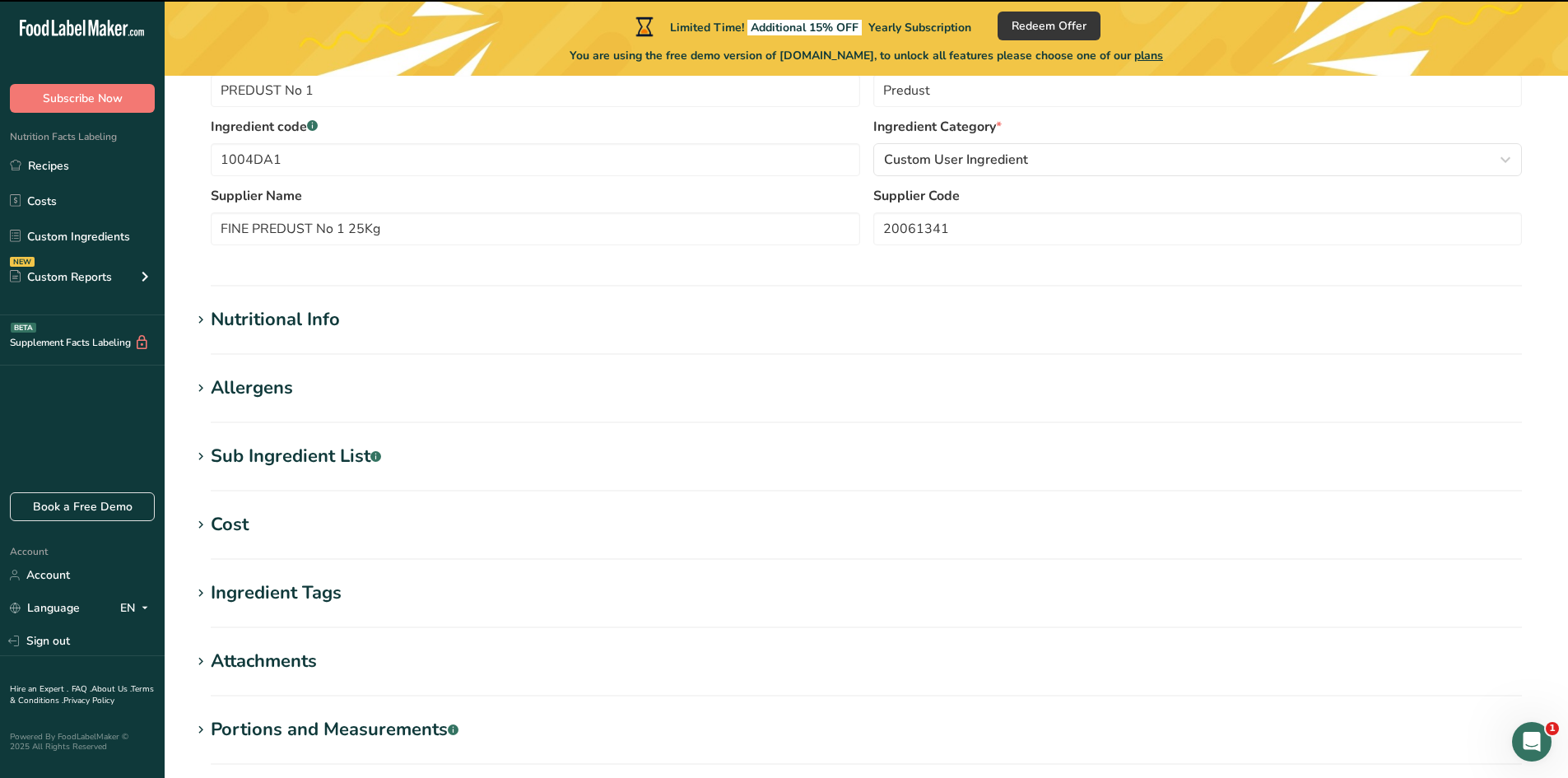
scroll to position [411, 0]
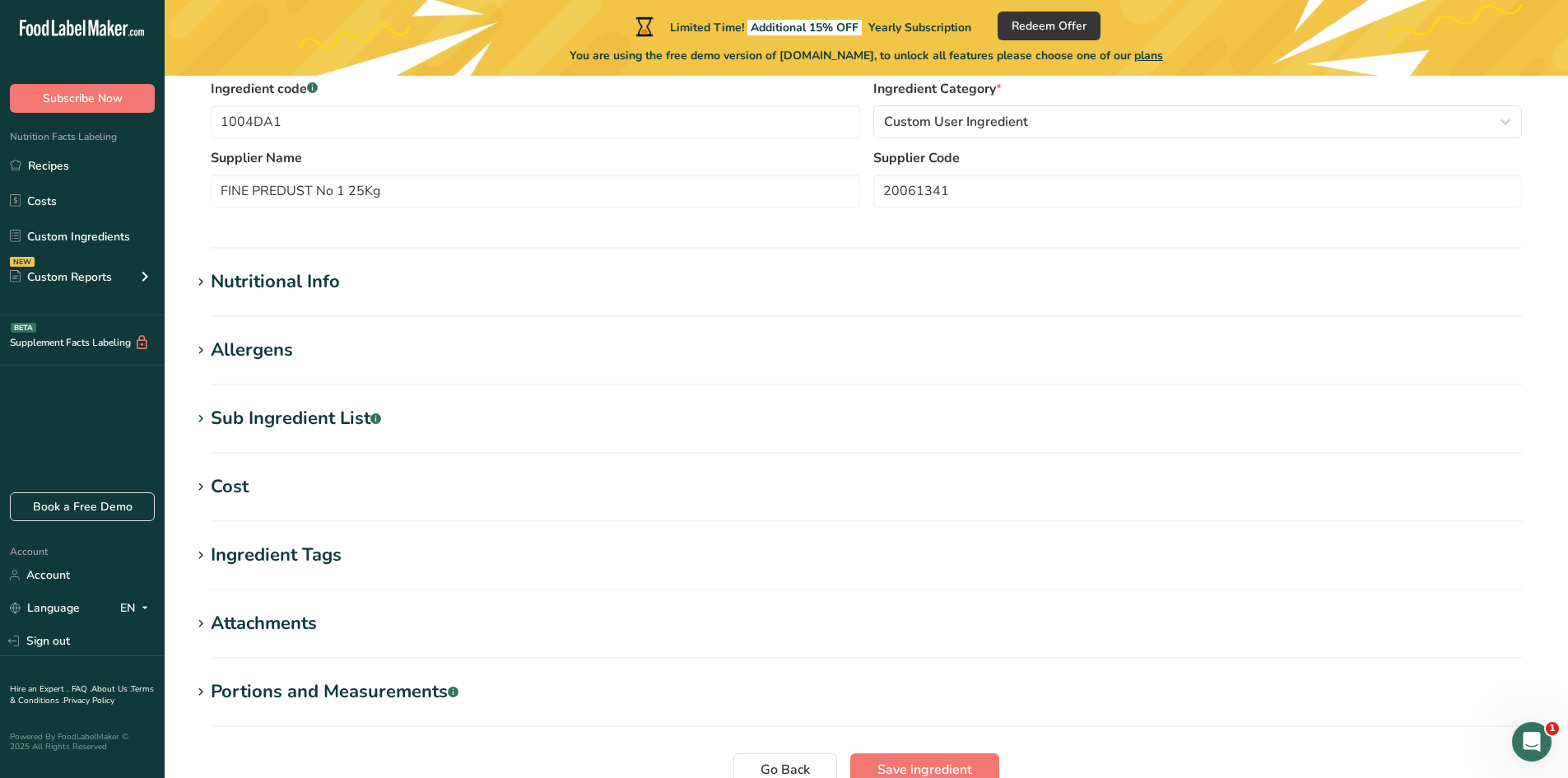
click at [305, 291] on div "Nutritional Info" at bounding box center [275, 281] width 129 height 27
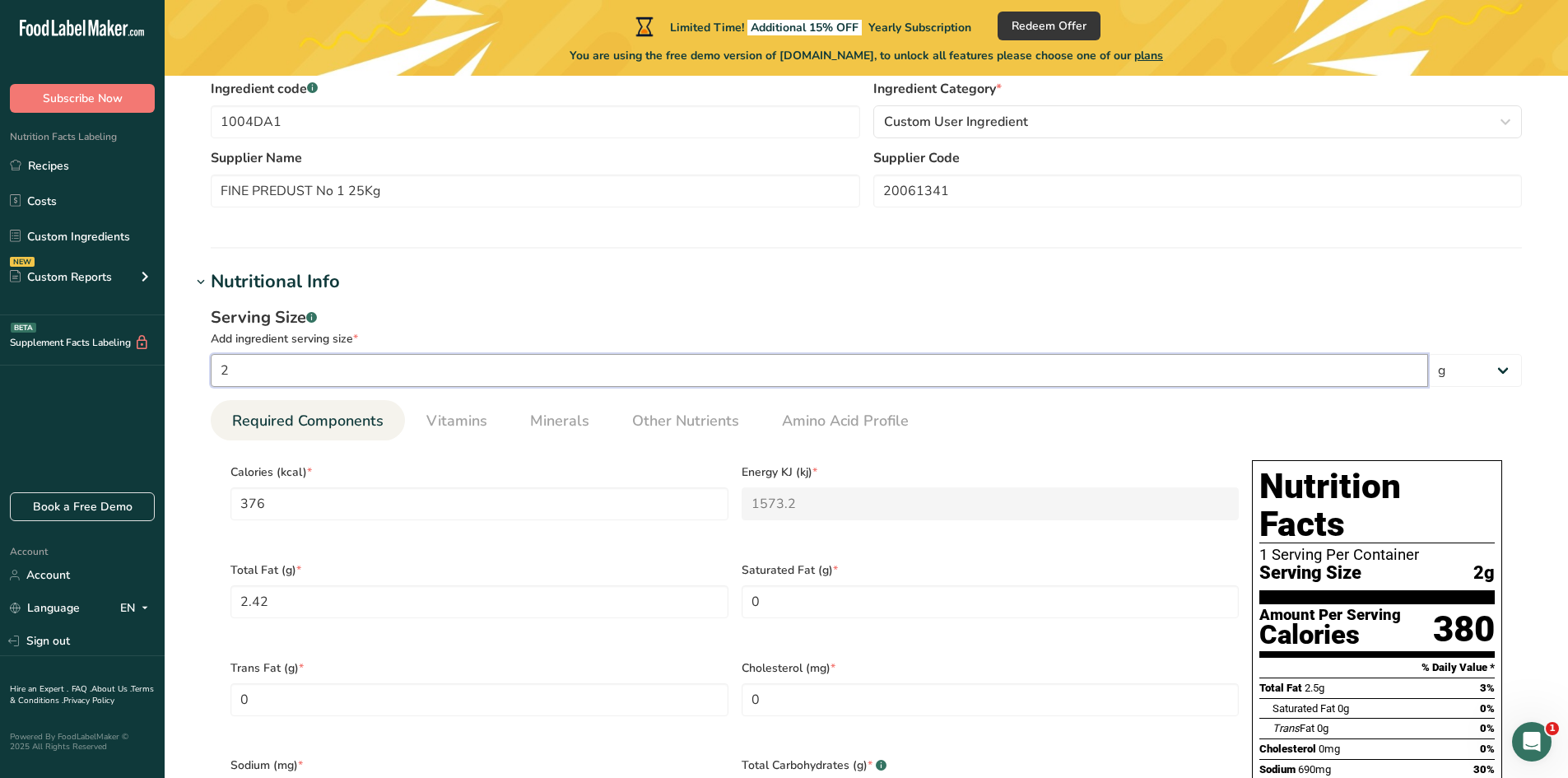
drag, startPoint x: 253, startPoint y: 381, endPoint x: 180, endPoint y: 369, distance: 74.0
click at [180, 369] on section "Edit PREDUST No 1 Ingredient Spec Sheet .a-a{fill:#347362;}.b-a{fill:#fff;} Upl…" at bounding box center [866, 652] width 1403 height 1978
type input "1"
type input "188"
type KJ "786.6"
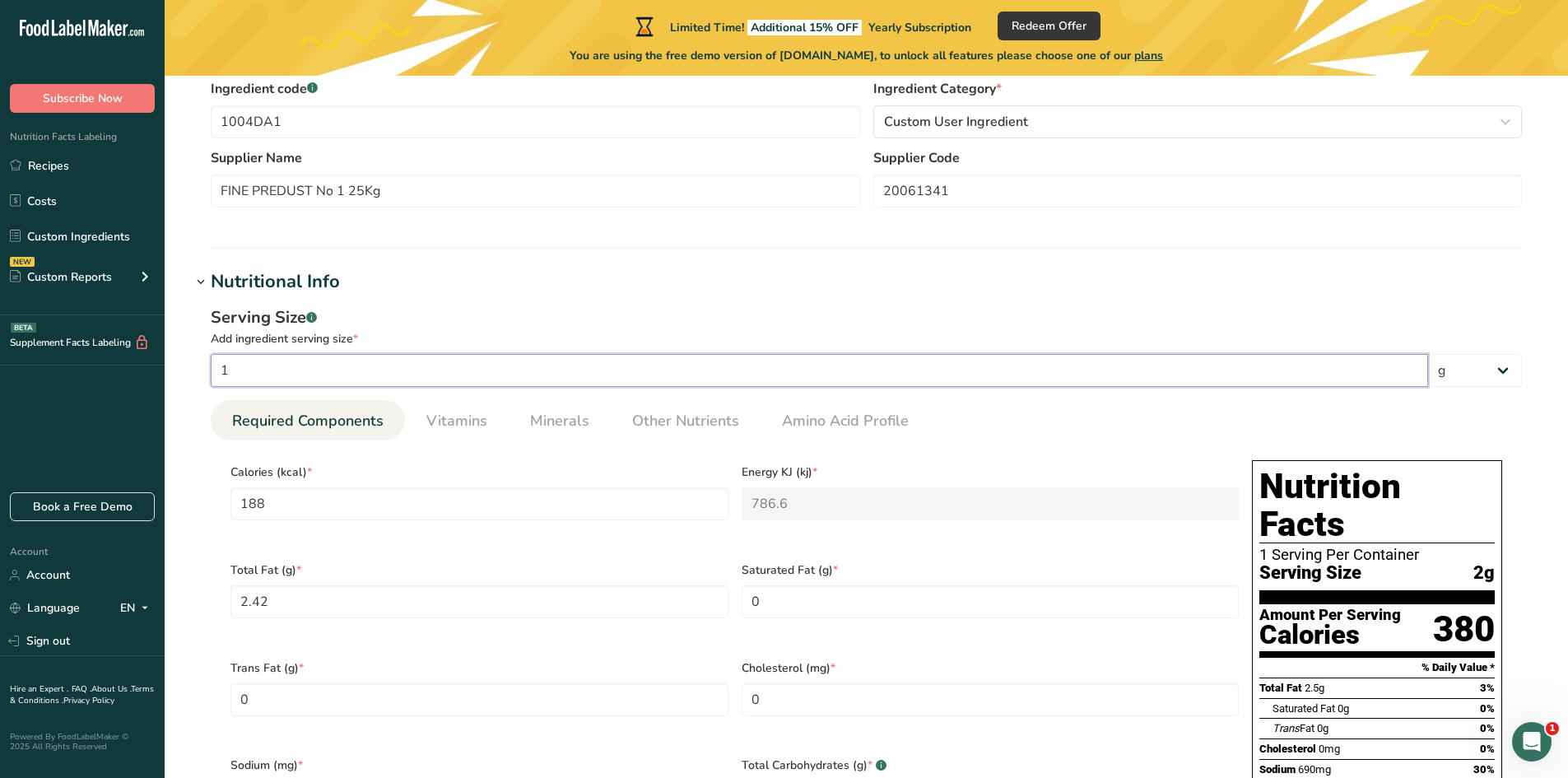
type Fat "1.21"
type input "343.5"
type Carbohydrates "35.785"
type Fiber "4.95"
type Sugars "1.21"
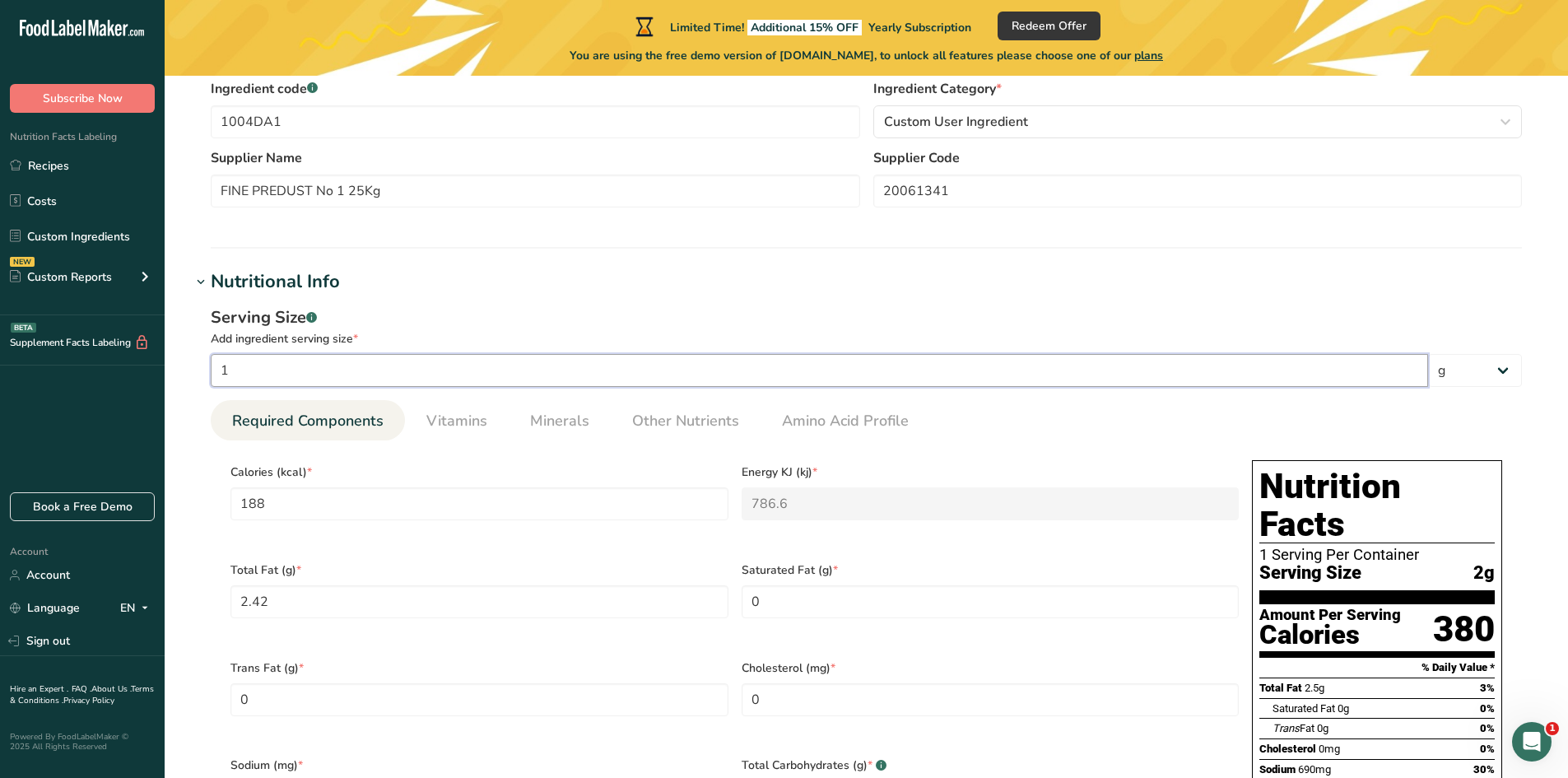
type input "6.05"
type input "10"
type input "1880"
type KJ "7866"
type Fat "12.1"
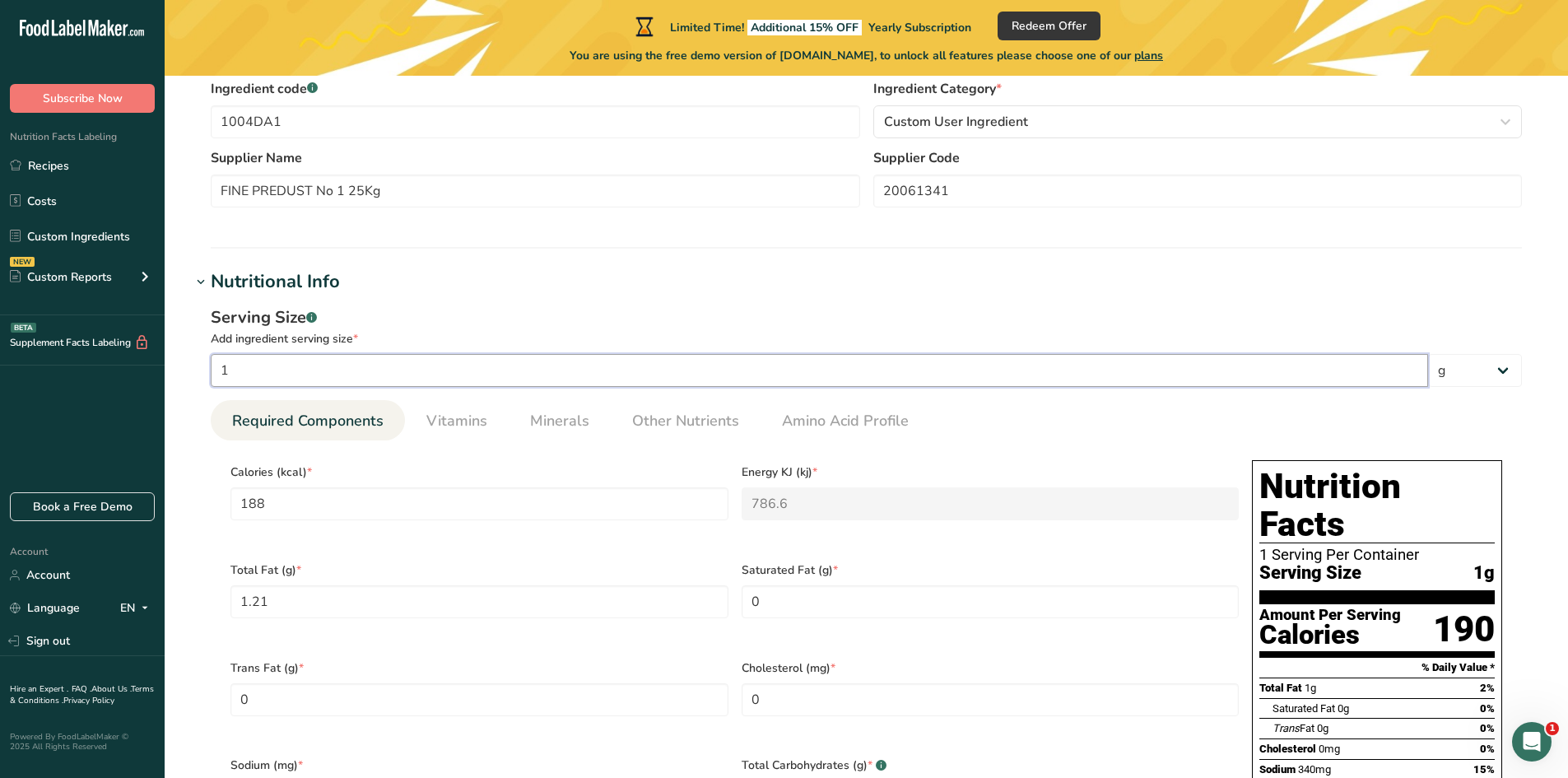
type input "3435"
type Carbohydrates "357.85"
type Fiber "49.5"
type Sugars "12.1"
type input "60.5"
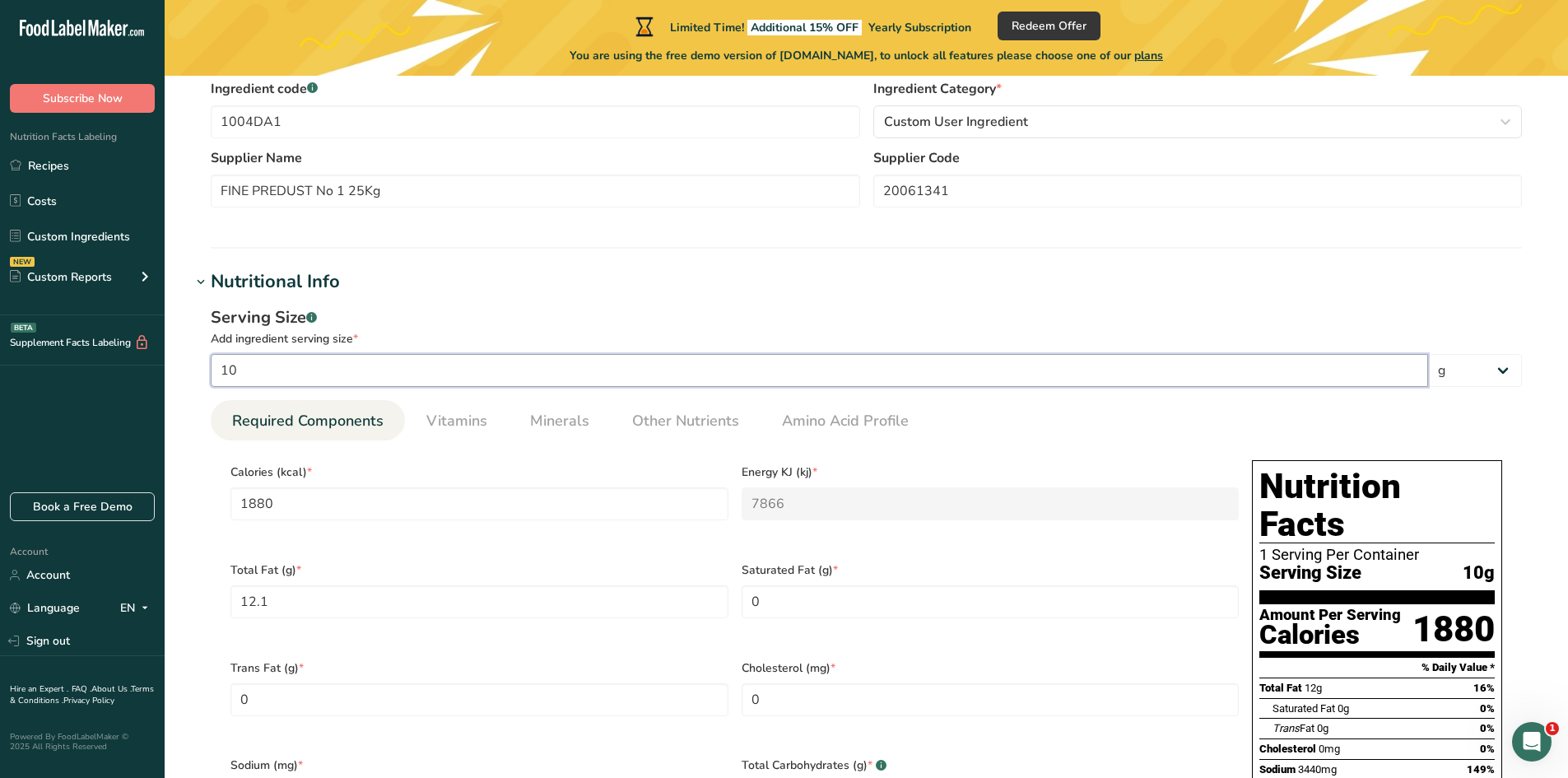
type input "100"
type input "18800"
type KJ "78660"
type Fat "121"
type input "34350"
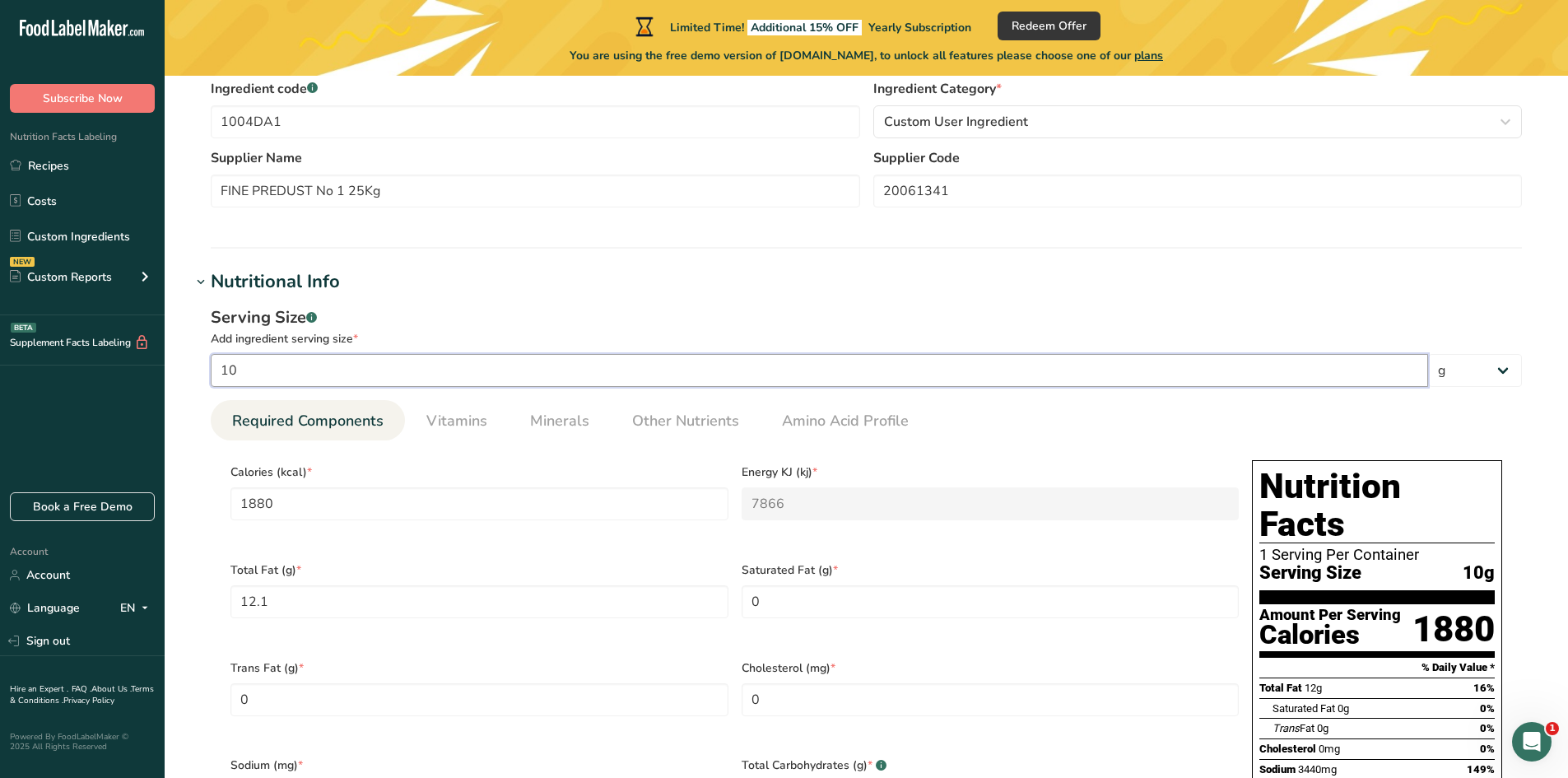
type Carbohydrates "3578.5"
type Fiber "495"
type Sugars "121"
type input "605"
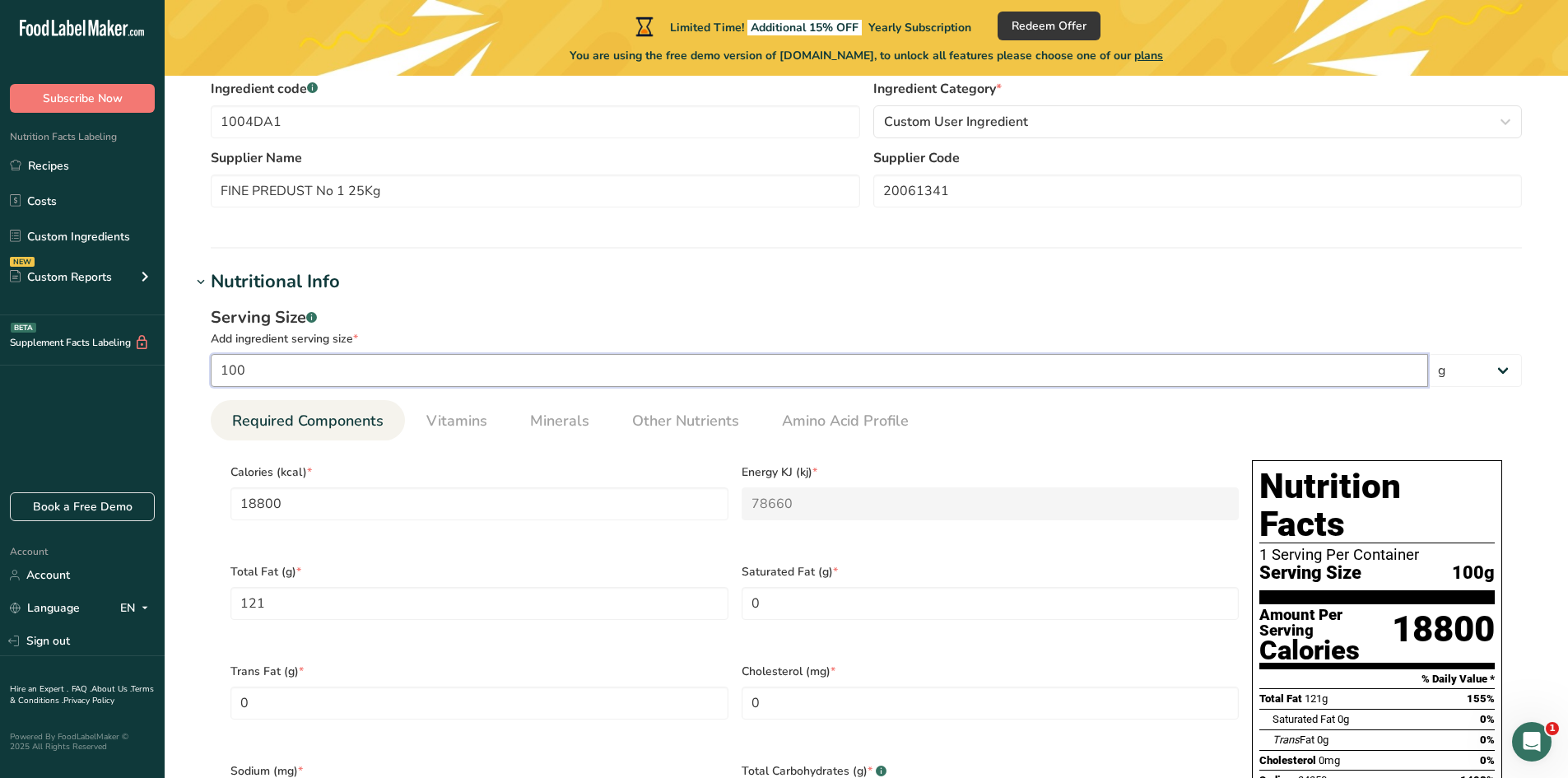
type input "100"
click at [1375, 412] on ul "Required Components Vitamins Minerals Other Nutrients Amino Acid Profile" at bounding box center [865, 420] width 1311 height 40
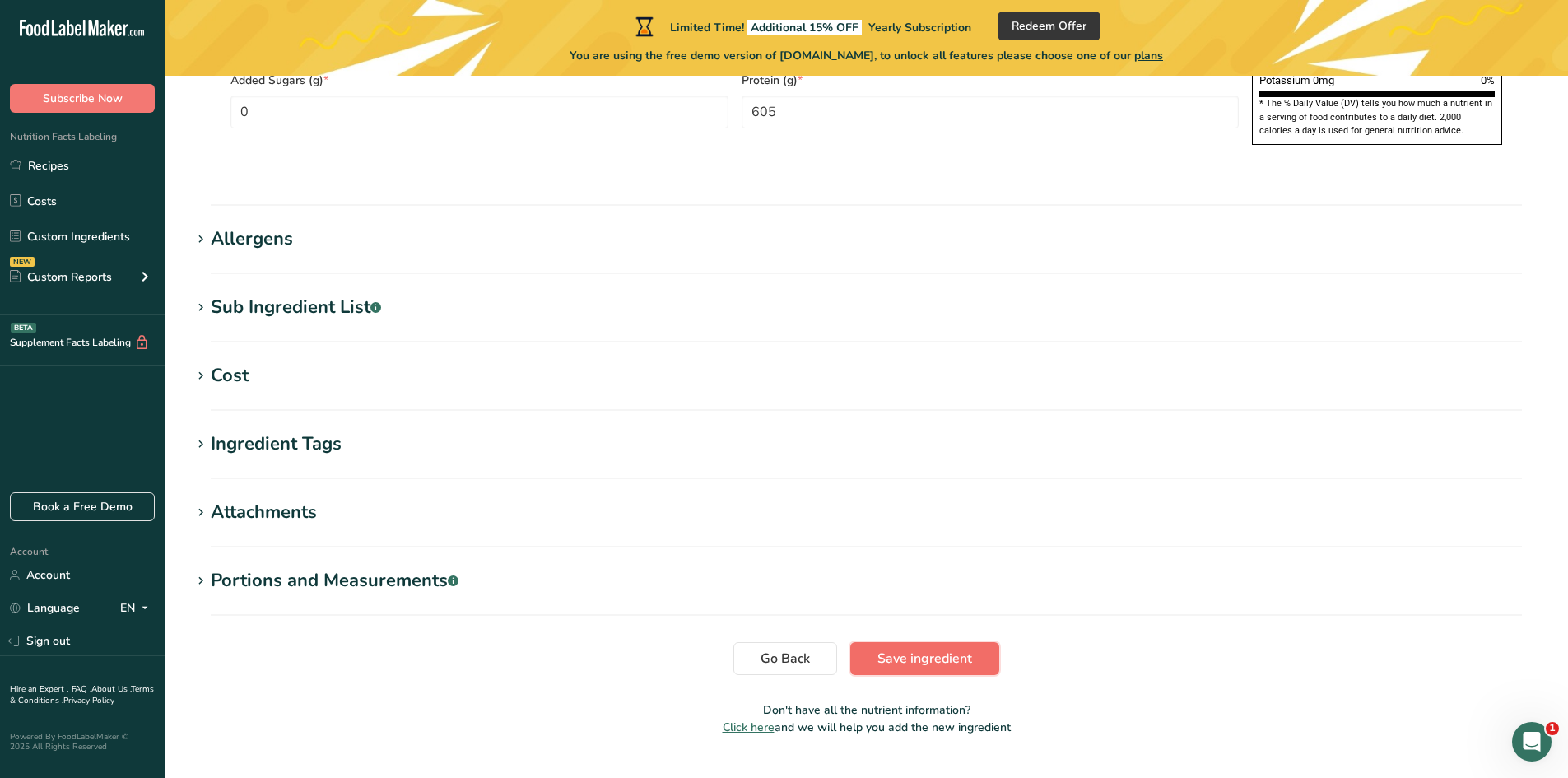
click at [930, 649] on span "Save ingredient" at bounding box center [925, 658] width 95 height 20
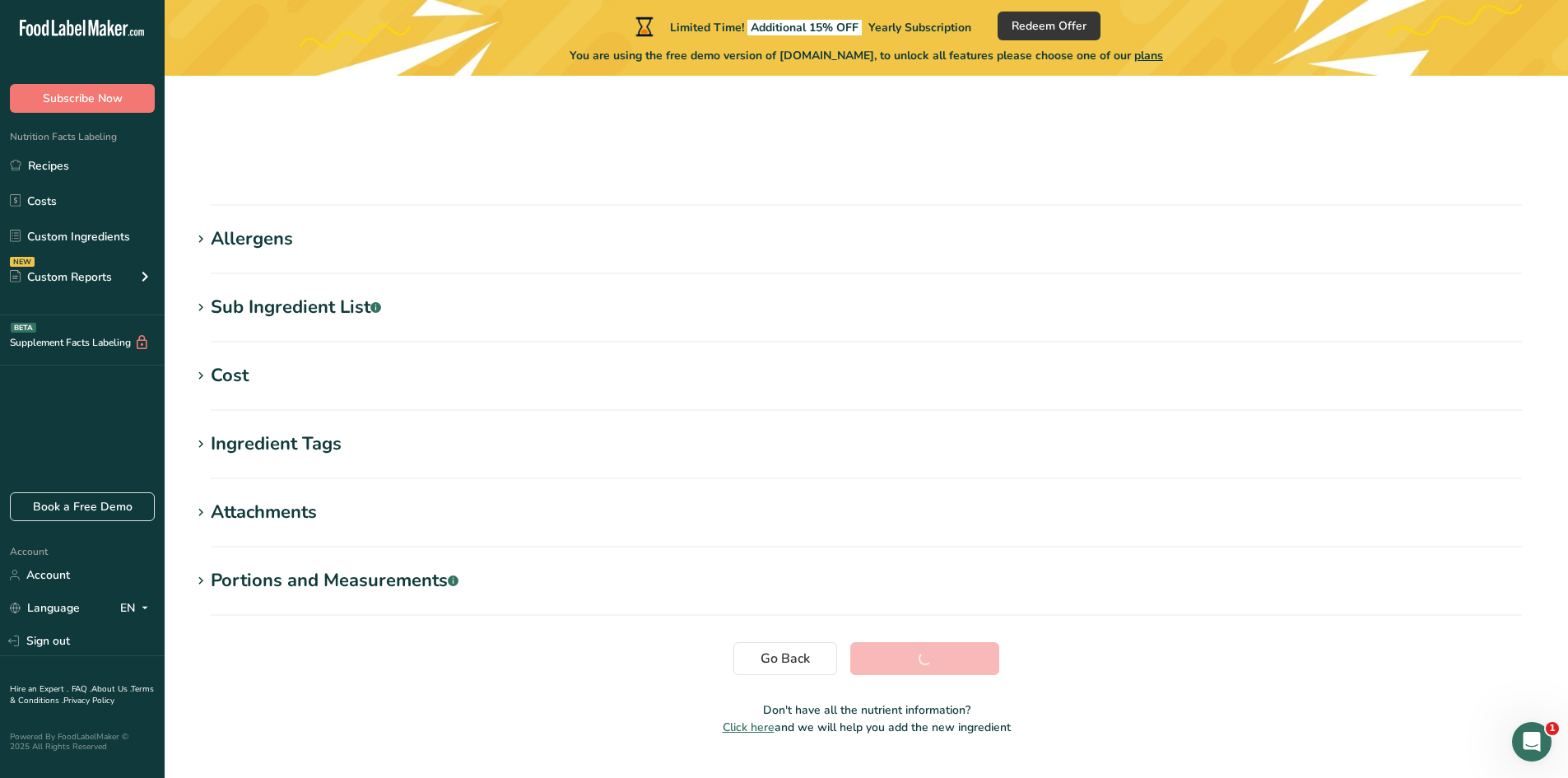
scroll to position [168, 0]
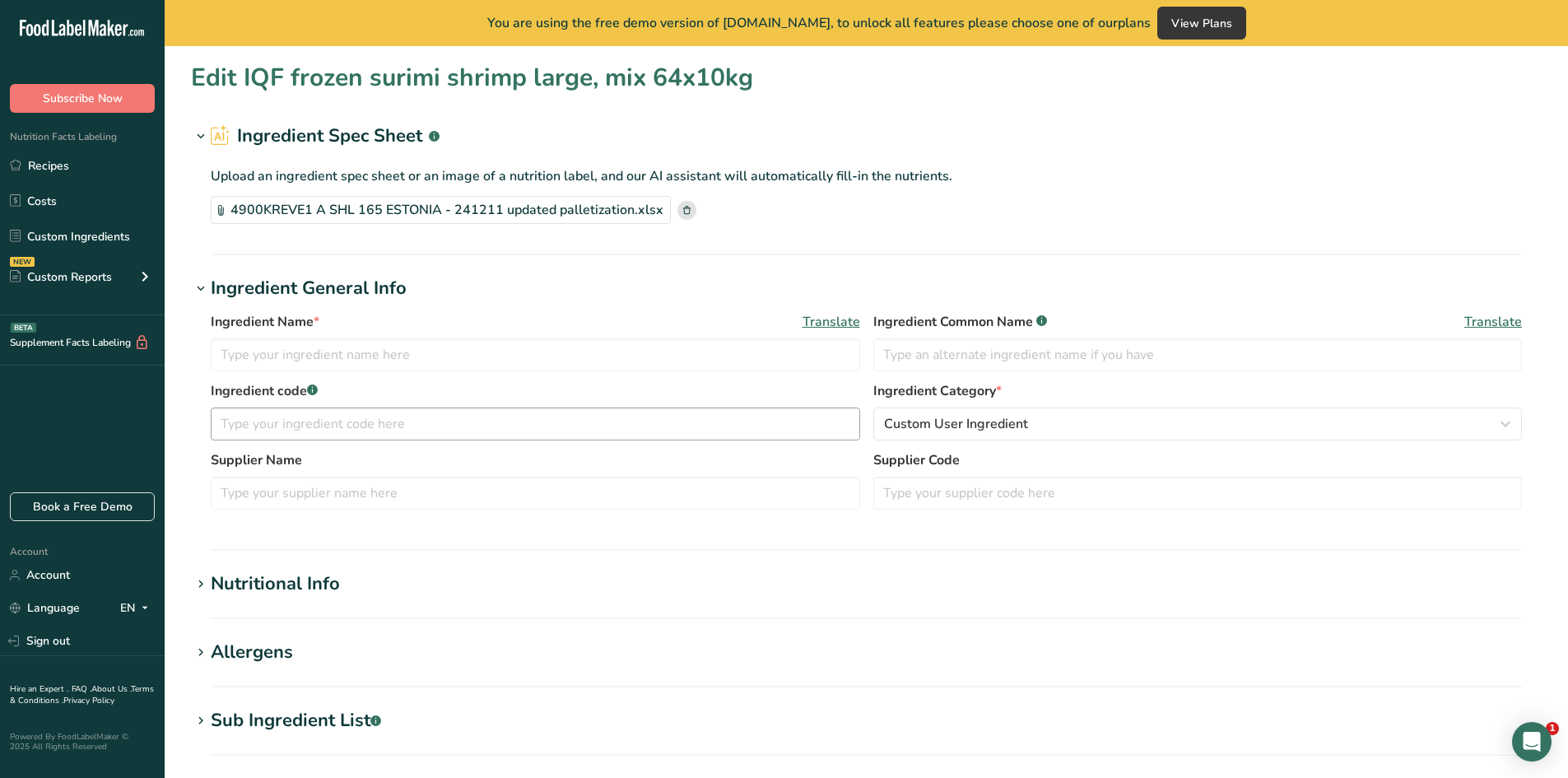
type input "IQF frozen surimi shrimp large, mix 64x10kg"
type input "Surimi shrimp maxi"
type input "4900KREVE8 (A SHL 165)"
type input "PKP"
type input "A SHL 165"
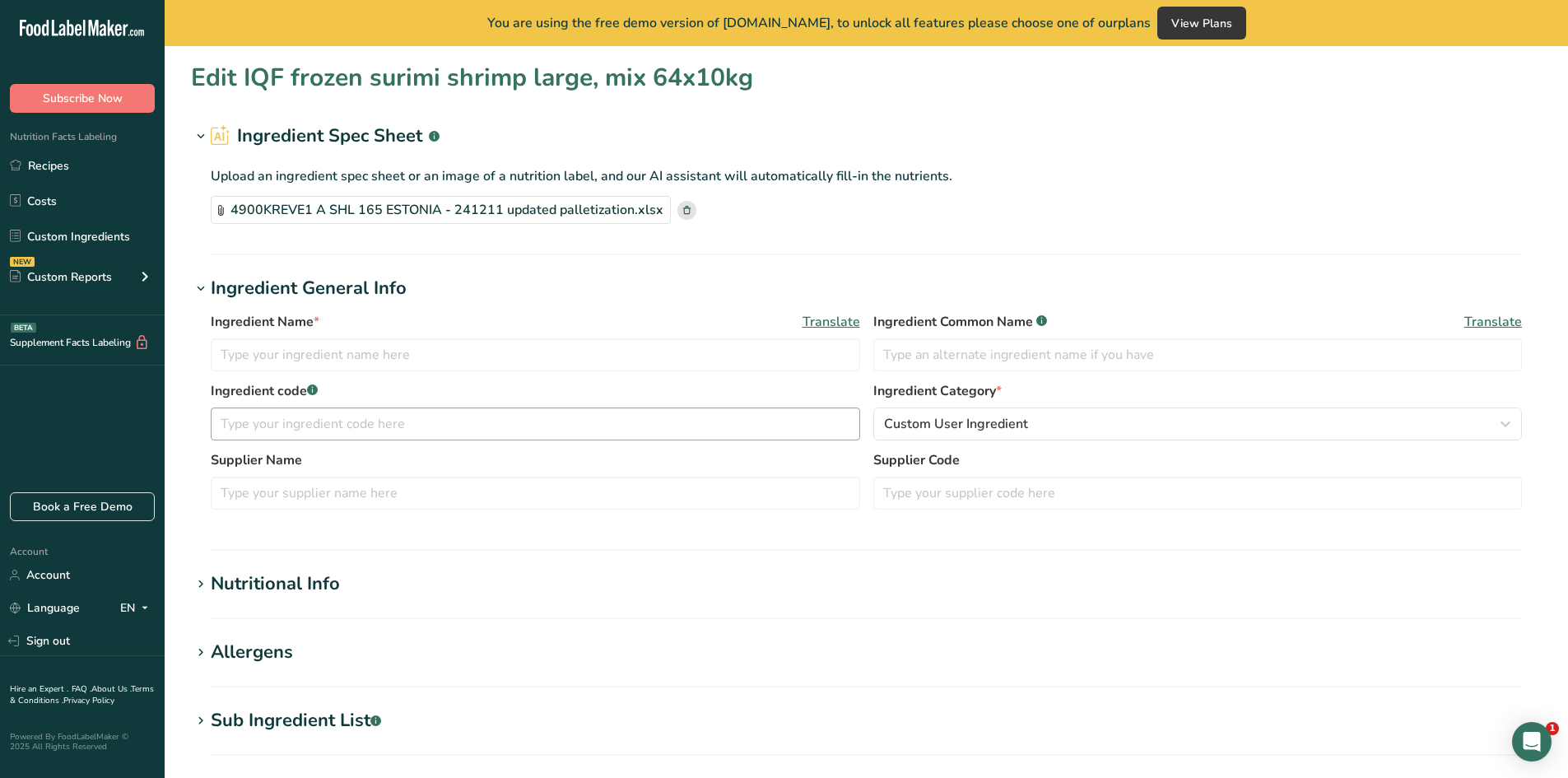
type input "100"
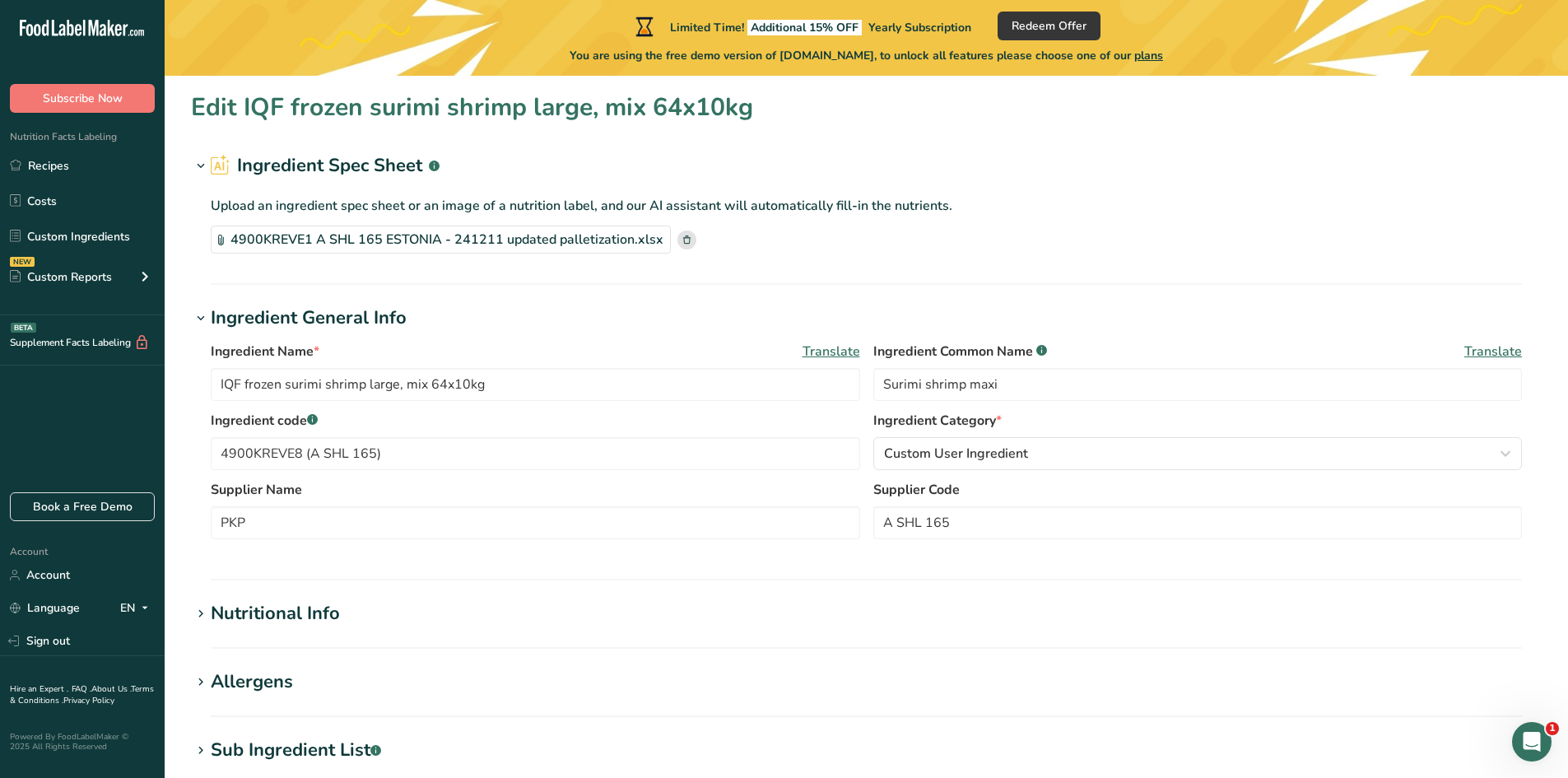
type input "129"
type KJ "539.74"
type Fat "2.3"
type Fat "0.2"
type Fat "0"
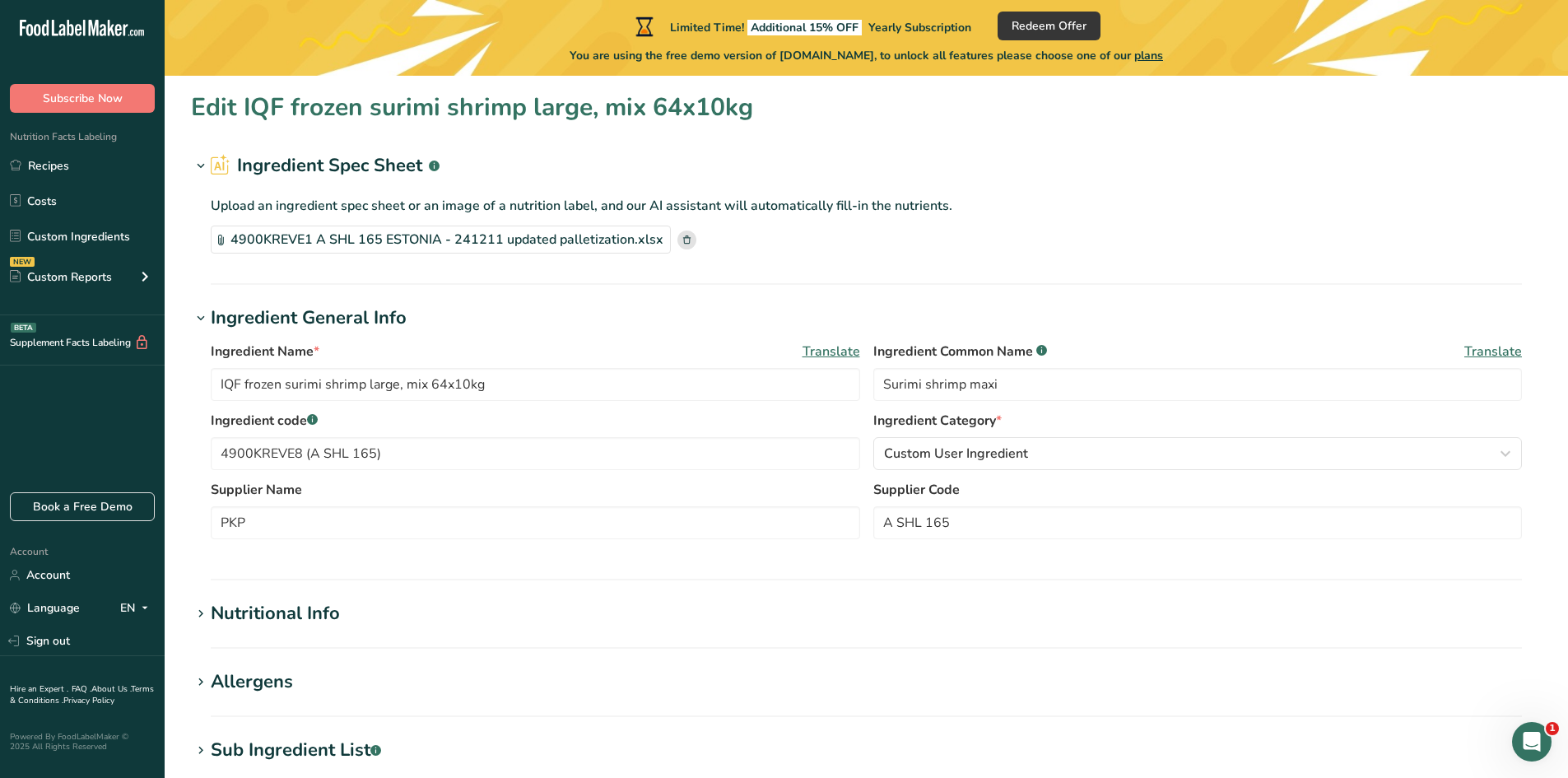
type input "0"
type input "720"
type Carbohydrates "19.4"
type Fiber "0.02"
type Sugars "3.3"
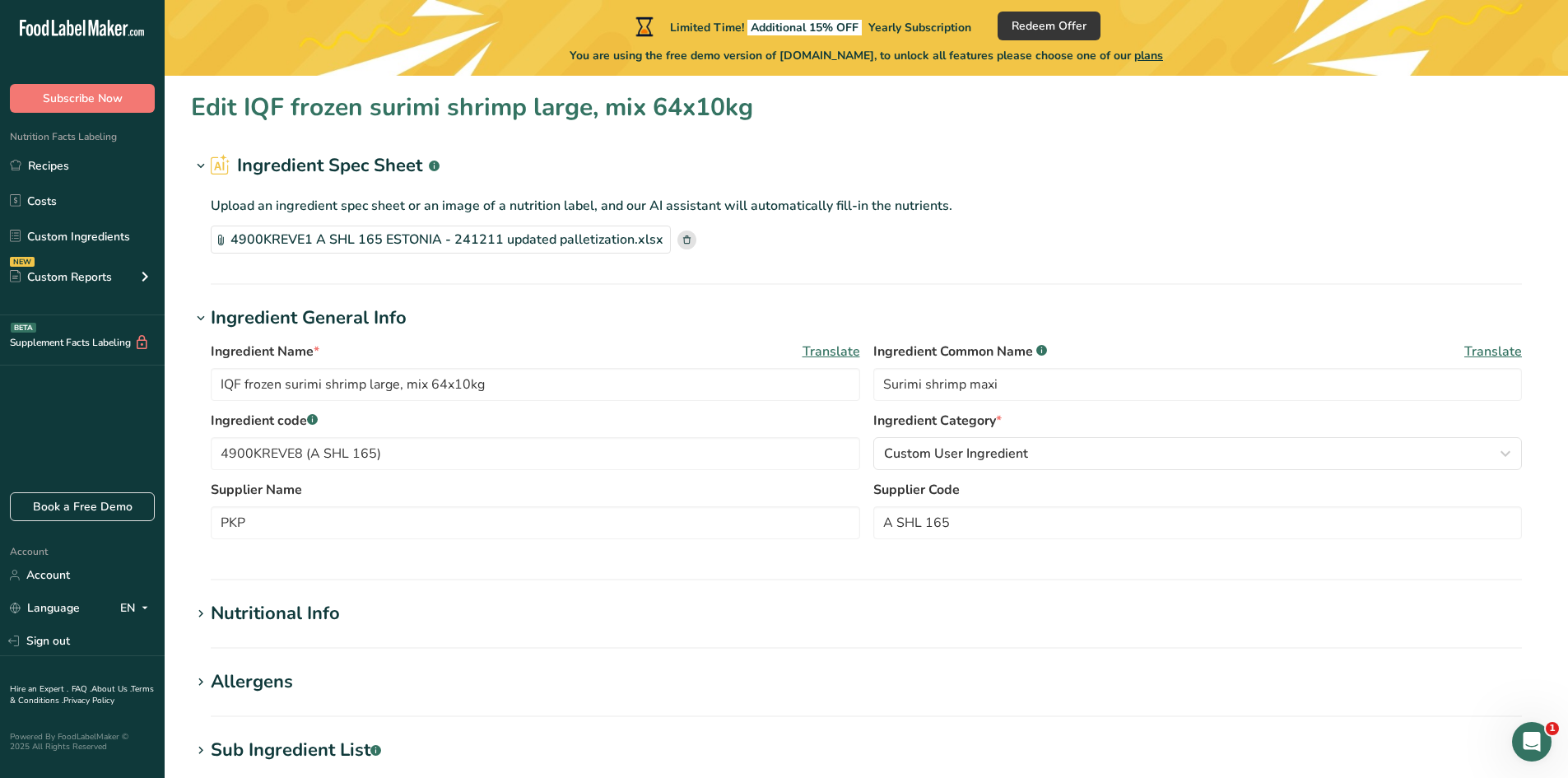
type Sugars "0"
type input "8.3"
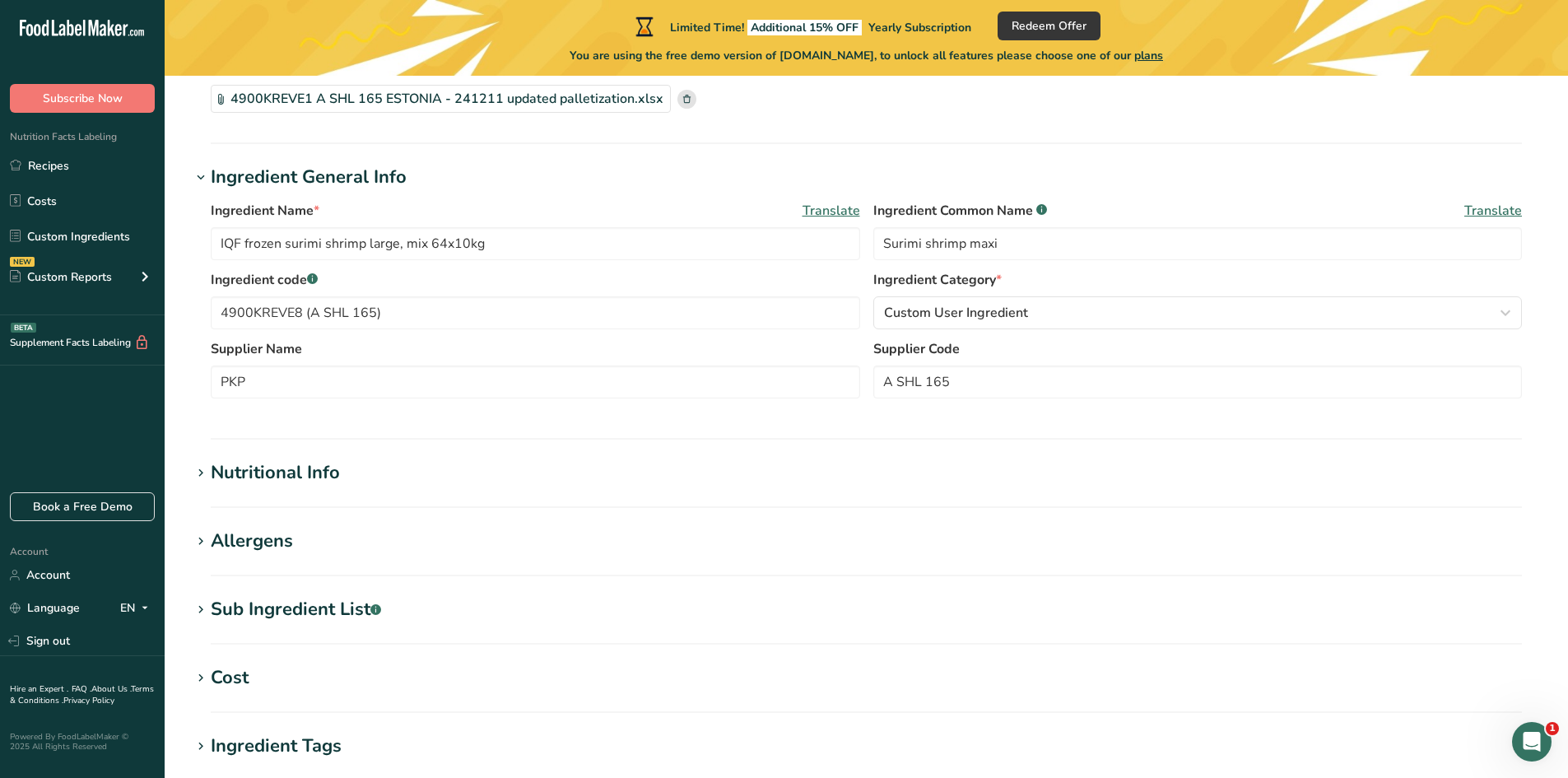
scroll to position [247, 0]
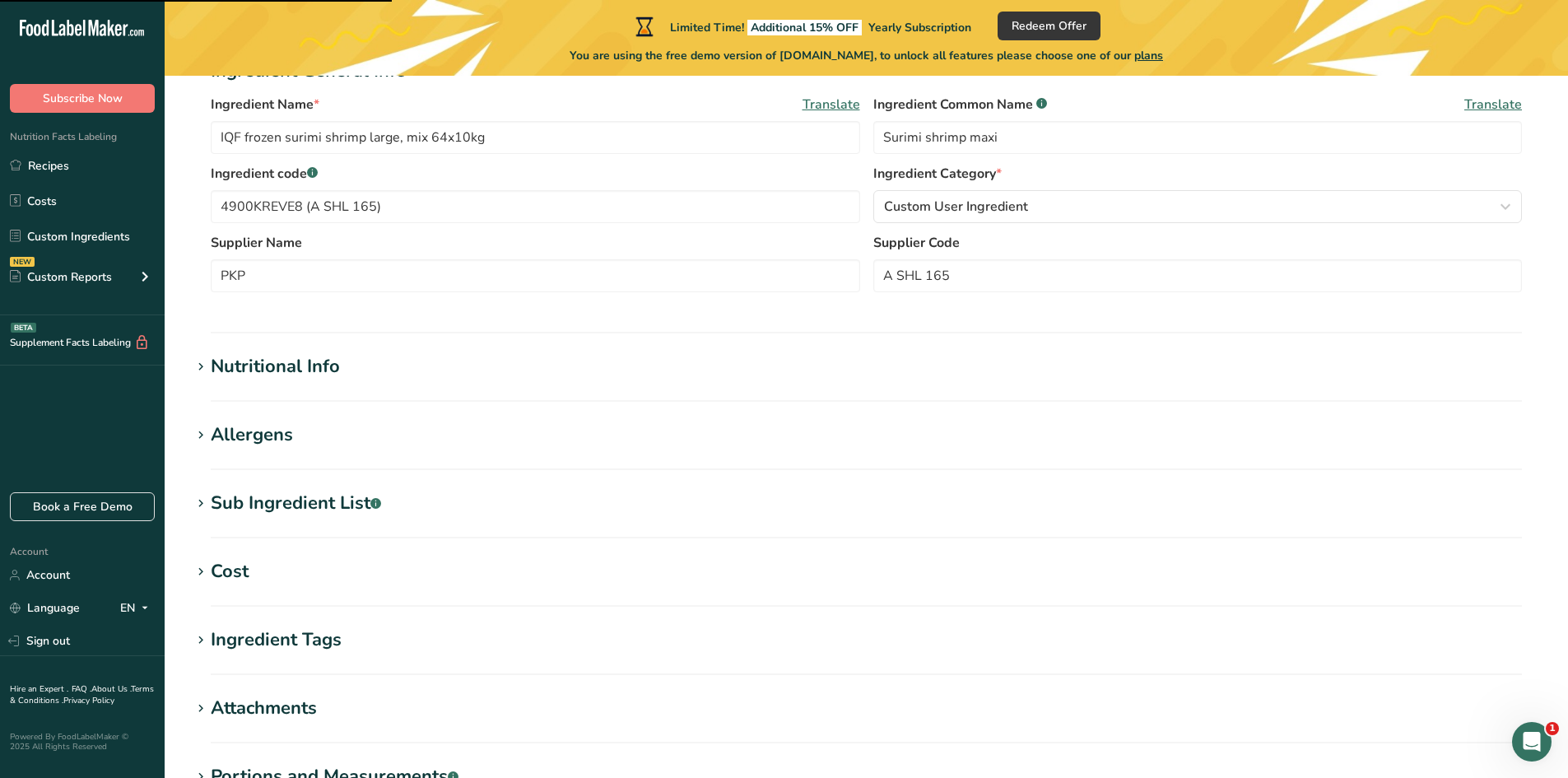
click at [312, 362] on div "Nutritional Info" at bounding box center [275, 367] width 129 height 27
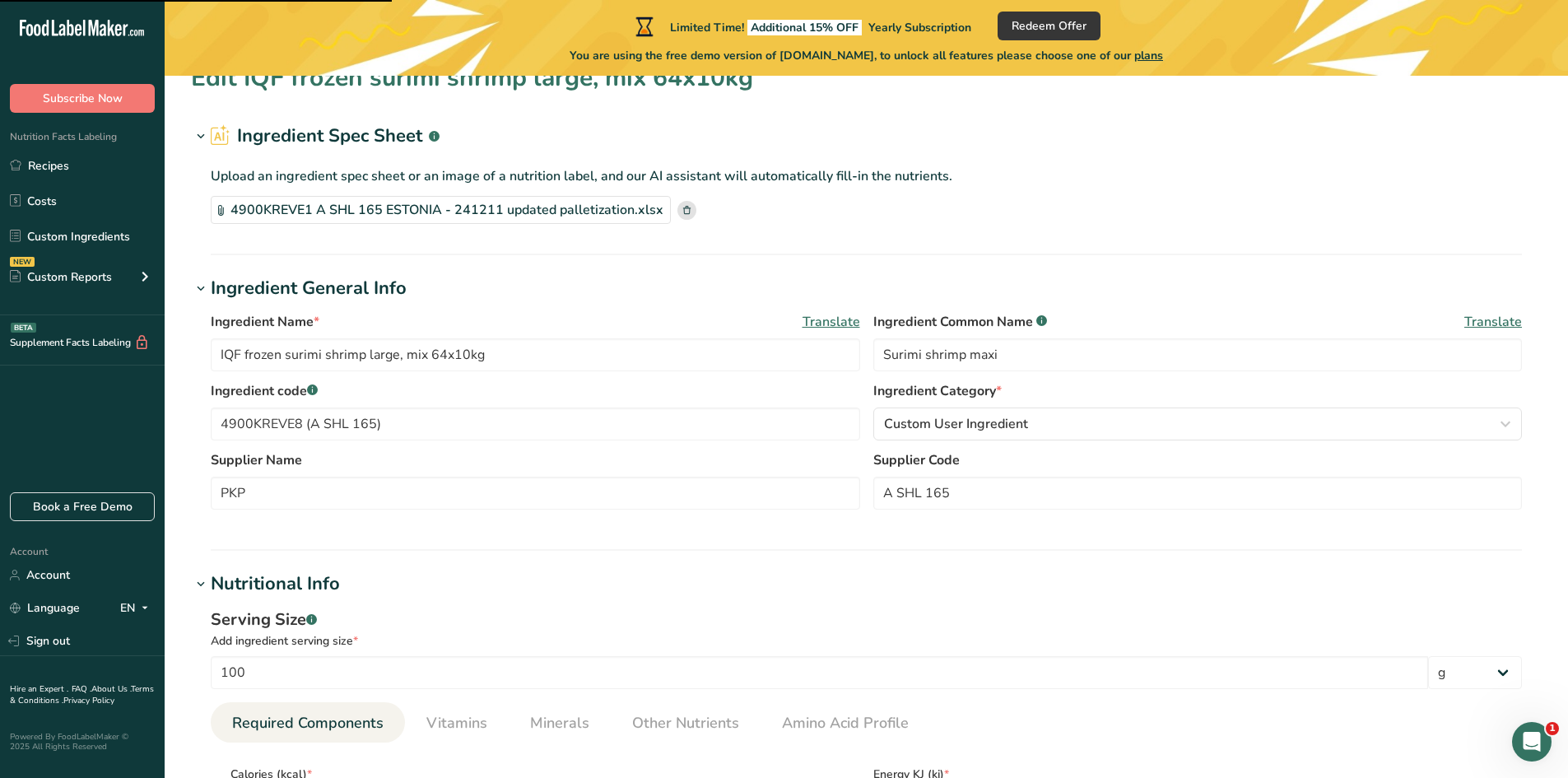
scroll to position [0, 0]
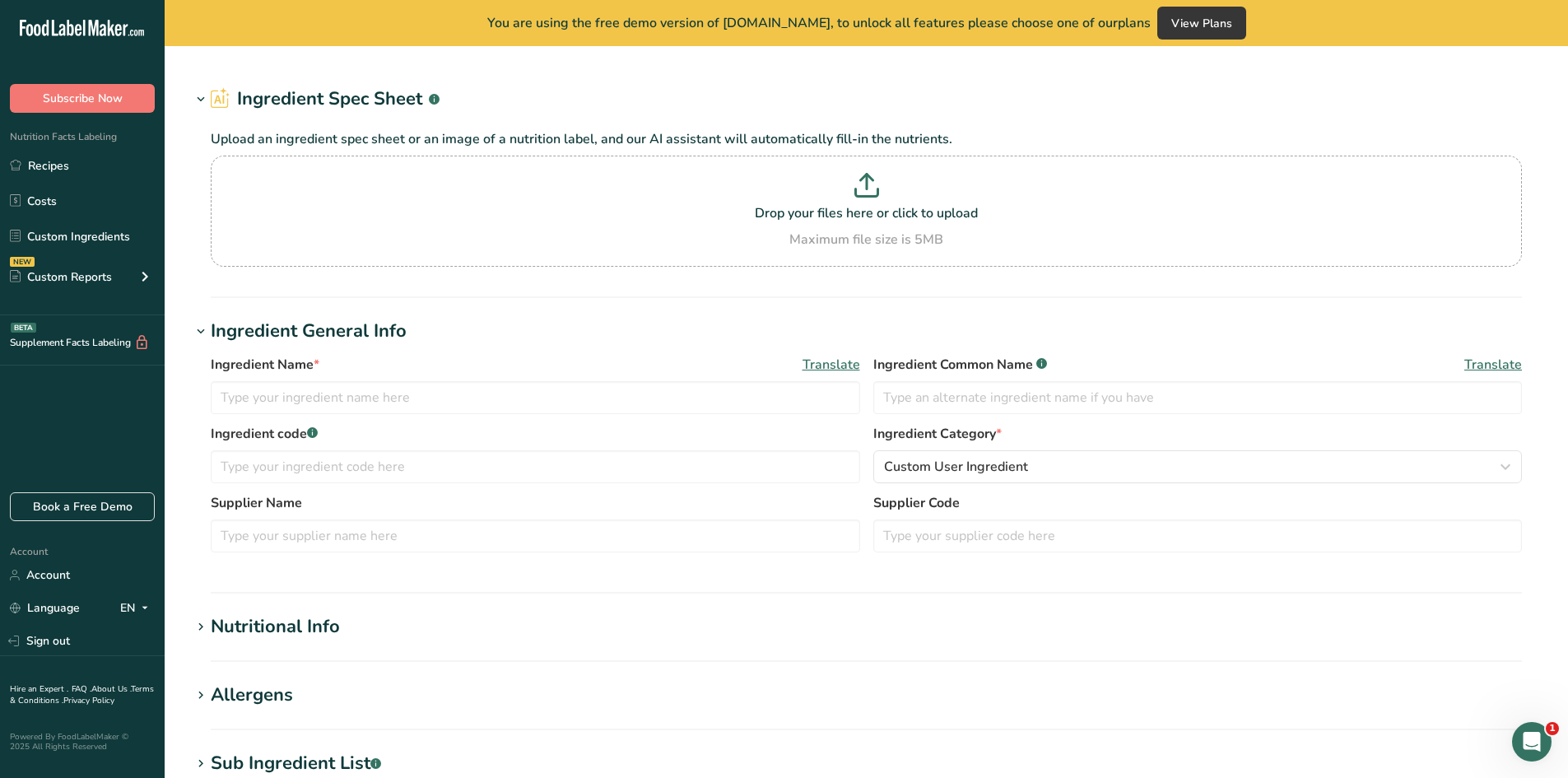
type input "IQF frozen surimi shrimp large, mix 64x10kg"
type input "Surimi shrimp maxi"
type input "4900KREVE8 (A SHL 165)"
type input "PKP"
type input "A SHL 165"
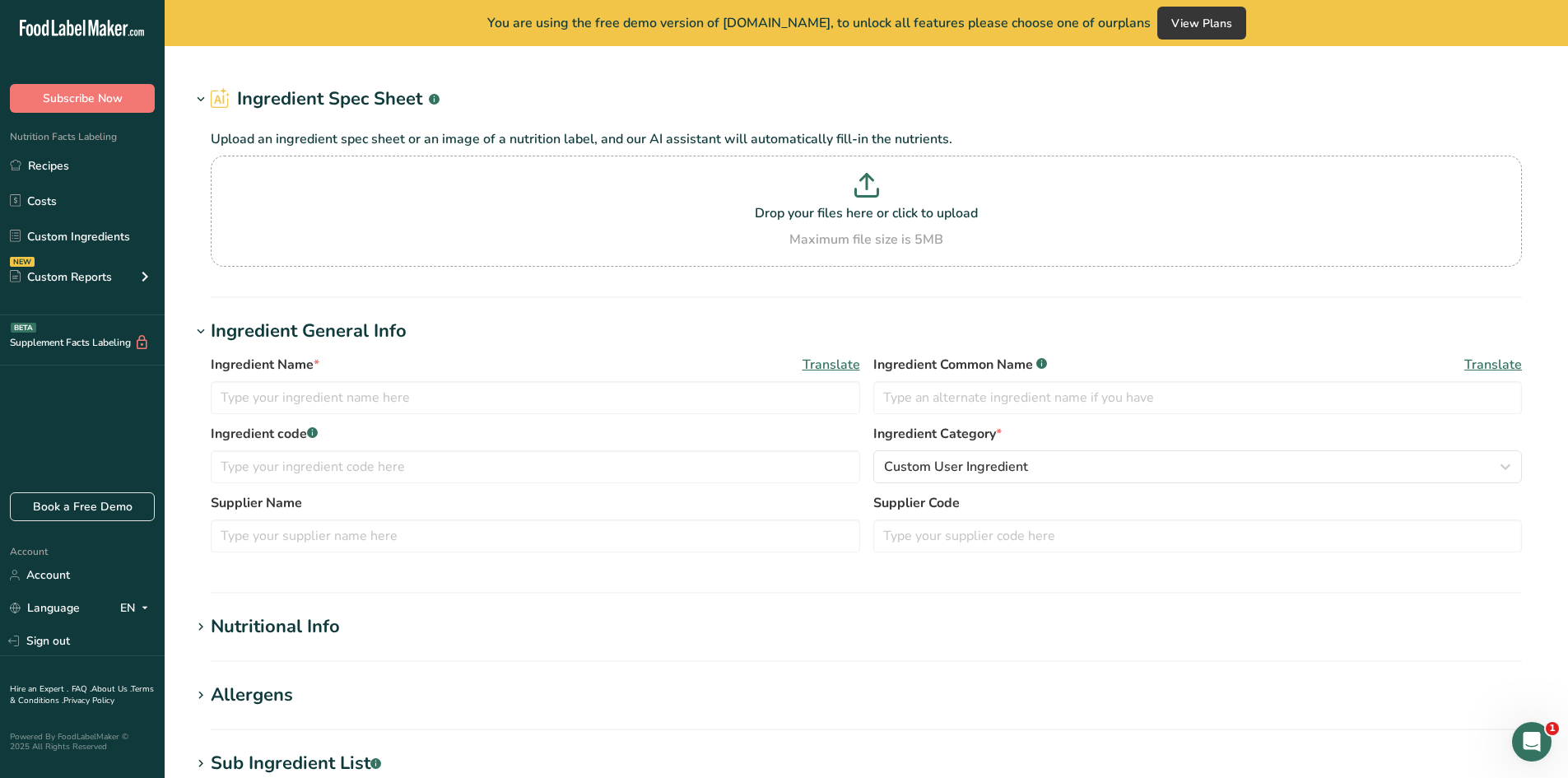
type input "100"
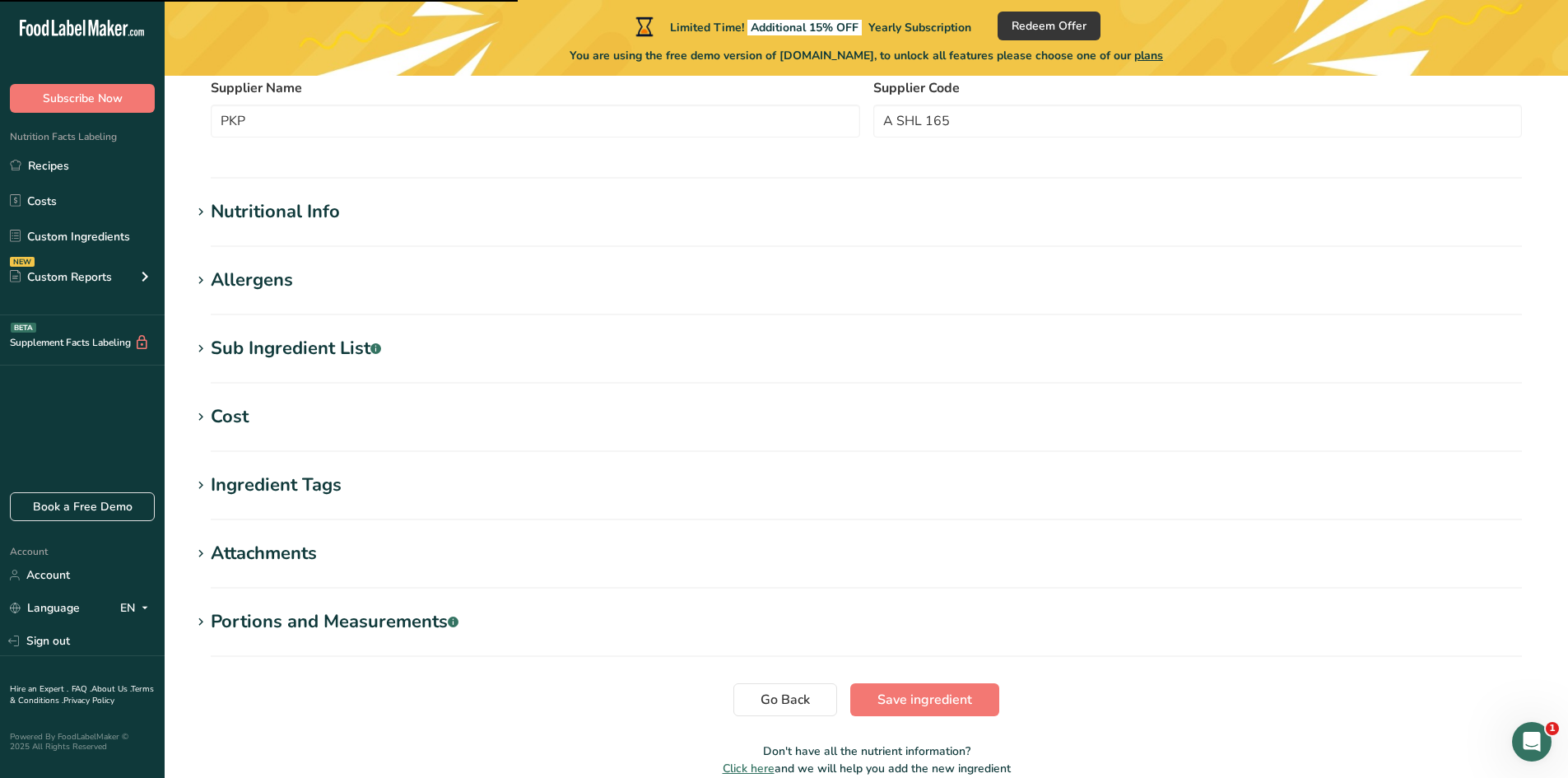
scroll to position [411, 0]
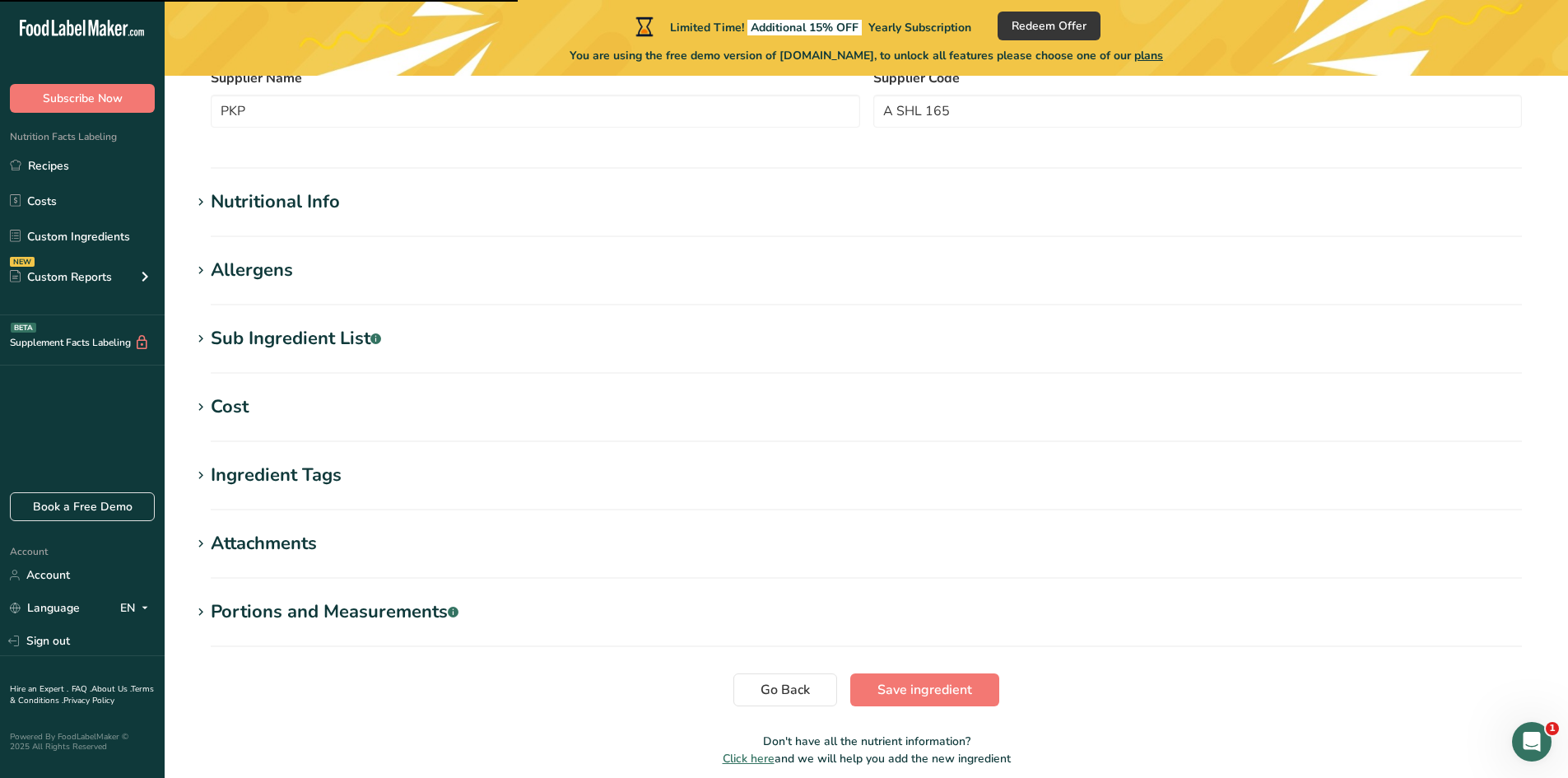
click at [280, 208] on div "Nutritional Info" at bounding box center [275, 202] width 129 height 27
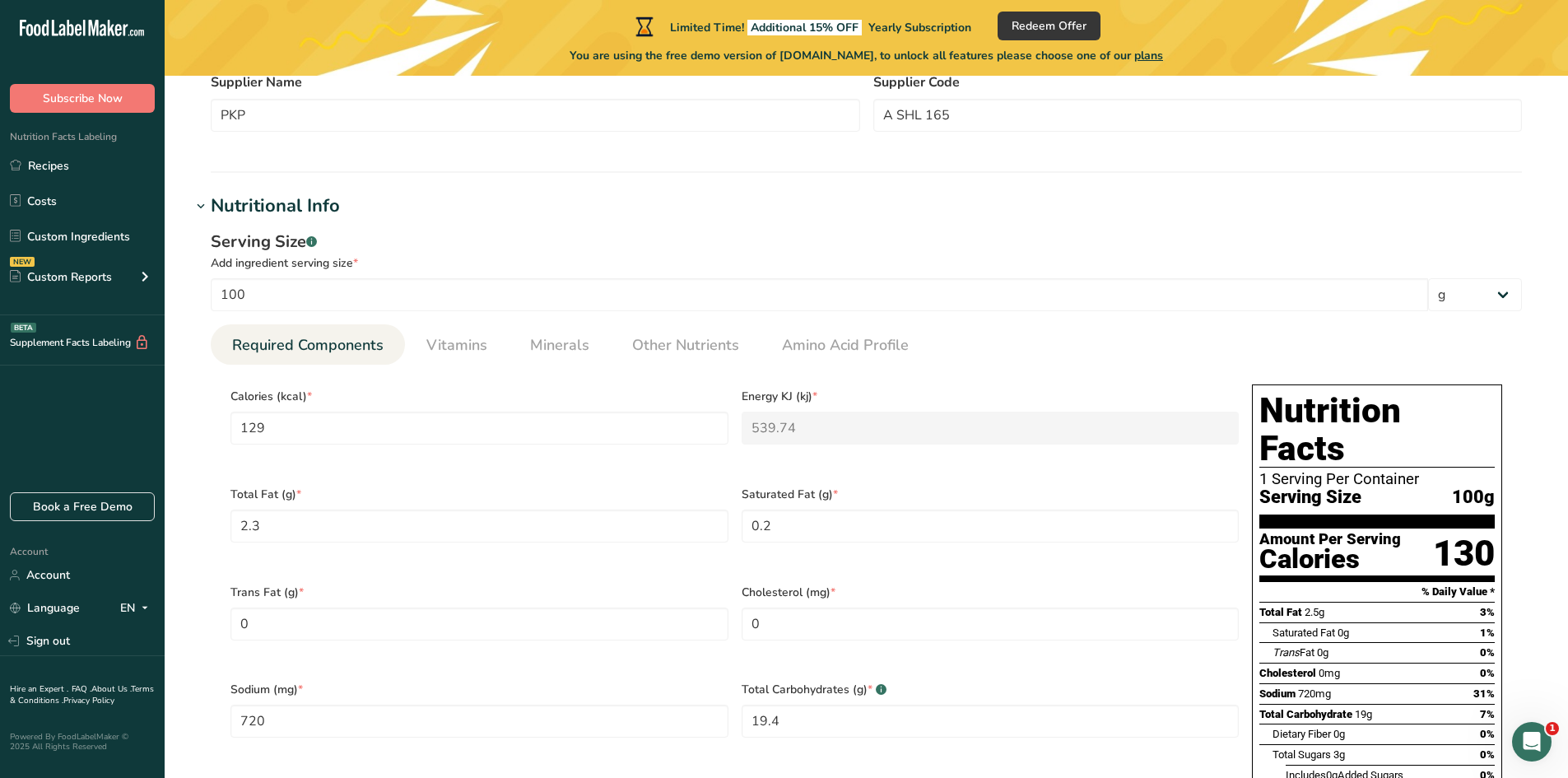
scroll to position [329, 0]
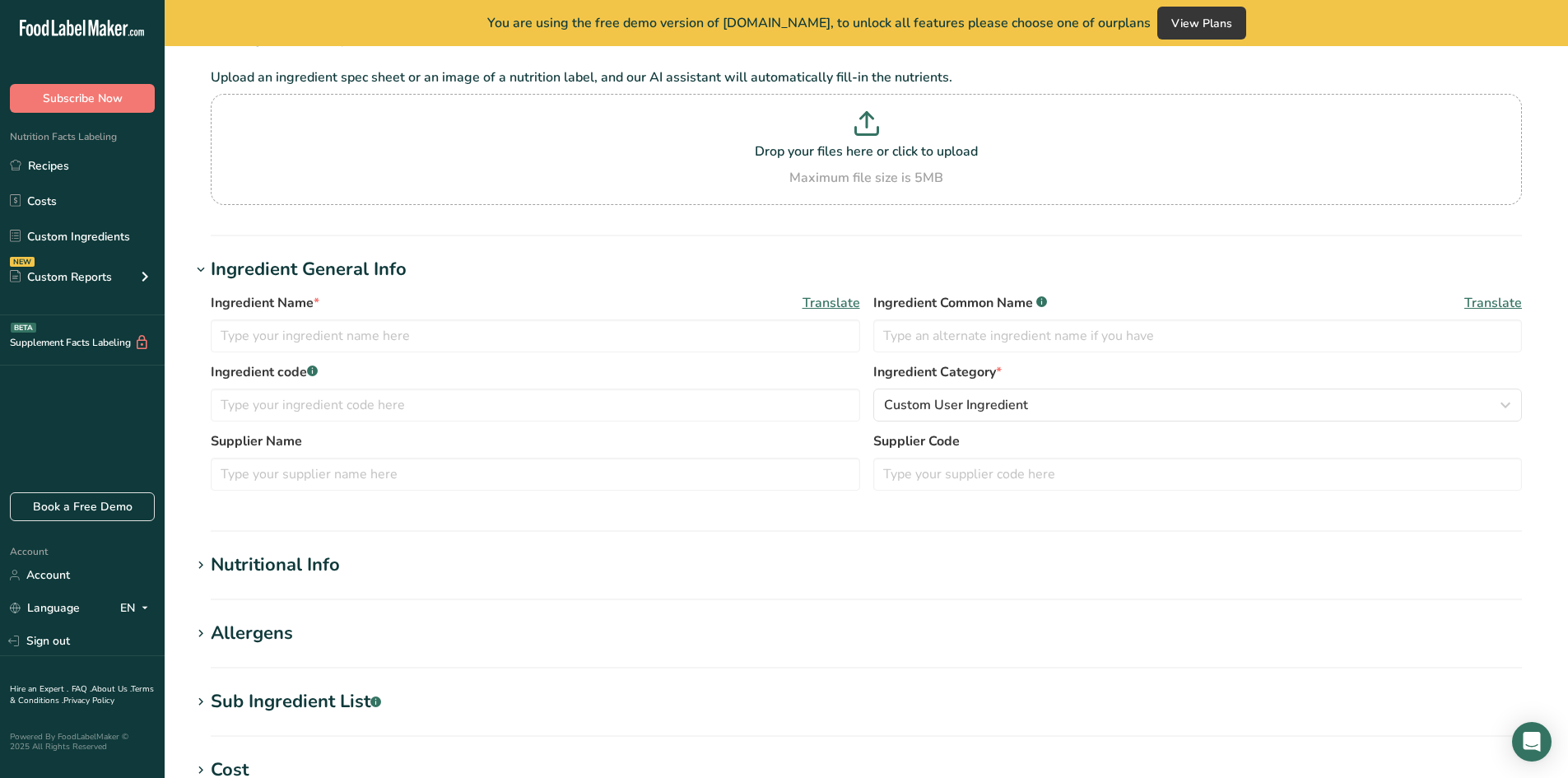
type input "Egg white powder, High Gel"
type input "1006MU2"
type input "UAB Baltic egg production"
type input "Egg white powder High Gel (Cage)"
type input "100"
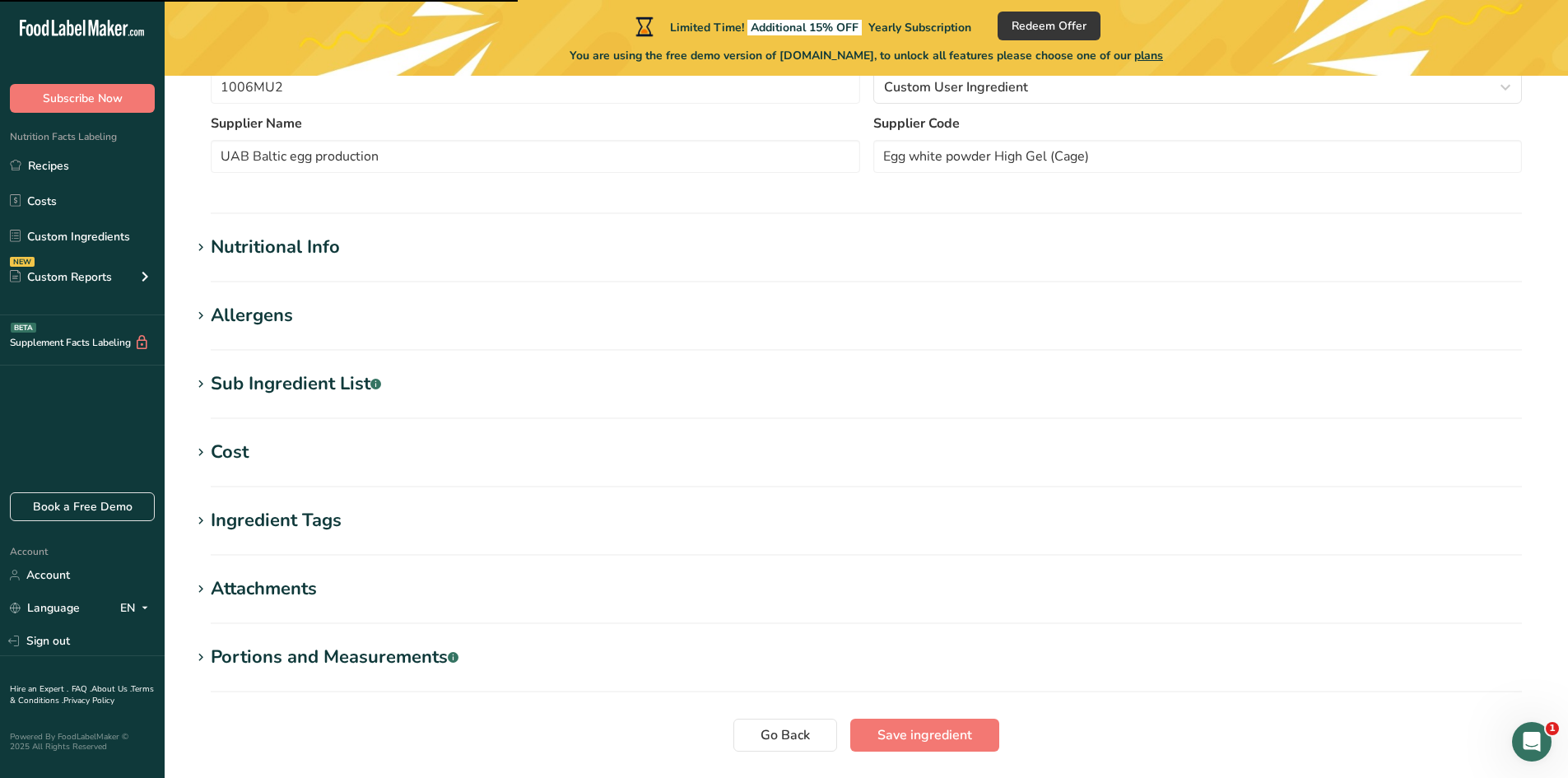
click at [297, 248] on div "Nutritional Info" at bounding box center [275, 247] width 129 height 27
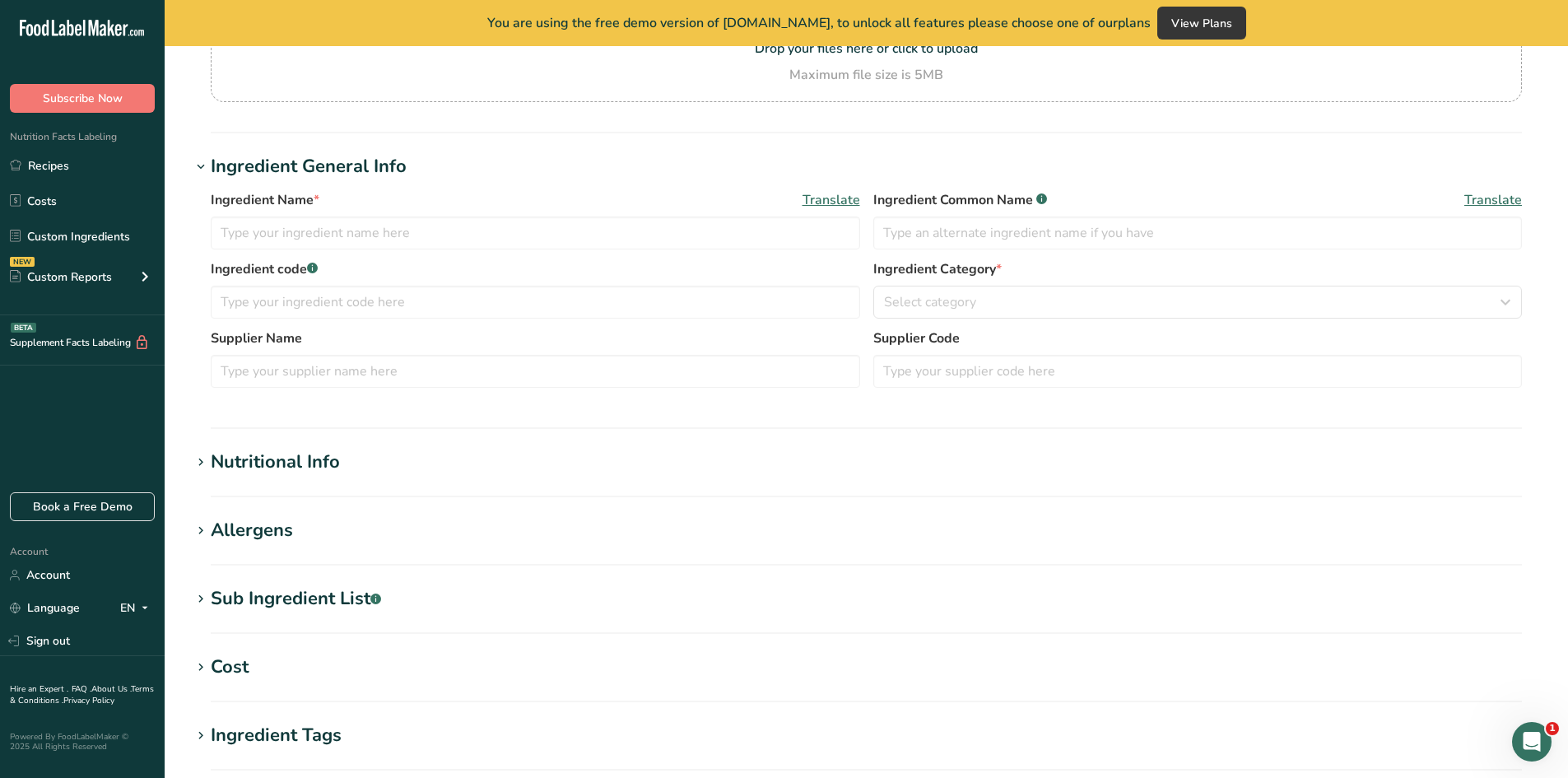
click at [324, 443] on section "Ingredient Spec Sheet .a-a{fill:#347362;}.b-a{fill:#fff;} Upload an ingredient …" at bounding box center [866, 468] width 1403 height 1173
click at [324, 463] on div "Nutritional Info" at bounding box center [275, 462] width 129 height 27
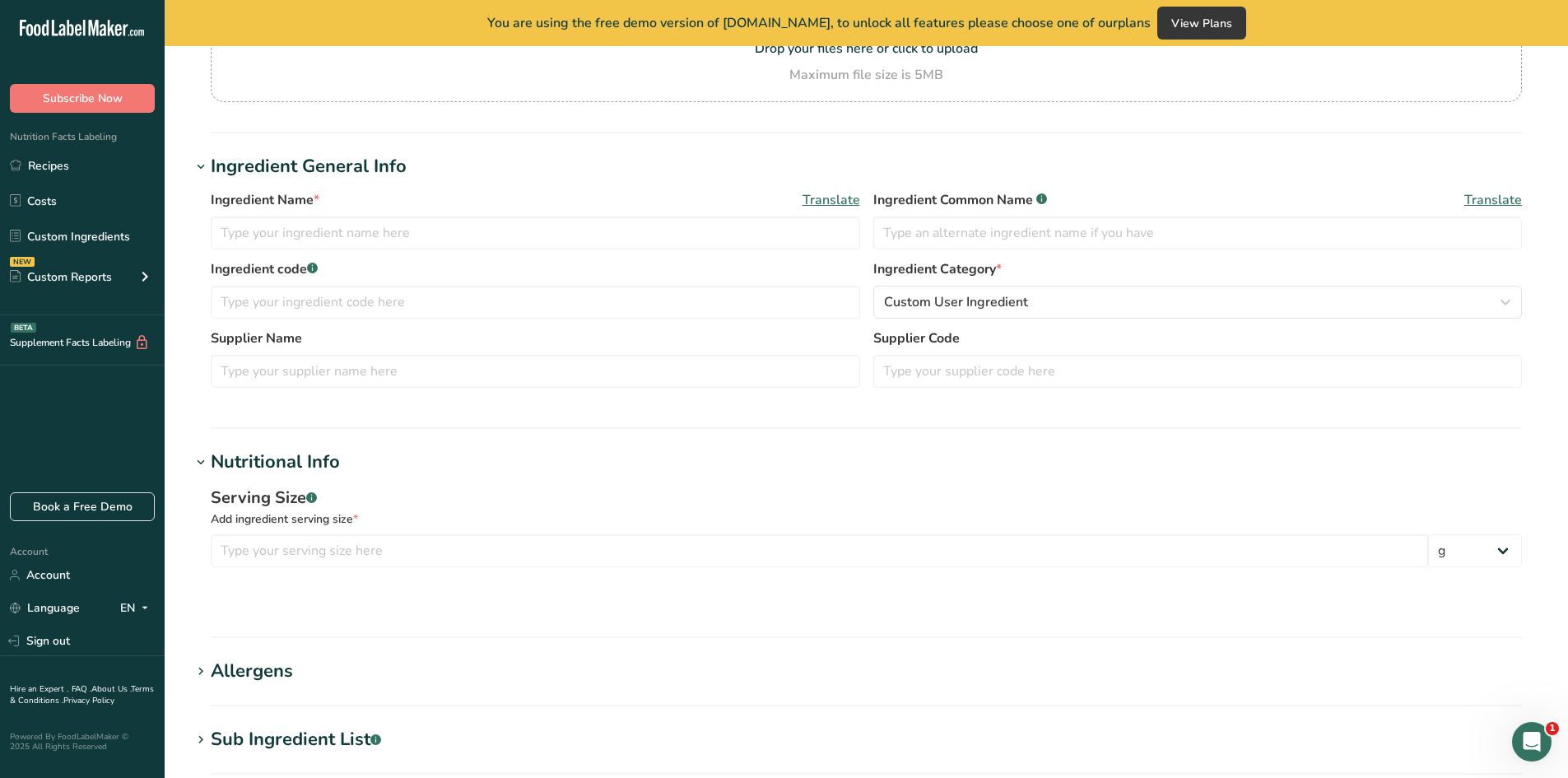
type input "Beverages, water, tap, municipal"
type input "Water"
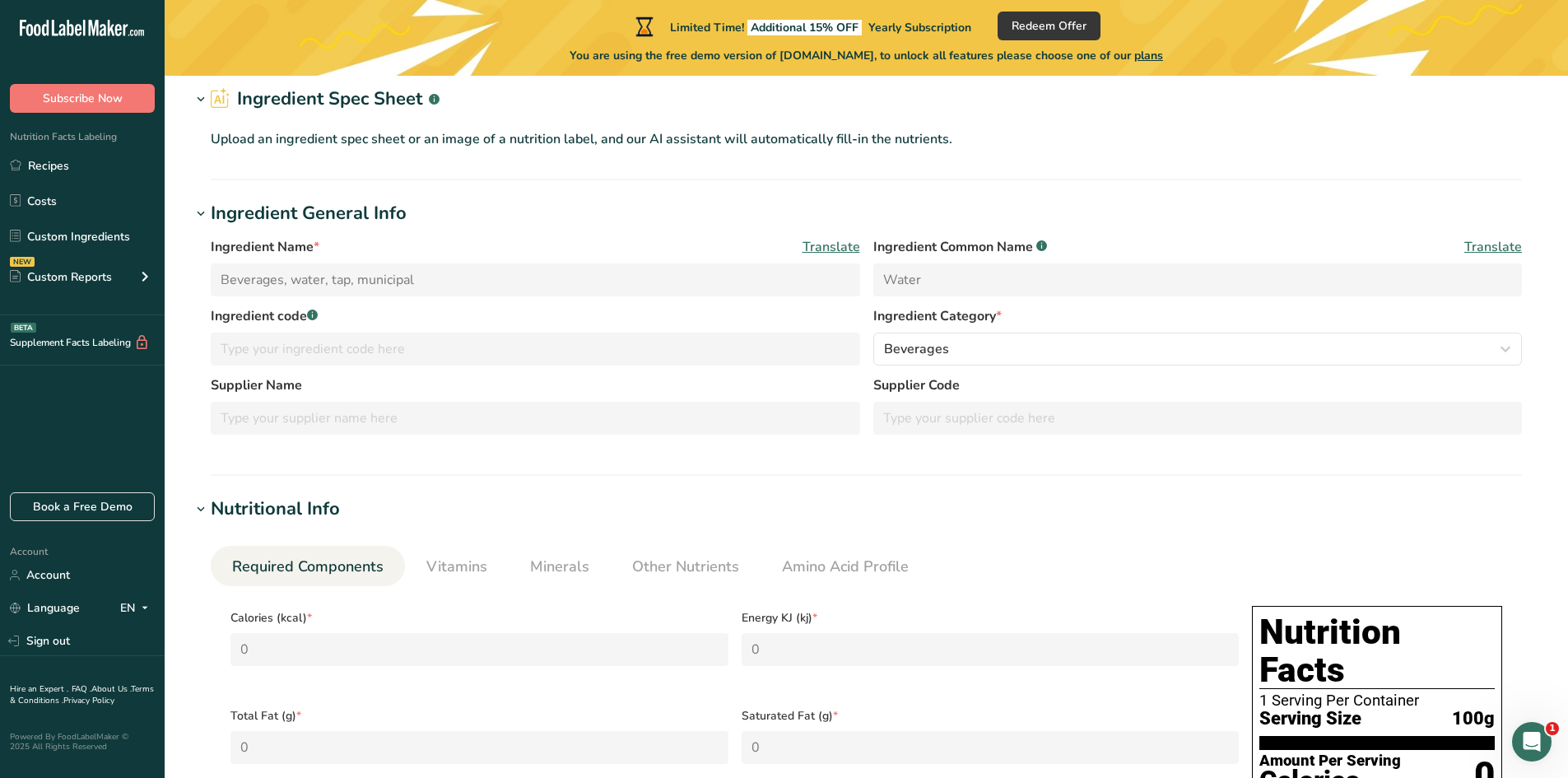
scroll to position [37, 0]
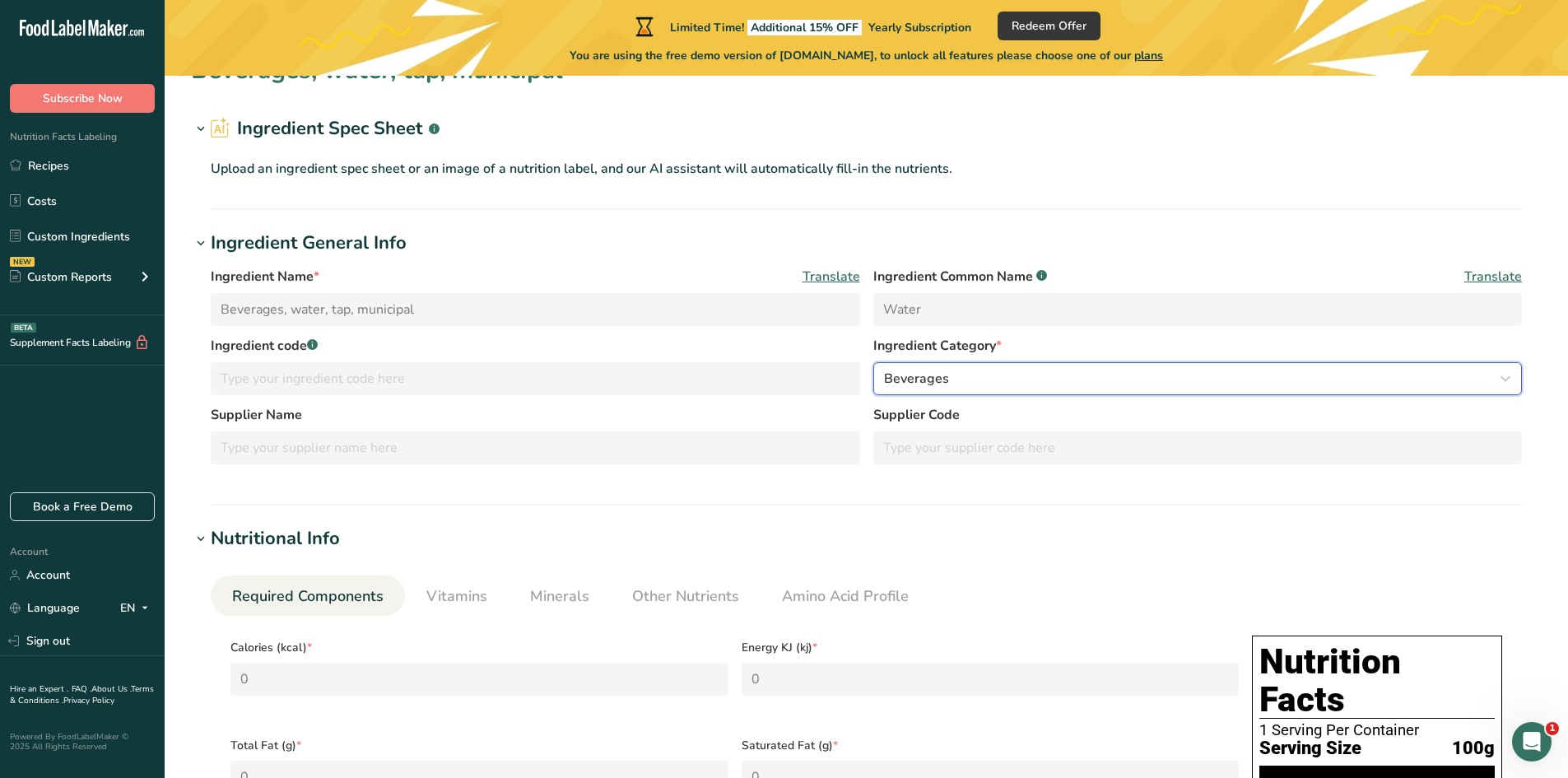
click at [982, 375] on div "Beverages" at bounding box center [1193, 378] width 618 height 20
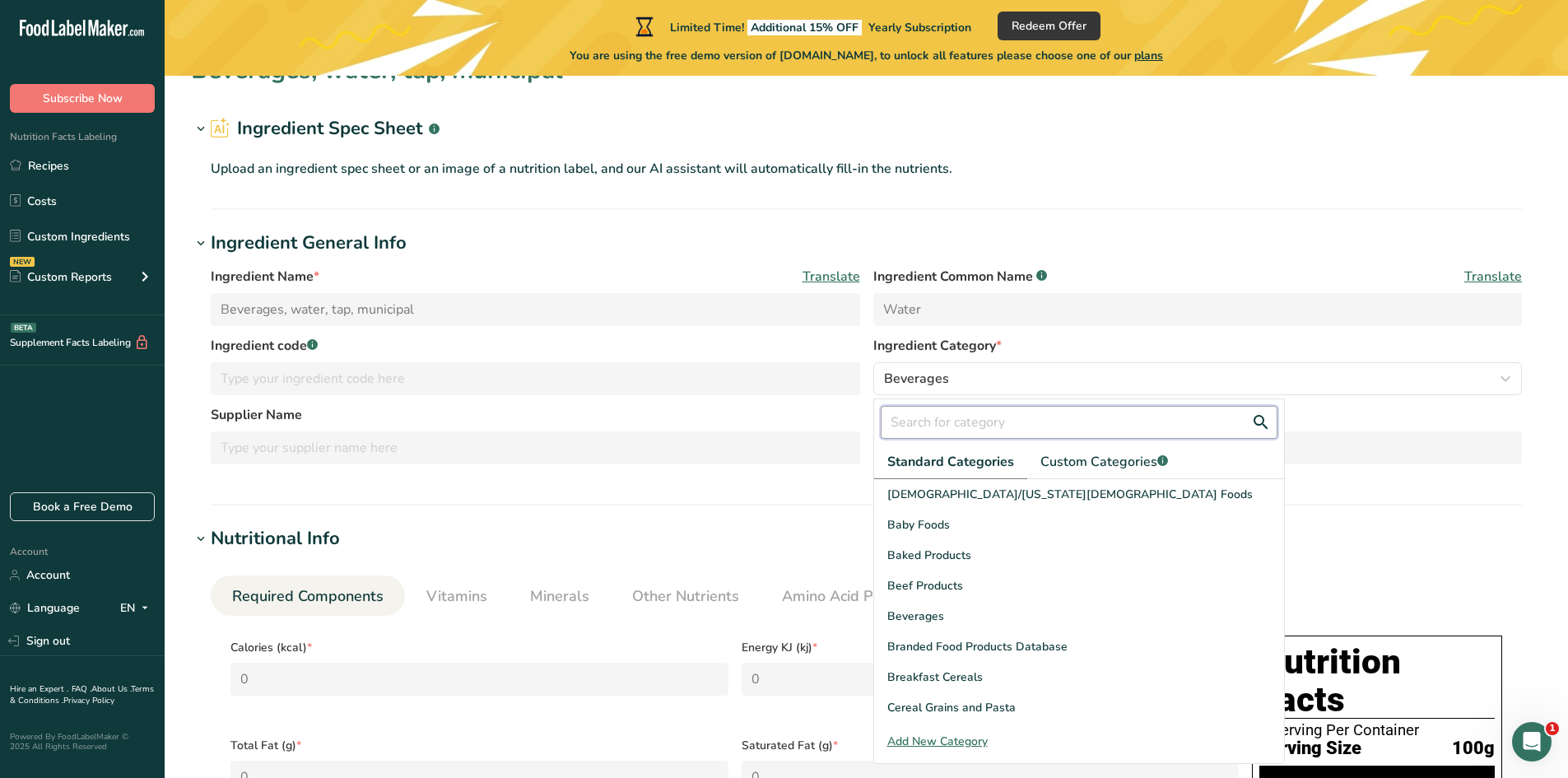
click at [988, 425] on input "text" at bounding box center [1079, 422] width 396 height 33
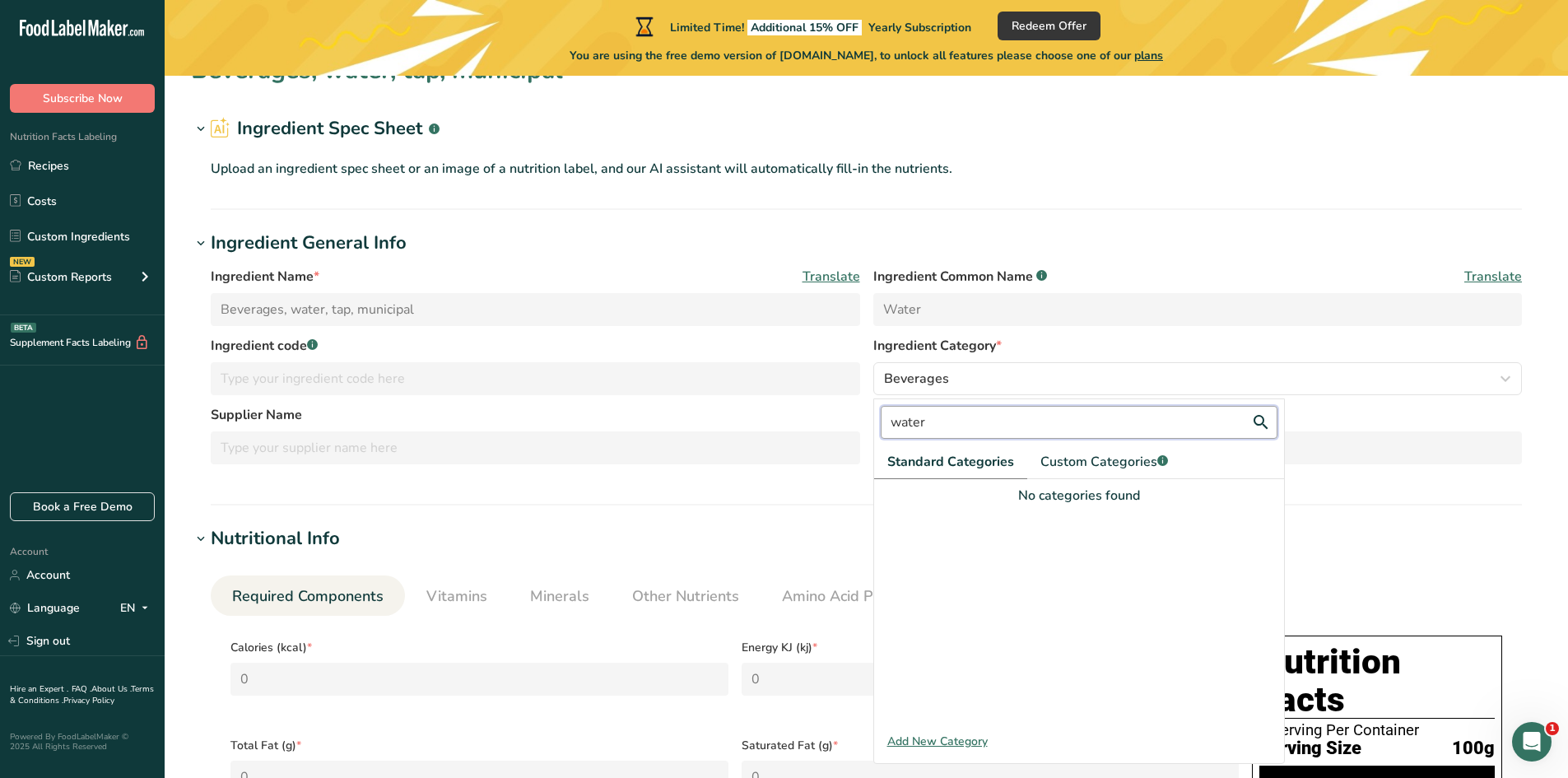
type input "water"
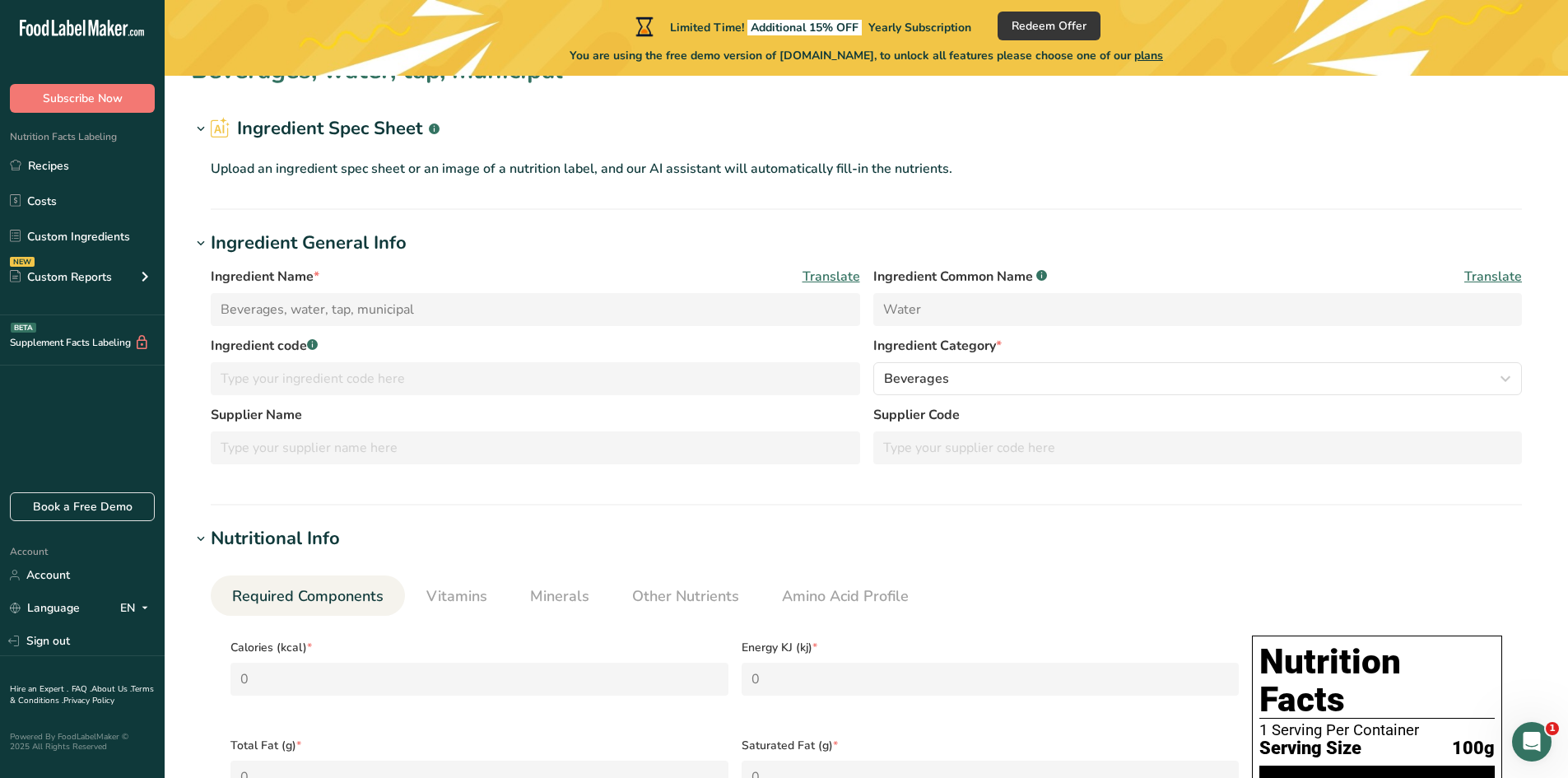
scroll to position [0, 0]
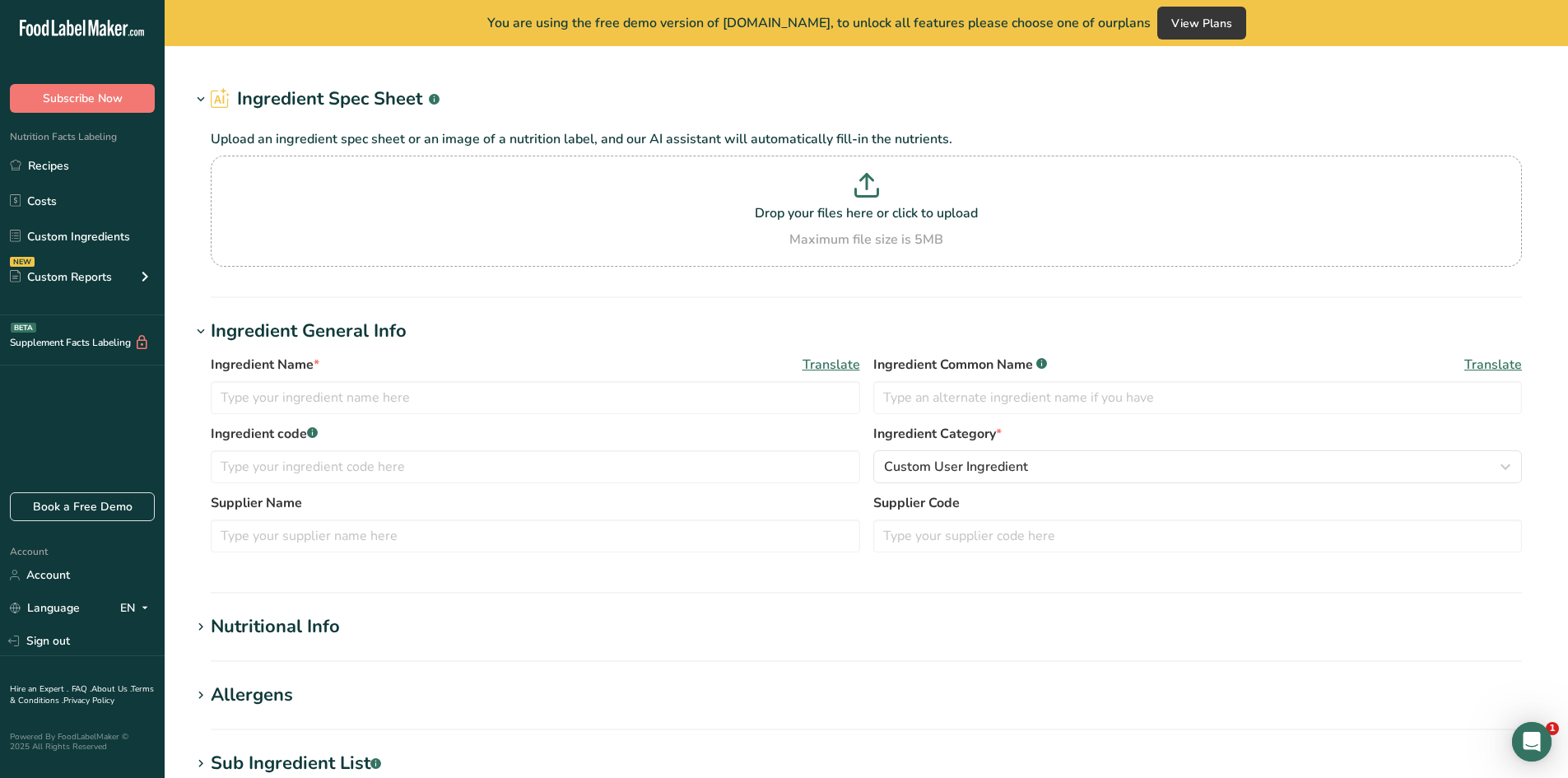
type input "Beverages, water, tap, municipal"
type input "Water"
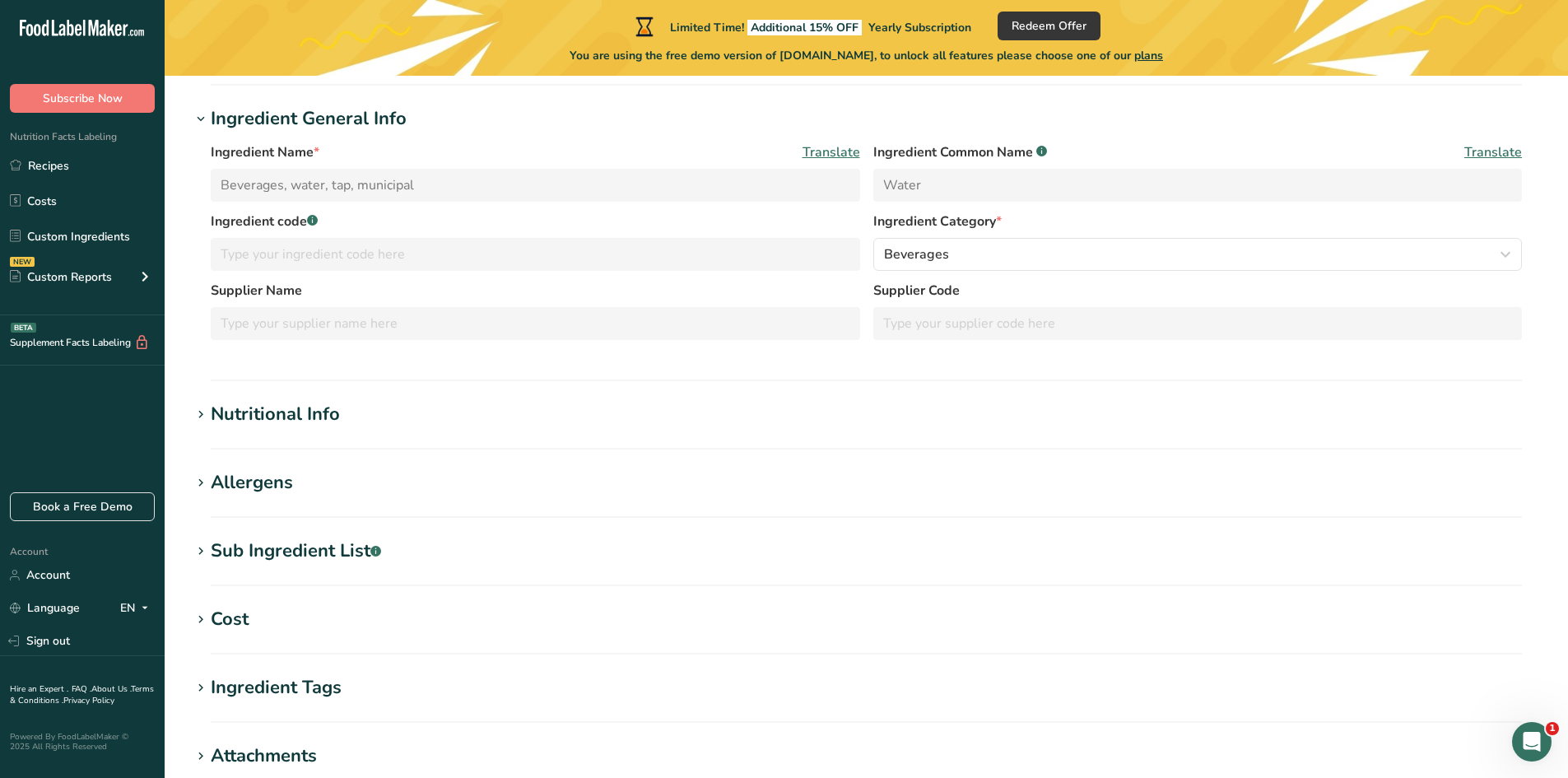
scroll to position [165, 0]
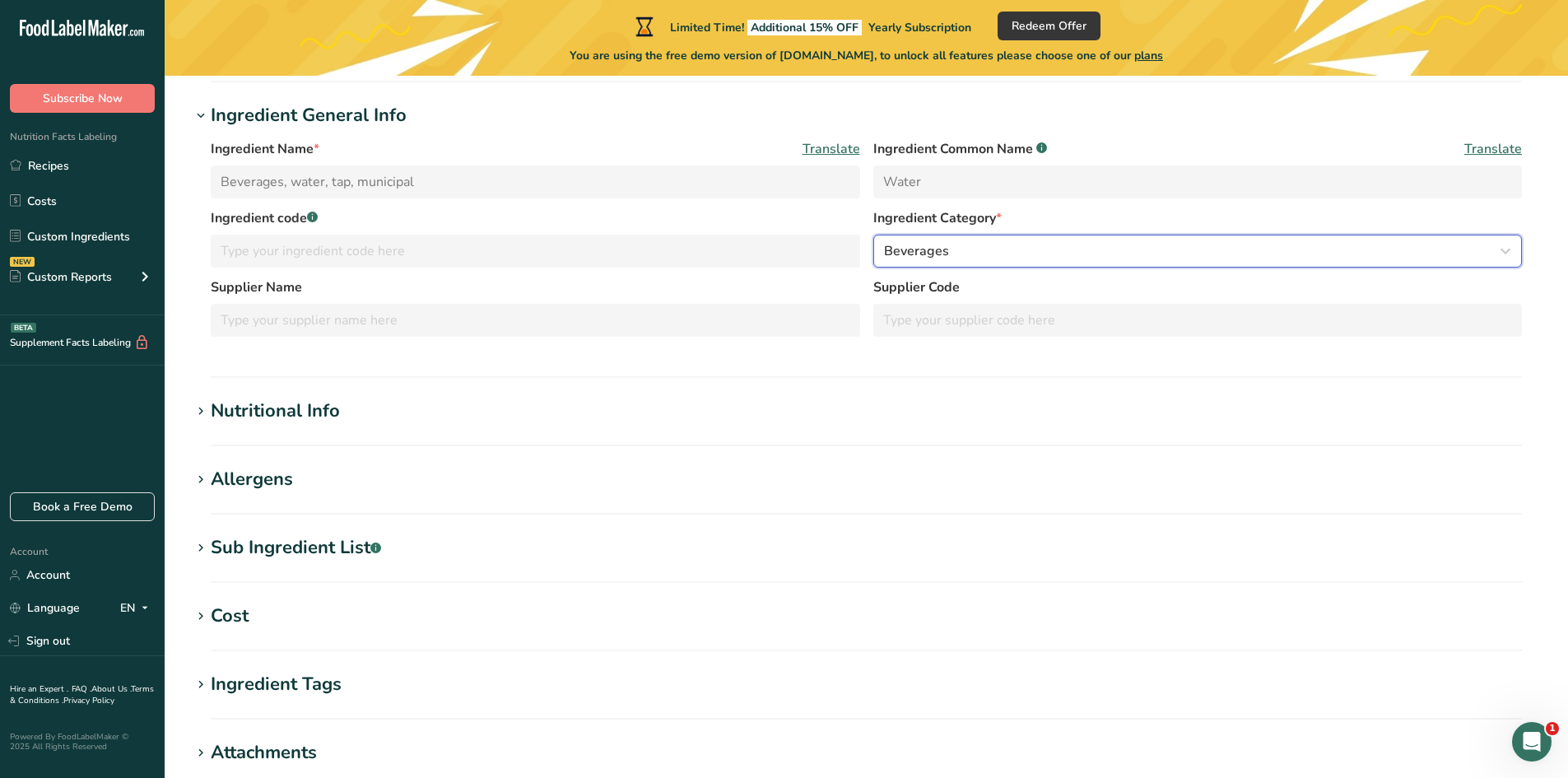
click at [968, 244] on div "Beverages" at bounding box center [1193, 250] width 618 height 20
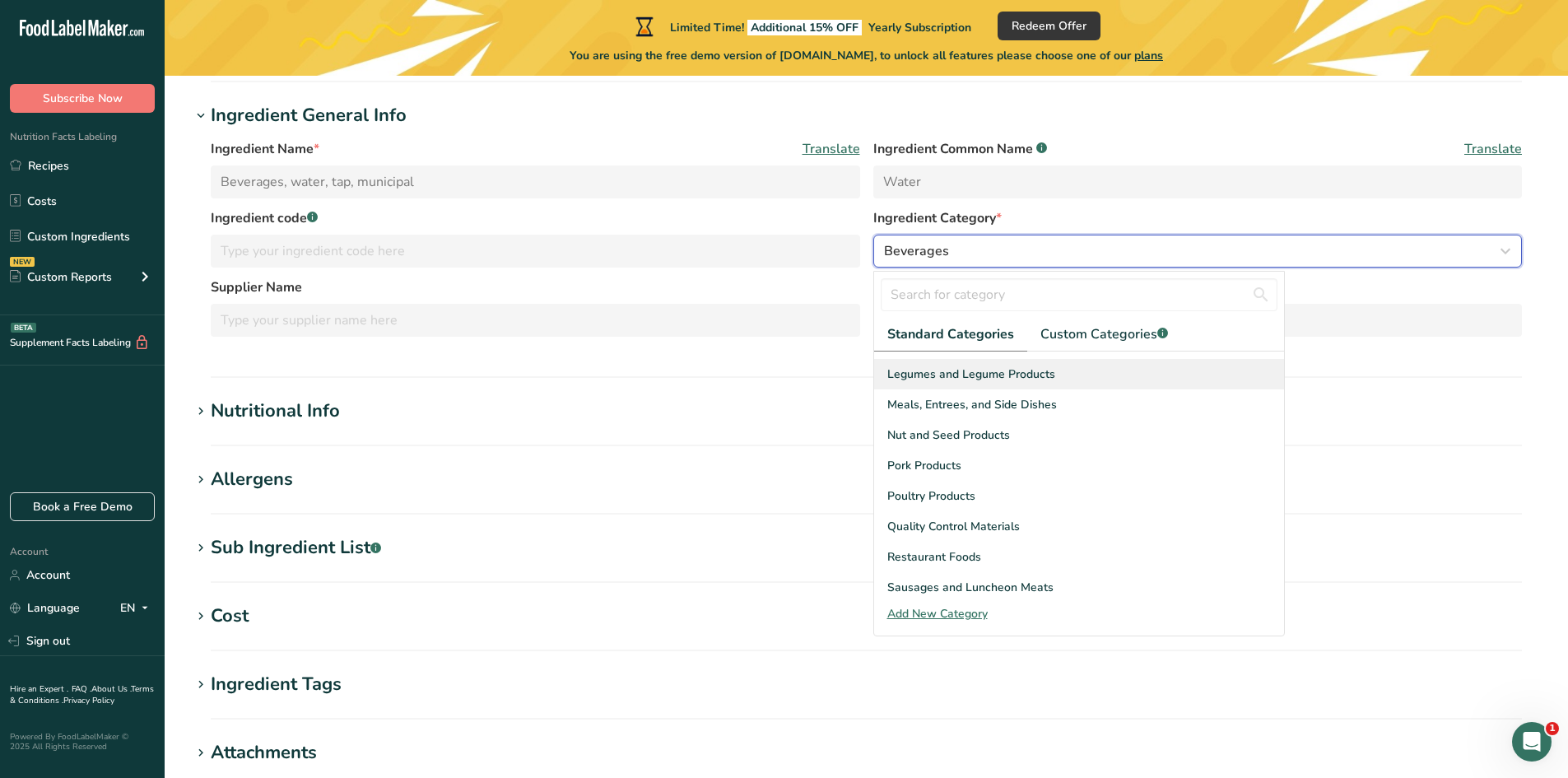
scroll to position [494, 0]
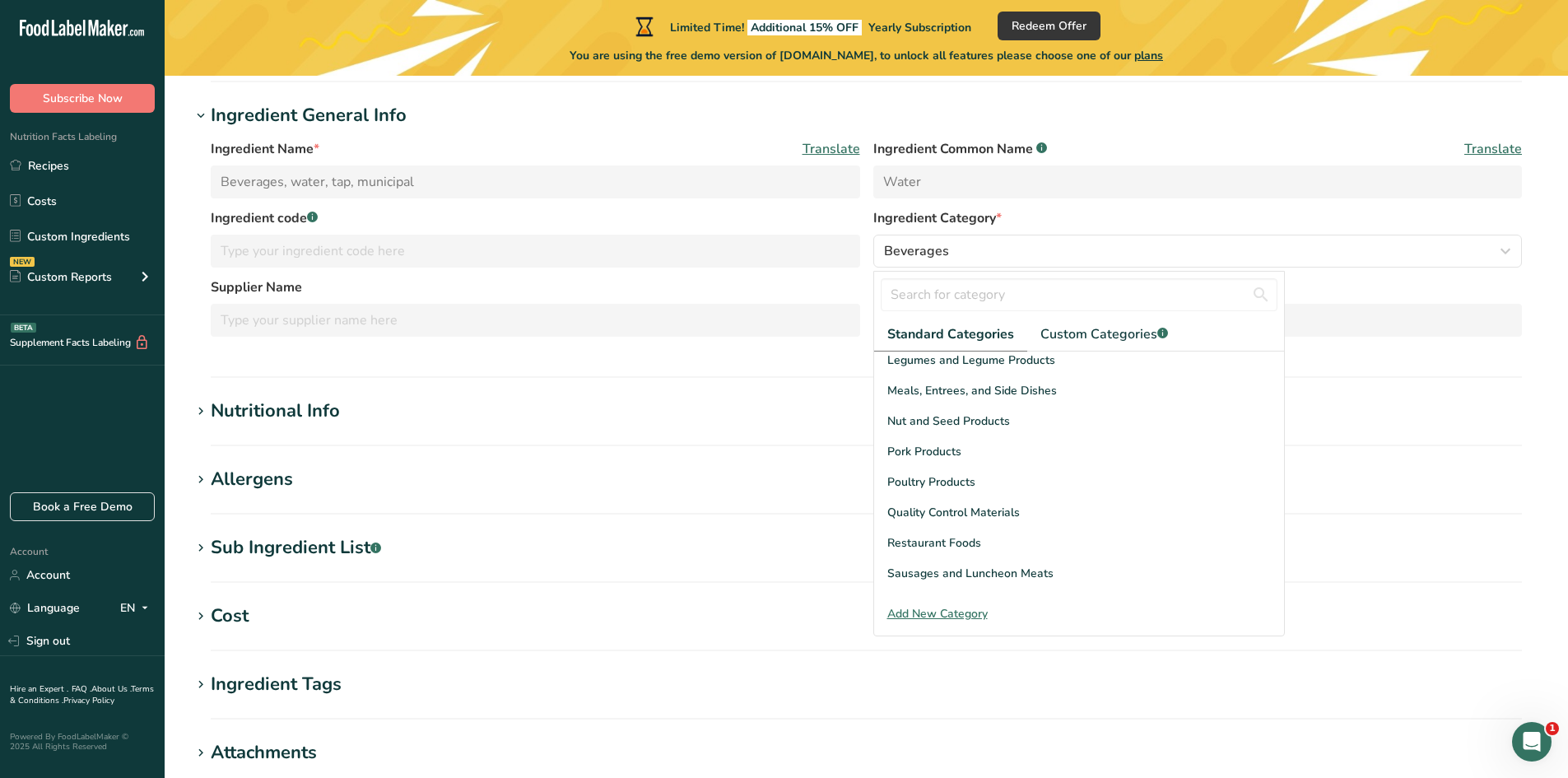
click at [958, 611] on div "Add New Category" at bounding box center [1079, 613] width 410 height 18
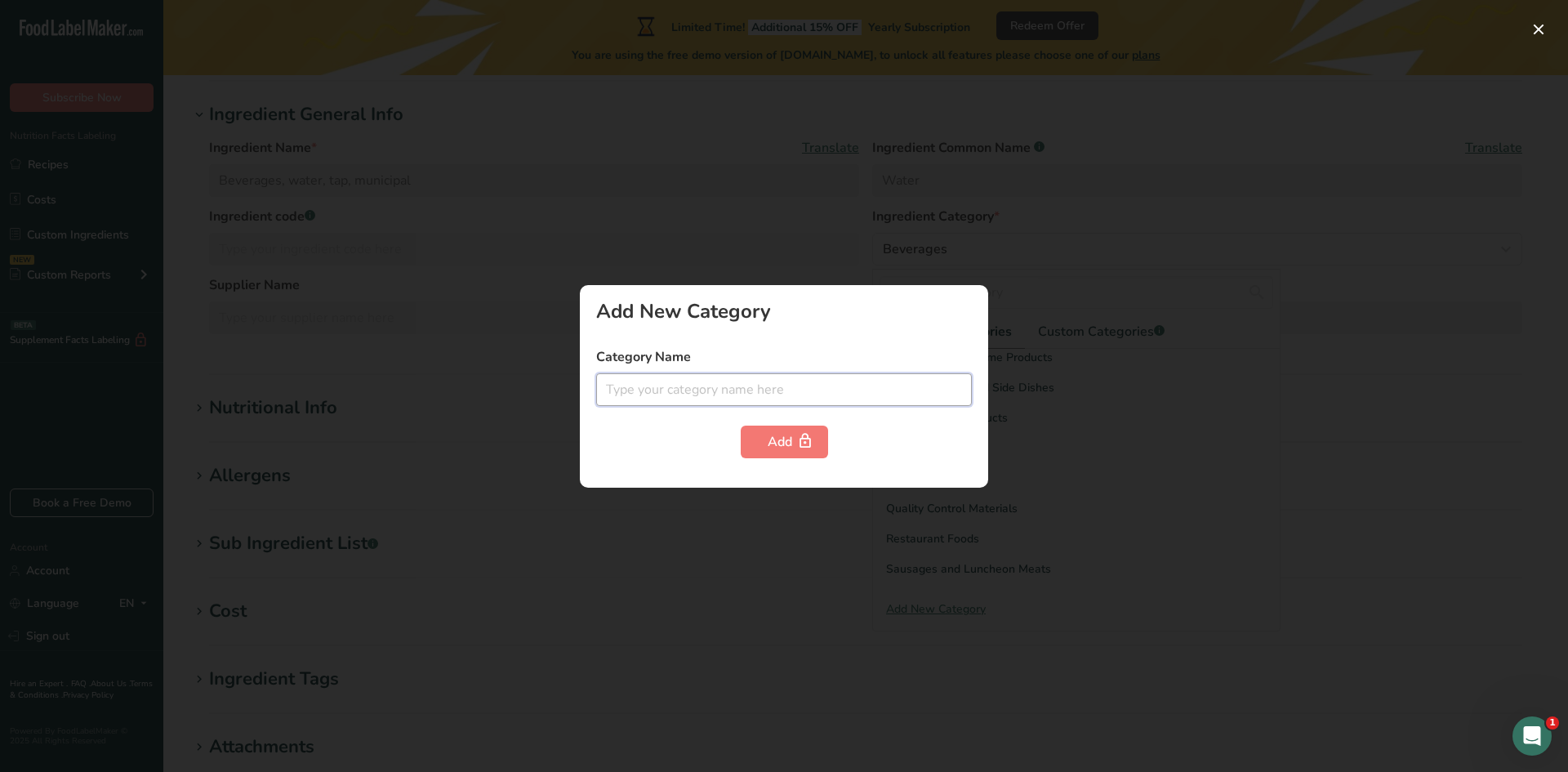
click at [725, 384] on input "text" at bounding box center [784, 389] width 376 height 32
click at [1251, 361] on div at bounding box center [784, 386] width 1568 height 772
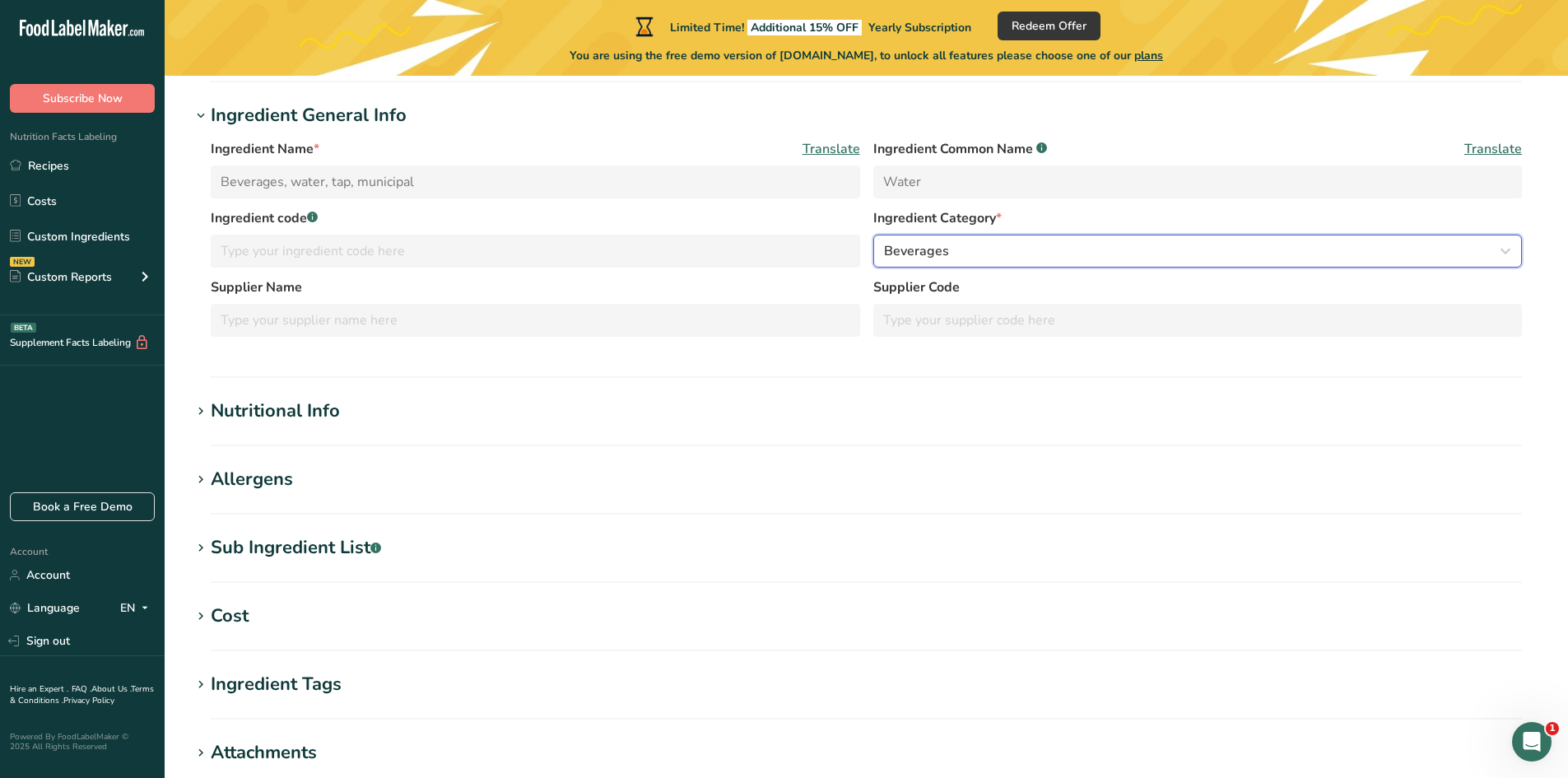
click at [978, 240] on button "Beverages" at bounding box center [1199, 250] width 650 height 33
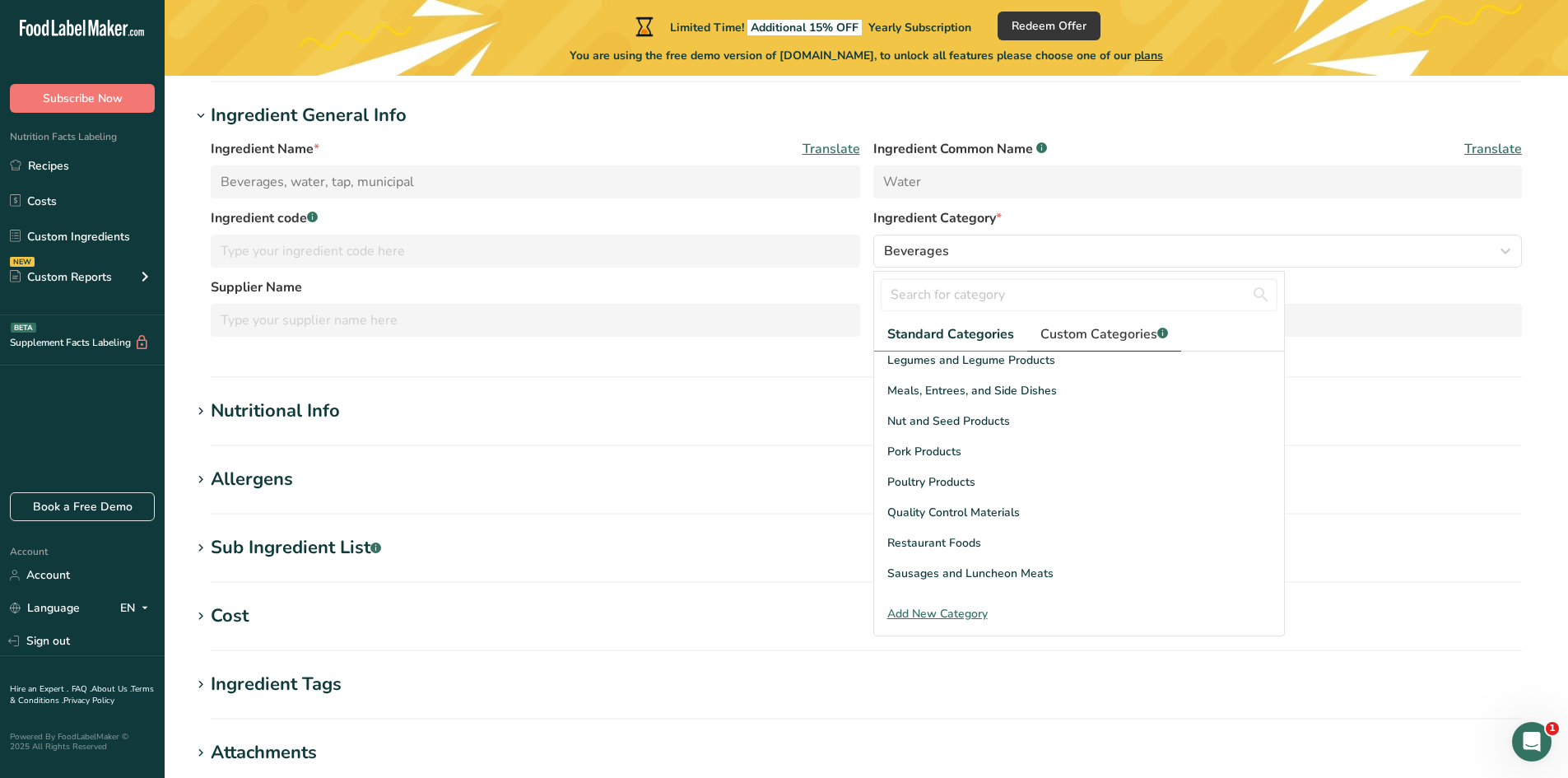
click at [1098, 327] on span "Custom Categories .a-a{fill:#347362;}.b-a{fill:#fff;}" at bounding box center [1104, 334] width 127 height 20
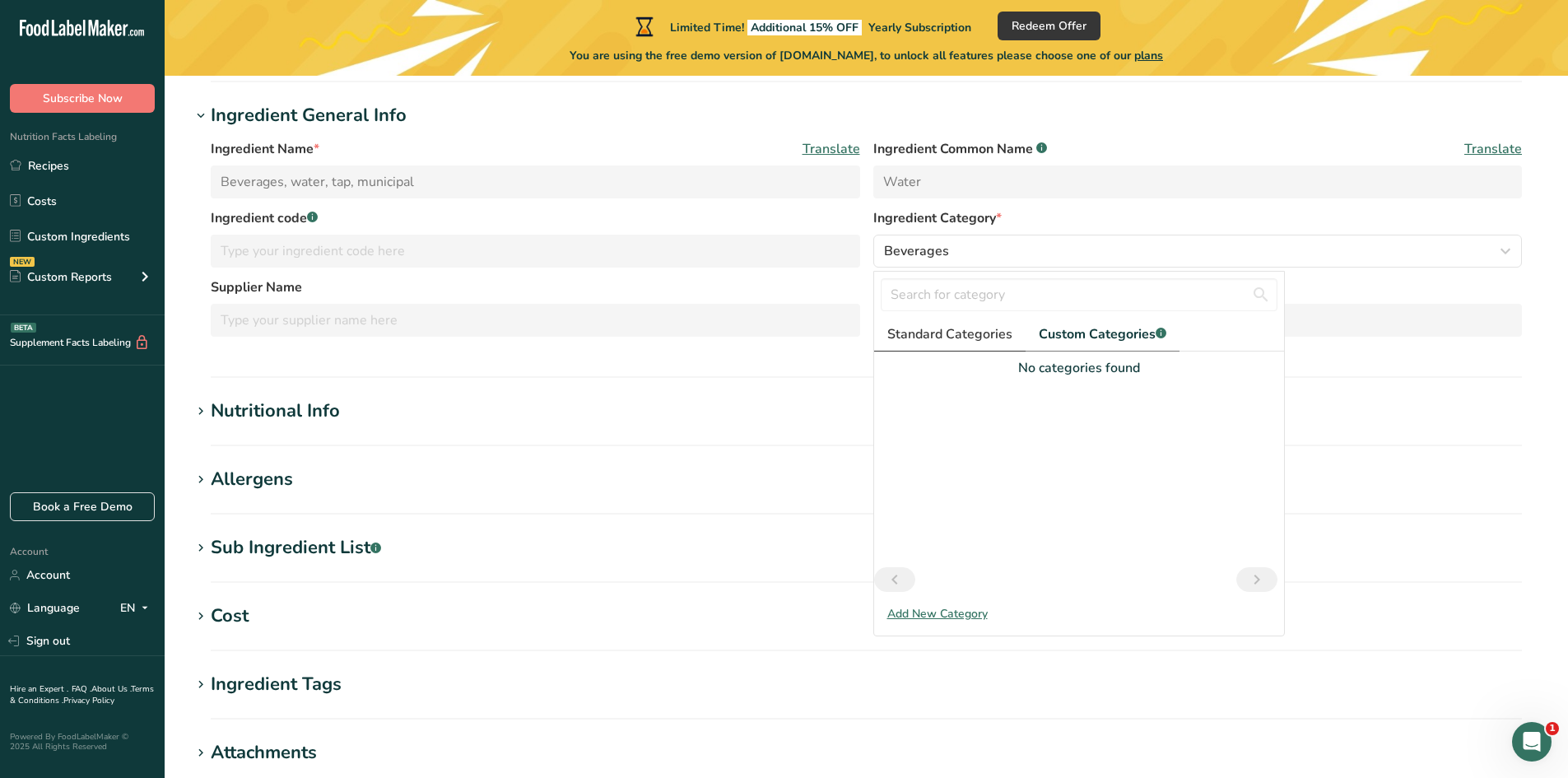
click at [945, 332] on span "Standard Categories" at bounding box center [950, 334] width 125 height 20
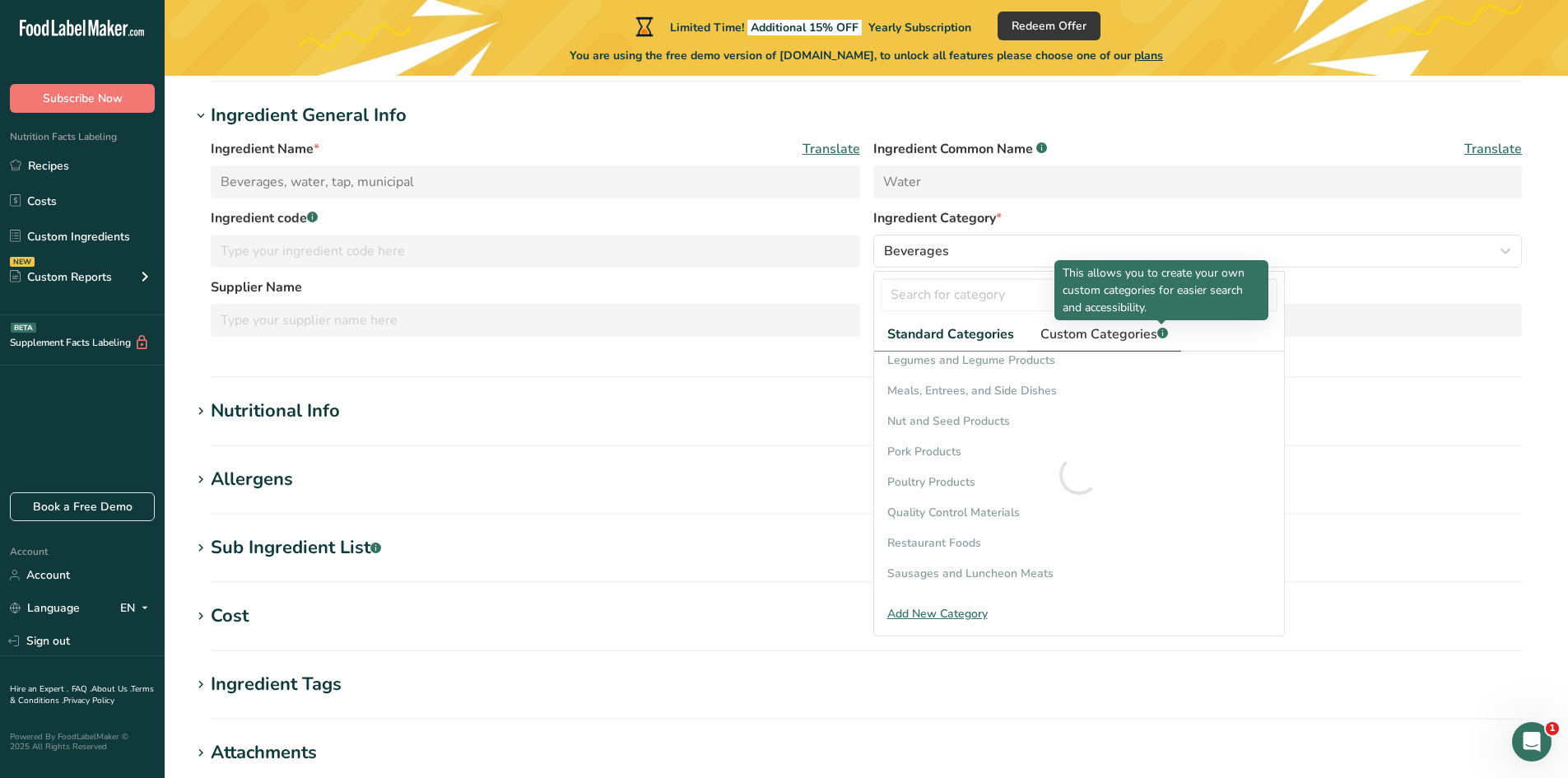
click at [1110, 283] on p "This allows you to create your own custom categories for easier search and acce…" at bounding box center [1161, 290] width 197 height 52
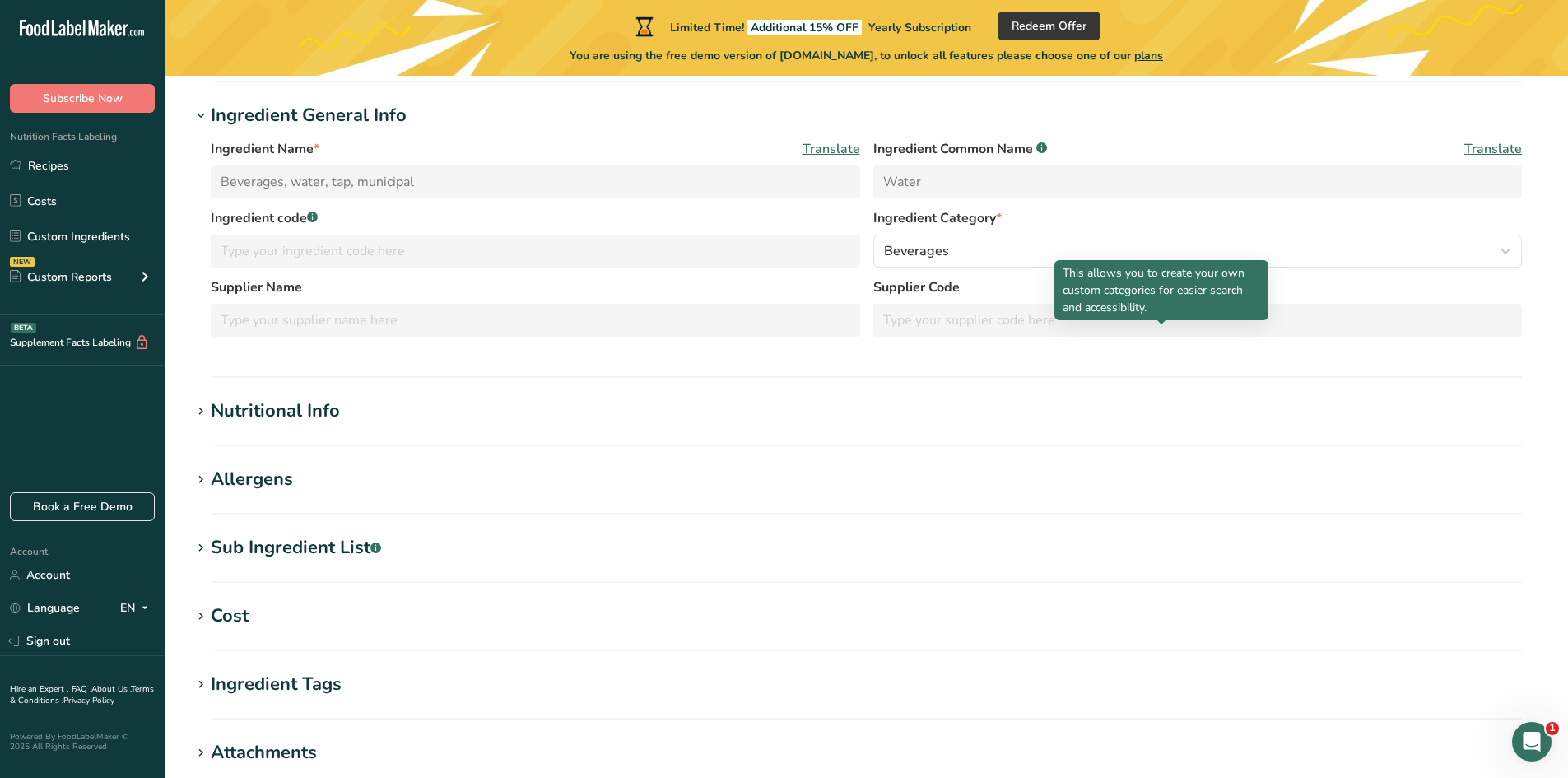
click at [1011, 293] on label "Supplier Code" at bounding box center [1199, 287] width 650 height 20
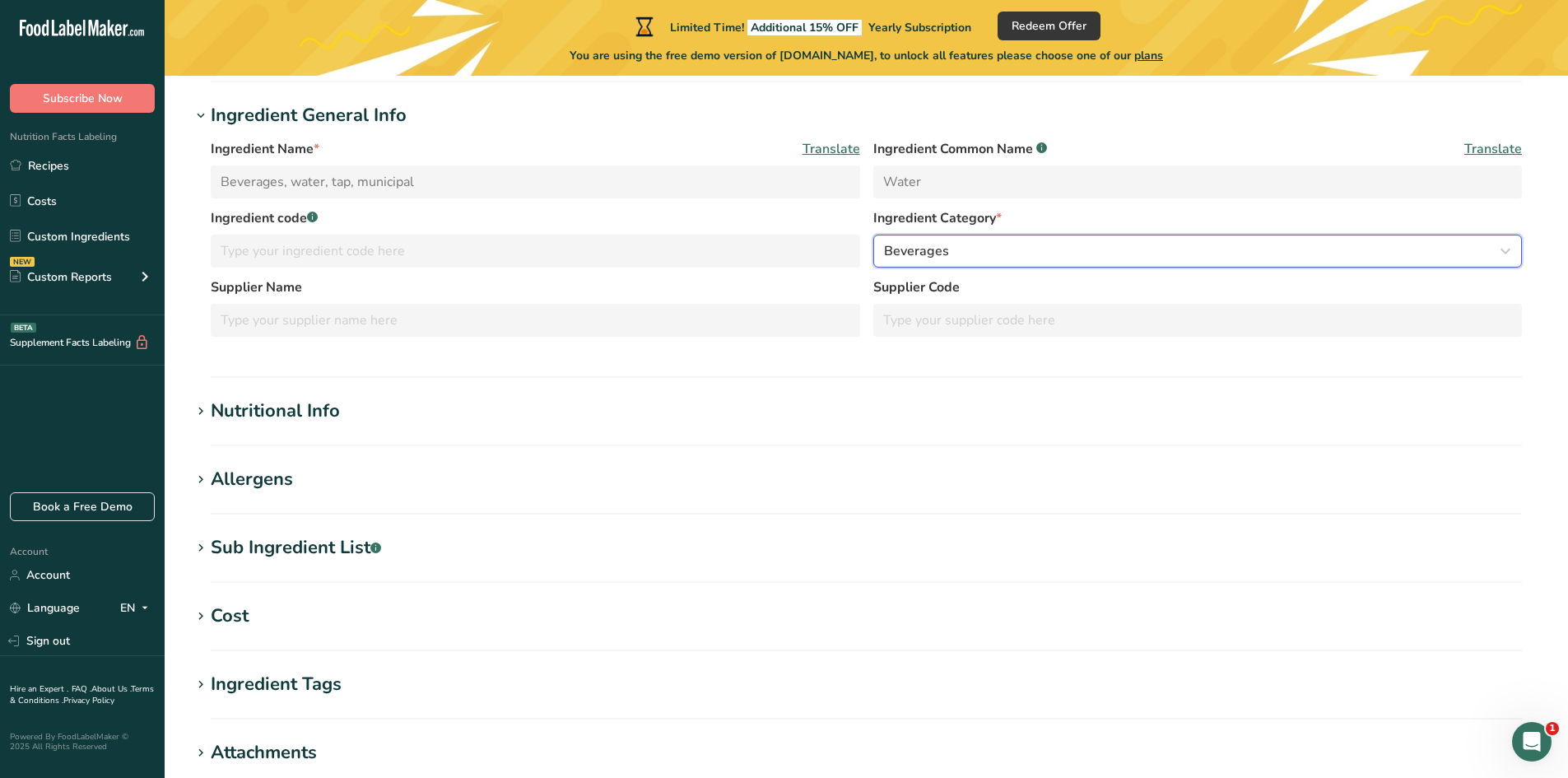
click at [968, 258] on div "Beverages" at bounding box center [1193, 250] width 618 height 20
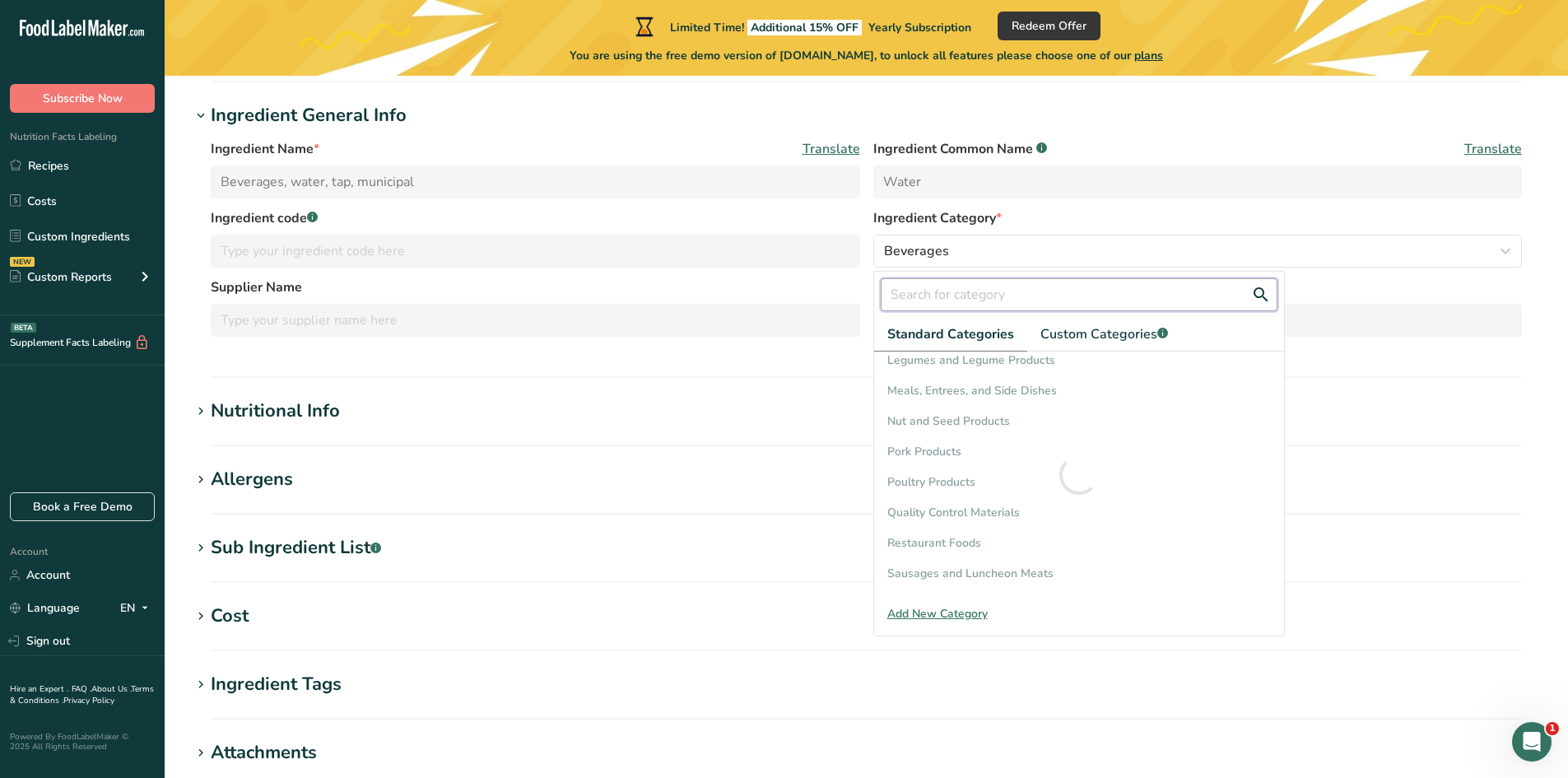
click at [937, 298] on input "text" at bounding box center [1079, 294] width 396 height 33
type input "water"
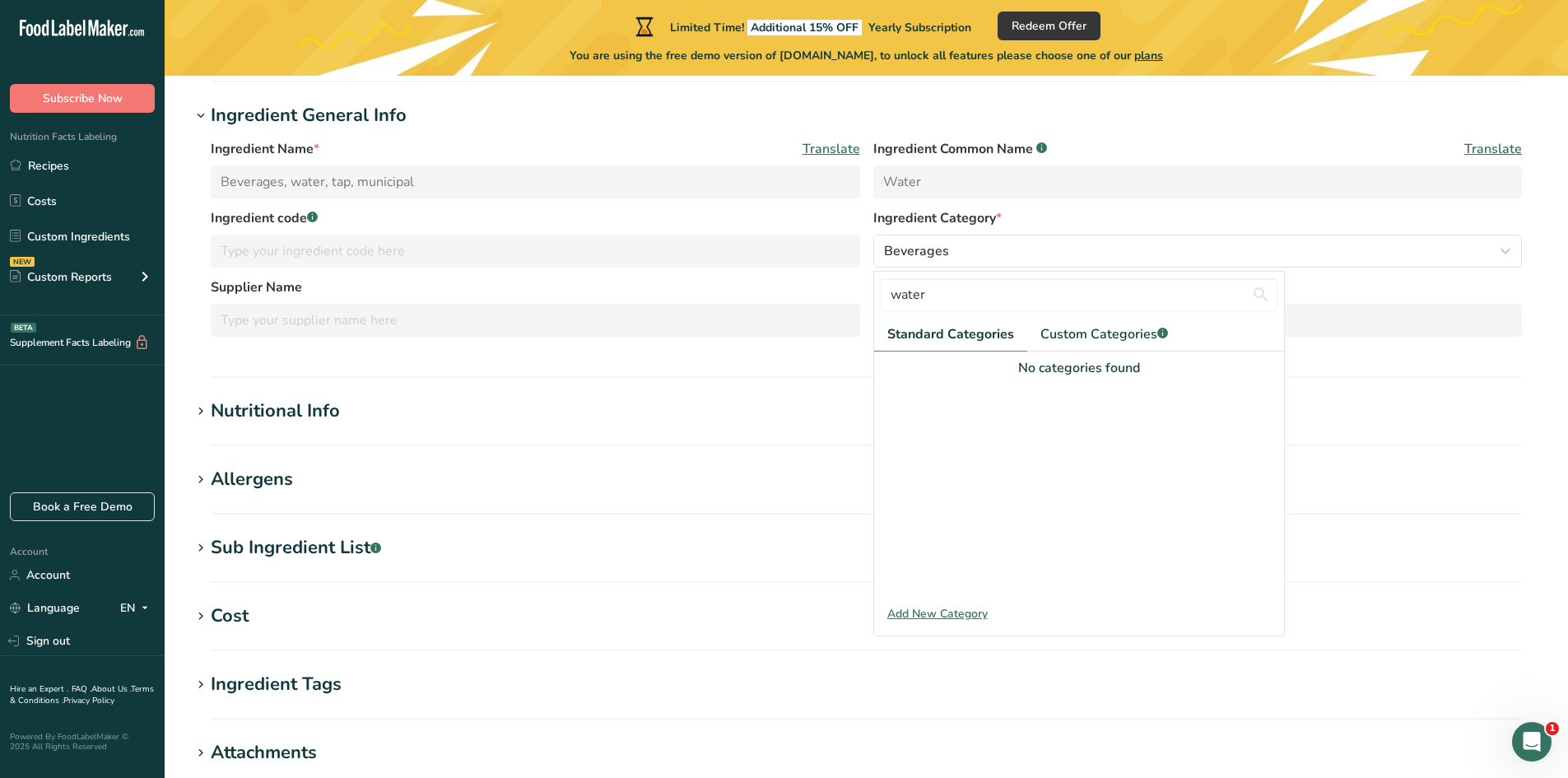
click at [955, 330] on span "Standard Categories" at bounding box center [951, 334] width 127 height 20
click at [1419, 453] on section "Beverages, water, tap, municipal Ingredient Spec Sheet .a-a{fill:#347362;}.b-a{…" at bounding box center [866, 456] width 1403 height 1092
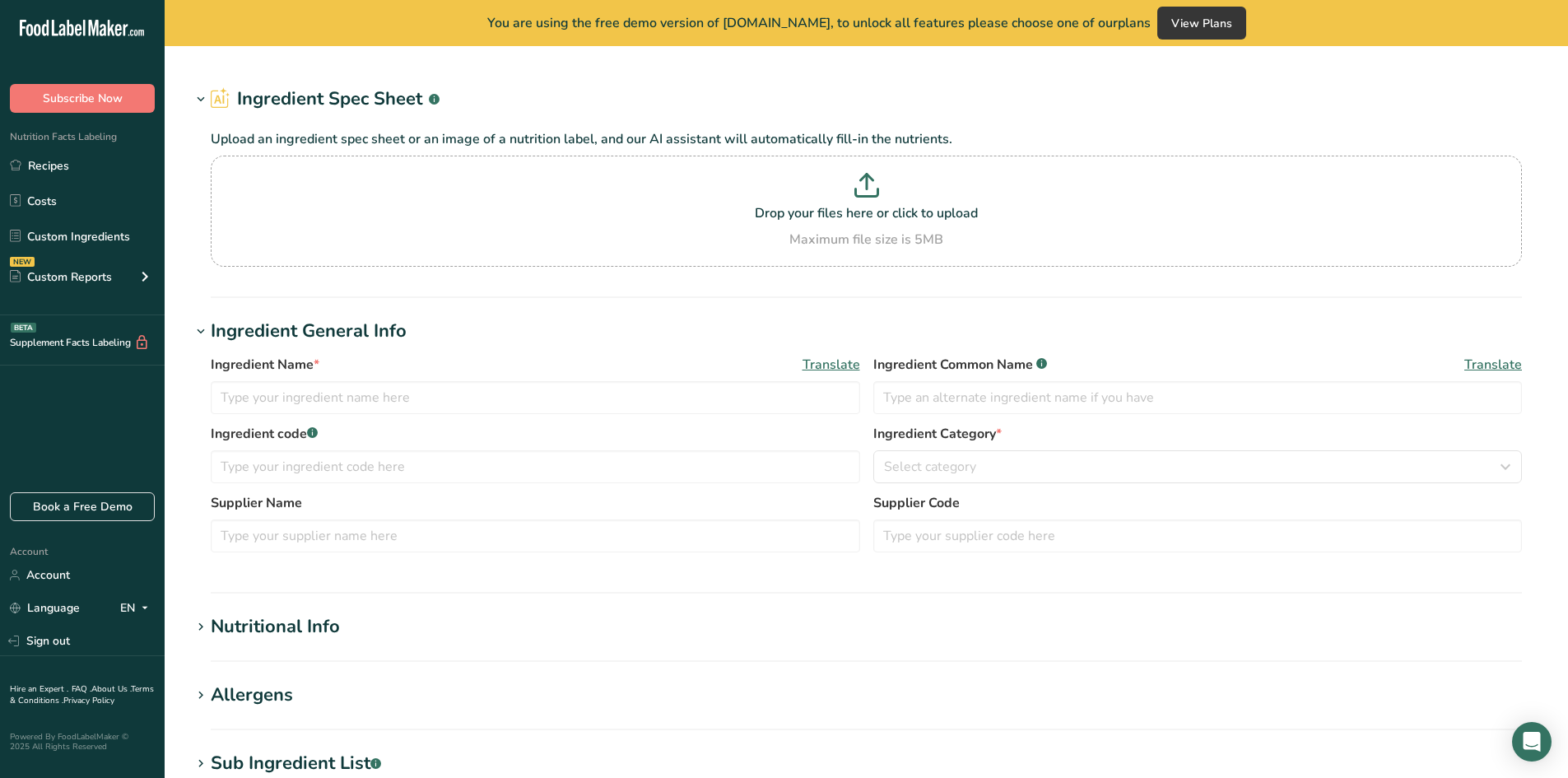
type input "IQF frozen surimi shrimp large, mix 64x10kg"
type input "Surimi shrimp maxi"
type input "4900KREVE8 (A SHL 165)"
type input "PKP"
type input "A SHL 165"
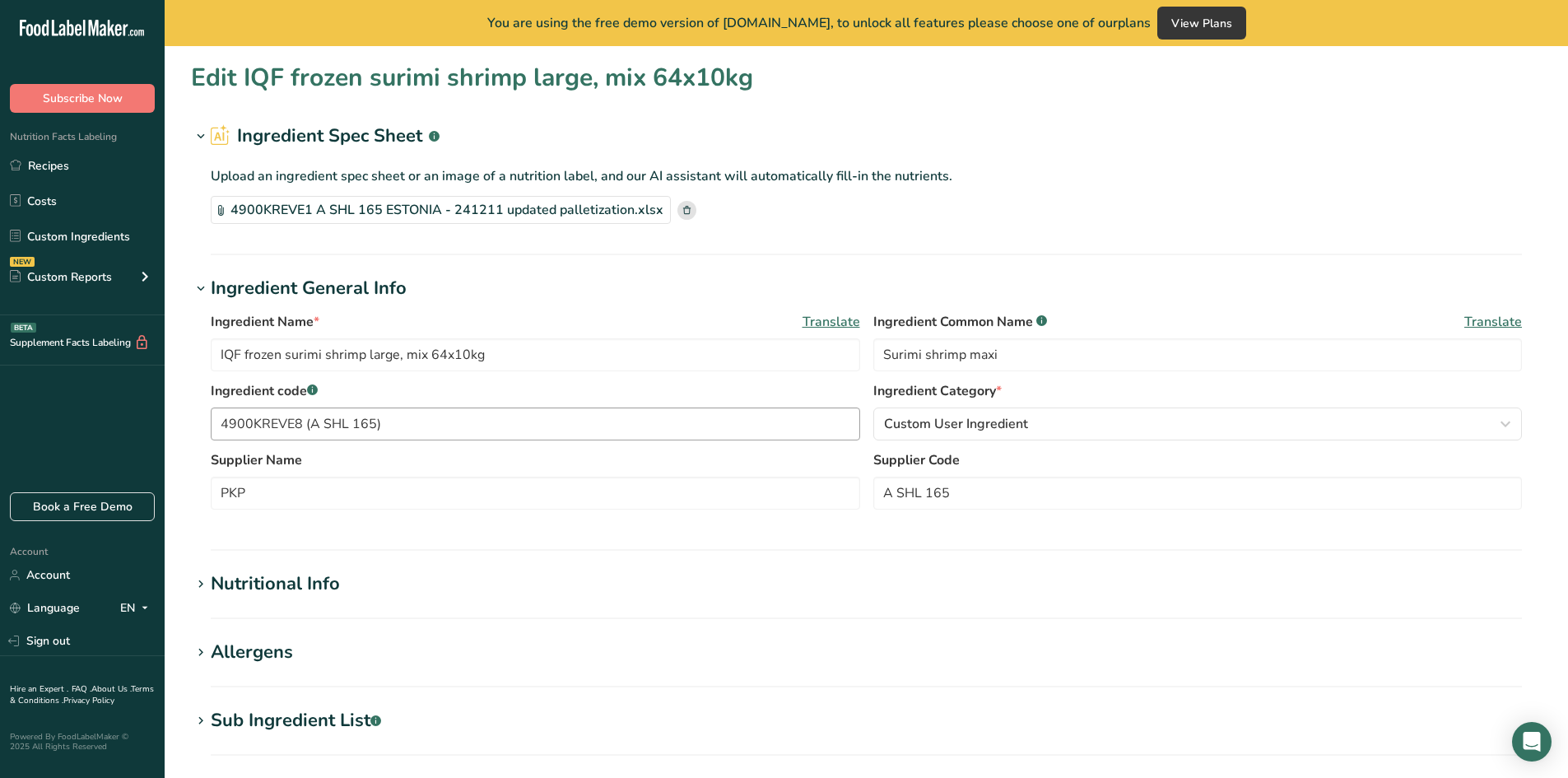
type input "129"
type KJ "539.74"
type Fat "2.3"
type Fat "0.2"
type Fat "0"
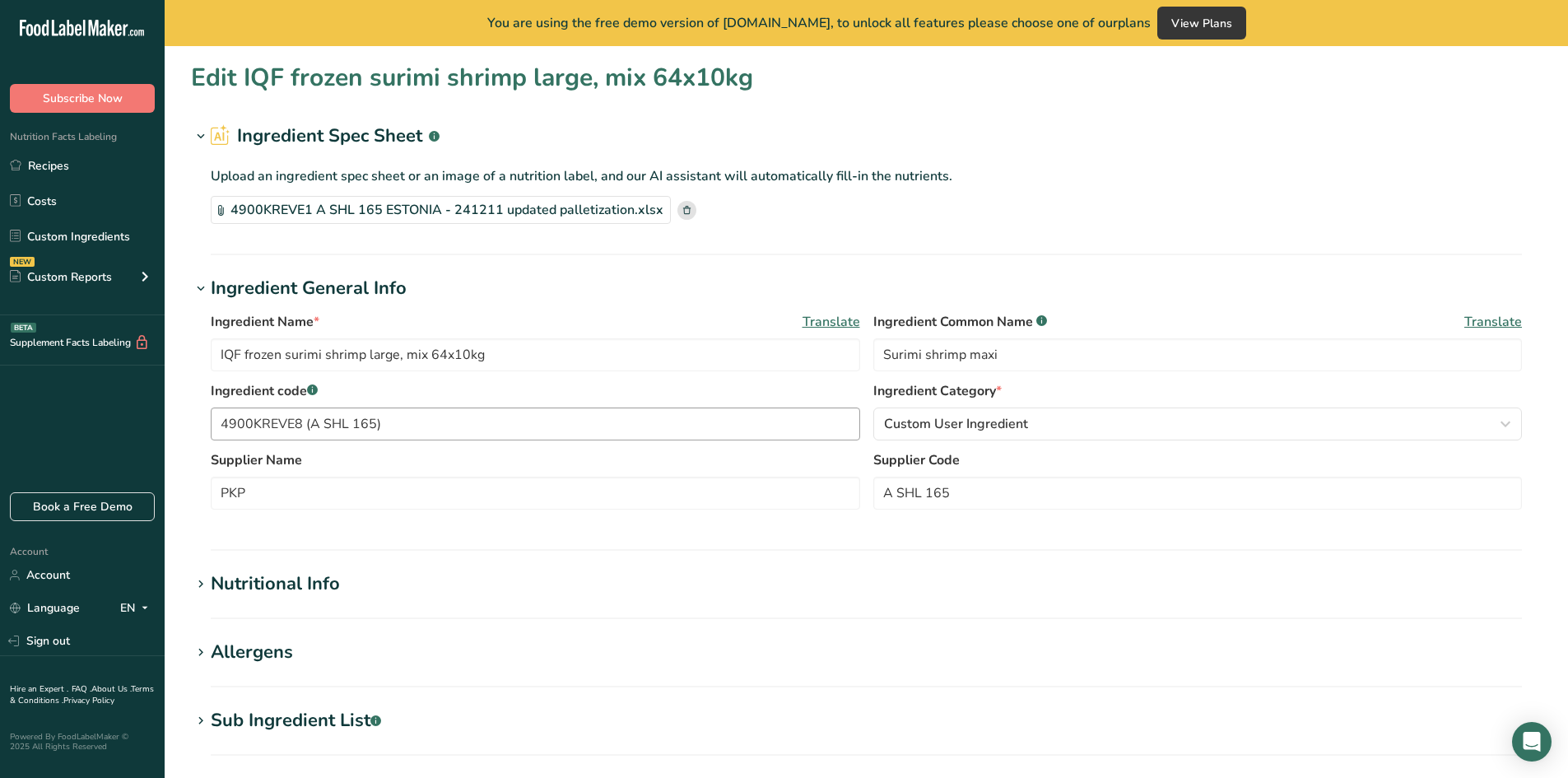
type input "0"
type input "720"
type Carbohydrates "19.4"
type Fiber "0.02"
type Sugars "3.3"
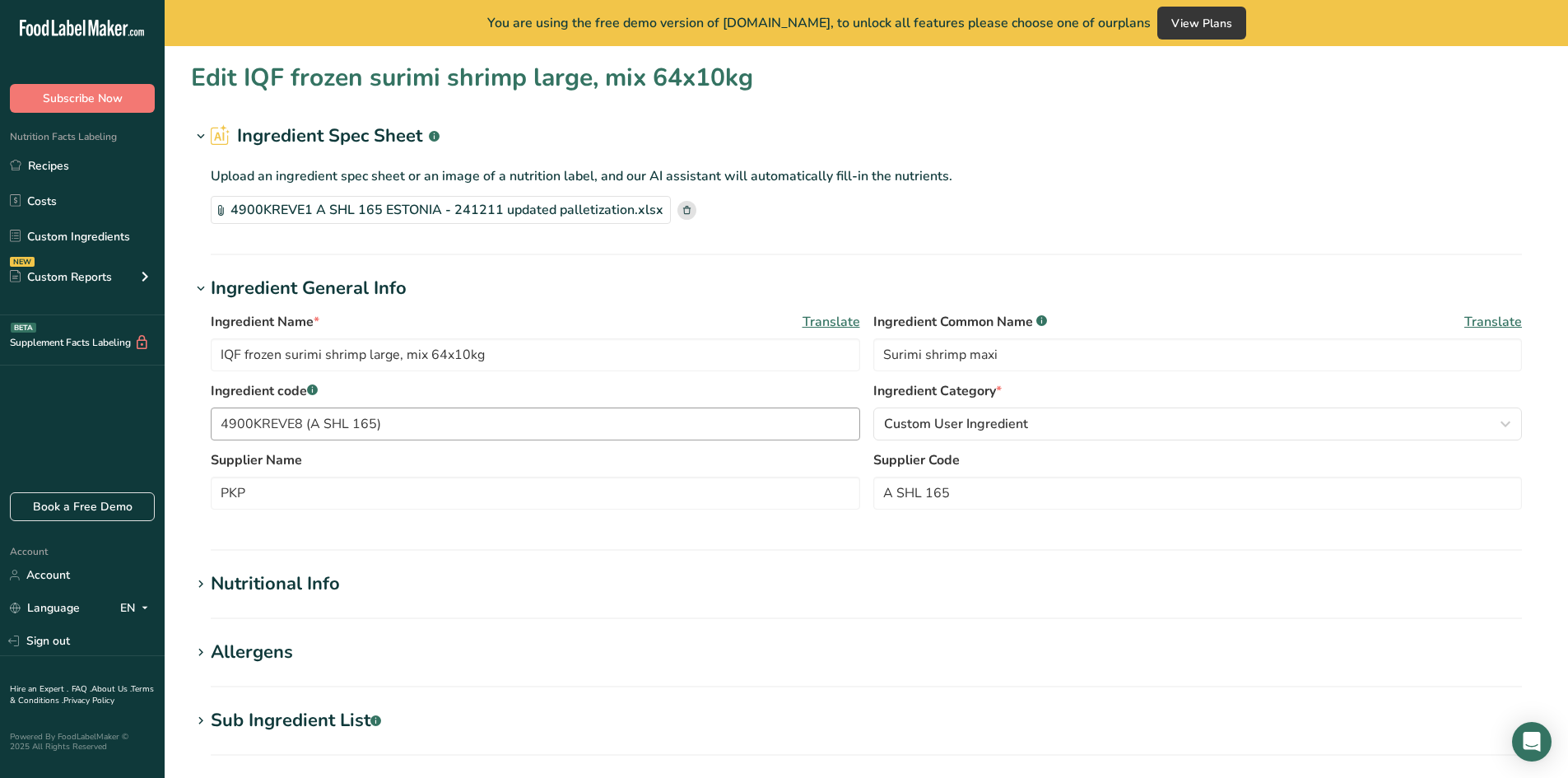
type Sugars "0"
type input "8.3"
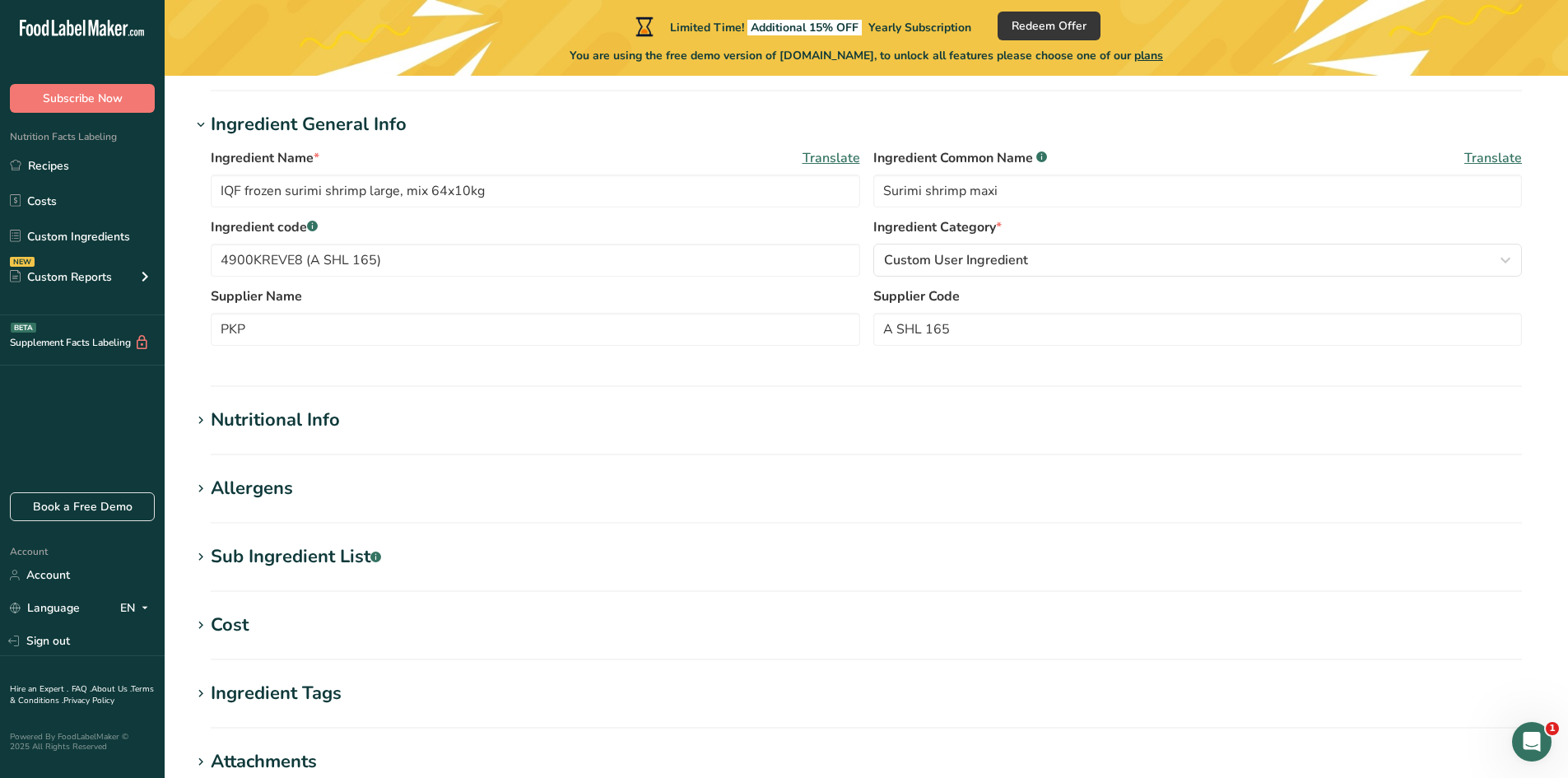
scroll to position [247, 0]
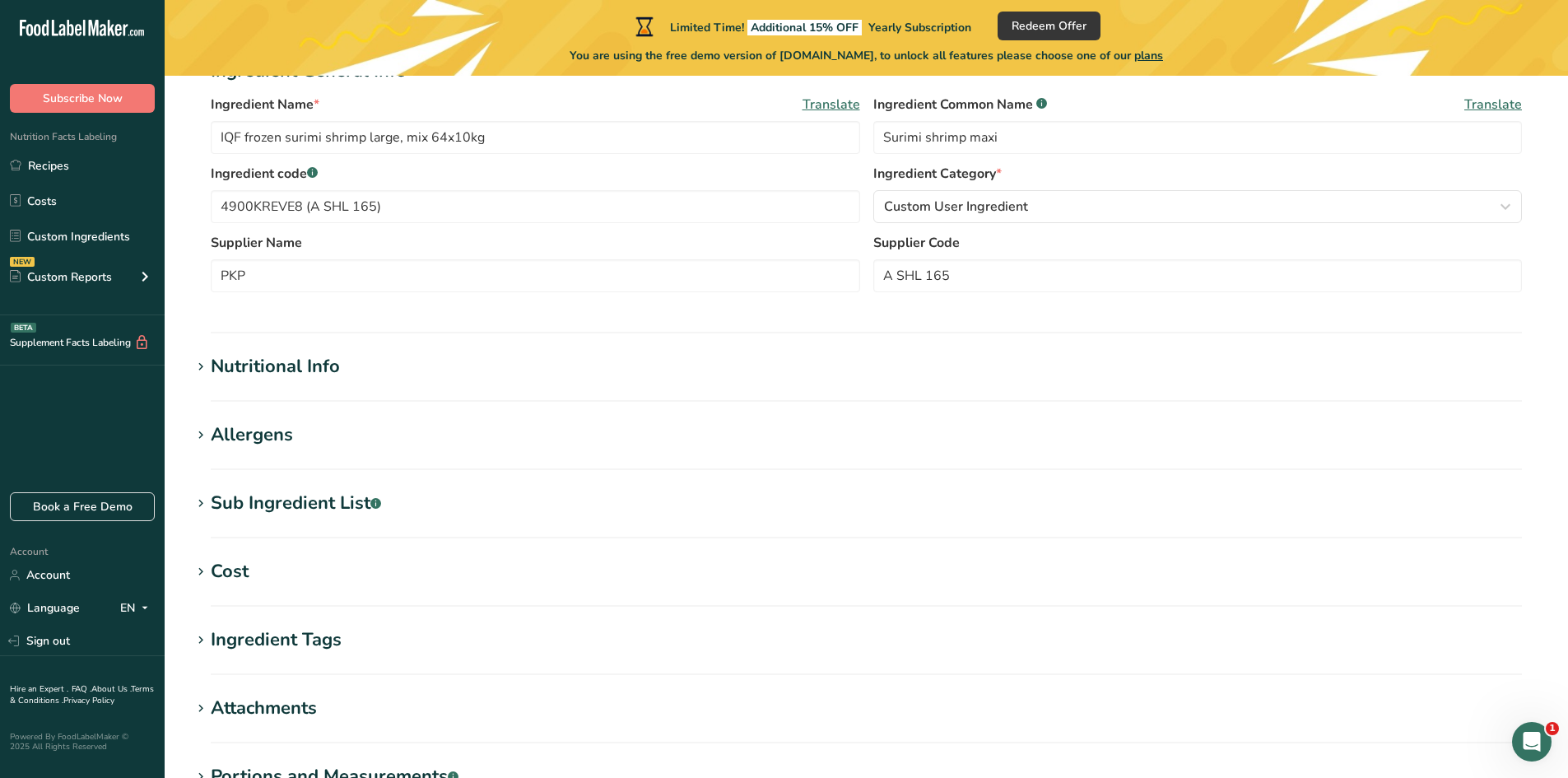
click at [310, 360] on div "Nutritional Info" at bounding box center [275, 367] width 129 height 27
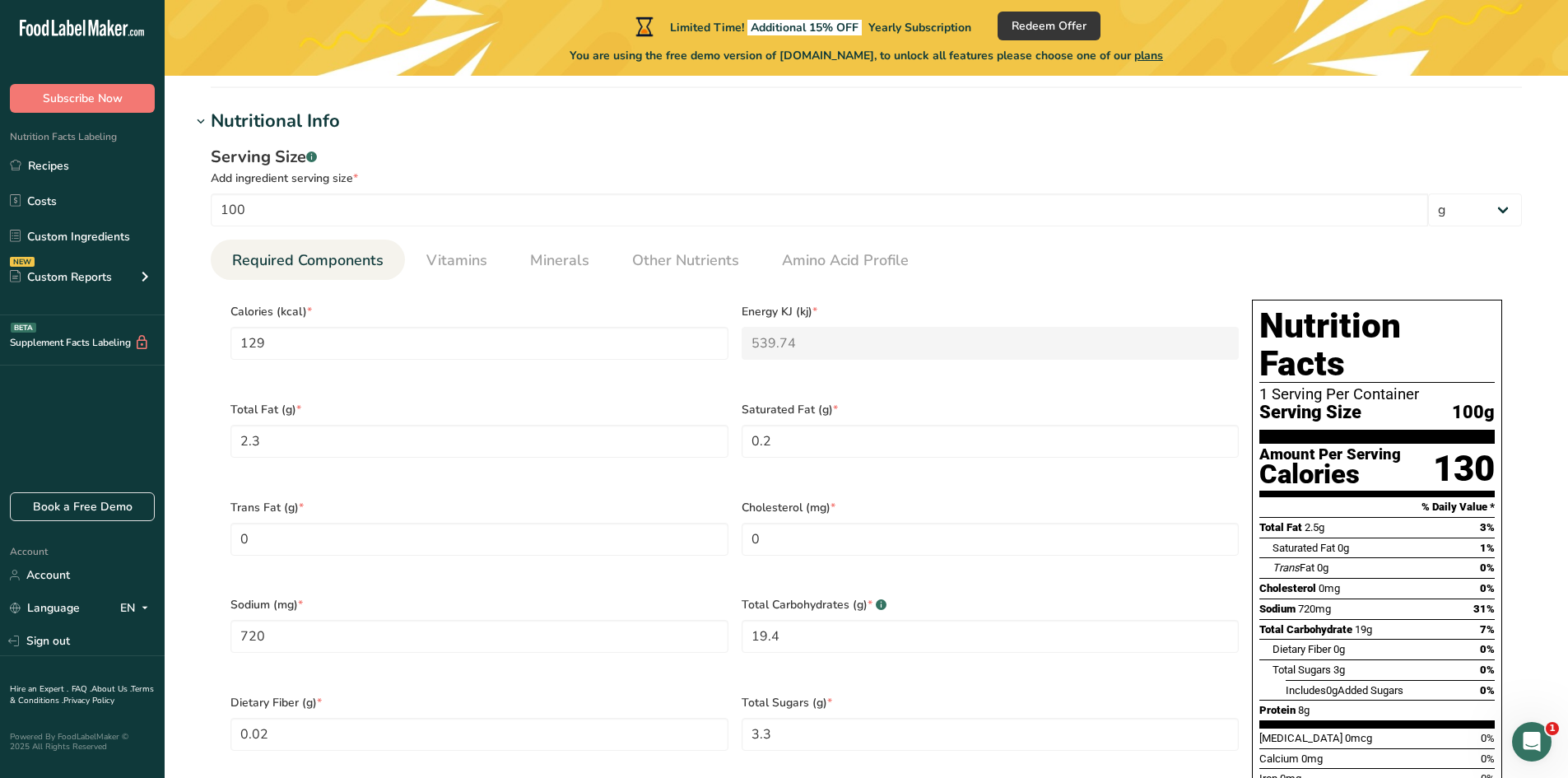
scroll to position [494, 0]
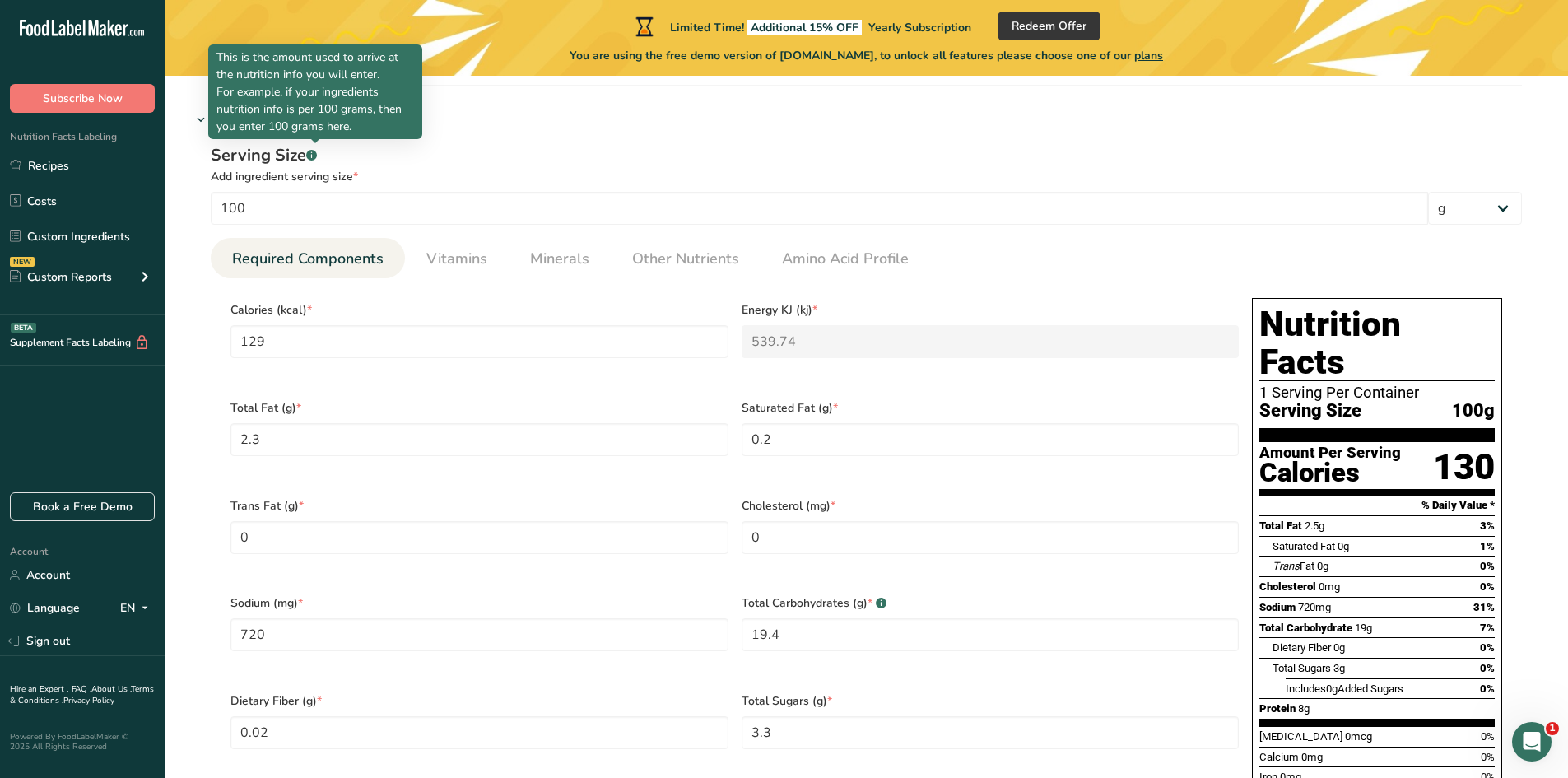
drag, startPoint x: 292, startPoint y: 127, endPoint x: 217, endPoint y: 55, distance: 104.0
click at [217, 55] on p "This is the amount used to arrive at the nutrition info you will enter. For exa…" at bounding box center [315, 91] width 197 height 87
copy p "This is the amount used to arrive at the nutrition info you will enter. For exa…"
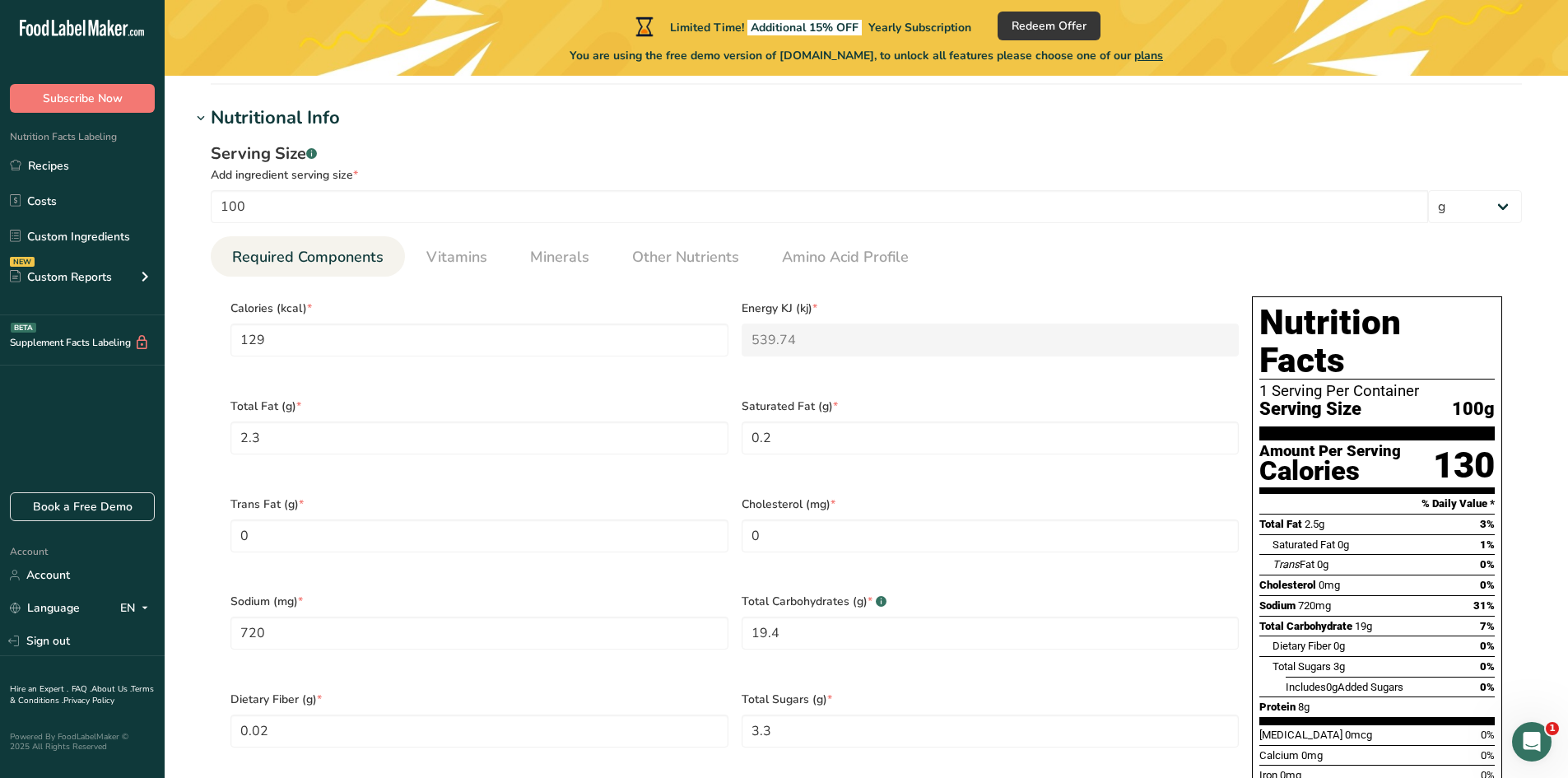
scroll to position [576, 0]
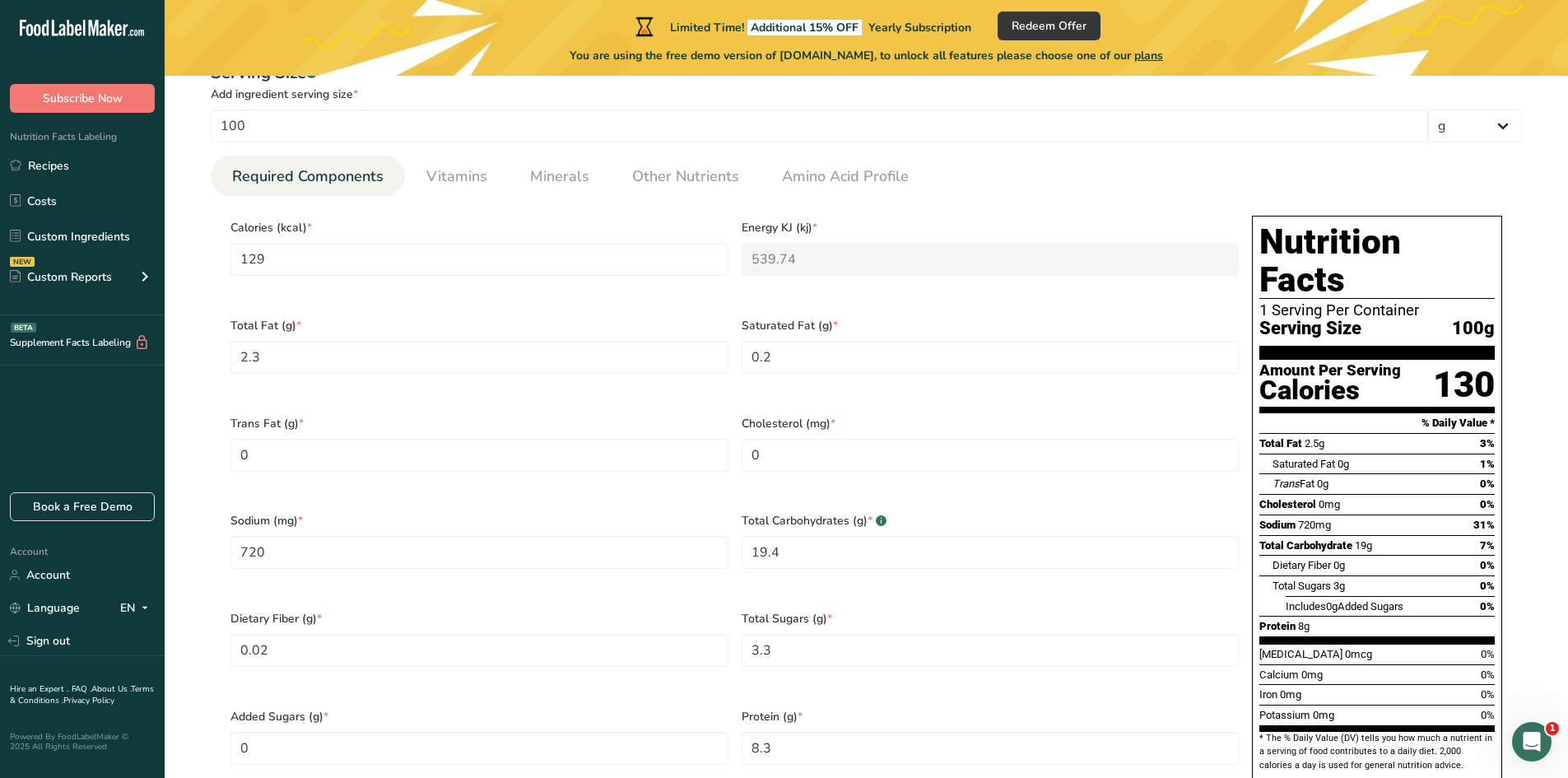
drag, startPoint x: 1170, startPoint y: 180, endPoint x: 1155, endPoint y: 188, distance: 17.0
click at [1170, 180] on ul "Required Components Vitamins Minerals Other Nutrients Amino Acid Profile" at bounding box center [865, 175] width 1311 height 40
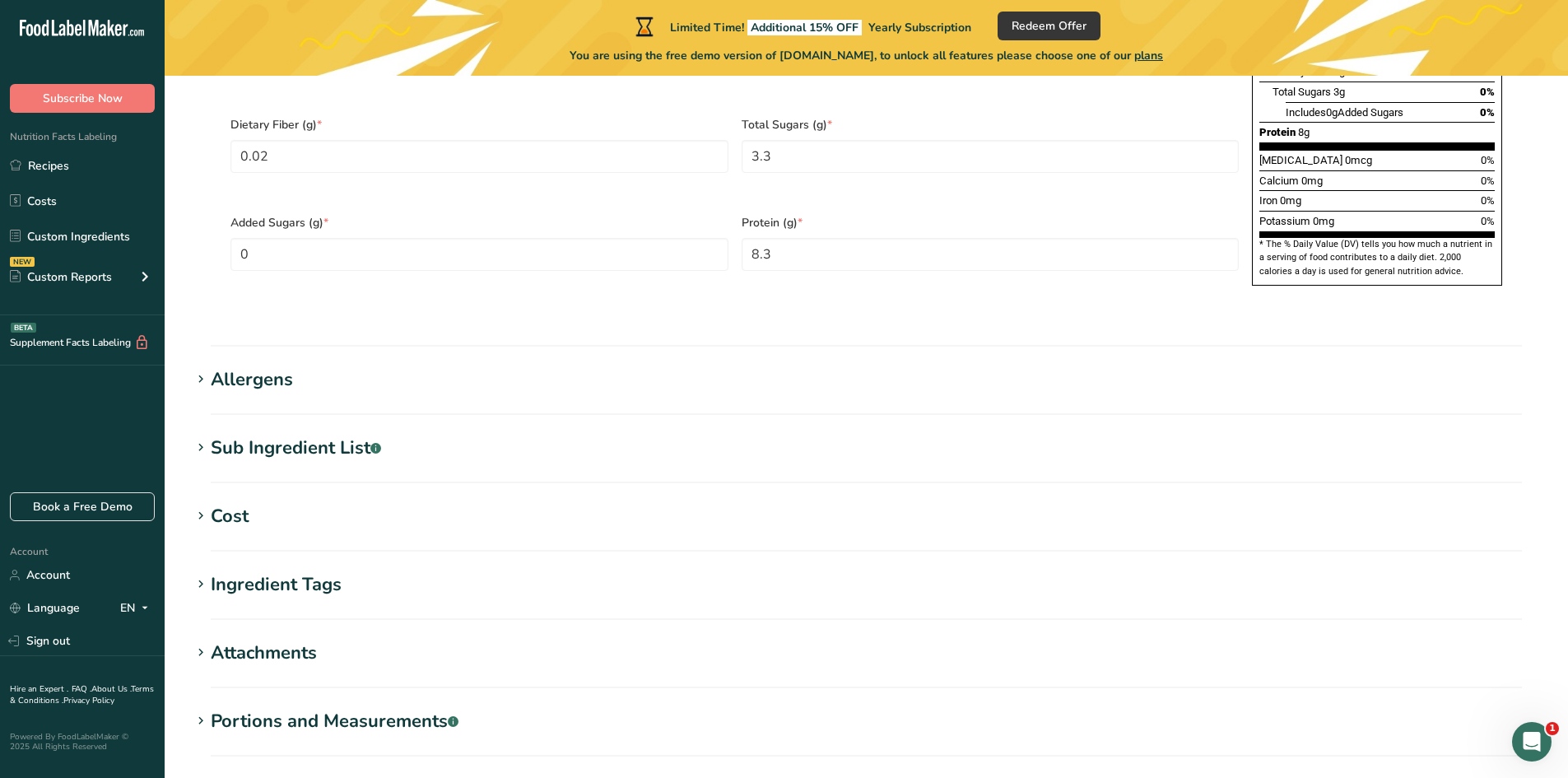
scroll to position [1210, 0]
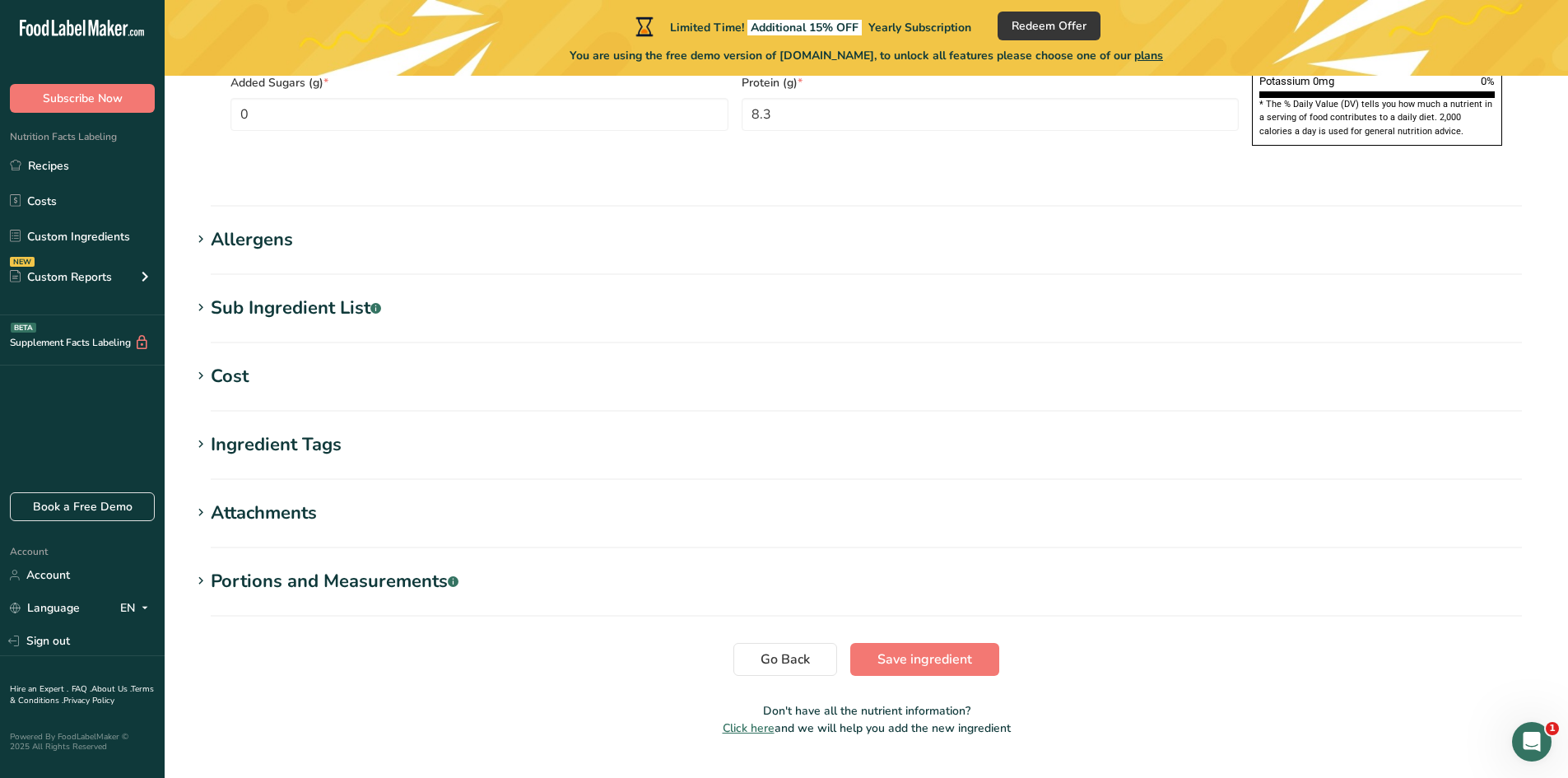
click at [306, 432] on section "Ingredient Tags Add tags Standard Tags Custom Tags Source of Antioxidants Prebi…" at bounding box center [866, 456] width 1351 height 48
click at [316, 432] on div "Ingredient Tags" at bounding box center [275, 445] width 131 height 27
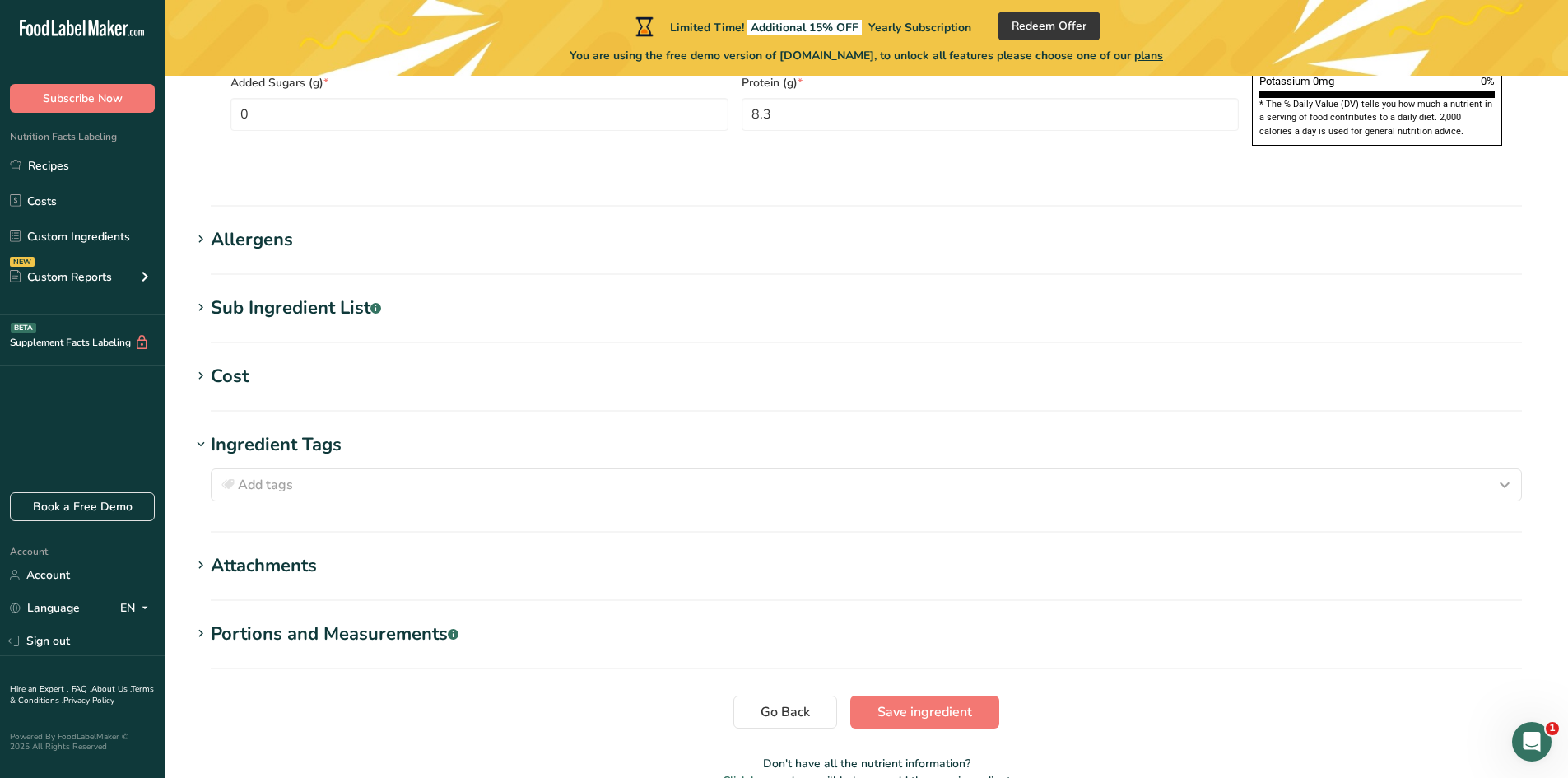
click at [311, 432] on div "Ingredient Tags" at bounding box center [275, 445] width 131 height 27
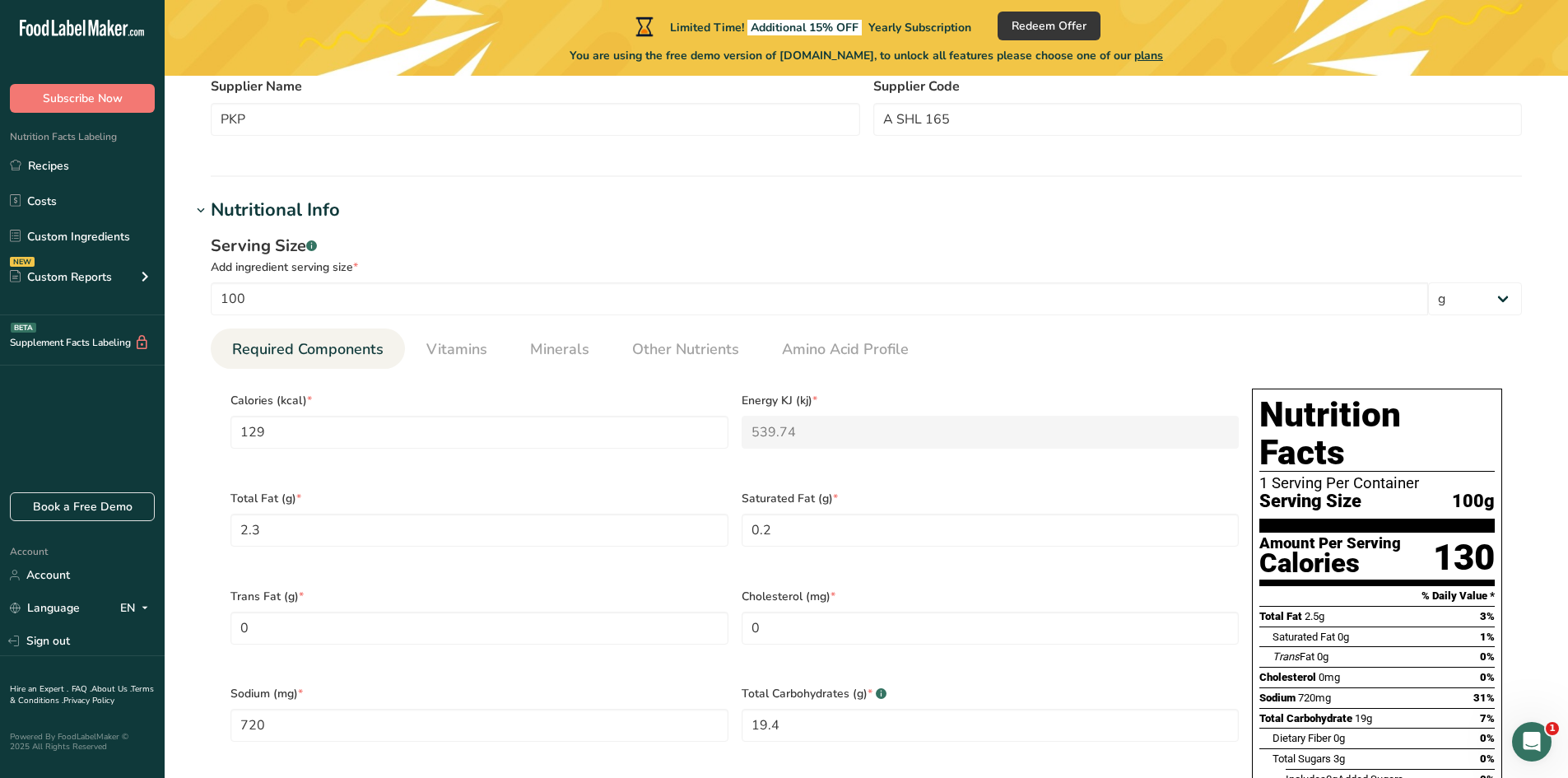
scroll to position [304, 0]
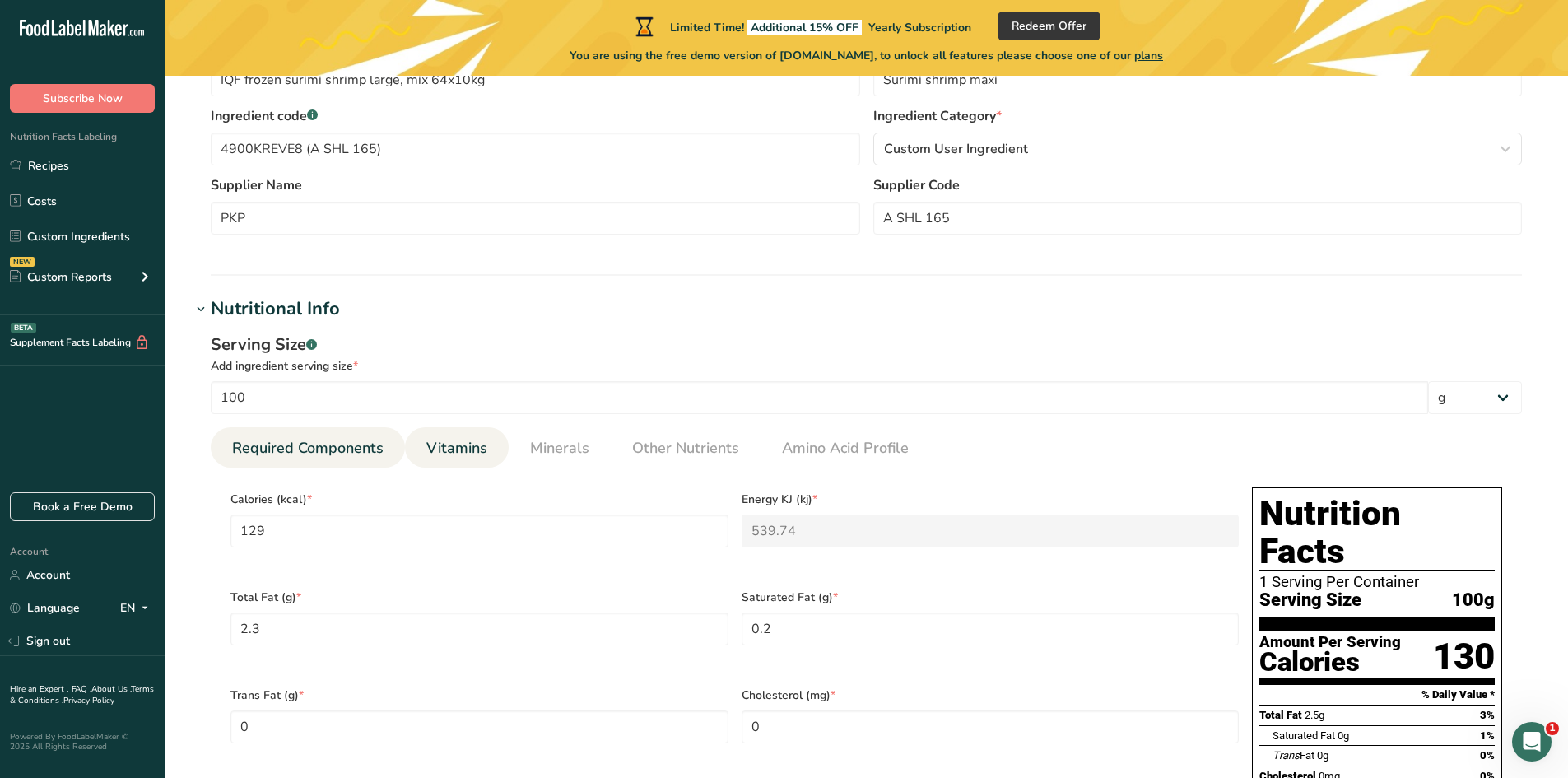
click at [449, 448] on span "Vitamins" at bounding box center [456, 449] width 60 height 22
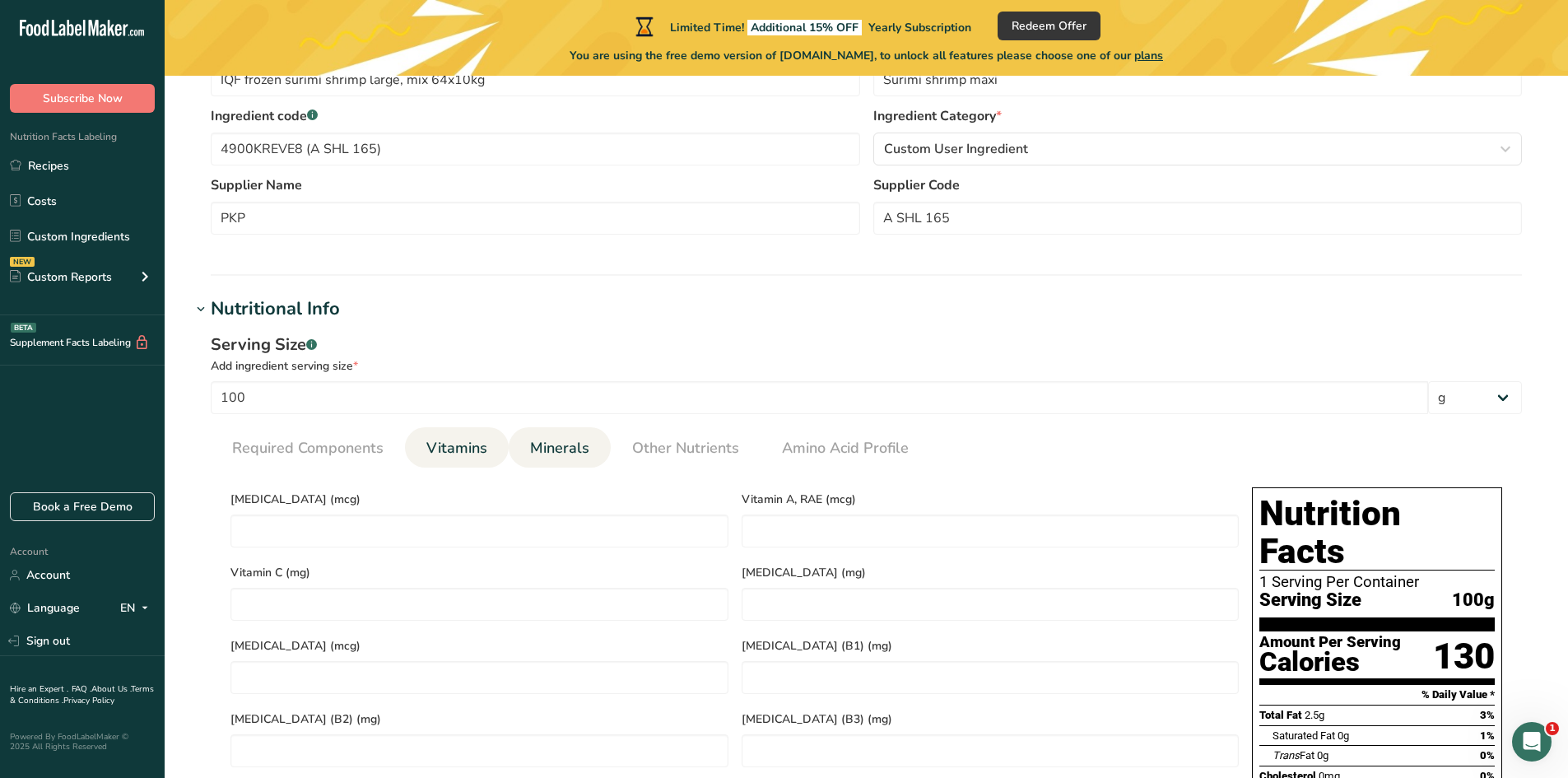
click at [579, 443] on span "Minerals" at bounding box center [560, 449] width 60 height 22
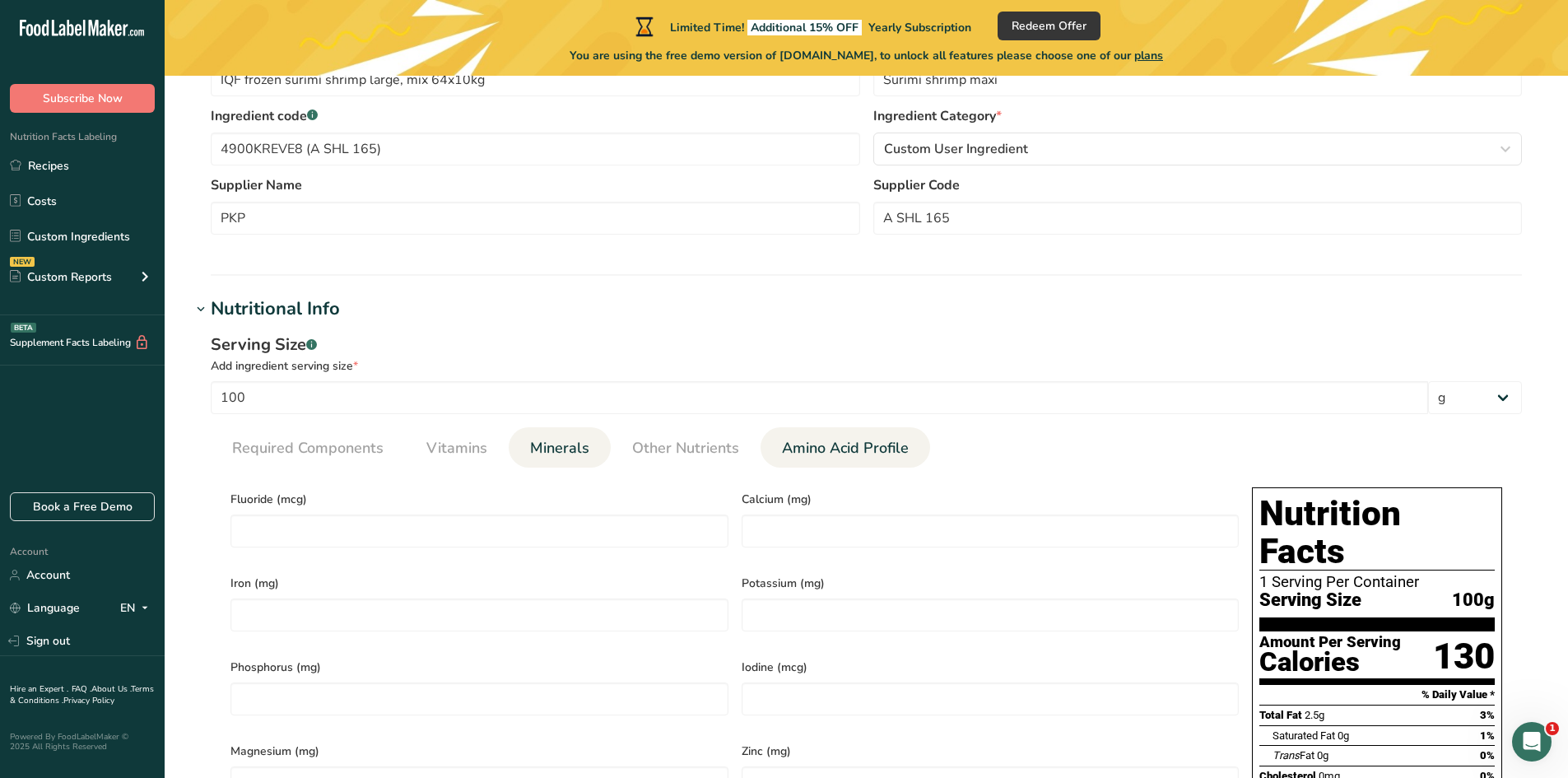
click at [822, 446] on span "Amino Acid Profile" at bounding box center [845, 449] width 127 height 22
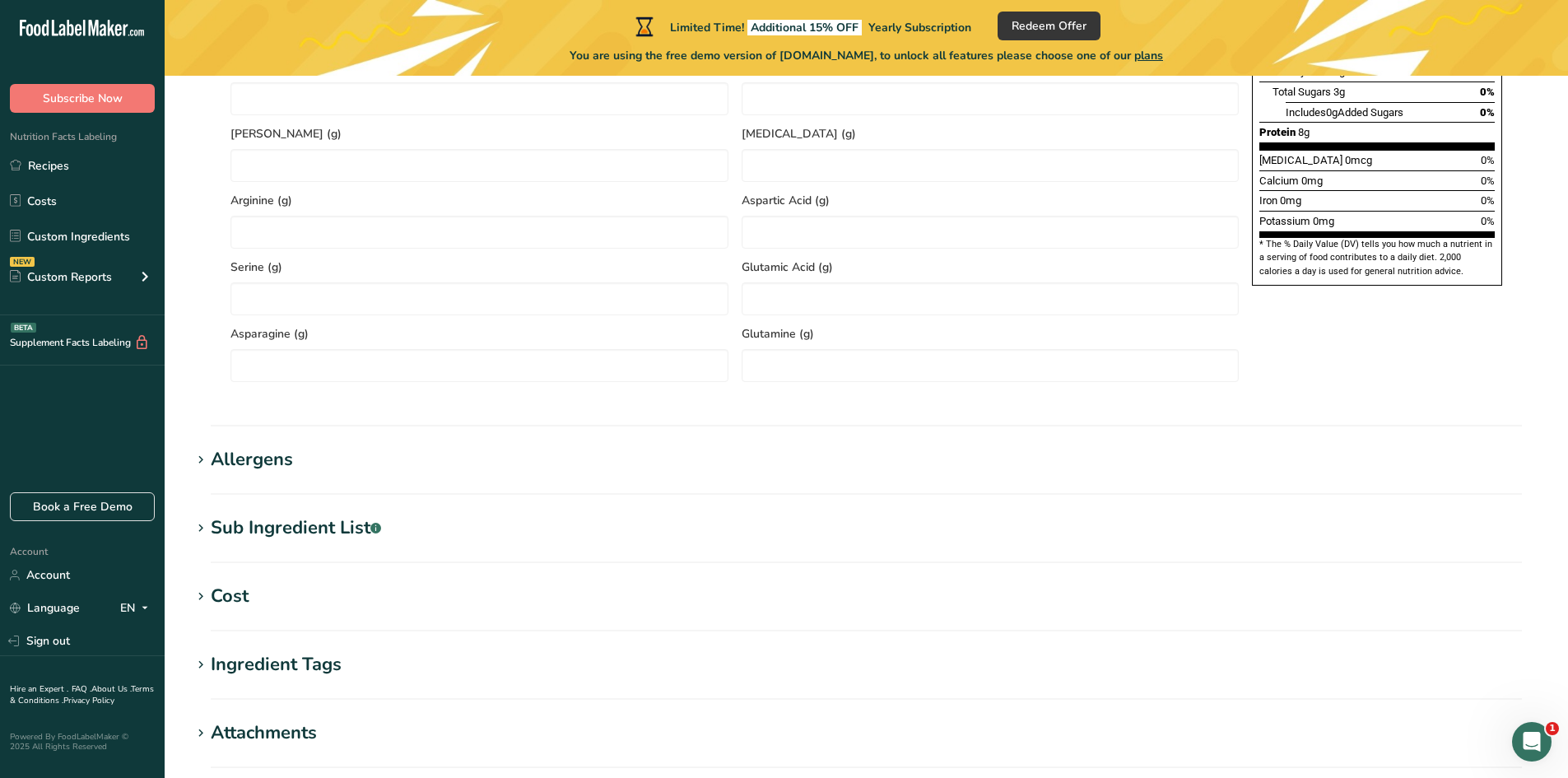
scroll to position [1317, 0]
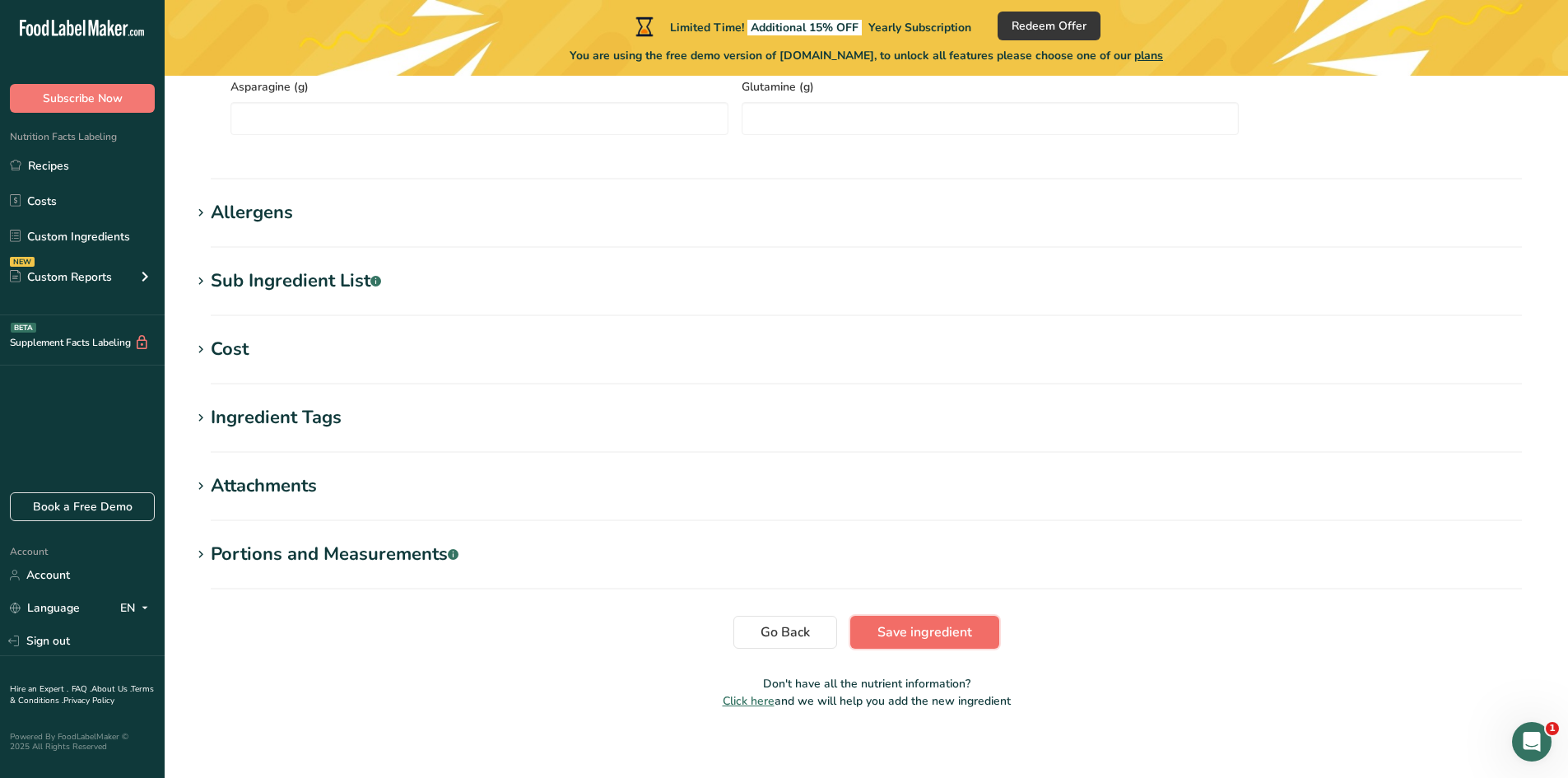
click at [957, 630] on span "Save ingredient" at bounding box center [925, 632] width 95 height 20
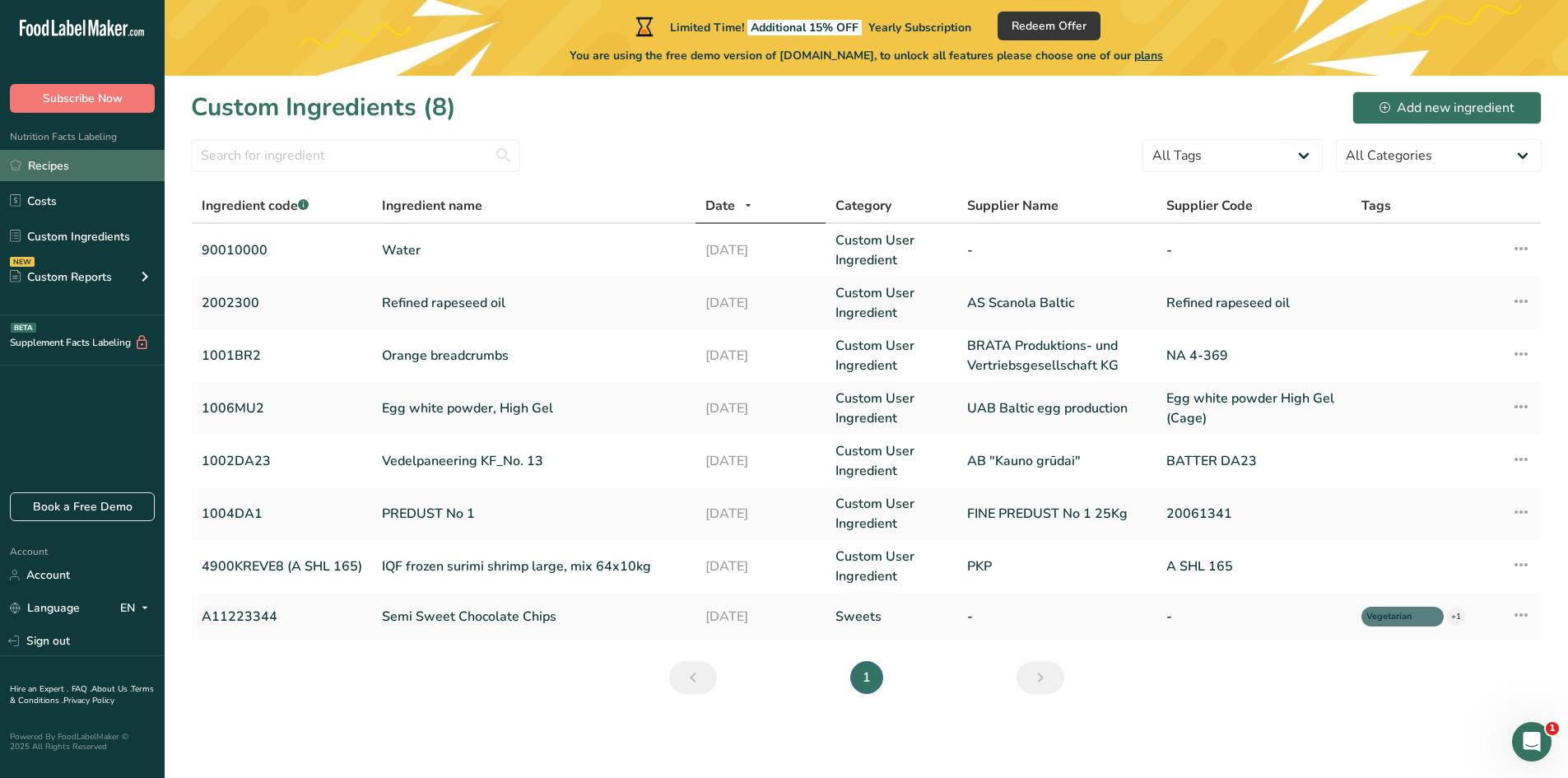
click at [58, 163] on link "Recipes" at bounding box center [82, 166] width 165 height 32
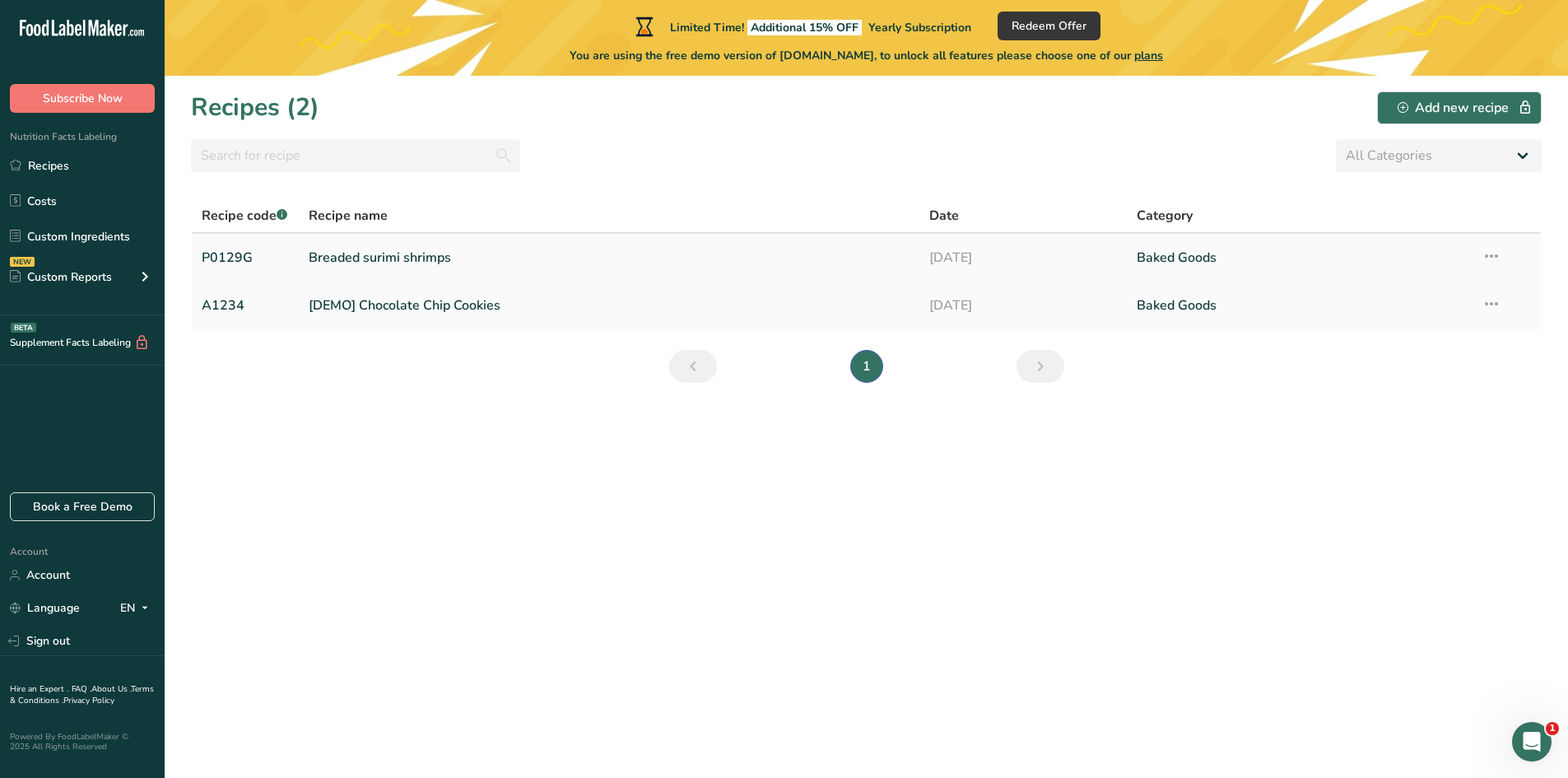
click at [379, 265] on link "Breaded surimi shrimps" at bounding box center [610, 257] width 602 height 34
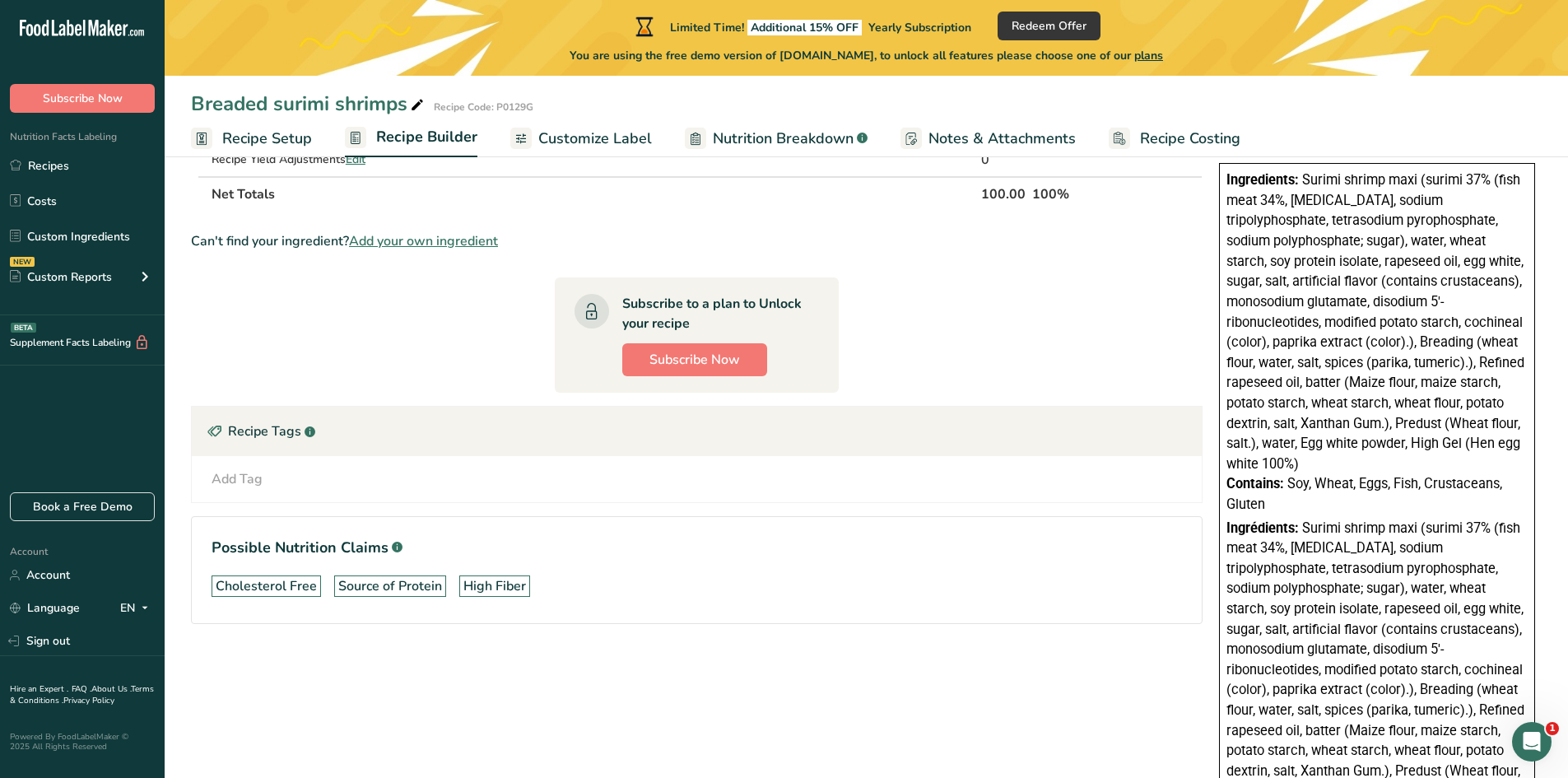
scroll to position [659, 0]
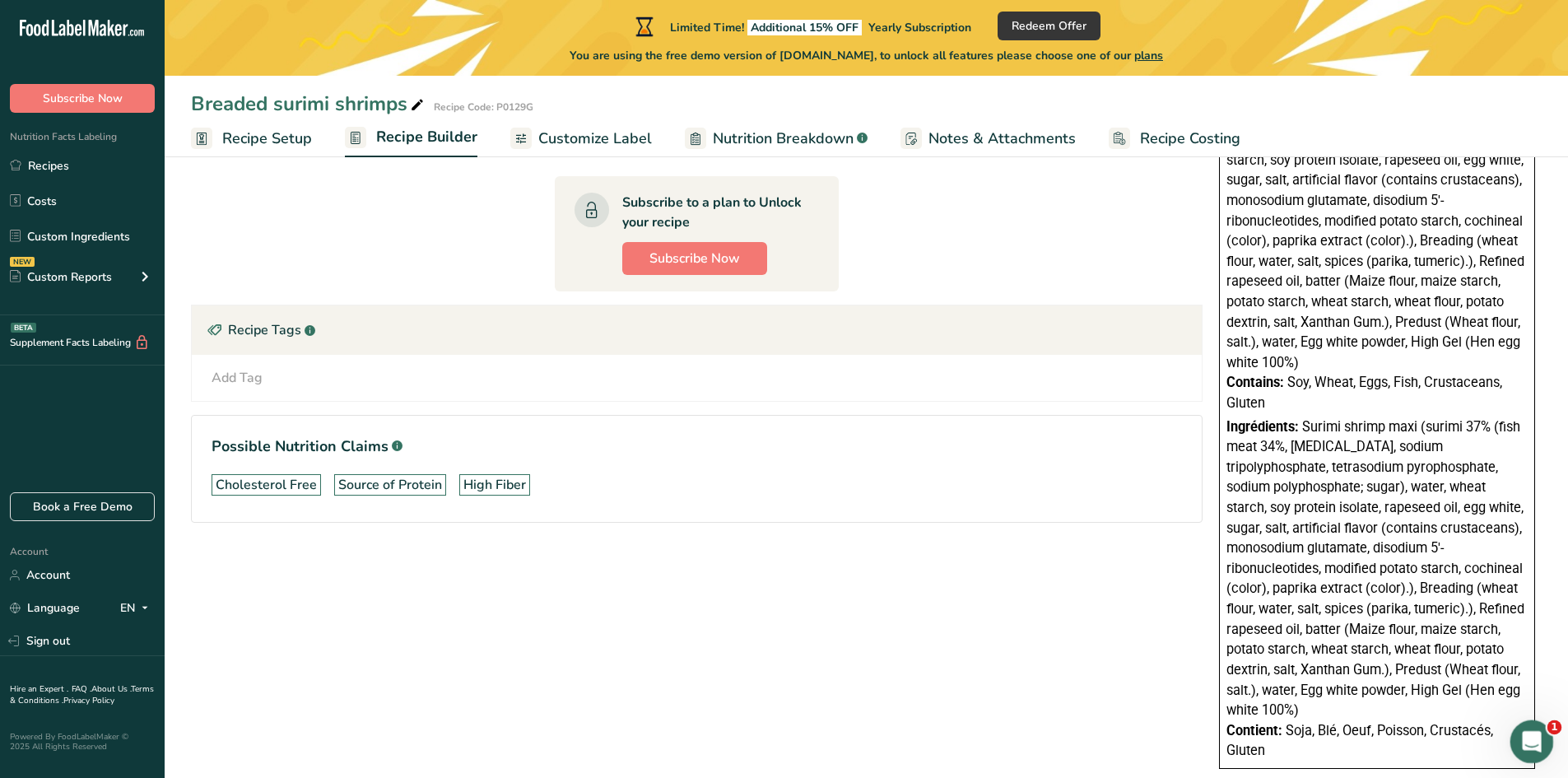
click at [1532, 732] on icon "Open Intercom Messenger" at bounding box center [1530, 739] width 27 height 27
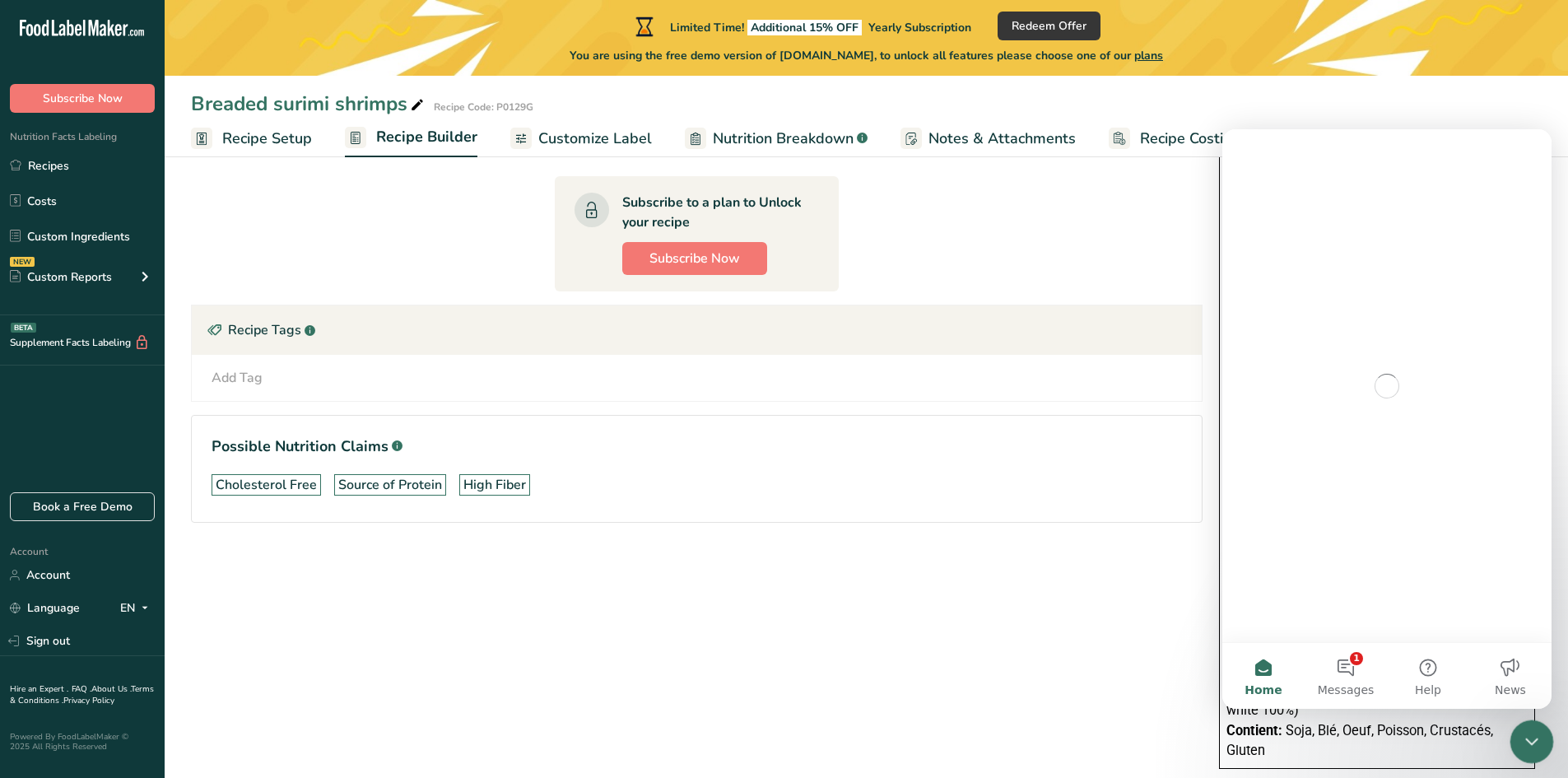
scroll to position [0, 0]
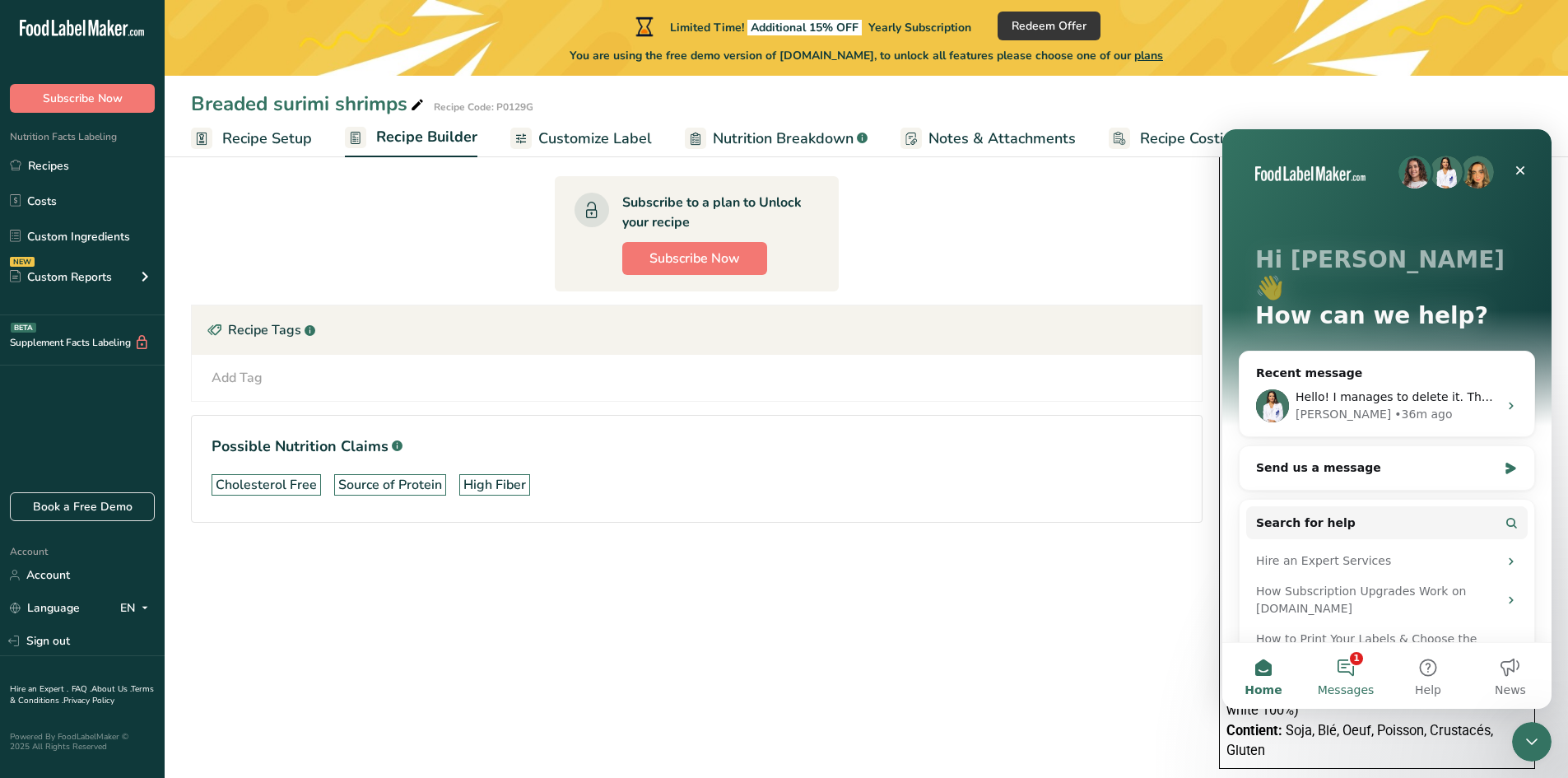
click at [1347, 664] on button "1 Messages" at bounding box center [1346, 676] width 82 height 66
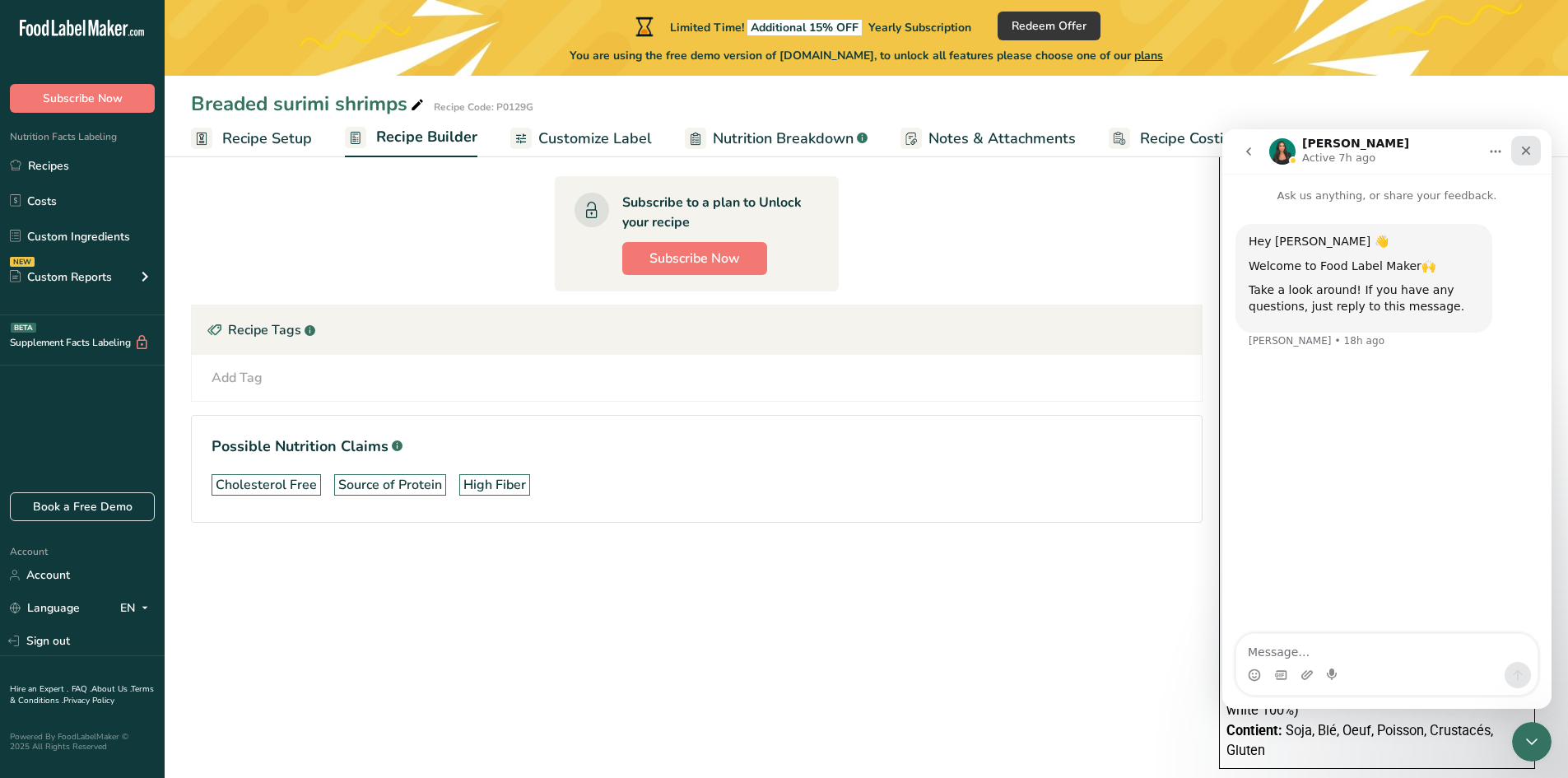
click at [1537, 141] on div "Close" at bounding box center [1526, 151] width 30 height 30
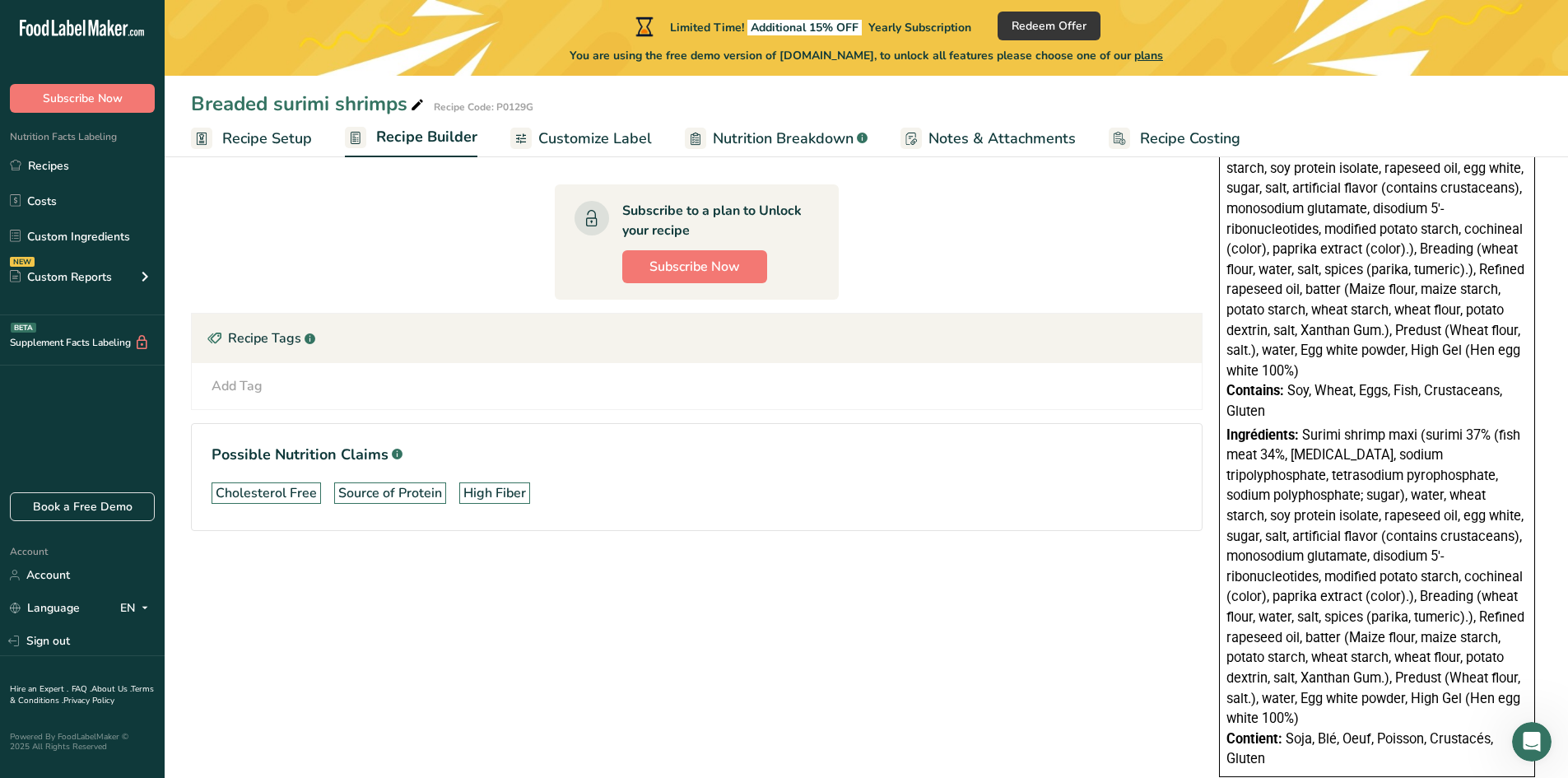
scroll to position [355, 0]
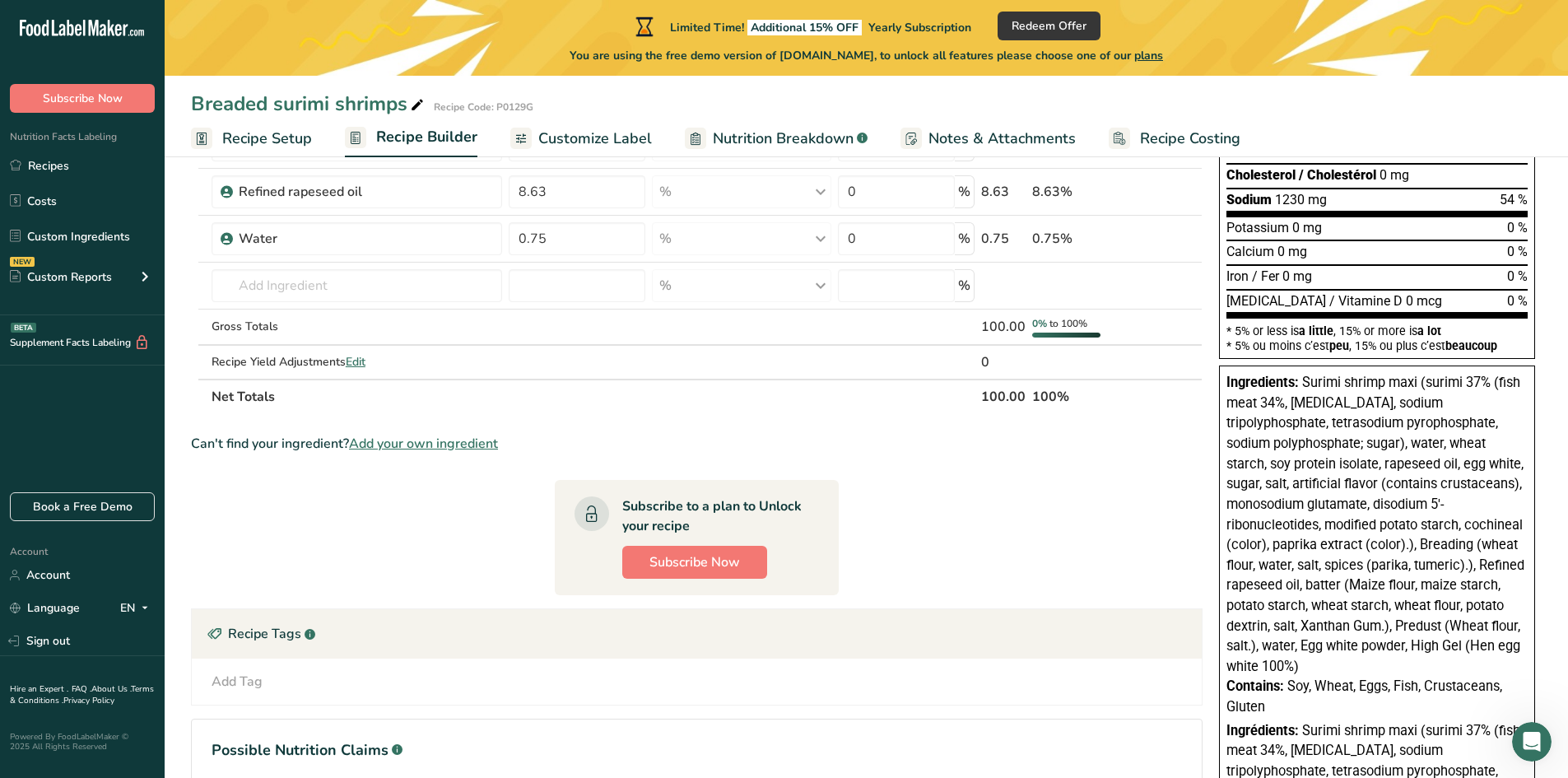
click at [953, 141] on span "Notes & Attachments" at bounding box center [1002, 139] width 147 height 22
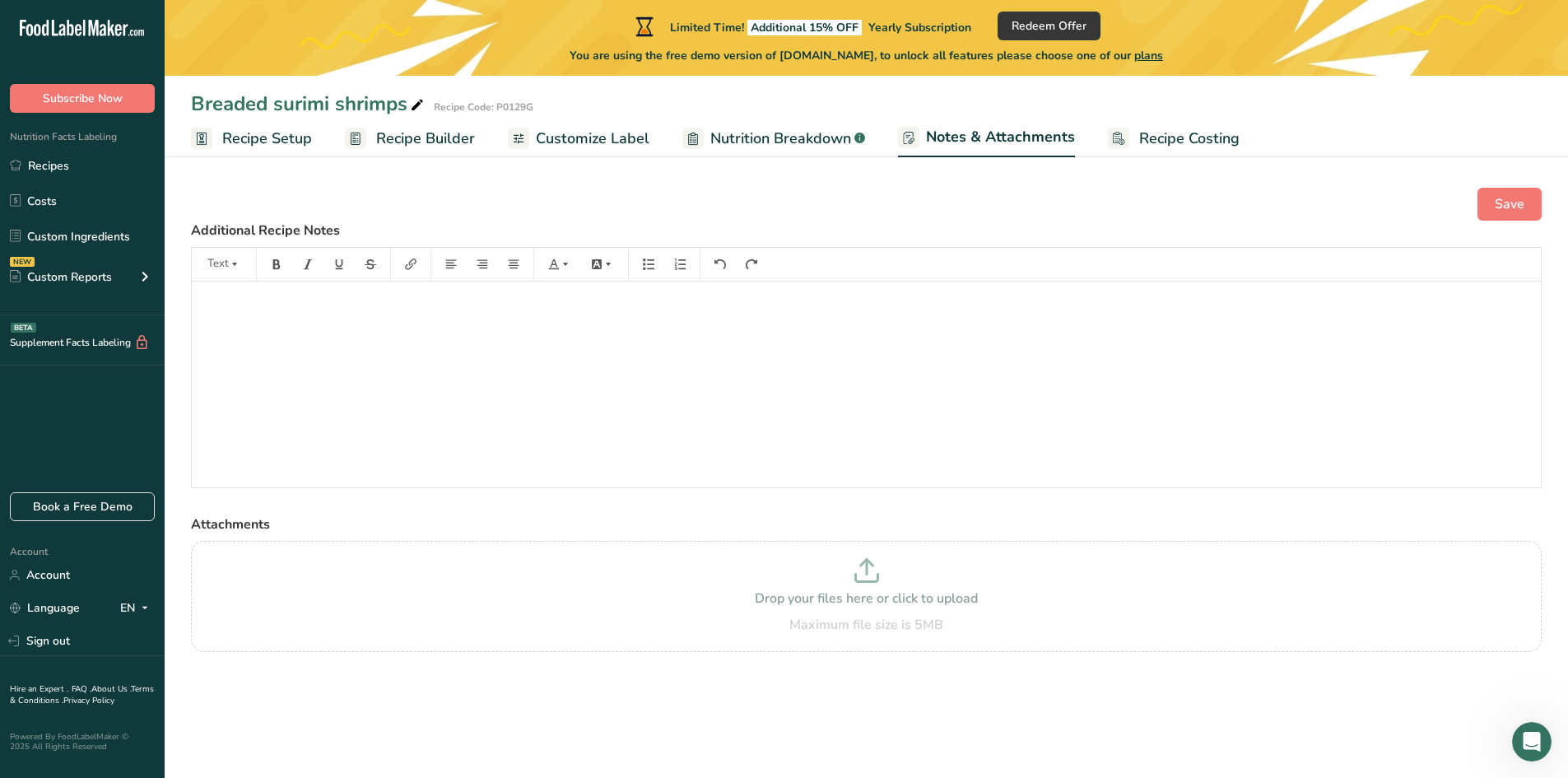
click at [731, 141] on span "Nutrition Breakdown" at bounding box center [780, 139] width 141 height 22
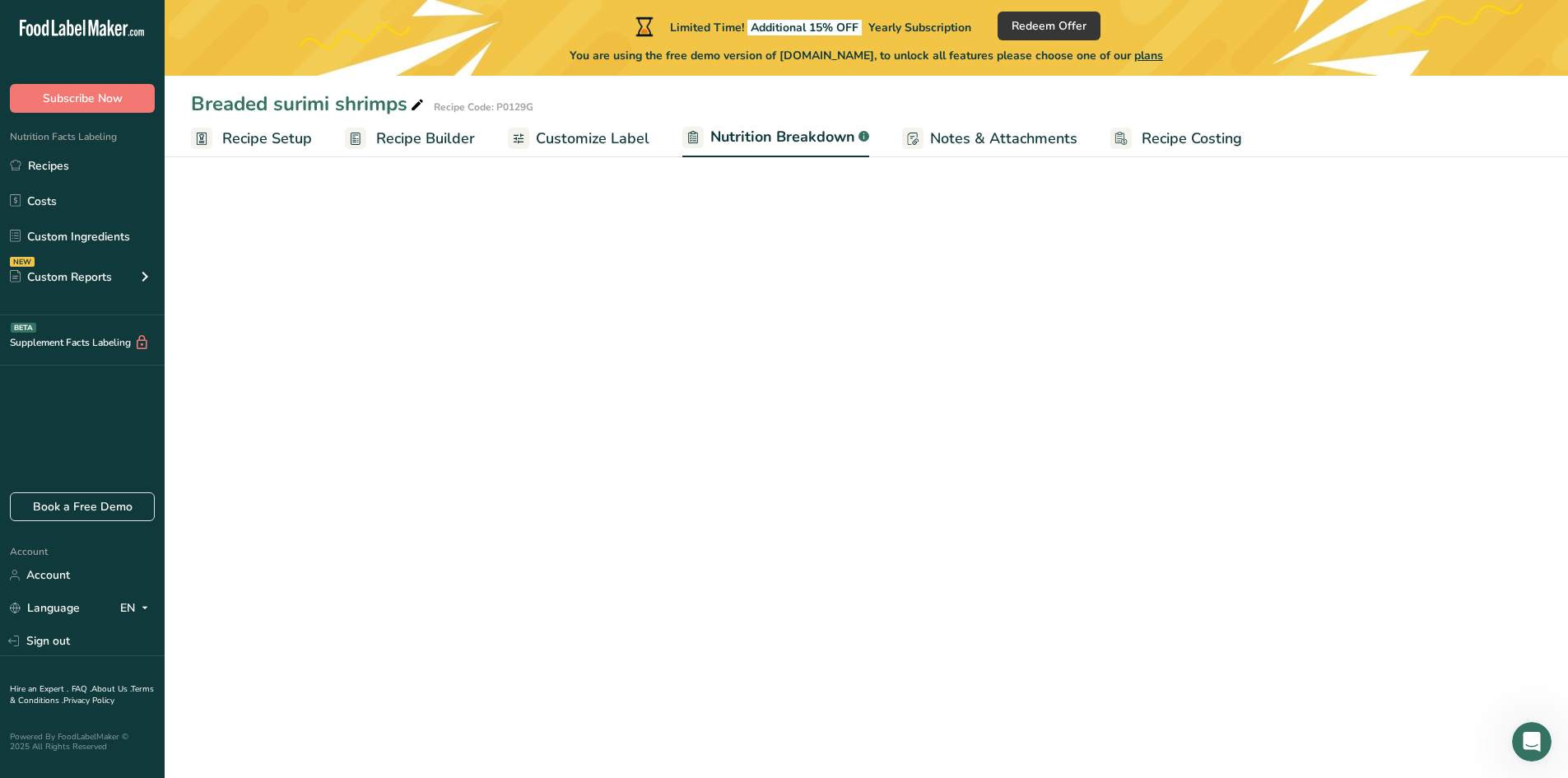
select select "Calories"
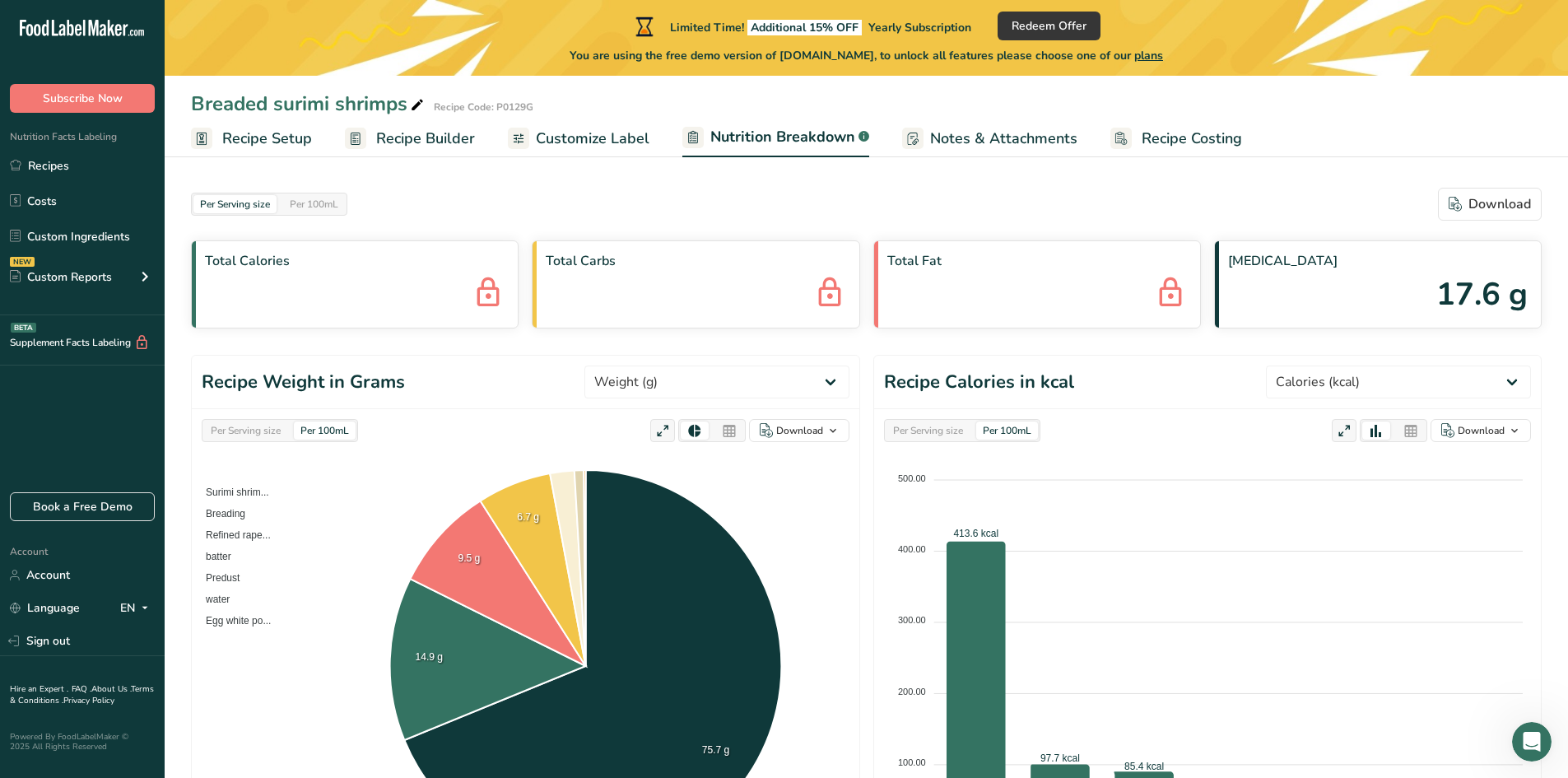
click at [616, 132] on span "Customize Label" at bounding box center [593, 139] width 114 height 22
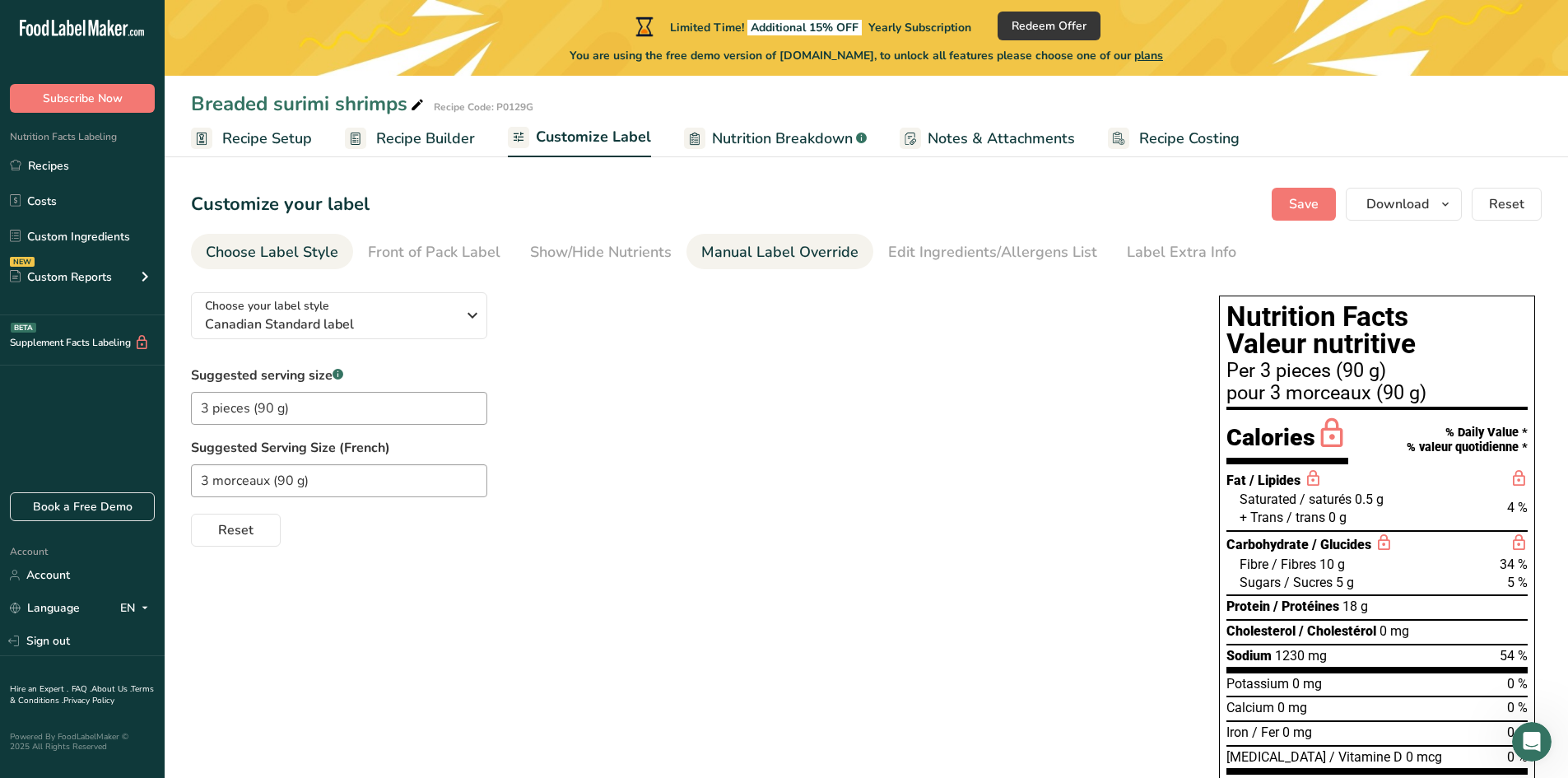
click at [757, 250] on div "Manual Label Override" at bounding box center [780, 252] width 157 height 22
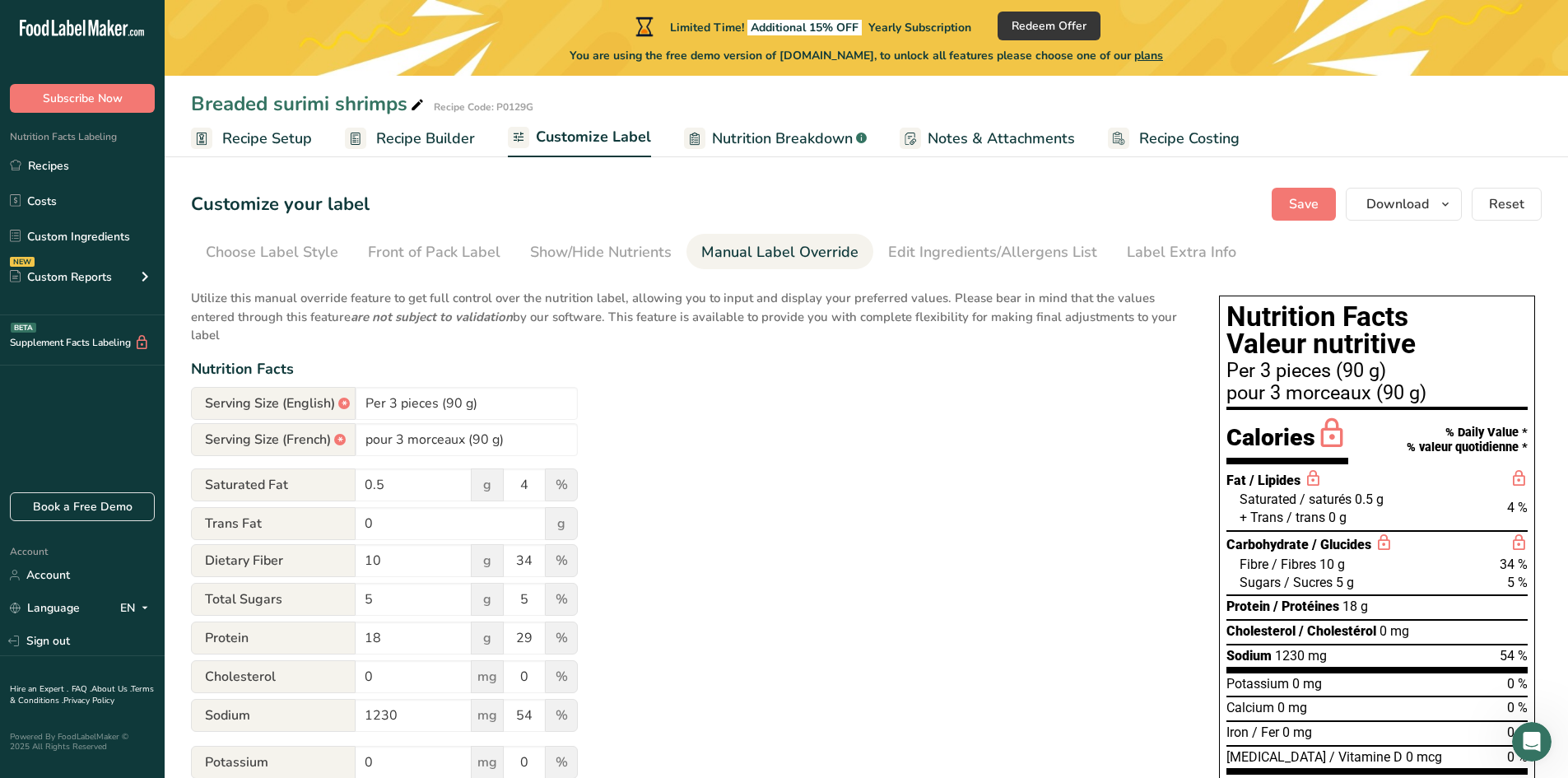
click at [937, 251] on div "Edit Ingredients/Allergens List" at bounding box center [993, 252] width 209 height 22
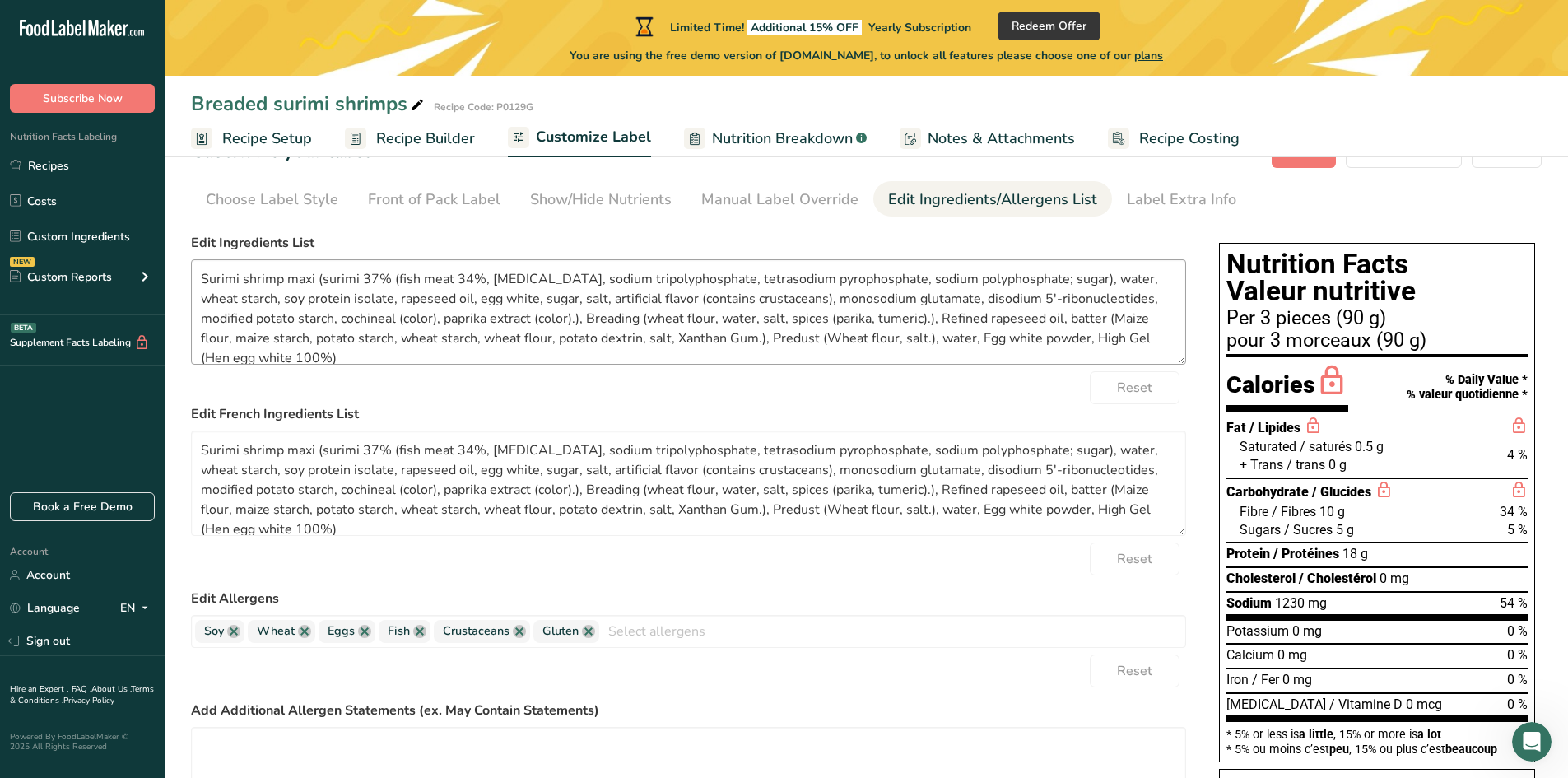
scroll to position [82, 0]
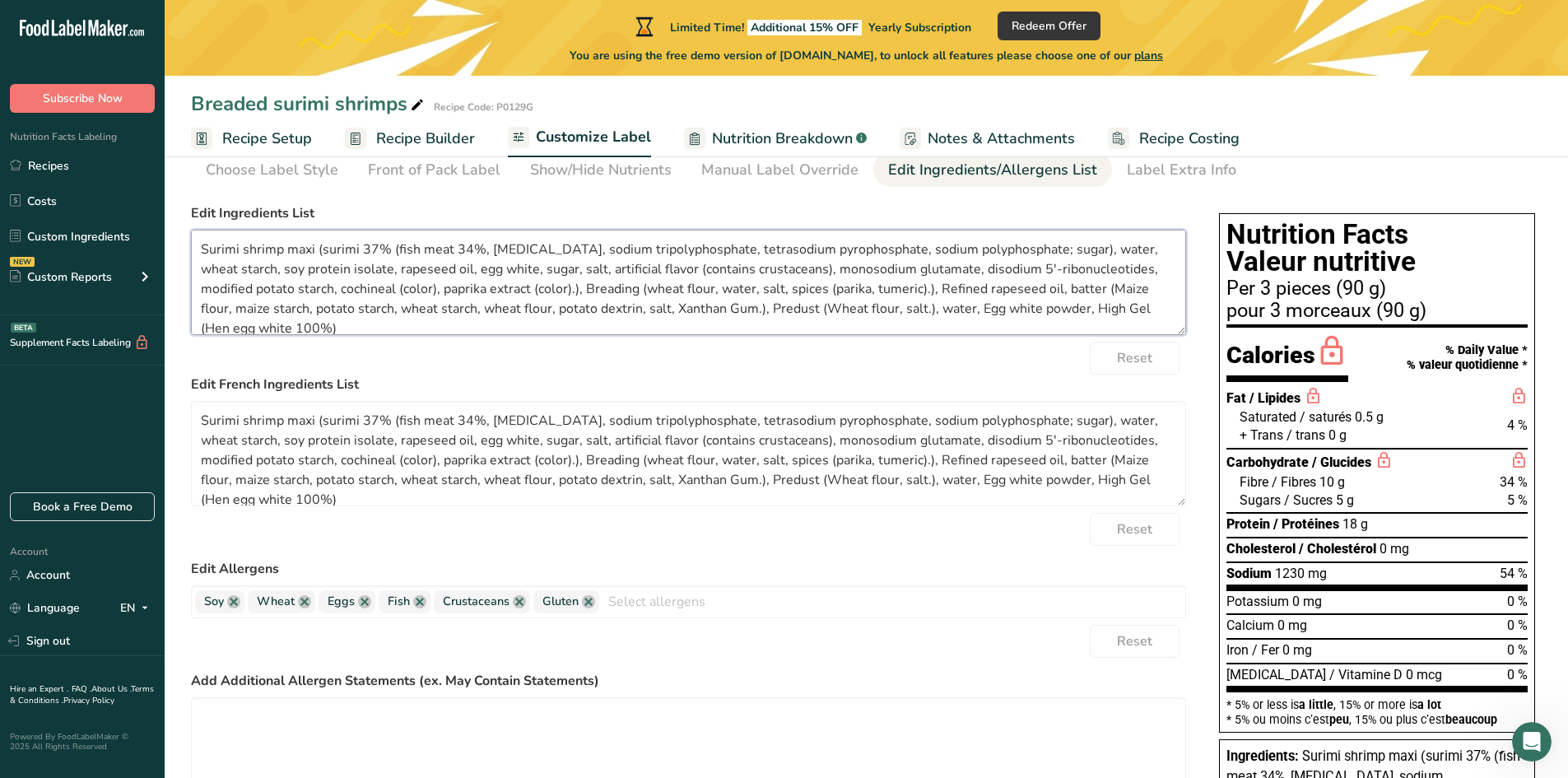
drag, startPoint x: 956, startPoint y: 311, endPoint x: 181, endPoint y: 243, distance: 778.0
click at [181, 243] on section "Customize your label Save Download Choose what to show on your downloaded label…" at bounding box center [866, 784] width 1403 height 1410
paste textarea "70% : fish protein (Pollock and/or Pacific Whiting, sorbitol, sodium tripolypho…"
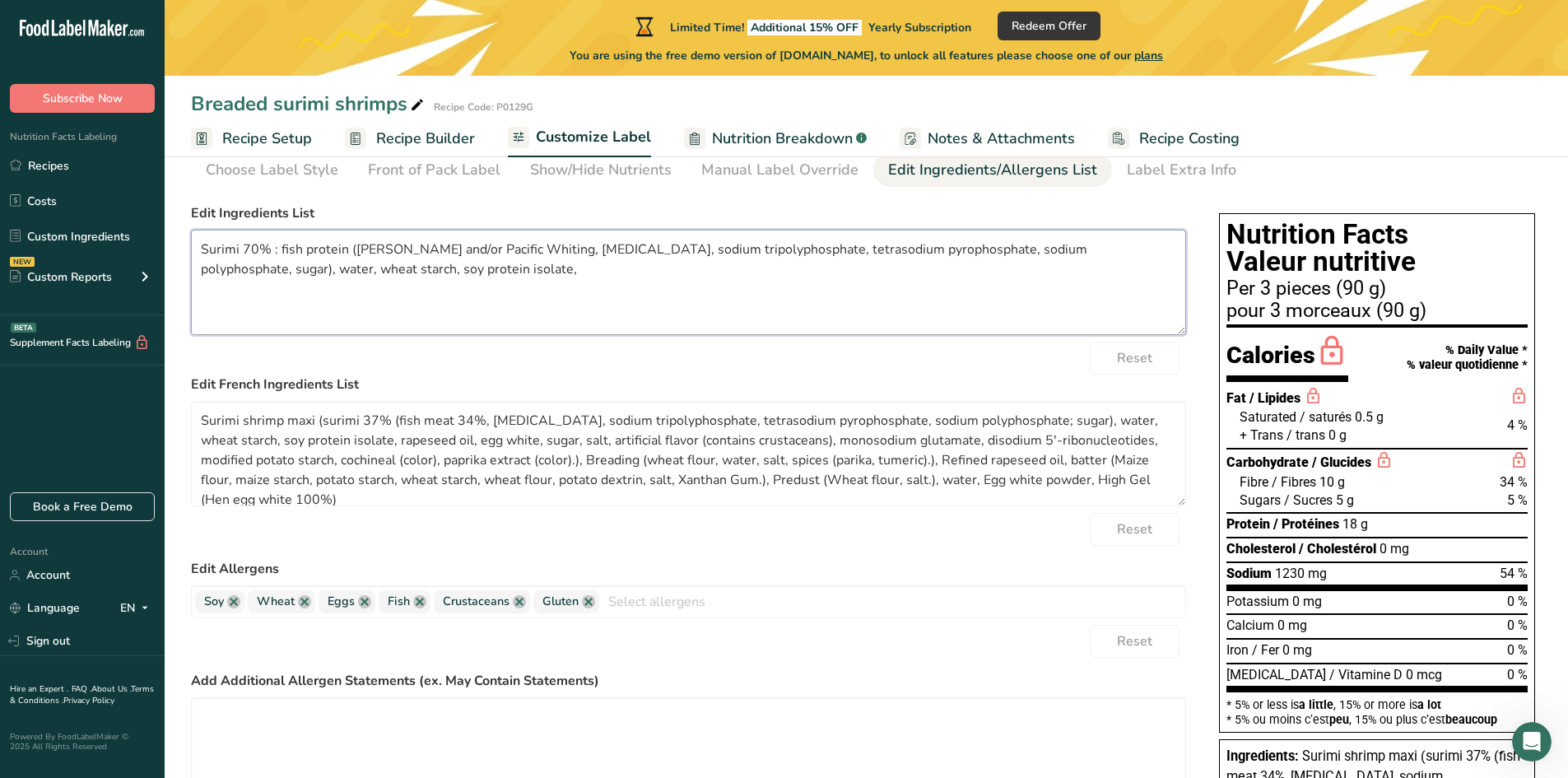
click at [420, 275] on textarea "Surimi 70% : fish protein (Pollock and/or Pacific Whiting, sorbitol, sodium tri…" at bounding box center [689, 282] width 996 height 105
paste textarea "rapeseed oil, egg whites, sugar, salt, artificial flavor (contains crustancean)…"
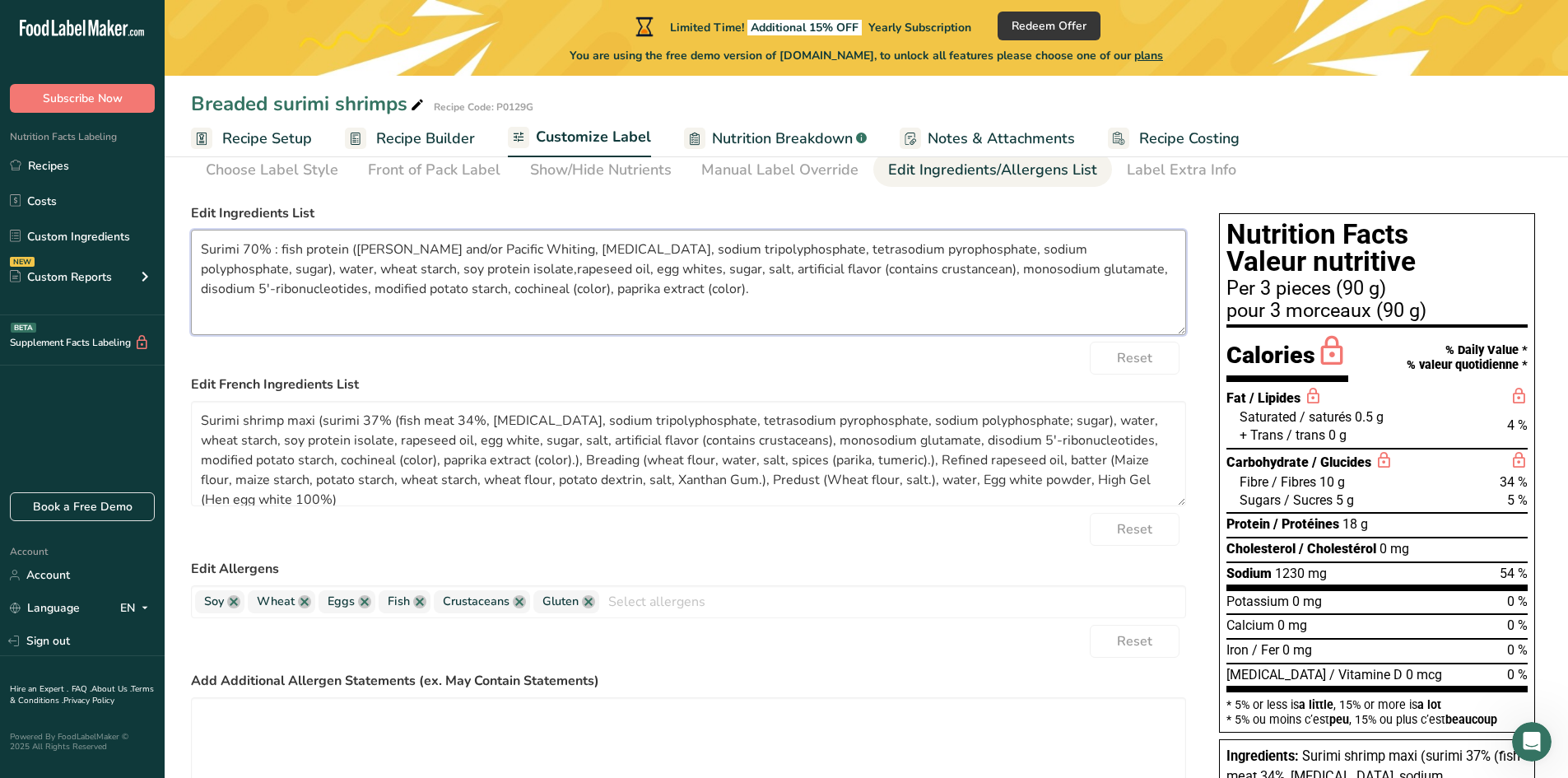
click at [394, 269] on textarea "Surimi 70% : fish protein (Pollock and/or Pacific Whiting, sorbitol, sodium tri…" at bounding box center [689, 282] width 996 height 105
click at [811, 272] on textarea "Surimi 70% : fish protein (Pollock and/or Pacific Whiting, sorbitol, sodium tri…" at bounding box center [689, 282] width 996 height 105
click at [665, 296] on textarea "Surimi 70% : fish protein (Pollock and/or Pacific Whiting, sorbitol, sodium tri…" at bounding box center [689, 282] width 996 height 105
paste textarea "Breading 30% : wheat flour, rapeseed oil, water, corn flour, corn starch, potat…"
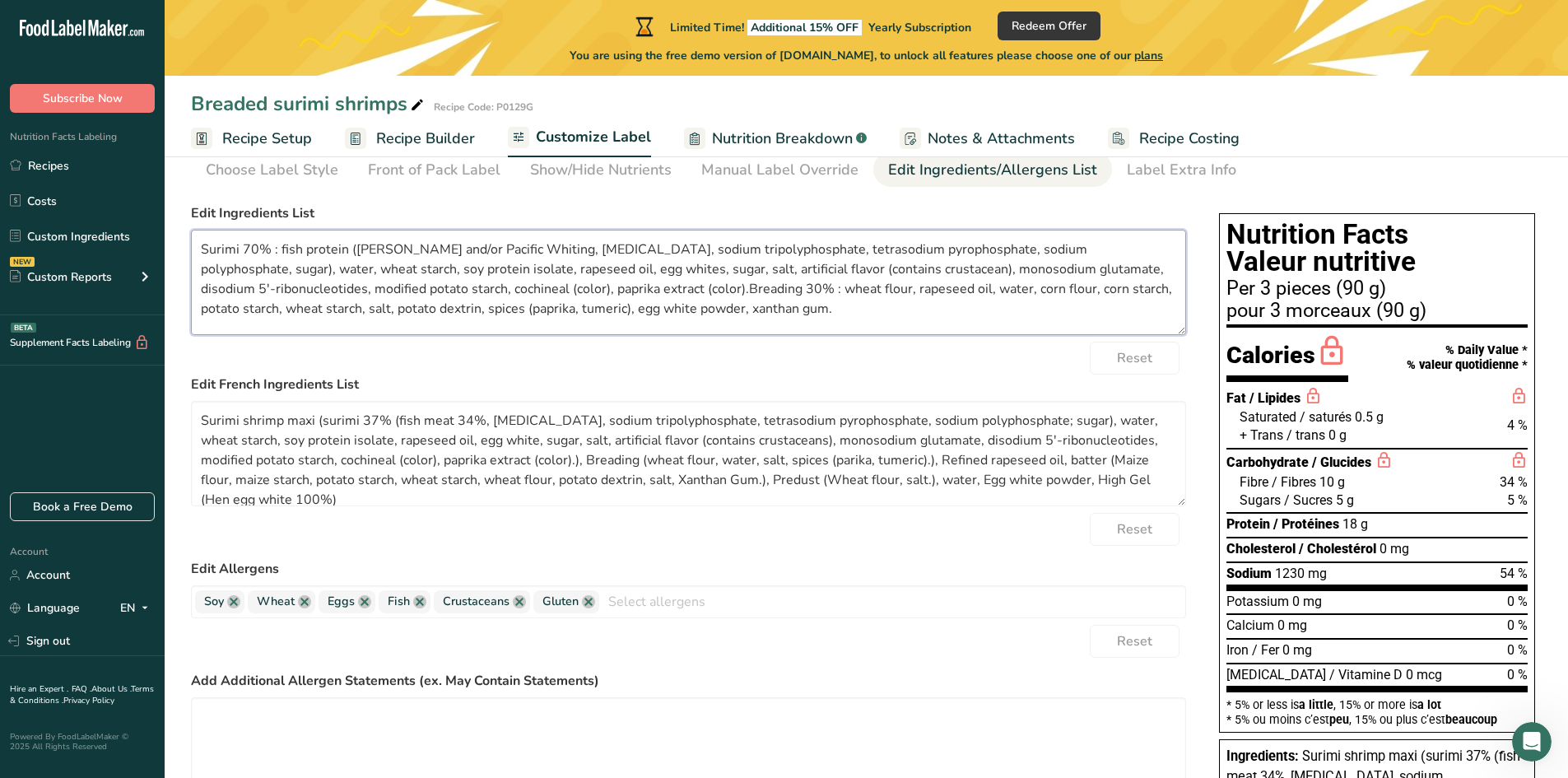
scroll to position [4, 0]
click at [577, 281] on textarea "Surimi 70% : fish protein (Pollock and/or Pacific Whiting, sorbitol, sodium tri…" at bounding box center [689, 282] width 996 height 105
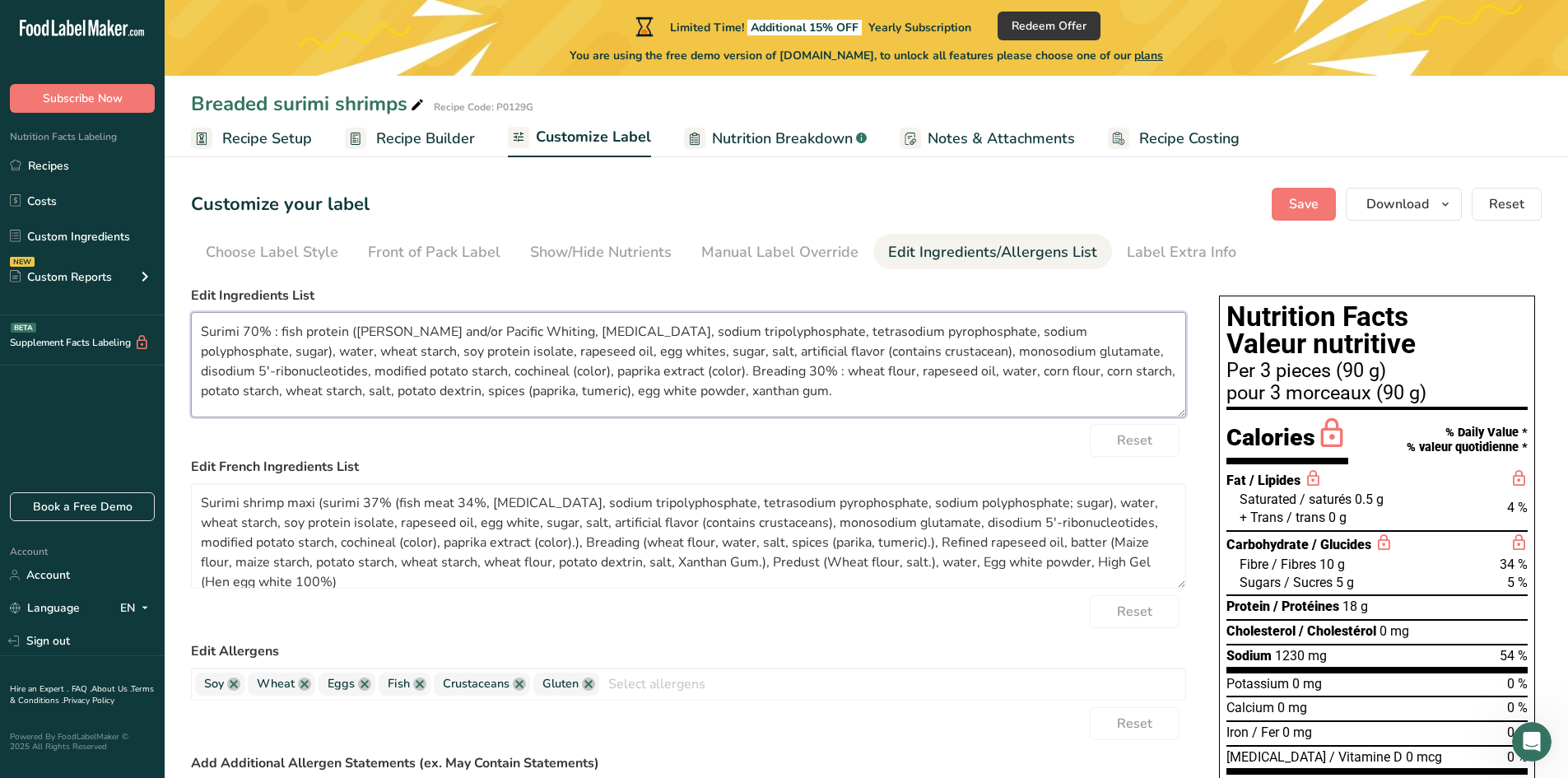
scroll to position [0, 0]
drag, startPoint x: 684, startPoint y: 394, endPoint x: 198, endPoint y: 317, distance: 492.1
click at [198, 317] on textarea "Surimi 70% : fish protein (Pollock and/or Pacific Whiting, sorbitol, sodium tri…" at bounding box center [689, 364] width 996 height 105
type textarea "Surimi 70% : fish protein (Pollock and/or Pacific Whiting, sorbitol, sodium tri…"
drag, startPoint x: 1158, startPoint y: 560, endPoint x: 155, endPoint y: 476, distance: 1006.5
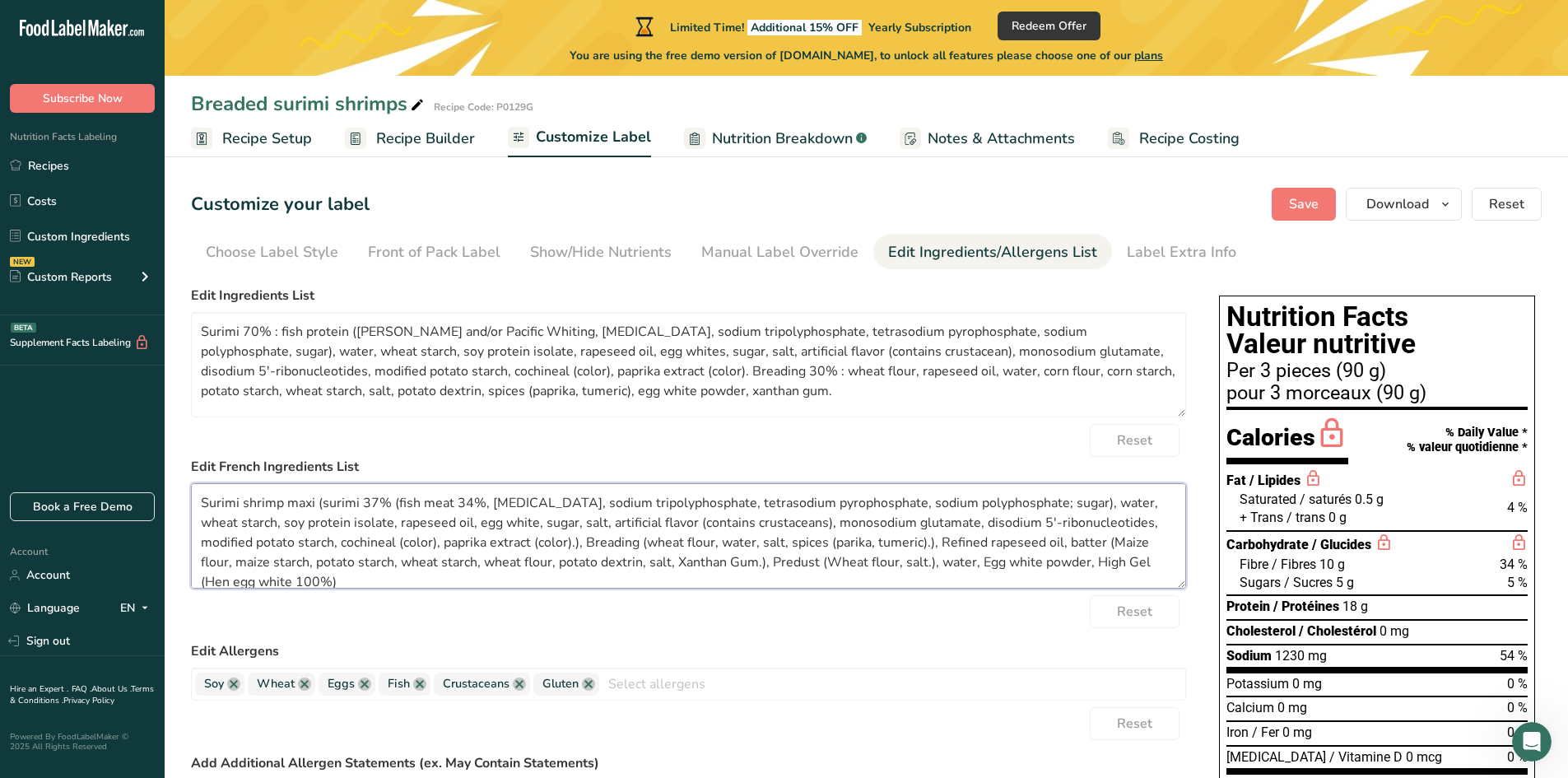
click at [155, 476] on div ".a-20{fill:#fff;} Subscribe Now Nutrition Facts Labeling Recipes Costs Custom I…" at bounding box center [784, 785] width 1568 height 1572
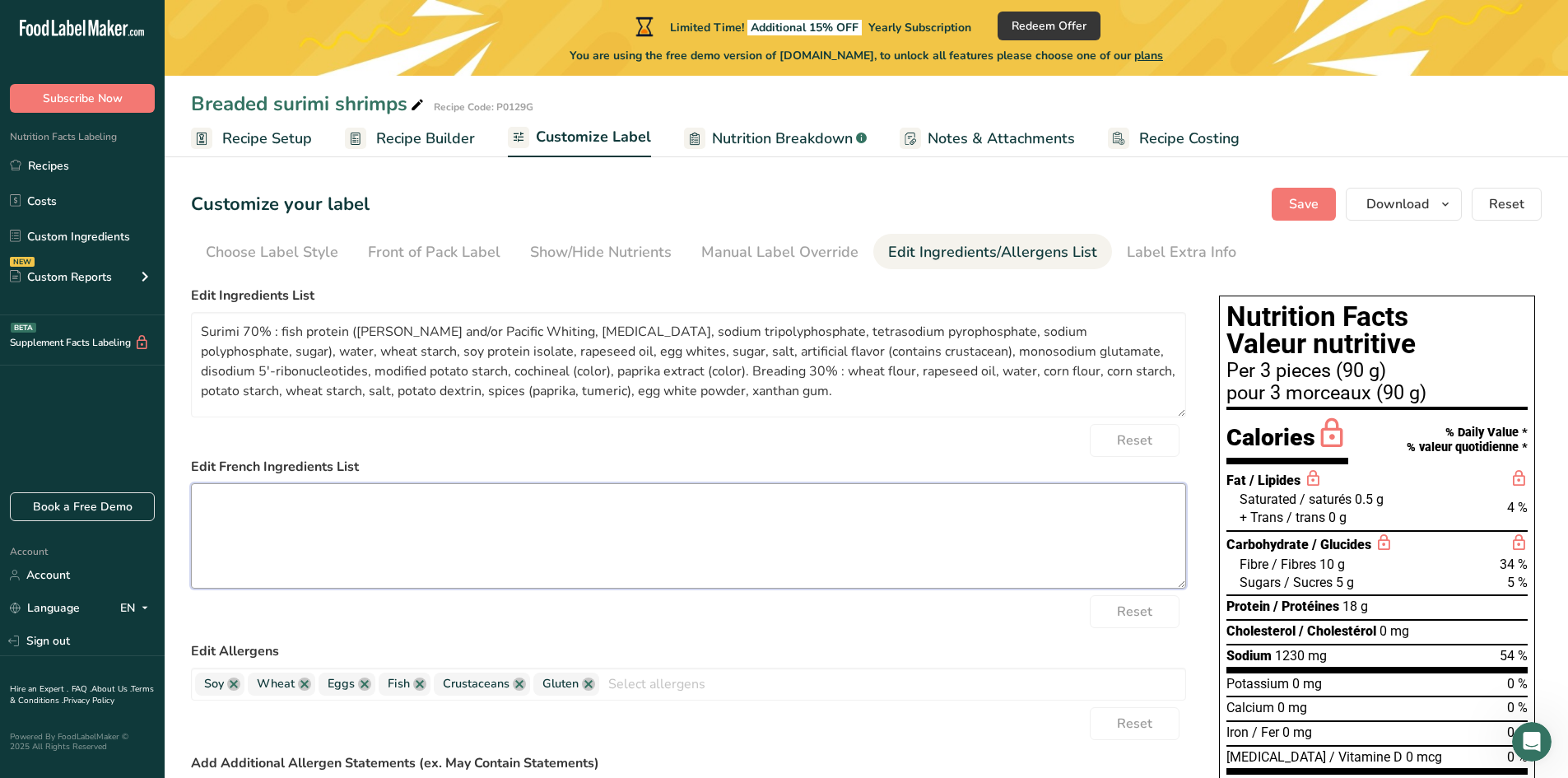
paste textarea "Surimi 70 % : protéine de poisson (colin d'Alaska et/ou merlu du Pacifique, sor…"
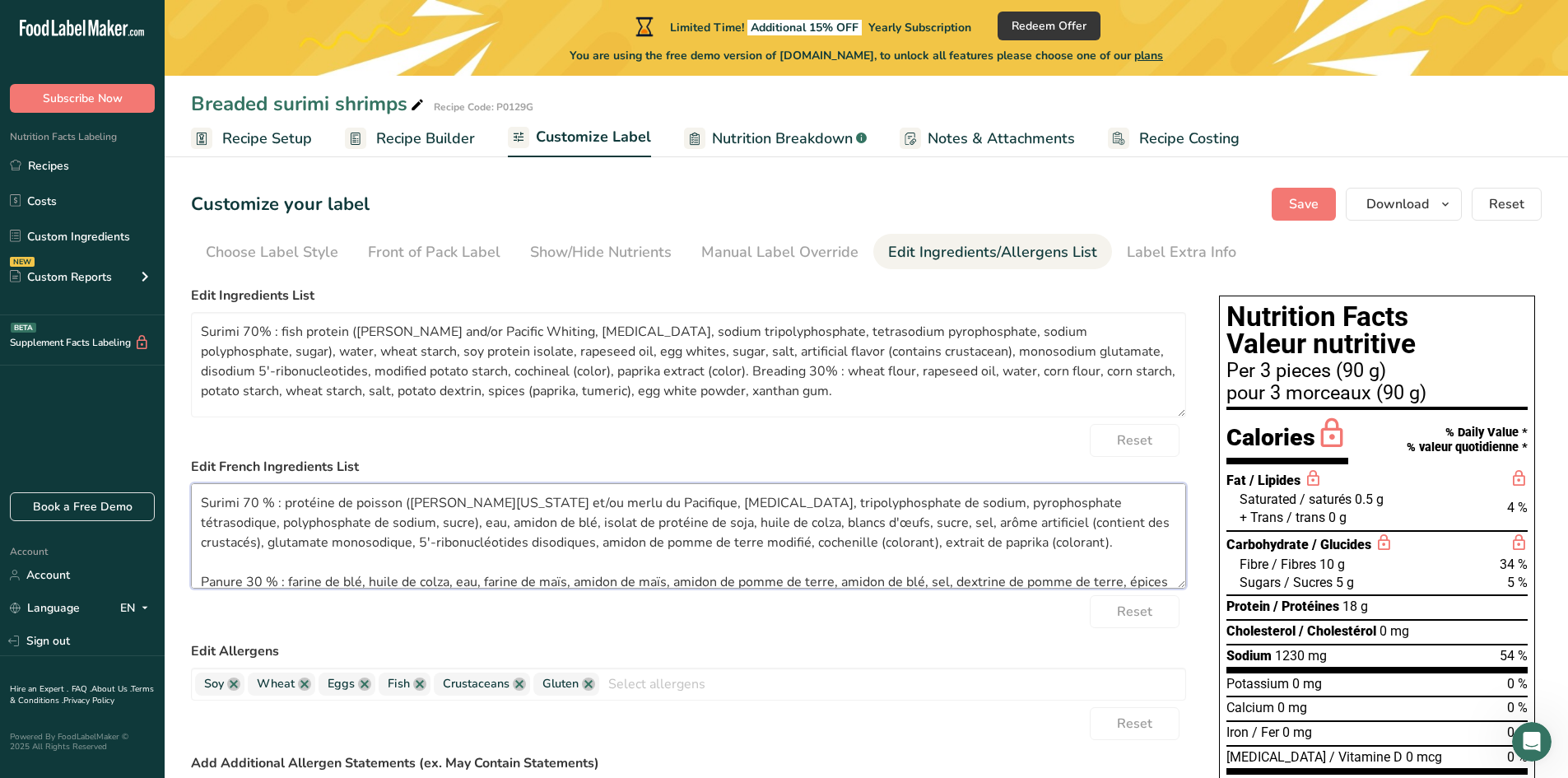
scroll to position [23, 0]
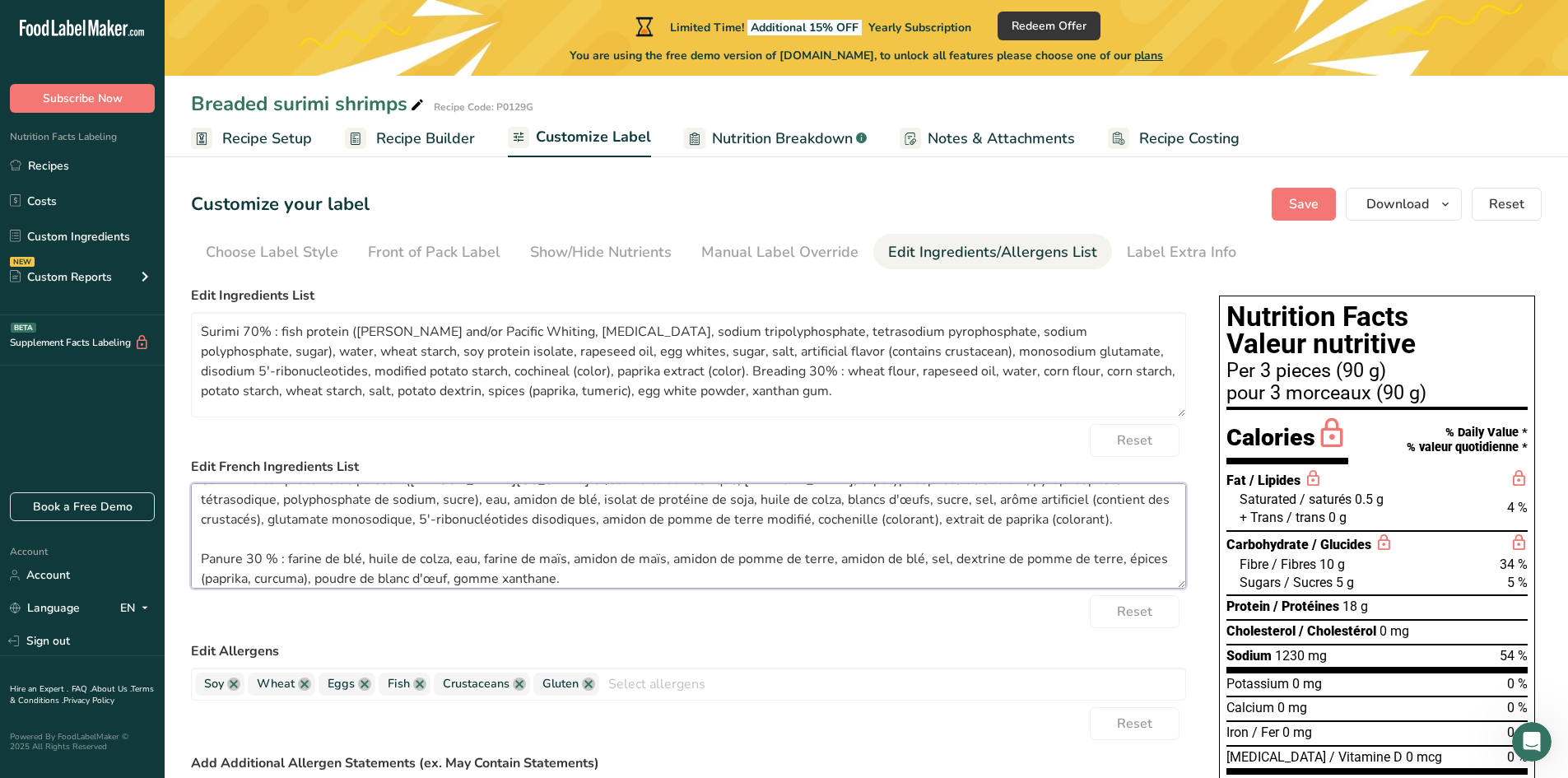
click at [985, 514] on textarea "Surimi 70 % : protéine de poisson (colin d'Alaska et/ou merlu du Pacifique, sor…" at bounding box center [689, 535] width 996 height 105
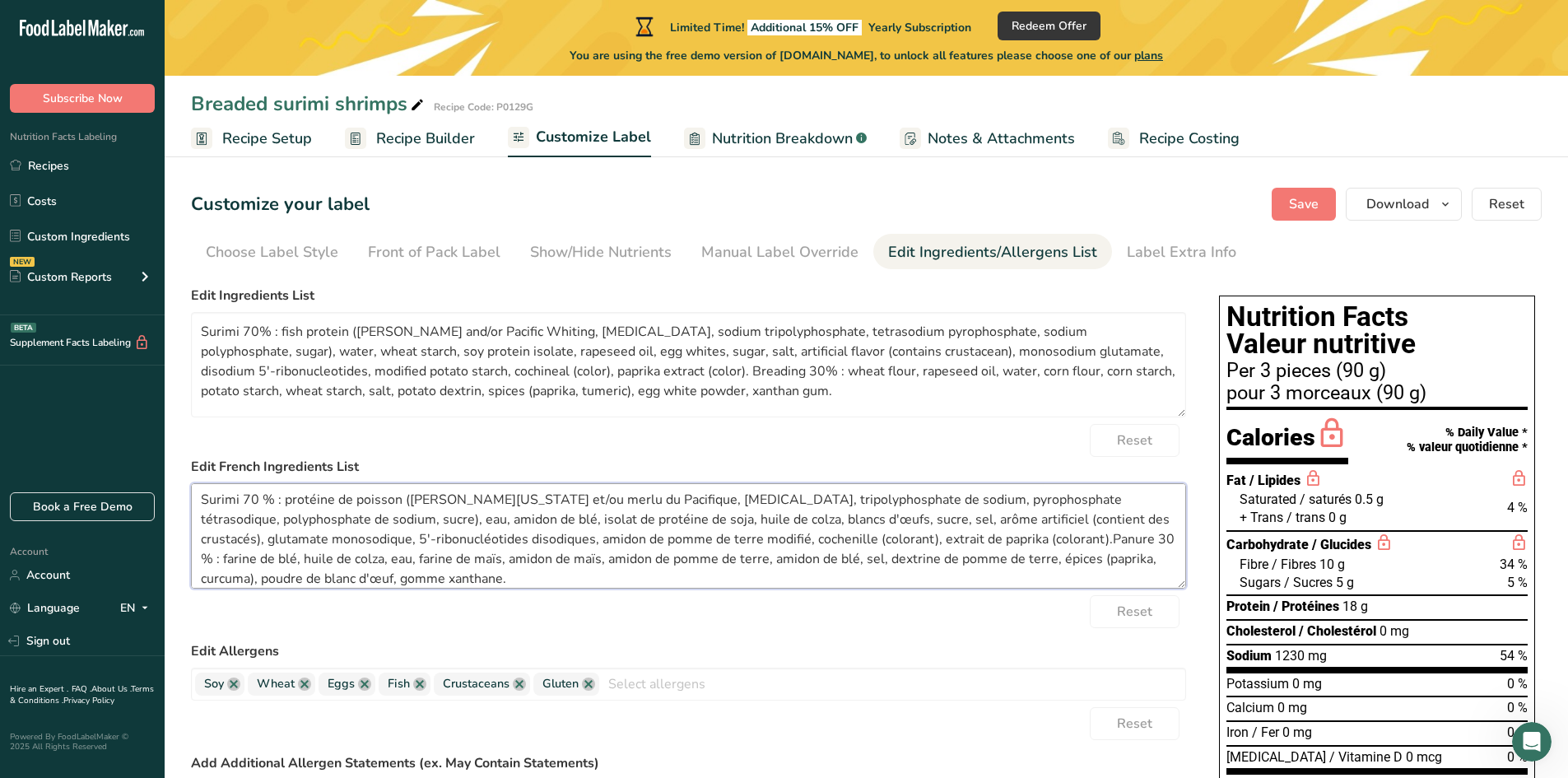
scroll to position [0, 0]
type textarea "Surimi 70 % : protéine de poisson (colin d'Alaska et/ou merlu du Pacifique, sor…"
click at [1288, 208] on button "Save" at bounding box center [1304, 204] width 64 height 33
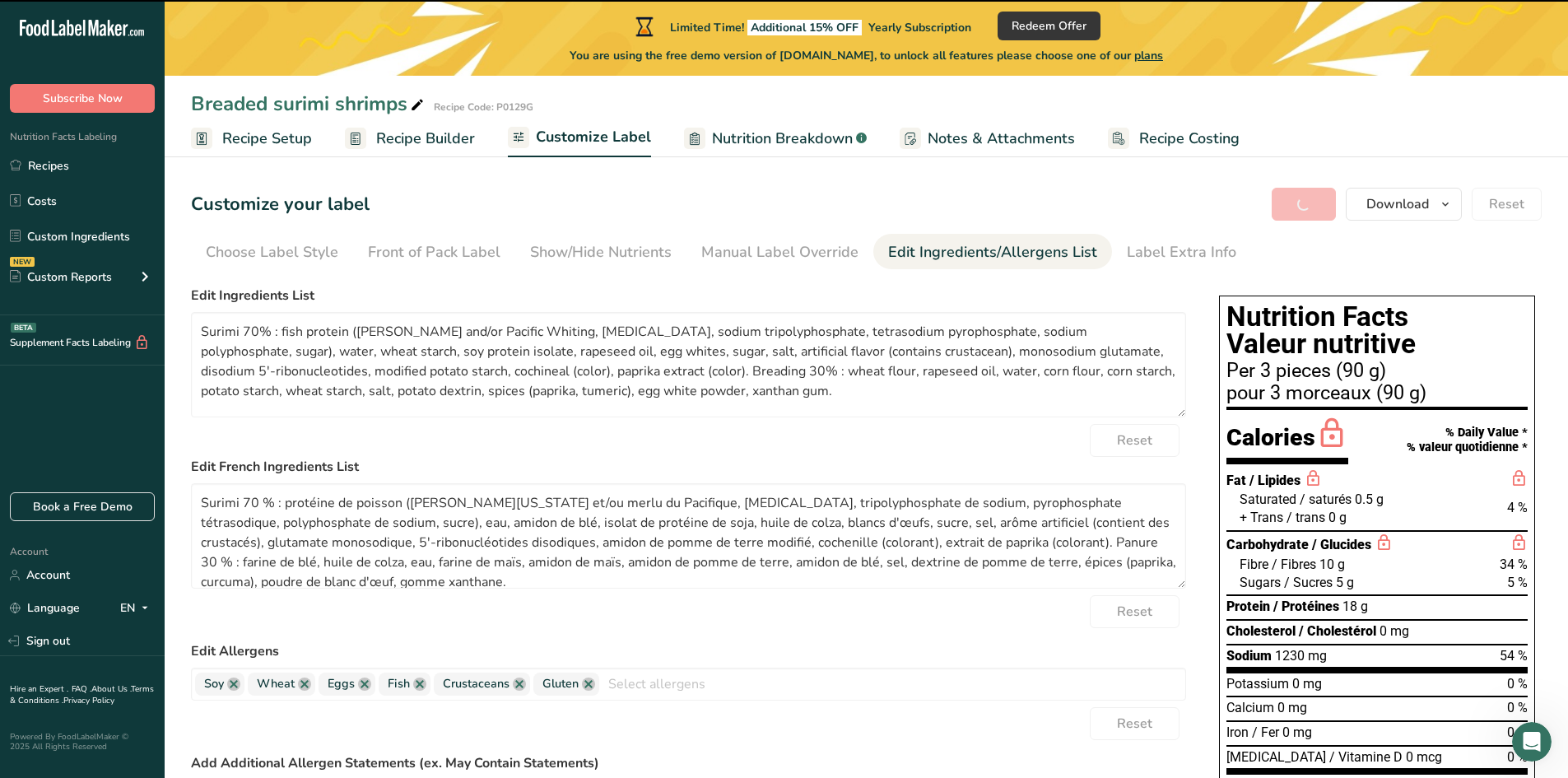
type textarea "Surimi 70% : fish protein (Pollock and/or Pacific Whiting, sorbitol, sodium tri…"
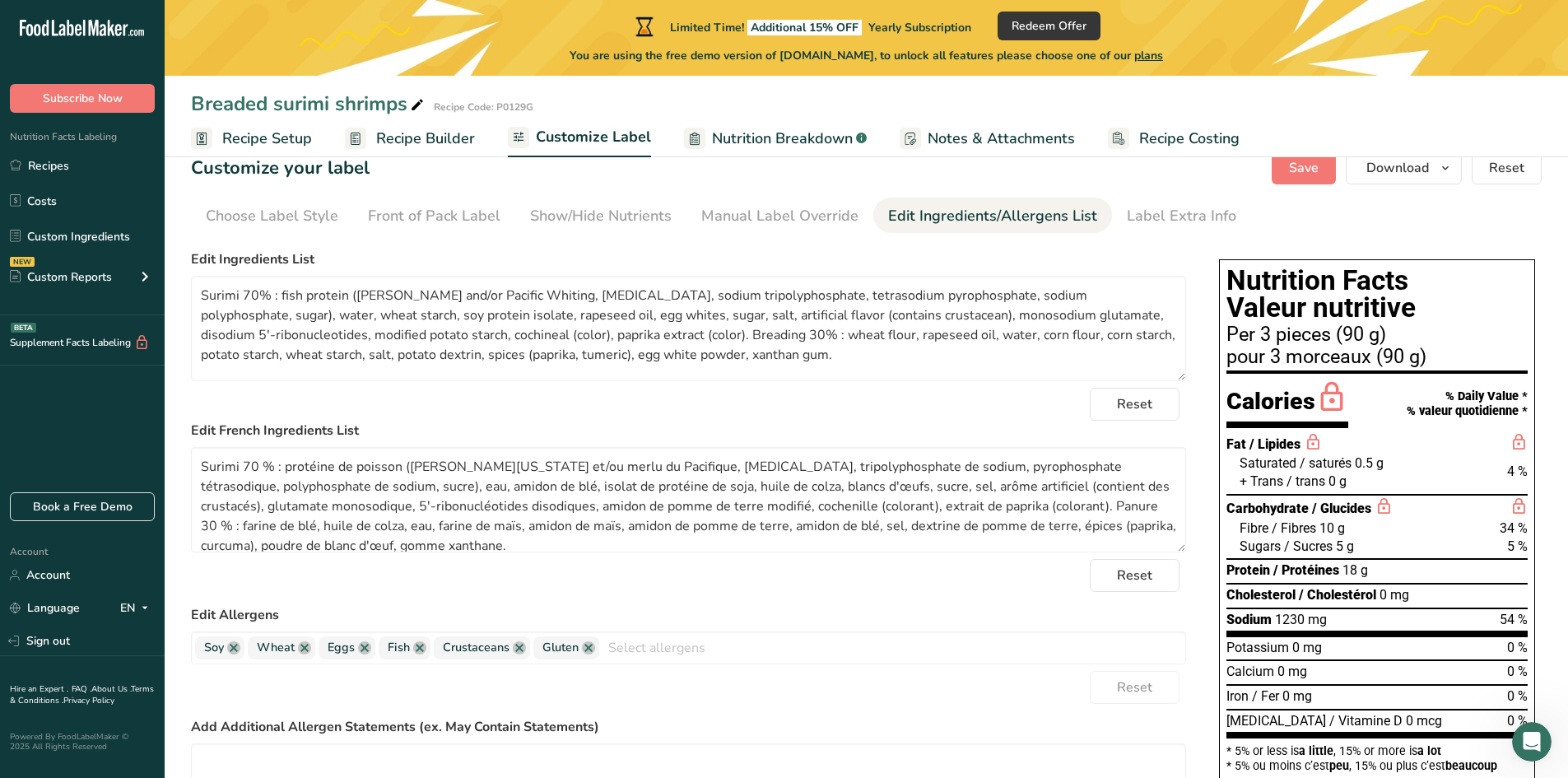
scroll to position [11, 0]
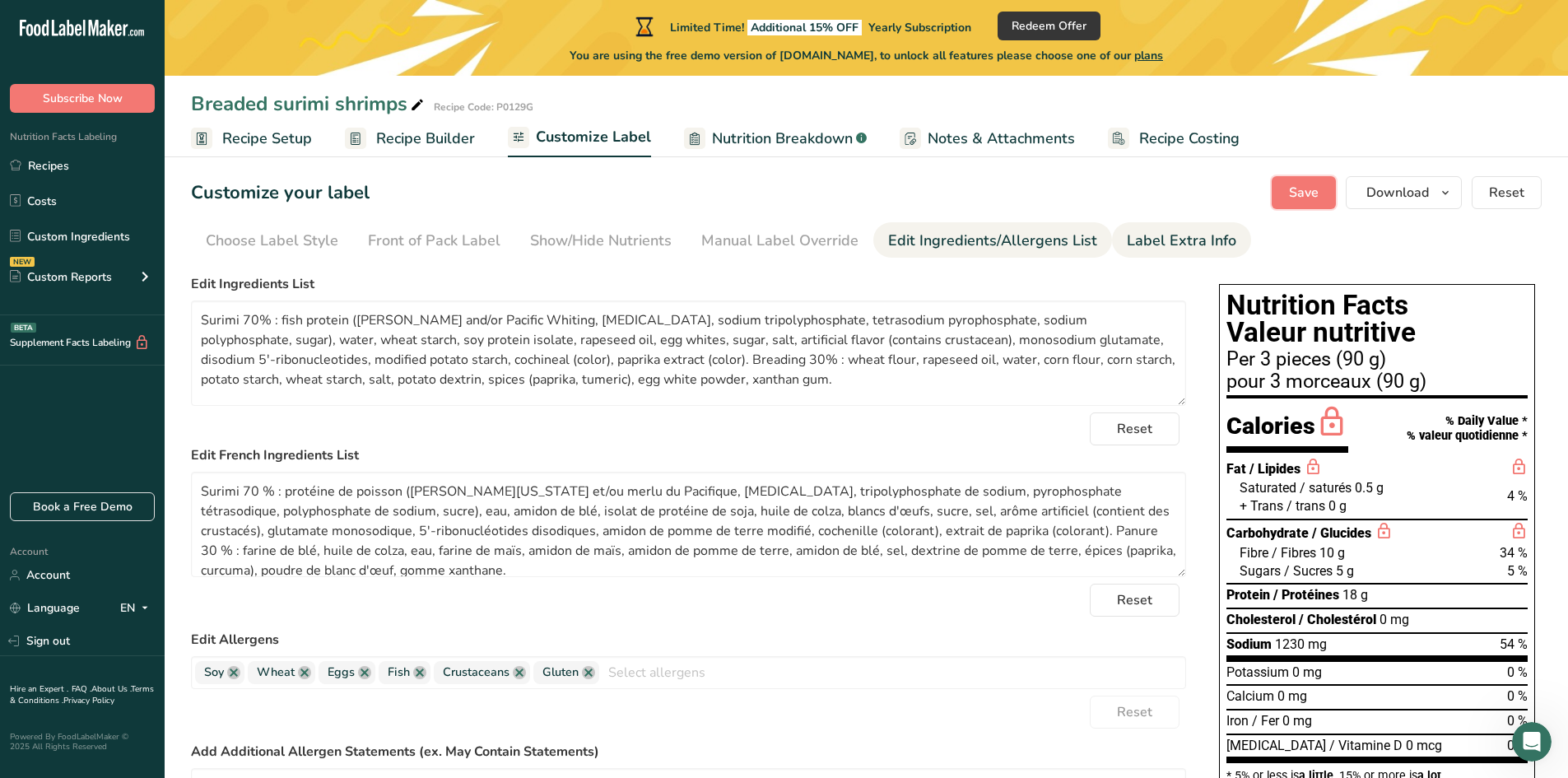
drag, startPoint x: 1293, startPoint y: 188, endPoint x: 1208, endPoint y: 256, distance: 108.9
click at [1294, 189] on span "Save" at bounding box center [1304, 192] width 30 height 20
click at [382, 137] on span "Recipe Builder" at bounding box center [425, 139] width 99 height 22
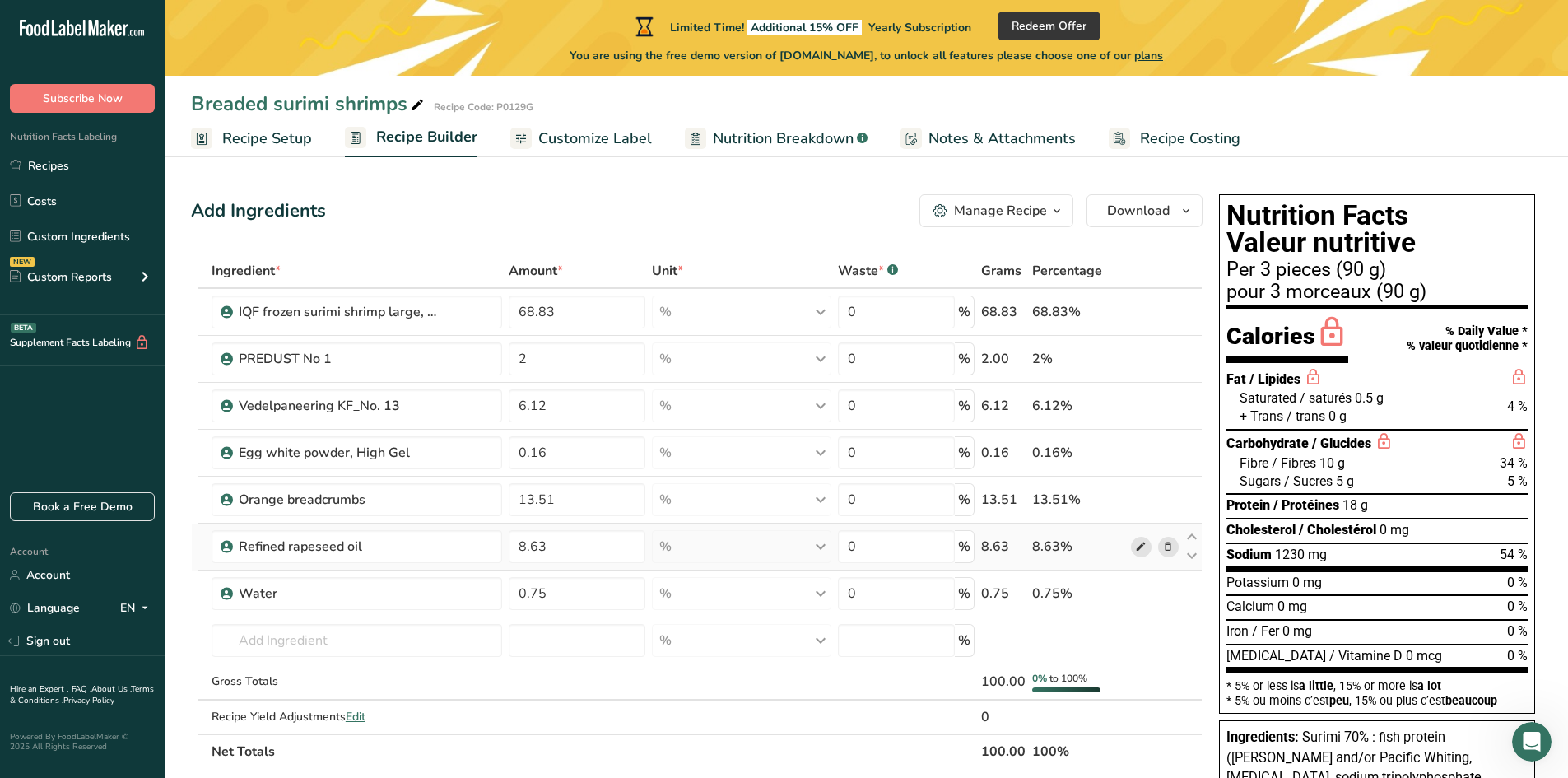
click at [1139, 551] on icon at bounding box center [1141, 547] width 11 height 18
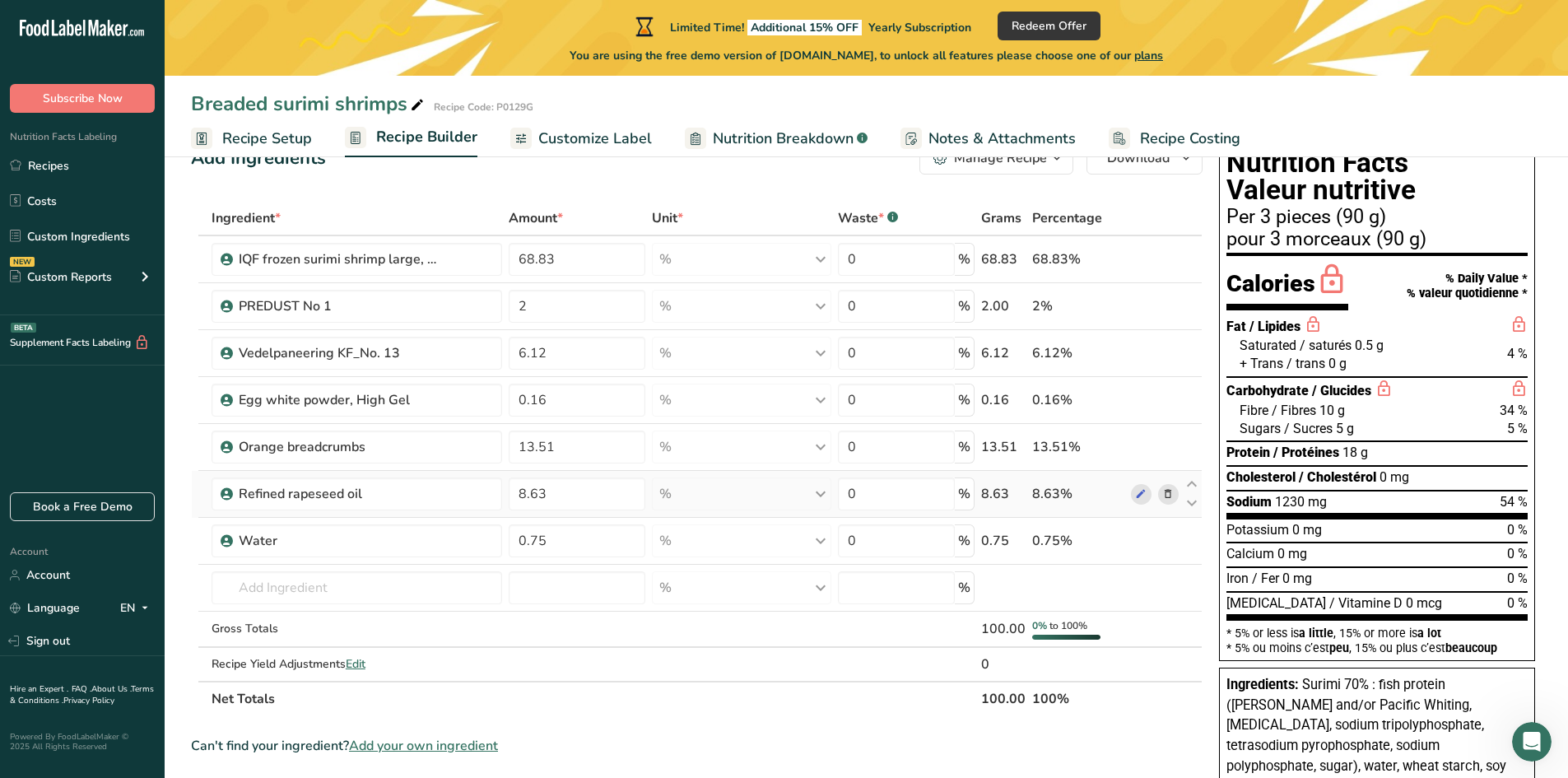
scroll to position [82, 0]
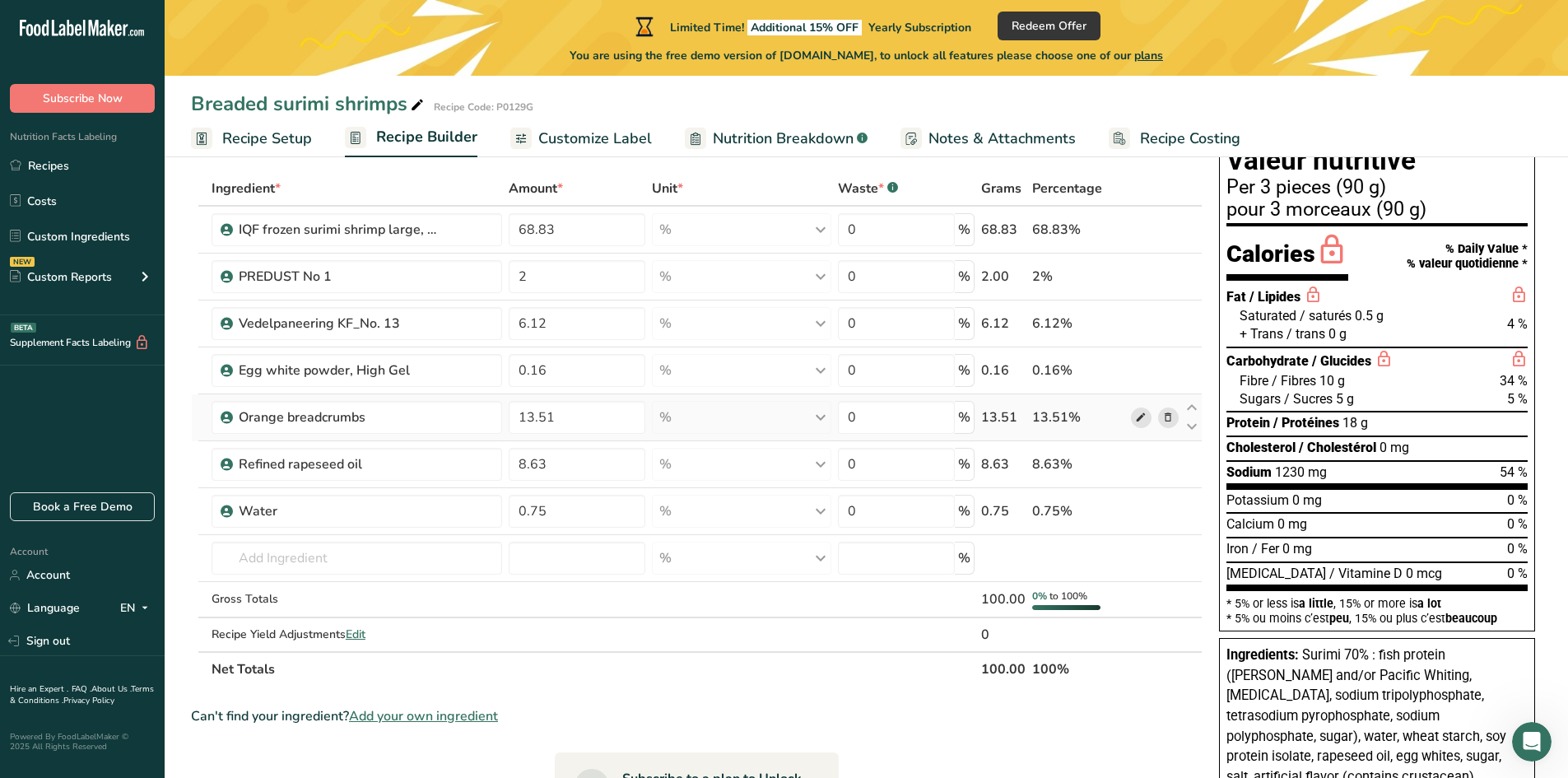
click at [1144, 416] on icon at bounding box center [1141, 418] width 11 height 18
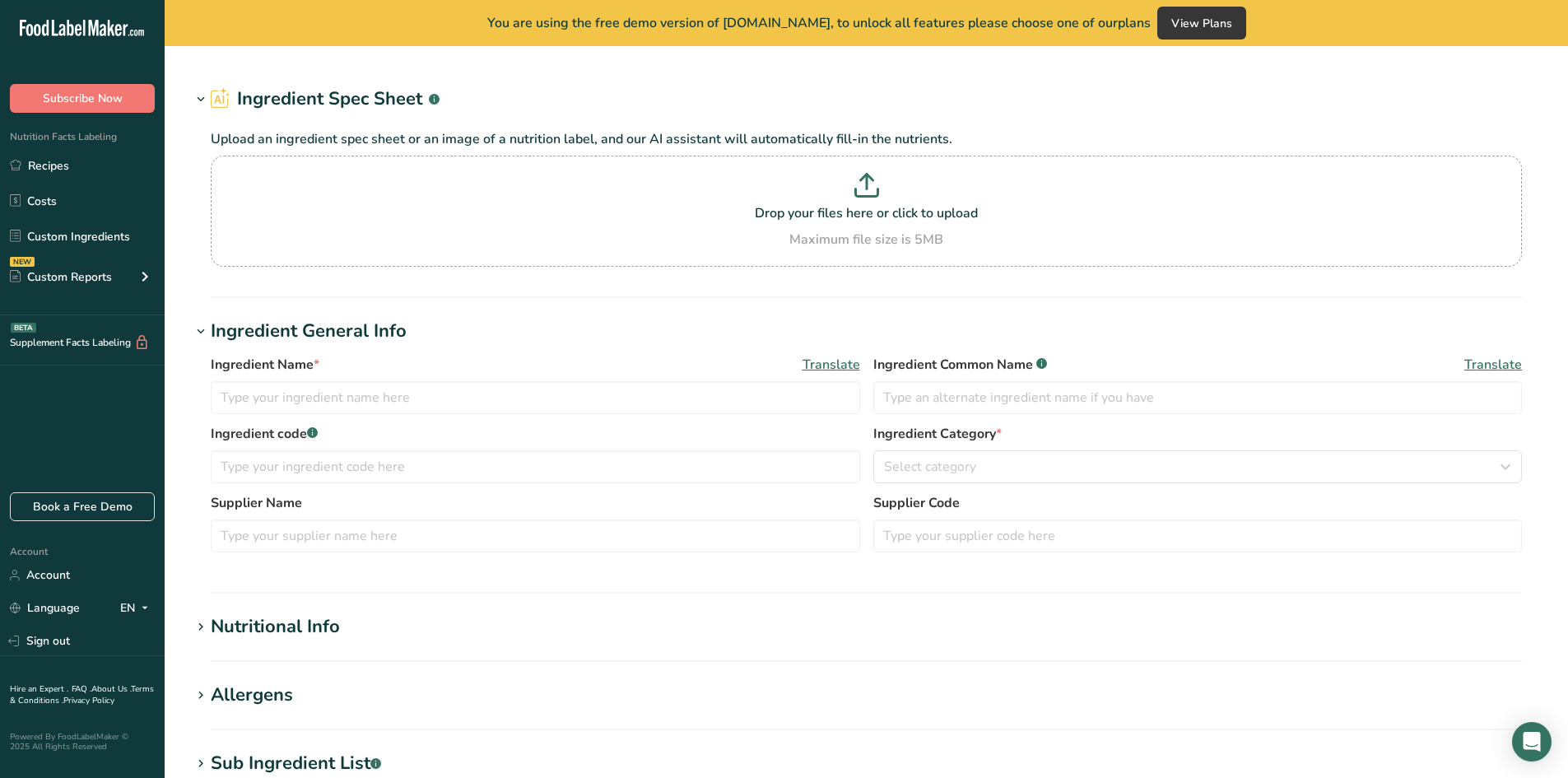
type input "Refined rapeseed oil"
type input "2002300"
type input "AS Scanola Baltic"
type input "Refined rapeseed oil"
type input "100"
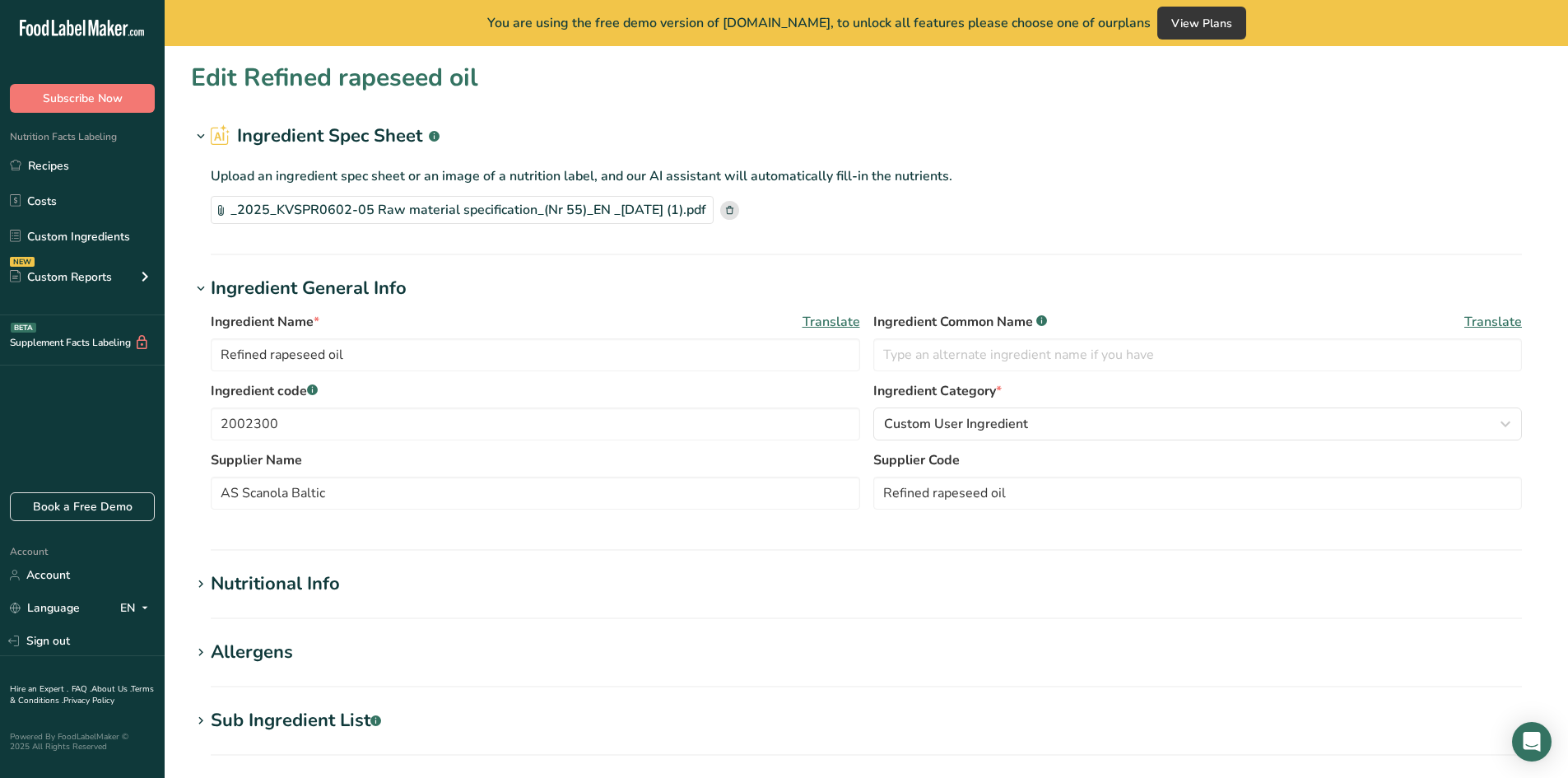
type input "900"
type KJ "3700"
type Fat "100"
type Fat "7"
type Fat "1"
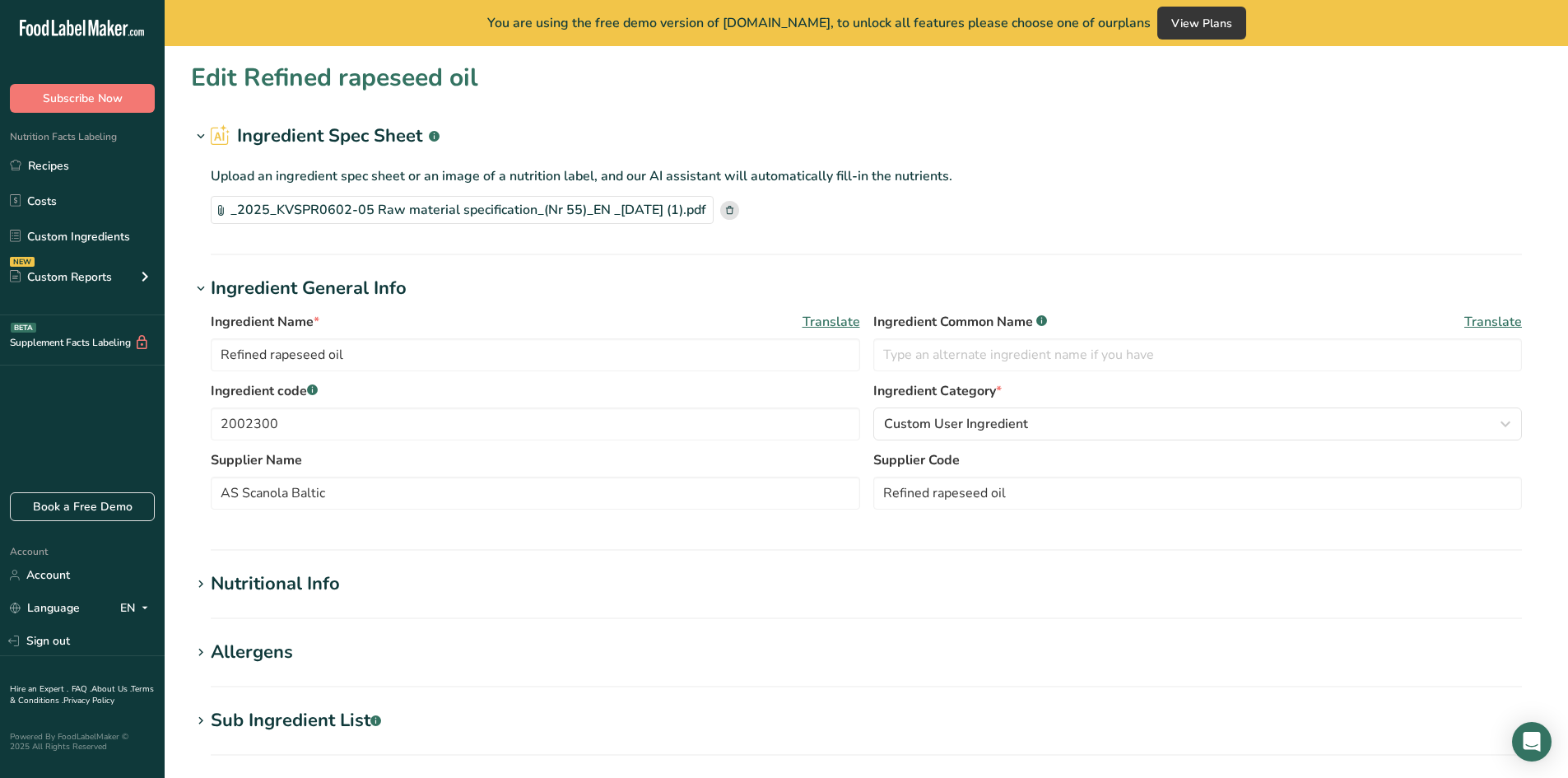
type input "0"
type Carbohydrates "0"
type Fiber "0"
type Sugars "0"
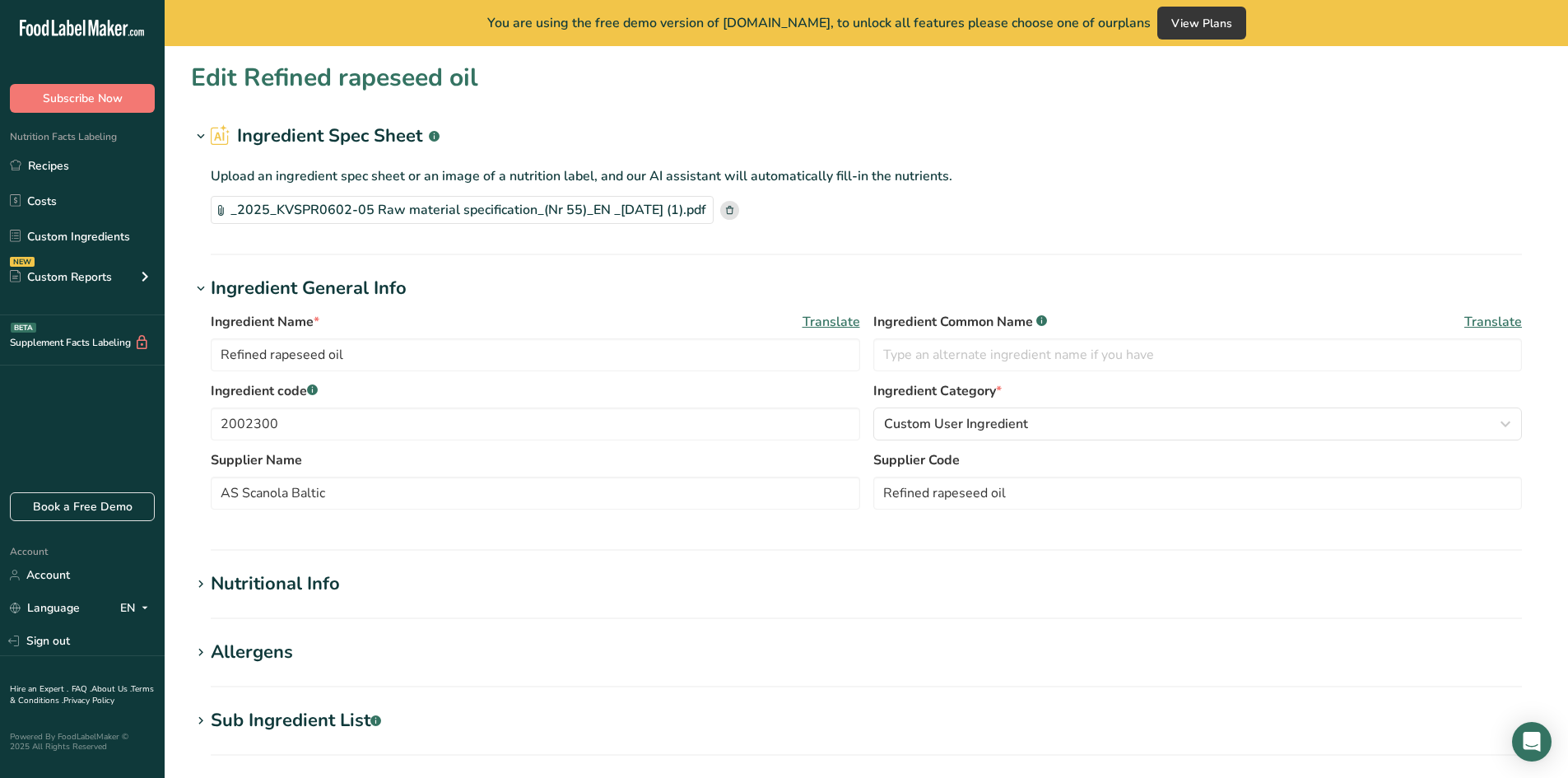
type Sugars "0"
type input "0"
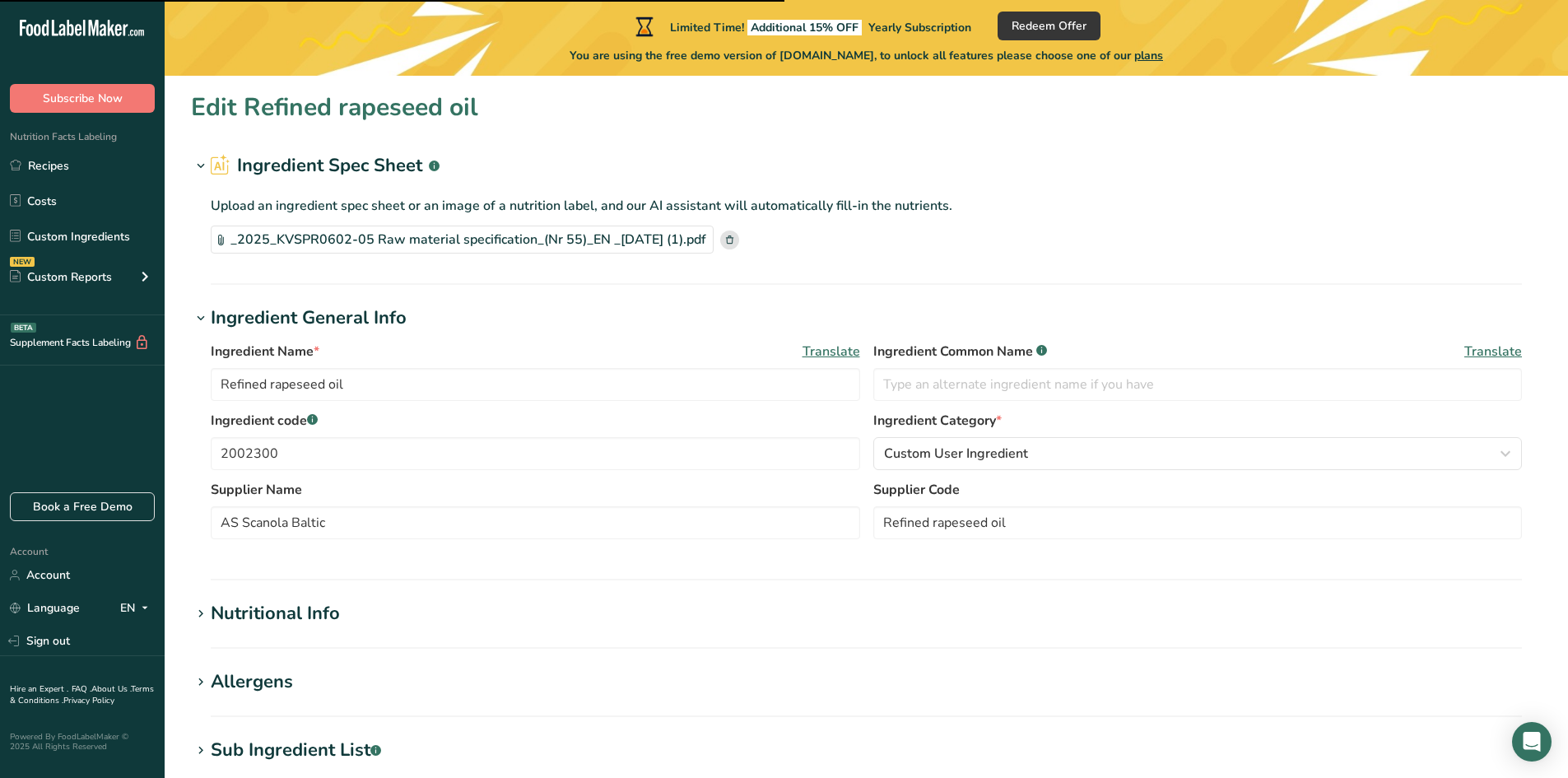
click at [339, 603] on div "Nutritional Info" at bounding box center [275, 613] width 129 height 27
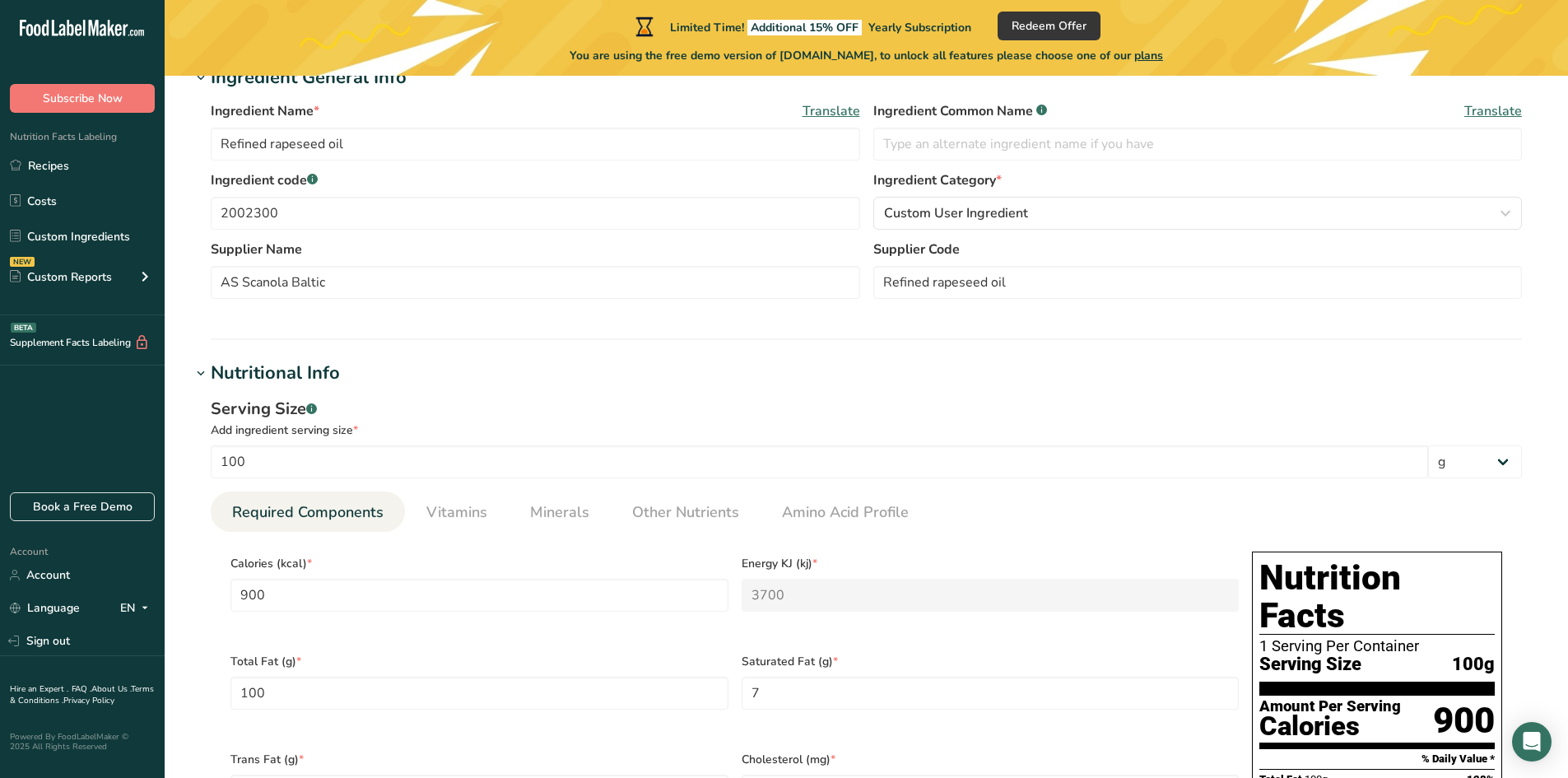
scroll to position [247, 0]
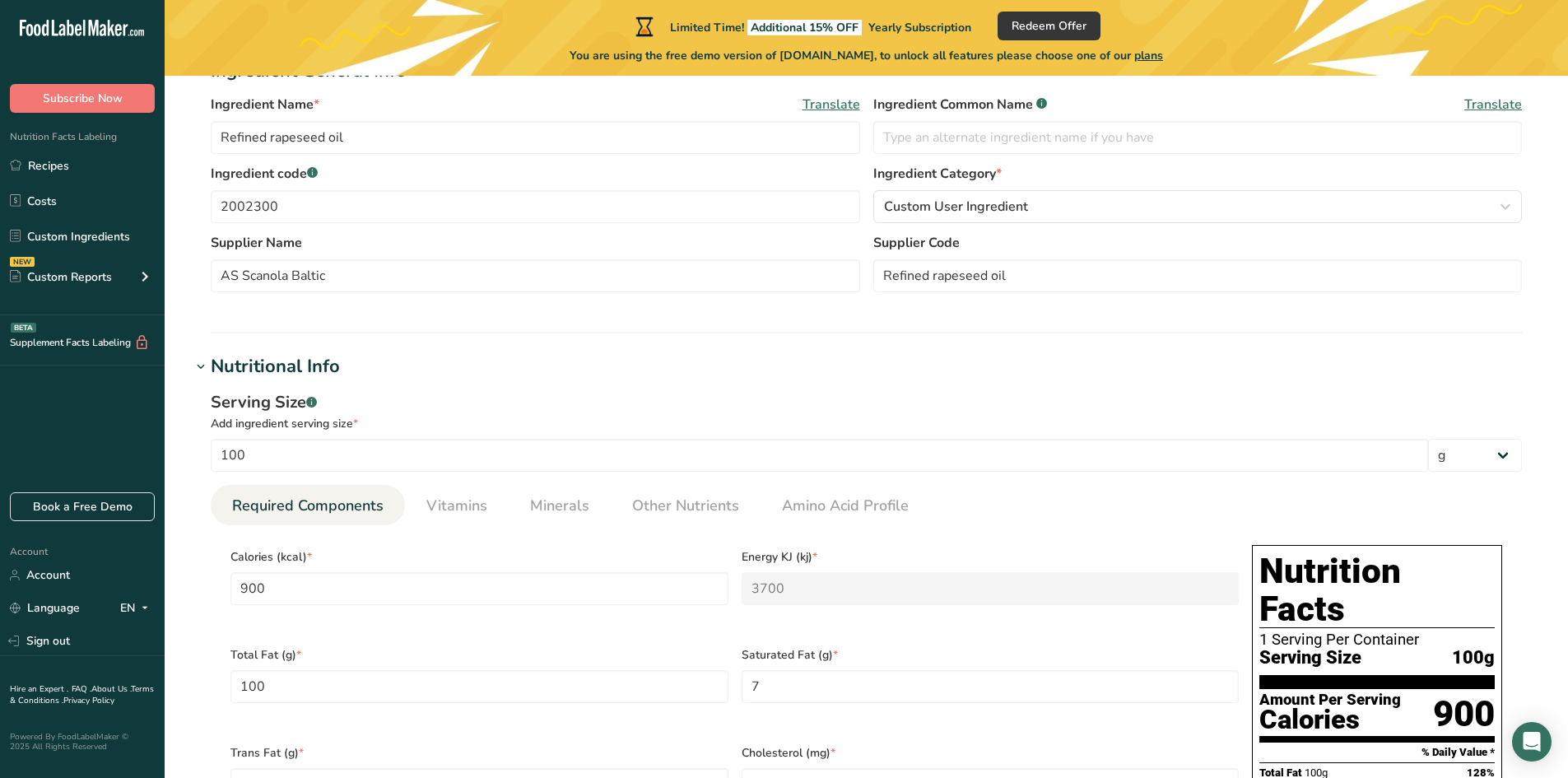
click at [1533, 459] on div "Serving Size .a-a{fill:#347362;}.b-a{fill:#fff;} Add ingredient serving size * …" at bounding box center [866, 764] width 1351 height 768
click at [1514, 453] on select "g kg mg mcg lb oz l mL fl oz tbsp tsp cup qt gallon" at bounding box center [1475, 455] width 94 height 33
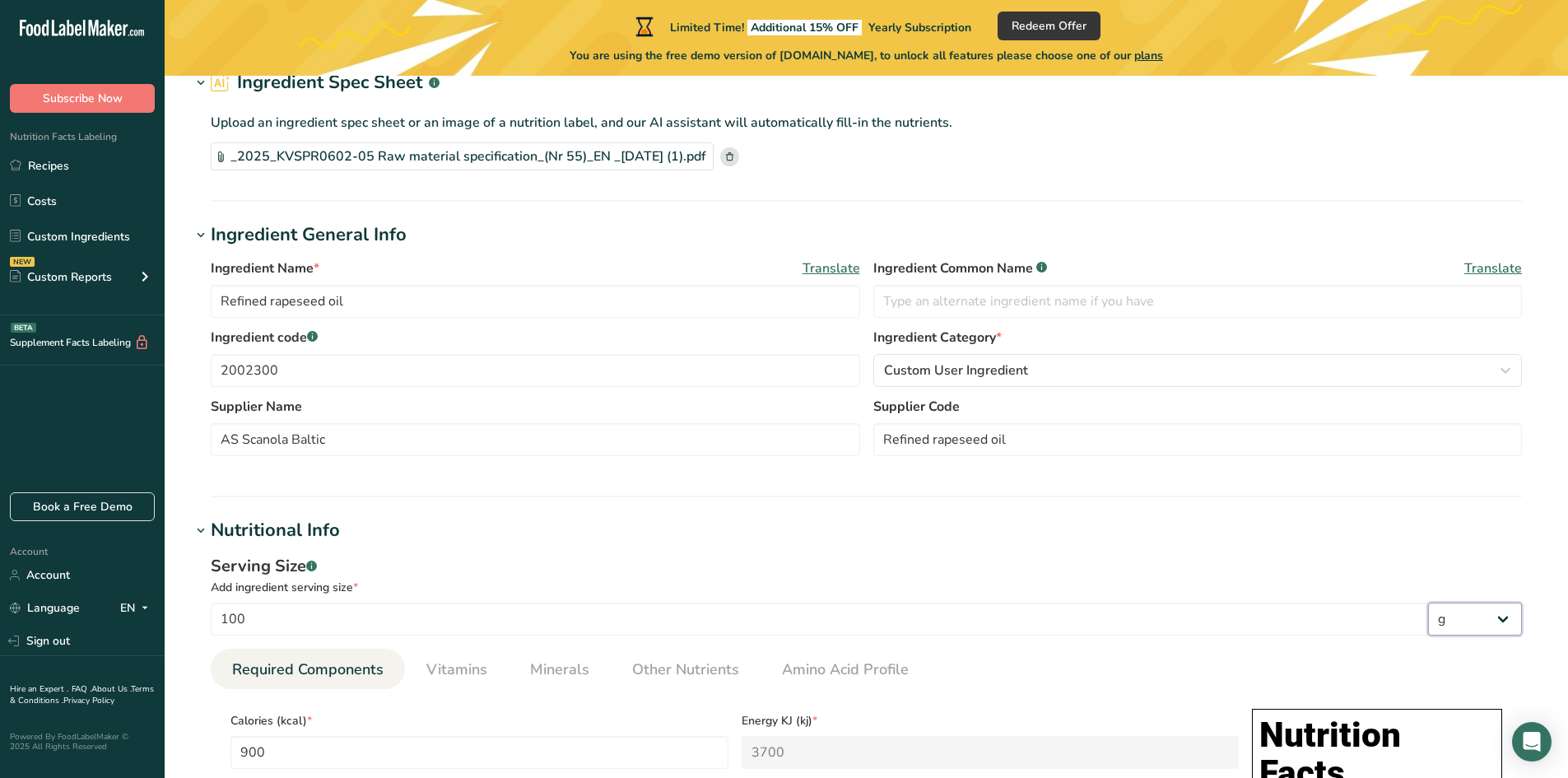
scroll to position [82, 0]
drag, startPoint x: 226, startPoint y: 369, endPoint x: 184, endPoint y: 368, distance: 42.0
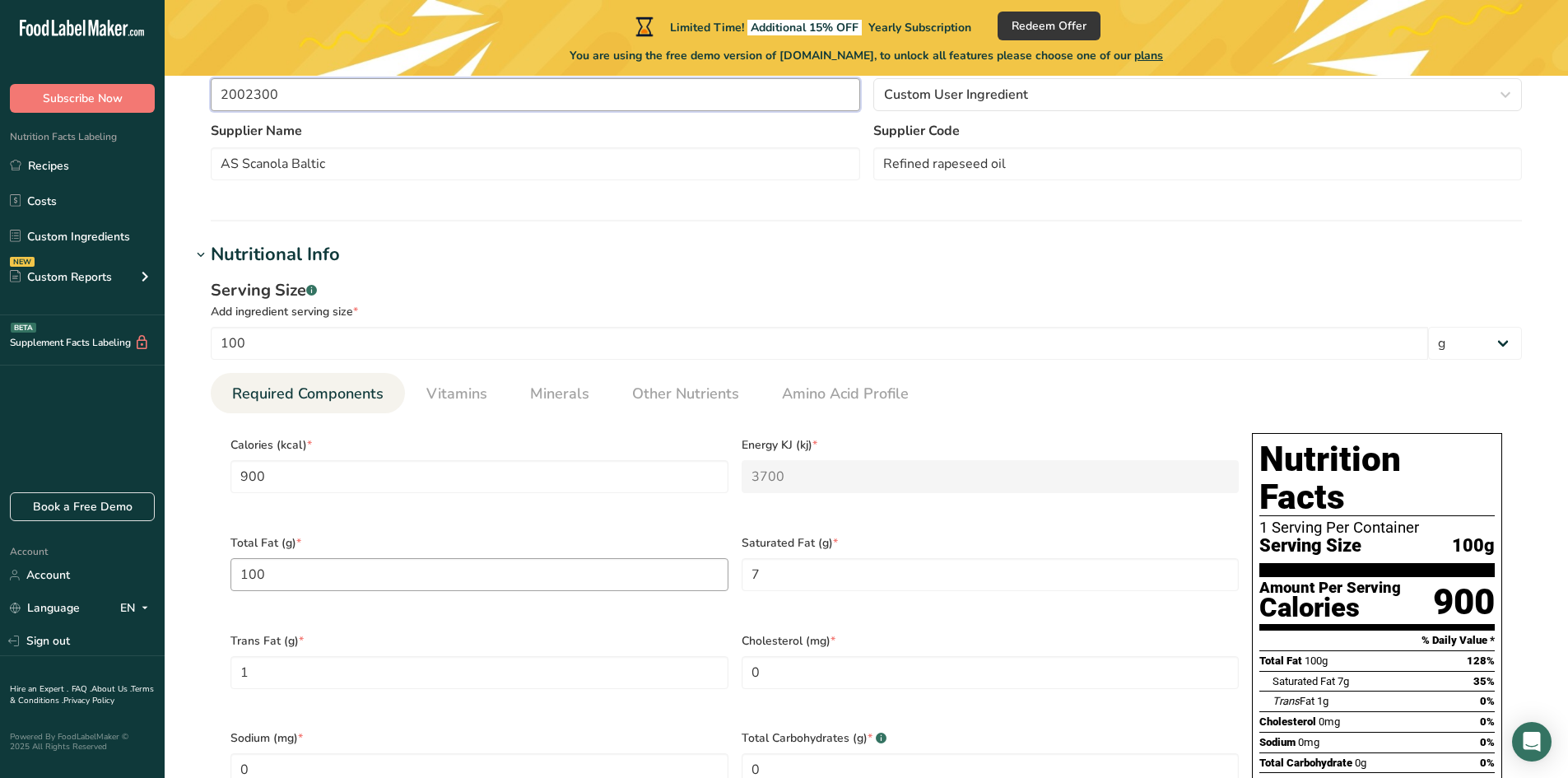
scroll to position [329, 0]
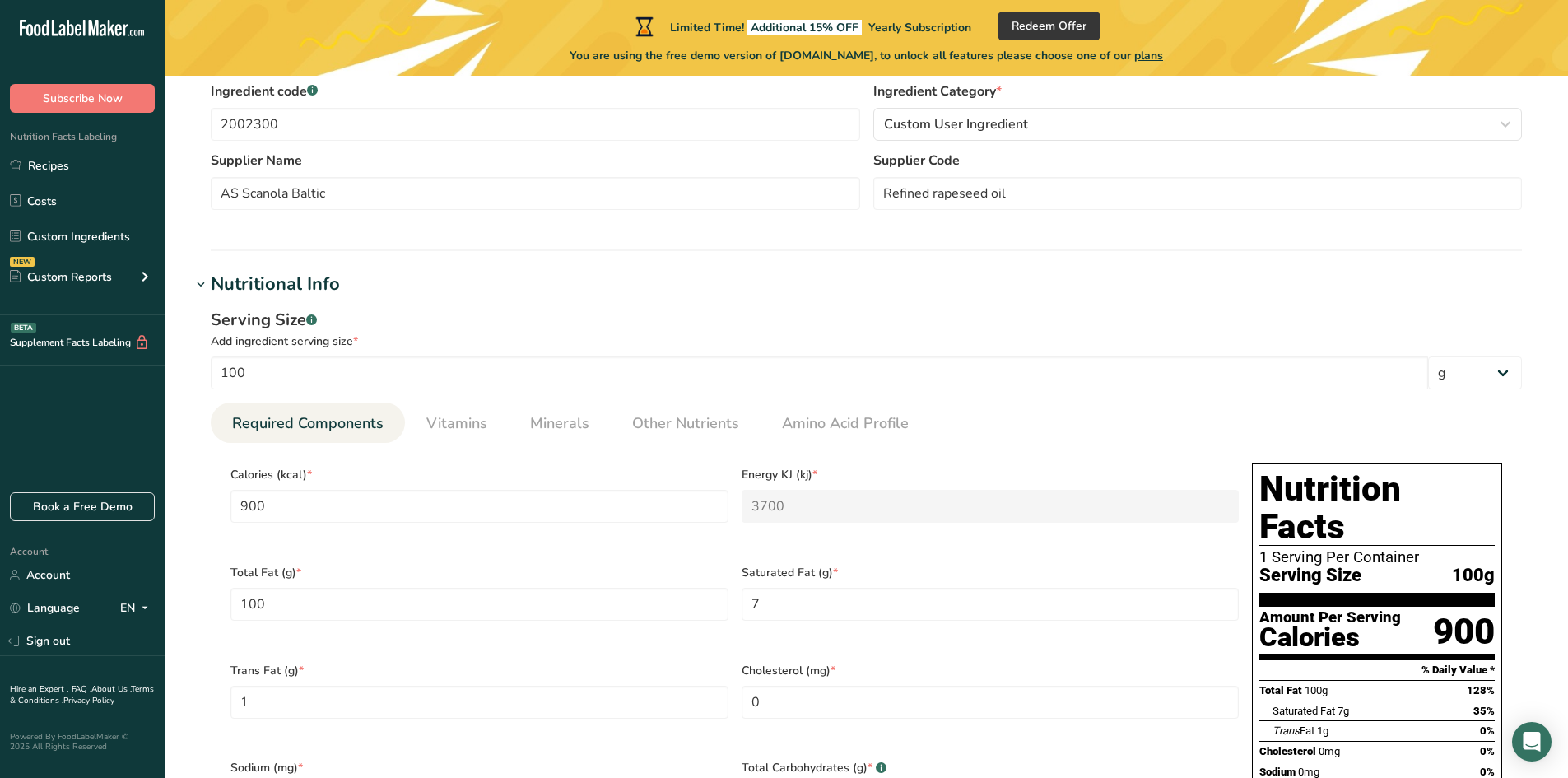
click at [532, 311] on div "Serving Size .a-a{fill:#347362;}.b-a{fill:#fff;}" at bounding box center [865, 320] width 1311 height 25
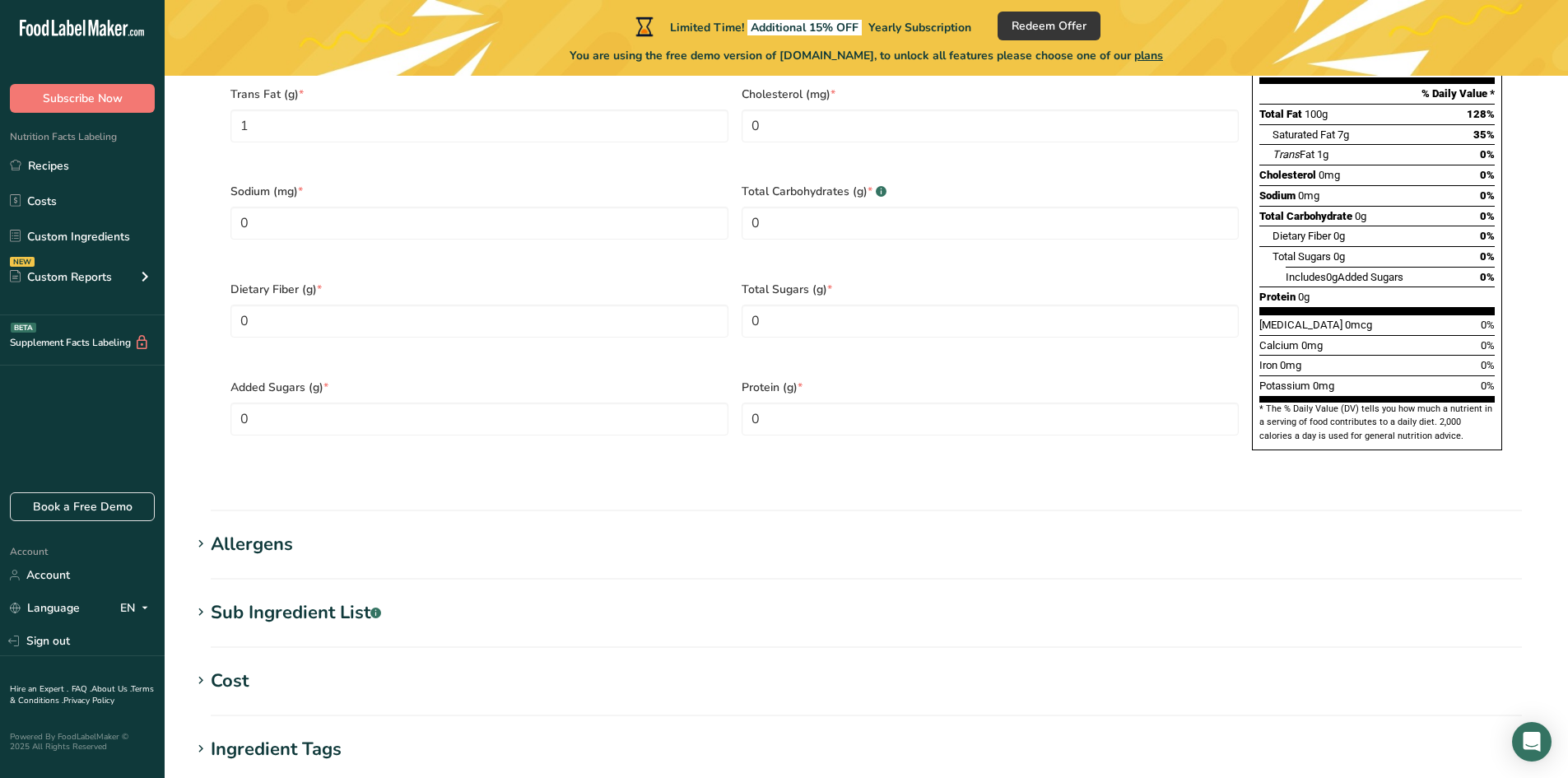
scroll to position [1153, 0]
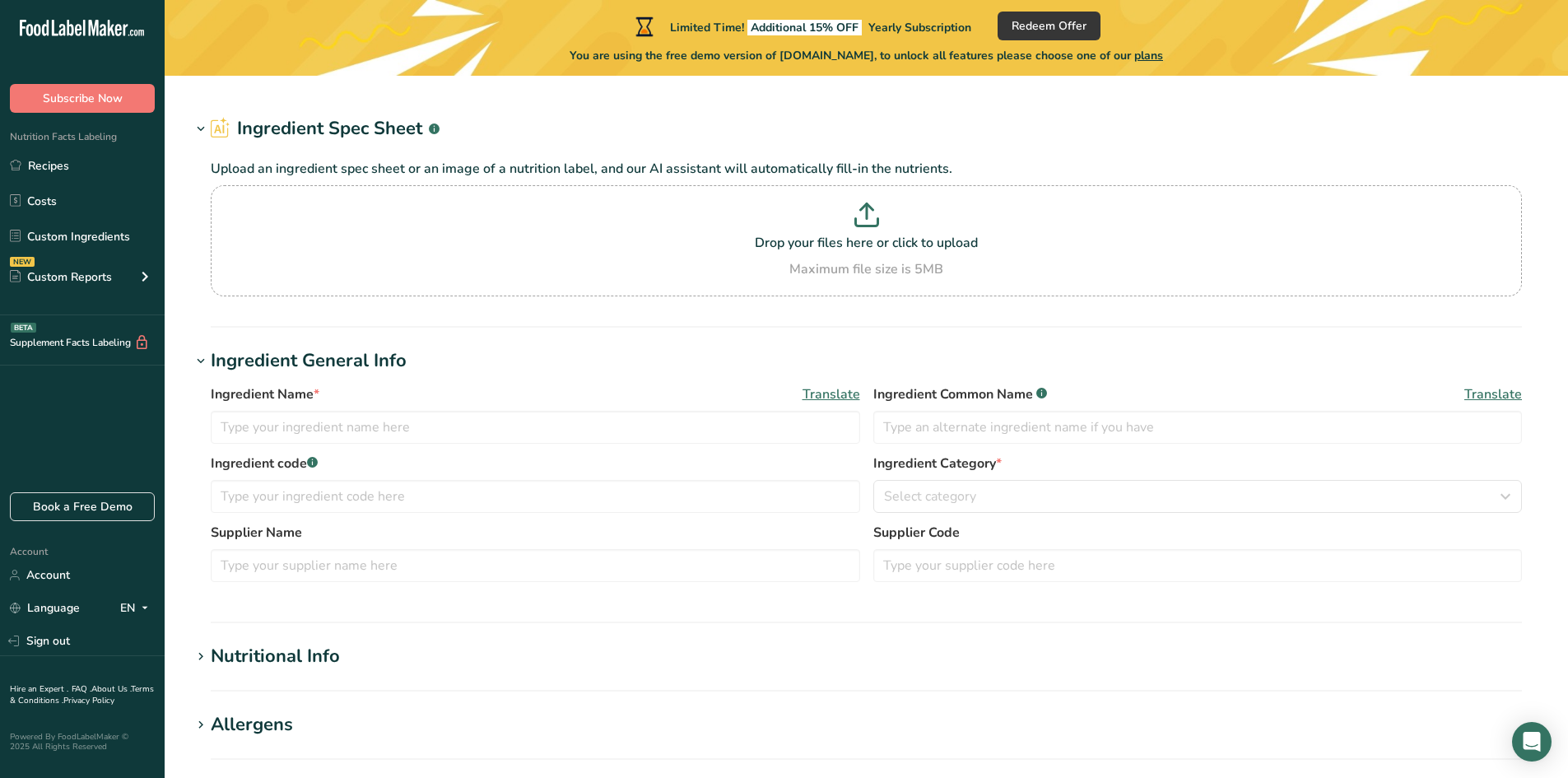
type input "Orange breadcrumbs"
type input "Breading"
type input "1001BR2"
type input "BRATA Produktions- und Vertriebsgesellschaft KG"
type input "NA 4-369"
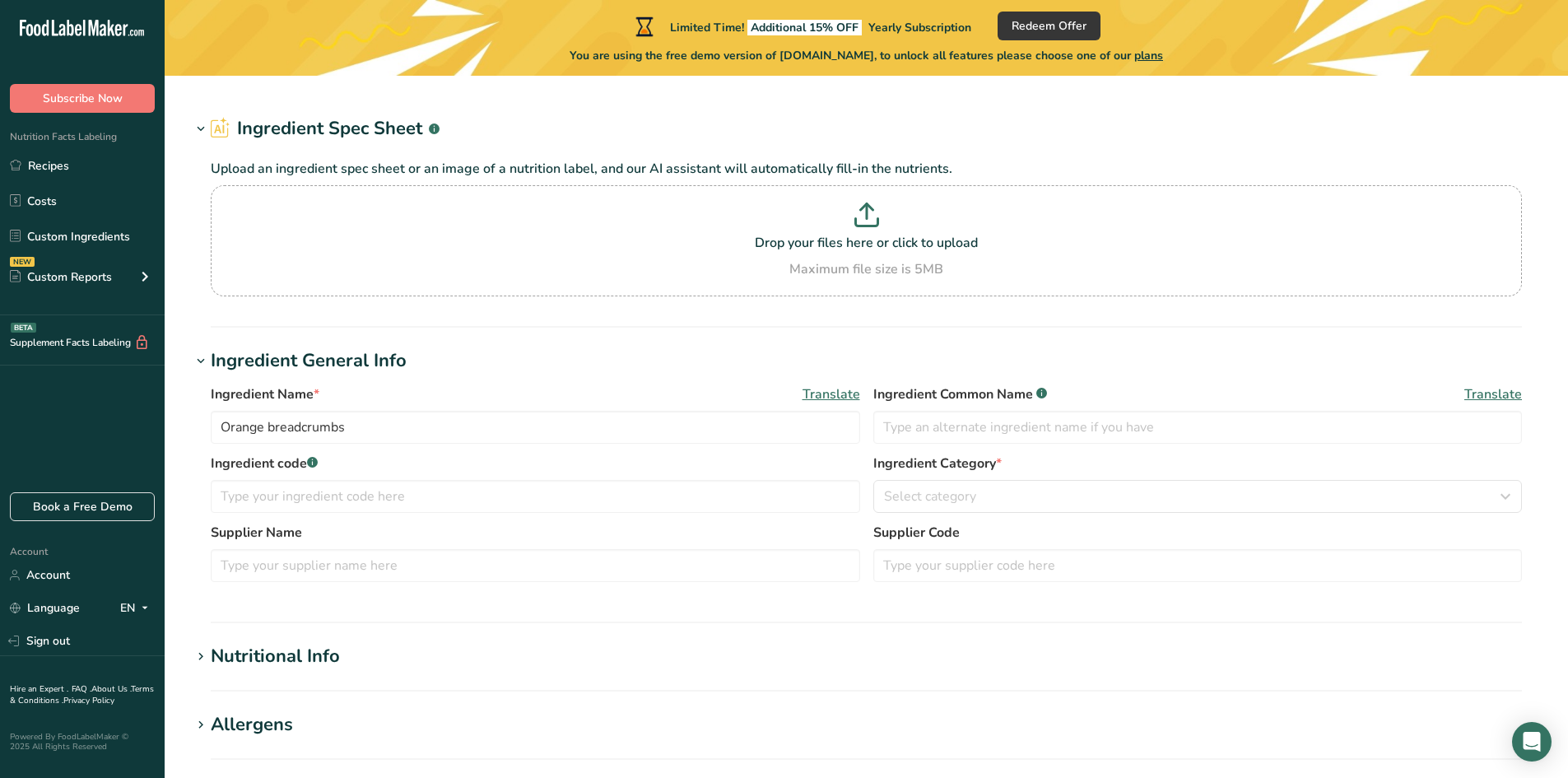
type input "100"
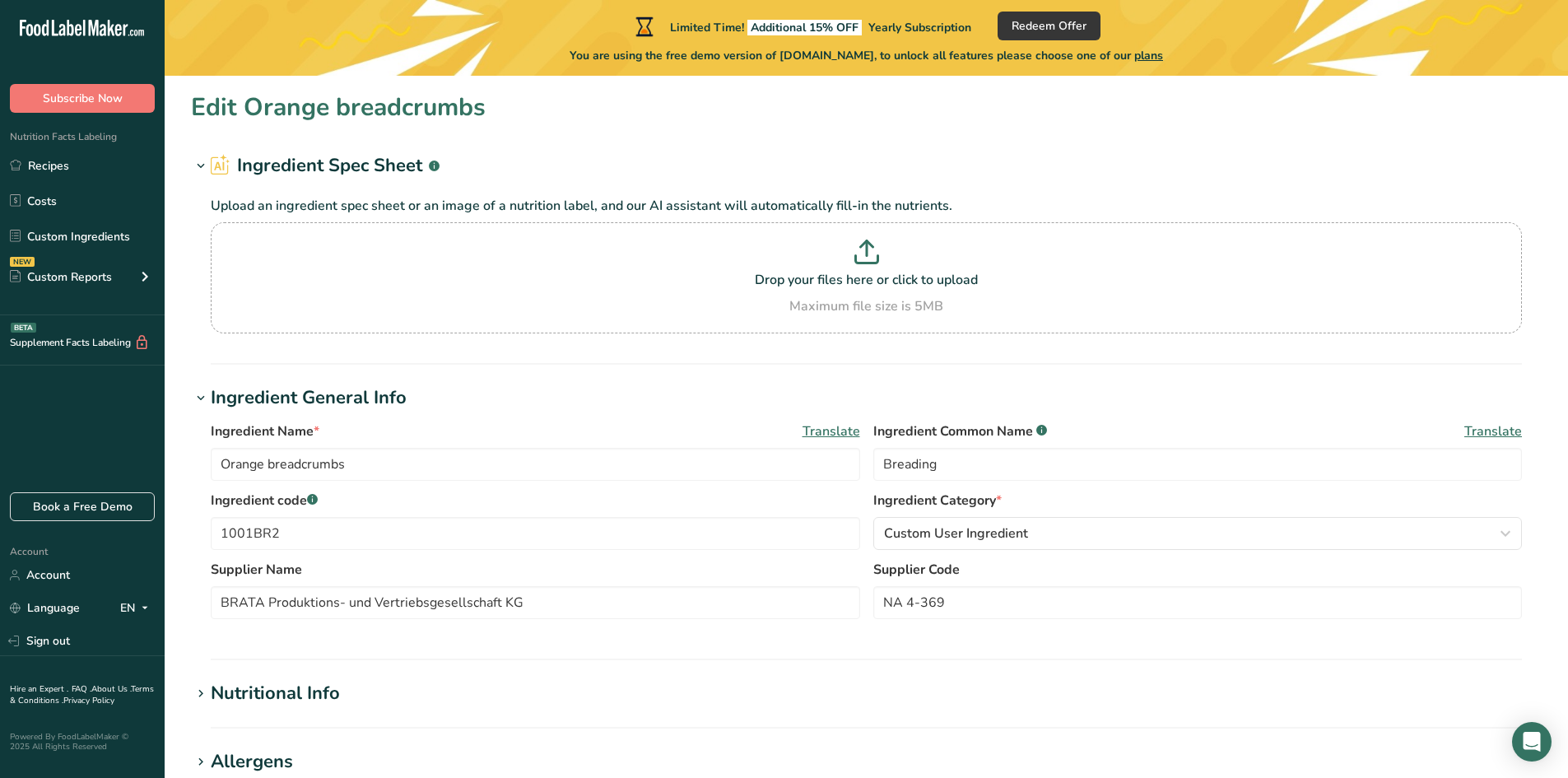
type input "358"
type KJ "1518"
type Fat "1.6"
type Fat "0.4"
type Fat "0"
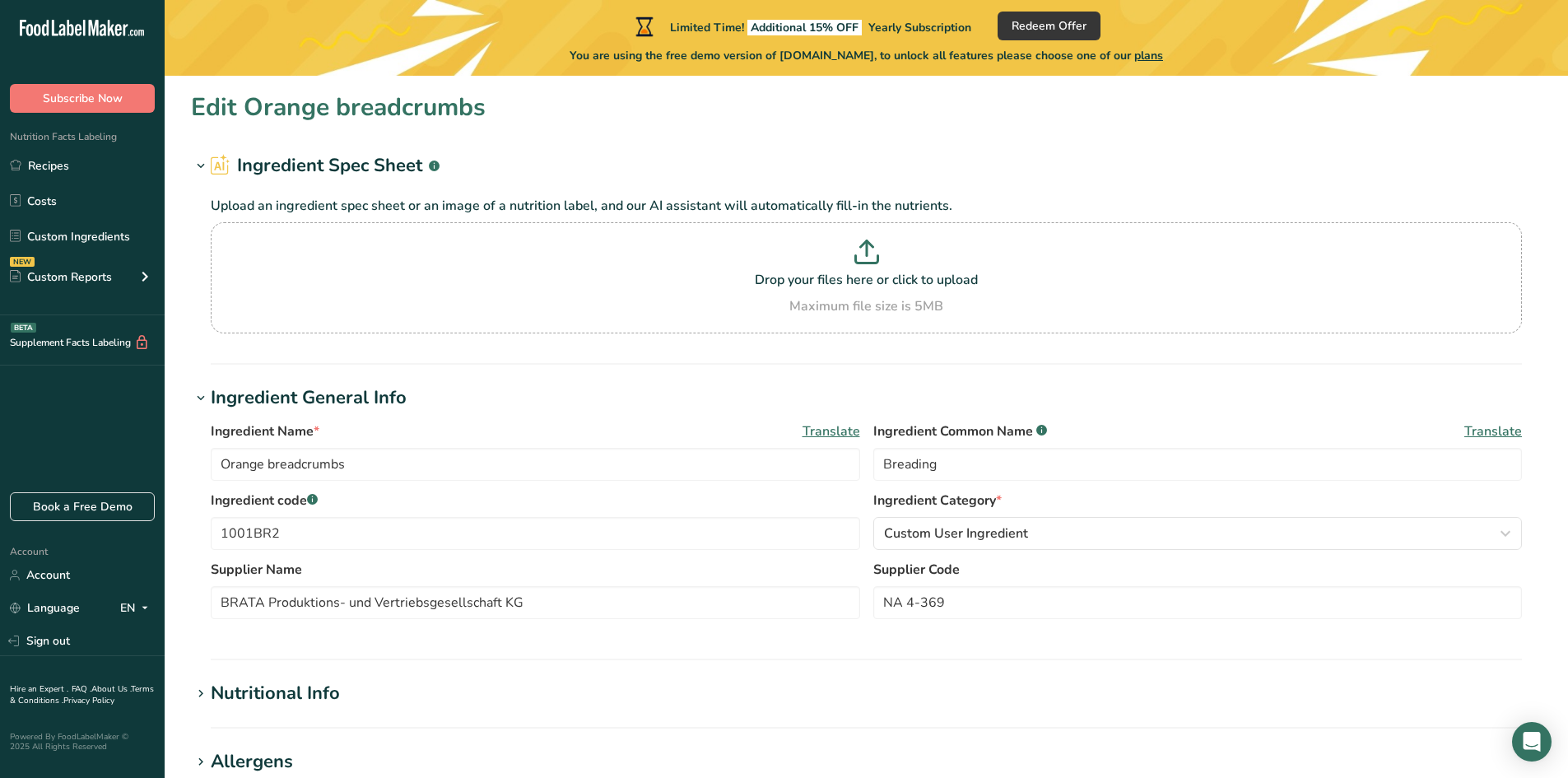
type input "0"
type input "510"
type Carbohydrates "73"
type Fiber "4.5"
type Sugars "5.3"
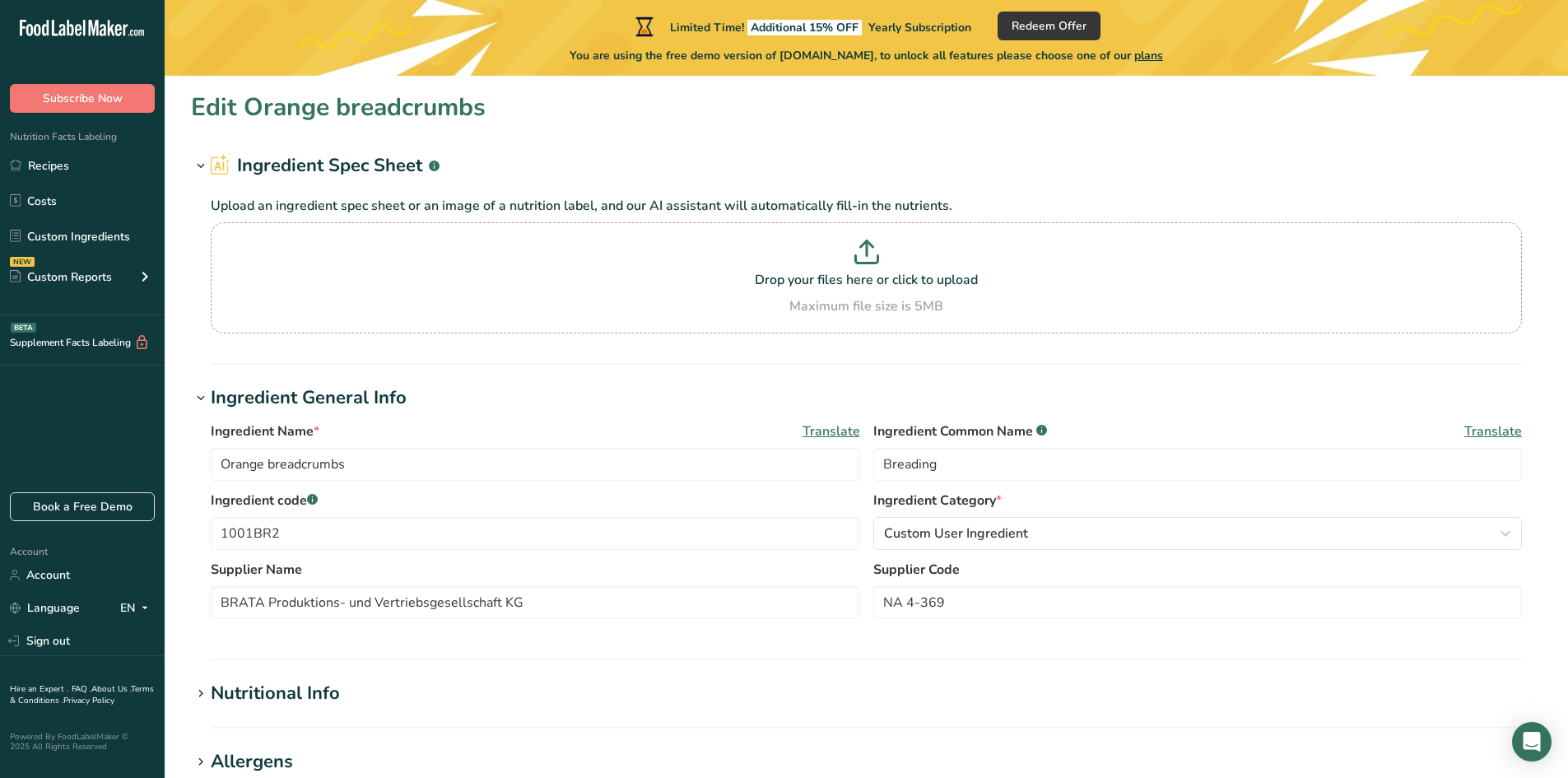
type Sugars "0"
type input "10.7"
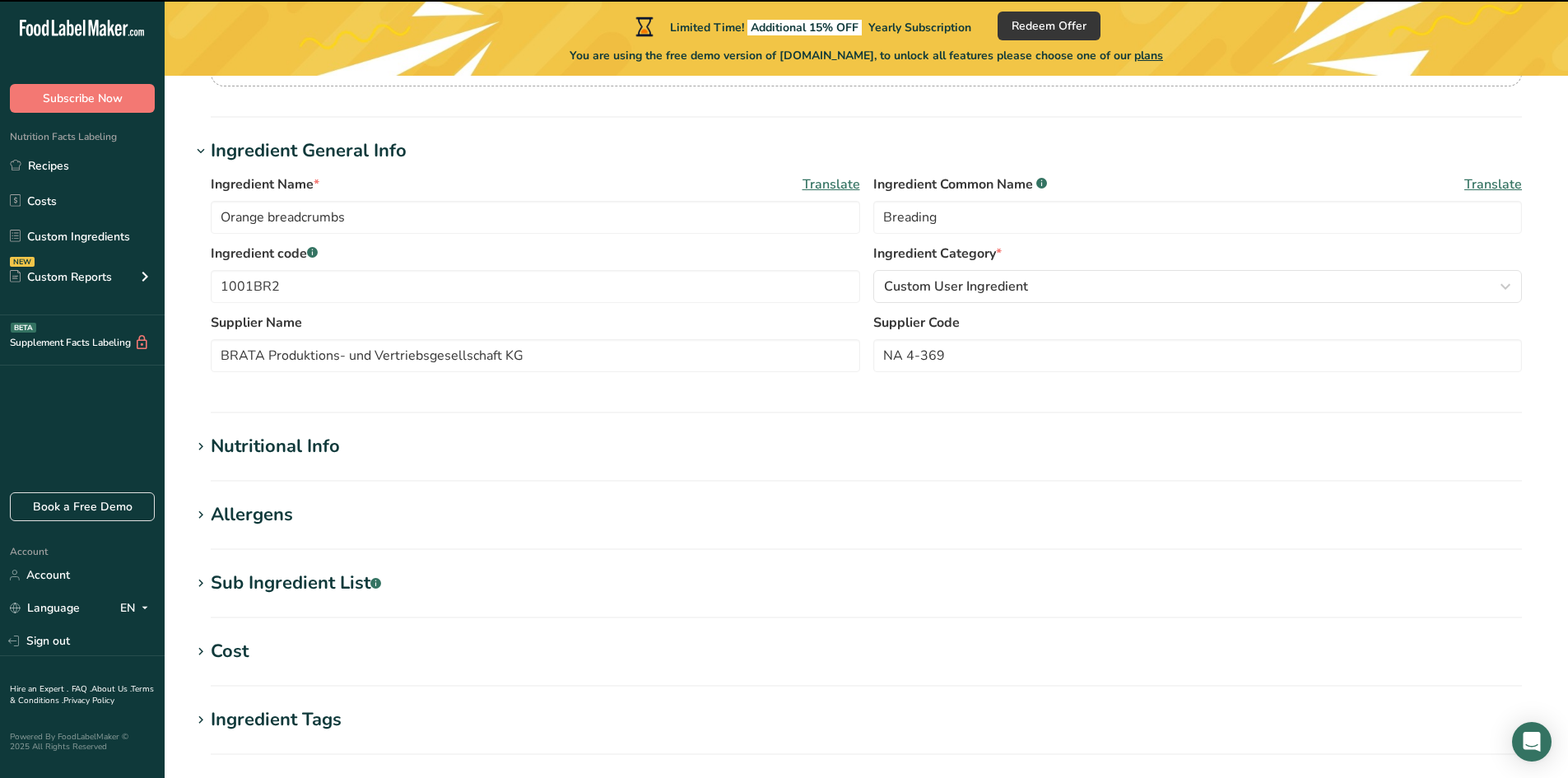
click at [320, 450] on div "Nutritional Info" at bounding box center [275, 446] width 129 height 27
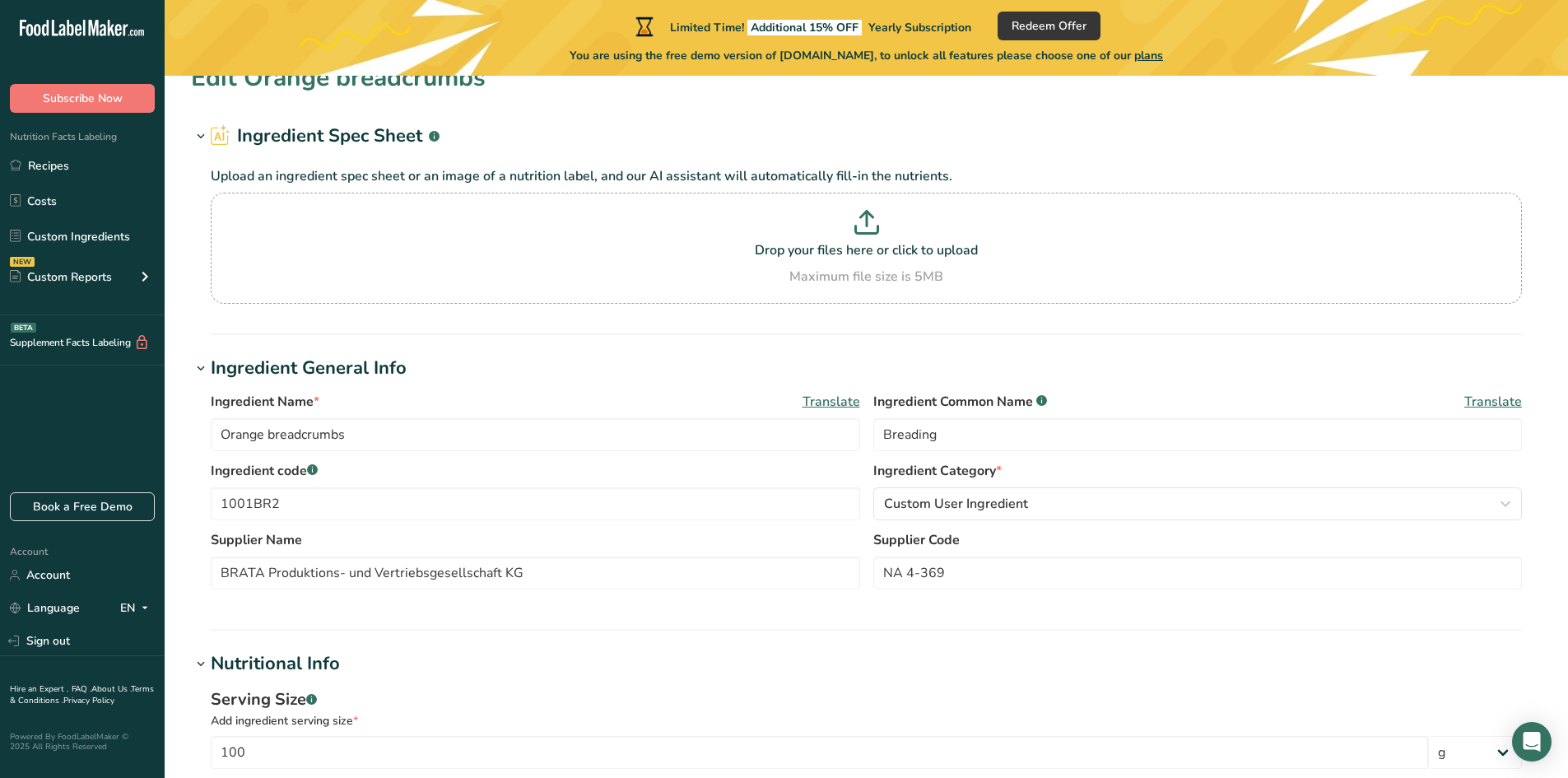
scroll to position [0, 0]
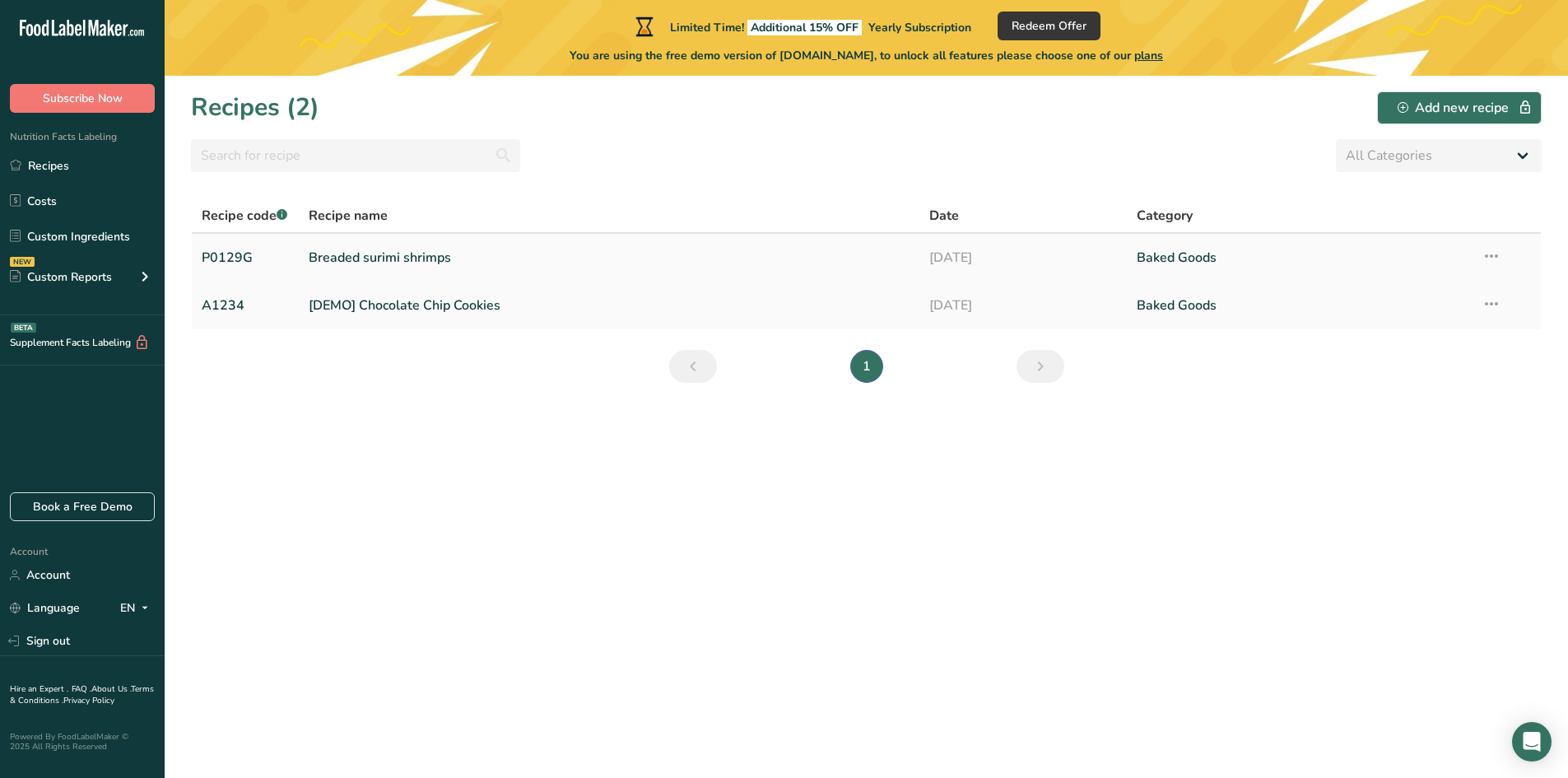
click at [416, 263] on link "Breaded surimi shrimps" at bounding box center [610, 257] width 602 height 34
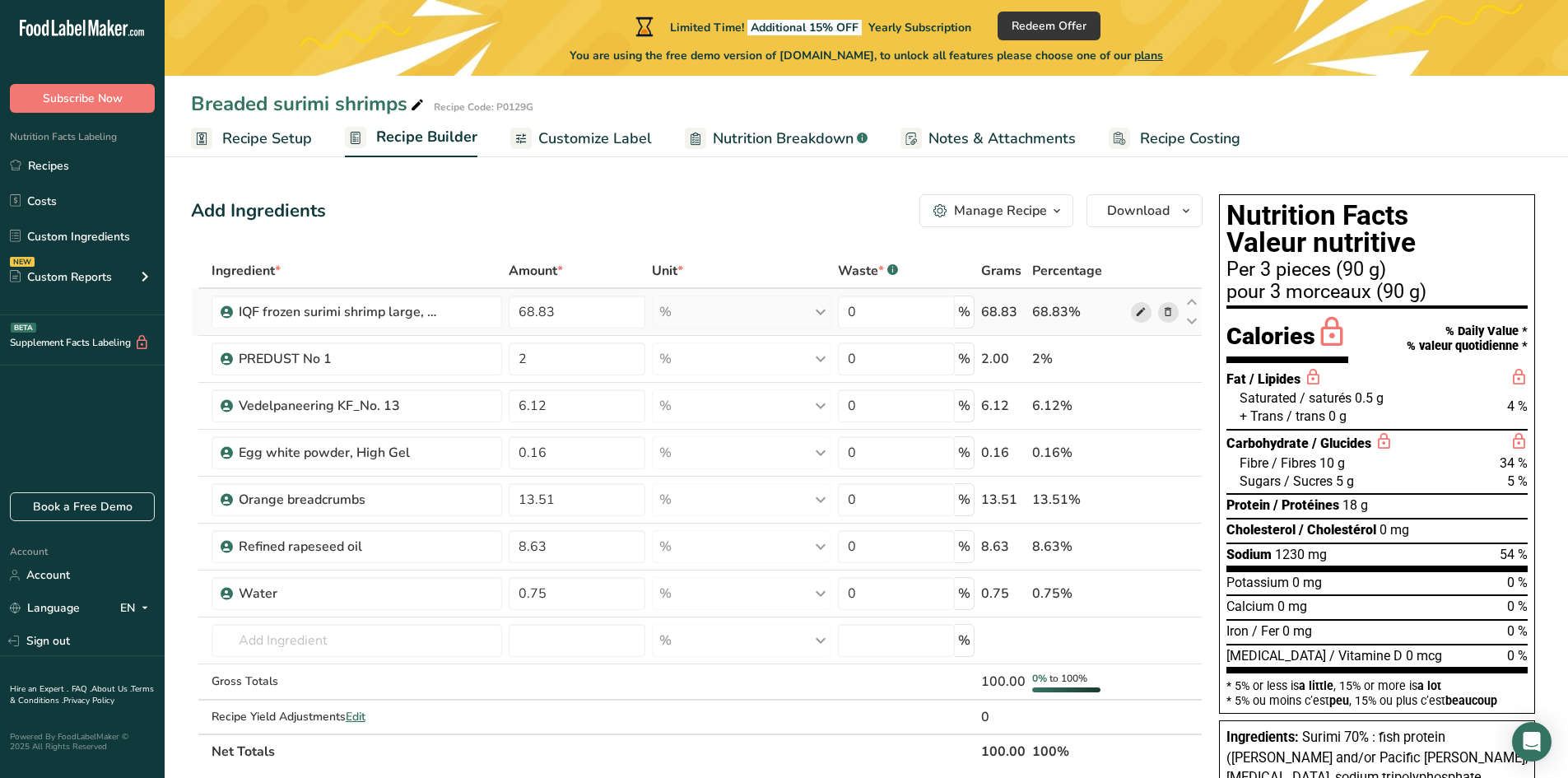
click at [1145, 309] on icon at bounding box center [1141, 312] width 11 height 18
click at [1141, 313] on icon at bounding box center [1141, 312] width 11 height 18
click at [1139, 315] on icon at bounding box center [1141, 312] width 11 height 18
drag, startPoint x: 267, startPoint y: 141, endPoint x: 310, endPoint y: 224, distance: 93.5
click at [267, 141] on span "Recipe Setup" at bounding box center [267, 139] width 89 height 22
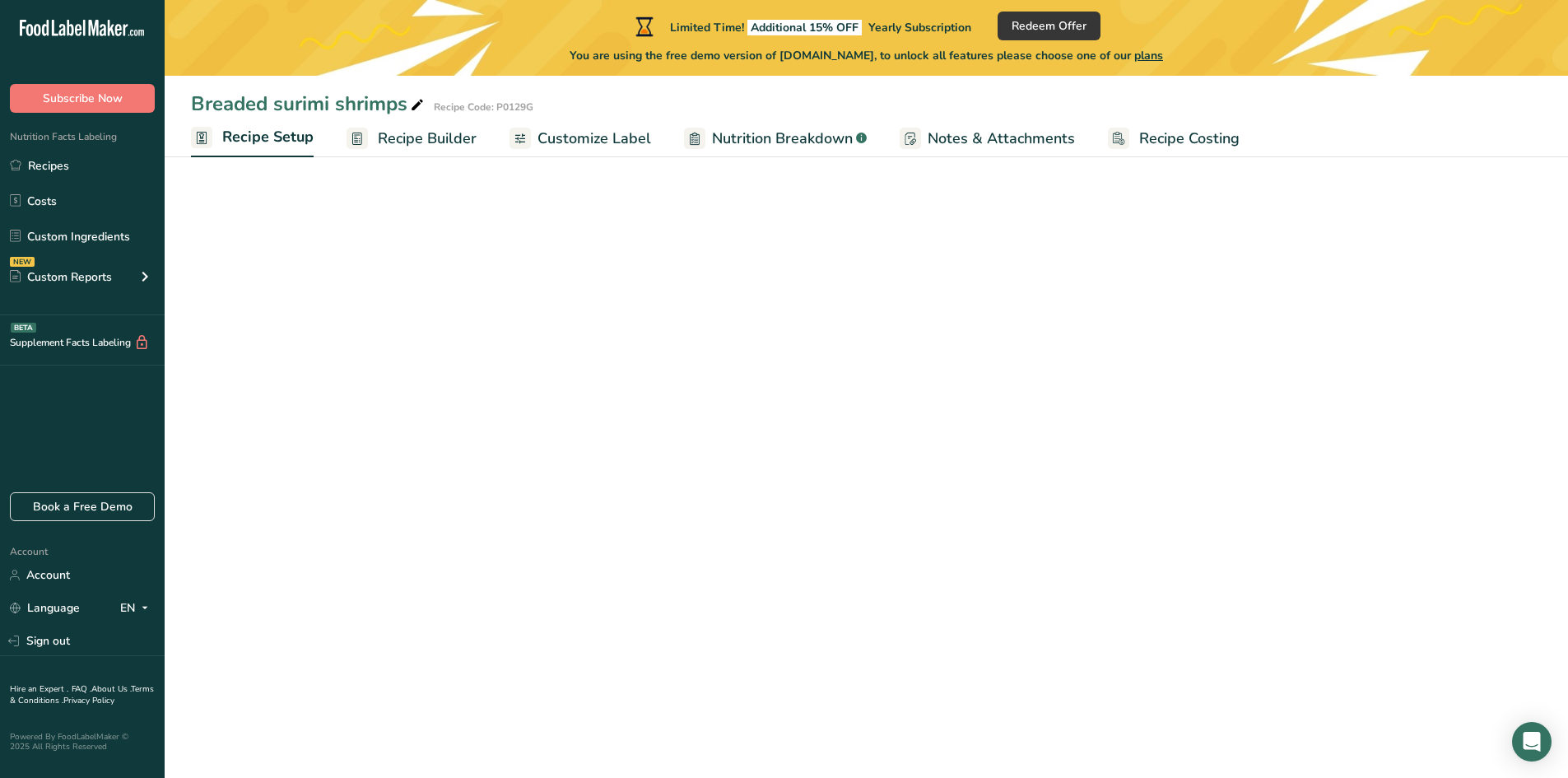
select select "22"
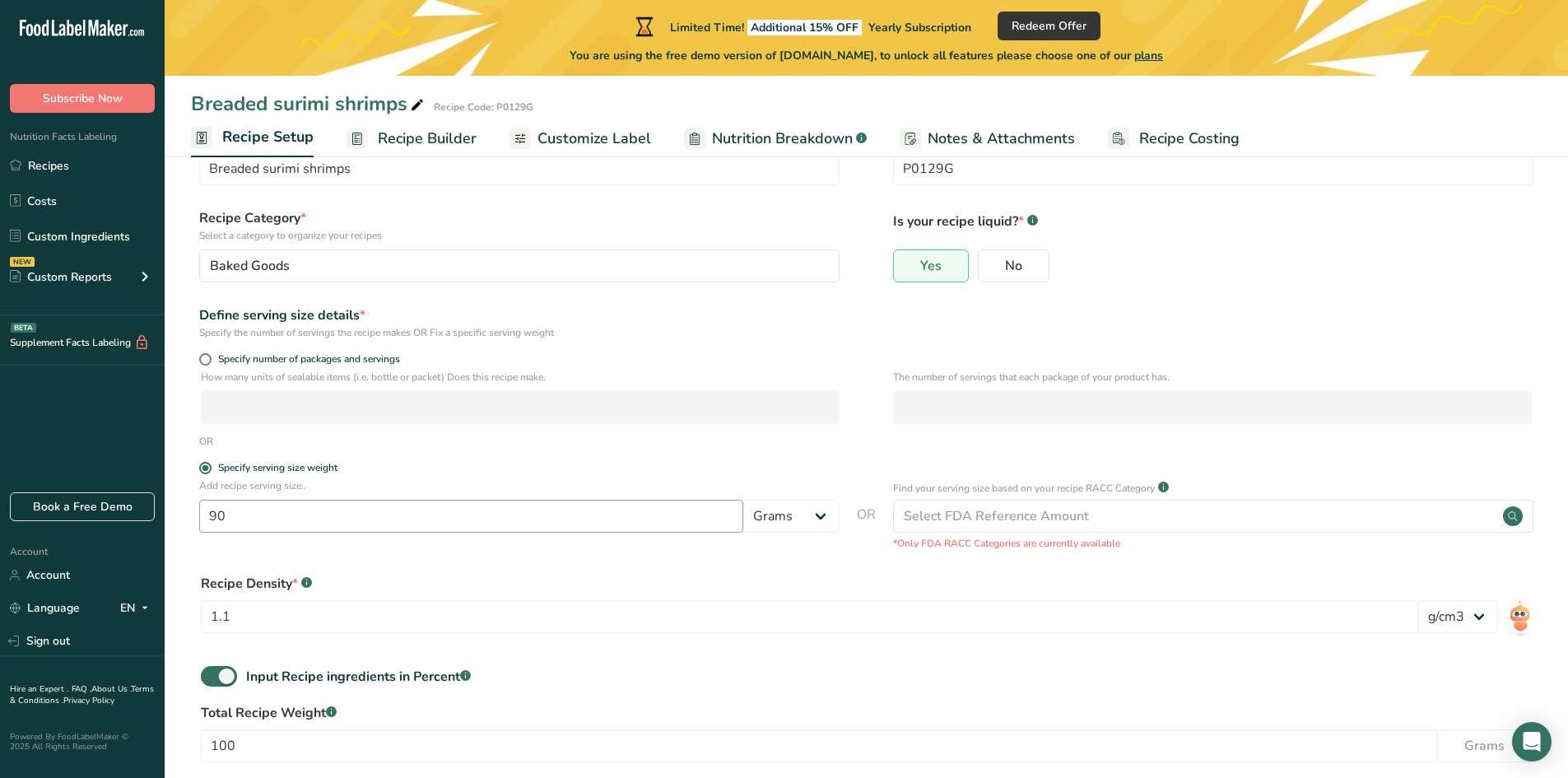
scroll to position [154, 0]
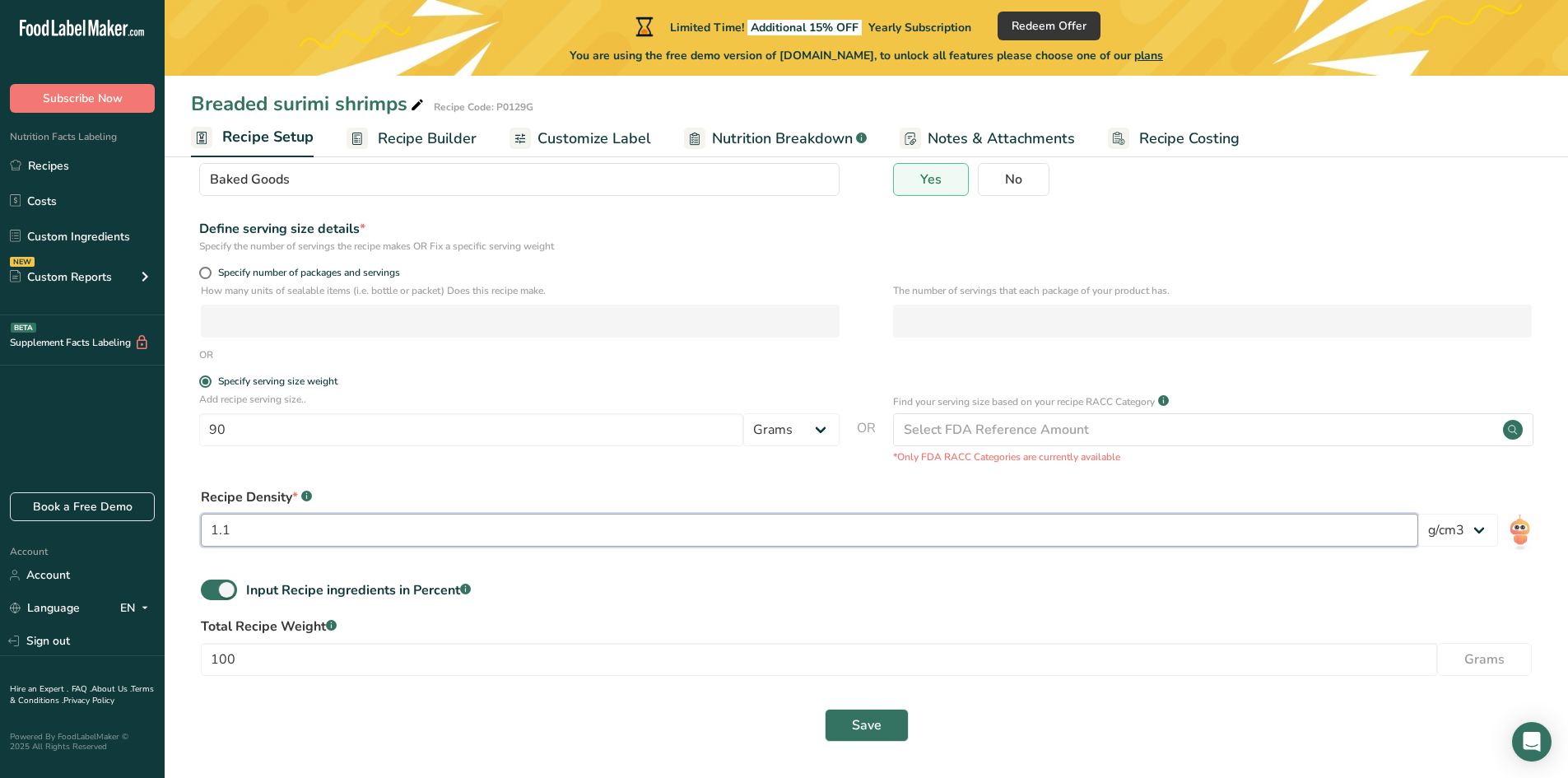
click at [283, 535] on input "1.1" at bounding box center [810, 530] width 1217 height 33
click at [461, 482] on div "Recipe Density * .a-a{fill:#347362;}.b-a{fill:#fff;} 1.1 lb/ft3 g/cm3" at bounding box center [866, 522] width 1351 height 89
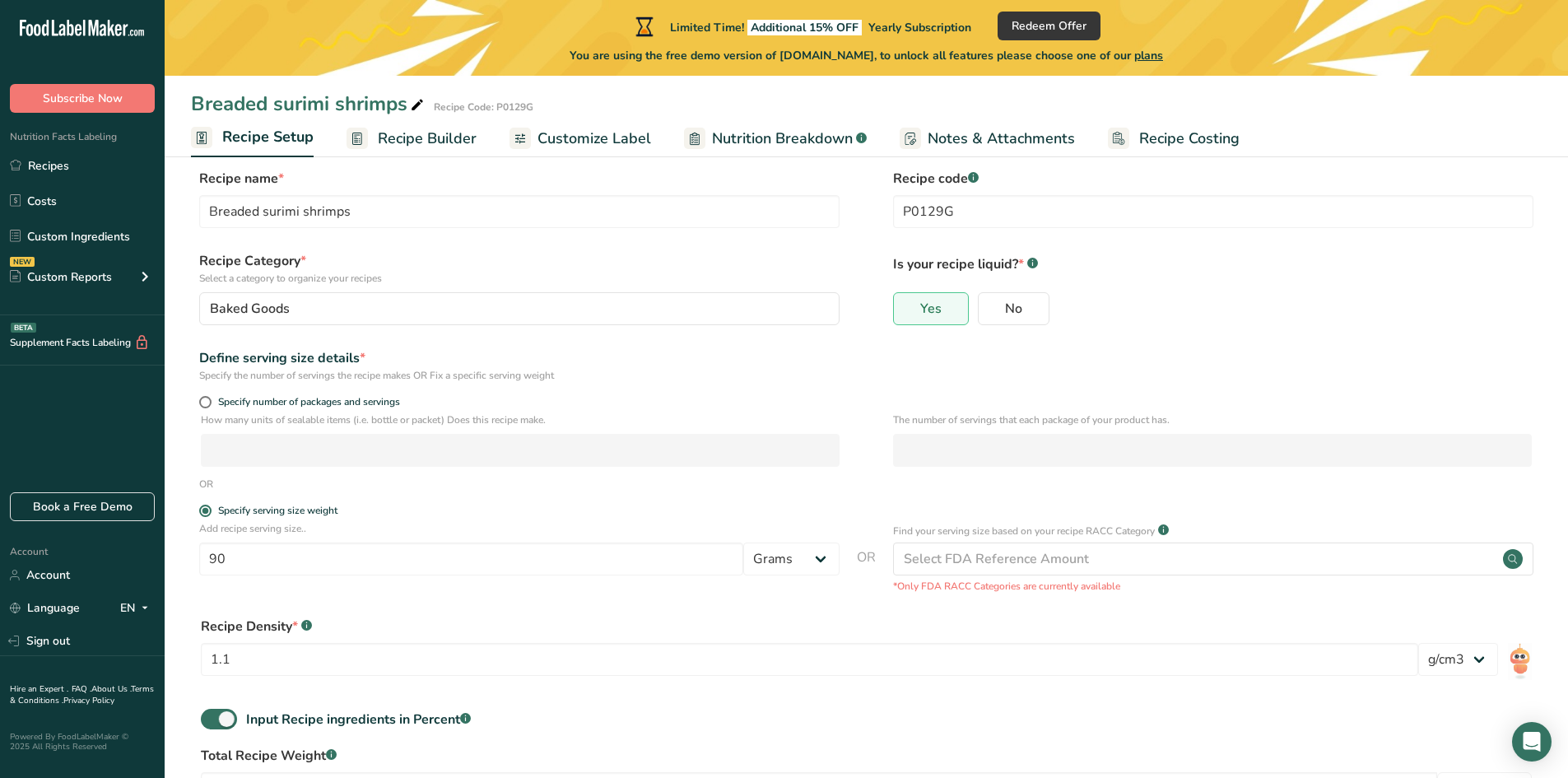
scroll to position [0, 0]
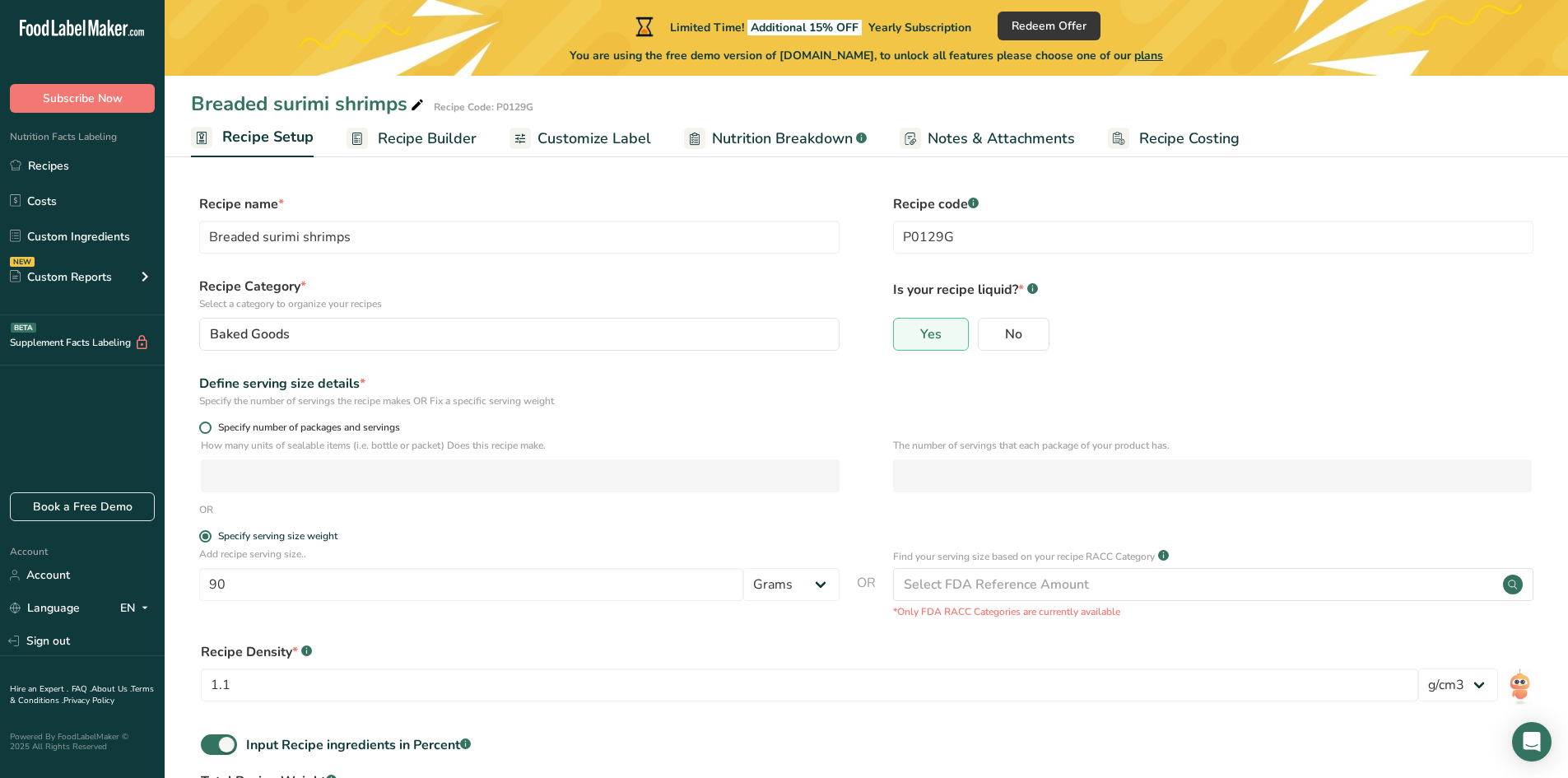
click at [205, 423] on span at bounding box center [205, 427] width 12 height 12
click at [205, 423] on input "Specify number of packages and servings" at bounding box center [205, 428] width 11 height 11
radio input "true"
radio input "false"
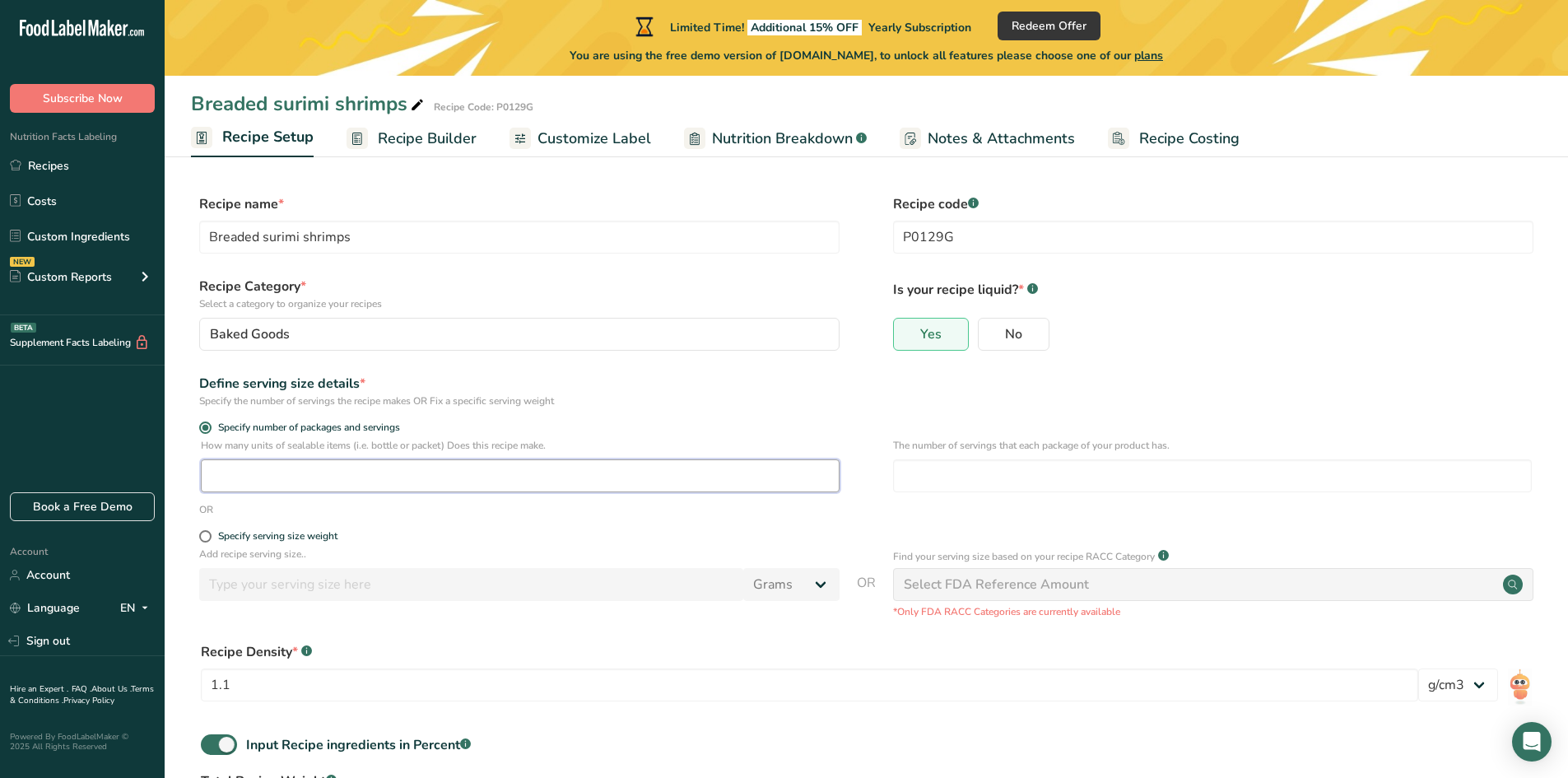
click at [245, 488] on input "number" at bounding box center [520, 476] width 639 height 33
click at [205, 542] on span at bounding box center [205, 536] width 12 height 12
click at [205, 542] on input "Specify serving size weight" at bounding box center [205, 537] width 11 height 11
radio input "true"
radio input "false"
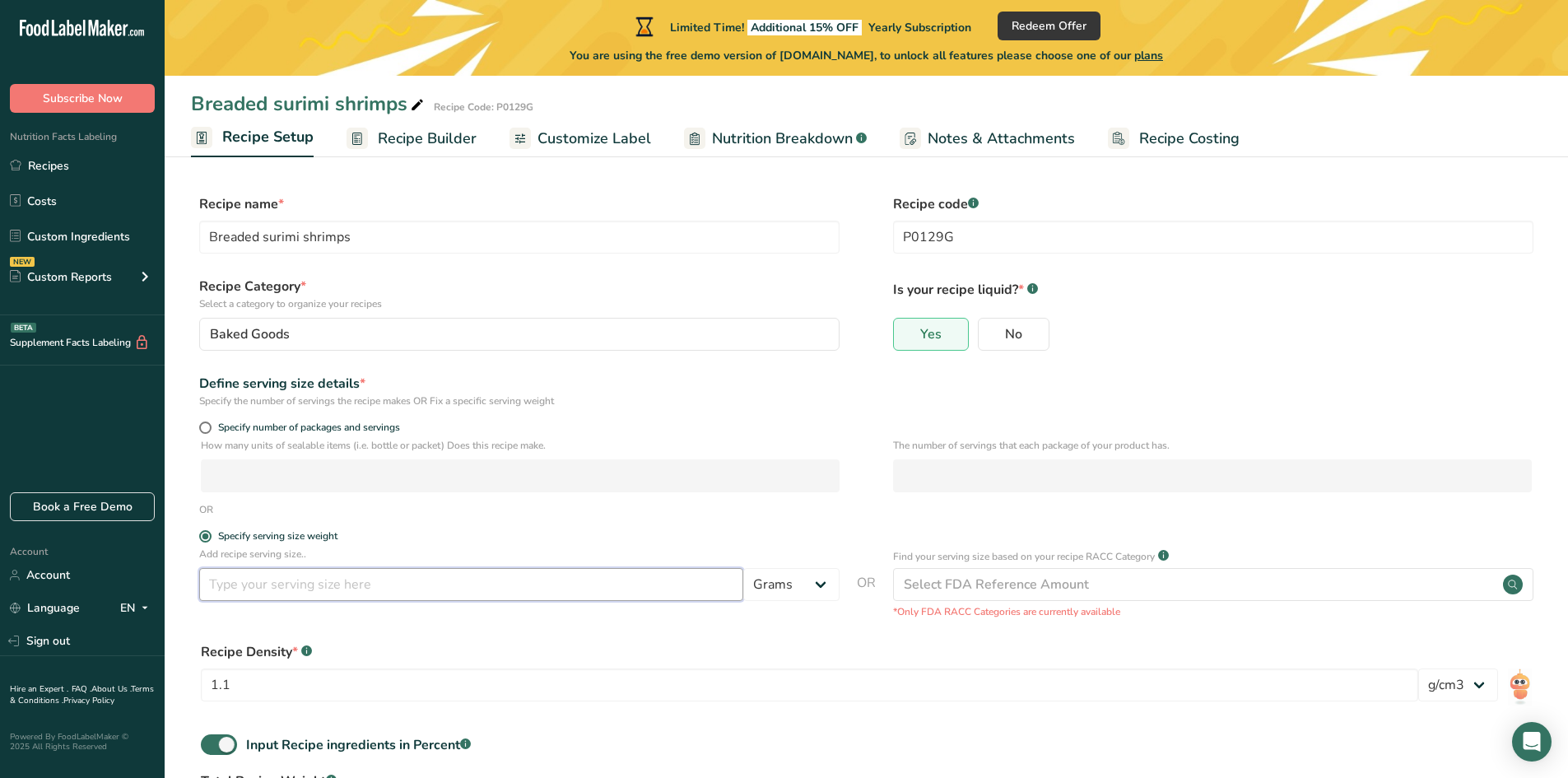
click at [233, 587] on input "number" at bounding box center [471, 584] width 544 height 33
type input "90"
click at [414, 630] on form "Recipe name * Breaded surimi shrimps Recipe code .a-a{fill:#347362;}.b-a{fill:#…" at bounding box center [866, 550] width 1351 height 712
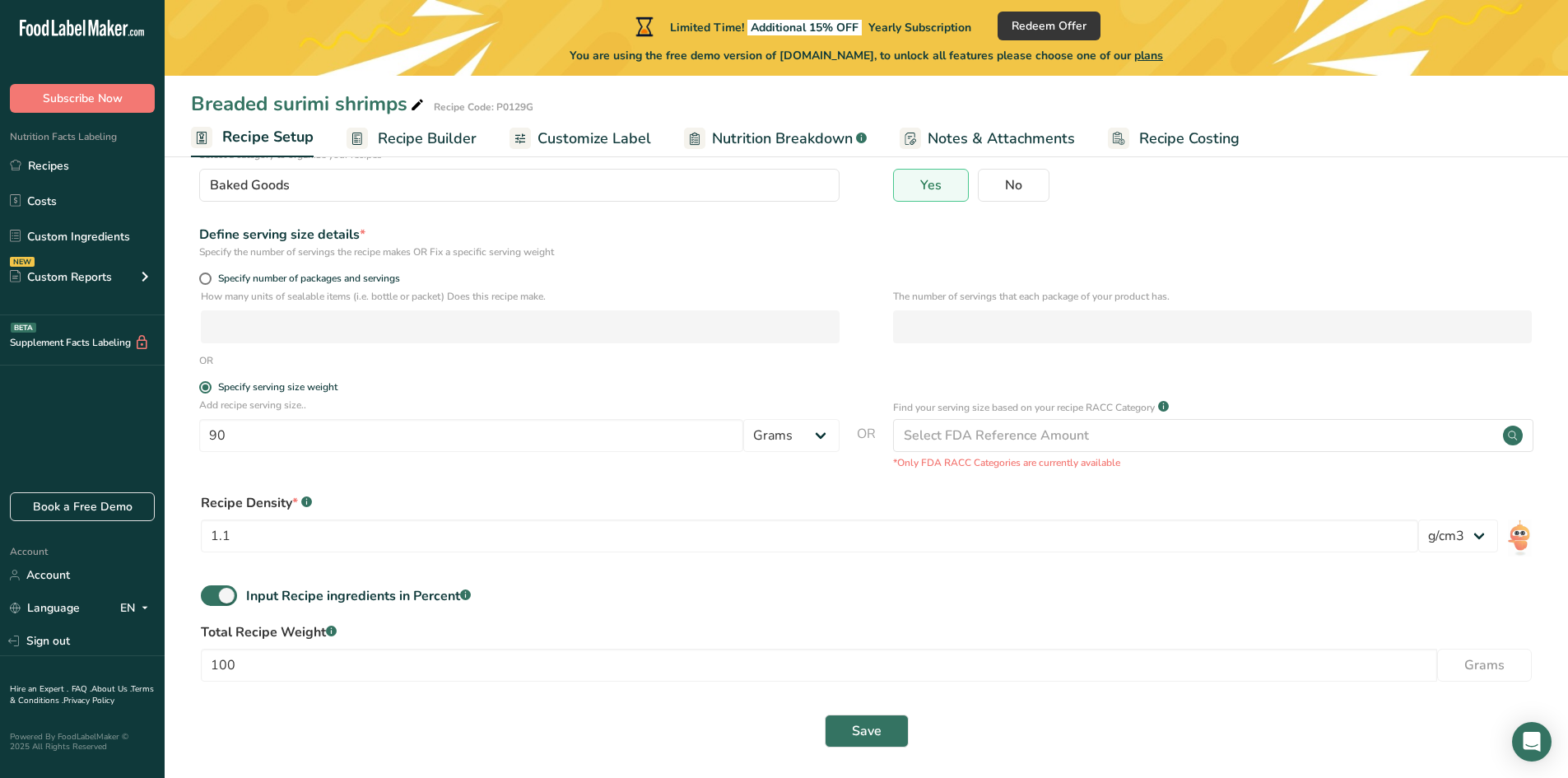
scroll to position [154, 0]
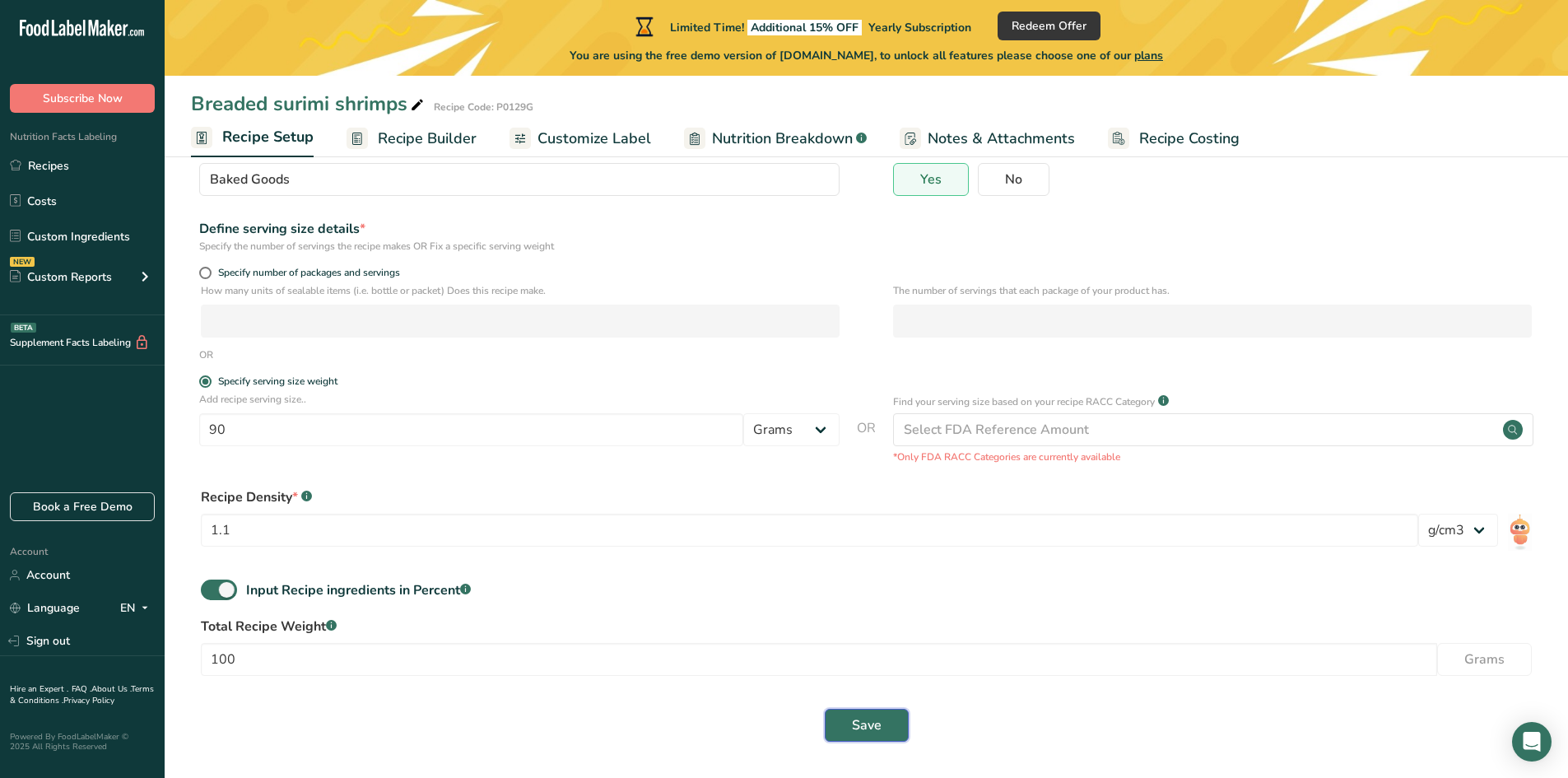
click at [865, 735] on button "Save" at bounding box center [866, 725] width 84 height 33
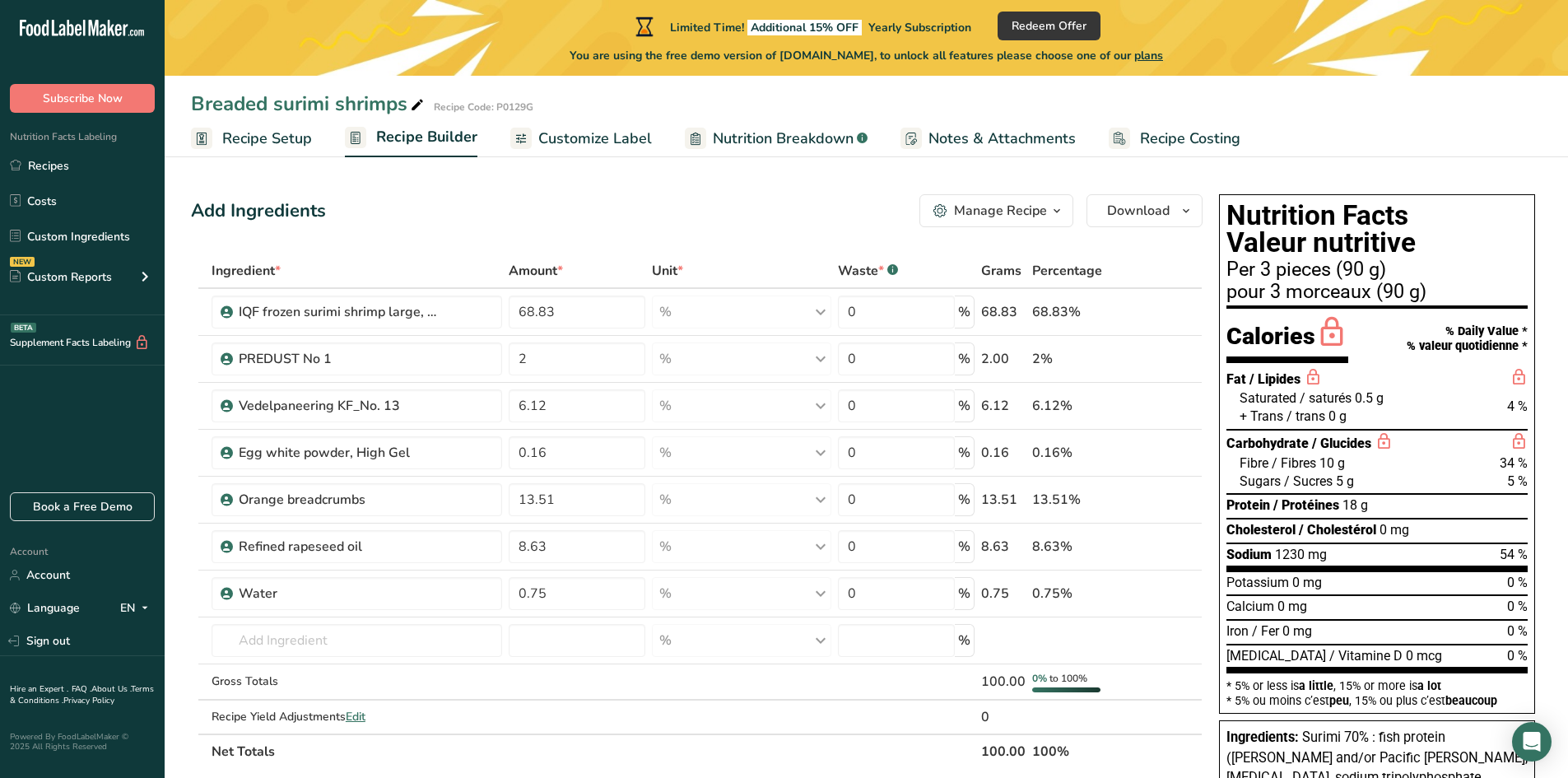
click at [274, 150] on link "Recipe Setup" at bounding box center [251, 139] width 121 height 37
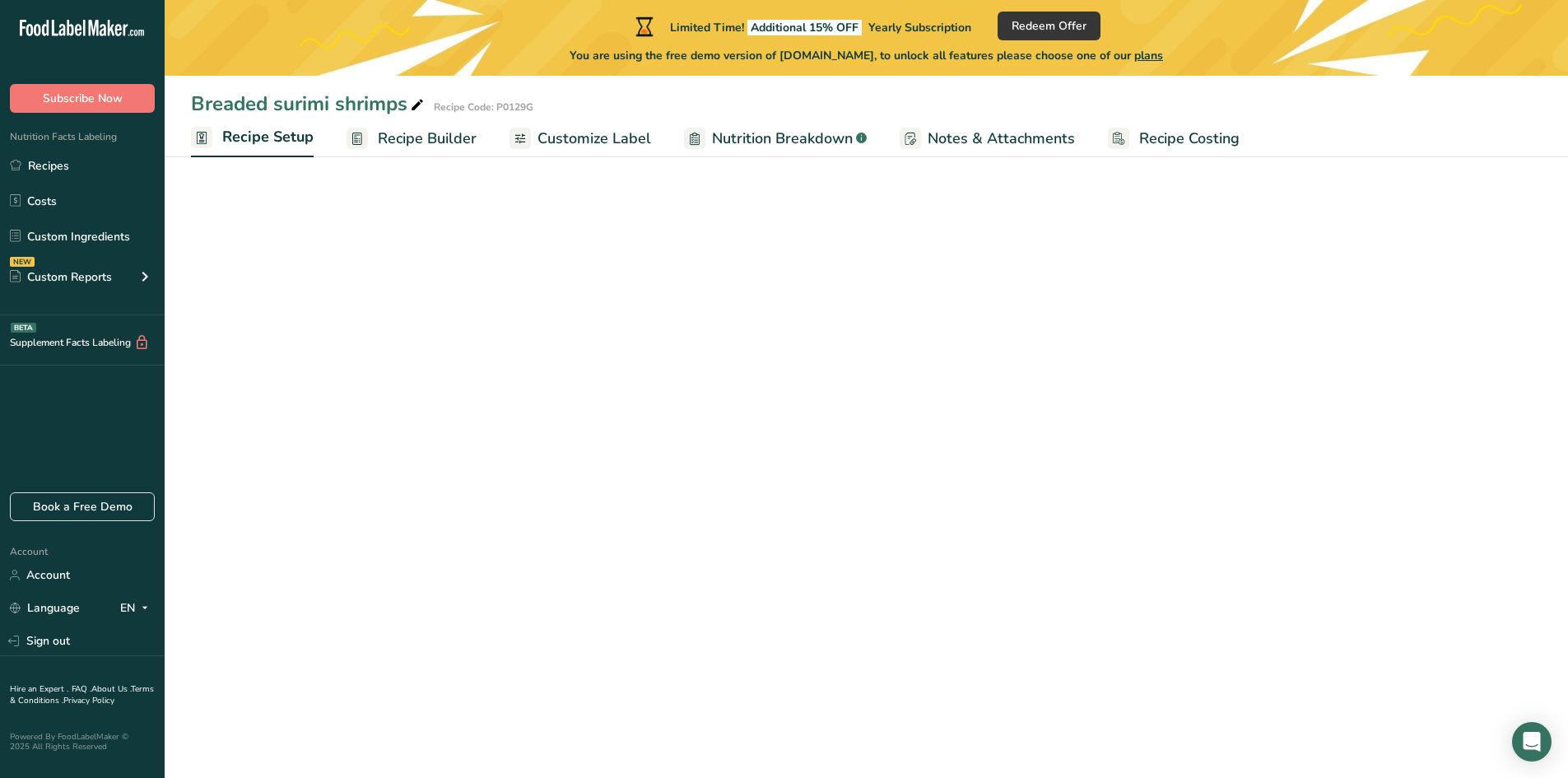
select select "22"
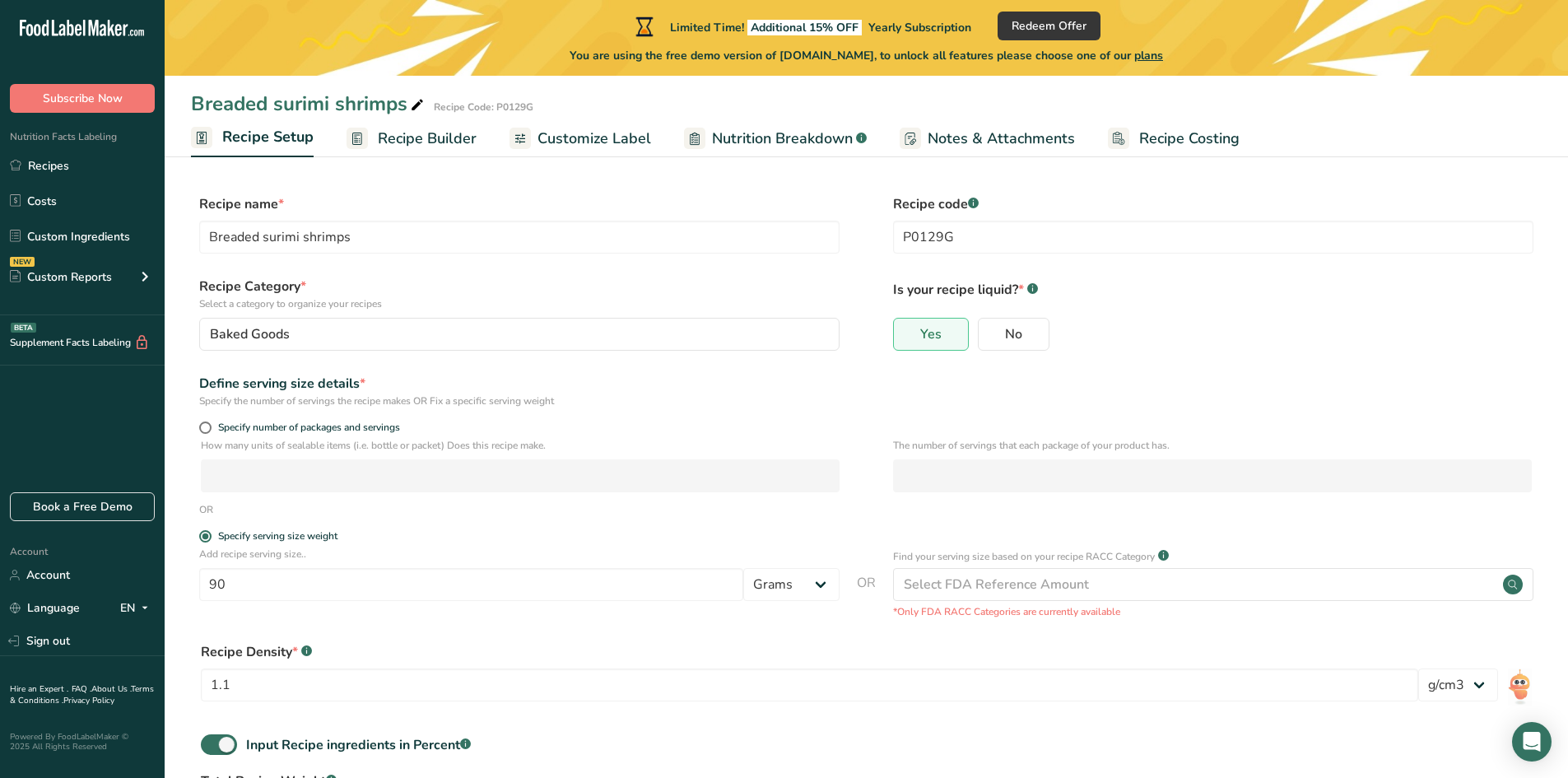
click at [446, 141] on span "Recipe Builder" at bounding box center [427, 139] width 99 height 22
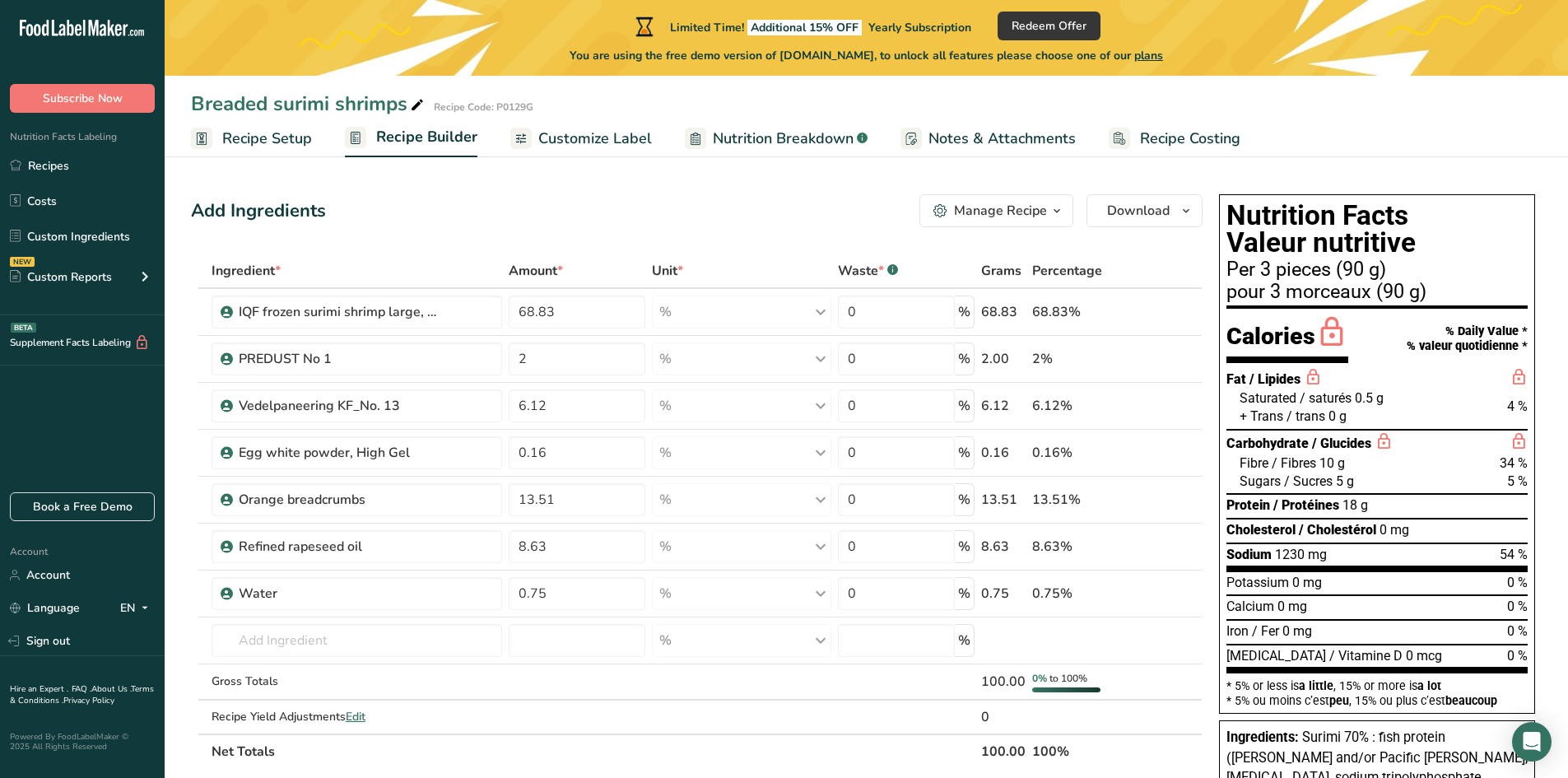
click at [602, 144] on span "Customize Label" at bounding box center [596, 139] width 114 height 22
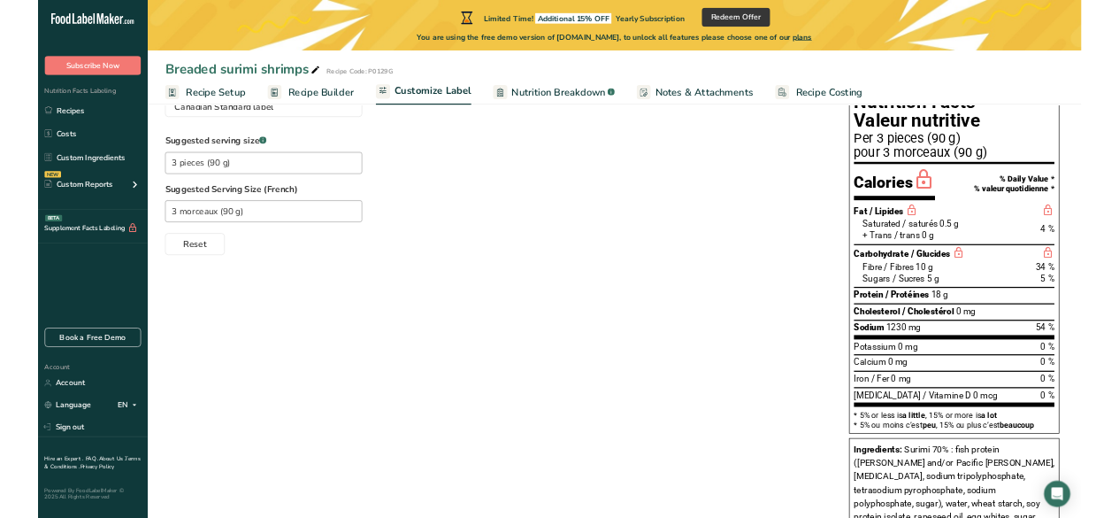
scroll to position [88, 0]
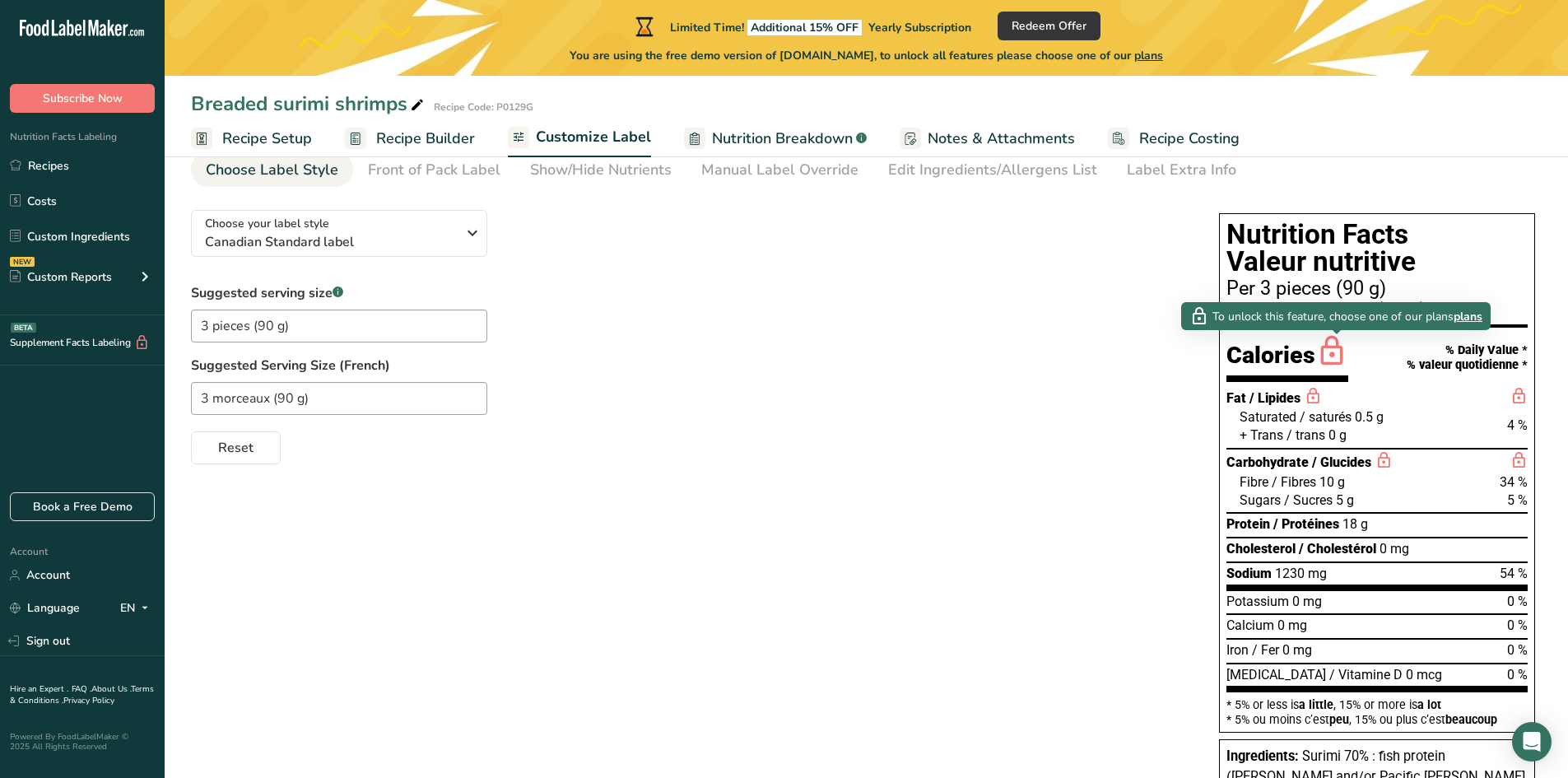
click at [1331, 356] on icon at bounding box center [1332, 352] width 33 height 39
click at [1332, 349] on icon at bounding box center [1332, 352] width 33 height 39
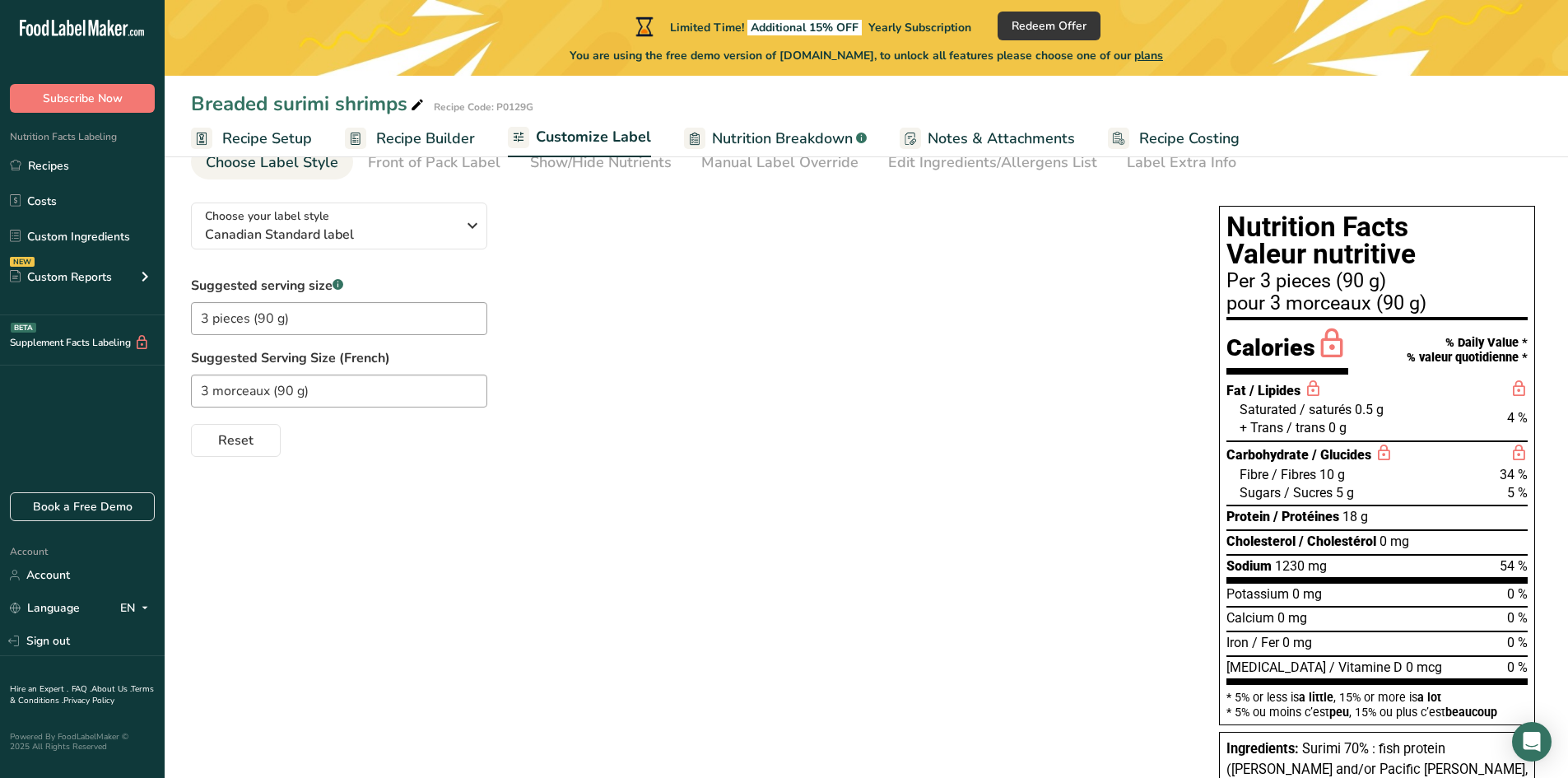
scroll to position [0, 0]
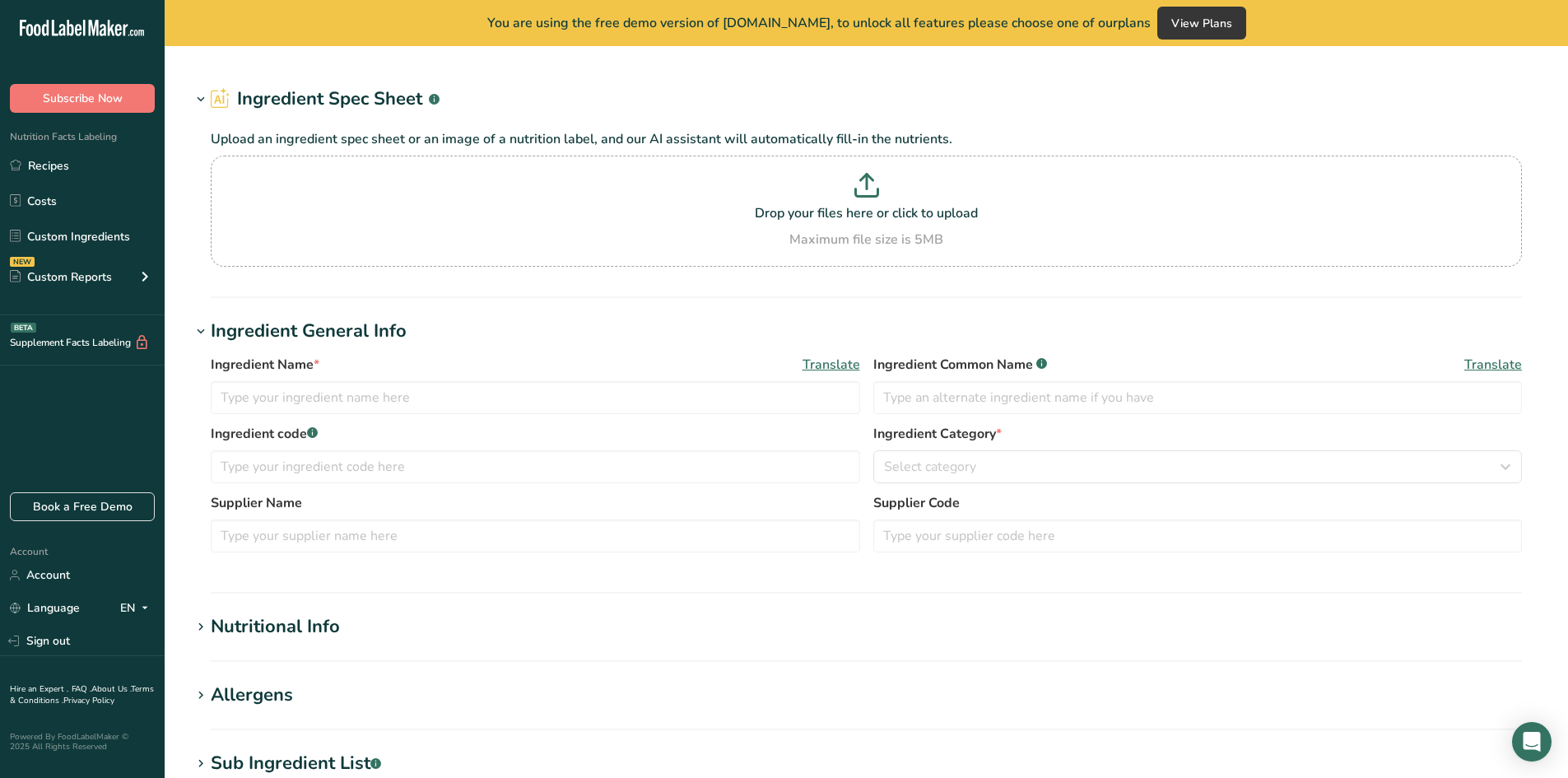
type input "IQF frozen surimi shrimp large, mix 64x10kg"
type input "Surimi shrimp maxi"
type input "4900KREVE8 (A SHL 165)"
type input "PKP"
type input "A SHL 165"
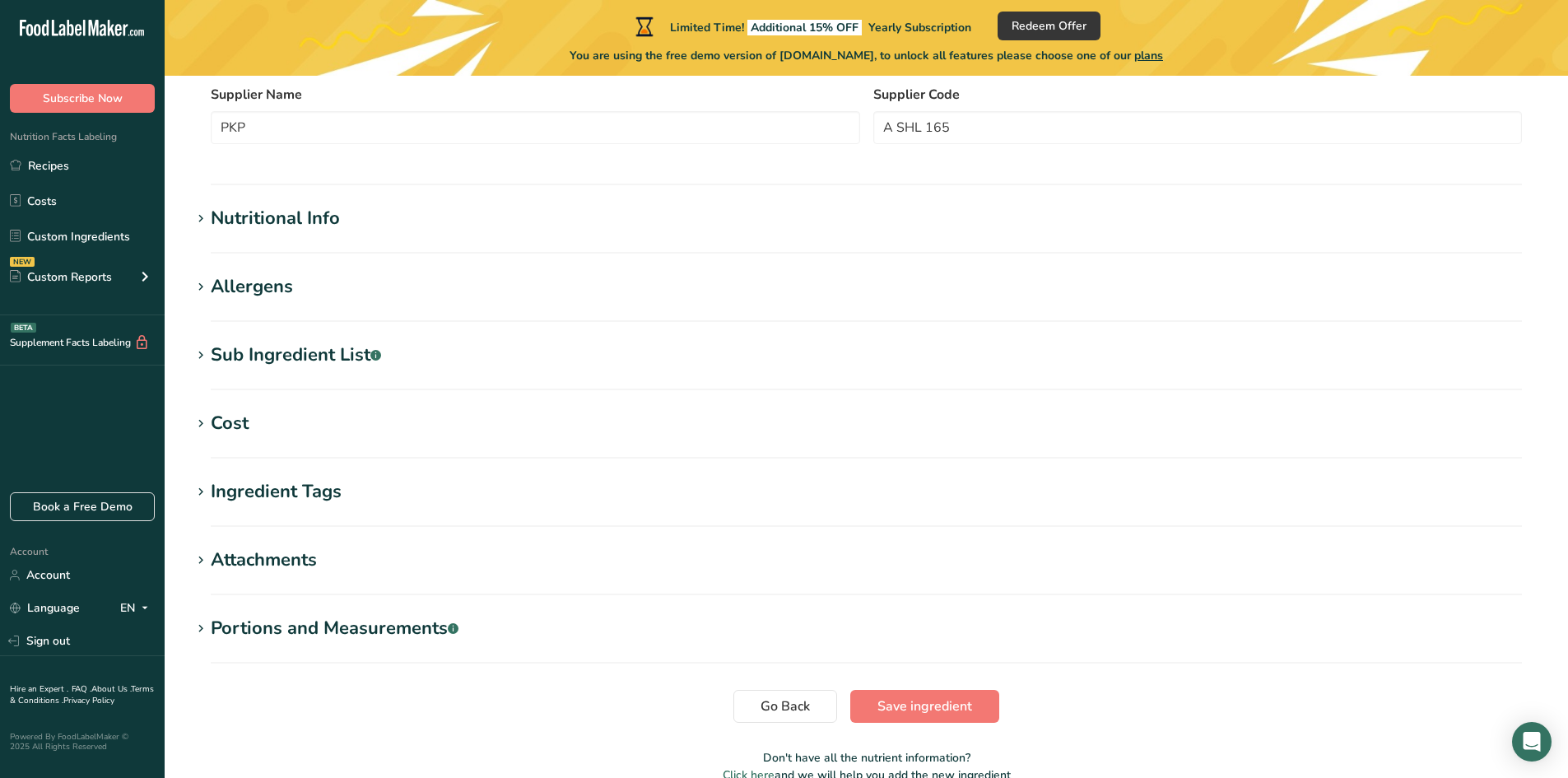
scroll to position [494, 0]
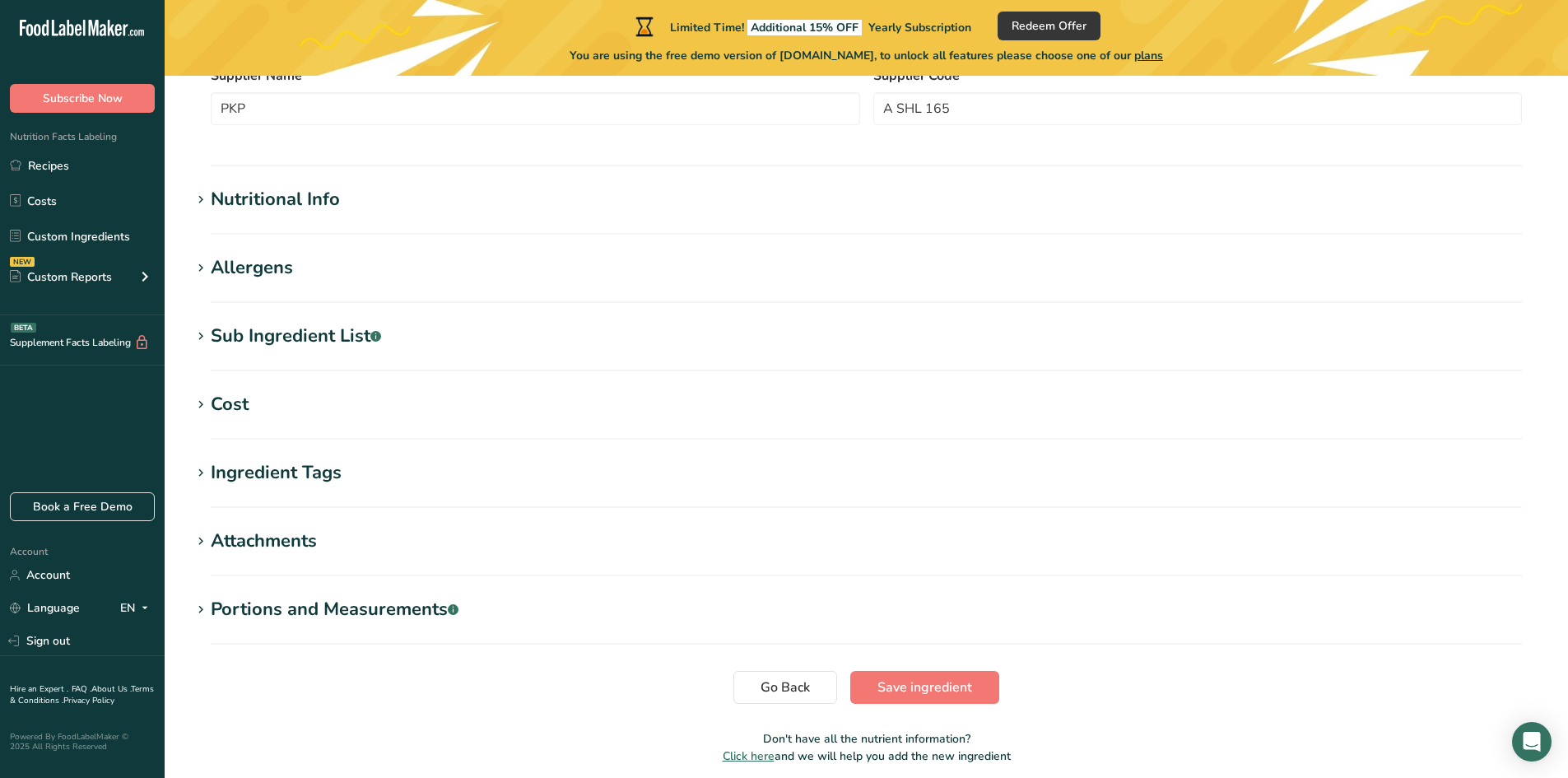
click at [335, 197] on div "Nutritional Info" at bounding box center [275, 199] width 129 height 27
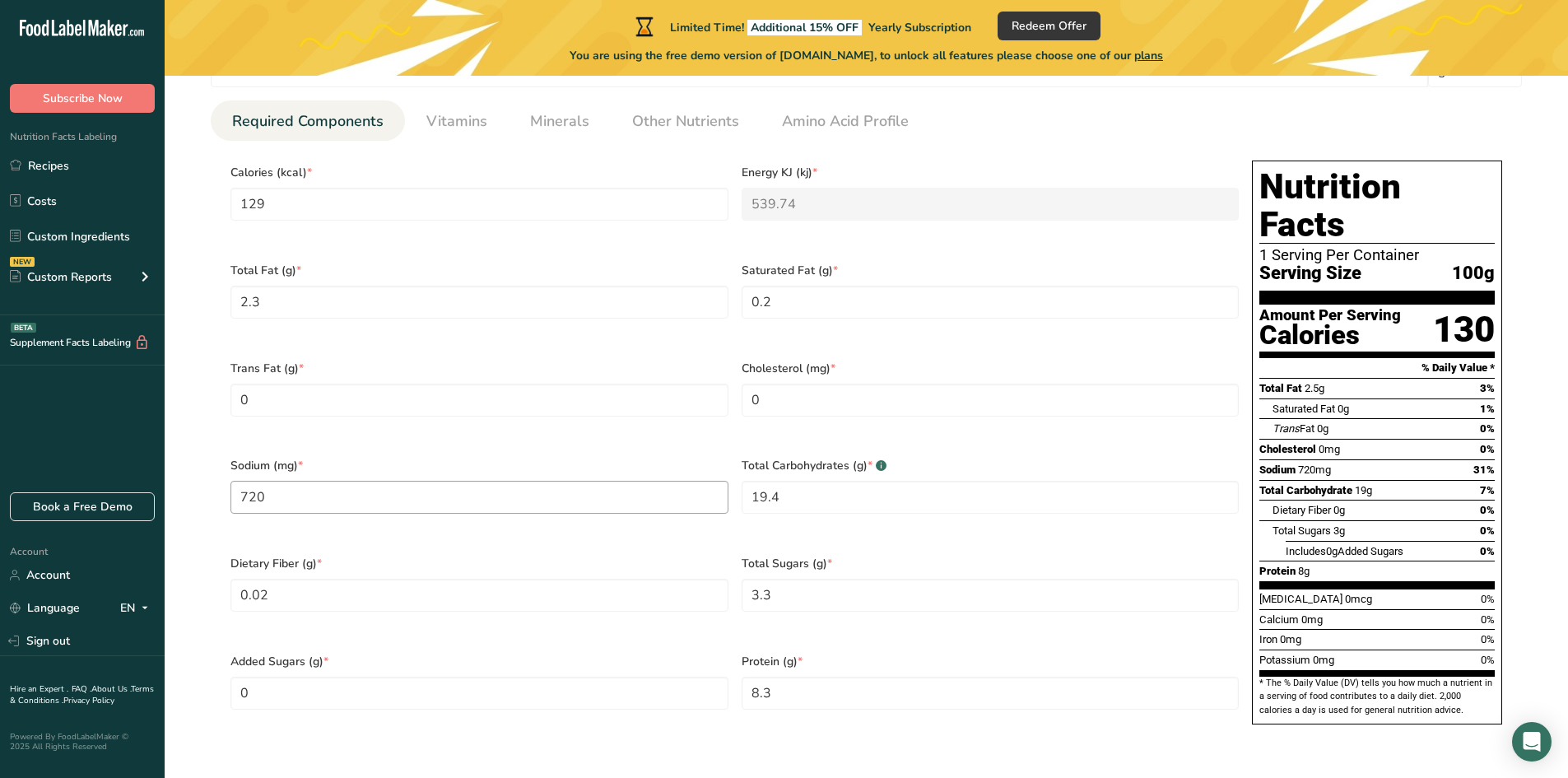
scroll to position [741, 0]
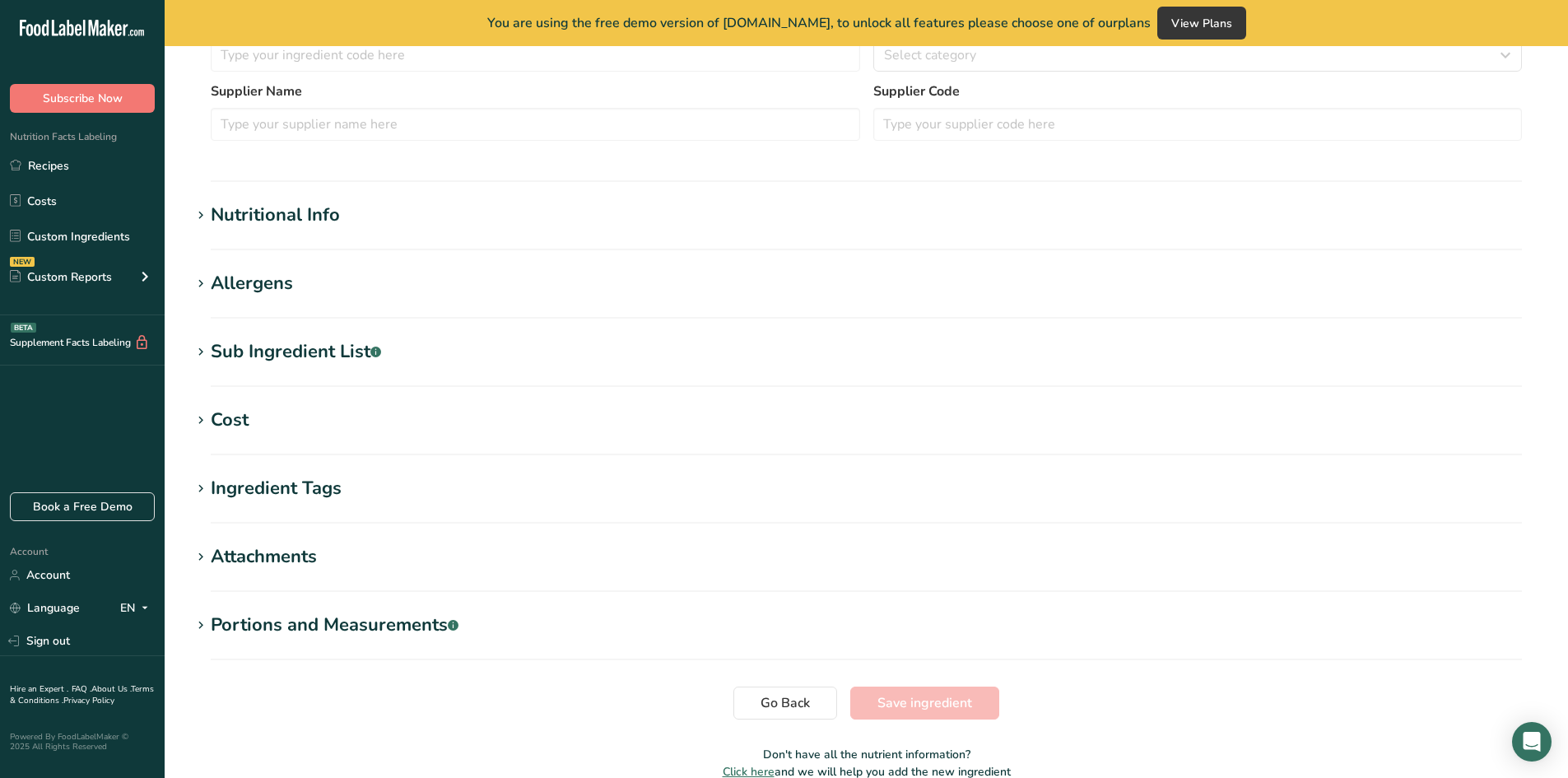
type input "IQF frozen surimi shrimp large, mix 64x10kg"
type input "Surimi shrimp maxi"
type input "4900KREVE8 (A SHL 165)"
type input "PKP"
type input "A SHL 165"
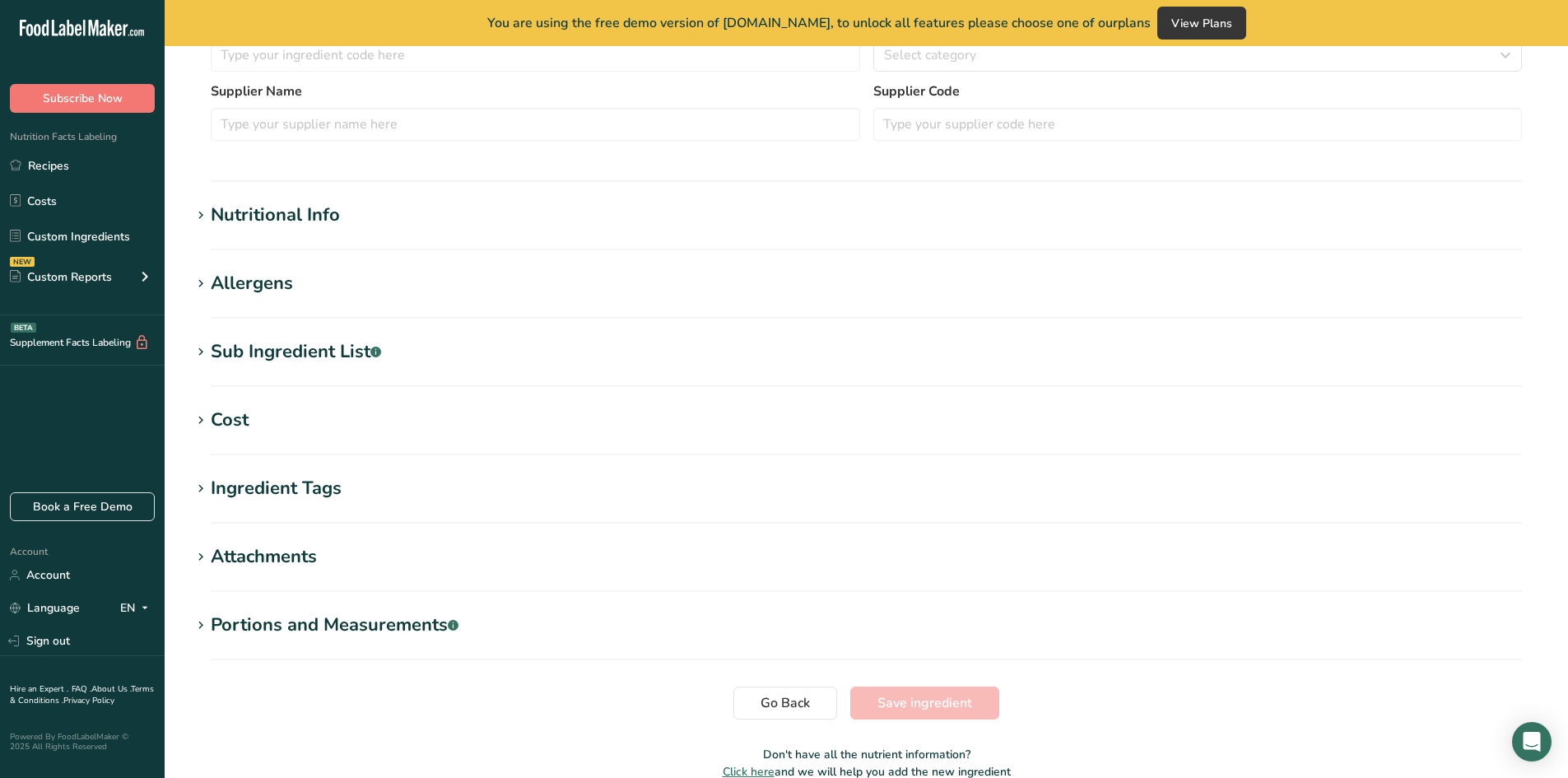
type input "100"
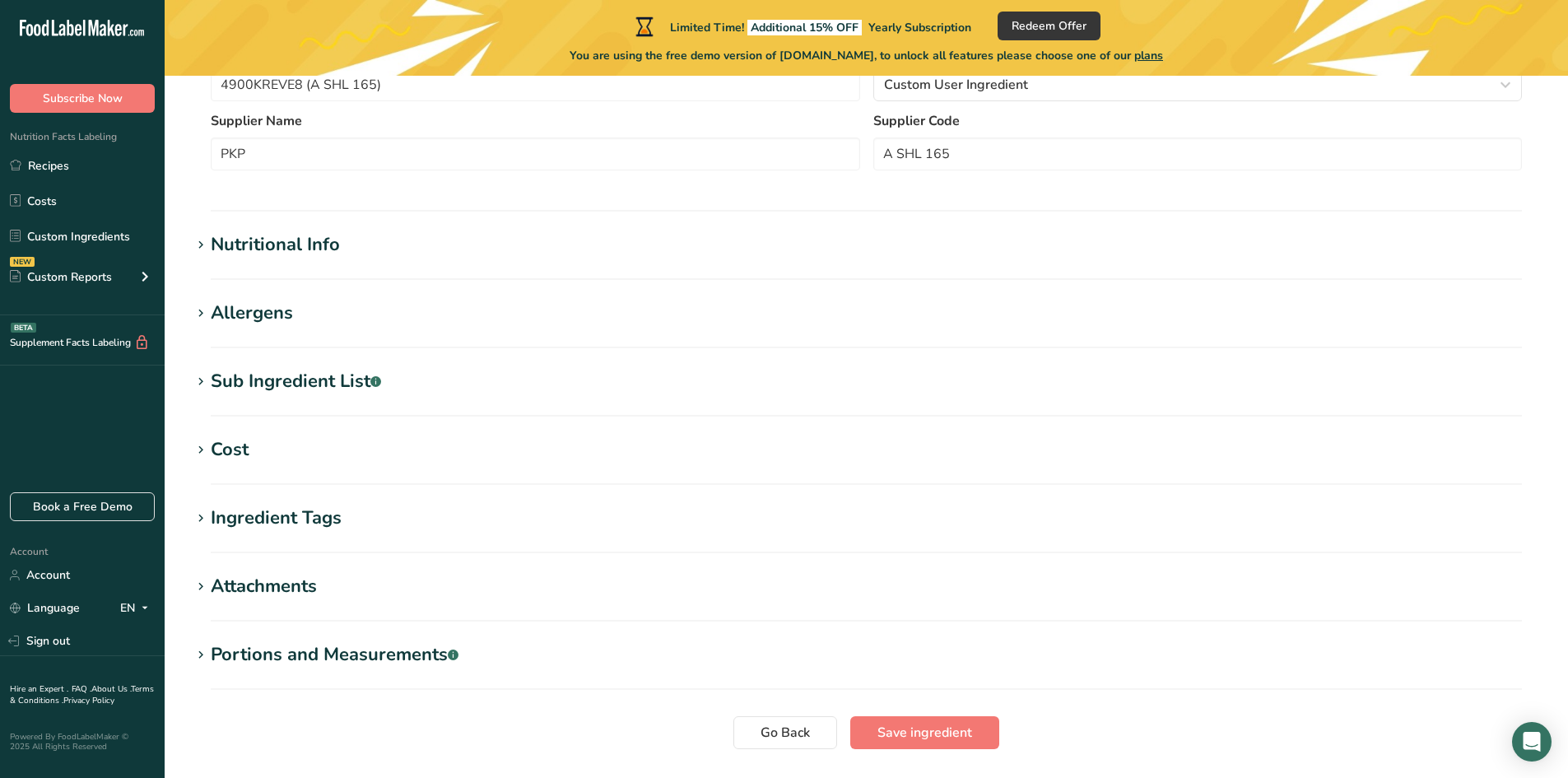
type input "129"
type KJ "539.74"
type Fat "2.3"
type Fat "0.2"
type Fat "0"
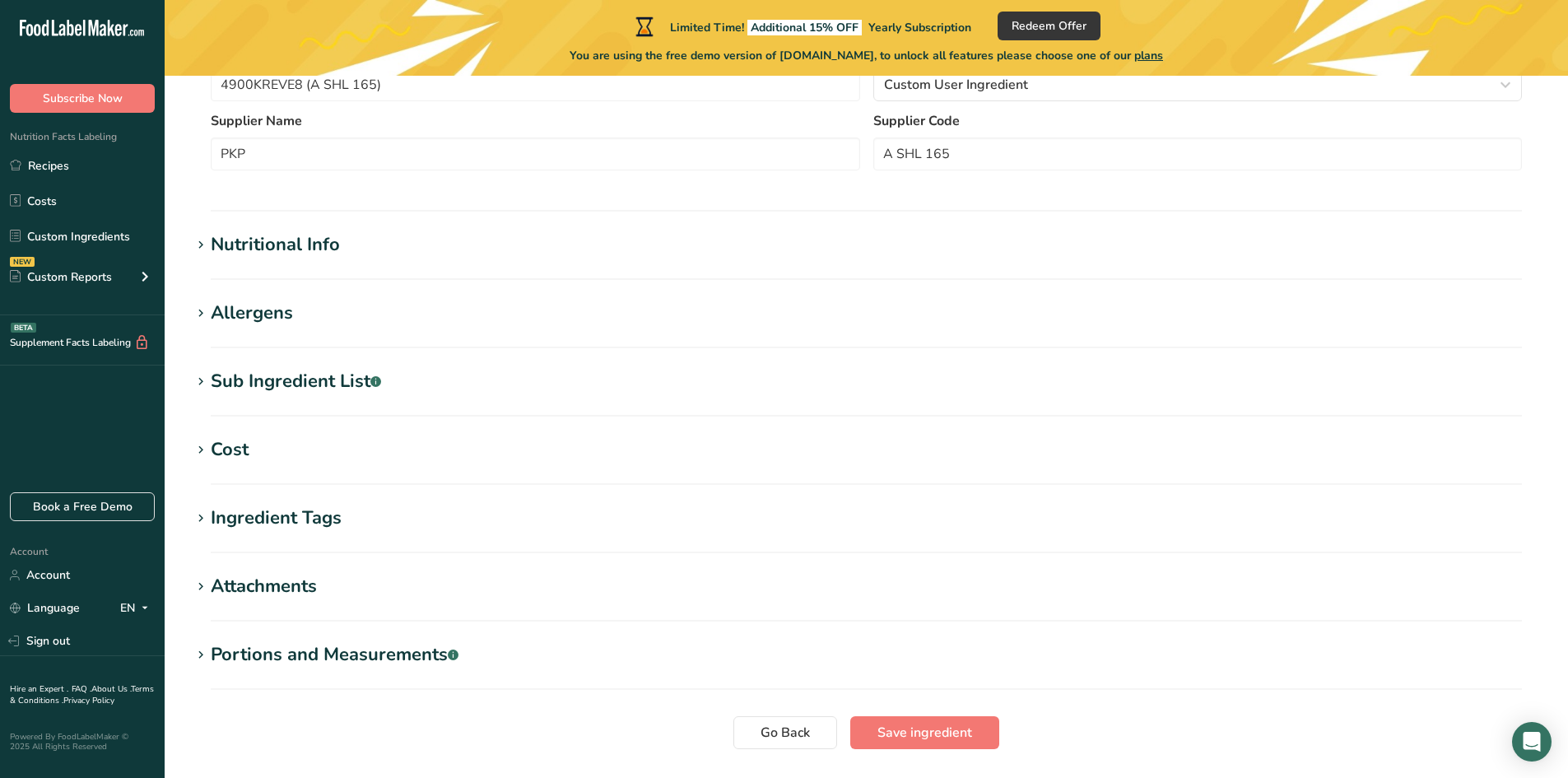
type input "0"
type input "720"
type Carbohydrates "19.4"
type Fiber "0.02"
type Sugars "3.3"
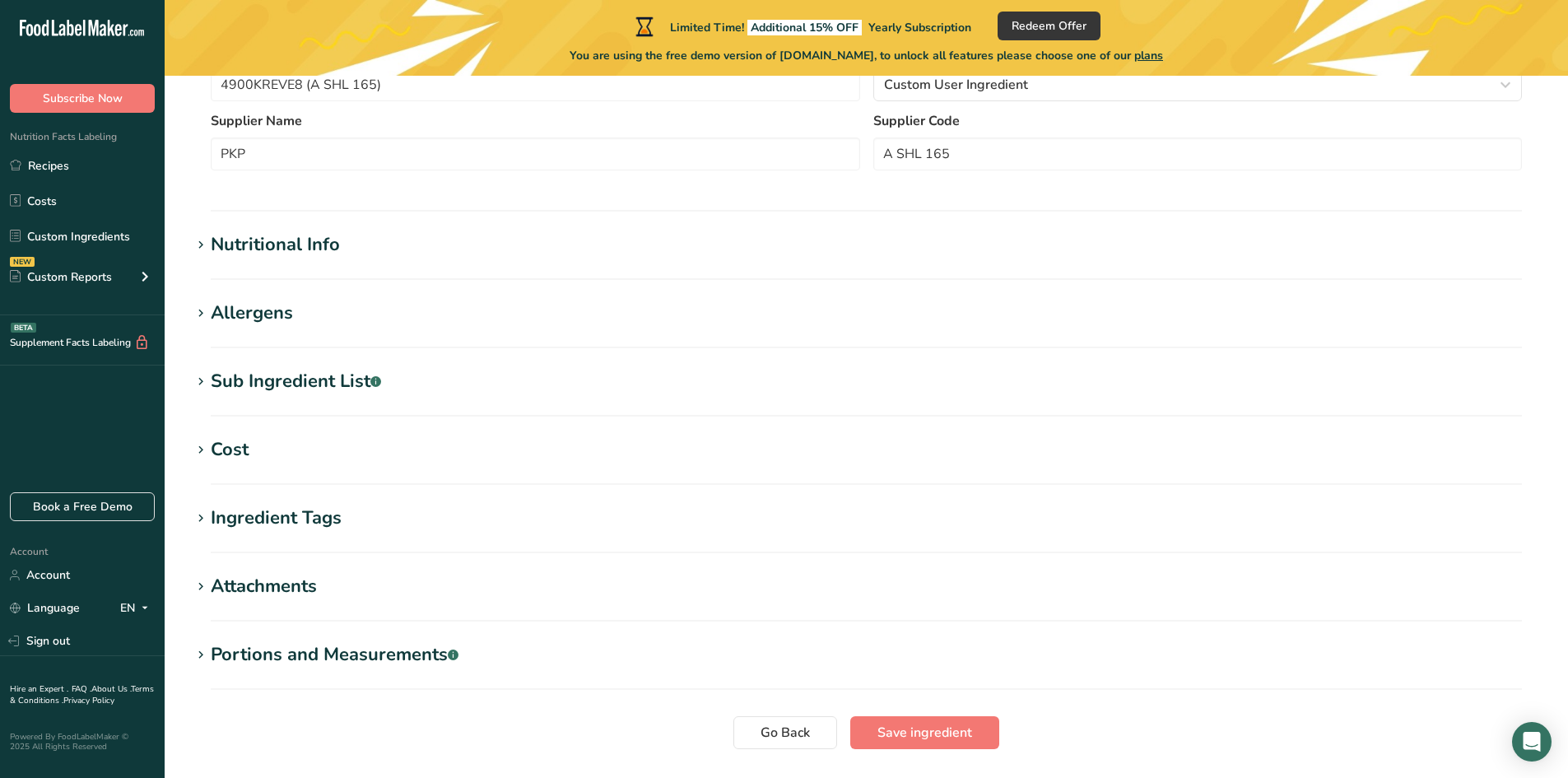
type Sugars "0"
type input "8.3"
click at [304, 251] on div "Nutritional Info" at bounding box center [275, 245] width 129 height 27
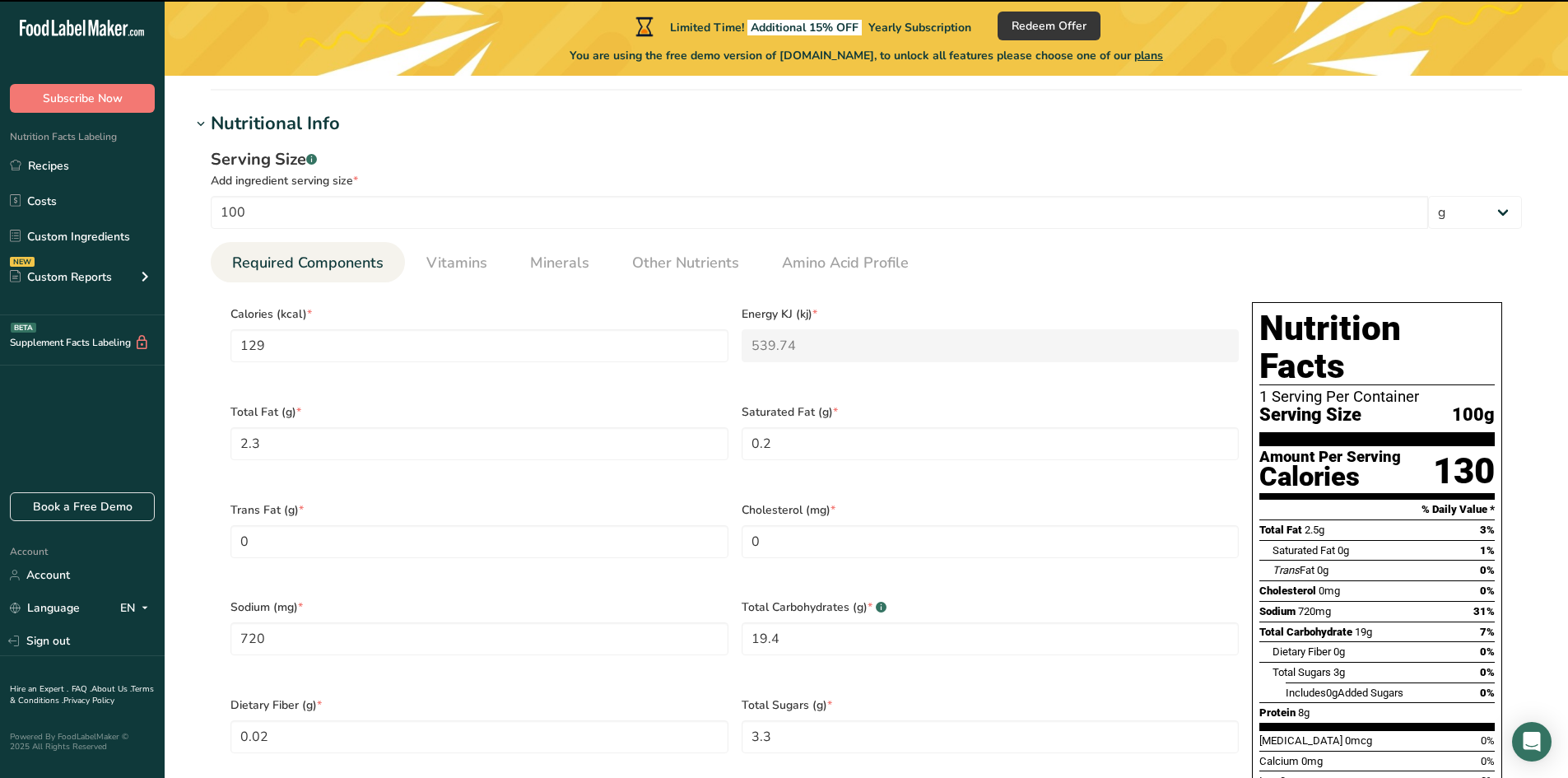
scroll to position [696, 0]
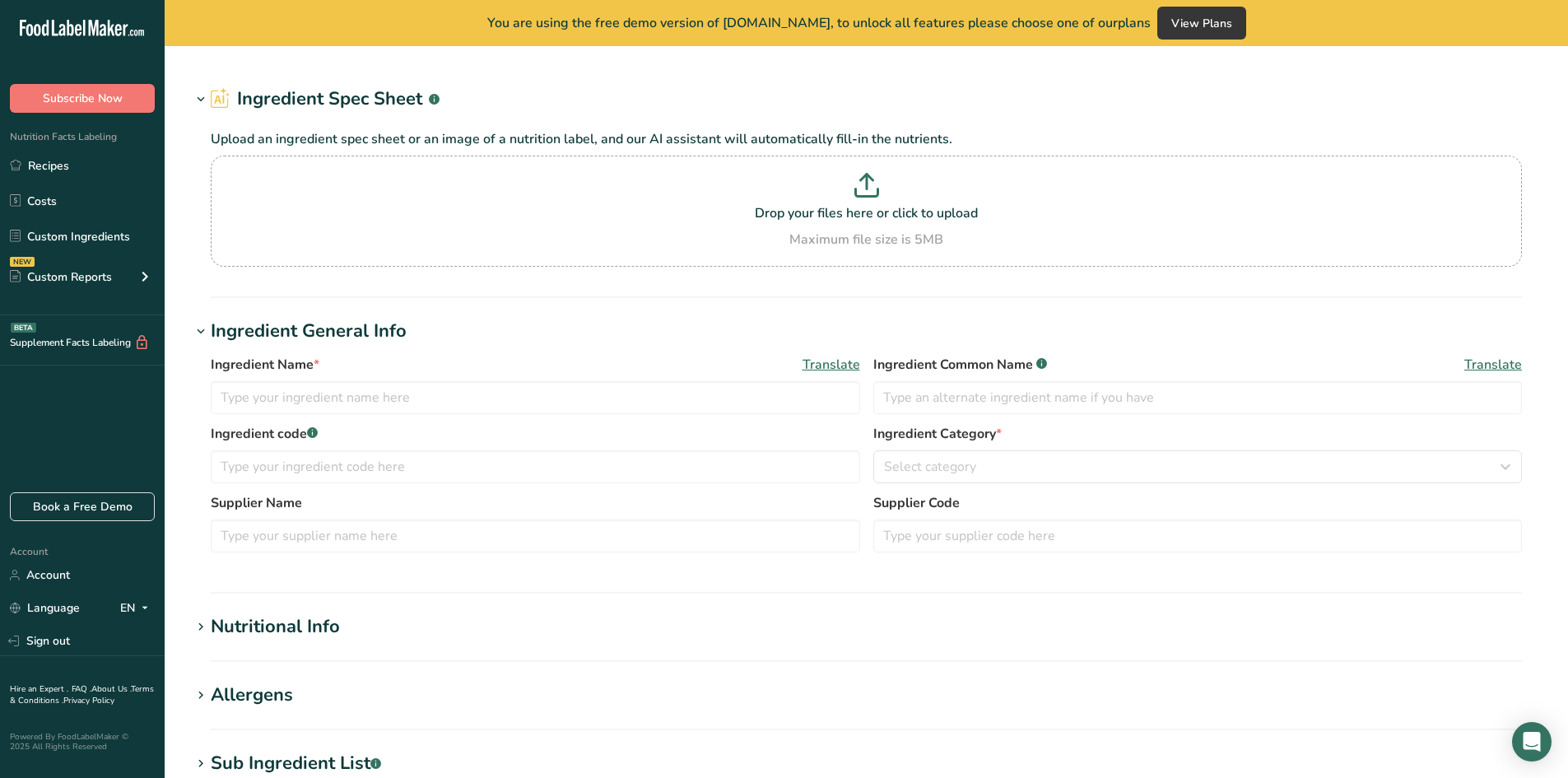
type input "IQF frozen surimi shrimp large, mix 64x10kg"
type input "Surimi shrimp maxi"
type input "4900KREVE8 (A SHL 165)"
type input "PKP"
type input "A SHL 165"
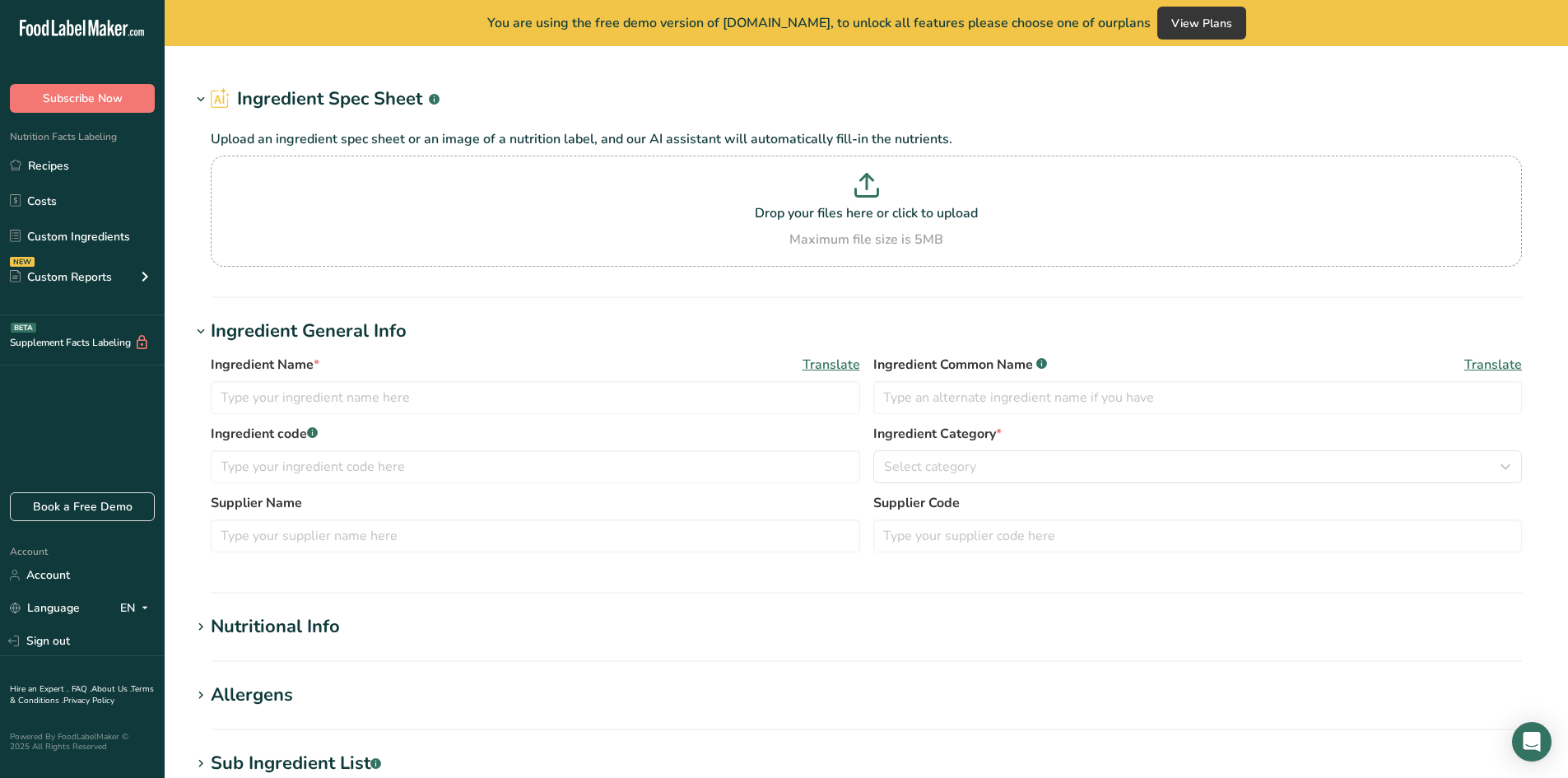
type input "100"
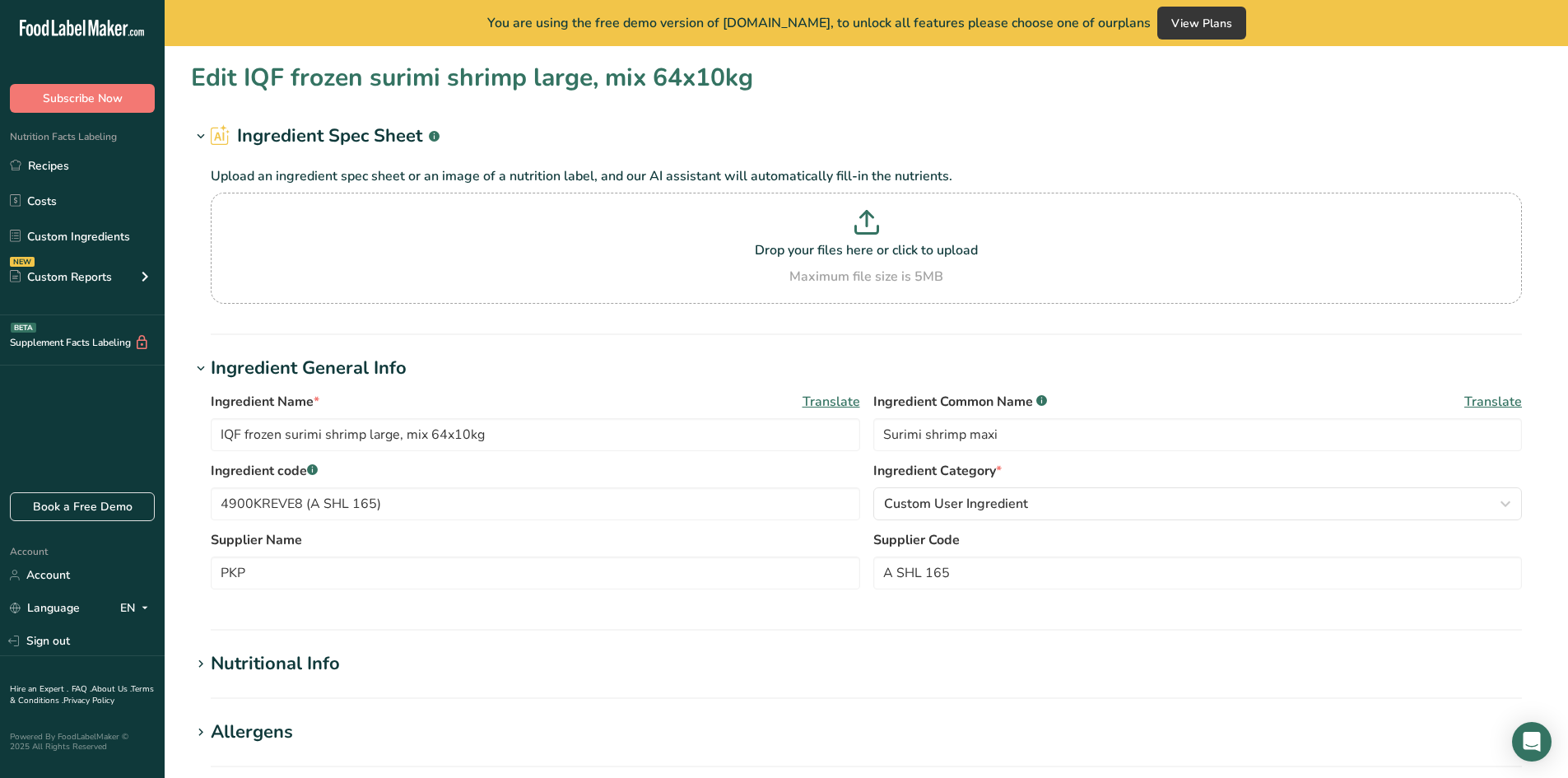
type input "129"
type KJ "539.74"
type Fat "2.3"
type Fat "0.2"
type Fat "0"
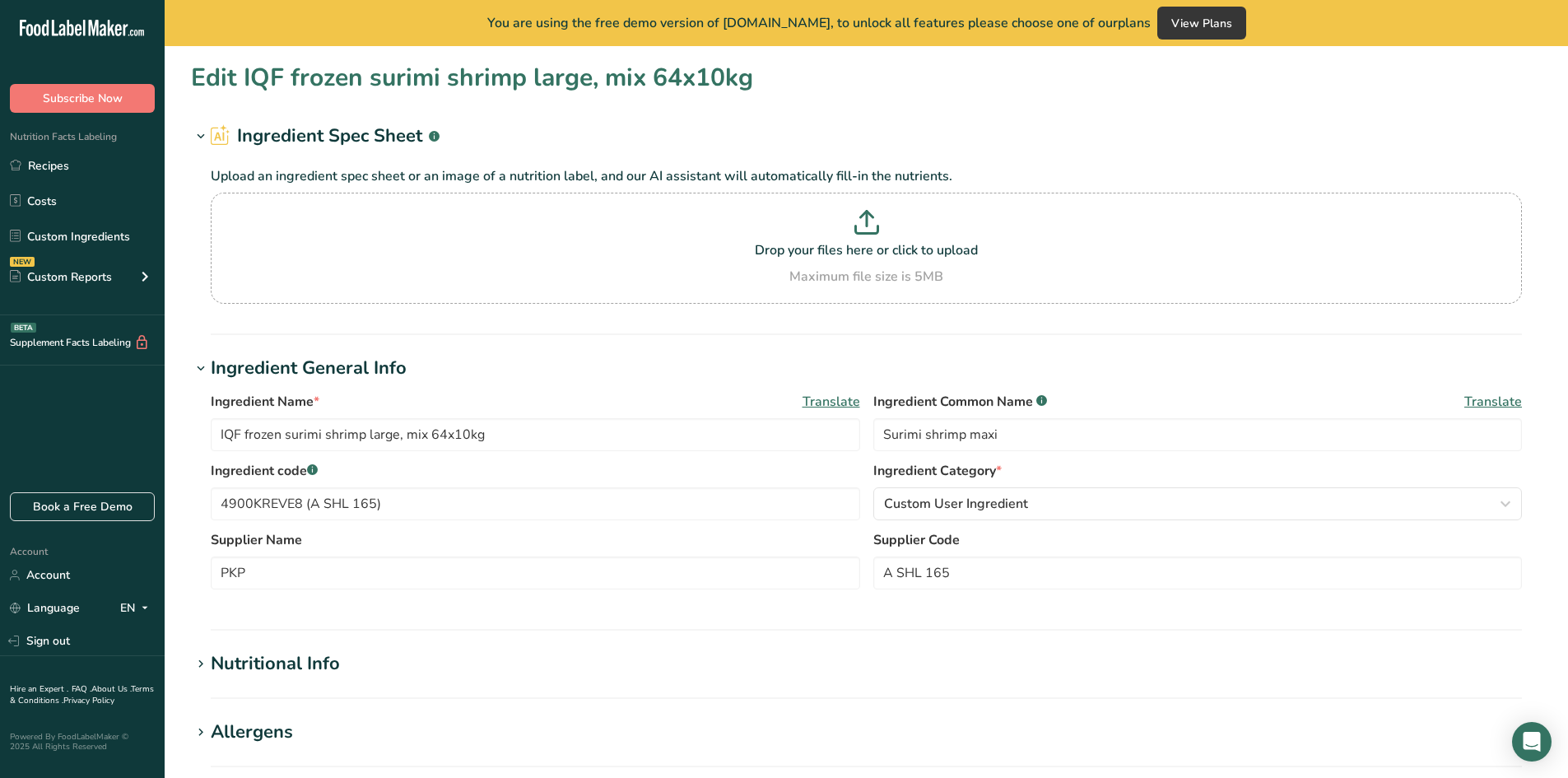
type input "0"
type input "720"
type Carbohydrates "19.4"
type Fiber "0.02"
type Sugars "3.3"
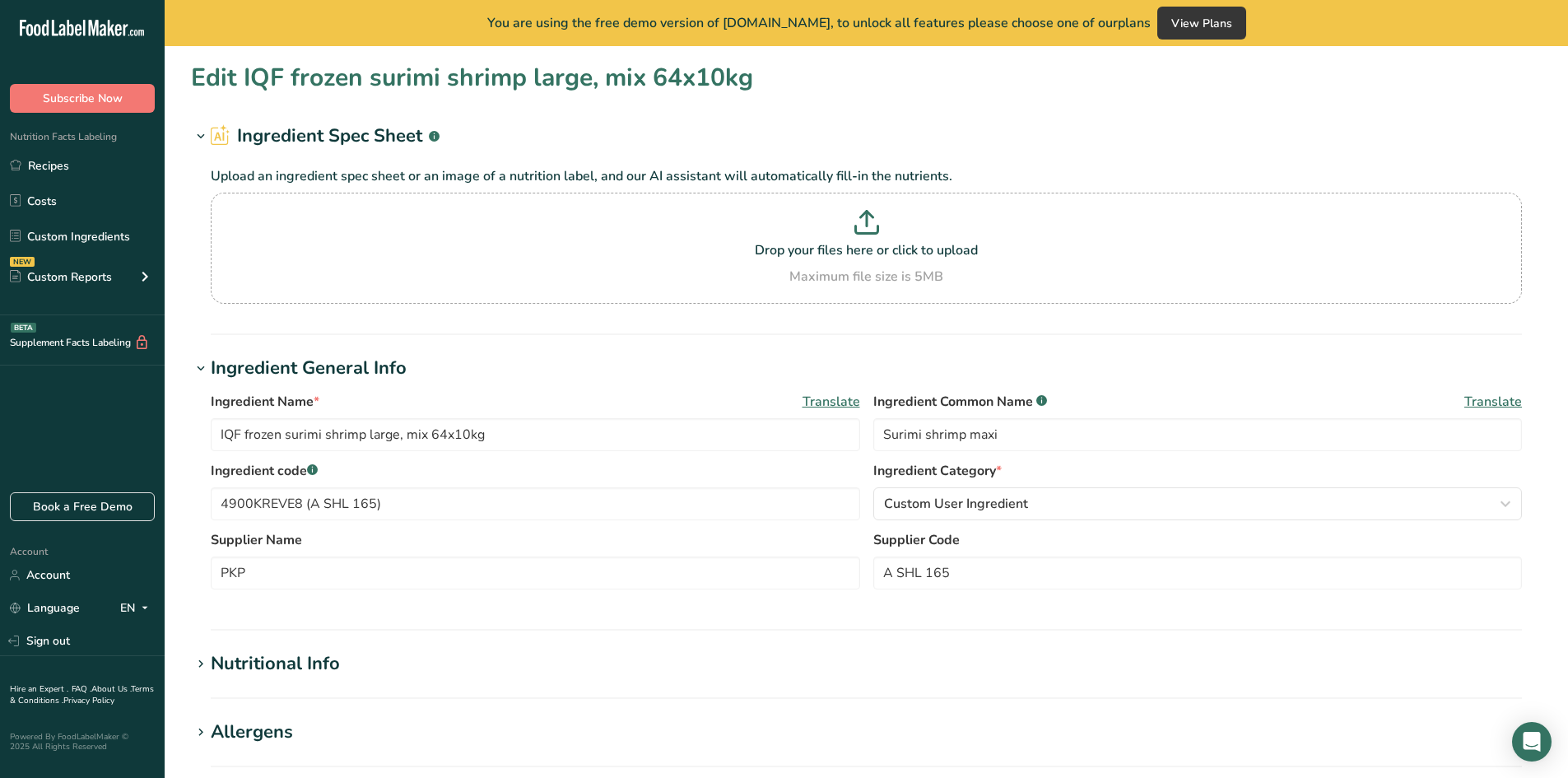
type Sugars "0"
type input "8.3"
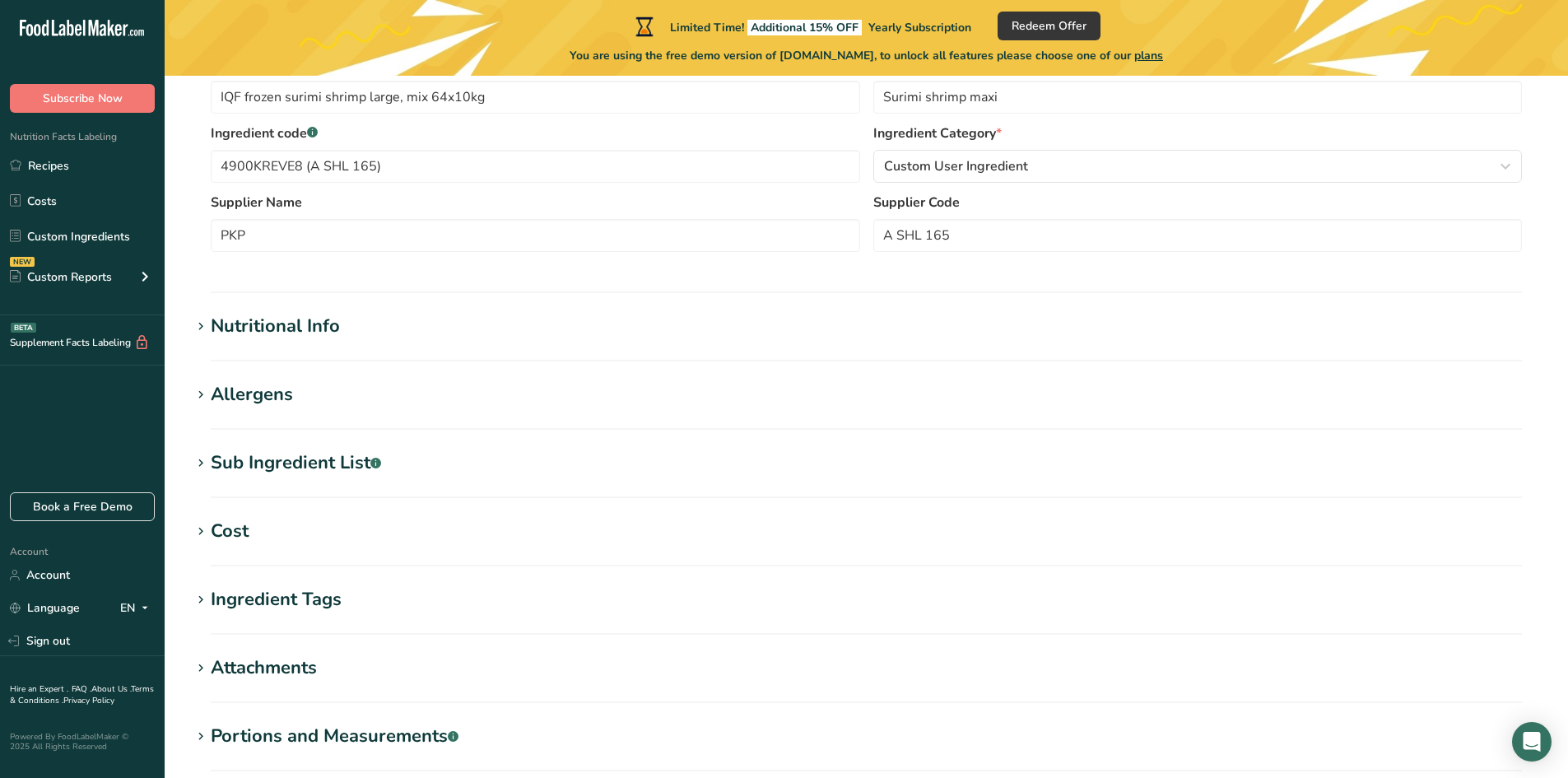
scroll to position [329, 0]
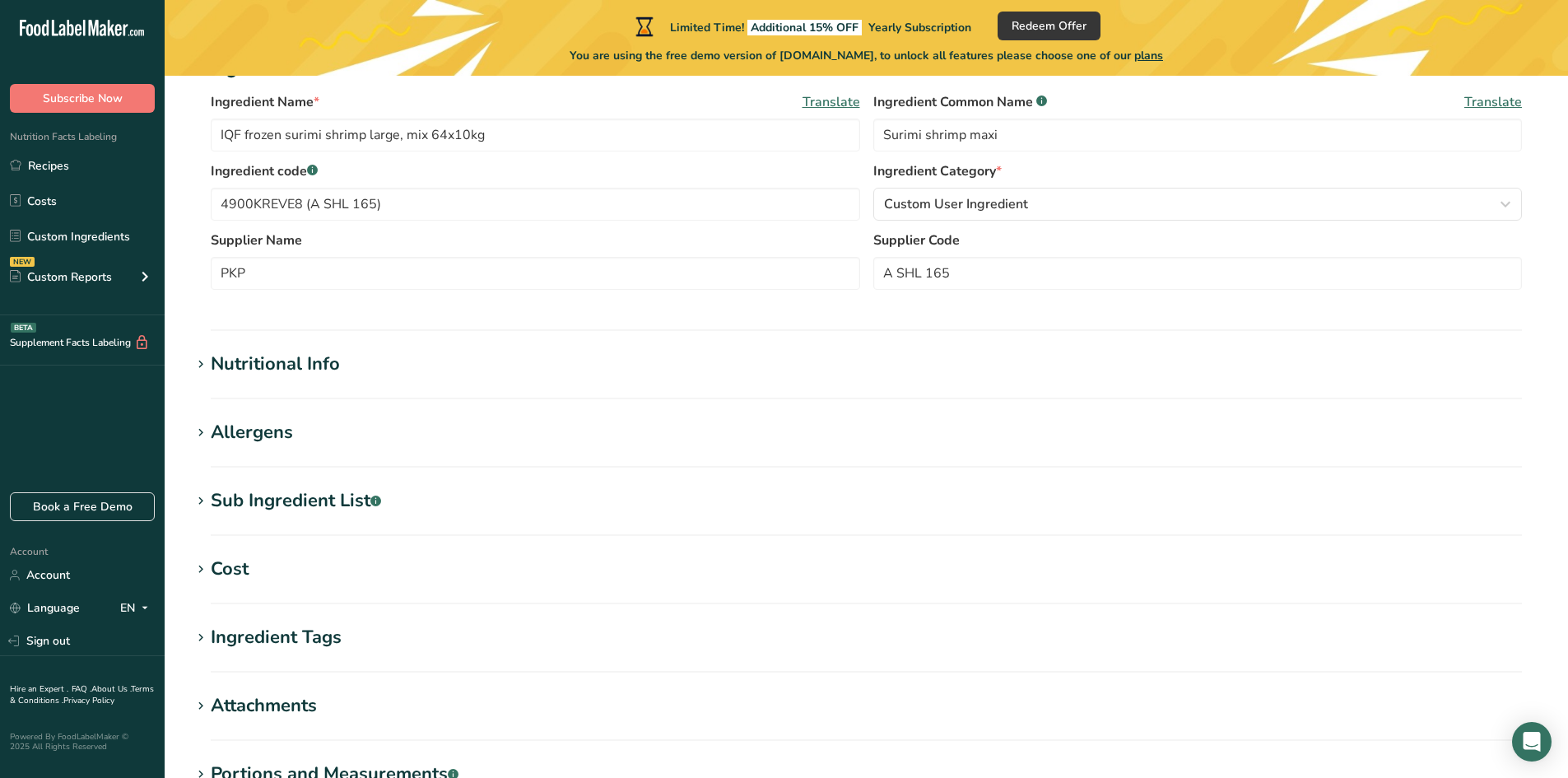
click at [323, 366] on div "Nutritional Info" at bounding box center [275, 364] width 129 height 27
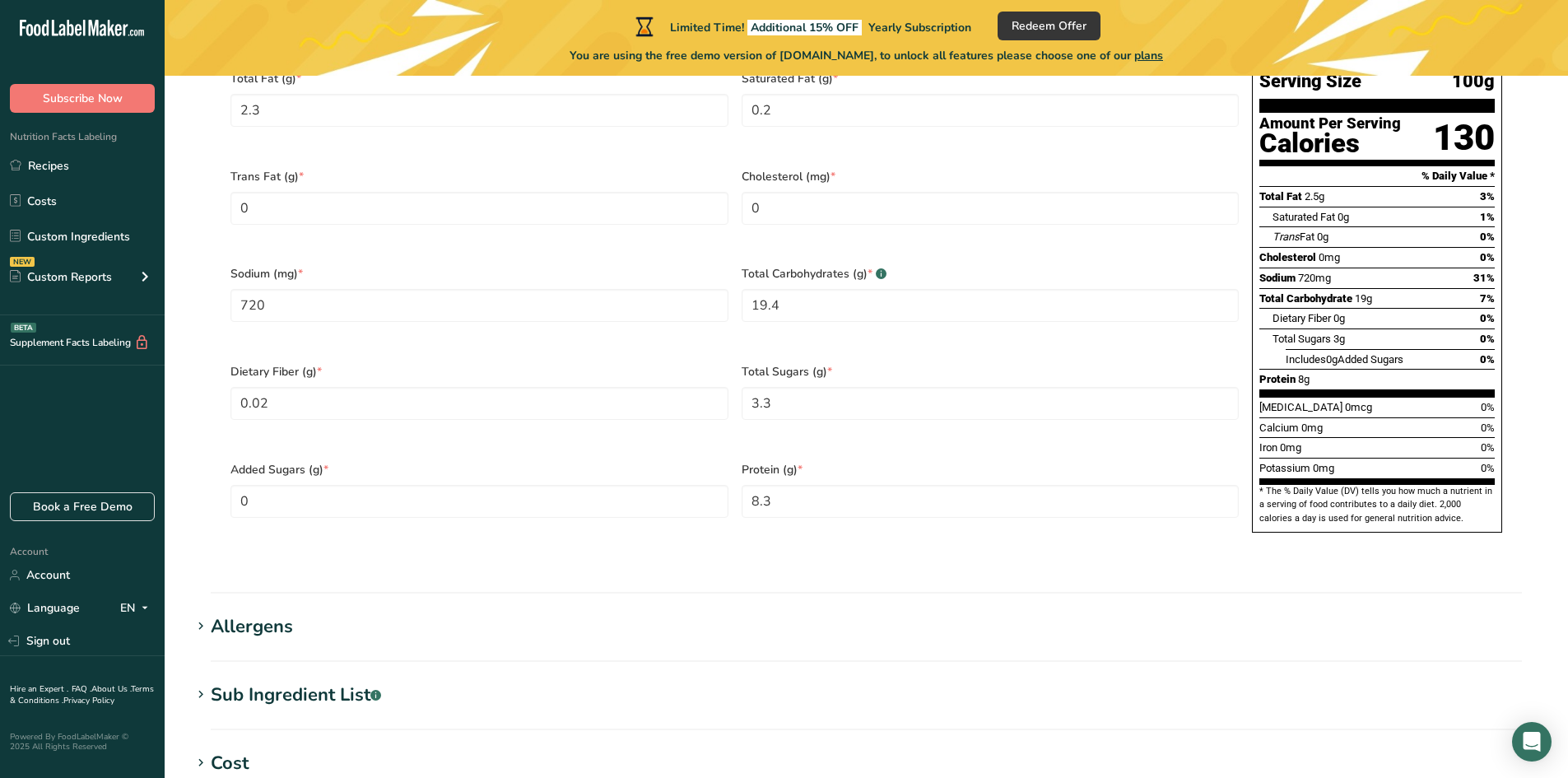
scroll to position [1235, 0]
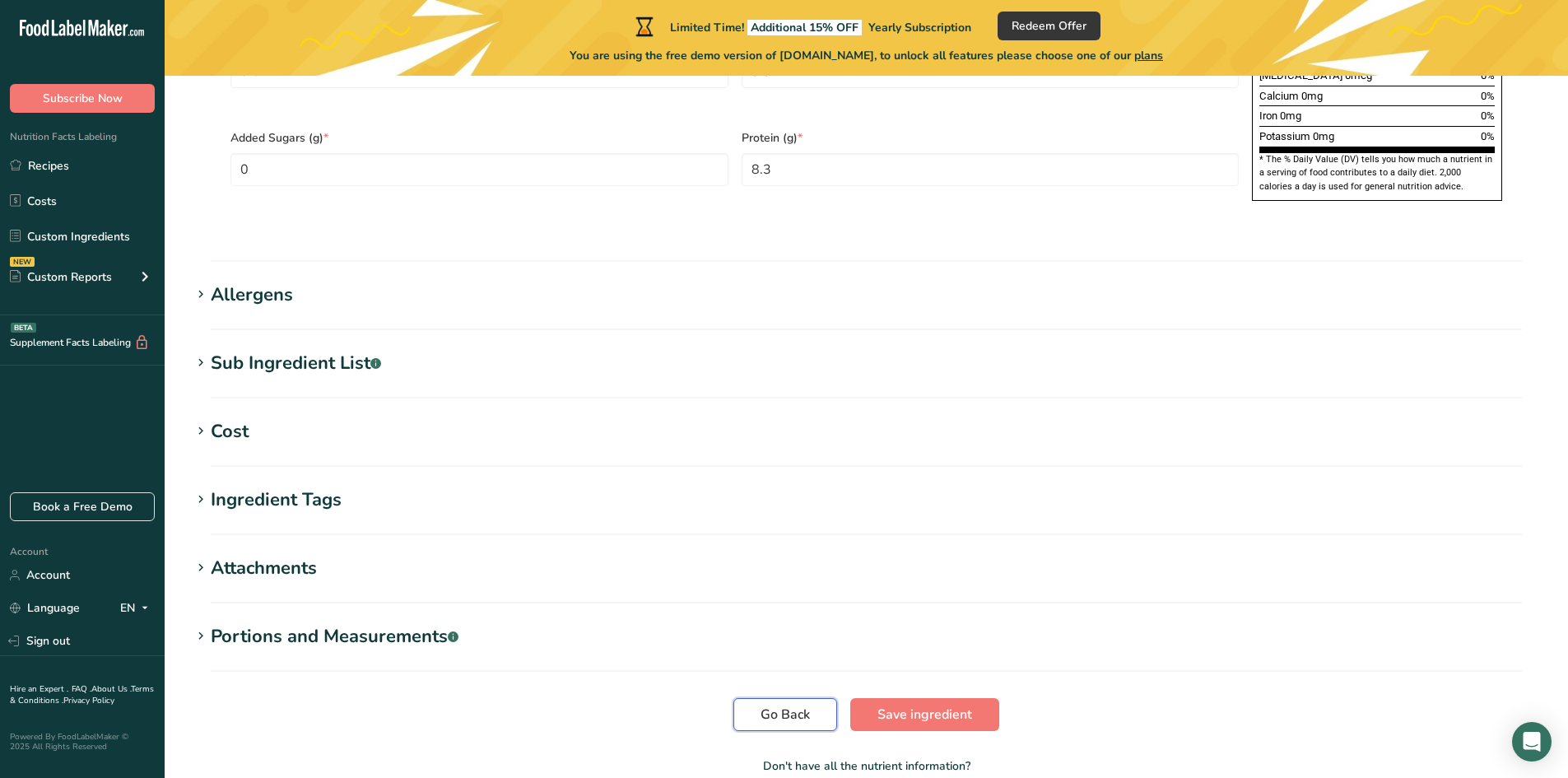
click at [793, 704] on span "Go Back" at bounding box center [784, 714] width 49 height 20
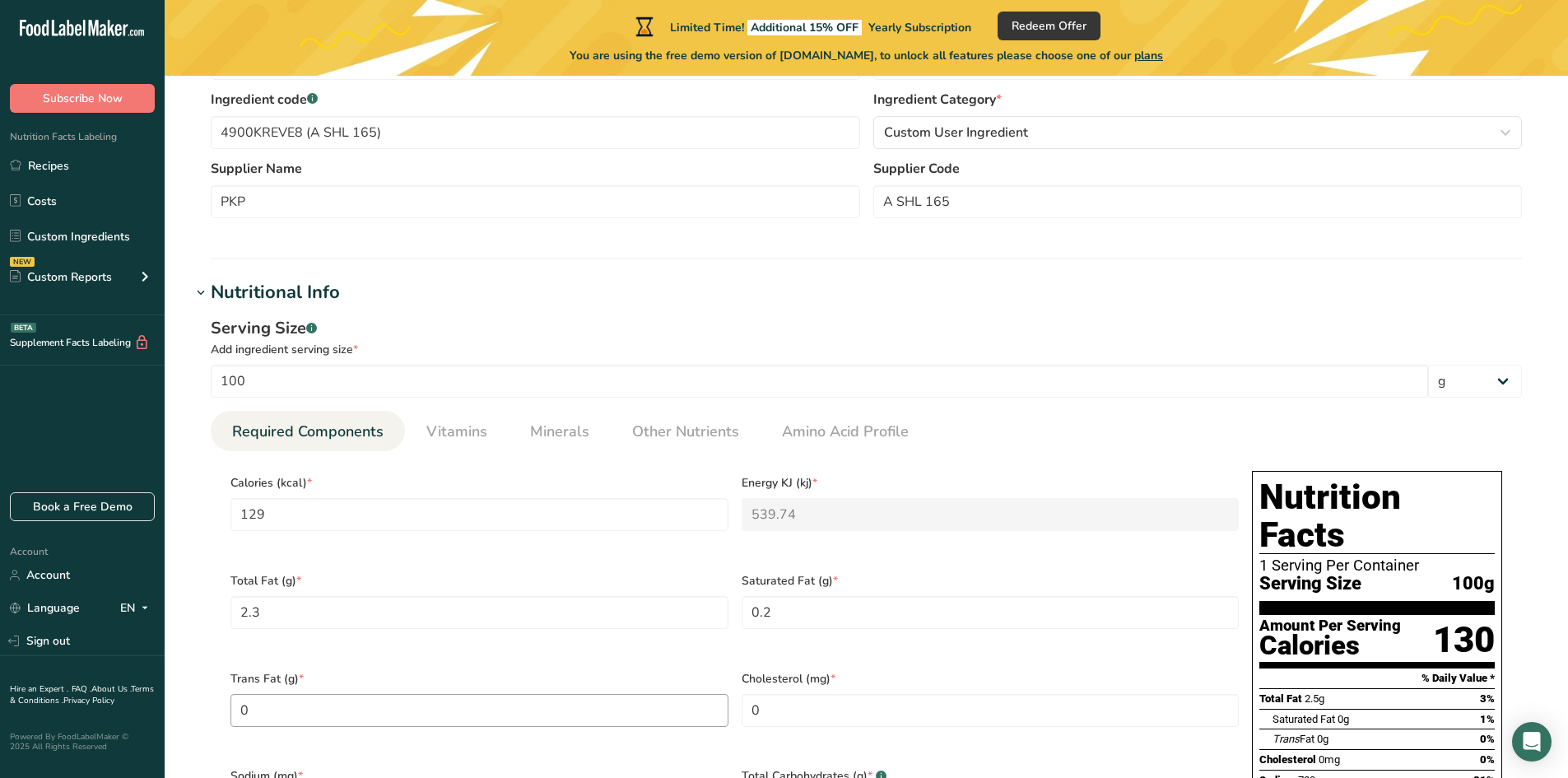
scroll to position [247, 0]
